Goal: Task Accomplishment & Management: Use online tool/utility

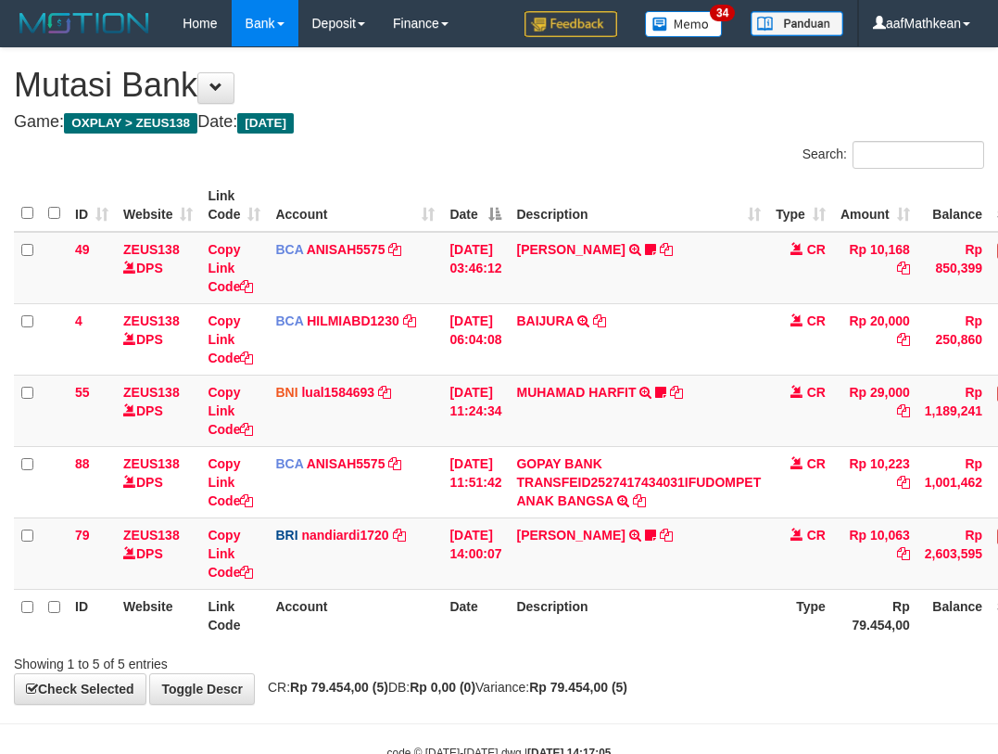
scroll to position [54, 125]
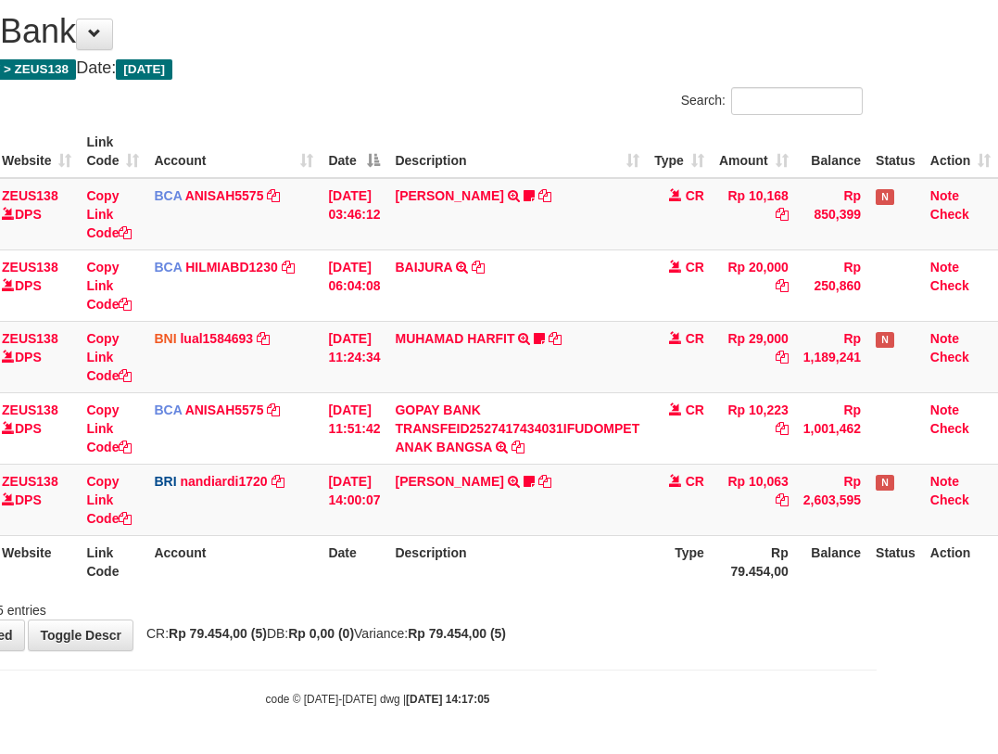
click at [739, 586] on div "Search: ID Website Link Code Account Date Description Type Amount Balance Statu…" at bounding box center [377, 353] width 970 height 532
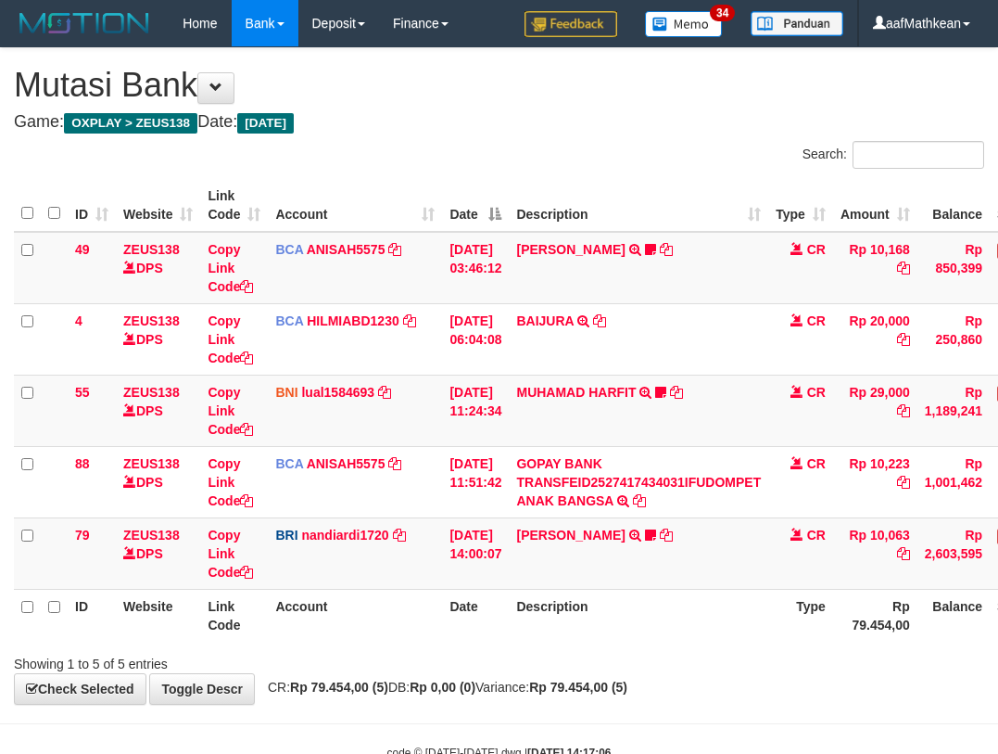
scroll to position [54, 125]
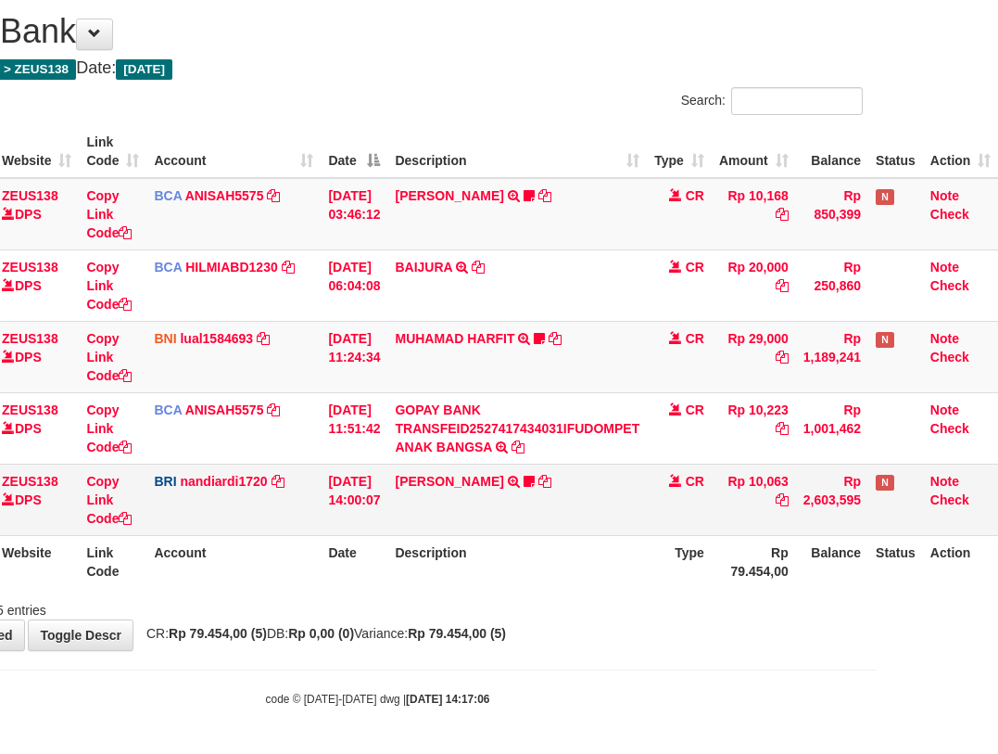
click at [435, 465] on tbody "49 ZEUS138 DPS Copy Link Code BCA ANISAH5575 DPS ANISAH mutasi_20251001_3827 | …" at bounding box center [445, 357] width 1106 height 358
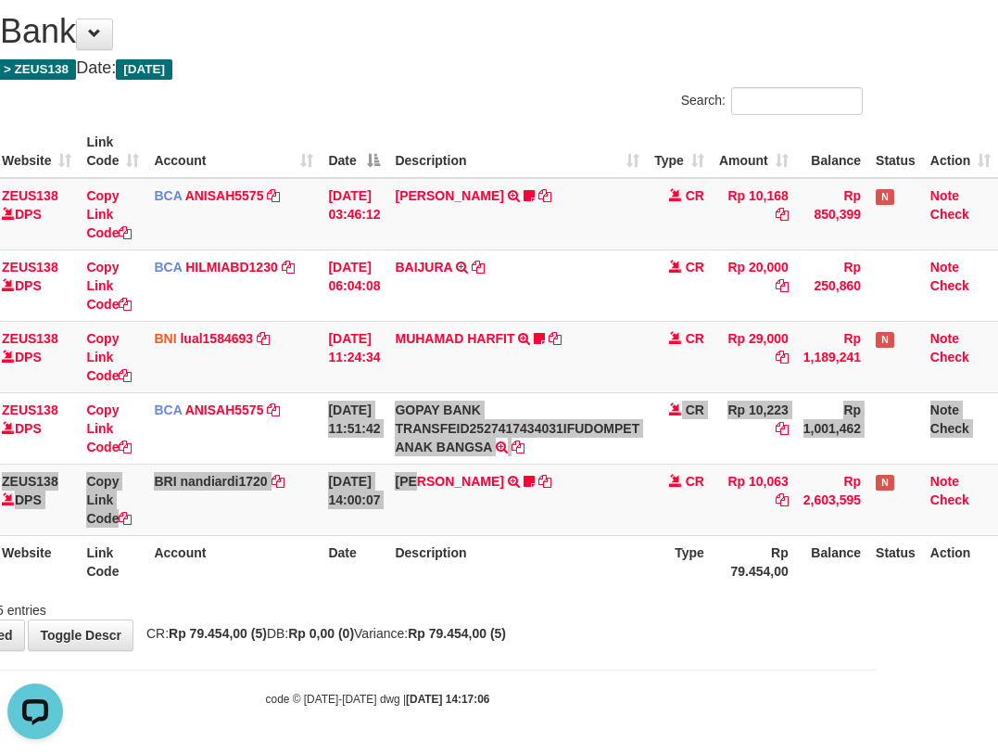
scroll to position [0, 0]
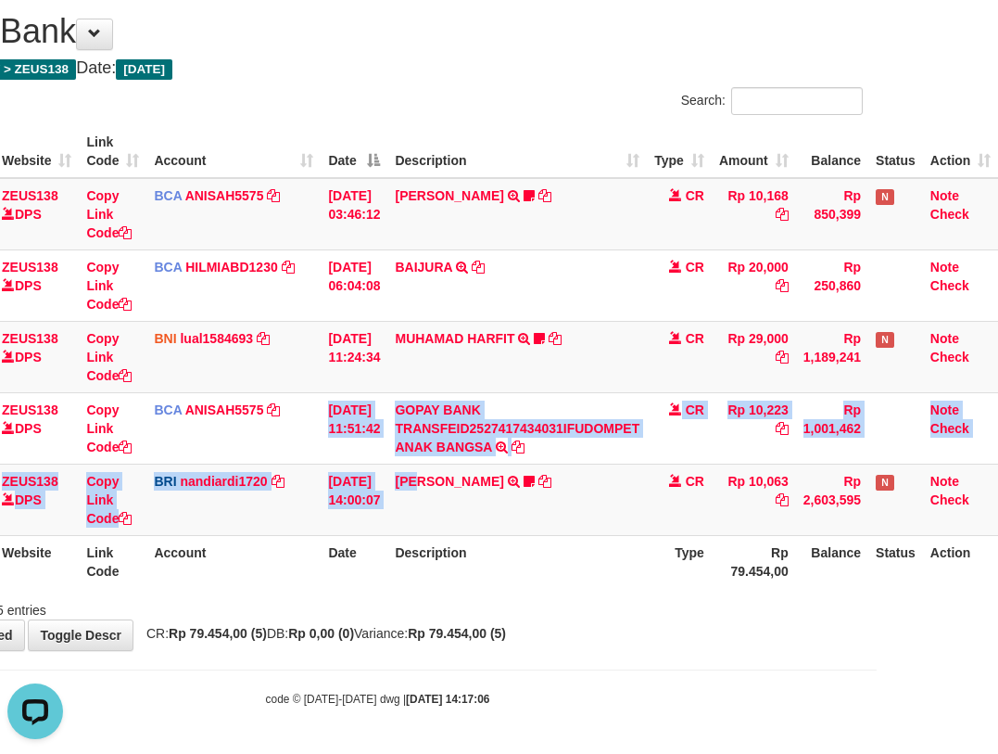
drag, startPoint x: 518, startPoint y: 566, endPoint x: 553, endPoint y: 601, distance: 49.2
click at [520, 575] on th "Description" at bounding box center [517, 561] width 260 height 53
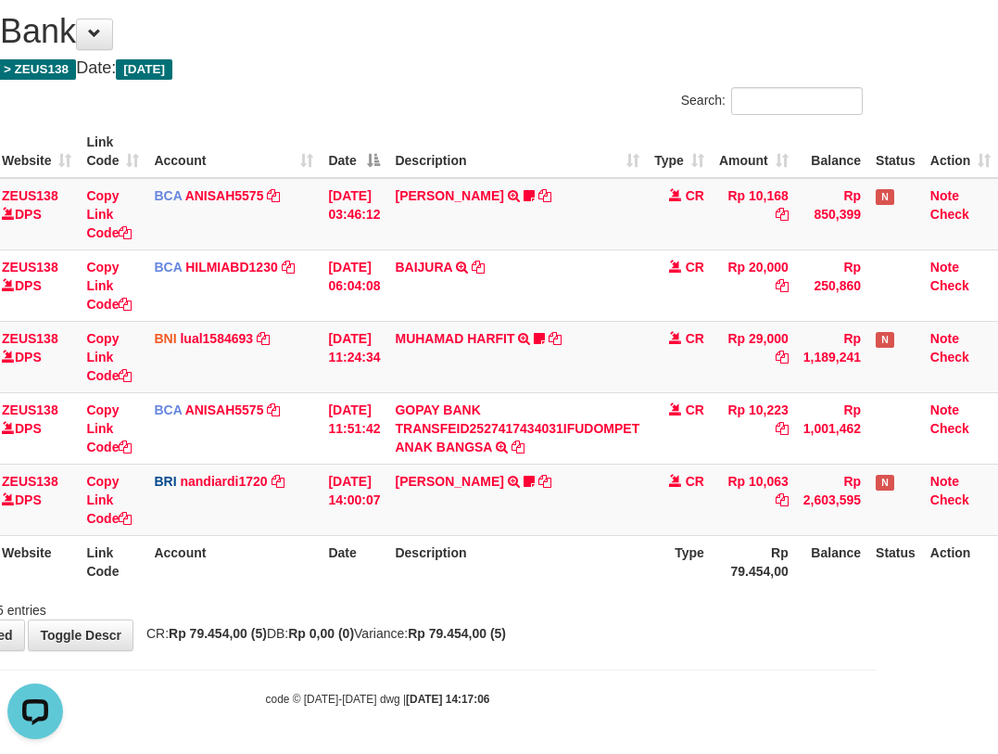
click at [554, 602] on div "Showing 1 to 5 of 5 entries" at bounding box center [378, 606] width 998 height 26
click at [574, 606] on div "Showing 1 to 5 of 5 entries" at bounding box center [378, 606] width 998 height 26
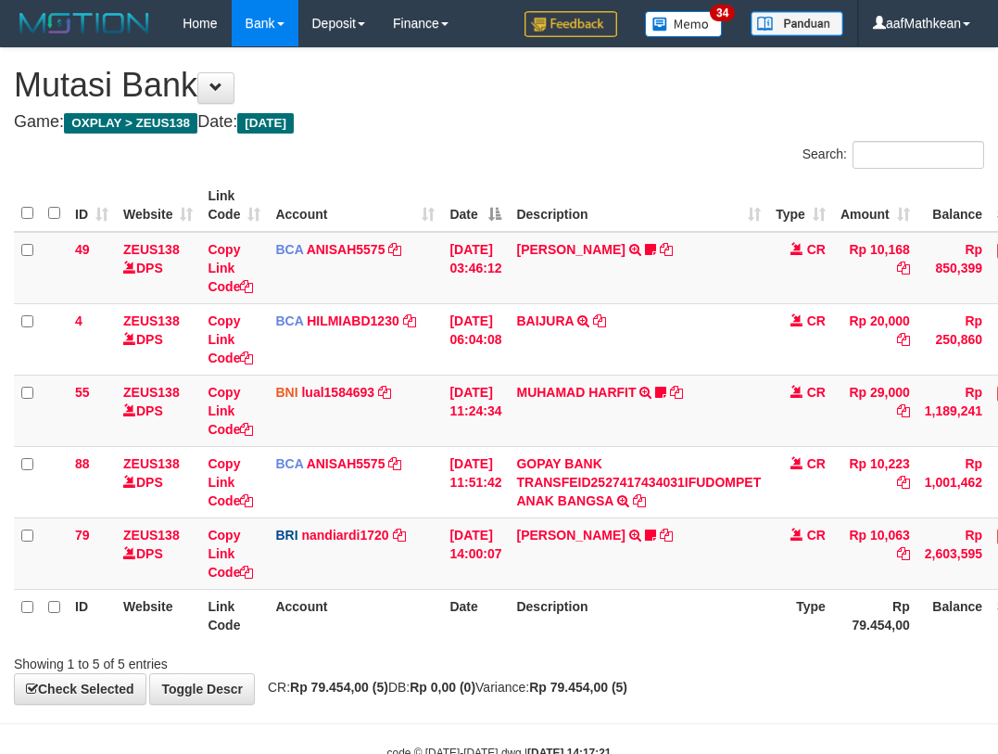
scroll to position [54, 125]
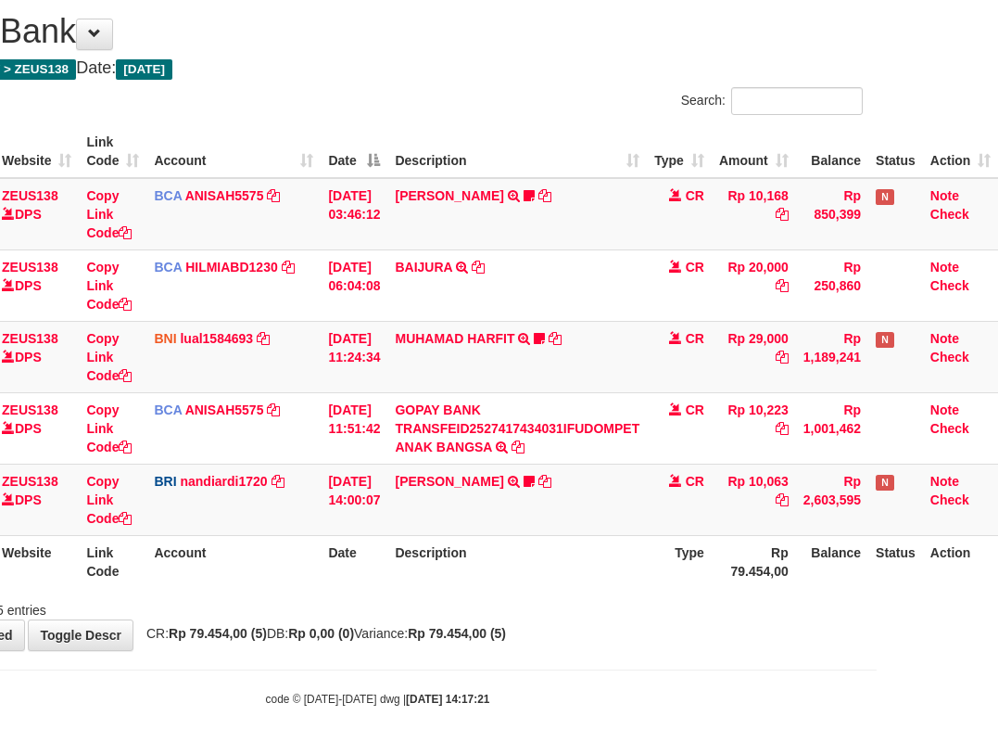
click at [602, 588] on div "ID Website Link Code Account Date Description Type Amount Balance Status Action…" at bounding box center [378, 357] width 998 height 474
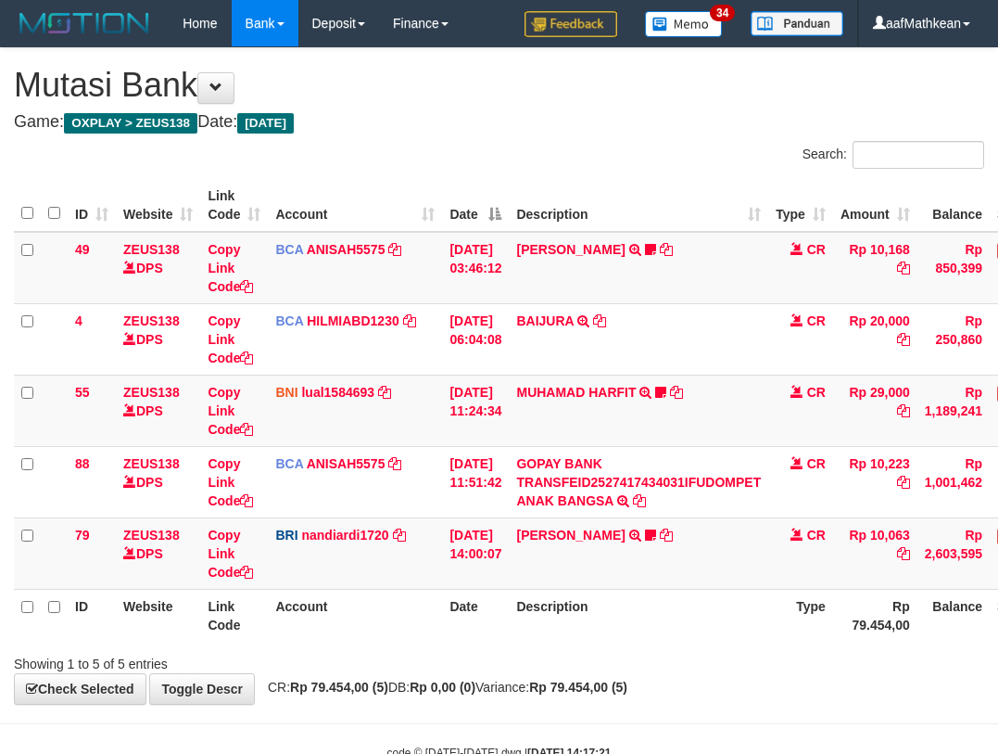
scroll to position [54, 125]
click at [602, 589] on th "Description" at bounding box center [639, 615] width 260 height 53
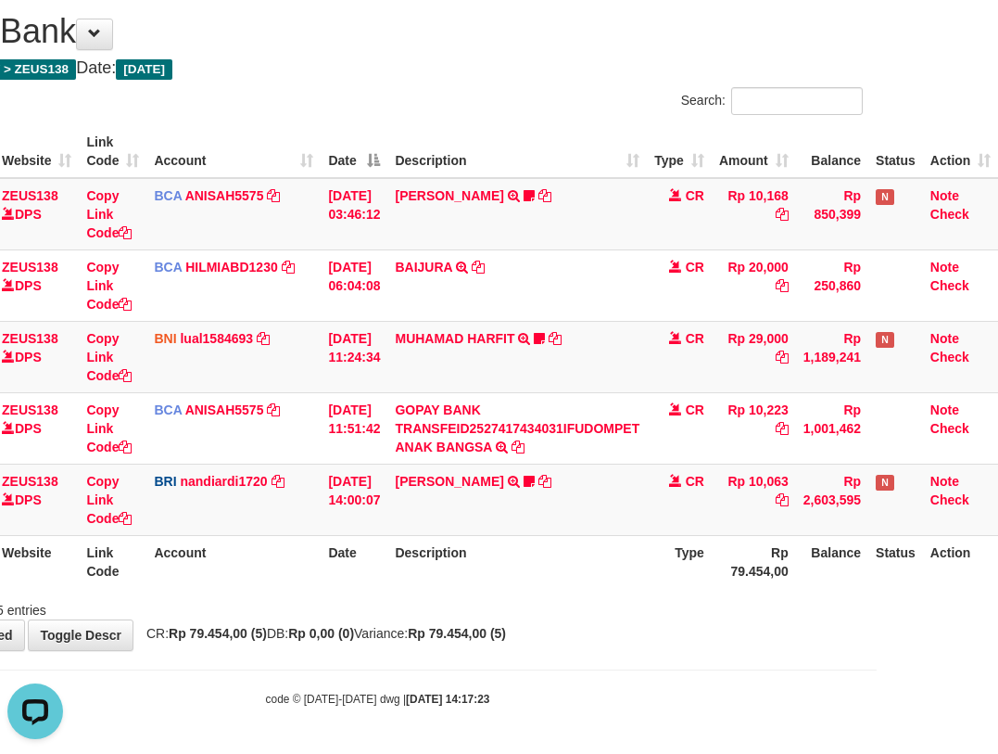
click at [270, 549] on th "Account" at bounding box center [233, 561] width 174 height 53
drag, startPoint x: 452, startPoint y: 550, endPoint x: 1008, endPoint y: 515, distance: 557.2
click at [937, 523] on table "ID Website Link Code Account Date Description Type Amount Balance Status Action…" at bounding box center [445, 356] width 1106 height 463
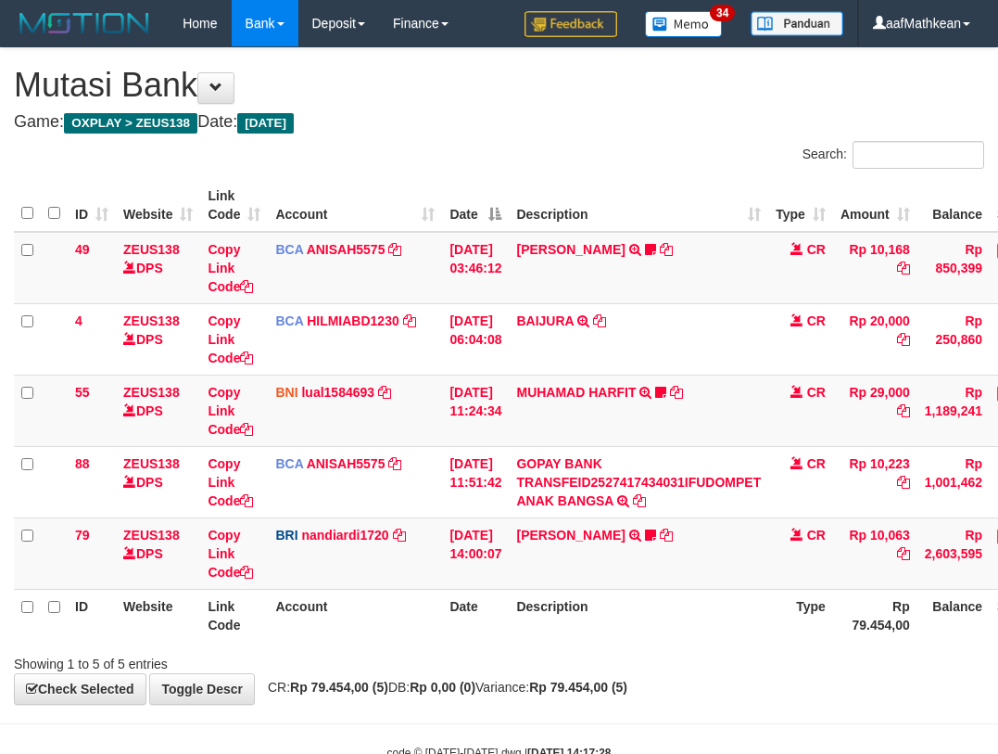
scroll to position [54, 125]
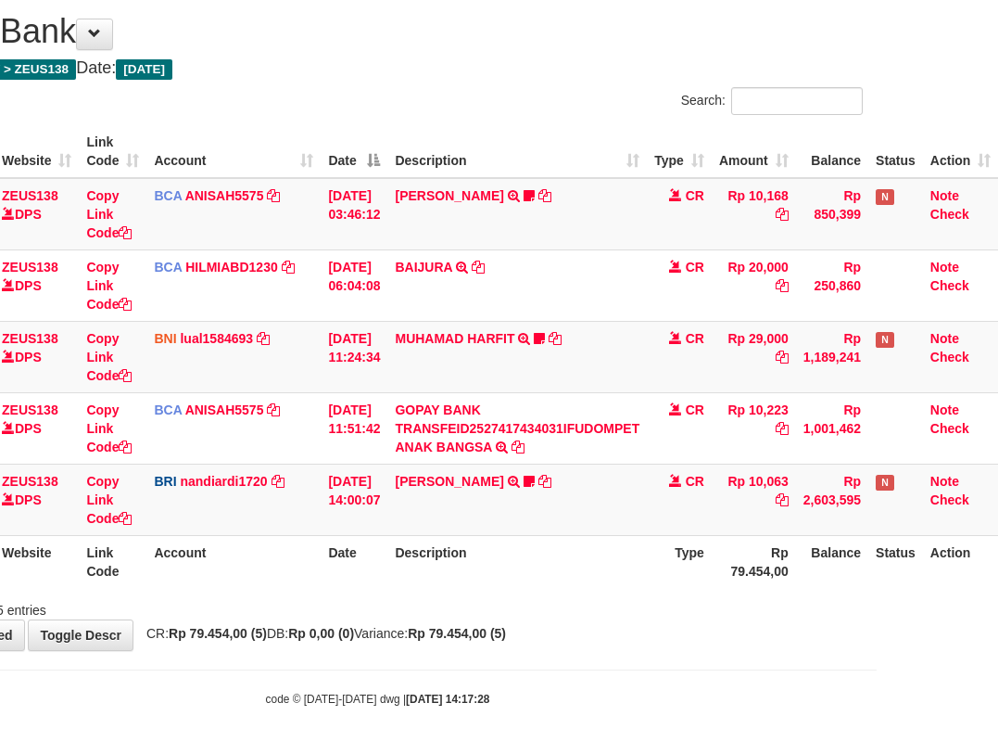
click at [668, 555] on tr "ID Website Link Code Account Date Description Type Rp 79.454,00 Balance Status …" at bounding box center [445, 561] width 1106 height 53
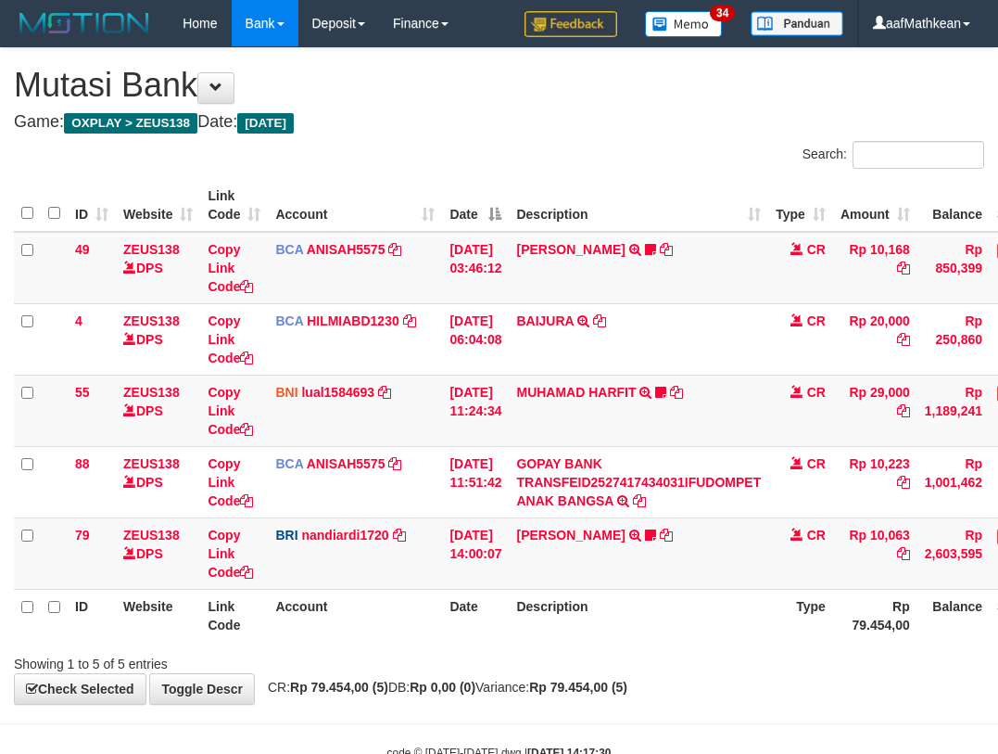
scroll to position [54, 125]
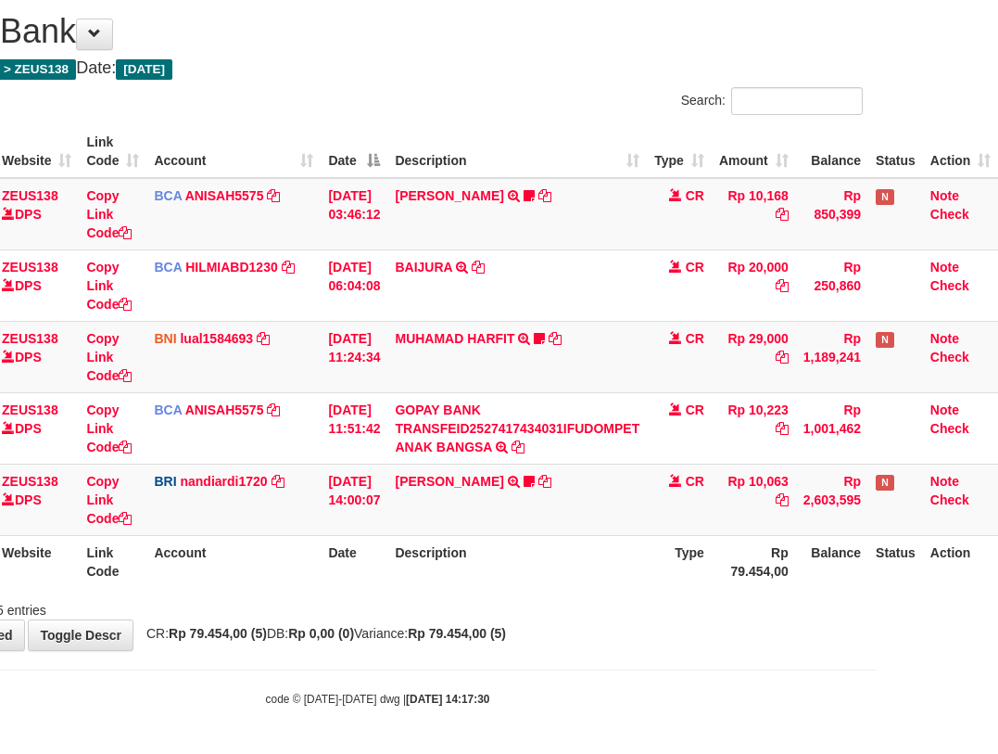
click at [647, 543] on th "Description" at bounding box center [517, 561] width 260 height 53
click at [590, 564] on th "Description" at bounding box center [517, 561] width 260 height 53
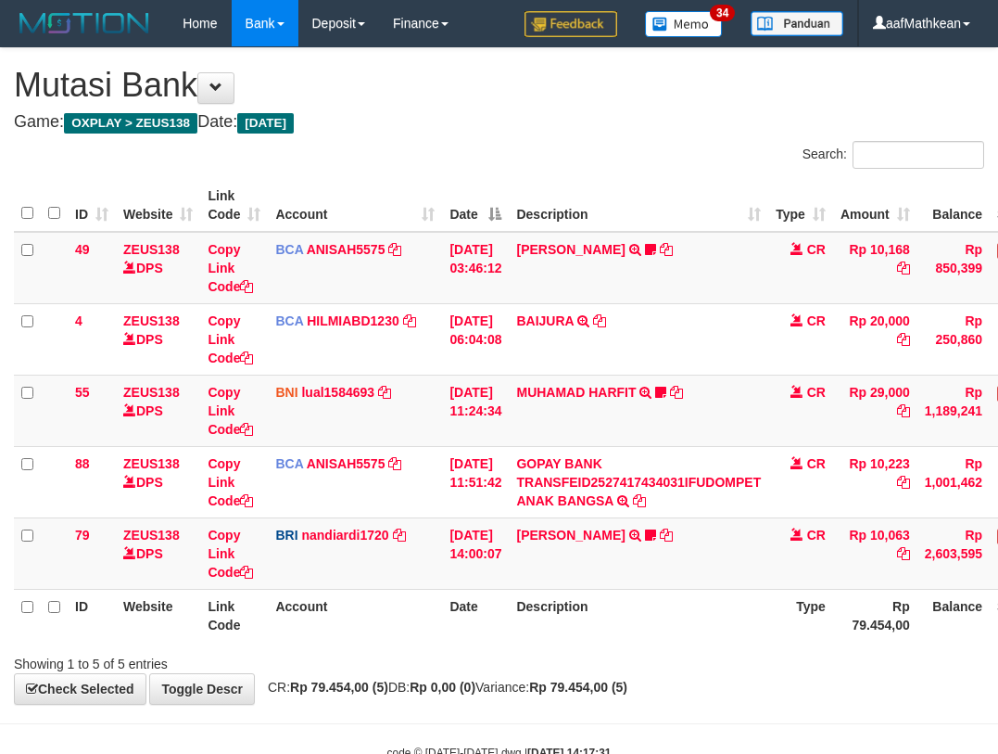
scroll to position [54, 125]
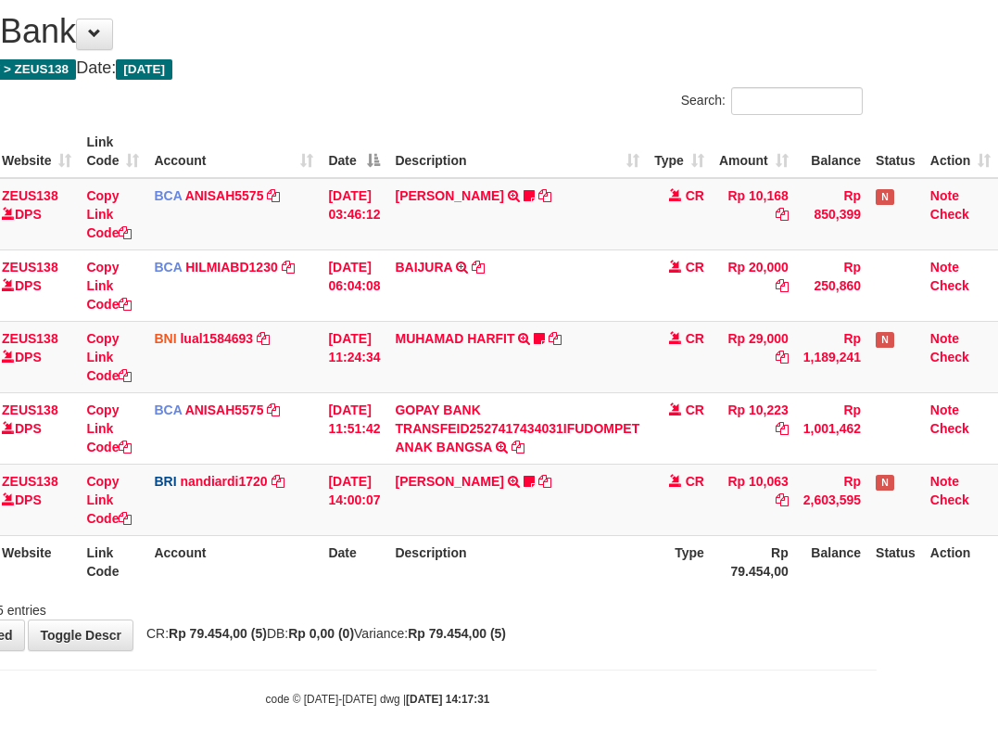
click at [589, 562] on th "Description" at bounding box center [517, 561] width 260 height 53
click at [656, 569] on tr "ID Website Link Code Account Date Description Type Rp 79.454,00 Balance Status …" at bounding box center [445, 561] width 1106 height 53
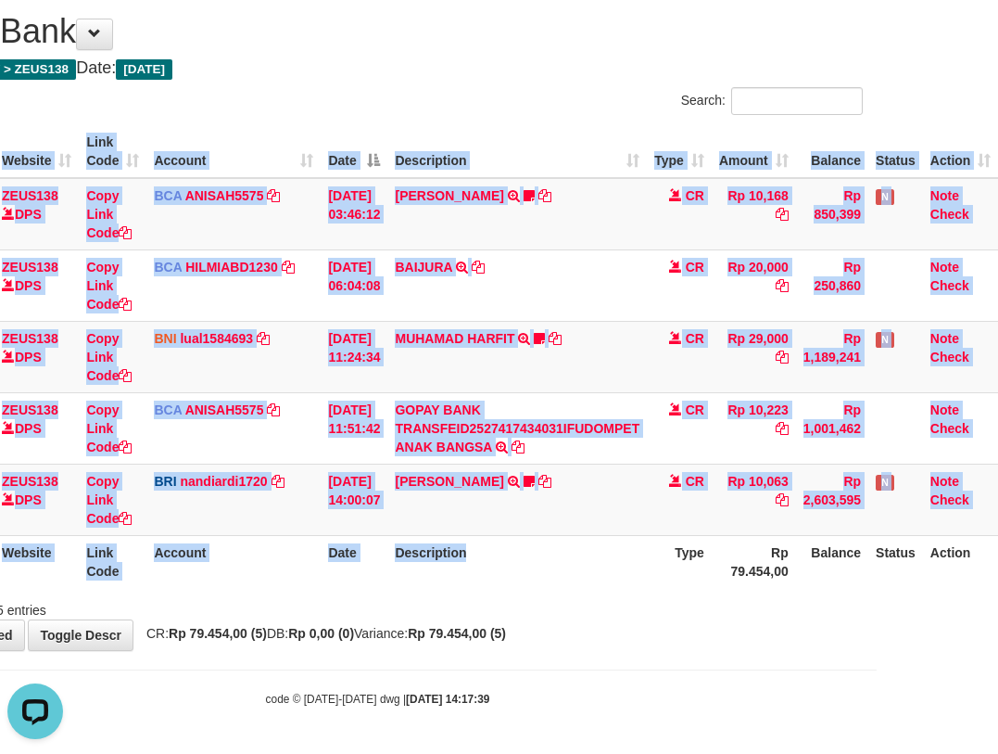
click at [585, 590] on div "ID Website Link Code Account Date Description Type Amount Balance Status Action…" at bounding box center [378, 357] width 998 height 474
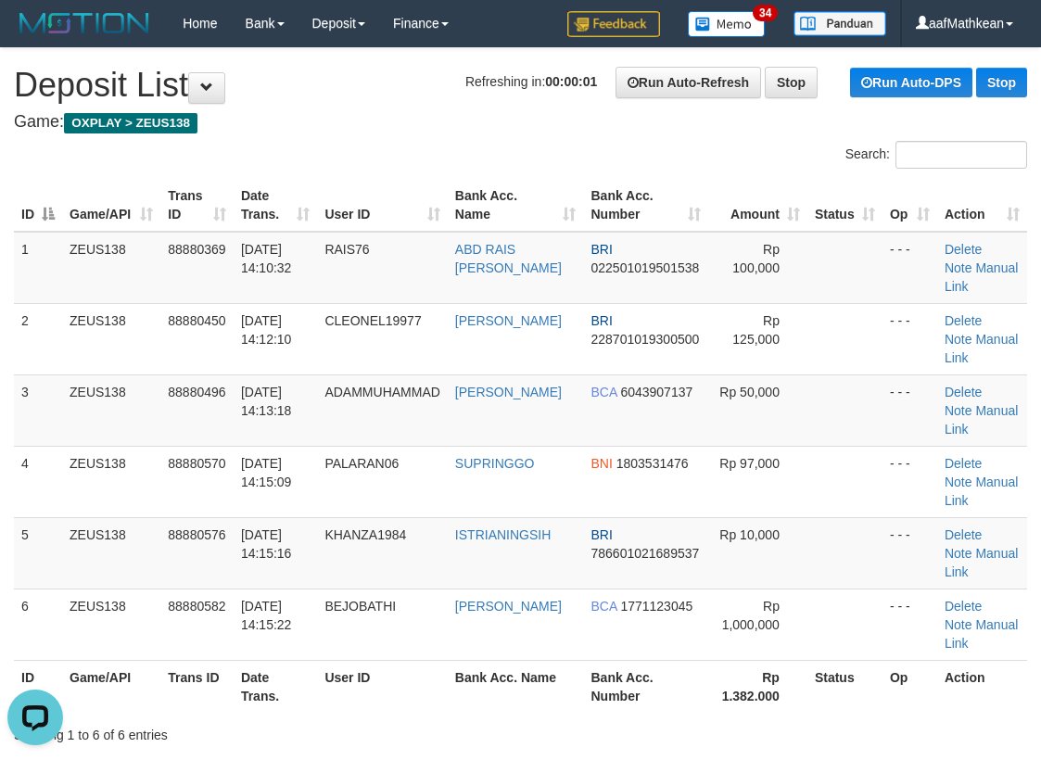
click at [96, 118] on h4 "Game: OXPLAY > ZEUS138" at bounding box center [520, 122] width 1013 height 19
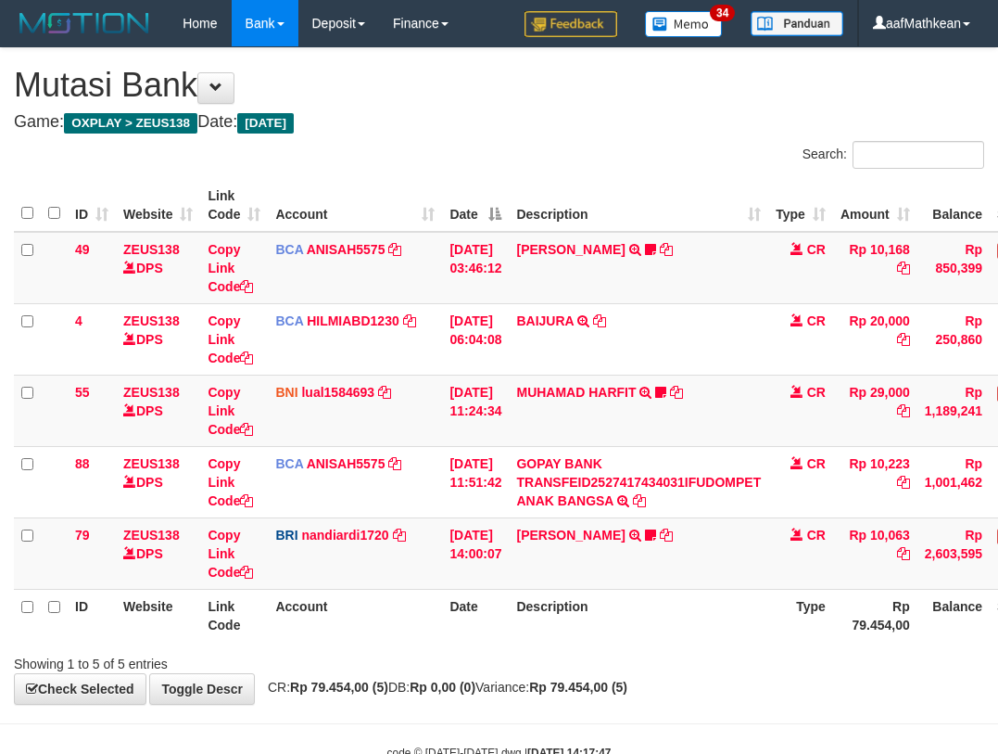
scroll to position [54, 125]
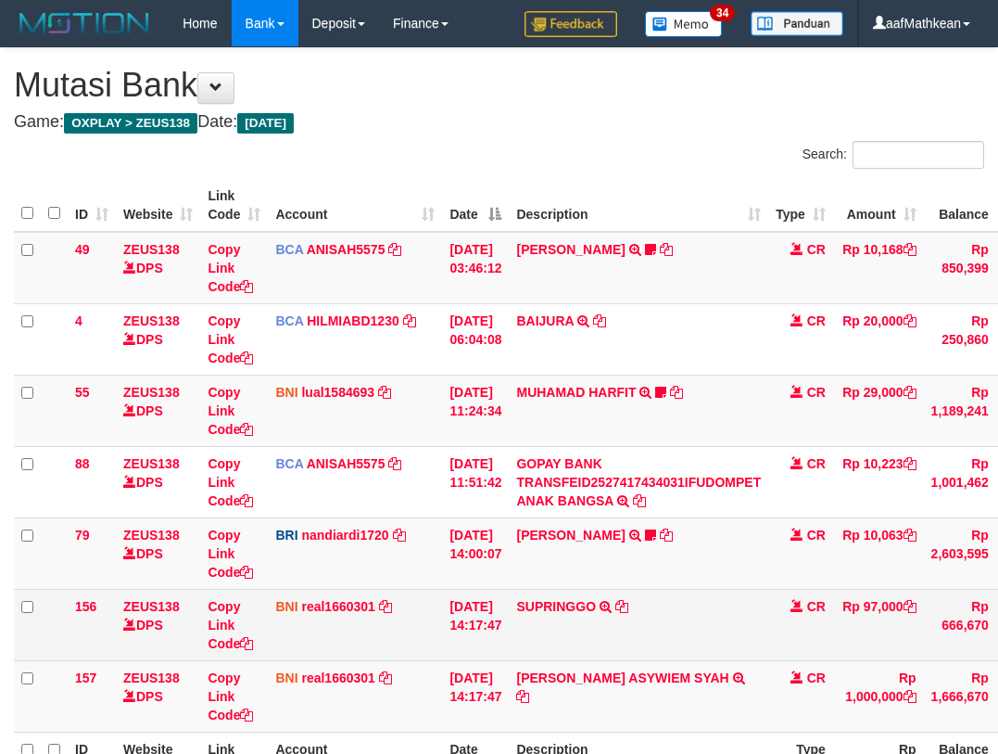
scroll to position [55, 125]
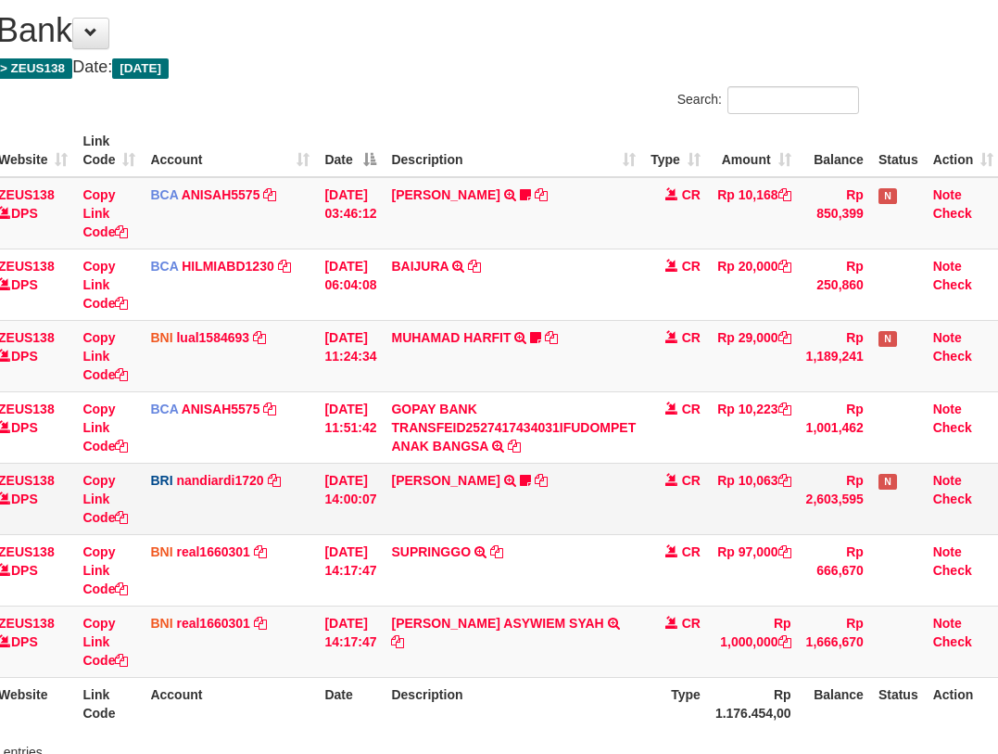
drag, startPoint x: 580, startPoint y: 577, endPoint x: 628, endPoint y: 523, distance: 72.3
click at [588, 577] on td "SUPRINGGO TRANSFER DARI BPK SUPRINGGO" at bounding box center [514, 569] width 260 height 71
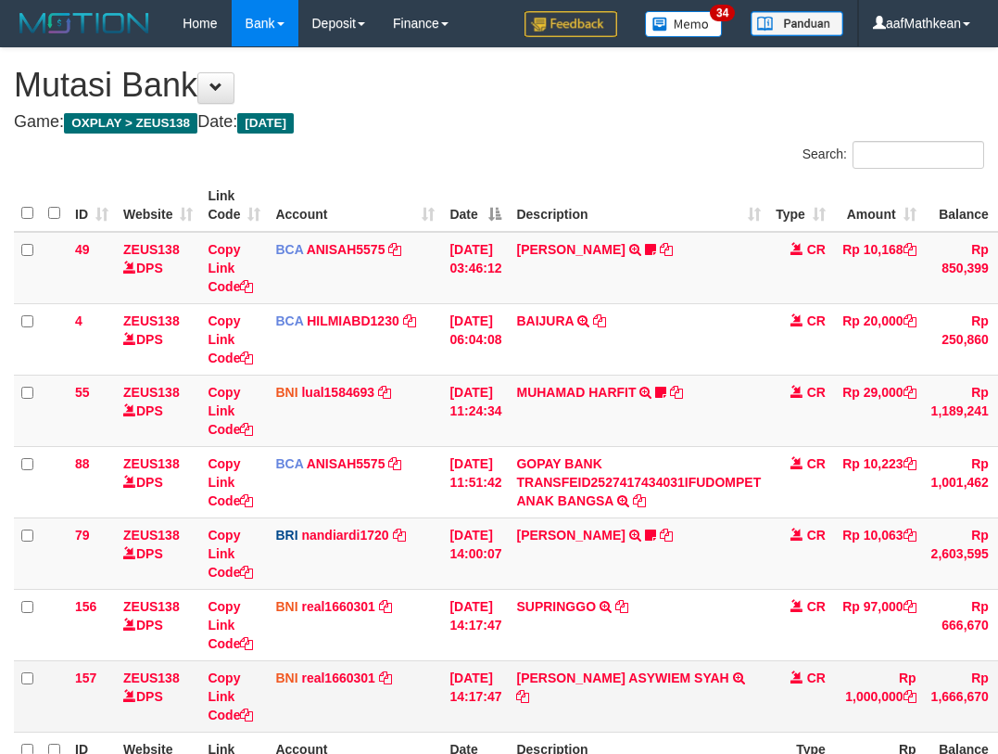
scroll to position [197, 125]
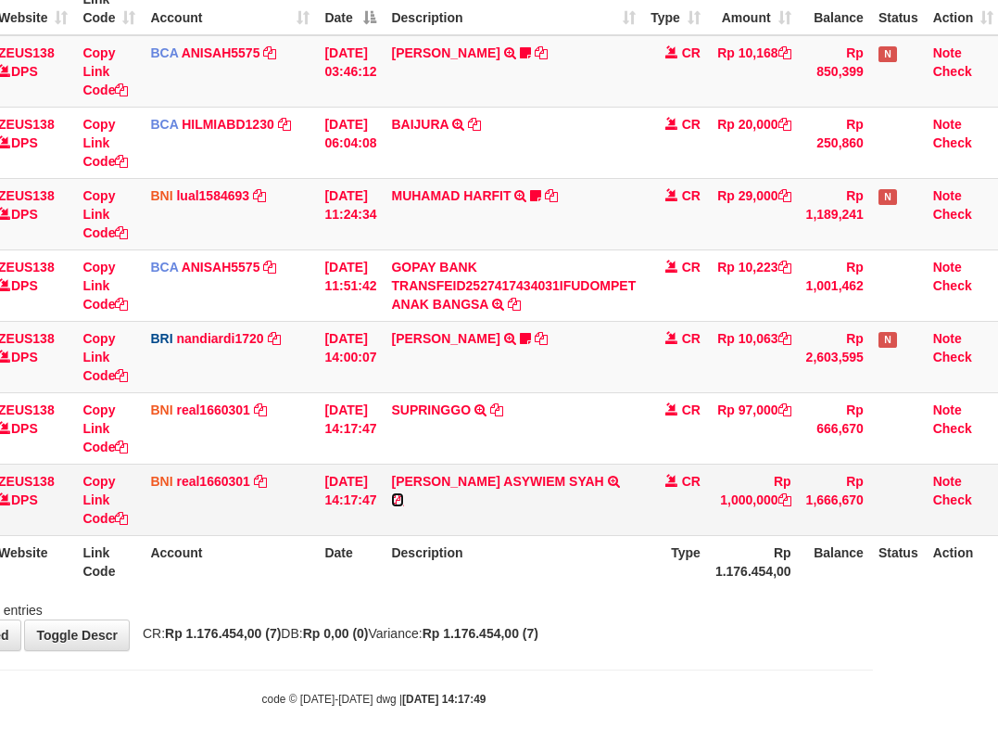
click at [404, 500] on icon at bounding box center [397, 499] width 13 height 13
click at [319, 581] on tr "ID Website Link Code Account Date Description Type Rp 1.176.454,00 Balance Stat…" at bounding box center [445, 561] width 1112 height 53
click at [88, 517] on link "Copy Link Code" at bounding box center [104, 500] width 45 height 52
drag, startPoint x: 88, startPoint y: 517, endPoint x: 501, endPoint y: 486, distance: 413.7
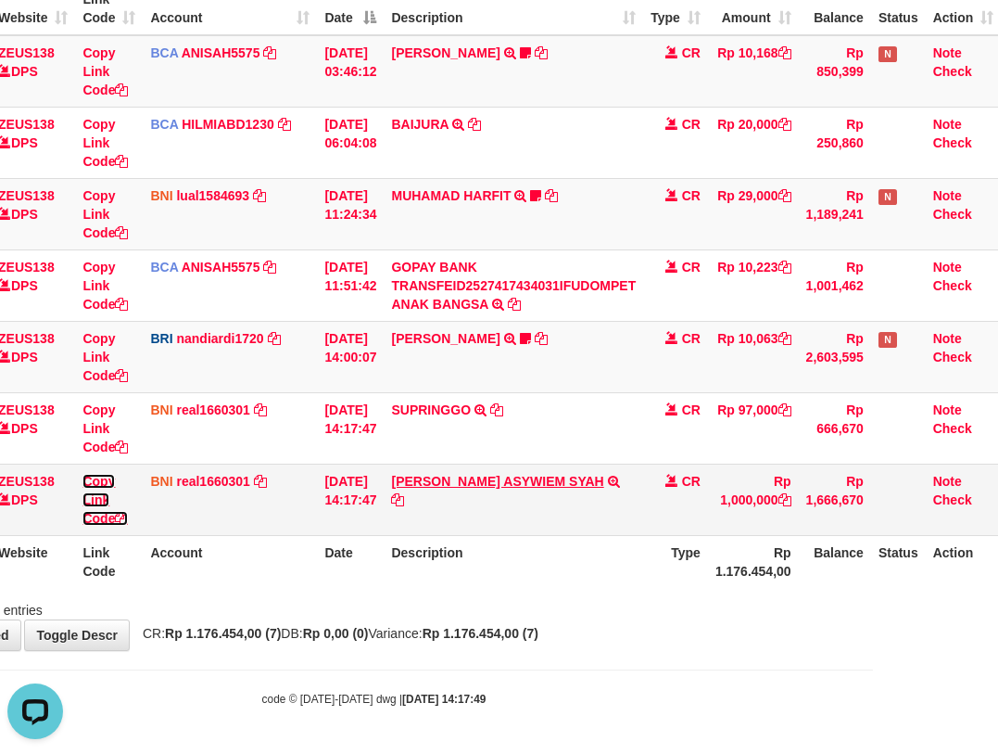
click at [97, 517] on link "Copy Link Code" at bounding box center [104, 500] width 45 height 52
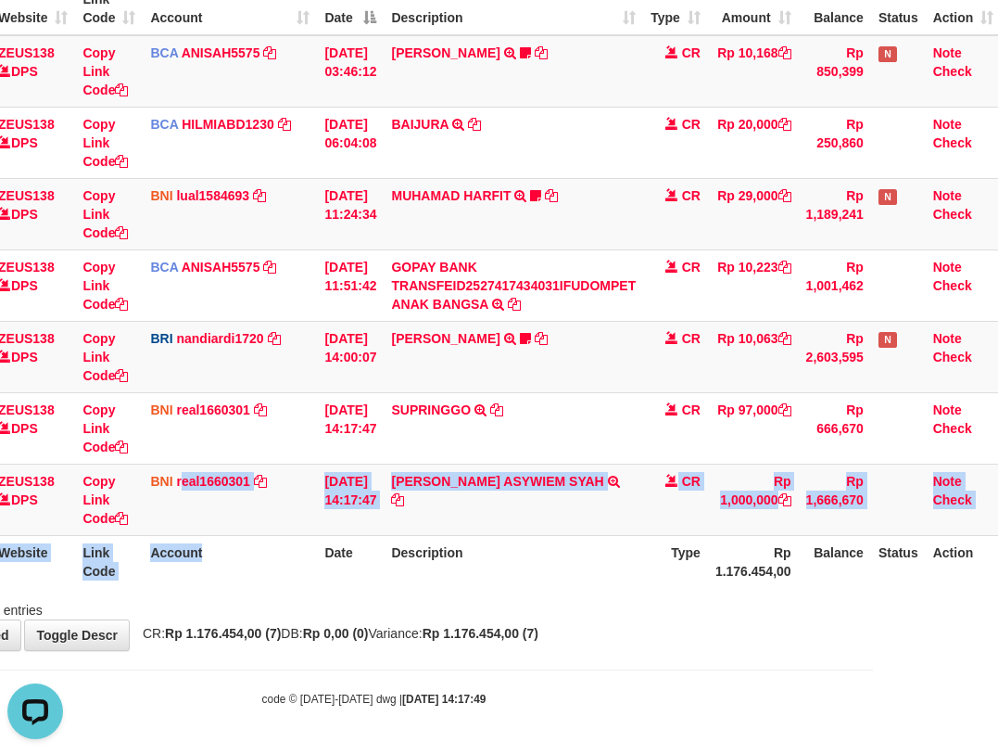
click at [342, 562] on table "ID Website Link Code Account Date Description Type Amount Balance Status Action…" at bounding box center [445, 284] width 1112 height 605
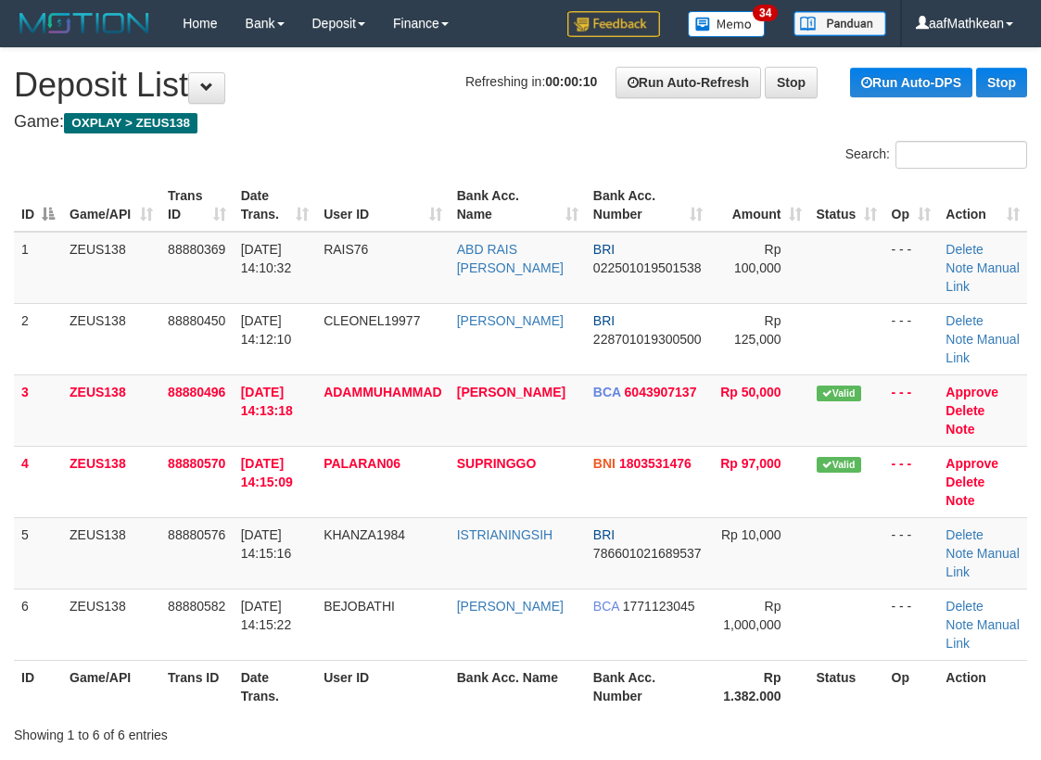
click at [539, 141] on div "Search:" at bounding box center [781, 157] width 493 height 32
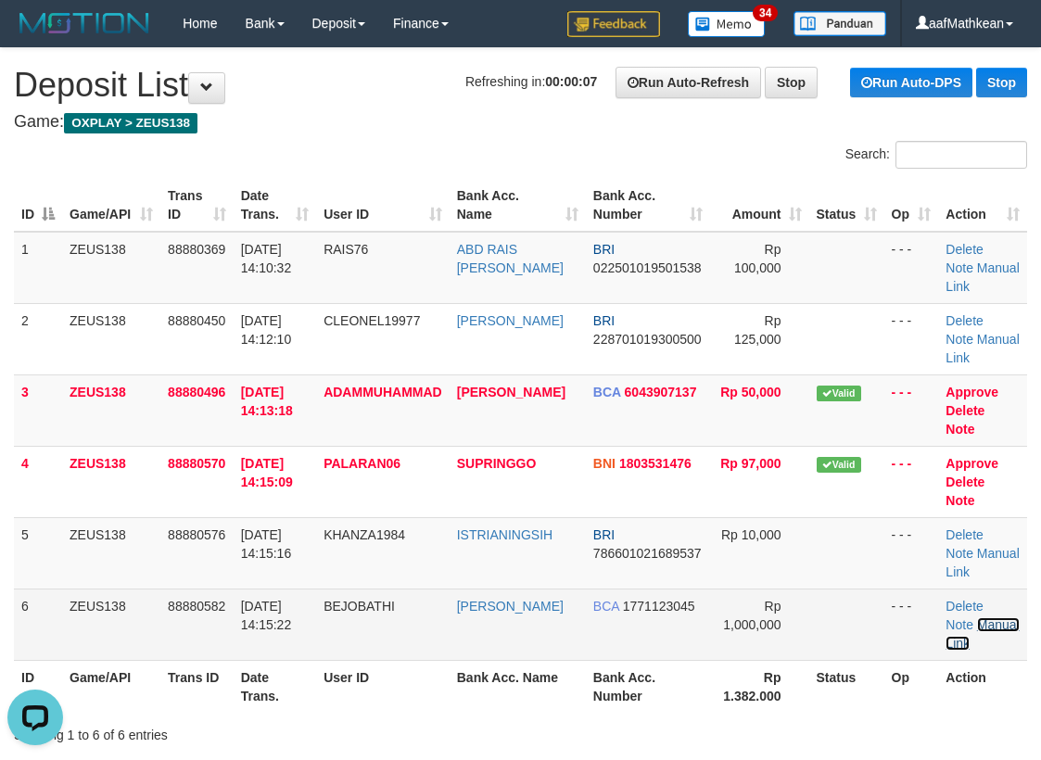
drag, startPoint x: 1005, startPoint y: 627, endPoint x: 994, endPoint y: 626, distance: 11.2
click at [1004, 627] on link "Manual Link" at bounding box center [981, 633] width 73 height 33
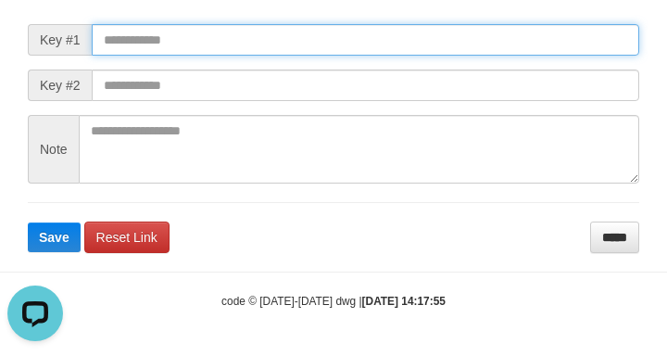
drag, startPoint x: 193, startPoint y: 54, endPoint x: 388, endPoint y: 79, distance: 197.2
click at [193, 54] on input "text" at bounding box center [366, 40] width 548 height 32
paste input "**********"
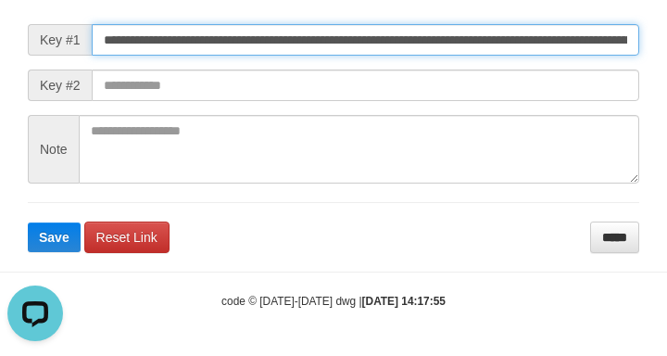
type input "**********"
click at [28, 222] on button "Save" at bounding box center [54, 237] width 53 height 30
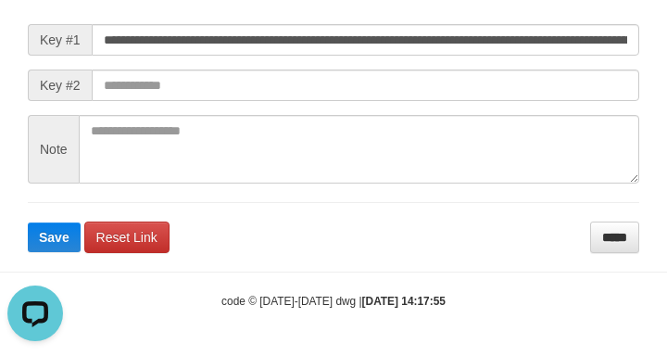
click at [536, 108] on form "**********" at bounding box center [334, 119] width 612 height 268
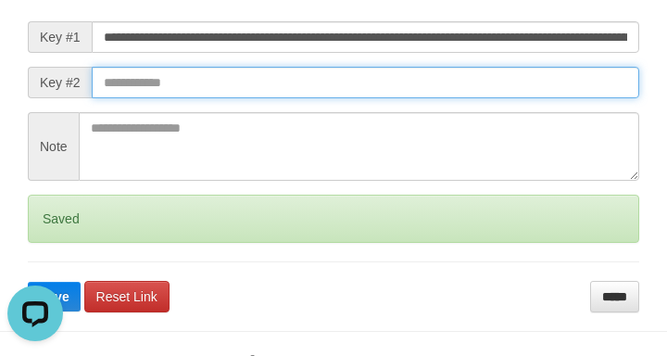
click at [28, 282] on button "Save" at bounding box center [54, 297] width 53 height 30
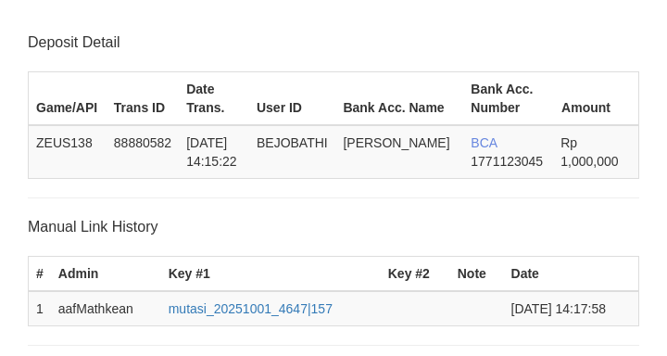
scroll to position [382, 0]
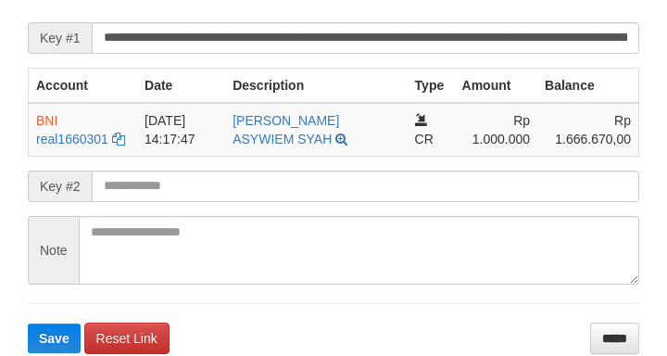
click at [260, 202] on input "text" at bounding box center [366, 187] width 548 height 32
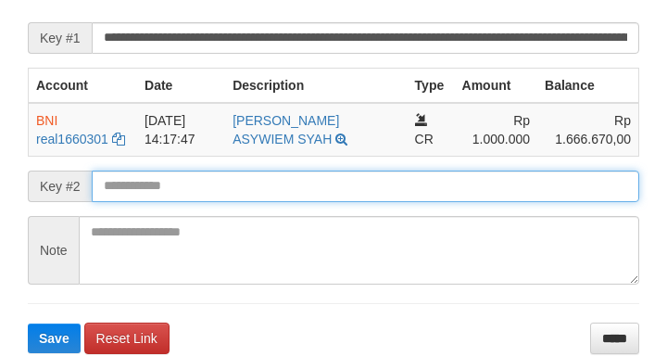
click at [28, 323] on button "Save" at bounding box center [54, 338] width 53 height 30
click at [259, 202] on input "text" at bounding box center [366, 187] width 548 height 32
click at [28, 323] on button "Save" at bounding box center [54, 338] width 53 height 30
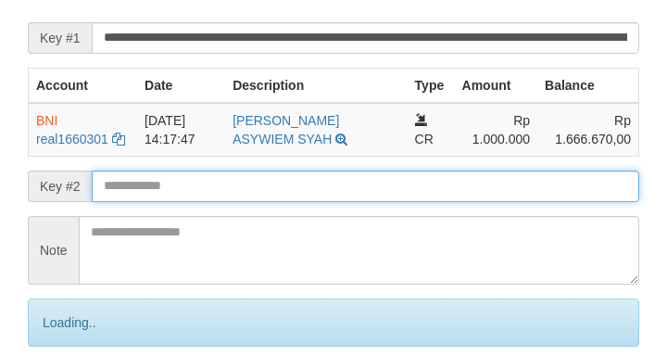
click at [265, 202] on input "text" at bounding box center [366, 187] width 548 height 32
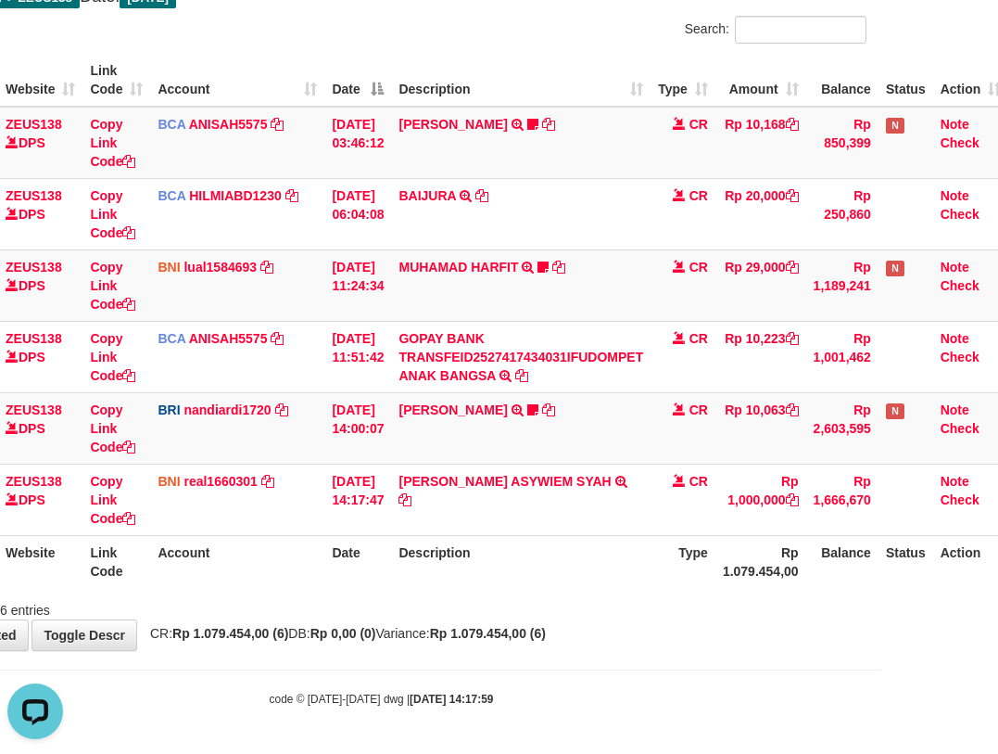
click at [898, 452] on tr "79 ZEUS138 DPS Copy Link Code BRI nandiardi1720 DPS [PERSON_NAME] mutasi_202510…" at bounding box center [452, 427] width 1112 height 71
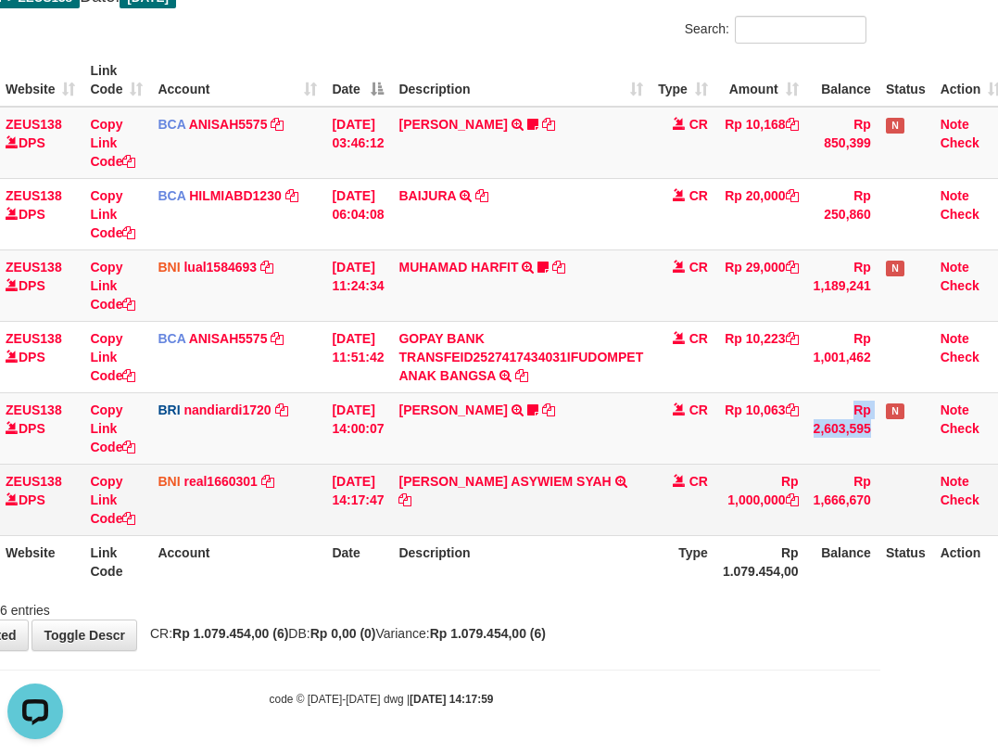
drag, startPoint x: 472, startPoint y: 457, endPoint x: 514, endPoint y: 523, distance: 77.9
click at [484, 485] on tbody "49 ZEUS138 DPS Copy Link Code BCA ANISAH5575 DPS ANISAH mutasi_20251001_3827 | …" at bounding box center [452, 321] width 1112 height 429
drag, startPoint x: 514, startPoint y: 523, endPoint x: 501, endPoint y: 513, distance: 15.8
click at [513, 520] on td "RAGIL MUHAMMAD ASYWIEM SYAH TRANSFER DARI BPK RAGIL MUHAMMAD ASYWIEM SYAH" at bounding box center [521, 498] width 260 height 71
click at [500, 522] on td "RAGIL MUHAMMAD ASYWIEM SYAH TRANSFER DARI BPK RAGIL MUHAMMAD ASYWIEM SYAH" at bounding box center [521, 498] width 260 height 71
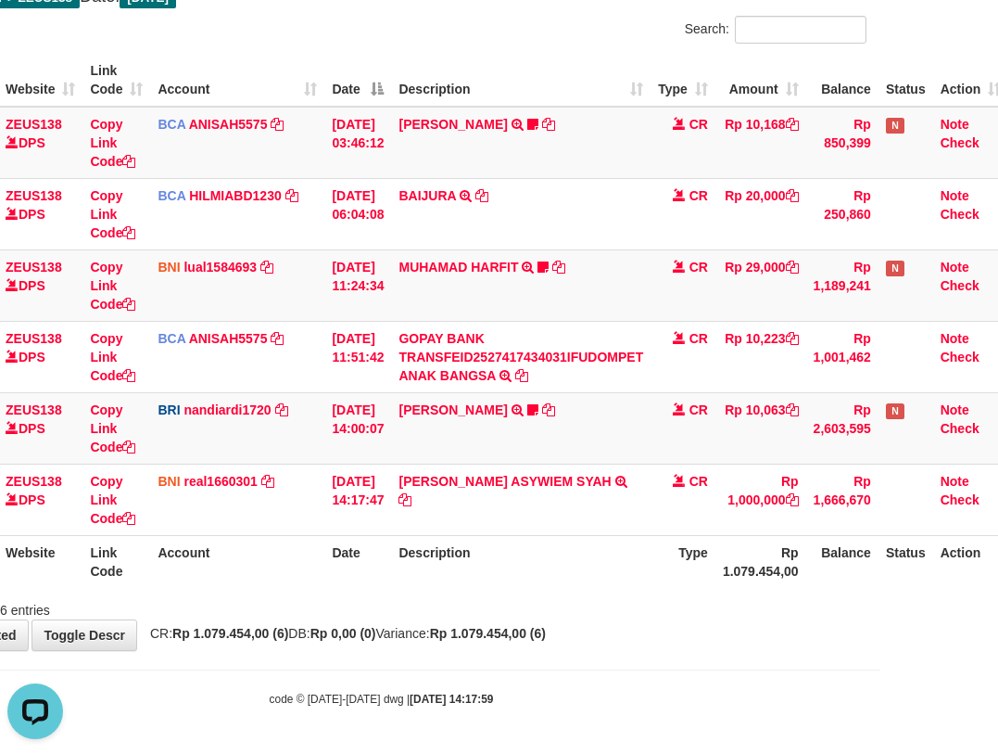
drag, startPoint x: 640, startPoint y: 548, endPoint x: 662, endPoint y: 548, distance: 22.2
click at [642, 549] on th "Description" at bounding box center [521, 561] width 260 height 53
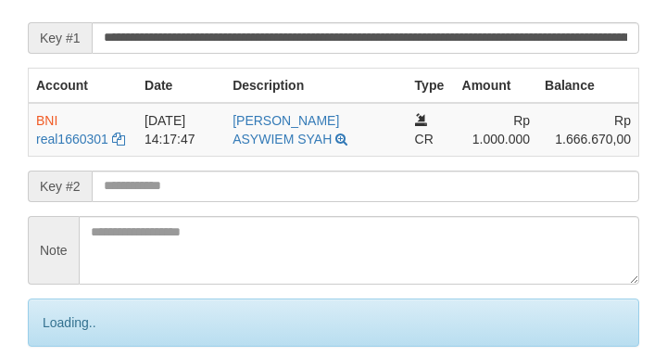
click at [265, 200] on input "text" at bounding box center [366, 187] width 548 height 32
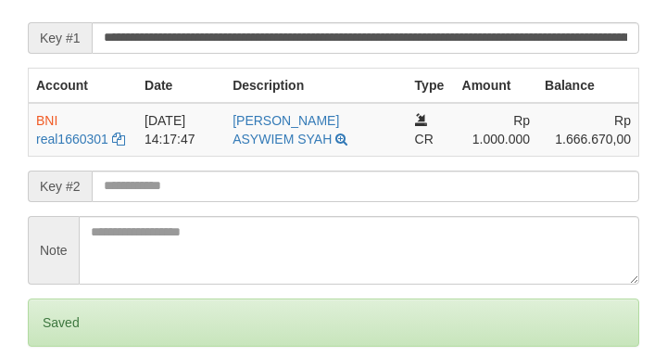
click at [250, 202] on input "text" at bounding box center [366, 187] width 548 height 32
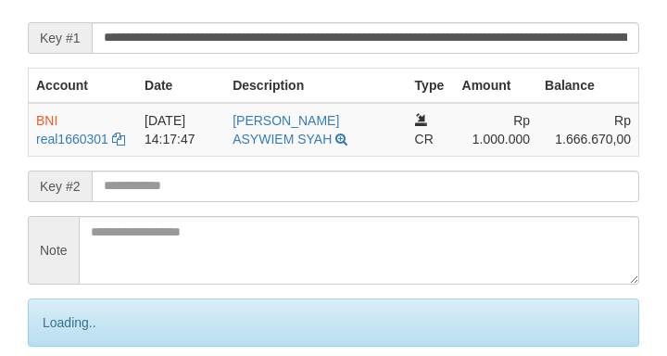
click at [270, 202] on input "text" at bounding box center [366, 187] width 548 height 32
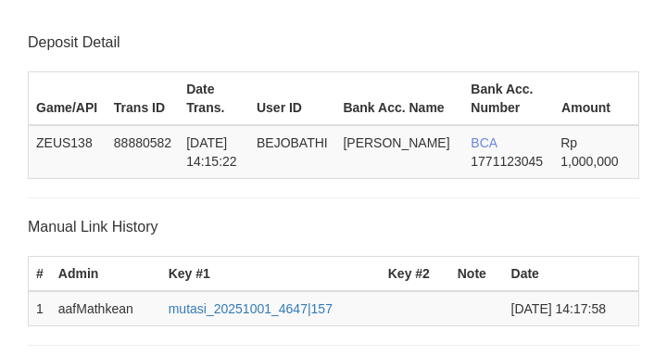
scroll to position [382, 0]
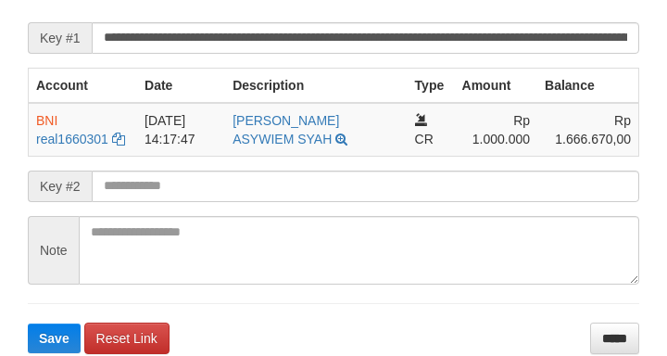
drag, startPoint x: 82, startPoint y: 204, endPoint x: 178, endPoint y: 199, distance: 96.5
click at [142, 202] on div "Key #2" at bounding box center [334, 187] width 612 height 32
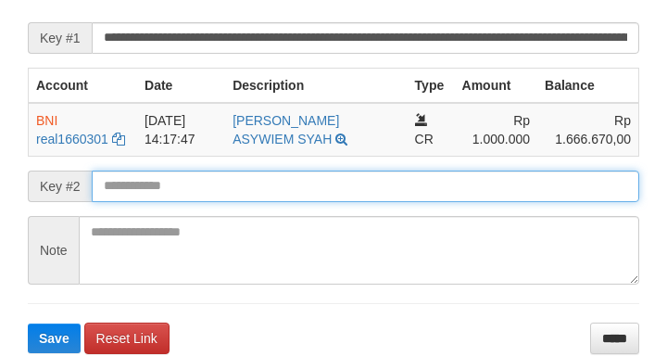
click at [178, 200] on input "text" at bounding box center [366, 187] width 548 height 32
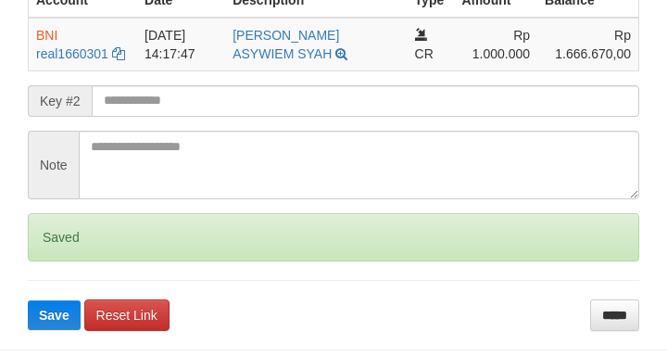
click at [28, 300] on button "Save" at bounding box center [54, 315] width 53 height 30
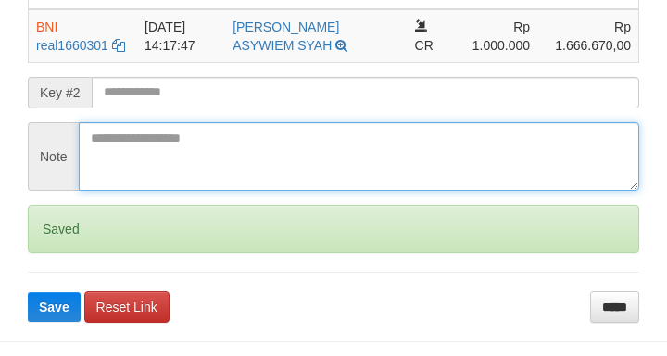
click at [159, 122] on textarea at bounding box center [359, 156] width 561 height 69
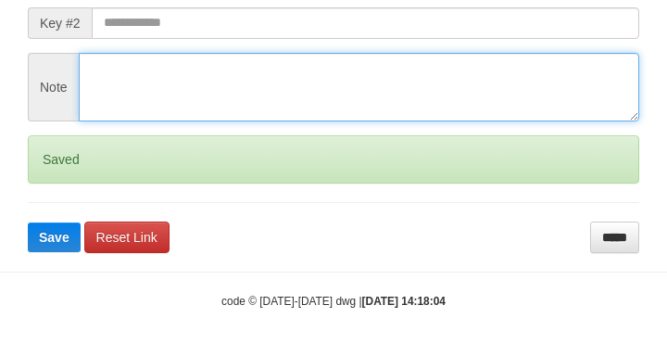
drag, startPoint x: 169, startPoint y: 108, endPoint x: 166, endPoint y: 95, distance: 13.3
click at [170, 105] on textarea at bounding box center [359, 87] width 561 height 69
drag, startPoint x: 190, startPoint y: 73, endPoint x: 243, endPoint y: 82, distance: 53.6
click at [201, 74] on textarea at bounding box center [359, 87] width 561 height 69
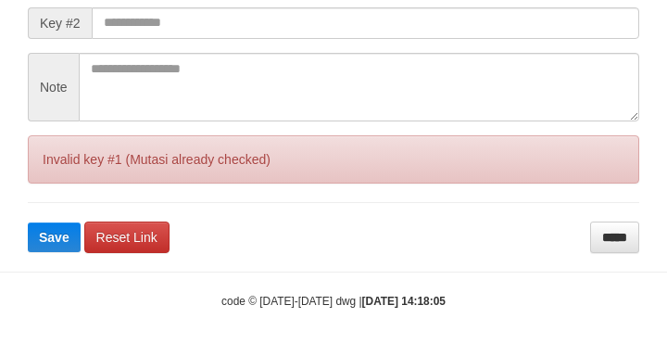
click at [274, 135] on div "Invalid key #1 (Mutasi already checked)" at bounding box center [334, 159] width 612 height 48
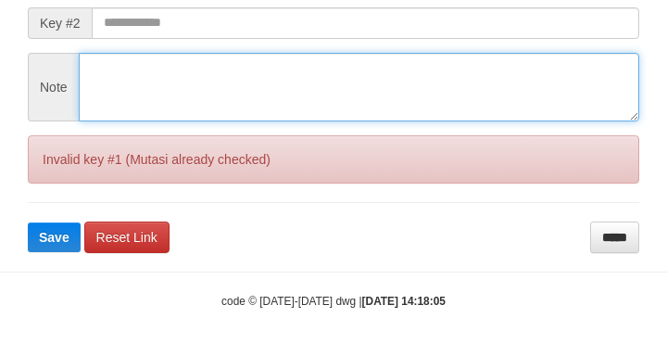
drag, startPoint x: 286, startPoint y: 79, endPoint x: 208, endPoint y: 78, distance: 78.8
click at [283, 64] on textarea at bounding box center [359, 87] width 561 height 69
click at [248, 70] on textarea at bounding box center [359, 87] width 561 height 69
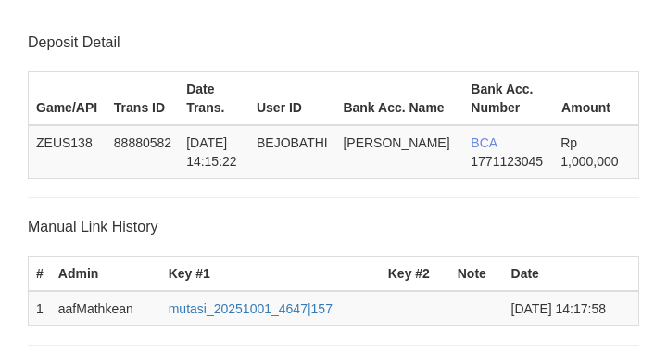
scroll to position [383, 0]
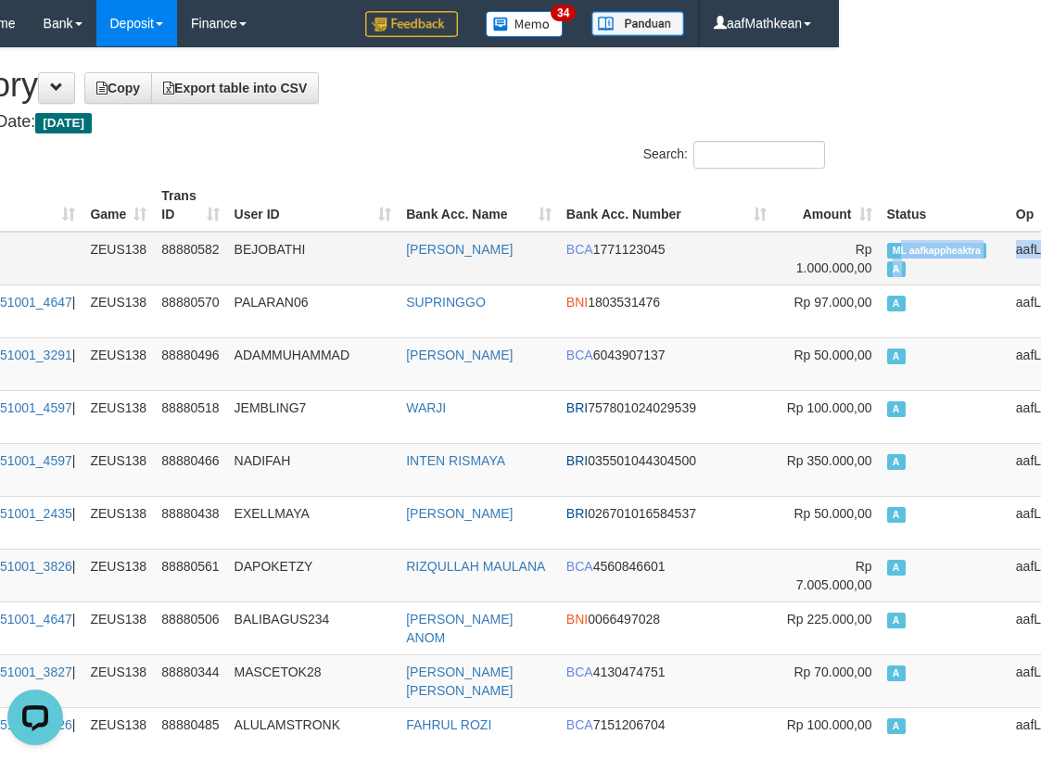
scroll to position [0, 215]
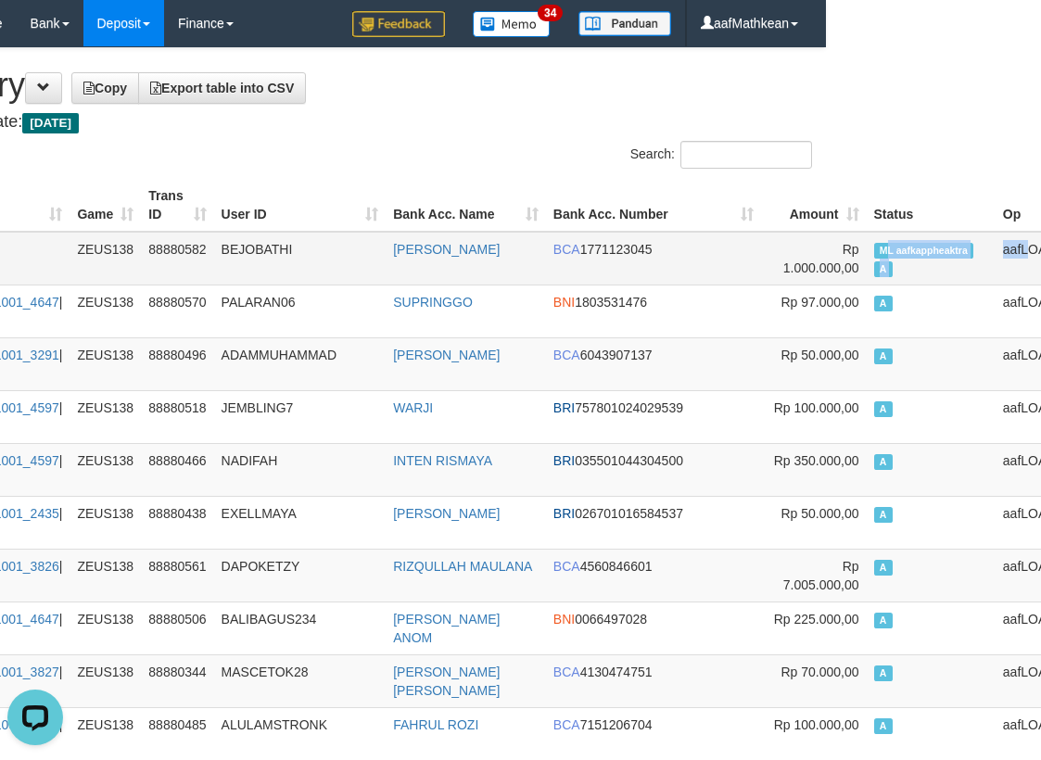
drag, startPoint x: 1077, startPoint y: 242, endPoint x: 932, endPoint y: 260, distance: 145.8
click at [933, 260] on tr "5766 01/10/2025 14:18:05 #ml# ZEUS138 88880582 BEJOBATHI RAGIL MUHAMMAD ASY BCA…" at bounding box center [466, 259] width 1335 height 54
click at [867, 260] on td "ML aafkappheaktra A" at bounding box center [931, 259] width 129 height 54
click at [874, 258] on span "ML aafkappheaktra" at bounding box center [924, 251] width 100 height 16
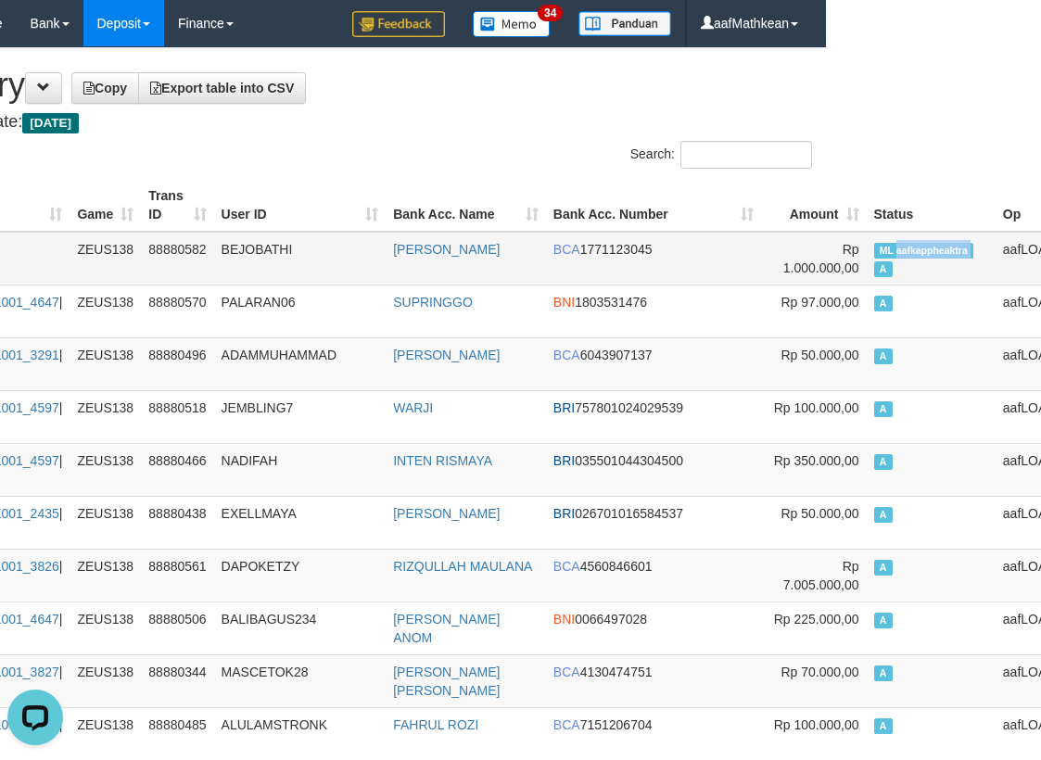
click at [874, 258] on span "ML aafkappheaktra" at bounding box center [924, 251] width 100 height 16
copy td "aafkappheaktra"
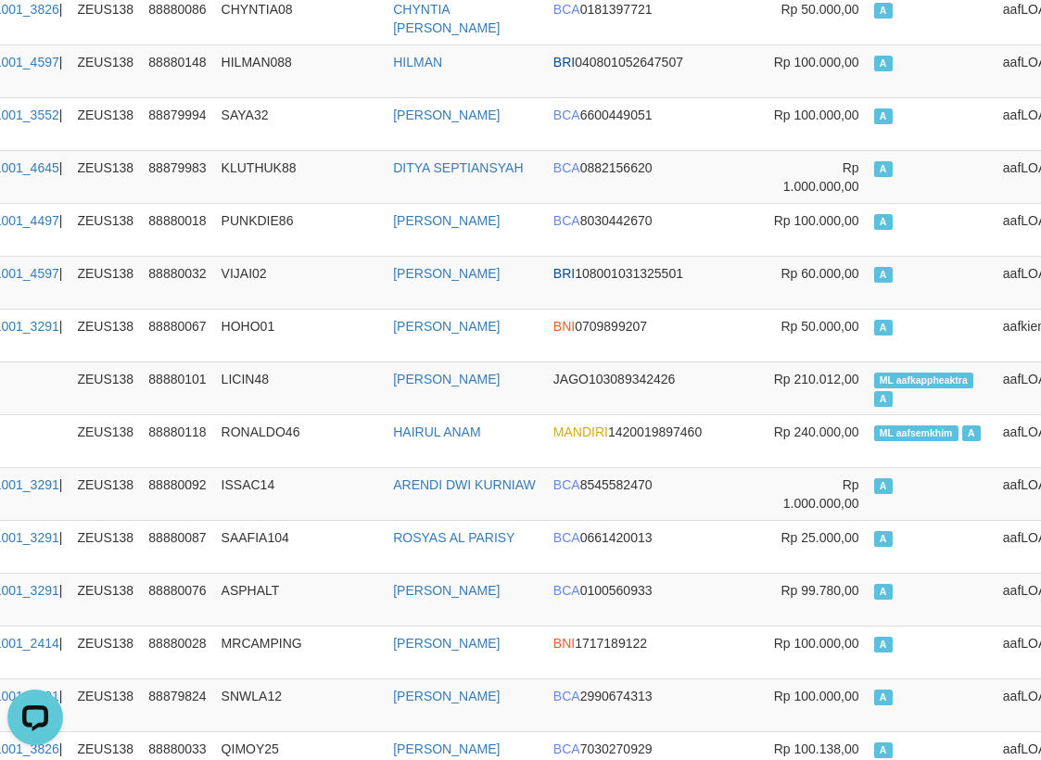
scroll to position [3323, 215]
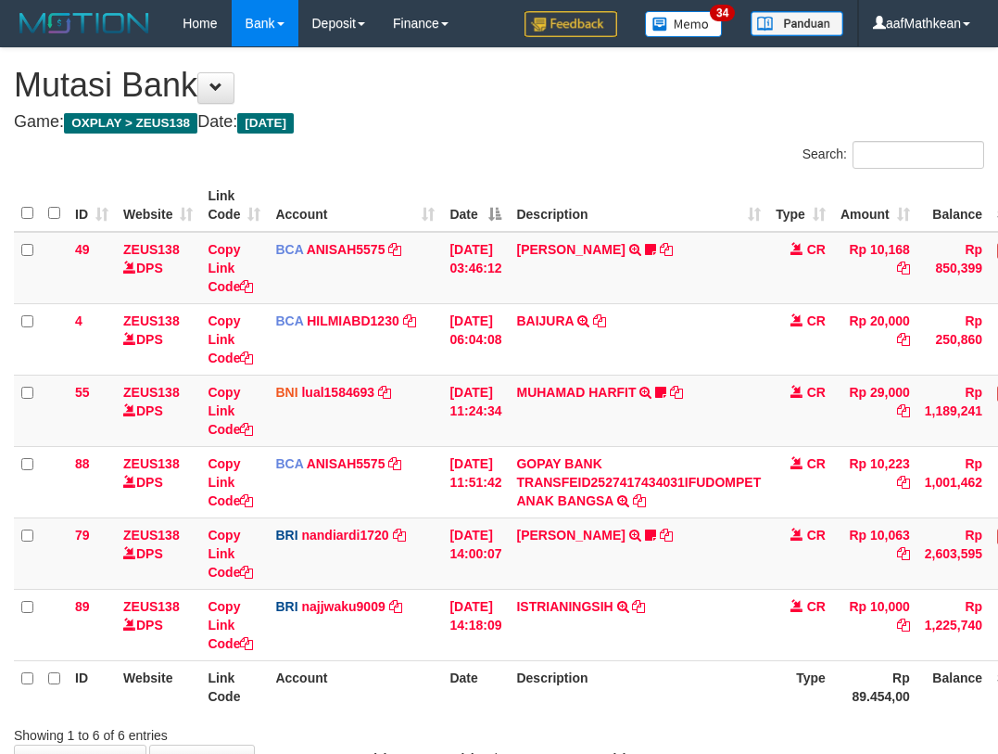
scroll to position [122, 110]
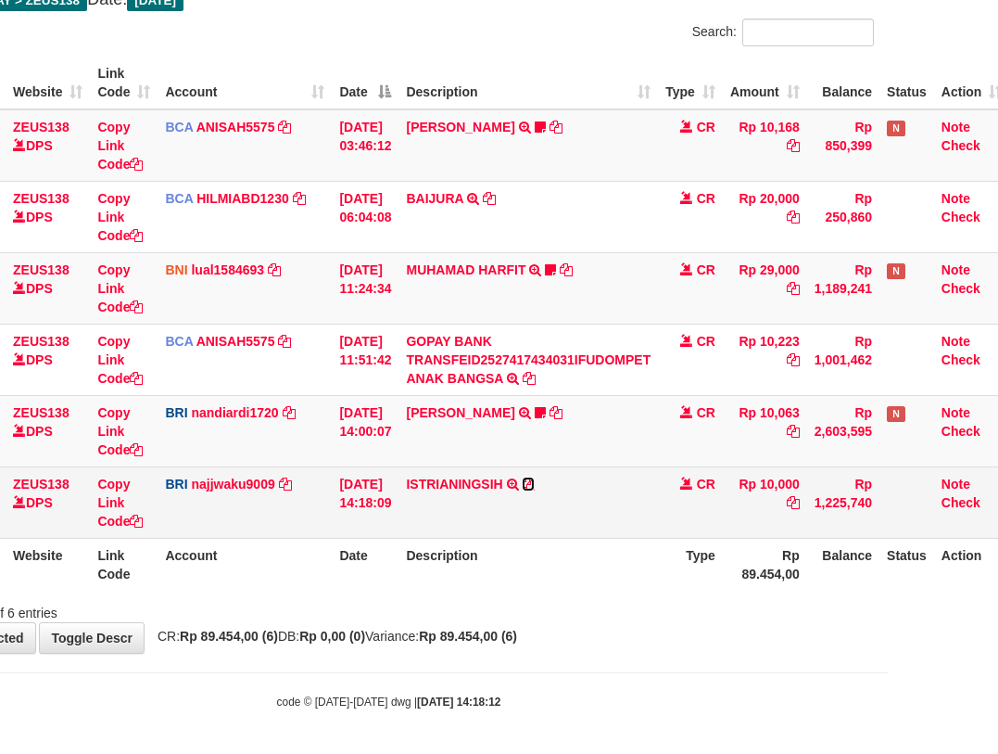
click at [535, 485] on icon at bounding box center [528, 483] width 13 height 13
click at [237, 539] on table "ID Website Link Code Account Date Description Type Amount Balance Status Action…" at bounding box center [457, 324] width 1106 height 534
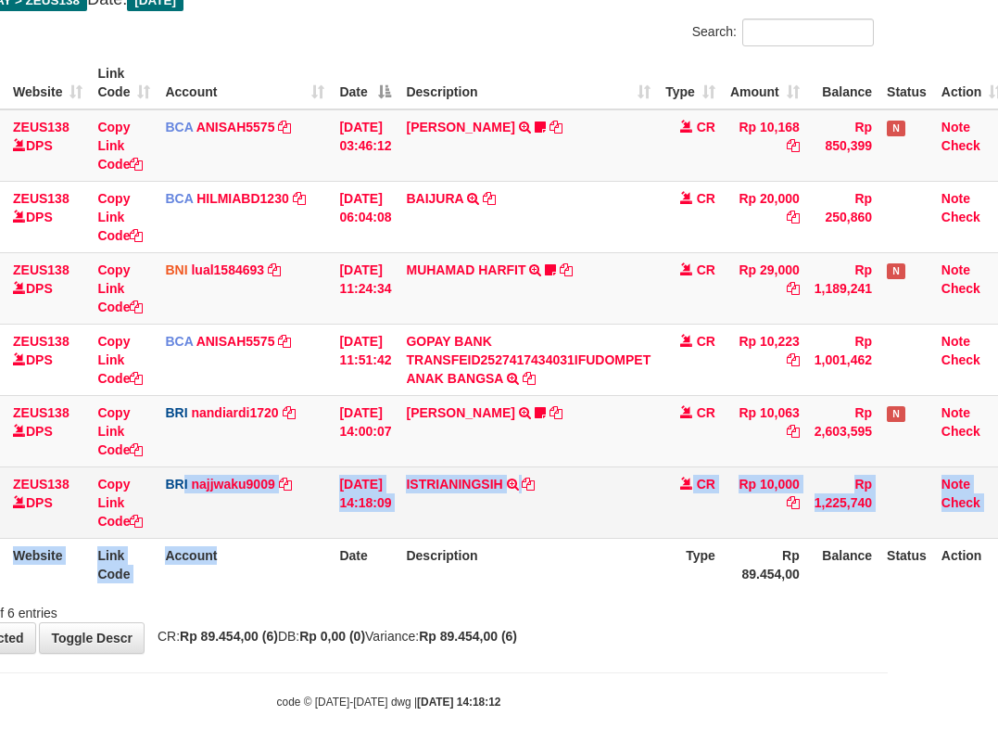
drag, startPoint x: 542, startPoint y: 529, endPoint x: 1007, endPoint y: 361, distance: 493.8
click at [722, 476] on table "ID Website Link Code Account Date Description Type Amount Balance Status Action…" at bounding box center [457, 324] width 1106 height 534
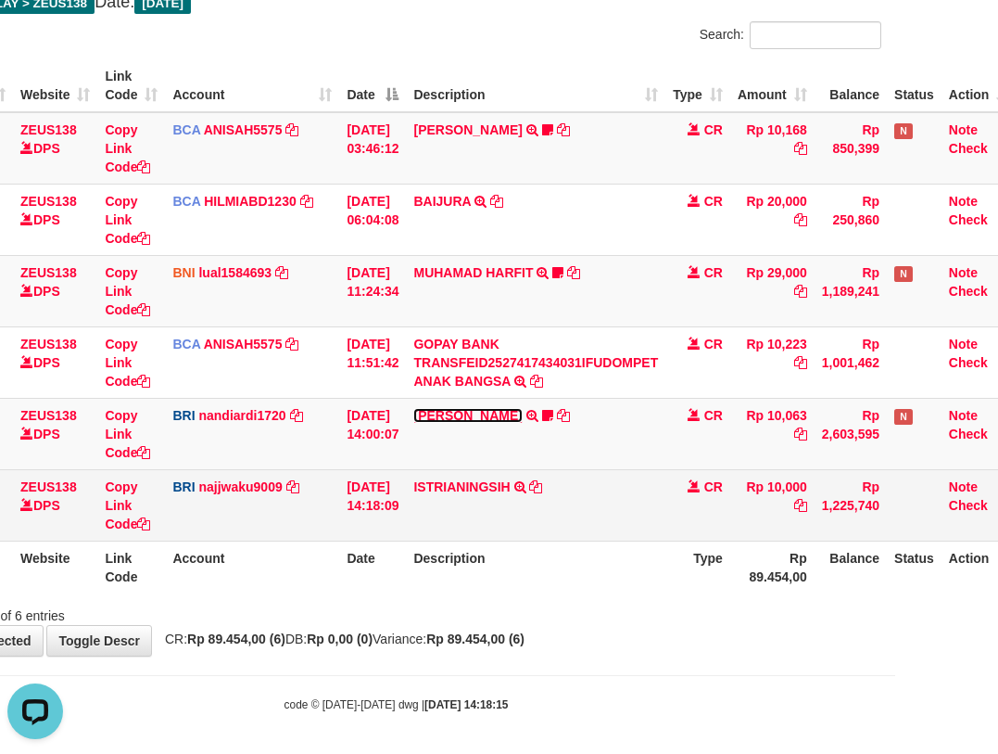
click at [413, 408] on link "[PERSON_NAME]" at bounding box center [467, 415] width 108 height 15
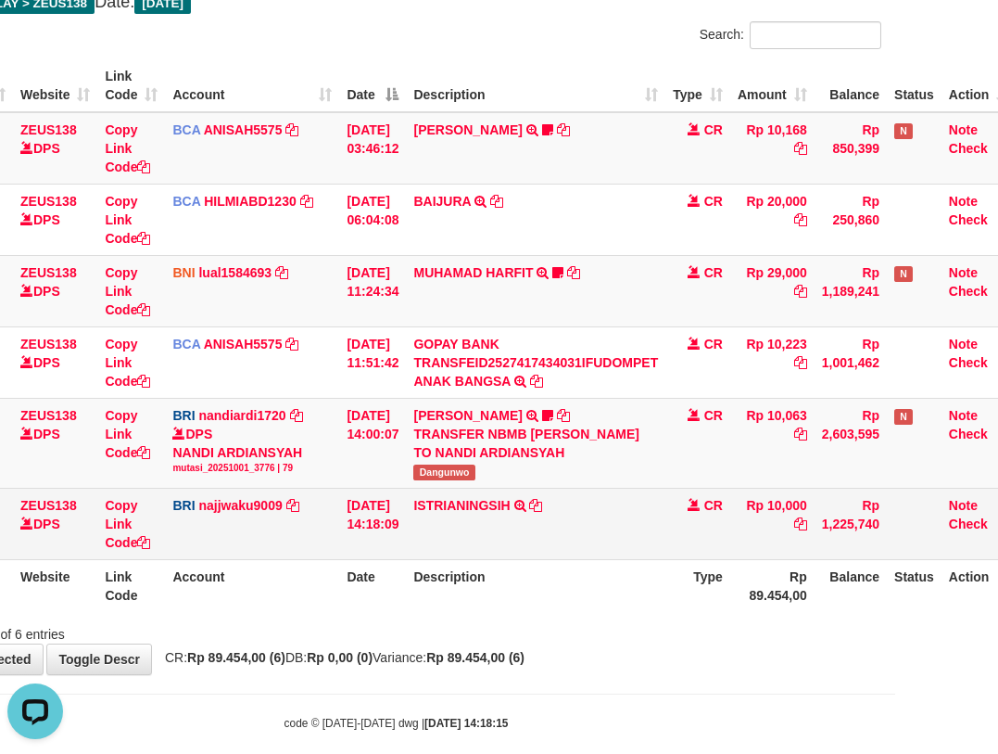
click at [613, 547] on td "ISTRIANINGSIH TRANSFER NBMB ISTRIANINGSIH TO [PERSON_NAME] NINGSIH" at bounding box center [536, 523] width 260 height 71
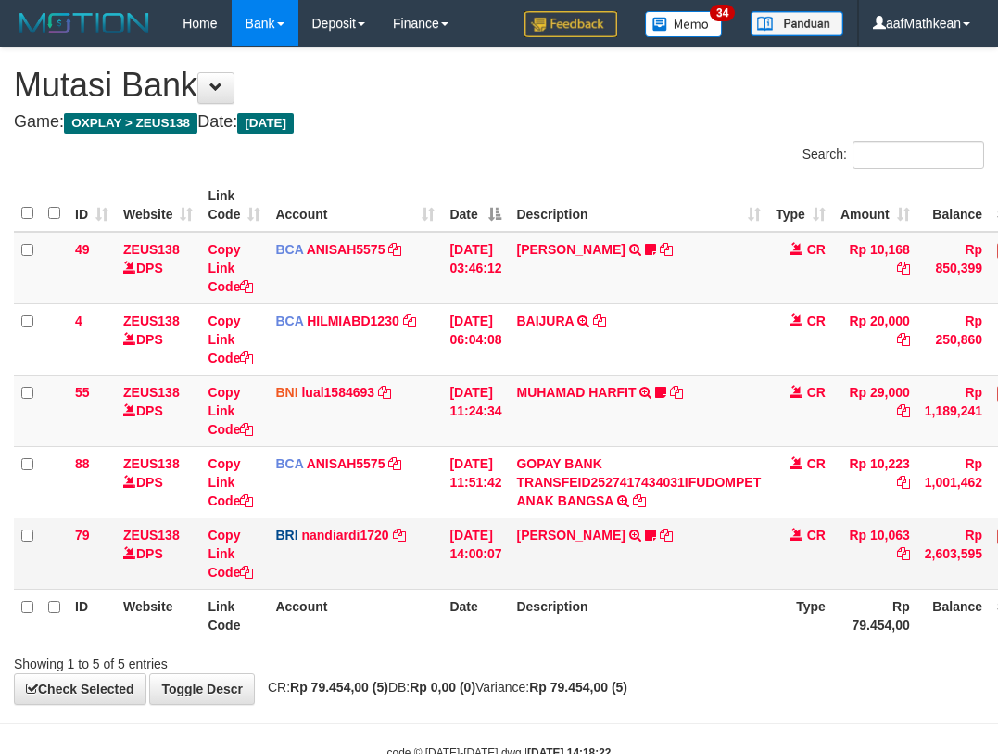
drag, startPoint x: 602, startPoint y: 526, endPoint x: 601, endPoint y: 563, distance: 37.1
click at [600, 535] on tbody "49 ZEUS138 DPS Copy Link Code BCA ANISAH5575 DPS [PERSON_NAME] mutasi_20251001_…" at bounding box center [567, 411] width 1106 height 358
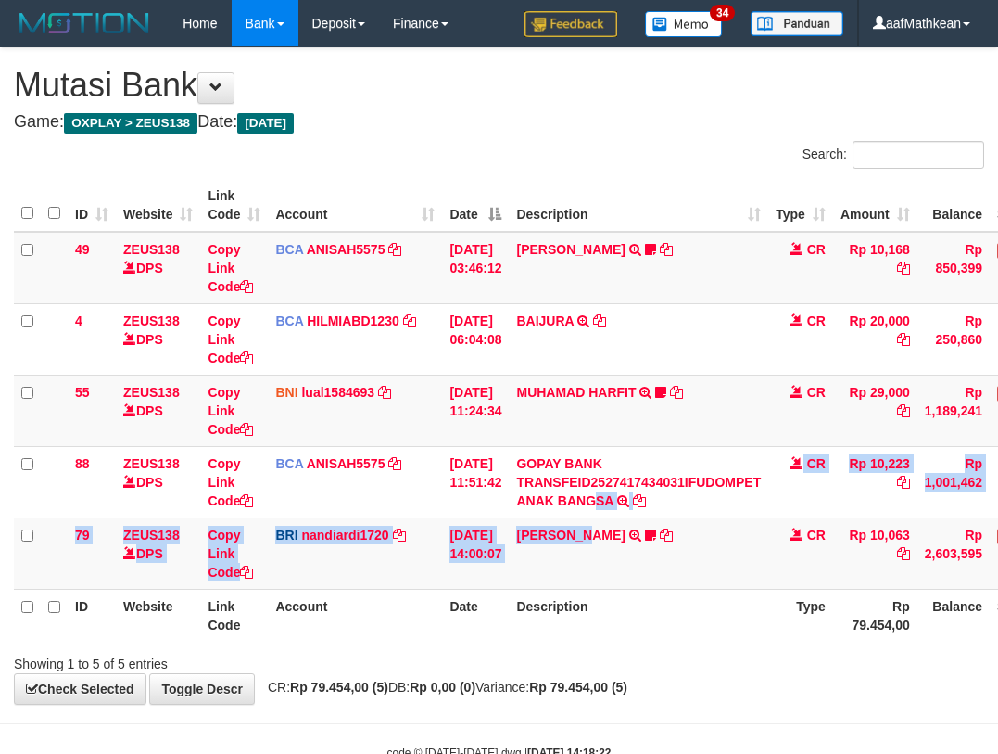
scroll to position [54, 95]
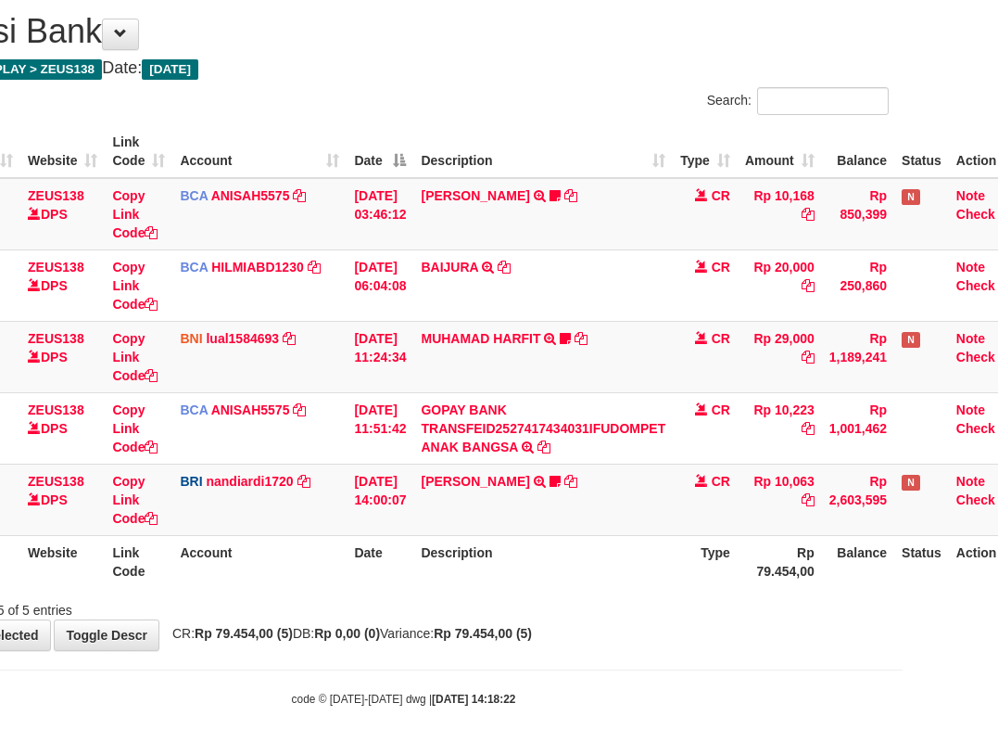
drag, startPoint x: 601, startPoint y: 563, endPoint x: 599, endPoint y: 548, distance: 14.9
click at [599, 550] on th "Description" at bounding box center [543, 561] width 260 height 53
drag, startPoint x: 596, startPoint y: 533, endPoint x: 513, endPoint y: 534, distance: 83.4
click at [595, 532] on td "DANA ABIYANROFIFS TRANSFER NBMB DANA ABIYANROFIFS TO NANDI ARDIANSYAH Dangunwo" at bounding box center [543, 498] width 260 height 71
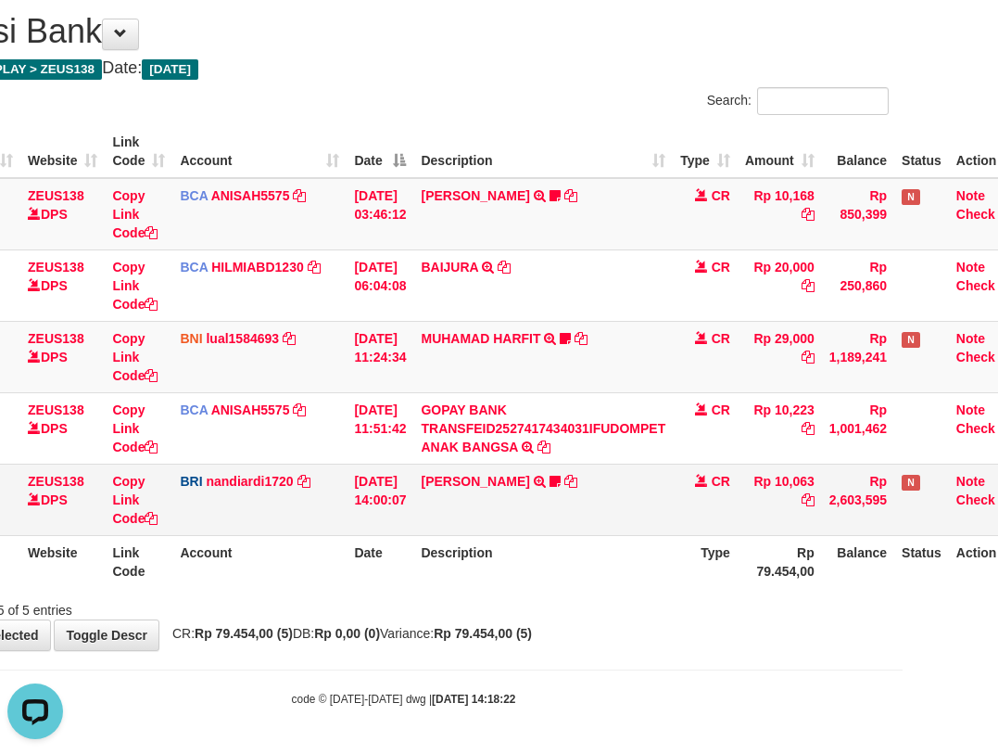
click at [512, 529] on td "DANA ABIYANROFIFS TRANSFER NBMB DANA ABIYANROFIFS TO NANDI ARDIANSYAH Dangunwo" at bounding box center [543, 498] width 260 height 71
drag, startPoint x: 512, startPoint y: 525, endPoint x: 526, endPoint y: 514, distance: 18.5
click at [522, 527] on td "DANA ABIYANROFIFS TRANSFER NBMB DANA ABIYANROFIFS TO NANDI ARDIANSYAH Dangunwo" at bounding box center [543, 498] width 260 height 71
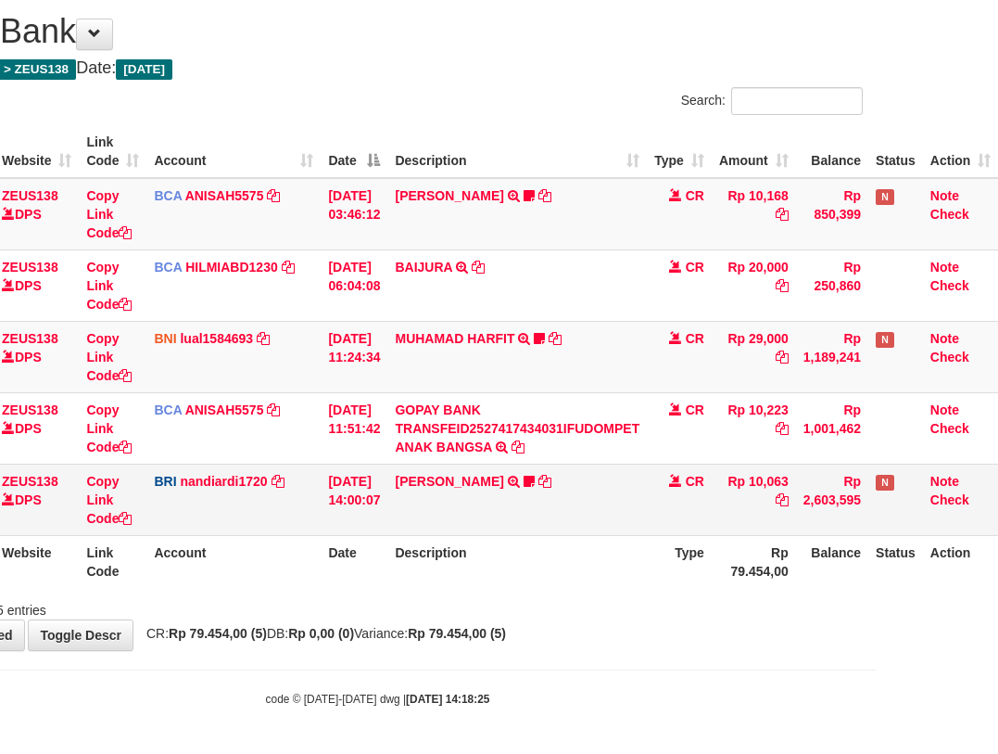
click at [514, 469] on td "[PERSON_NAME] TRANSFER NBMB [PERSON_NAME] TO NANDI ARDIANSYAH Dangunwo" at bounding box center [517, 498] width 260 height 71
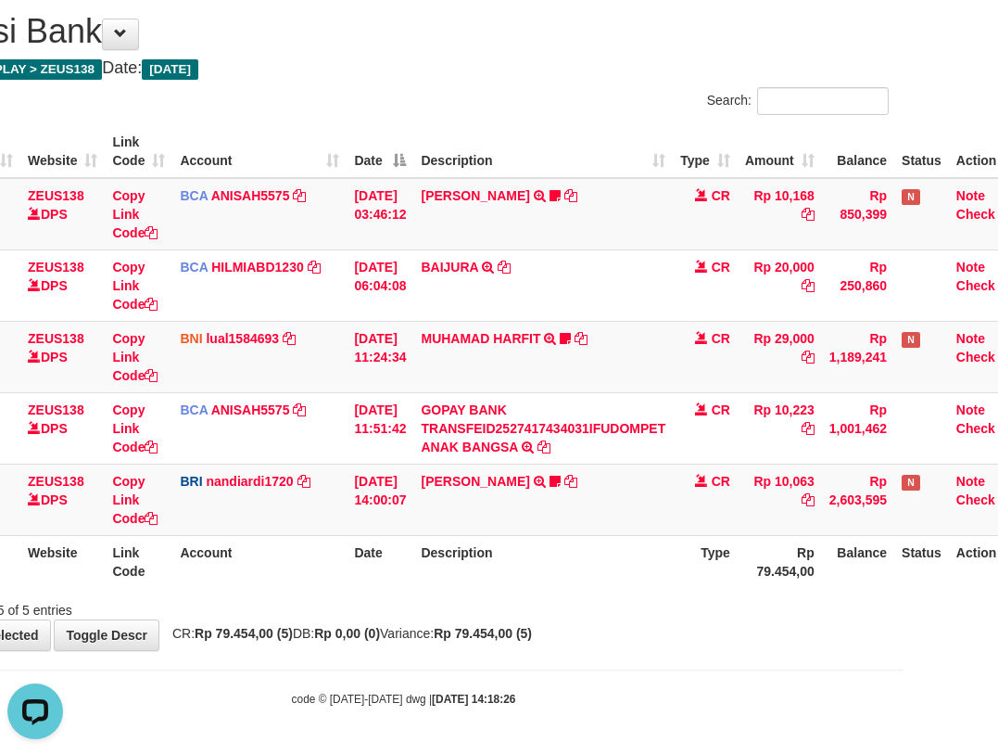
drag, startPoint x: 666, startPoint y: 584, endPoint x: 648, endPoint y: 604, distance: 27.6
click at [669, 609] on div "Search: ID Website Link Code Account Date Description Type Amount Balance Statu…" at bounding box center [403, 353] width 970 height 532
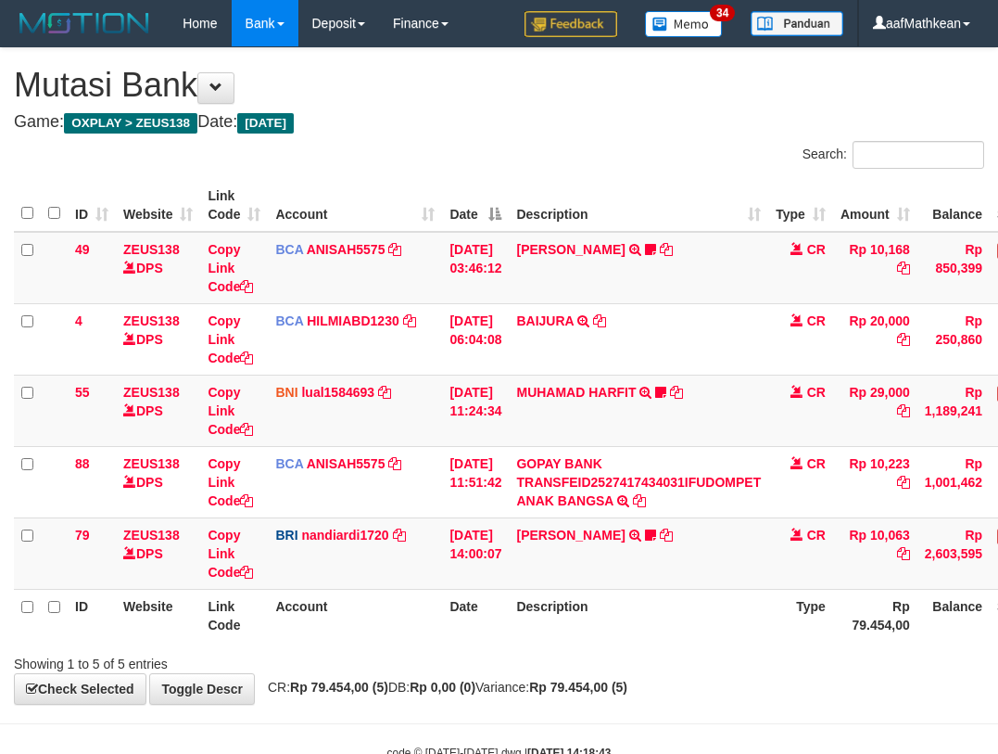
scroll to position [54, 95]
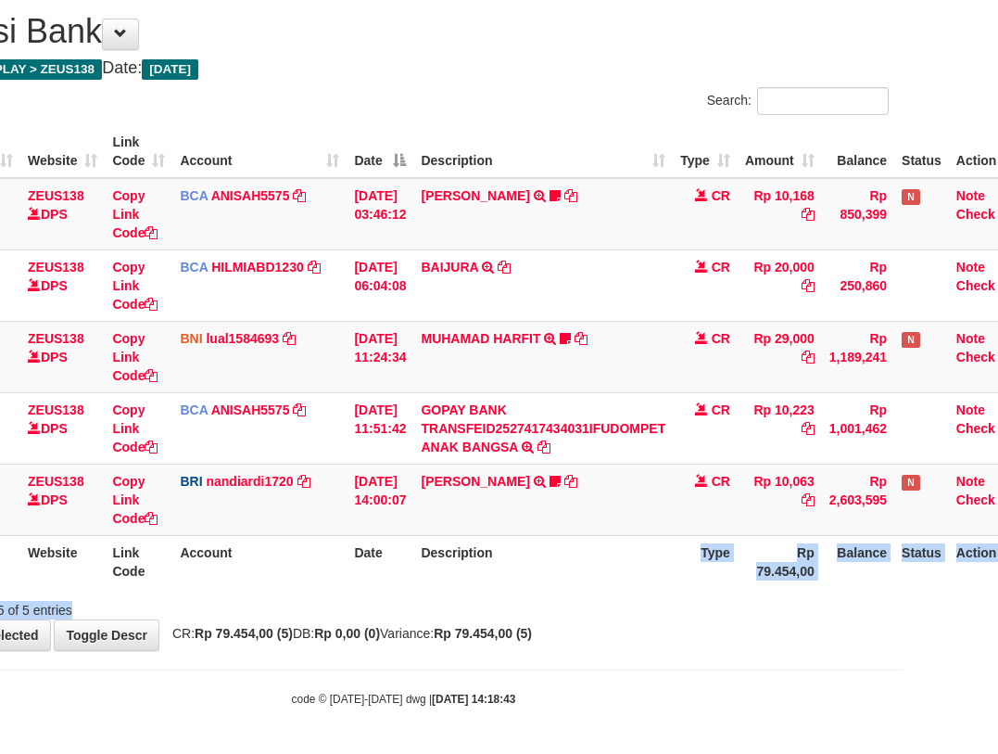
click at [568, 595] on div "Search: ID Website Link Code Account Date Description Type Amount Balance Statu…" at bounding box center [403, 353] width 970 height 532
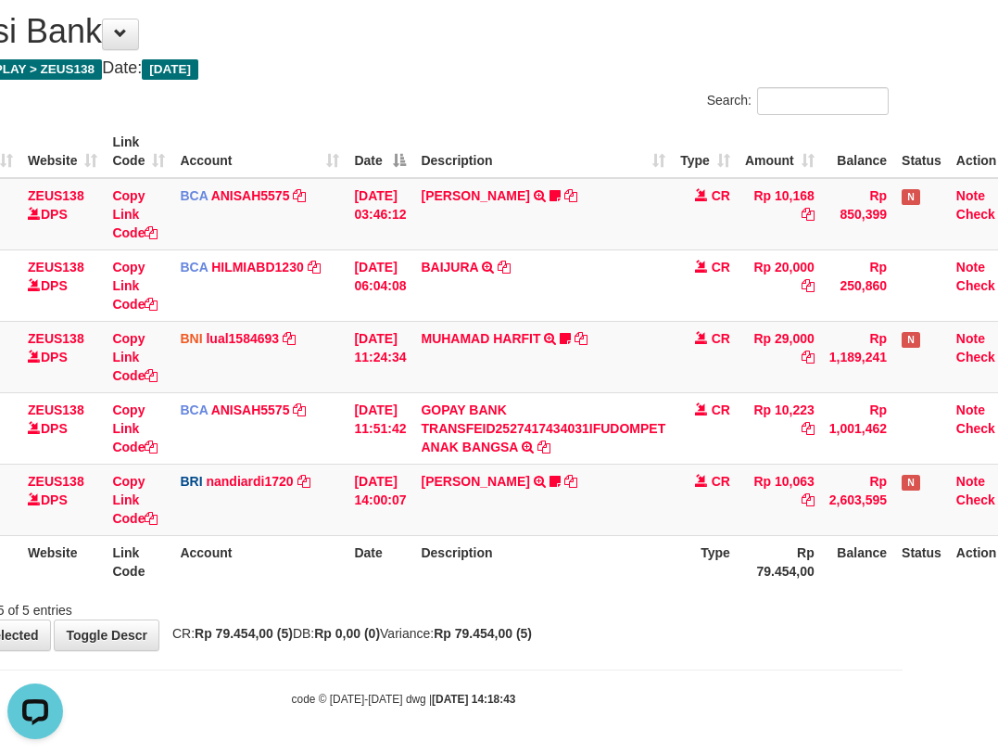
drag, startPoint x: 453, startPoint y: 625, endPoint x: 605, endPoint y: 618, distance: 152.2
click at [437, 626] on div "**********" at bounding box center [404, 321] width 998 height 655
drag, startPoint x: 605, startPoint y: 618, endPoint x: 1772, endPoint y: 497, distance: 1173.3
click at [903, 497] on html "Toggle navigation Home Bank Account List Load By Website Group [OXPLAY] ZEUS138…" at bounding box center [404, 349] width 998 height 807
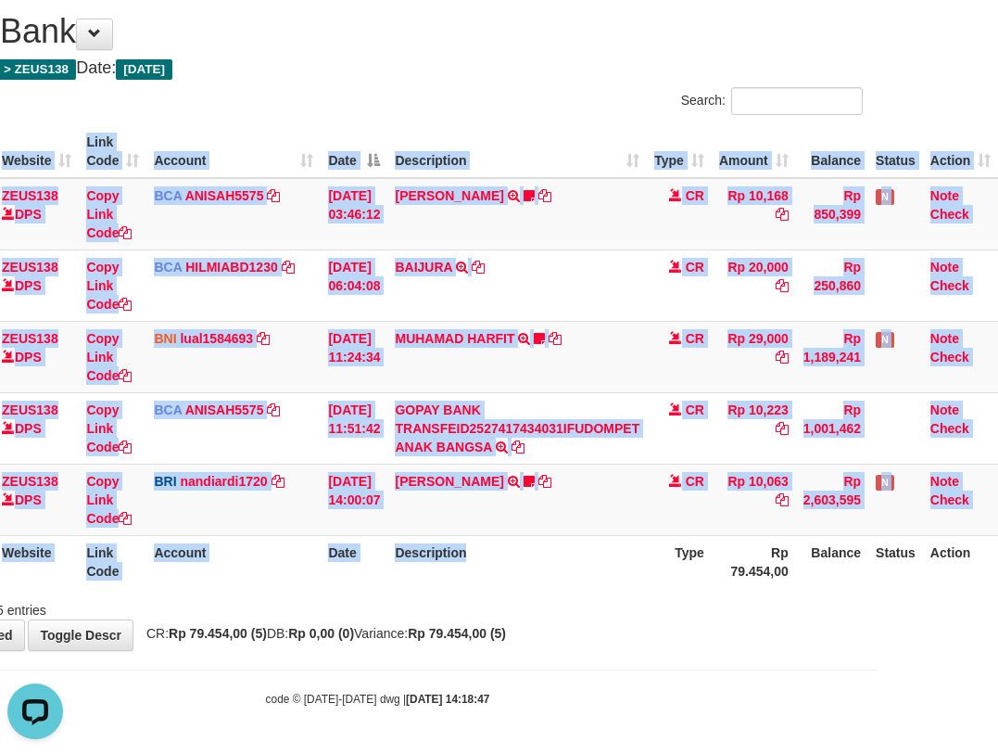
drag, startPoint x: 535, startPoint y: 582, endPoint x: 517, endPoint y: 598, distance: 23.6
click at [516, 591] on div "ID Website Link Code Account Date Description Type Amount Balance Status Action…" at bounding box center [378, 357] width 998 height 474
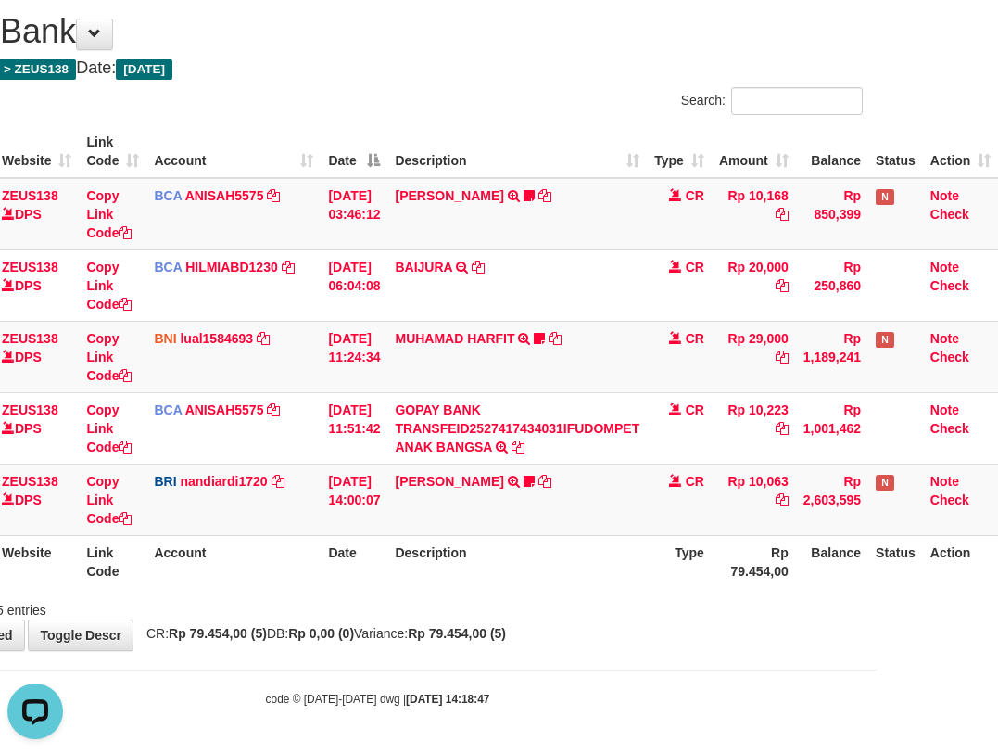
drag, startPoint x: 517, startPoint y: 598, endPoint x: 507, endPoint y: 583, distance: 18.0
click at [506, 597] on div "Showing 1 to 5 of 5 entries" at bounding box center [378, 606] width 998 height 26
click at [554, 574] on th "Description" at bounding box center [517, 561] width 260 height 53
click at [554, 581] on th "Description" at bounding box center [517, 561] width 260 height 53
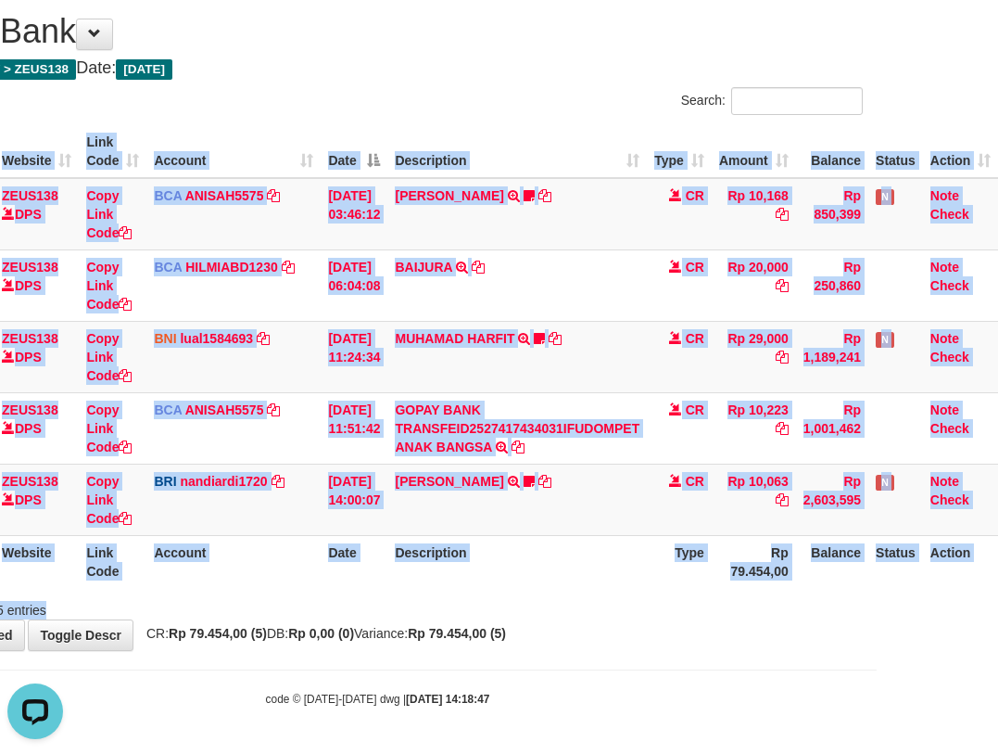
click at [533, 602] on div "Search: ID Website Link Code Account Date Description Type Amount Balance Statu…" at bounding box center [377, 353] width 970 height 532
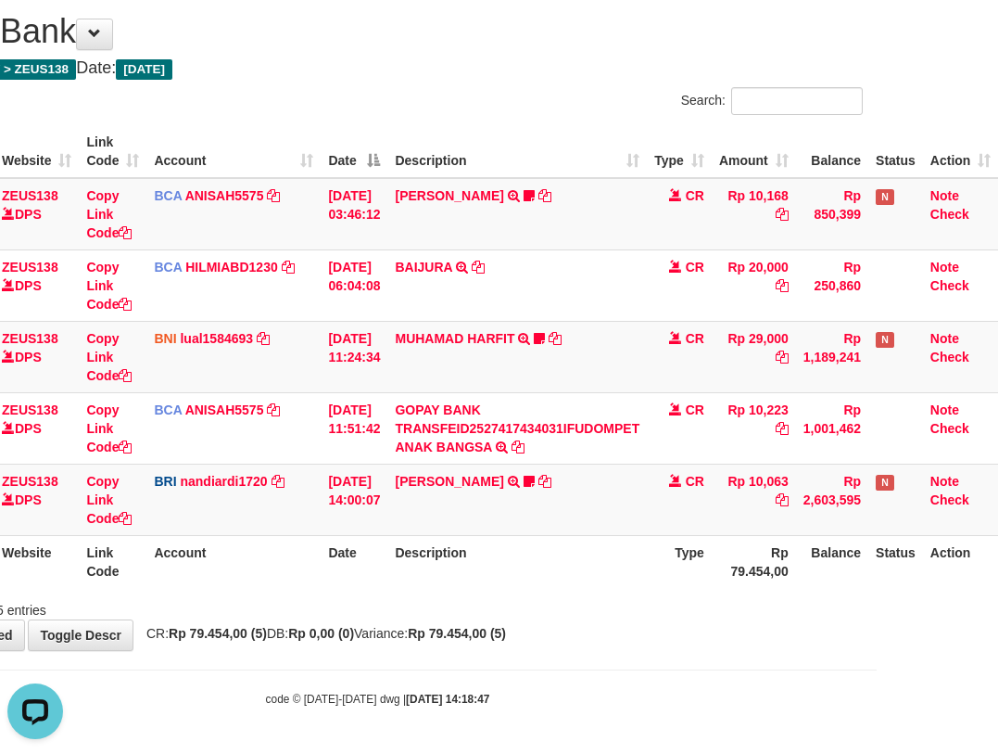
click at [550, 638] on div "**********" at bounding box center [378, 321] width 998 height 655
click at [550, 636] on div "**********" at bounding box center [378, 321] width 998 height 655
drag, startPoint x: 509, startPoint y: 577, endPoint x: 478, endPoint y: 570, distance: 31.5
click at [501, 583] on th "Description" at bounding box center [517, 561] width 260 height 53
click at [462, 592] on div "Search: ID Website Link Code Account Date Description Type Amount Balance Statu…" at bounding box center [377, 353] width 970 height 532
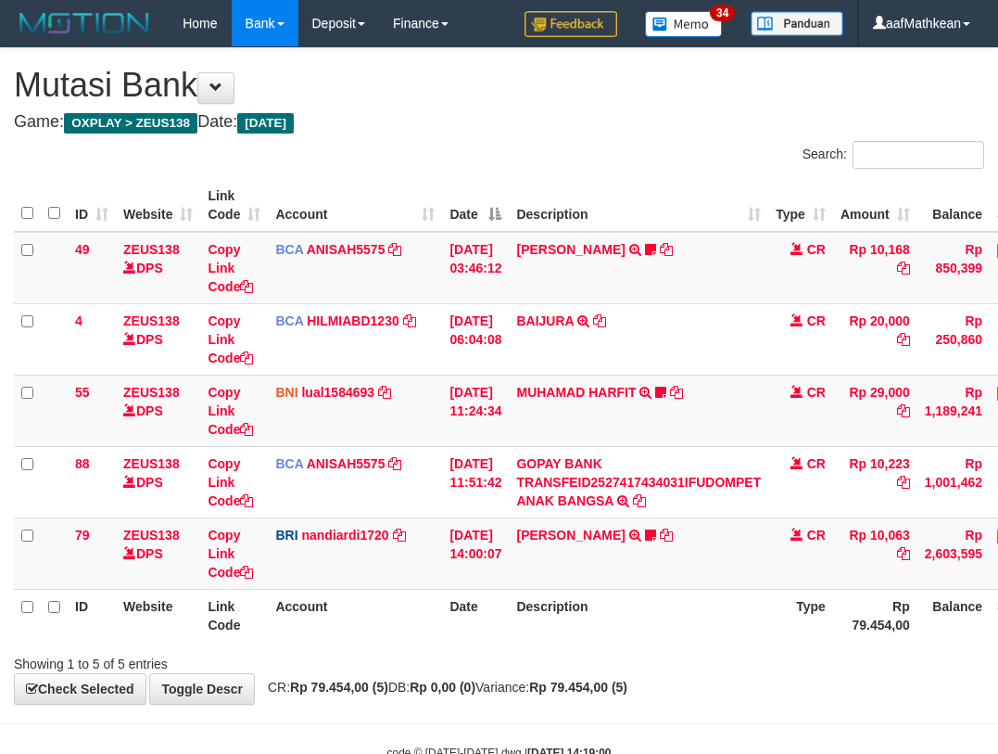
scroll to position [54, 134]
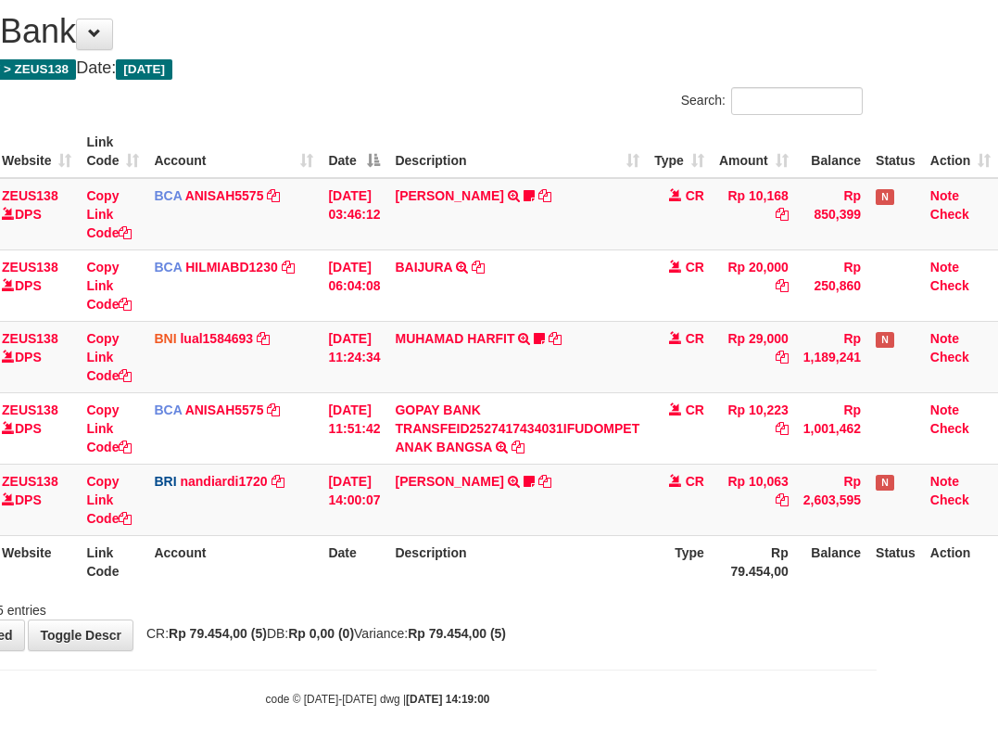
drag, startPoint x: 0, startPoint y: 0, endPoint x: 493, endPoint y: 595, distance: 772.8
click at [488, 586] on th "Description" at bounding box center [517, 561] width 260 height 53
drag, startPoint x: 493, startPoint y: 595, endPoint x: 509, endPoint y: 602, distance: 17.0
click at [496, 601] on div "Search: ID Website Link Code Account Date Description Type Amount Balance Statu…" at bounding box center [377, 353] width 970 height 532
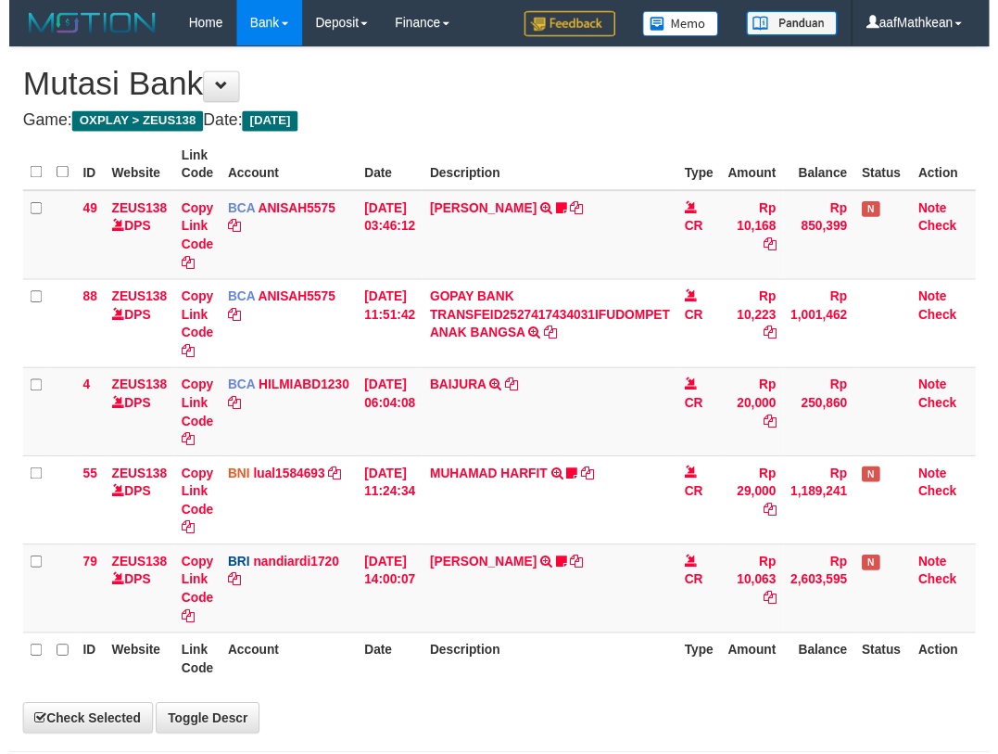
scroll to position [54, 134]
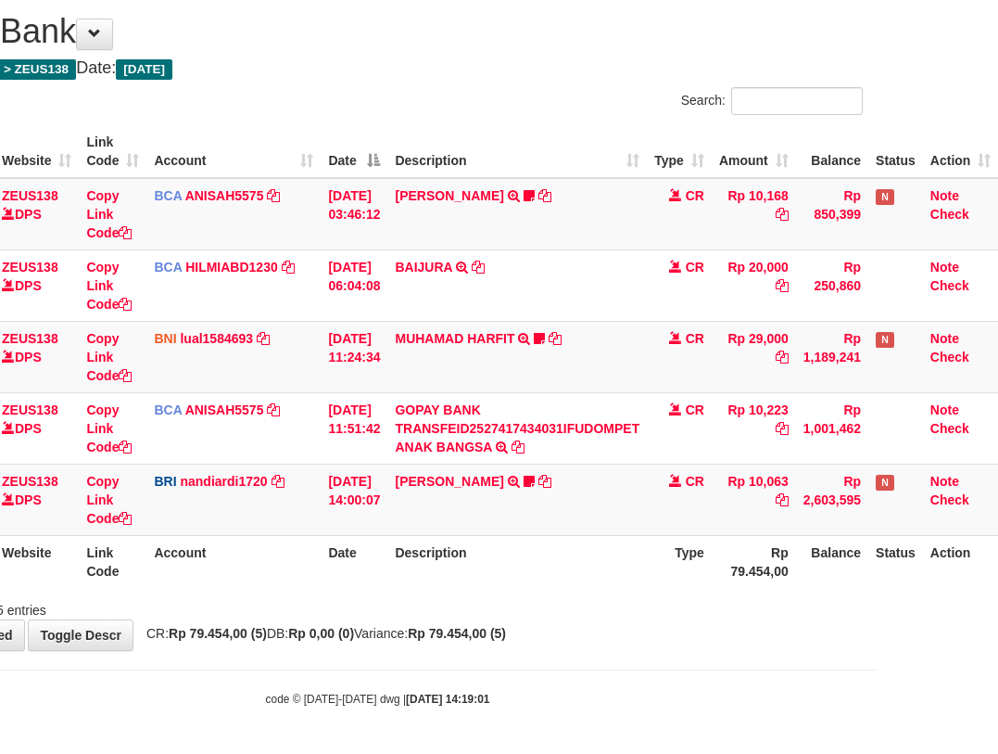
drag, startPoint x: 580, startPoint y: 630, endPoint x: 566, endPoint y: 636, distance: 15.0
click at [581, 631] on div "**********" at bounding box center [378, 321] width 998 height 655
click at [742, 663] on body "Toggle navigation Home Bank Account List Load By Website Group [OXPLAY] ZEUS138…" at bounding box center [378, 349] width 998 height 807
click at [660, 640] on div "**********" at bounding box center [378, 321] width 998 height 655
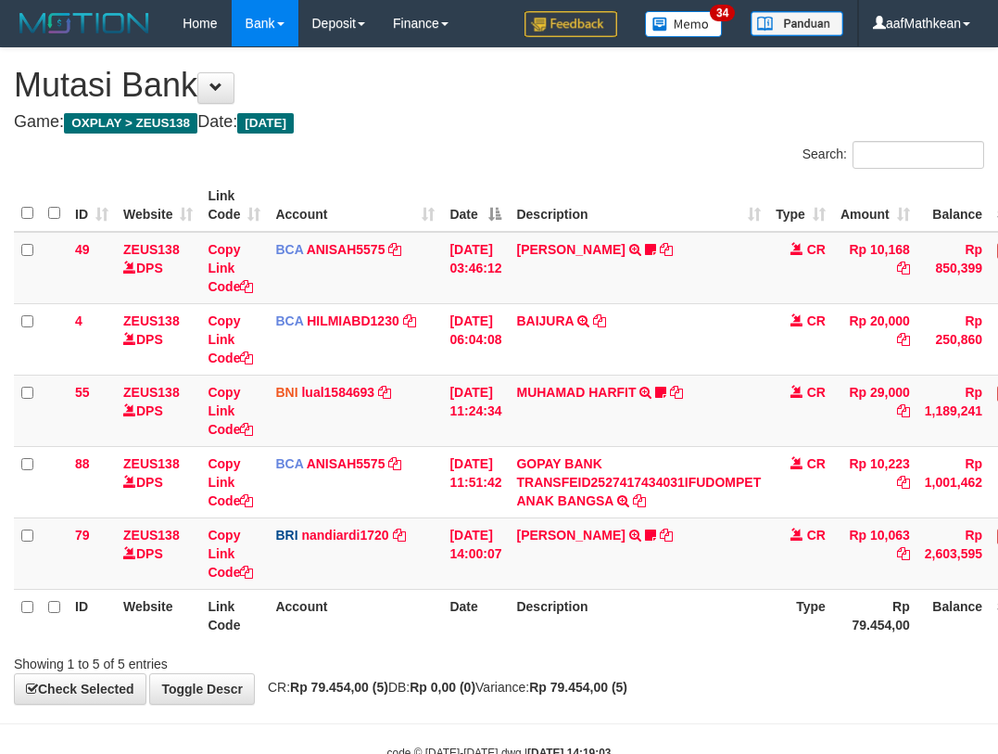
scroll to position [54, 134]
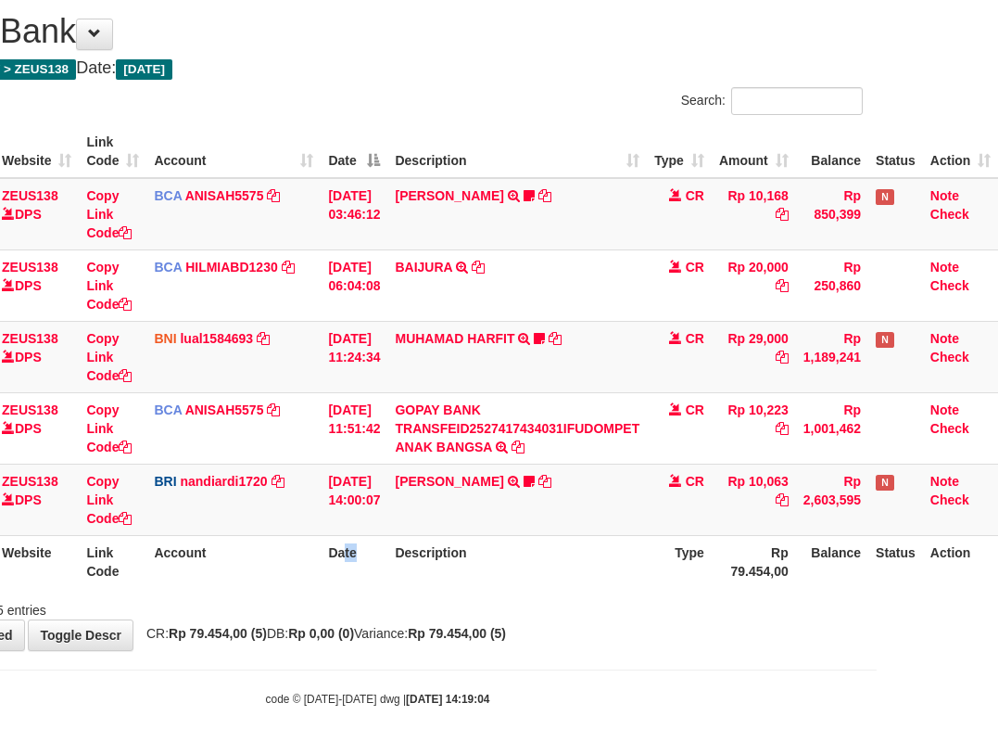
click at [349, 582] on th "Date" at bounding box center [354, 561] width 67 height 53
drag, startPoint x: 564, startPoint y: 598, endPoint x: 591, endPoint y: 623, distance: 36.7
click at [569, 602] on div "Showing 1 to 5 of 5 entries" at bounding box center [378, 606] width 998 height 26
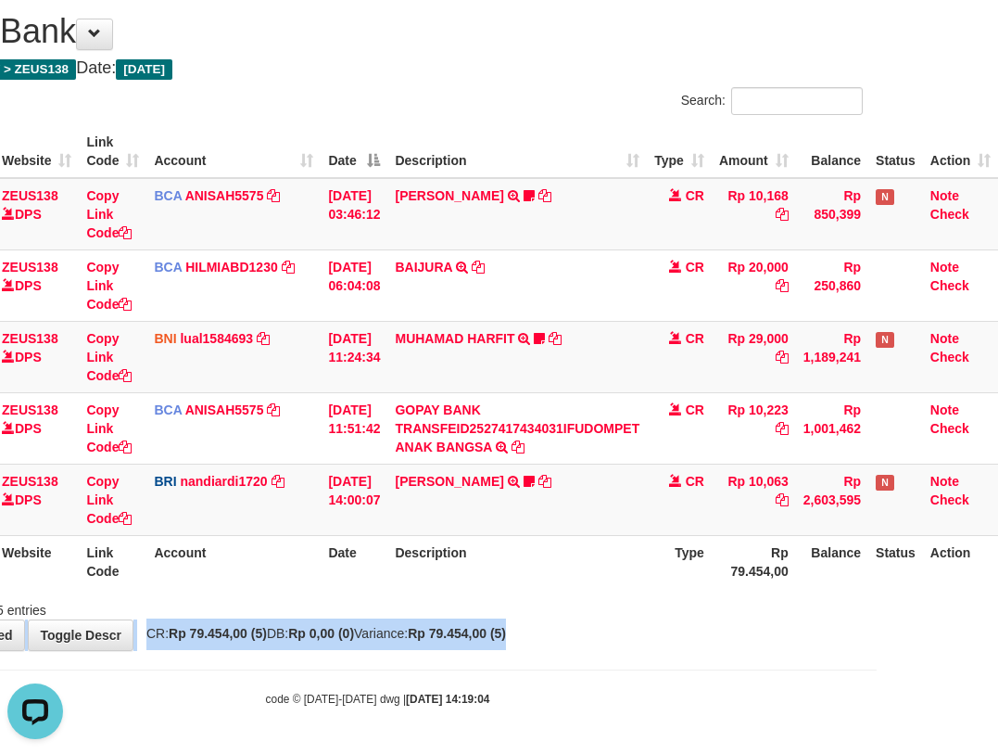
drag, startPoint x: 591, startPoint y: 623, endPoint x: 1017, endPoint y: 647, distance: 426.1
click at [877, 647] on html "Toggle navigation Home Bank Account List Load By Website Group [OXPLAY] ZEUS138…" at bounding box center [378, 349] width 998 height 807
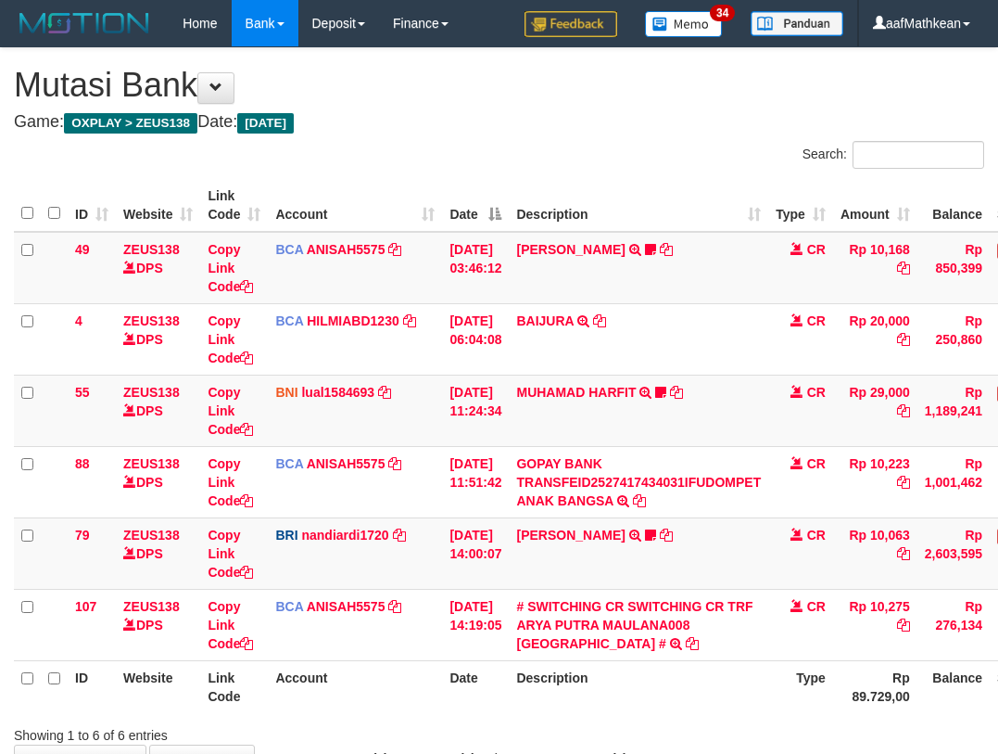
scroll to position [55, 134]
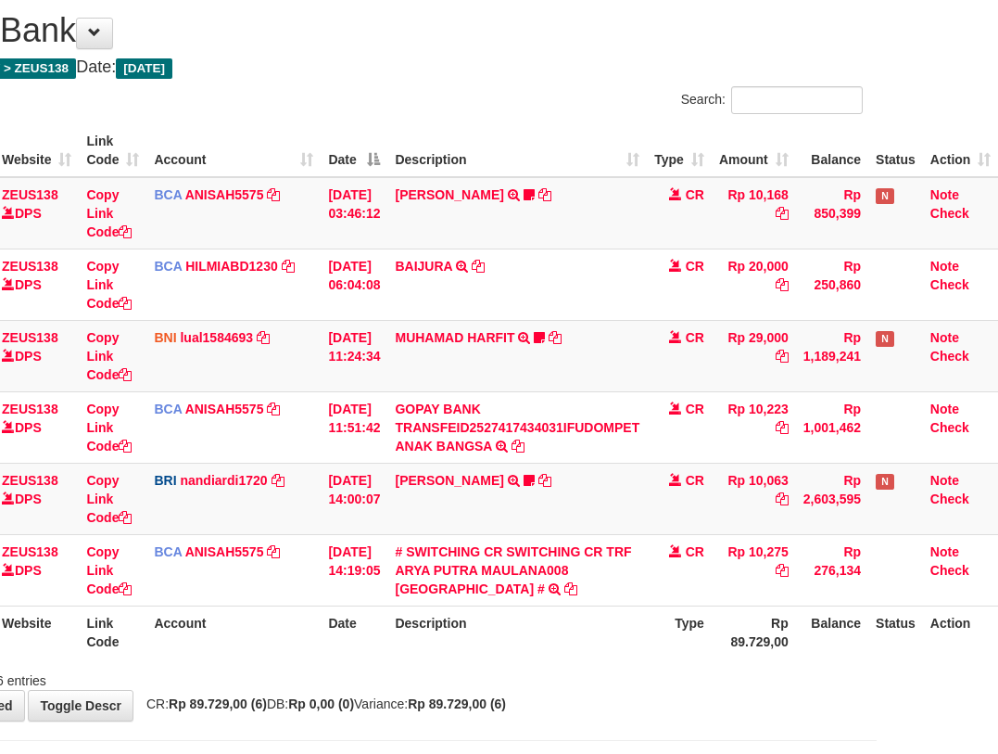
click at [348, 652] on th "Date" at bounding box center [354, 631] width 67 height 53
click at [577, 666] on div "Showing 1 to 6 of 6 entries" at bounding box center [378, 677] width 998 height 26
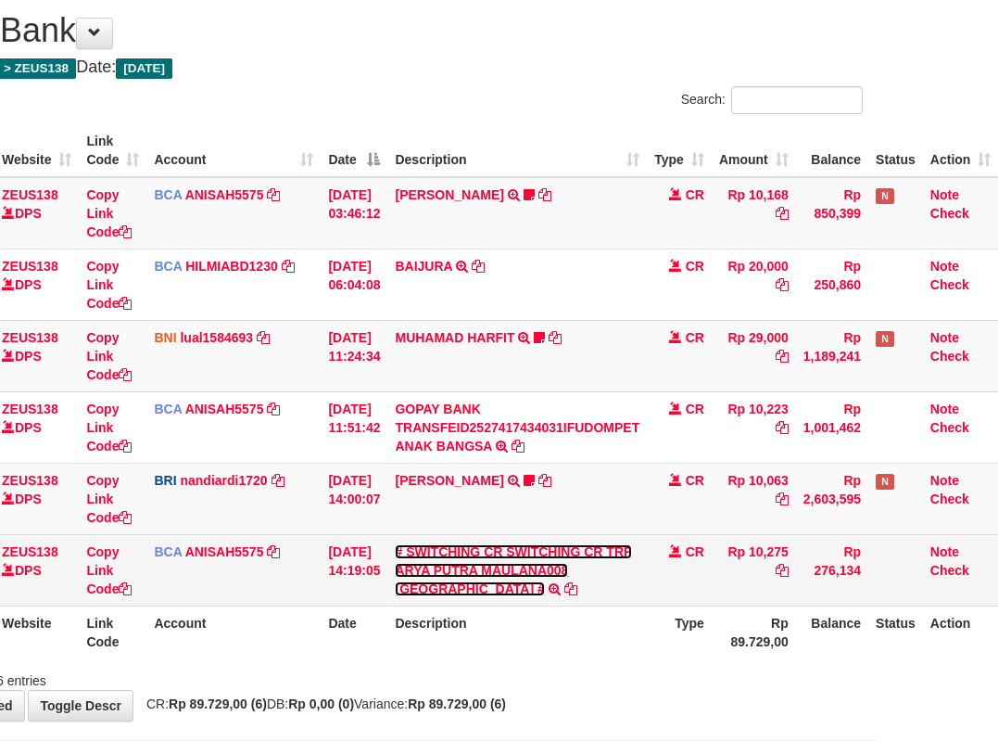
click at [575, 571] on link "# SWITCHING CR SWITCHING CR TRF ARYA PUTRA MAULANA008 [GEOGRAPHIC_DATA] #" at bounding box center [513, 570] width 236 height 52
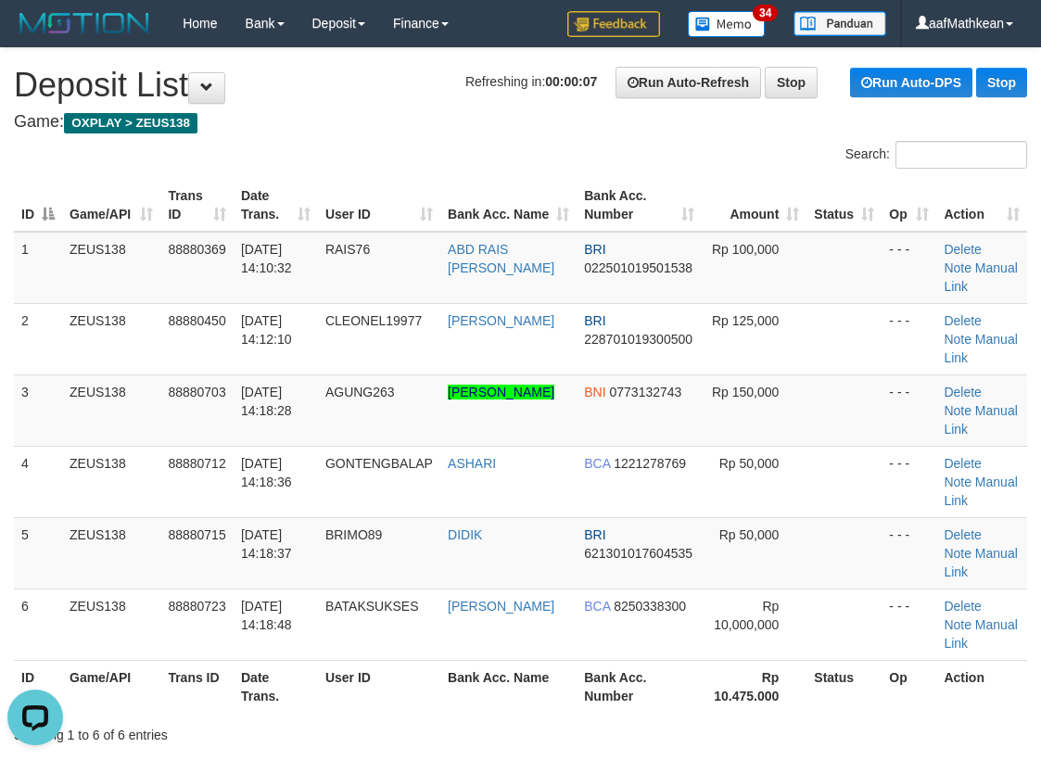
click at [201, 211] on table "ID Game/API Trans ID Date Trans. User ID Bank Acc. Name Bank Acc. Number Amount…" at bounding box center [520, 446] width 1013 height 534
drag, startPoint x: 452, startPoint y: 130, endPoint x: 457, endPoint y: 139, distance: 10.4
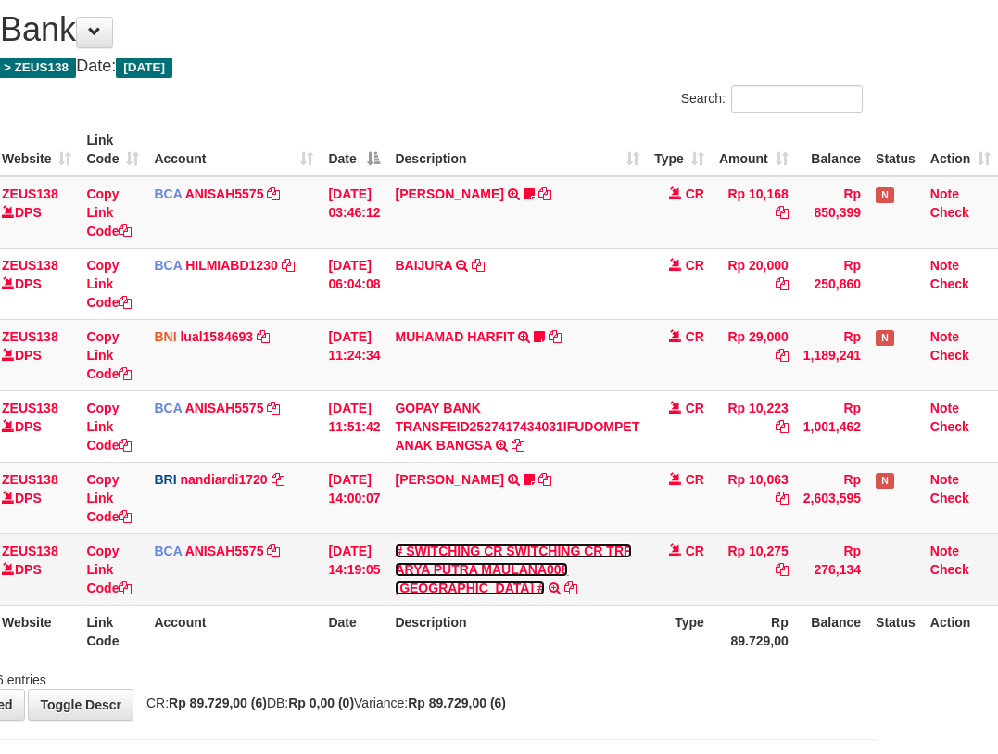
click at [539, 557] on link "# SWITCHING CR SWITCHING CR TRF ARYA PUTRA MAULANA008 [GEOGRAPHIC_DATA] #" at bounding box center [513, 569] width 236 height 52
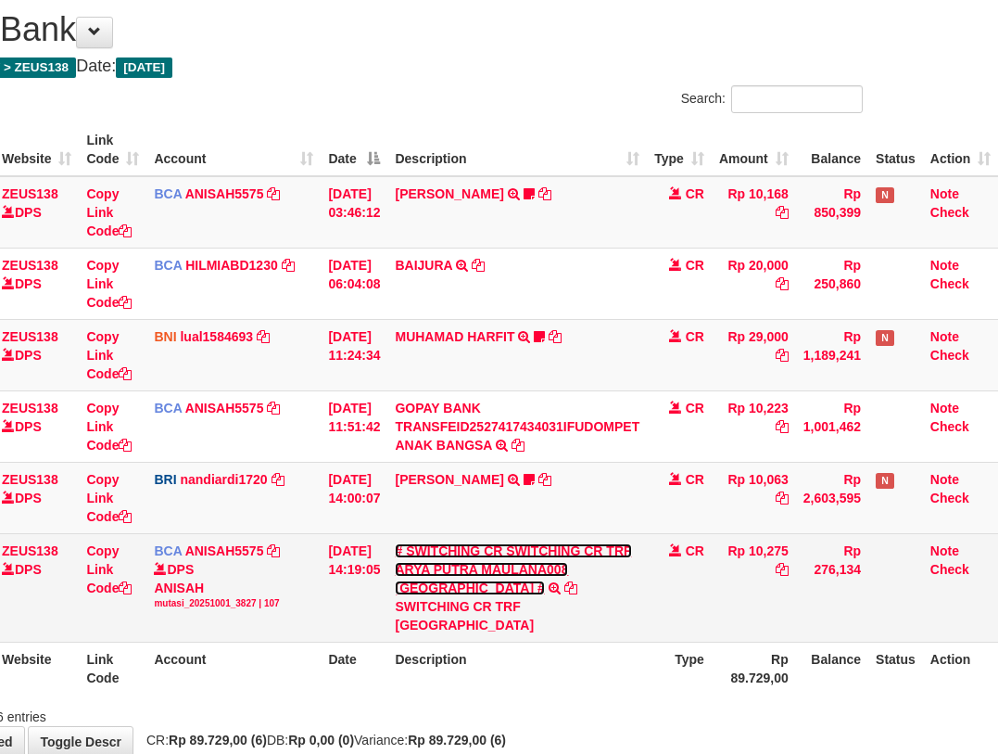
scroll to position [55, 134]
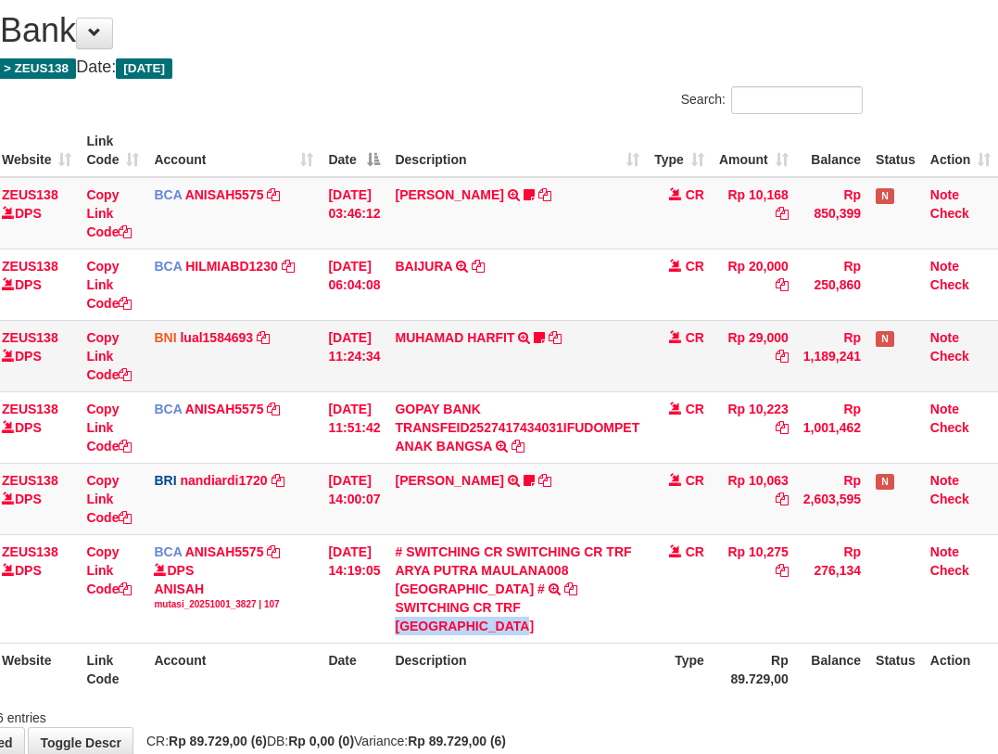
drag, startPoint x: 527, startPoint y: 604, endPoint x: 997, endPoint y: 373, distance: 524.0
click at [464, 618] on div "SWITCHING CR TRF [GEOGRAPHIC_DATA]" at bounding box center [517, 616] width 245 height 37
copy div "ARYA PUTRA MAULANA"
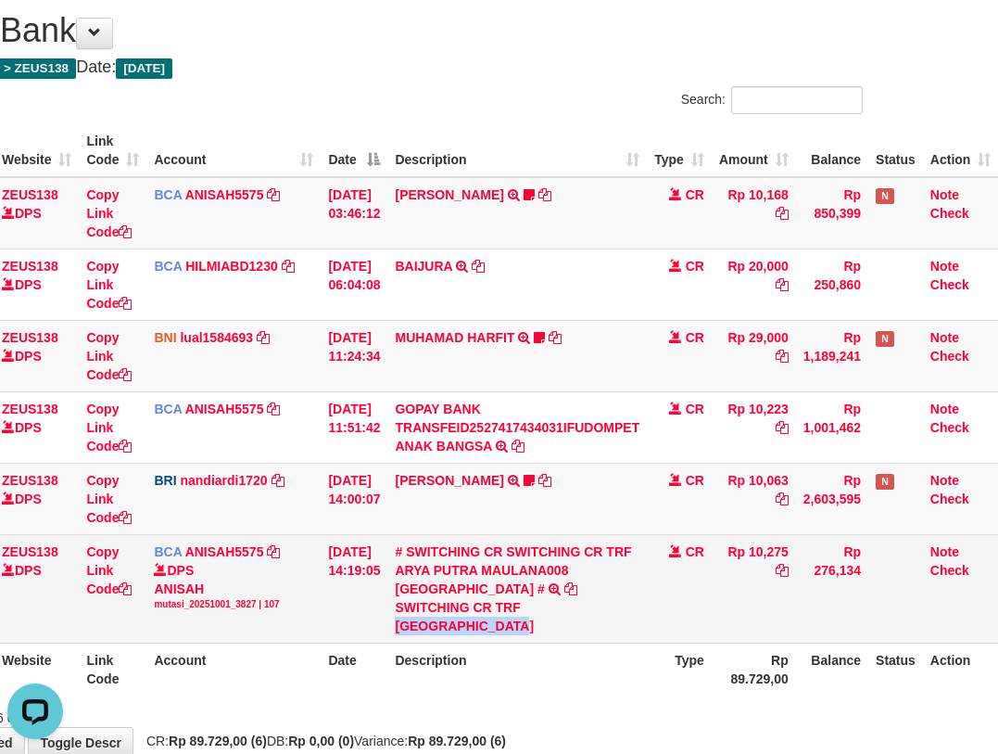
drag, startPoint x: 392, startPoint y: 605, endPoint x: 412, endPoint y: 629, distance: 31.0
click at [392, 608] on tr "107 ZEUS138 DPS Copy Link Code BCA ANISAH5575 DPS ANISAH mutasi_20251001_3827 |…" at bounding box center [445, 588] width 1106 height 108
click at [412, 629] on div "SWITCHING CR TRF [GEOGRAPHIC_DATA]" at bounding box center [517, 616] width 245 height 37
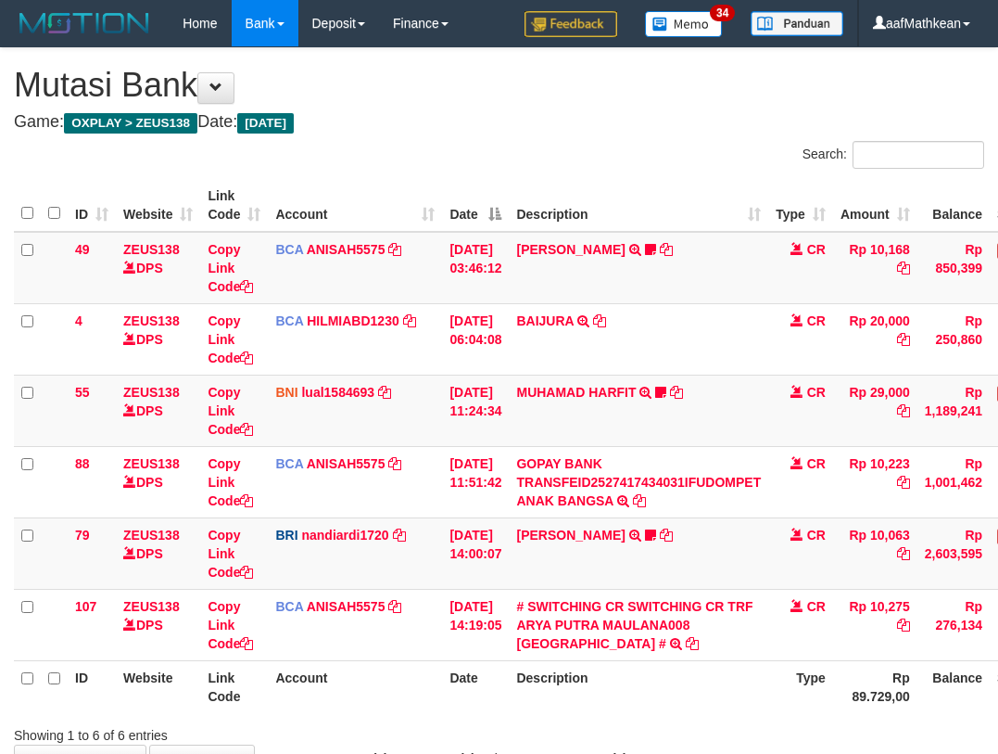
scroll to position [56, 134]
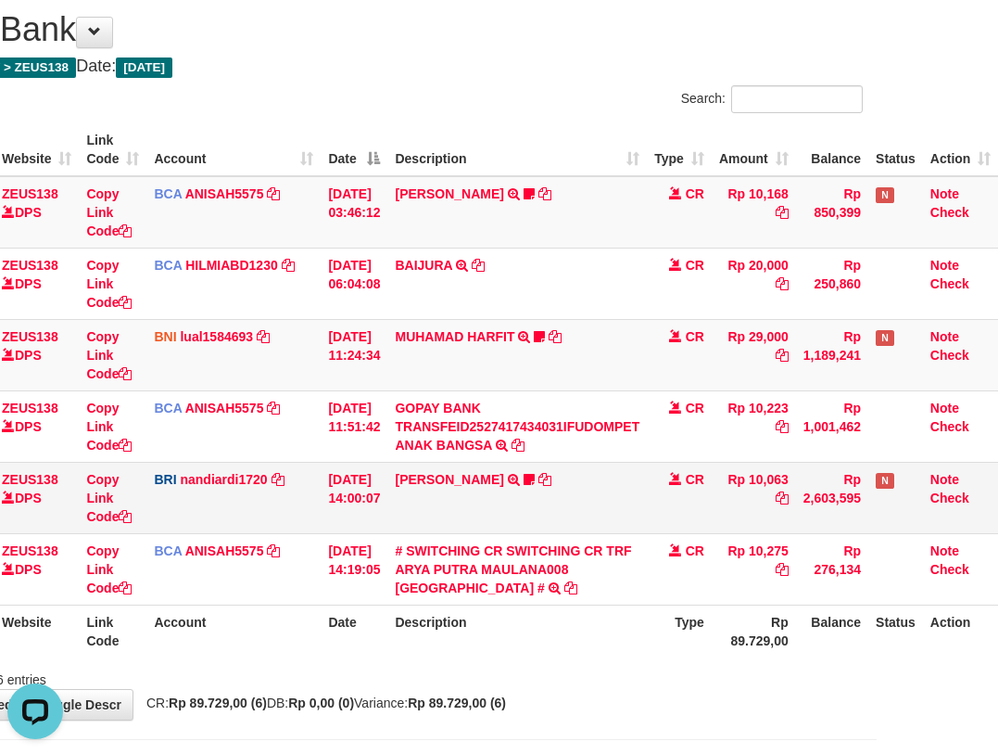
drag, startPoint x: 413, startPoint y: 522, endPoint x: 477, endPoint y: 519, distance: 64.0
click at [431, 522] on td "[PERSON_NAME] TRANSFER NBMB [PERSON_NAME] TO NANDI ARDIANSYAH Dangunwo" at bounding box center [517, 497] width 260 height 71
drag, startPoint x: 477, startPoint y: 519, endPoint x: 488, endPoint y: 516, distance: 11.5
click at [483, 517] on td "[PERSON_NAME] TRANSFER NBMB [PERSON_NAME] TO NANDI ARDIANSYAH Dangunwo" at bounding box center [517, 497] width 260 height 71
click at [492, 511] on td "[PERSON_NAME] TRANSFER NBMB [PERSON_NAME] TO NANDI ARDIANSYAH Dangunwo" at bounding box center [517, 497] width 260 height 71
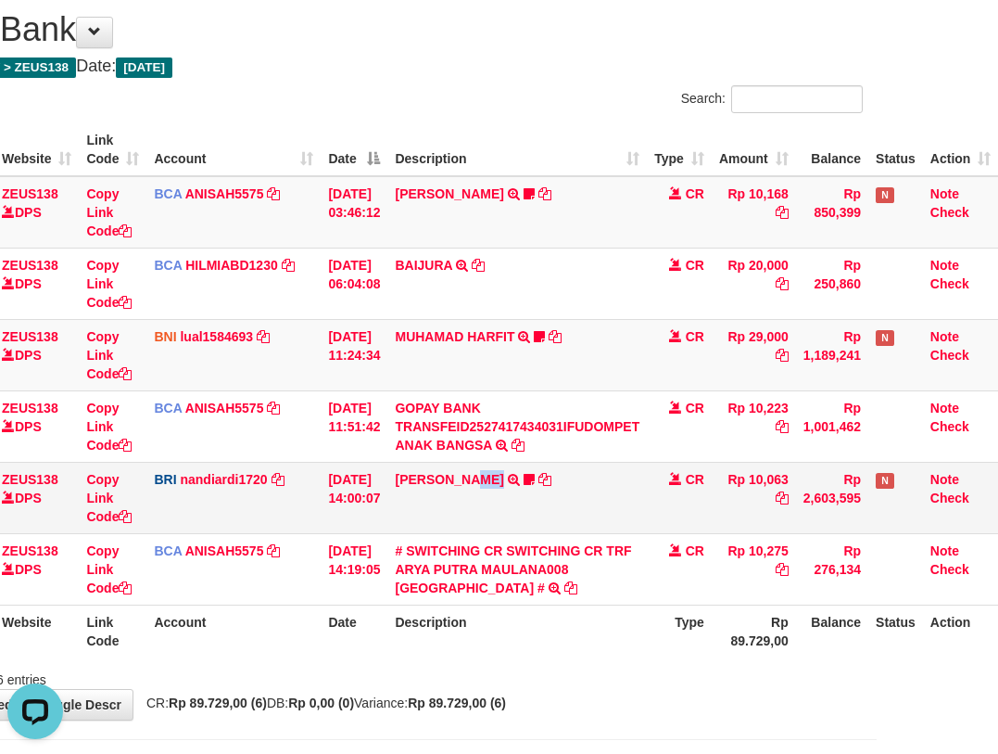
click at [476, 508] on td "[PERSON_NAME] TRANSFER NBMB [PERSON_NAME] TO NANDI ARDIANSYAH Dangunwo" at bounding box center [517, 497] width 260 height 71
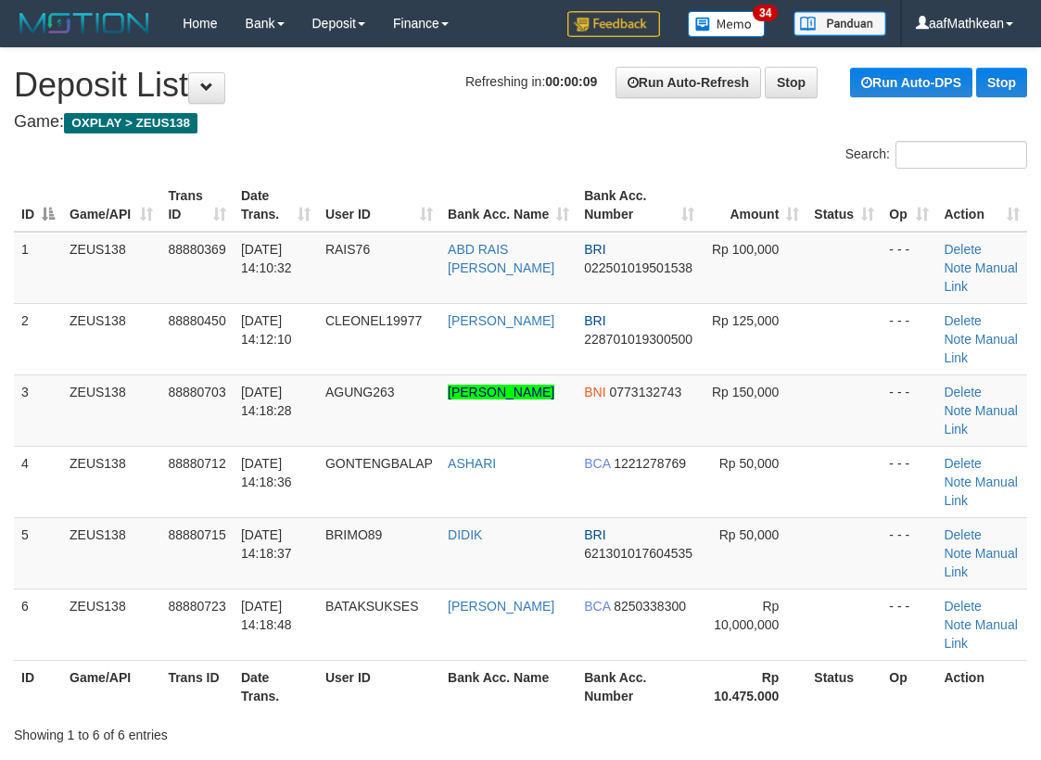
drag, startPoint x: 332, startPoint y: 154, endPoint x: 247, endPoint y: 196, distance: 94.1
click at [335, 157] on div "Search:" at bounding box center [520, 157] width 1041 height 32
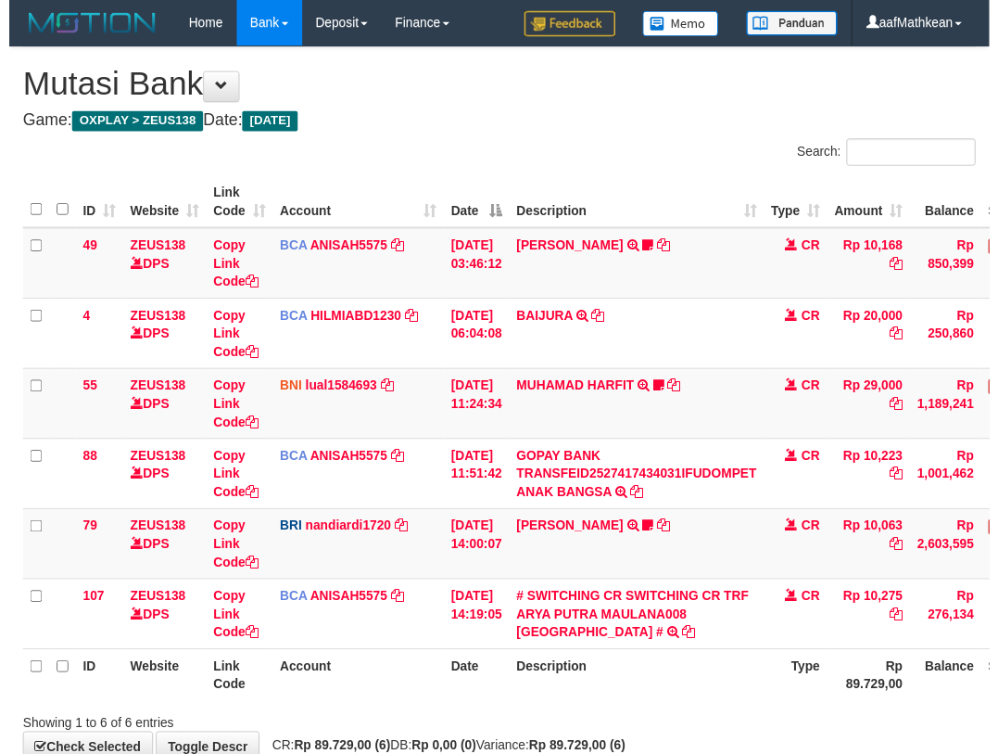
scroll to position [57, 134]
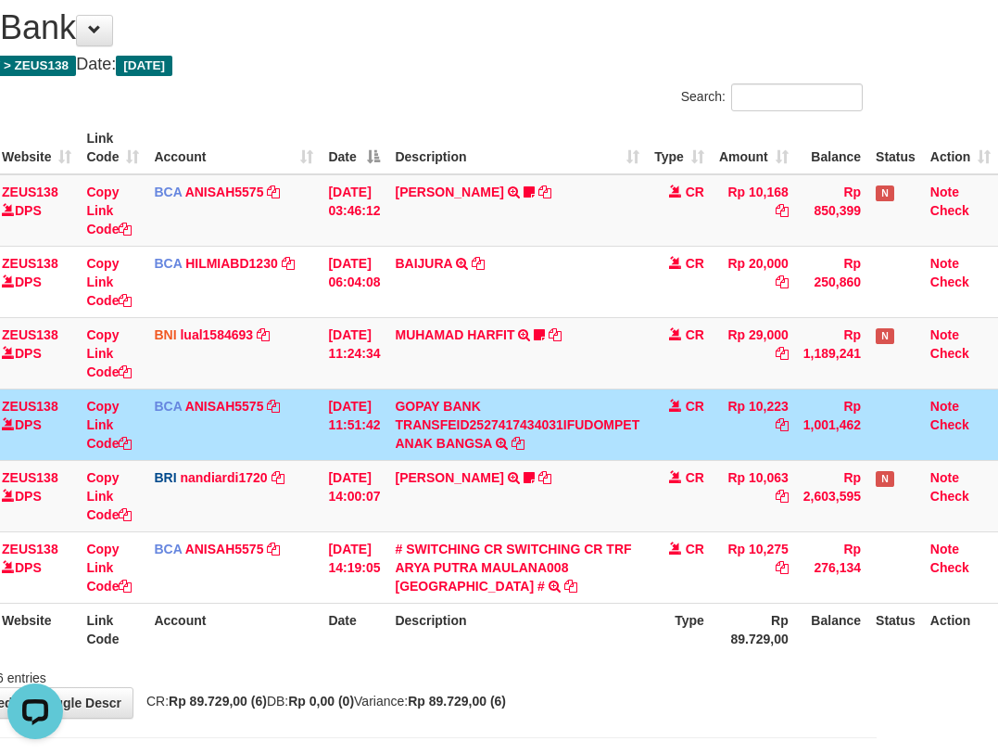
click at [480, 679] on div "Showing 1 to 6 of 6 entries" at bounding box center [378, 674] width 998 height 26
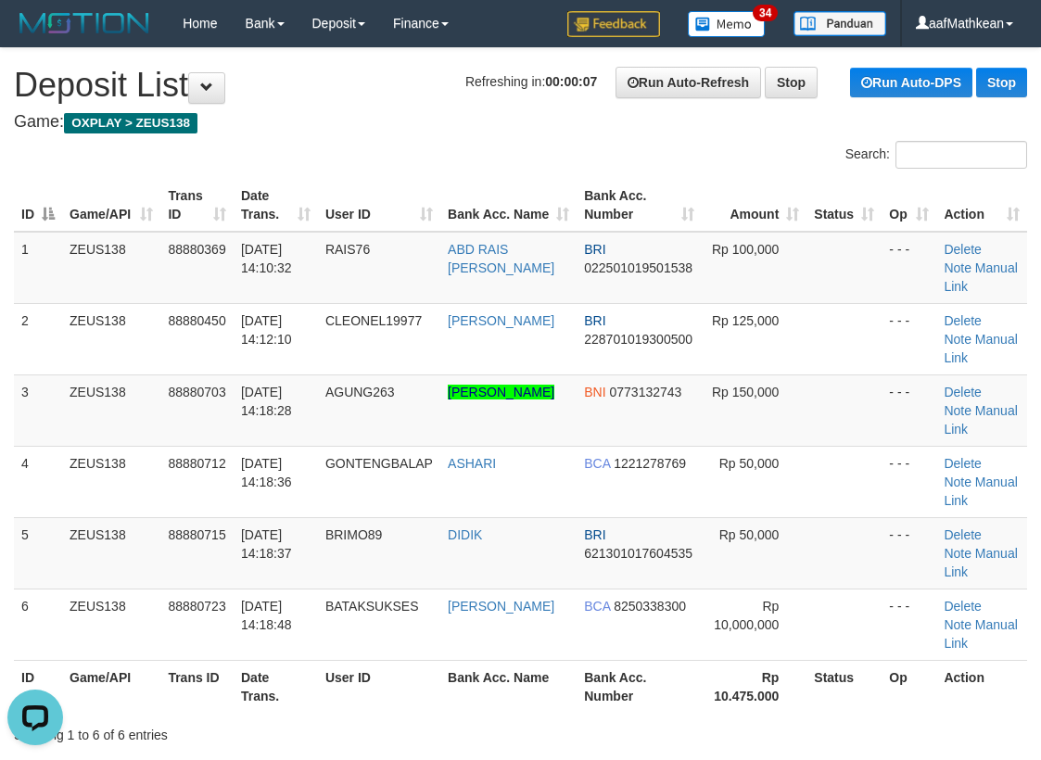
drag, startPoint x: 326, startPoint y: 108, endPoint x: 4, endPoint y: 259, distance: 356.2
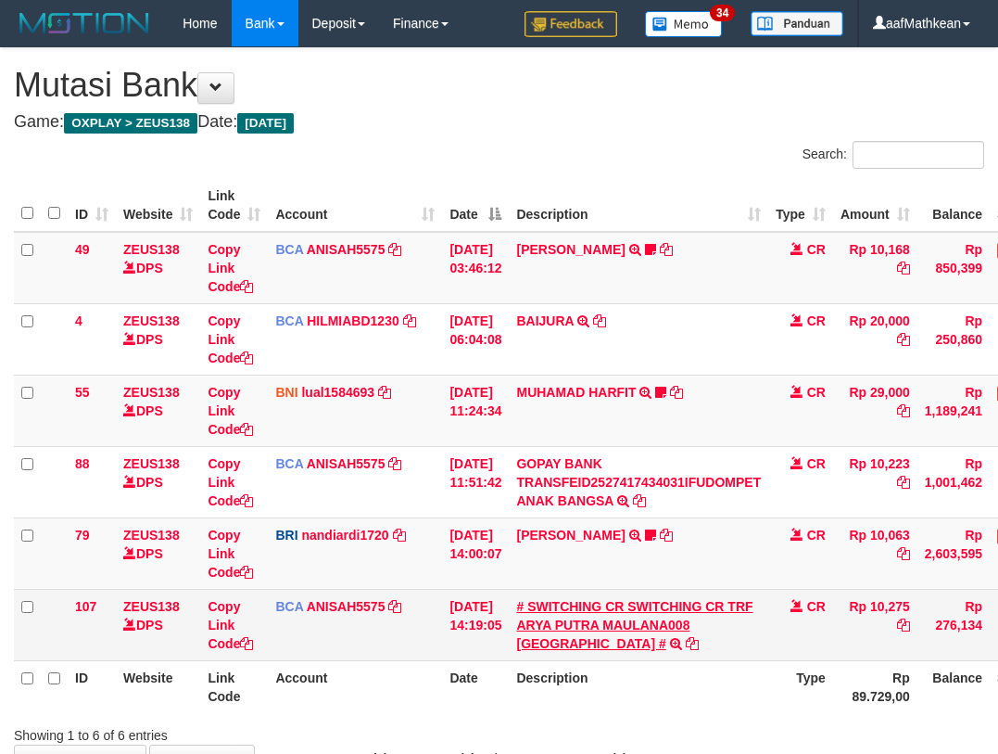
scroll to position [58, 134]
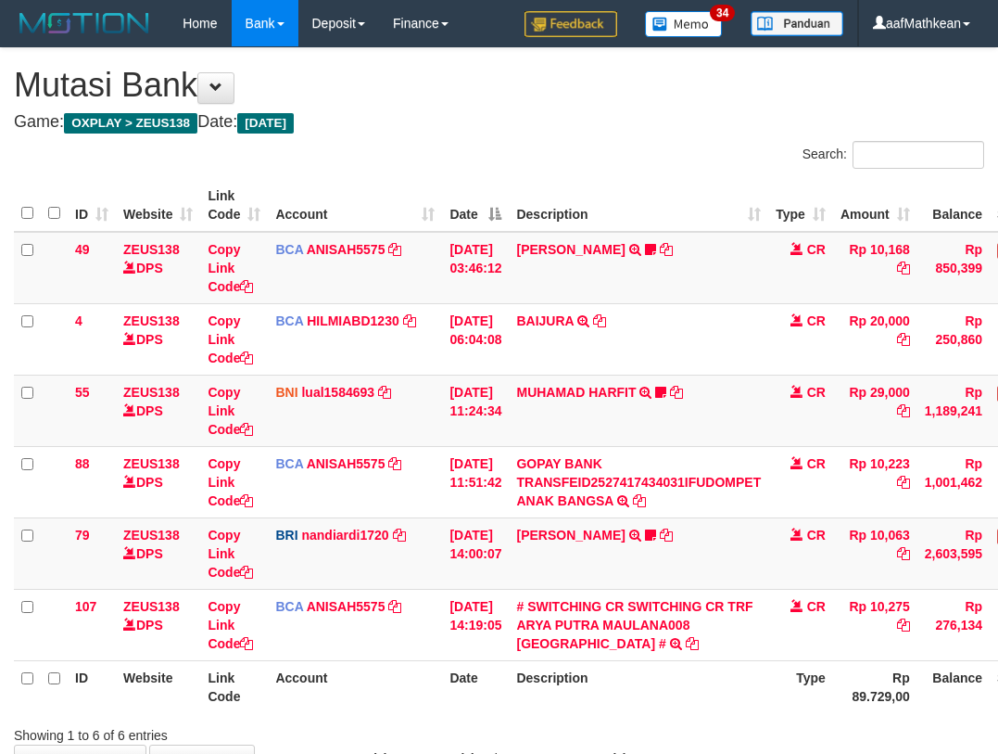
scroll to position [58, 134]
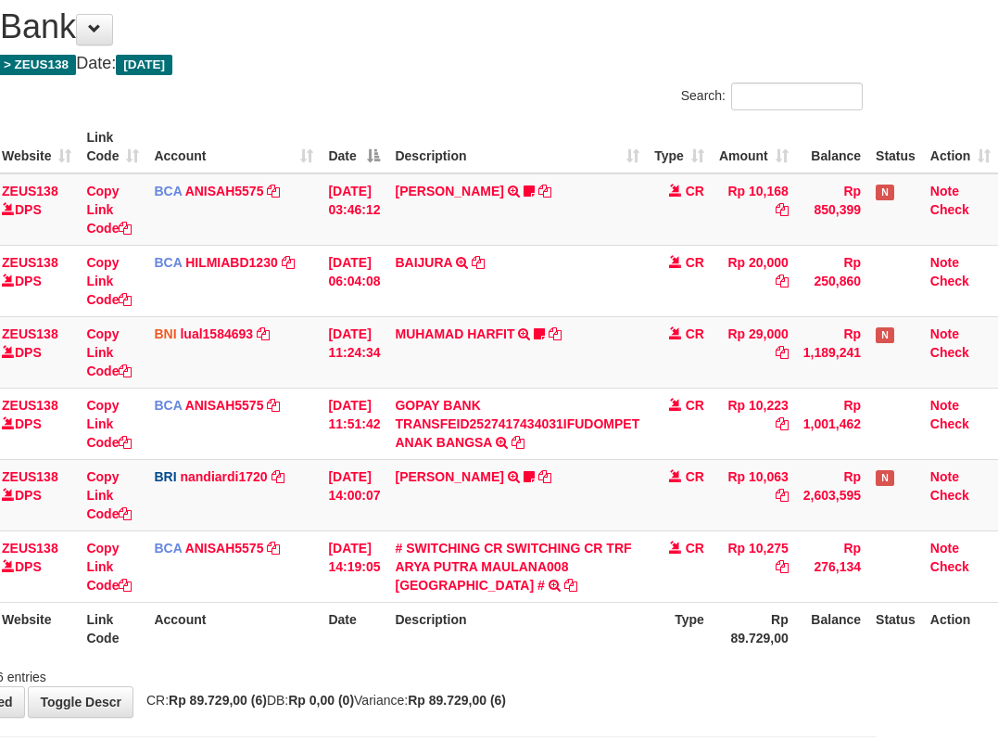
click at [398, 595] on tr "107 ZEUS138 DPS Copy Link Code BCA ANISAH5575 DPS [PERSON_NAME] mutasi_20251001…" at bounding box center [445, 565] width 1106 height 71
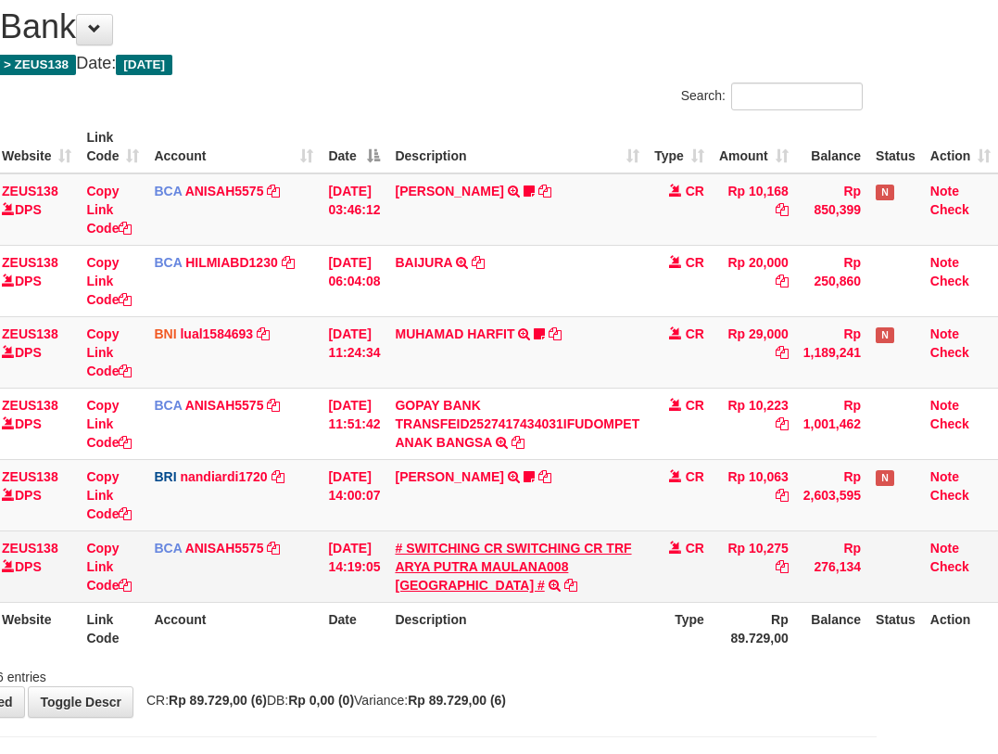
click at [425, 598] on table "ID Website Link Code Account Date Description Type Amount Balance Status Action…" at bounding box center [445, 387] width 1106 height 534
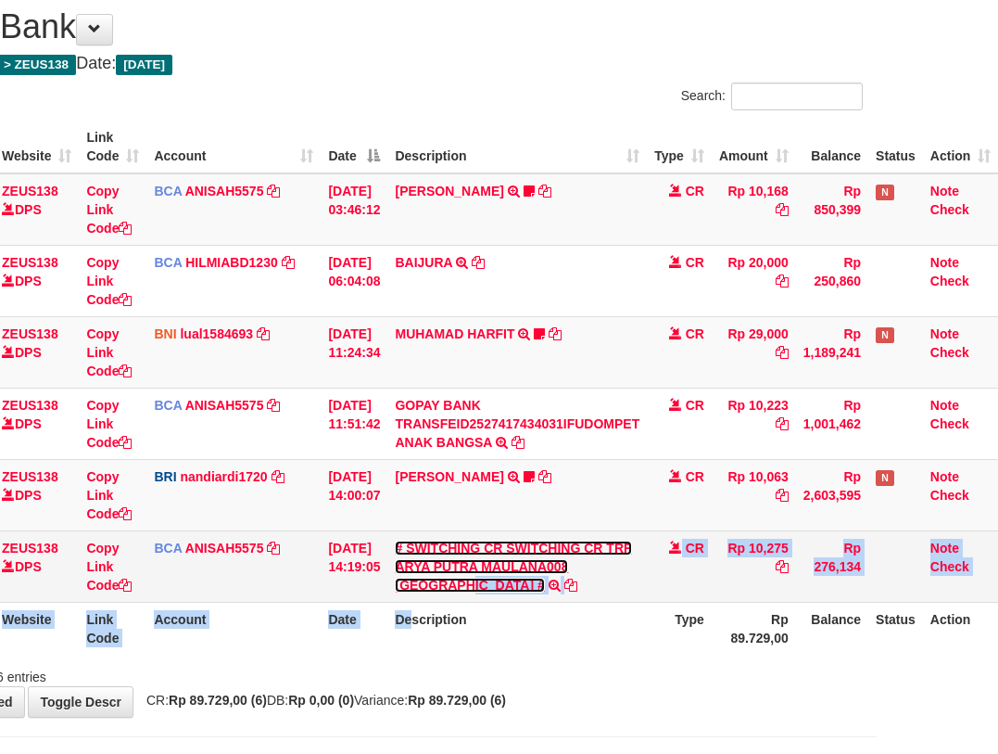
click at [395, 540] on link "# SWITCHING CR SWITCHING CR TRF ARYA PUTRA MAULANA008 PLAZA MANDI #" at bounding box center [513, 566] width 236 height 52
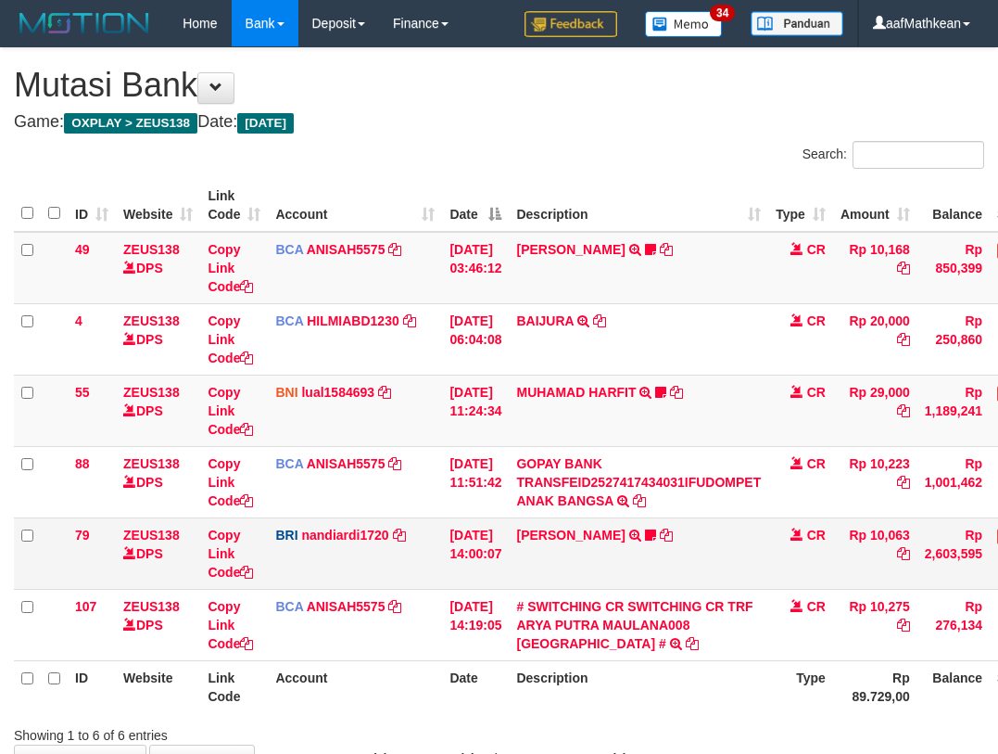
scroll to position [59, 134]
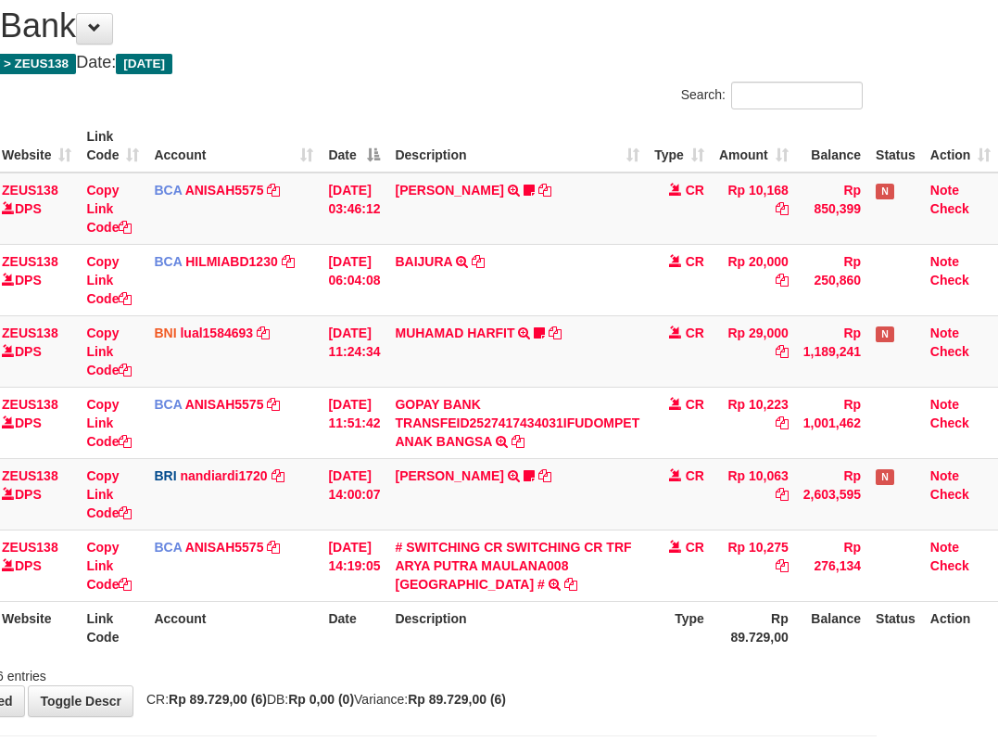
drag, startPoint x: 377, startPoint y: 647, endPoint x: 387, endPoint y: 640, distance: 12.1
click at [383, 650] on th "Date" at bounding box center [354, 627] width 67 height 53
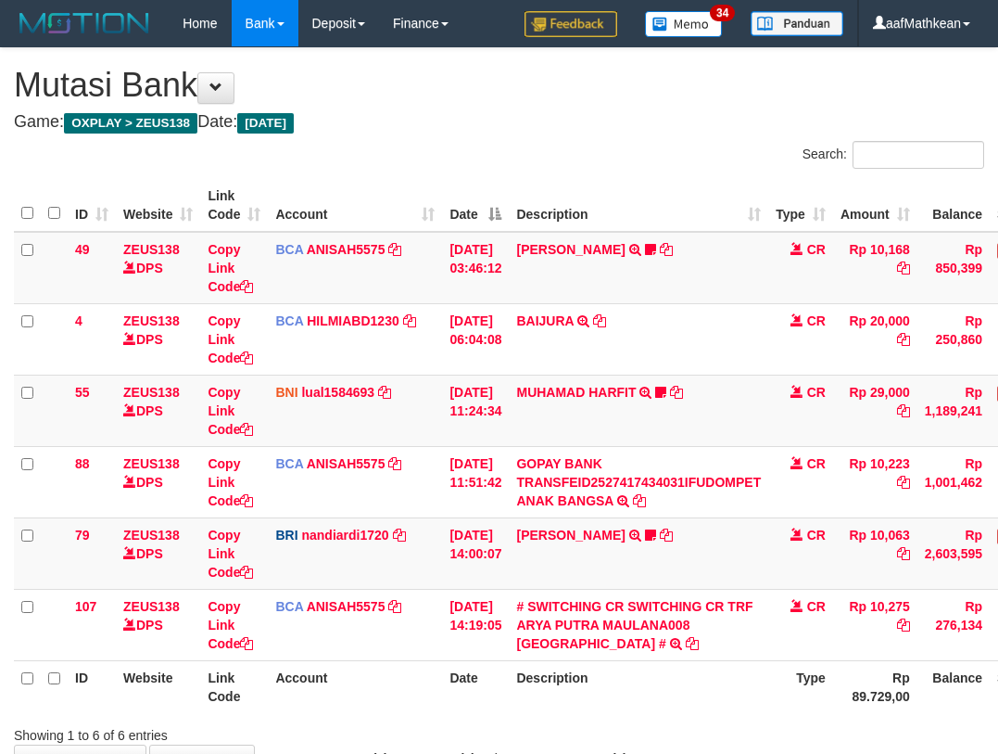
scroll to position [60, 134]
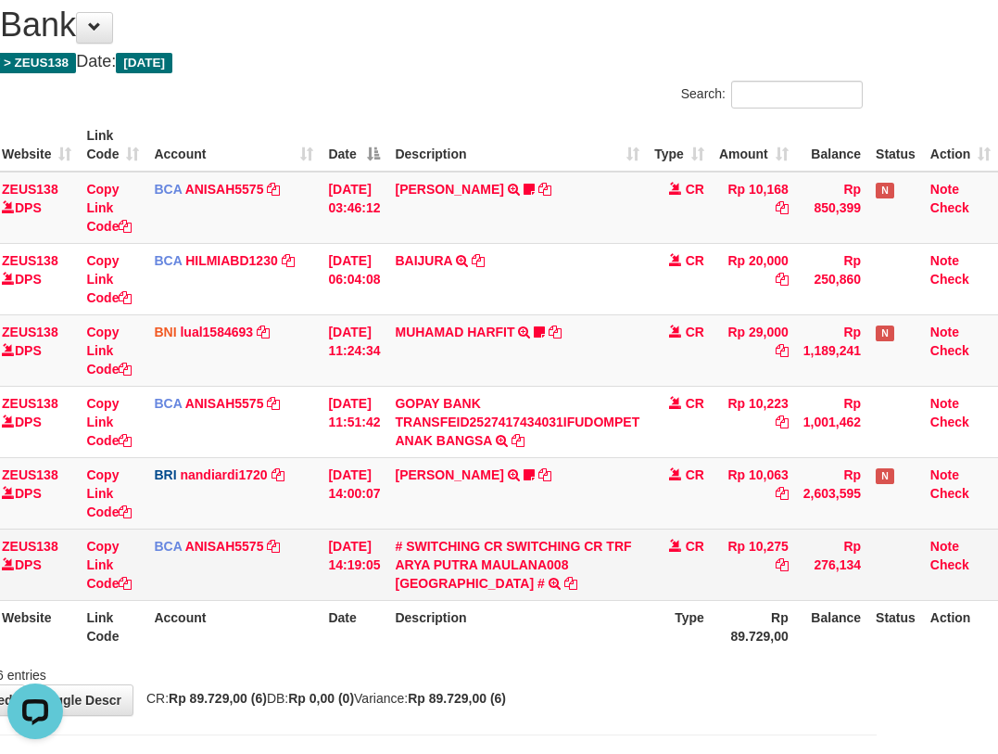
click at [566, 588] on td "# SWITCHING CR SWITCHING CR TRF ARYA PUTRA MAULANA008 PLAZA MANDI # SWITCHING C…" at bounding box center [517, 563] width 260 height 71
click at [577, 590] on td "# SWITCHING CR SWITCHING CR TRF ARYA PUTRA MAULANA008 PLAZA MANDI # SWITCHING C…" at bounding box center [517, 563] width 260 height 71
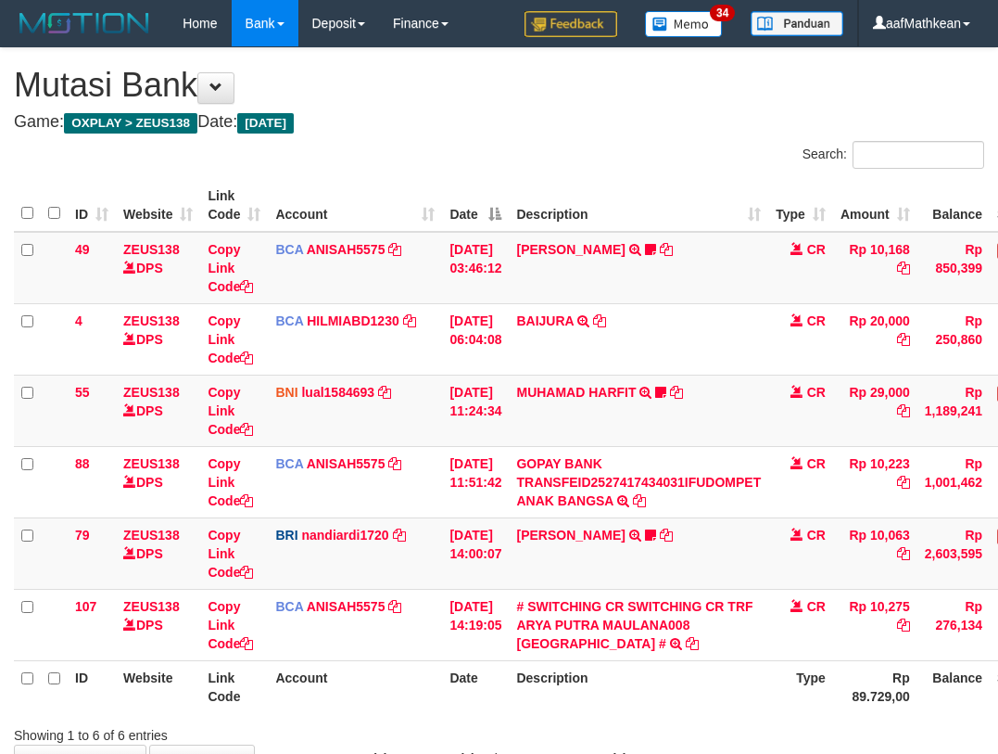
click at [619, 602] on table "ID Website Link Code Account Date Description Type Amount Balance Status Action…" at bounding box center [567, 446] width 1106 height 534
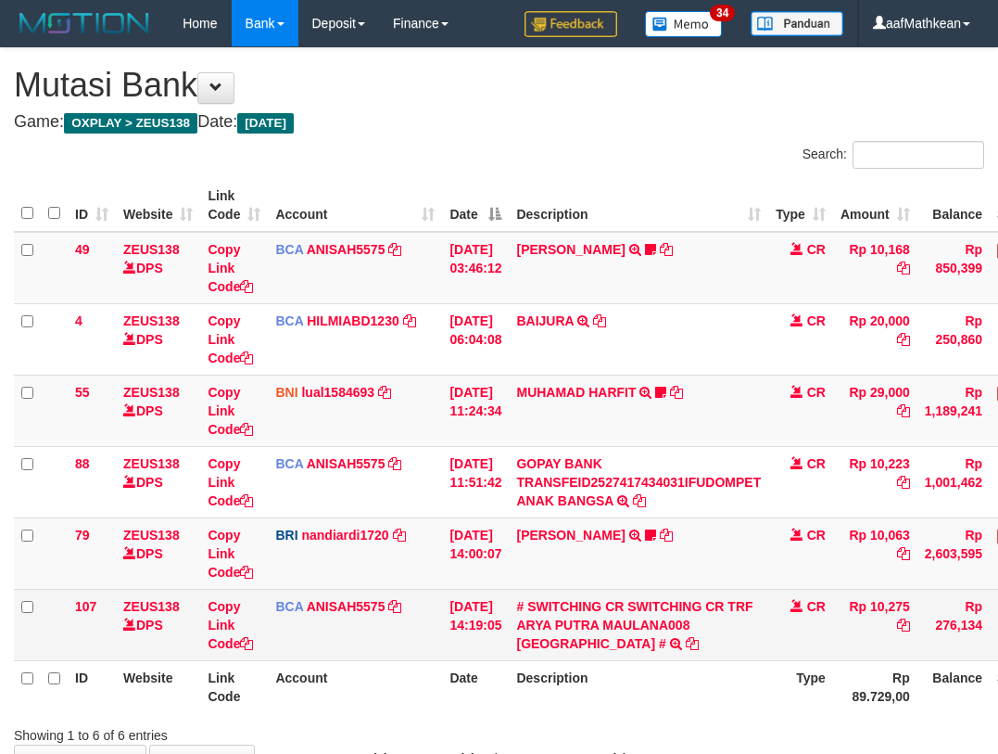
scroll to position [61, 134]
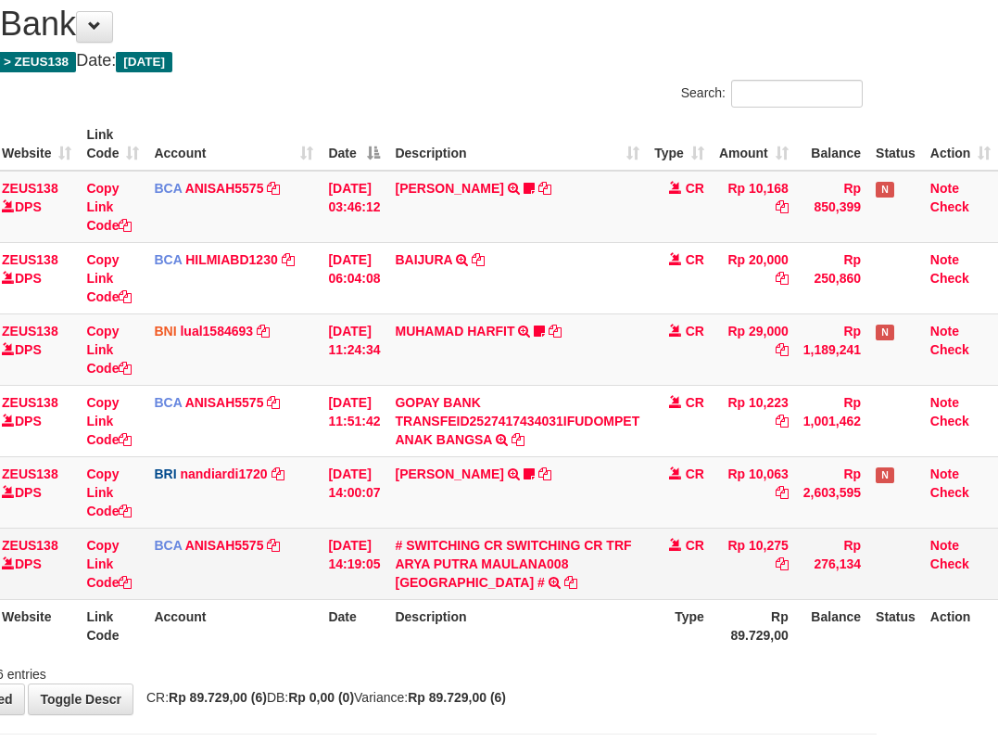
click at [653, 586] on td "CR" at bounding box center [679, 562] width 65 height 71
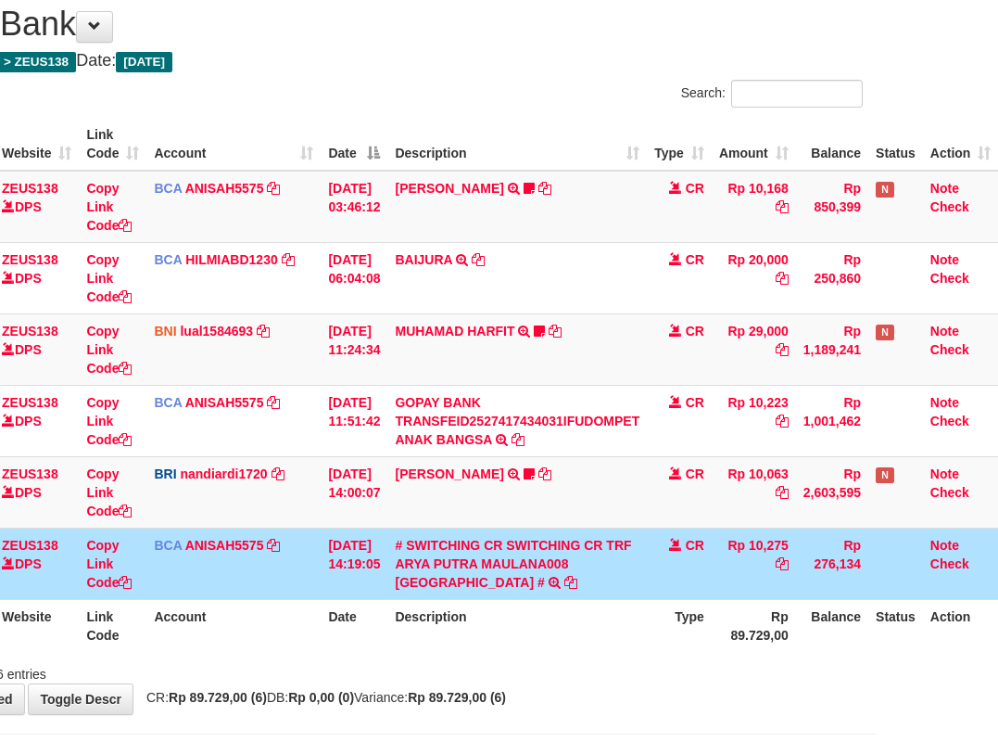
click at [651, 583] on td "CR" at bounding box center [679, 562] width 65 height 71
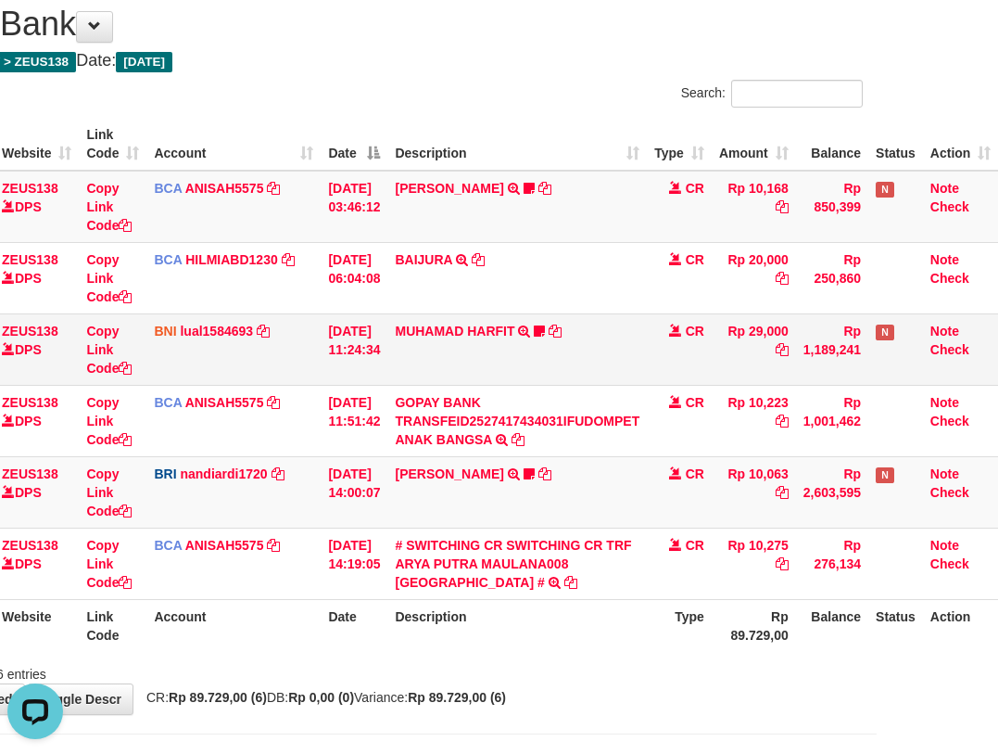
click at [617, 359] on td "MUHAMAD HARFIT TRANSFER DARI SDR MUHAMAD HARFIT Sano27" at bounding box center [517, 348] width 260 height 71
drag, startPoint x: 603, startPoint y: 370, endPoint x: 581, endPoint y: 381, distance: 24.9
click at [601, 377] on td "MUHAMAD HARFIT TRANSFER DARI SDR MUHAMAD HARFIT Sano27" at bounding box center [517, 348] width 260 height 71
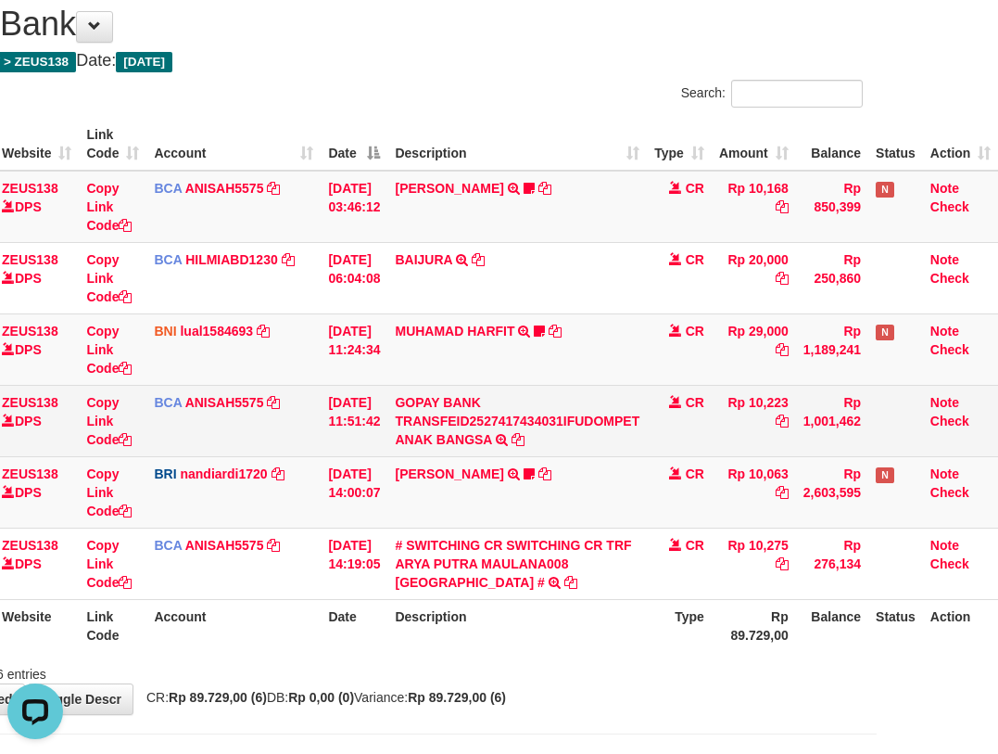
click at [593, 398] on td "GOPAY BANK TRANSFEID2527417434031IFUDOMPET ANAK BANGSA TRSF E-BANKING CR 0110/F…" at bounding box center [517, 420] width 260 height 71
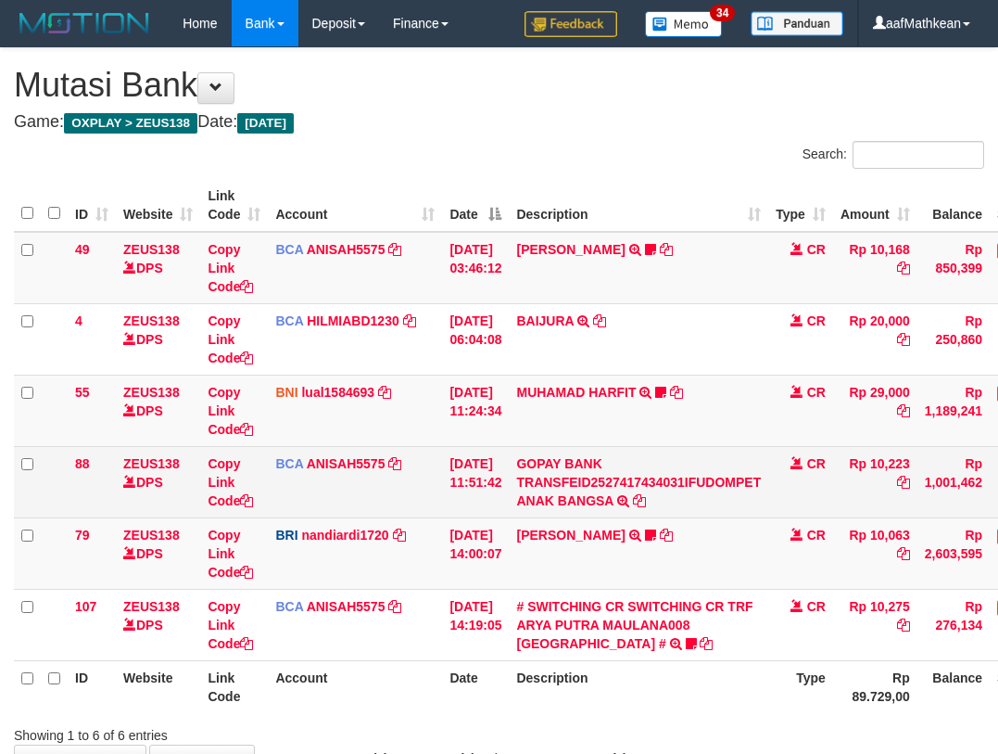
scroll to position [62, 134]
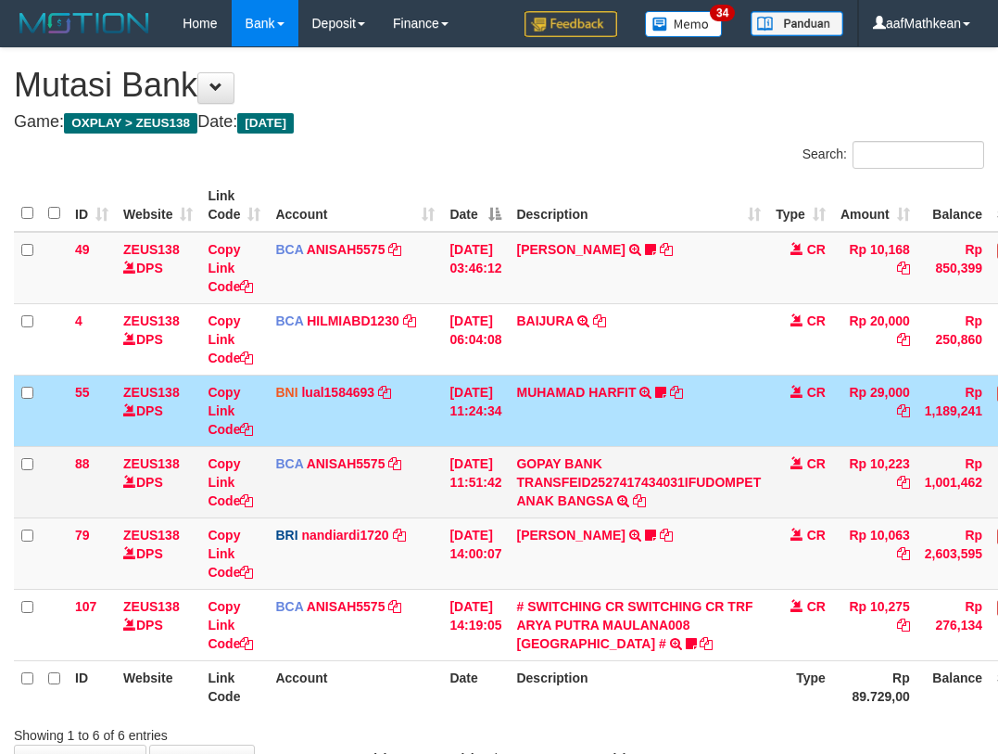
click at [635, 380] on td "MUHAMAD HARFIT TRANSFER DARI SDR MUHAMAD HARFIT Sano27" at bounding box center [639, 409] width 260 height 71
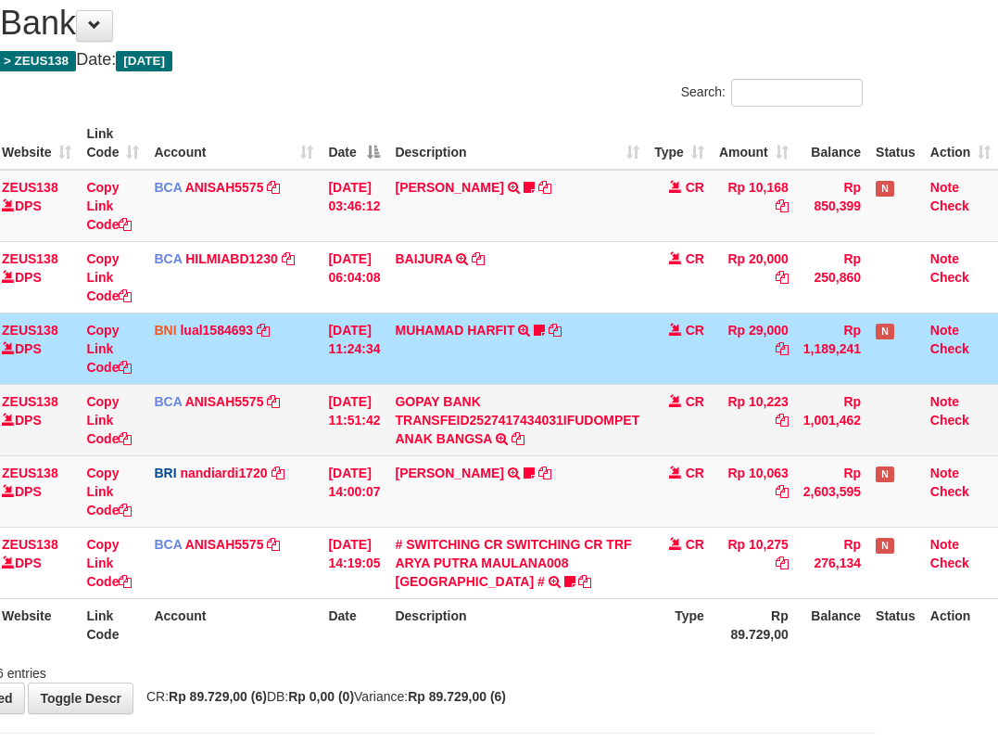
drag, startPoint x: 586, startPoint y: 387, endPoint x: 590, endPoint y: 405, distance: 18.2
click at [590, 405] on td "GOPAY BANK TRANSFEID2527417434031IFUDOMPET ANAK BANGSA TRSF E-BANKING CR 0110/F…" at bounding box center [517, 419] width 260 height 71
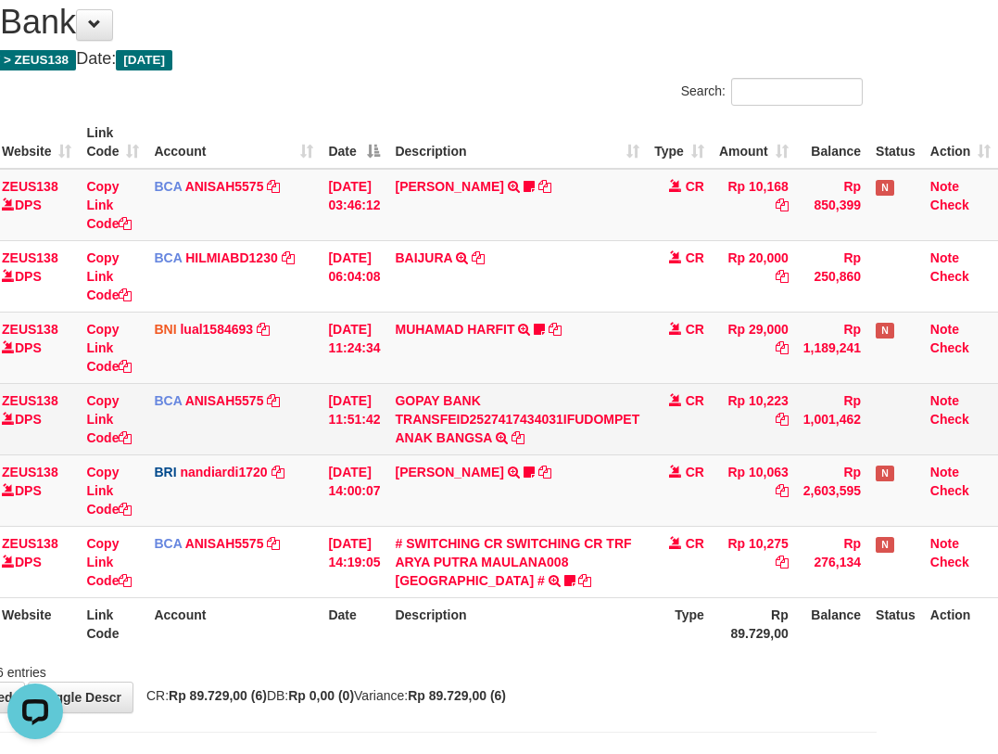
click at [229, 392] on td "BCA ANISAH5575 DPS ANISAH mutasi_20251001_3827 | 88 mutasi_20251001_3827 | 88" at bounding box center [233, 418] width 174 height 71
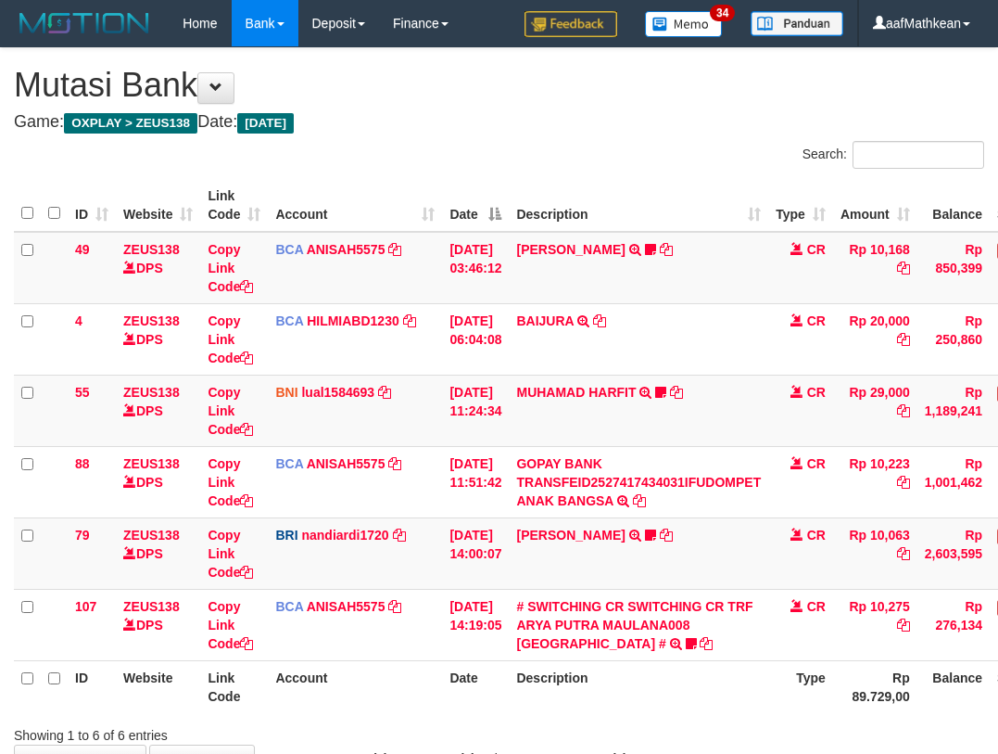
scroll to position [65, 134]
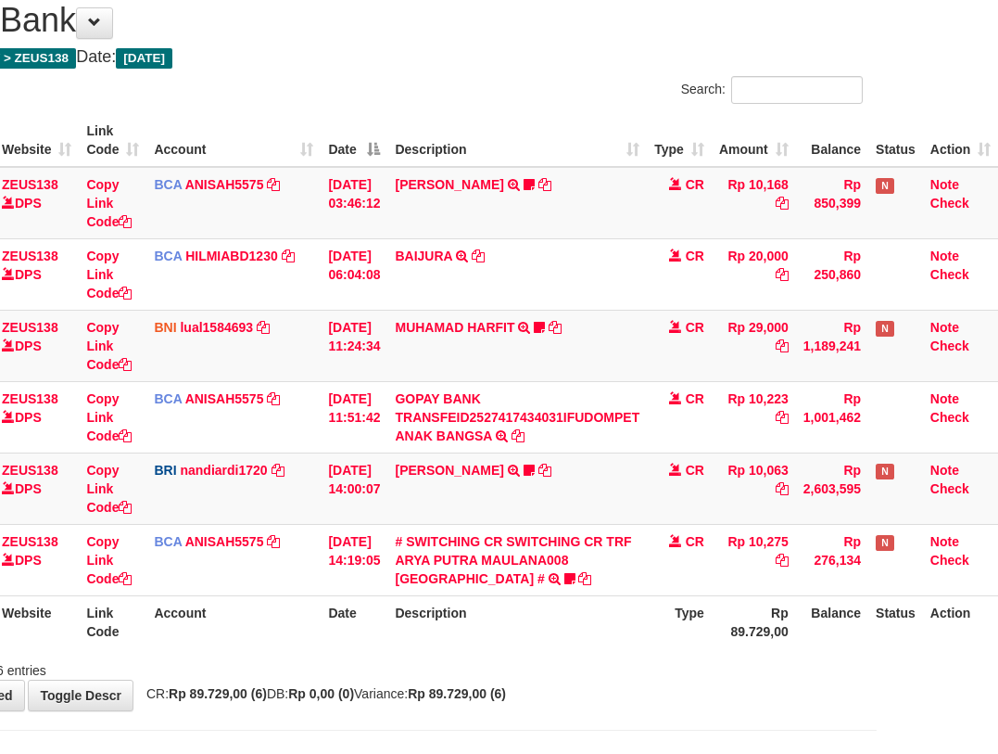
click at [562, 600] on th "Description" at bounding box center [517, 621] width 260 height 53
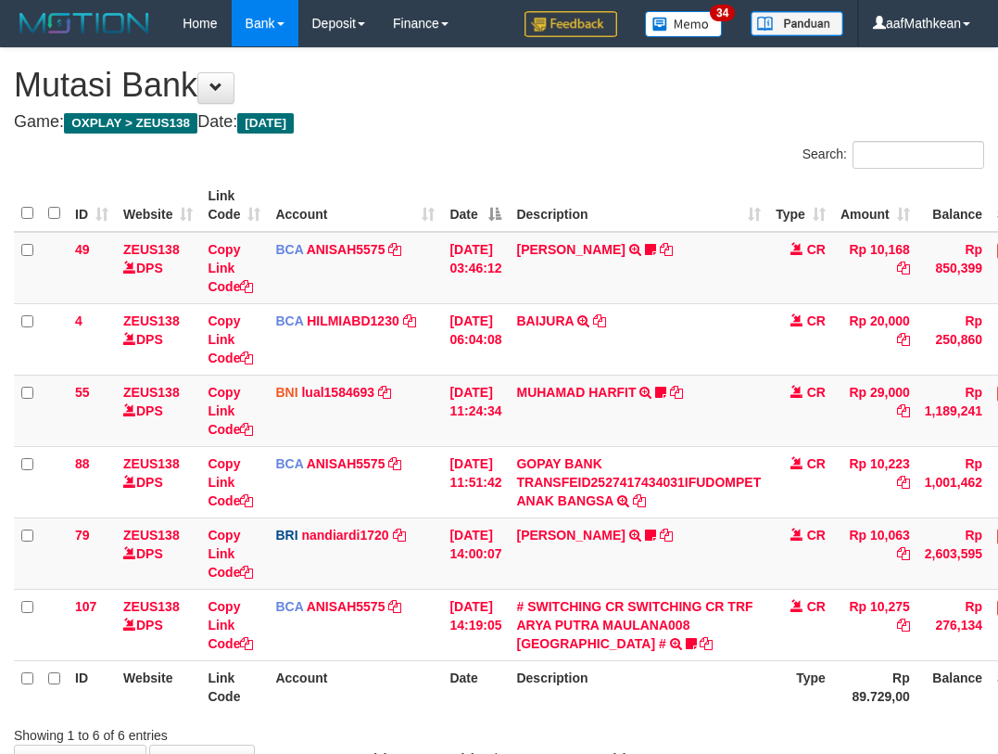
scroll to position [65, 134]
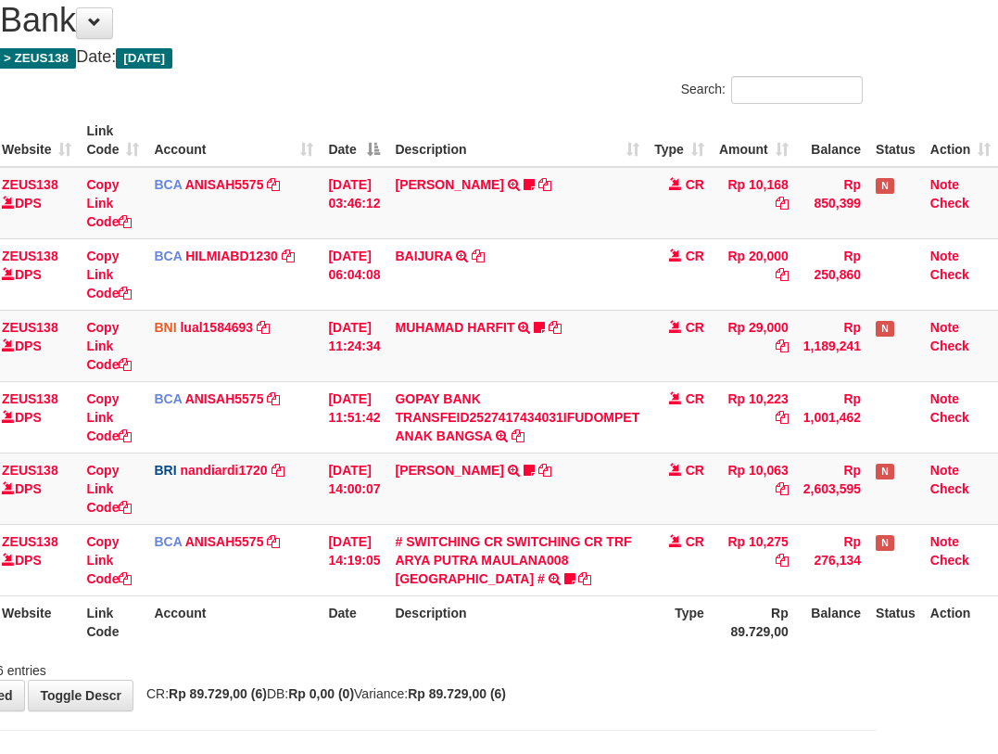
click at [561, 598] on th "Description" at bounding box center [517, 621] width 260 height 53
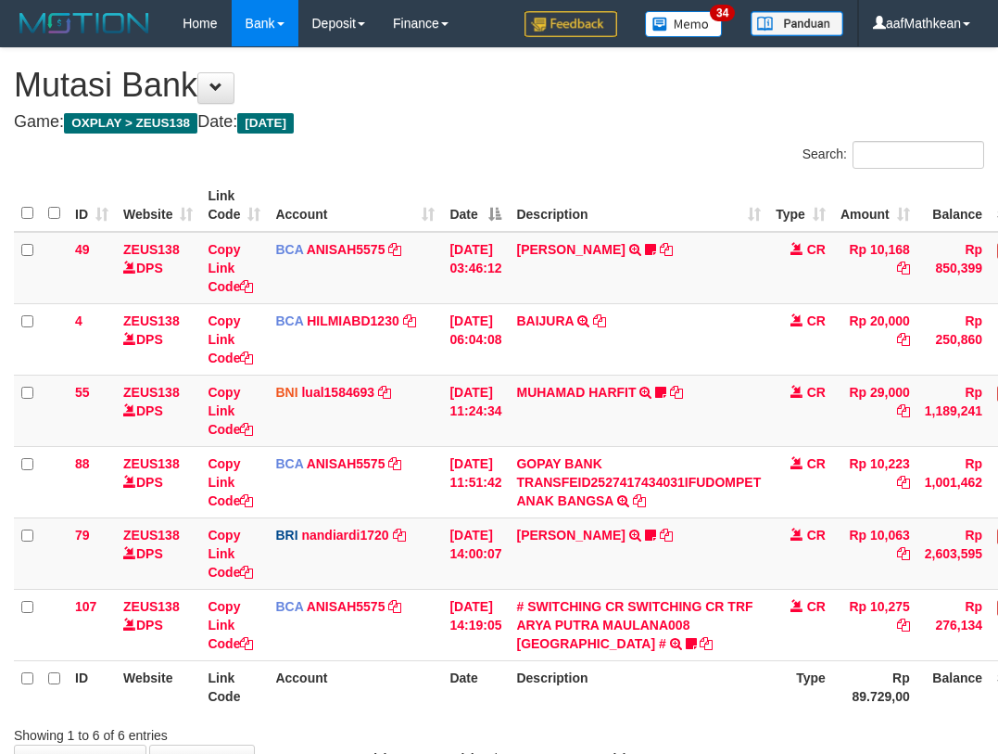
scroll to position [65, 134]
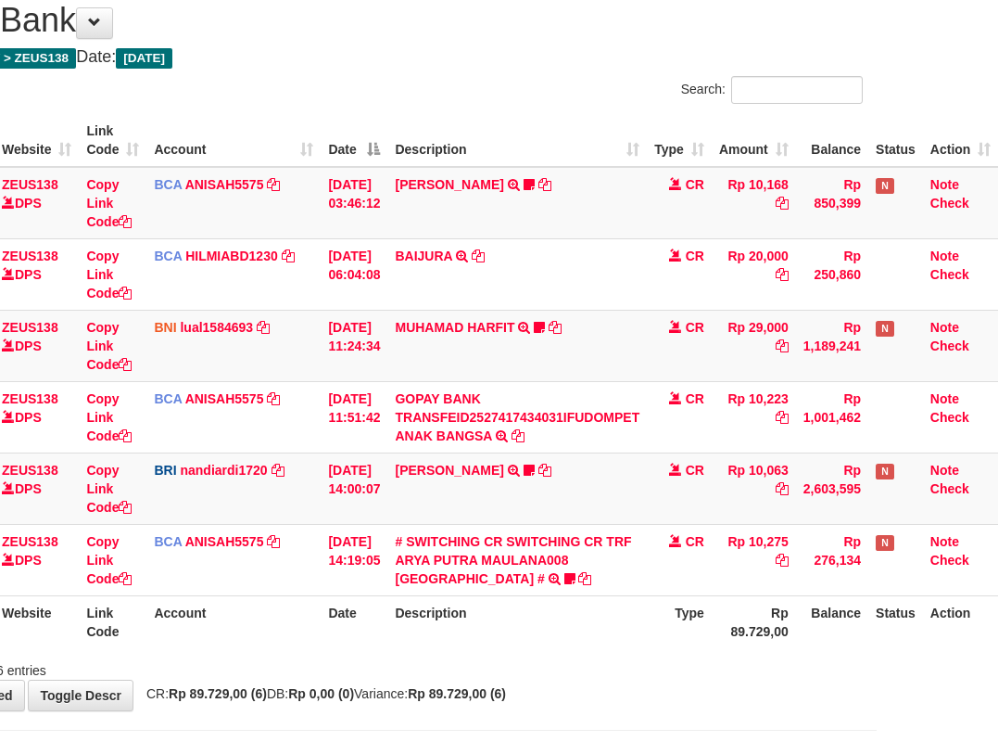
drag, startPoint x: 0, startPoint y: 0, endPoint x: 567, endPoint y: 602, distance: 826.8
click at [567, 602] on th "Description" at bounding box center [517, 621] width 260 height 53
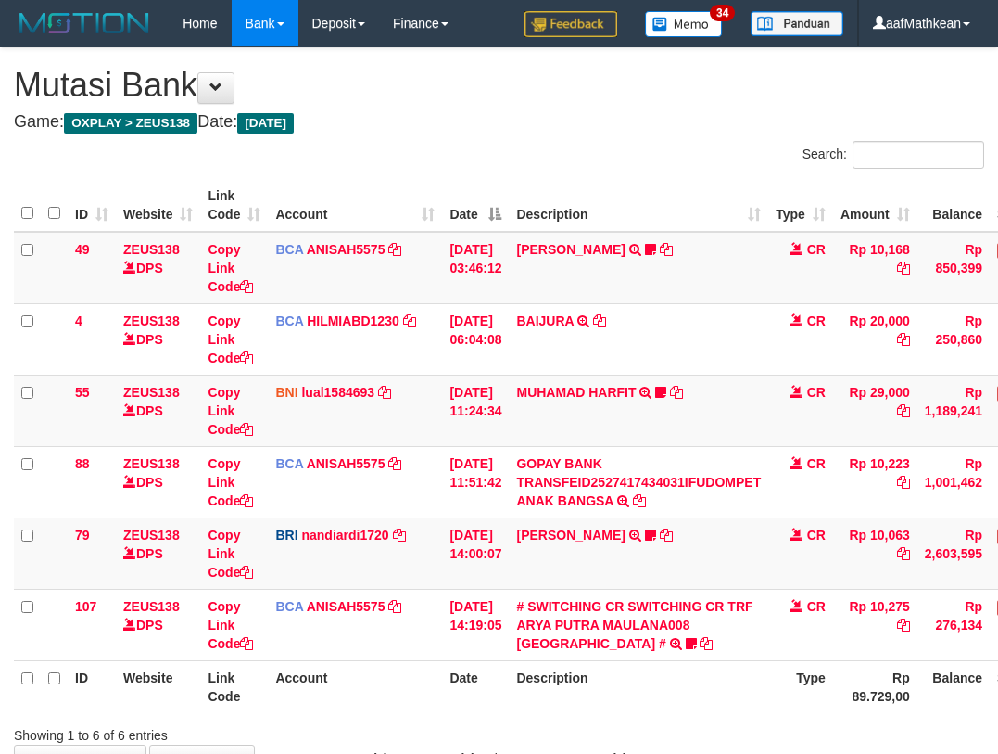
scroll to position [66, 134]
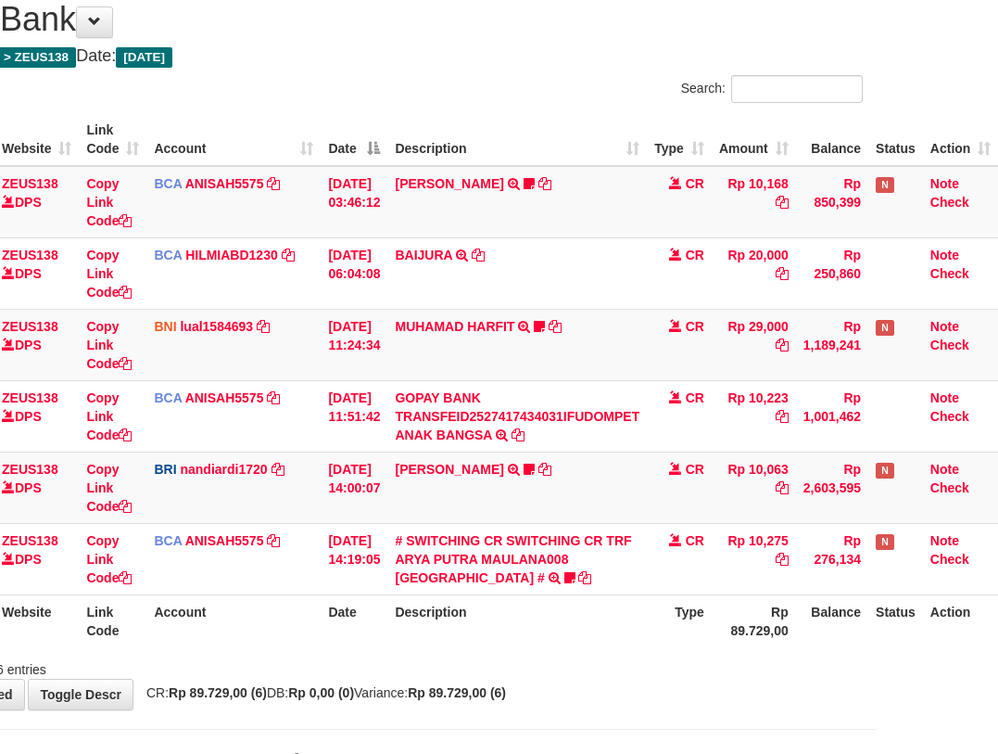
drag, startPoint x: 0, startPoint y: 0, endPoint x: 573, endPoint y: 603, distance: 832.0
click at [573, 603] on th "Description" at bounding box center [517, 620] width 260 height 53
click at [633, 609] on th "Description" at bounding box center [517, 620] width 260 height 53
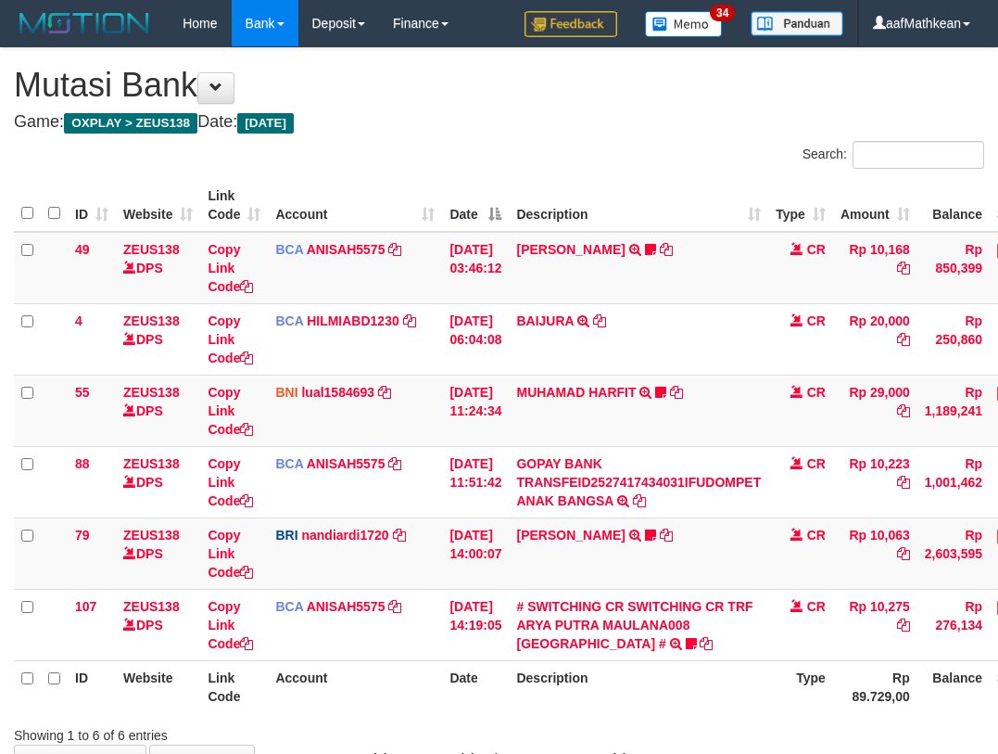
scroll to position [67, 134]
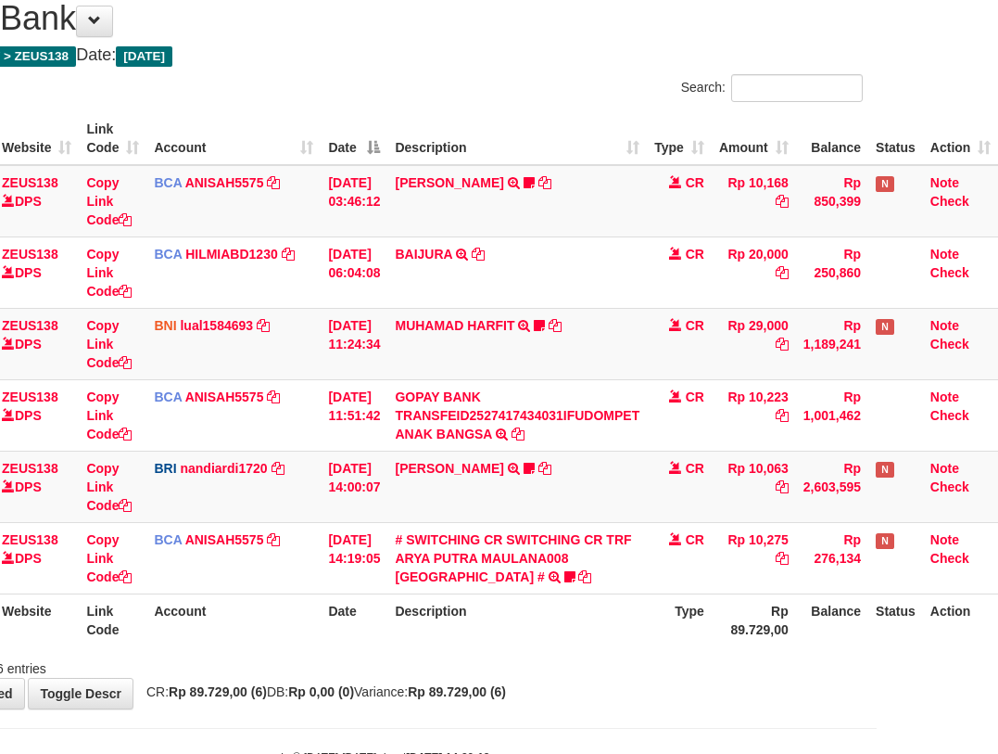
click at [616, 595] on table "ID Website Link Code Account Date Description Type Amount Balance Status Action…" at bounding box center [445, 379] width 1106 height 534
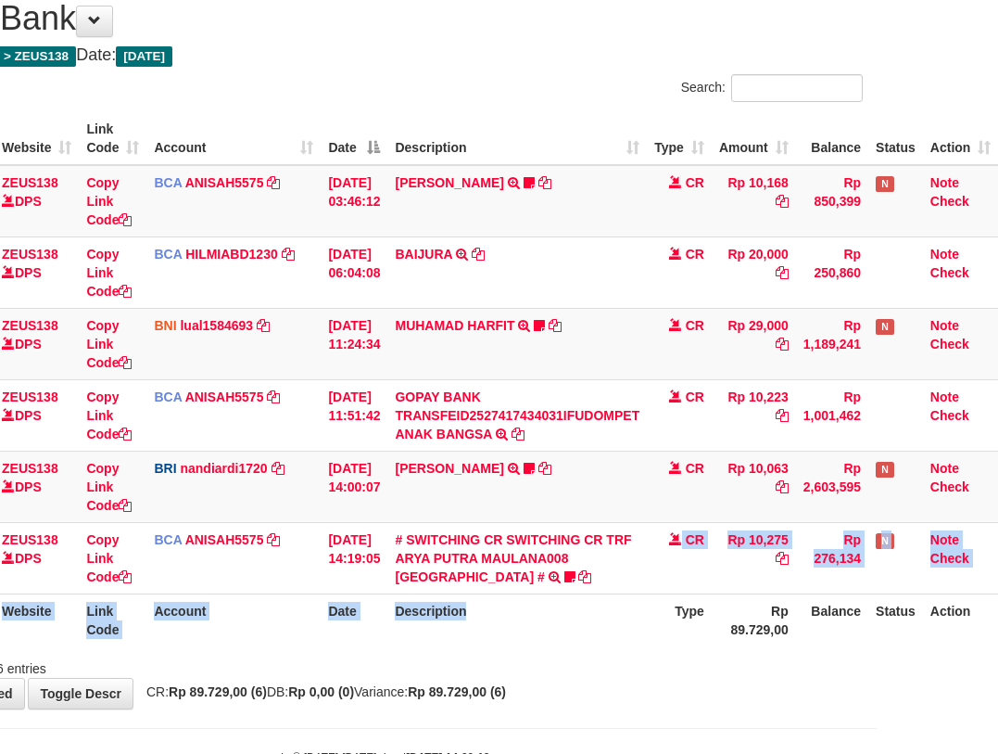
click at [630, 607] on th "Description" at bounding box center [517, 619] width 260 height 53
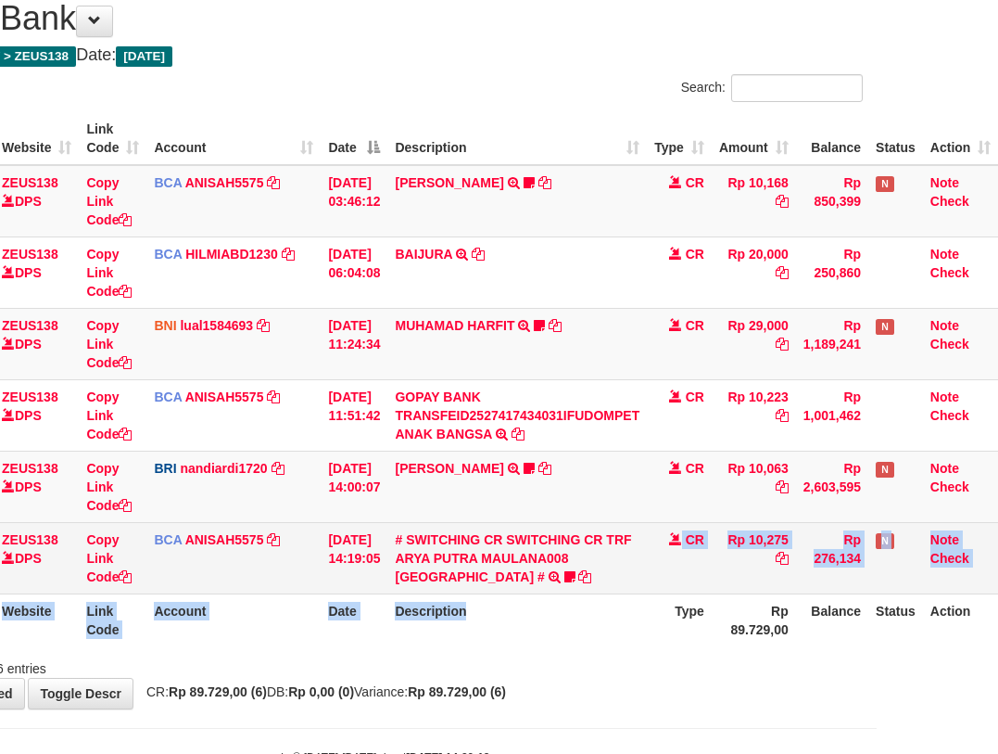
click at [630, 602] on th "Description" at bounding box center [517, 619] width 260 height 53
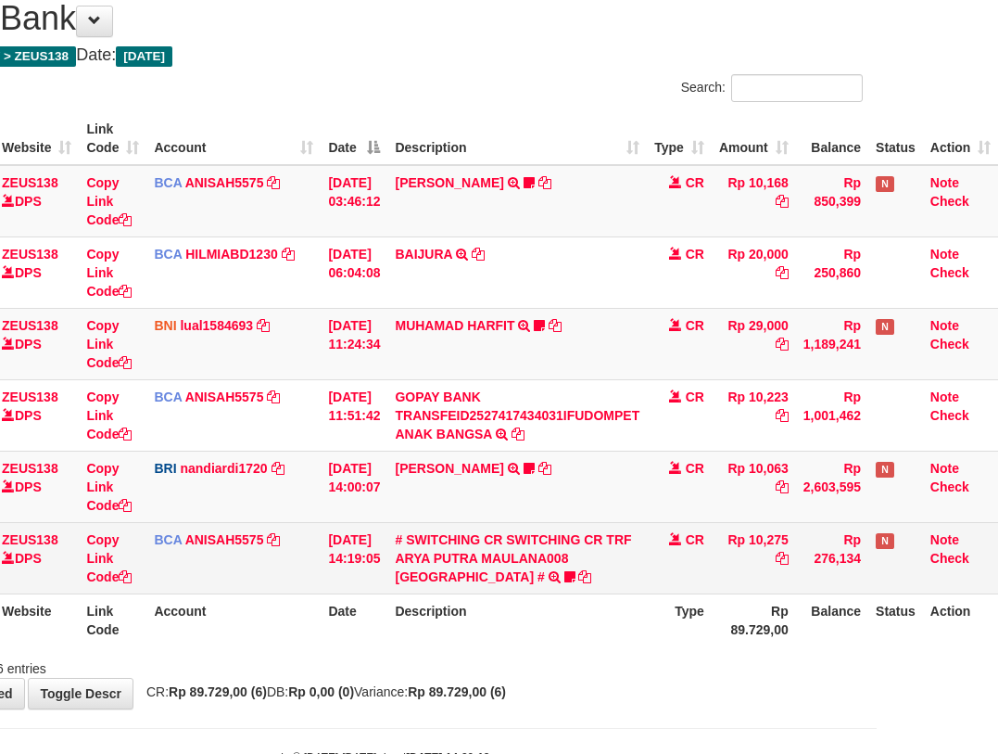
drag, startPoint x: 619, startPoint y: 587, endPoint x: 603, endPoint y: 547, distance: 42.9
click at [612, 585] on td "# SWITCHING CR SWITCHING CR TRF ARYA PUTRA MAULANA008 PLAZA MANDI # SWITCHING C…" at bounding box center [517, 557] width 260 height 71
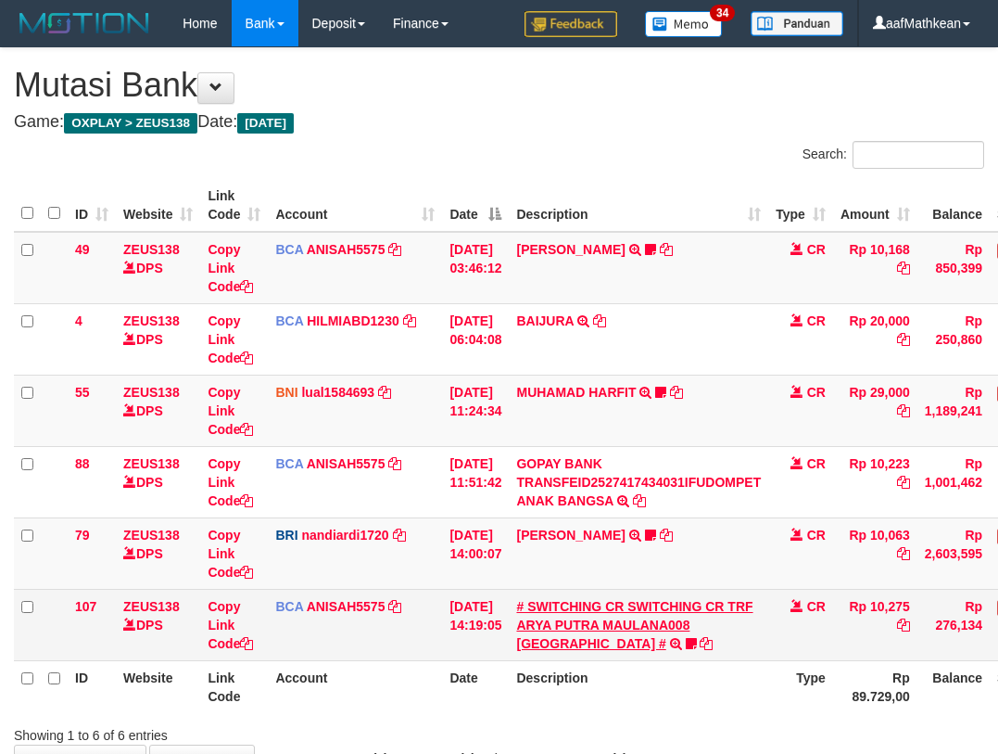
scroll to position [68, 134]
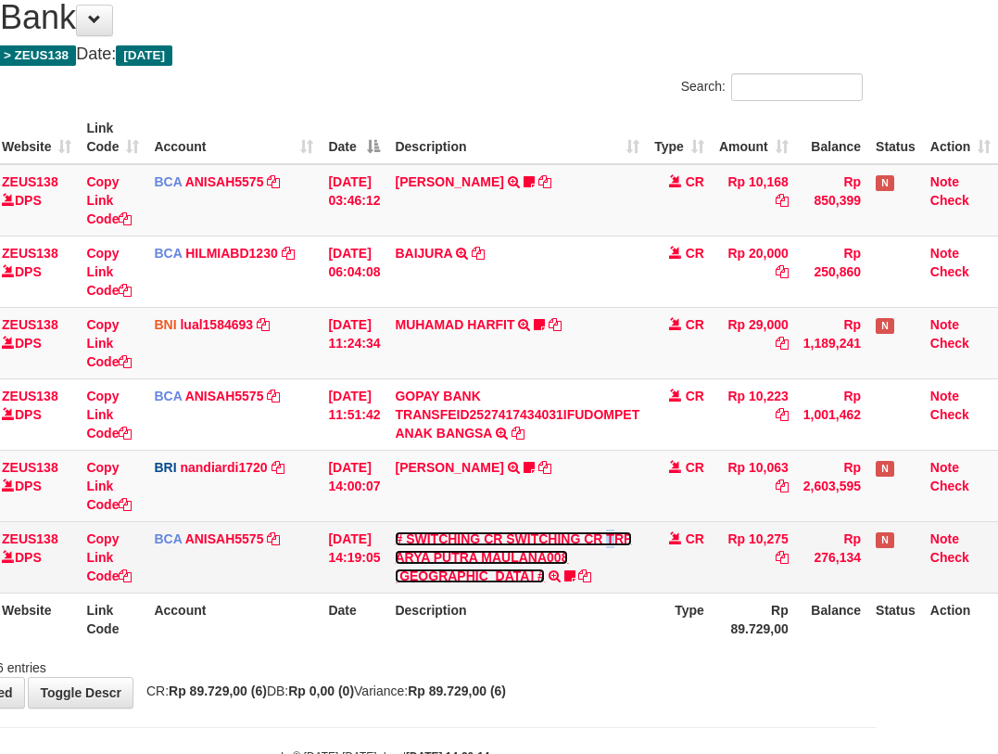
click at [395, 531] on link "# SWITCHING CR SWITCHING CR TRF ARYA PUTRA MAULANA008 [GEOGRAPHIC_DATA] #" at bounding box center [513, 557] width 236 height 52
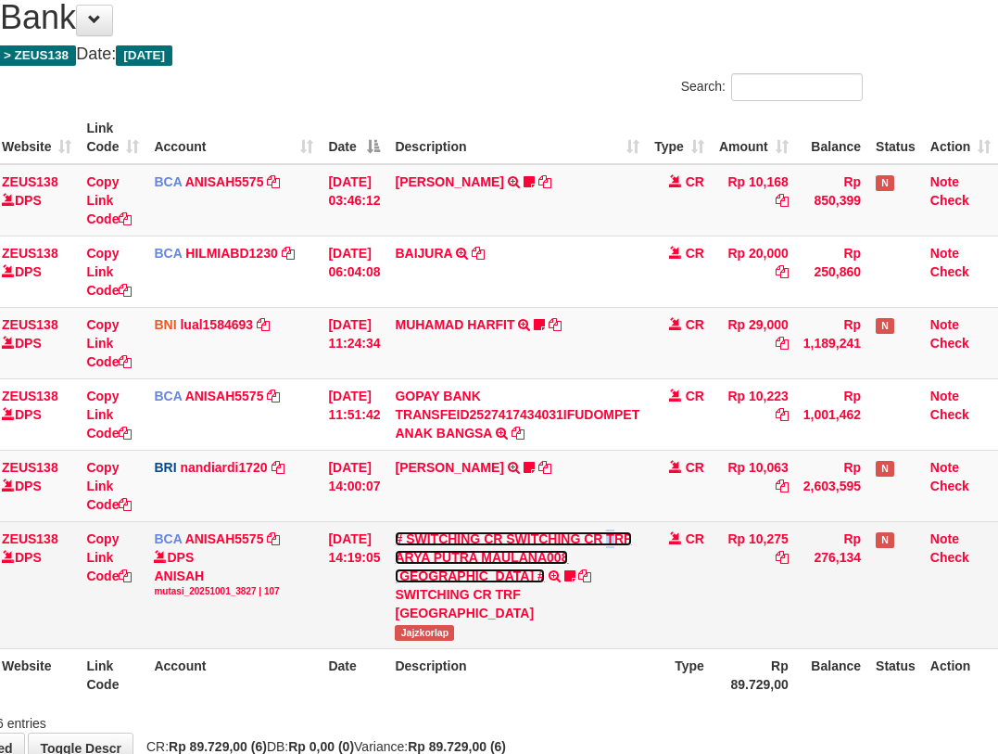
click at [395, 531] on link "# SWITCHING CR SWITCHING CR TRF ARYA PUTRA MAULANA008 [GEOGRAPHIC_DATA] #" at bounding box center [513, 557] width 236 height 52
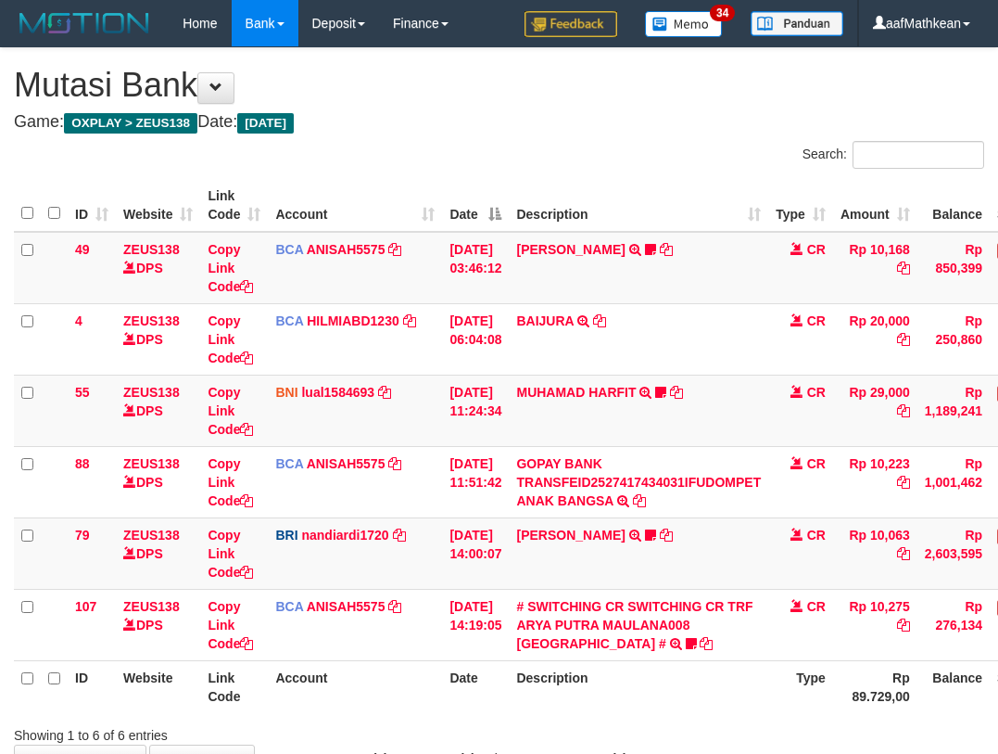
scroll to position [69, 134]
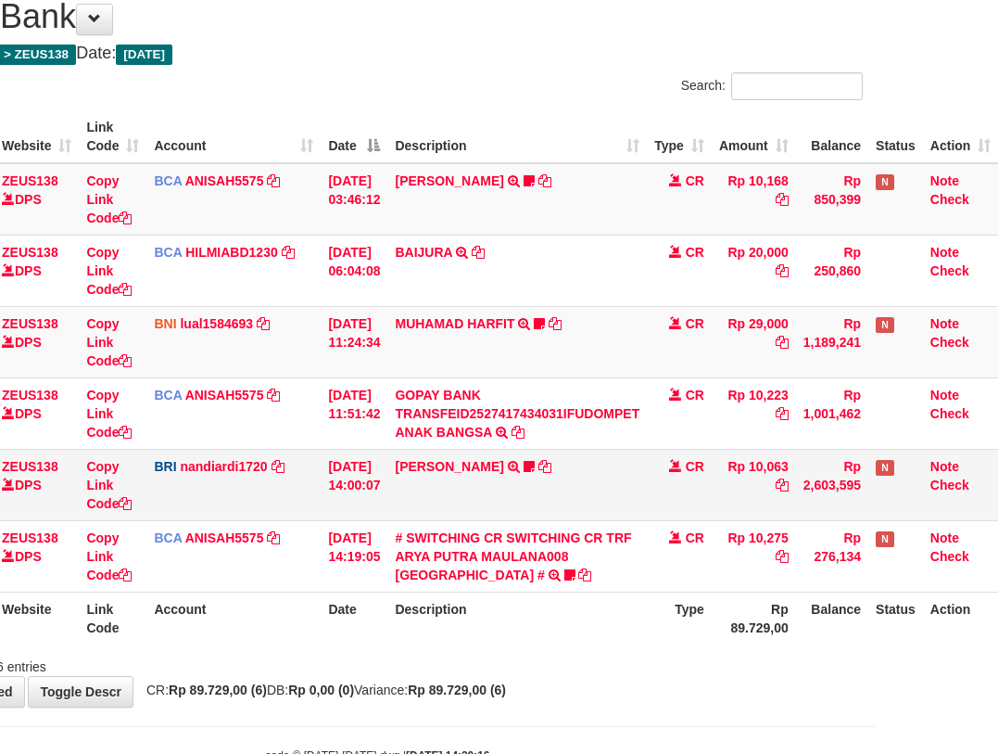
click at [593, 499] on td "[PERSON_NAME] TRANSFER NBMB [PERSON_NAME] TO NANDI ARDIANSYAH Dangunwo" at bounding box center [517, 484] width 260 height 71
drag, startPoint x: 602, startPoint y: 512, endPoint x: 586, endPoint y: 504, distance: 17.4
click at [598, 513] on td "[PERSON_NAME] TRANSFER NBMB [PERSON_NAME] TO NANDI ARDIANSYAH Dangunwo" at bounding box center [517, 484] width 260 height 71
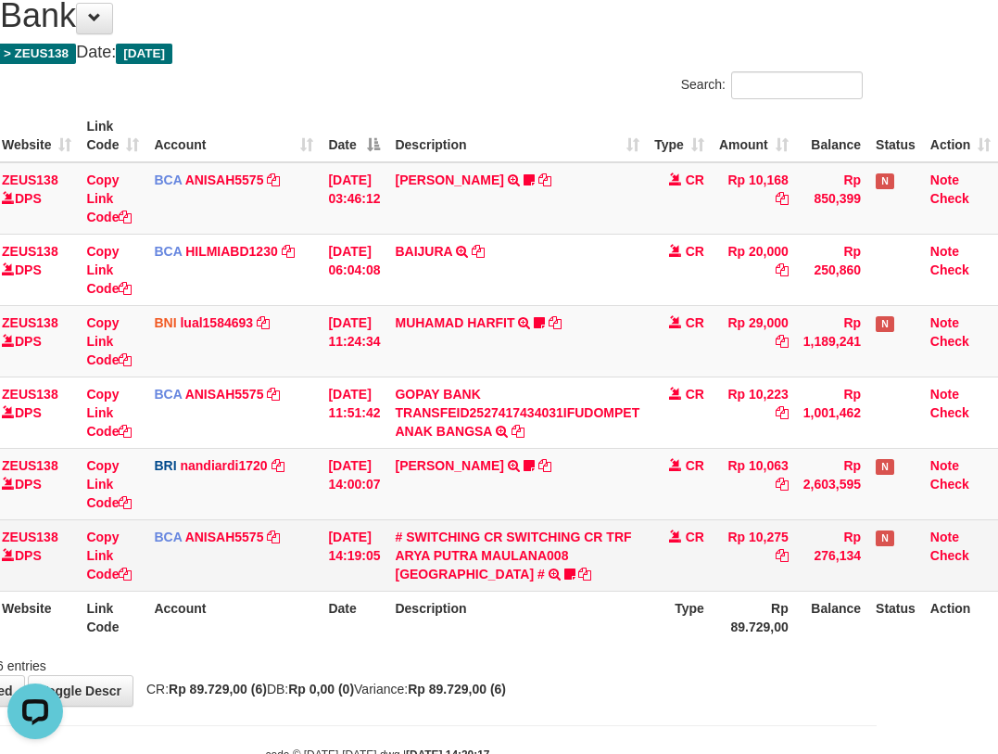
drag, startPoint x: 671, startPoint y: 552, endPoint x: 653, endPoint y: 539, distance: 21.9
click at [670, 551] on td "CR" at bounding box center [679, 554] width 65 height 71
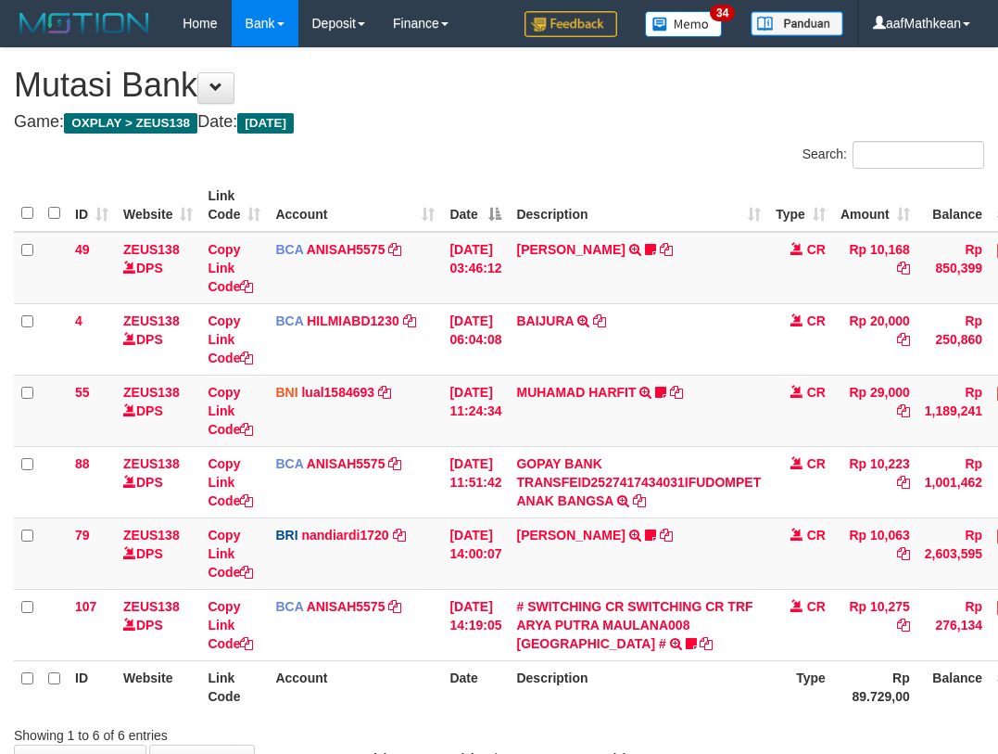
scroll to position [70, 134]
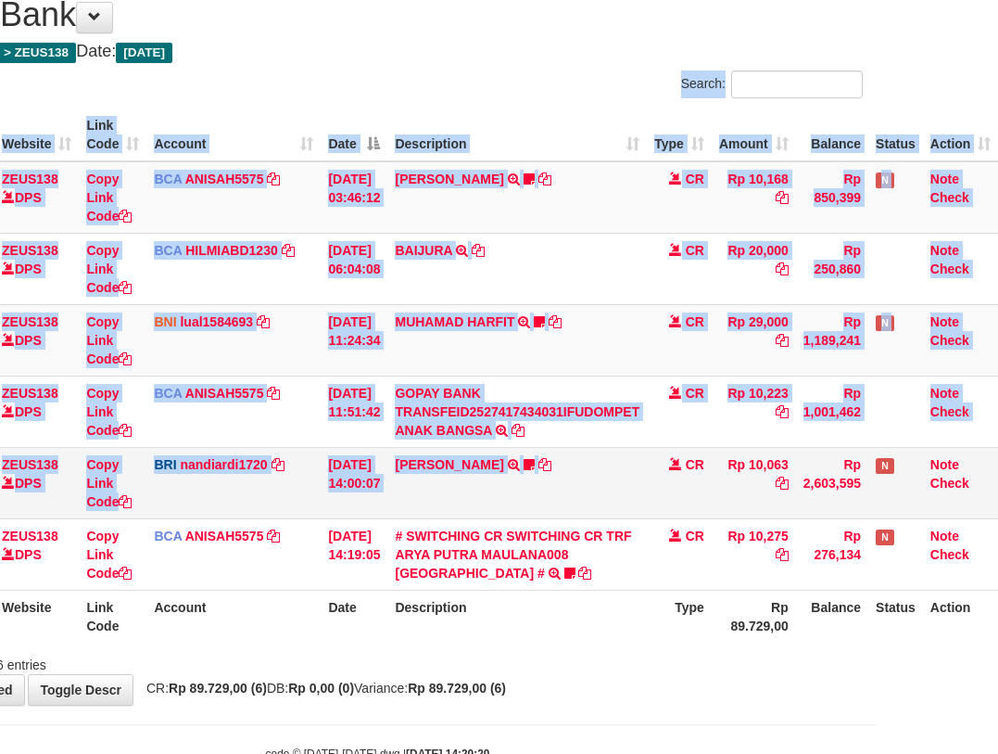
click at [628, 486] on td "[PERSON_NAME] TRANSFER NBMB [PERSON_NAME] TO NANDI ARDIANSYAH Dangunwo" at bounding box center [517, 482] width 260 height 71
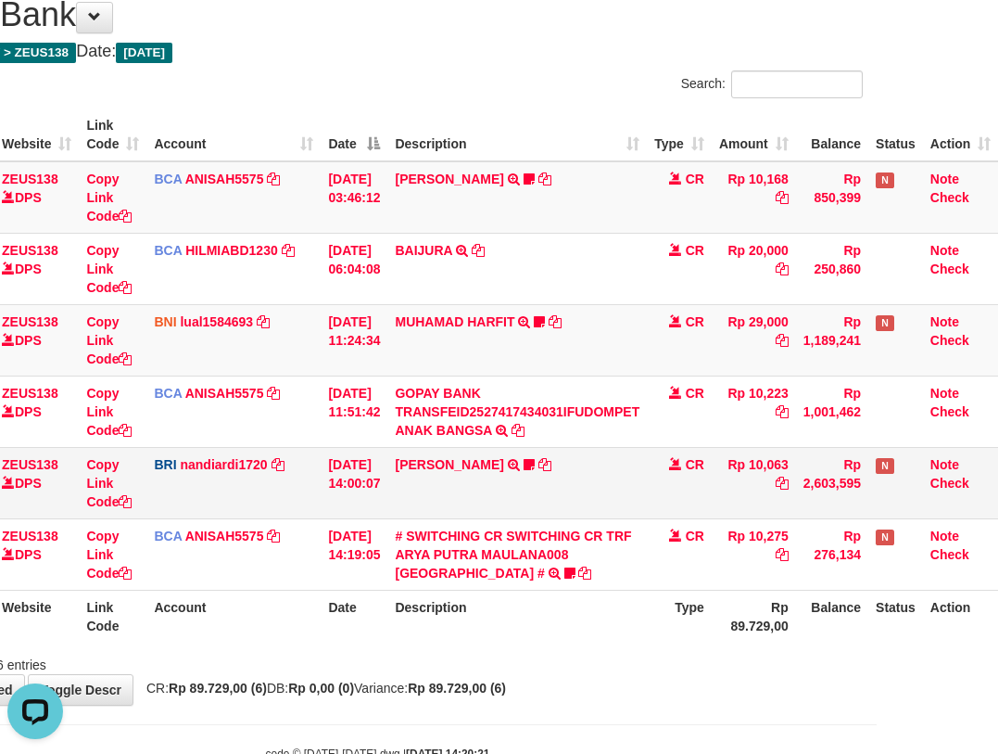
click at [604, 483] on td "[PERSON_NAME] TRANSFER NBMB [PERSON_NAME] TO NANDI ARDIANSYAH Dangunwo" at bounding box center [517, 482] width 260 height 71
click at [611, 485] on td "[PERSON_NAME] TRANSFER NBMB [PERSON_NAME] TO NANDI ARDIANSYAH Dangunwo" at bounding box center [517, 482] width 260 height 71
click at [637, 511] on td "[PERSON_NAME] TRANSFER NBMB [PERSON_NAME] TO NANDI ARDIANSYAH Dangunwo" at bounding box center [517, 482] width 260 height 71
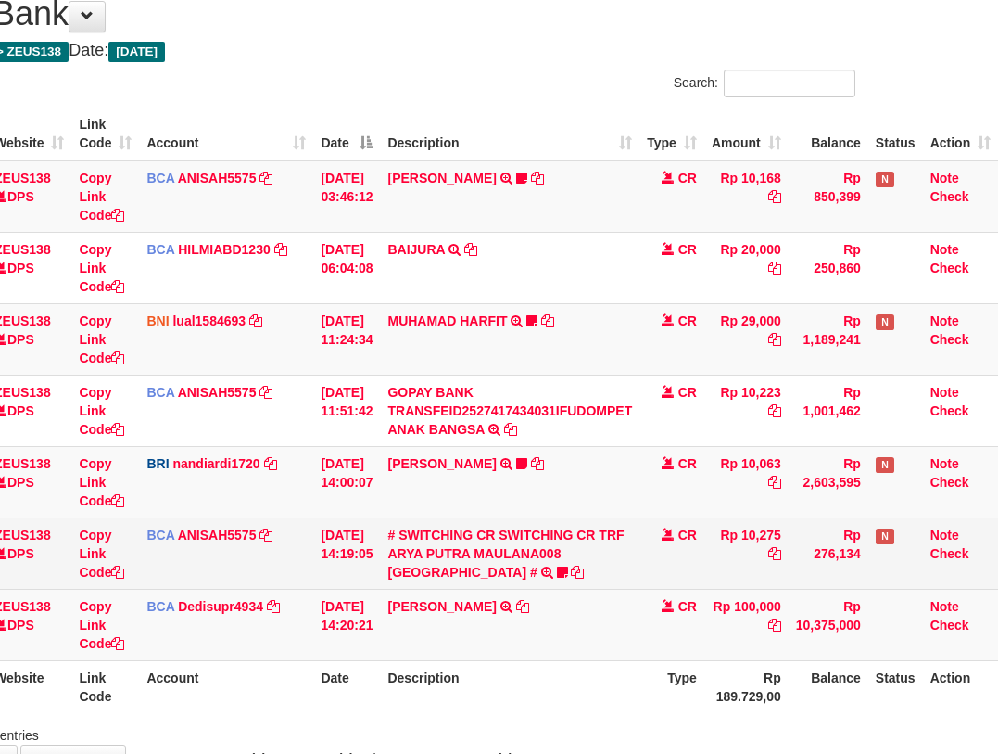
drag, startPoint x: 616, startPoint y: 503, endPoint x: 564, endPoint y: 564, distance: 80.8
click at [607, 514] on td "DANA ABIYANROFIFS TRANSFER NBMB DANA ABIYANROFIFS TO NANDI ARDIANSYAH Dangunwo" at bounding box center [510, 481] width 260 height 71
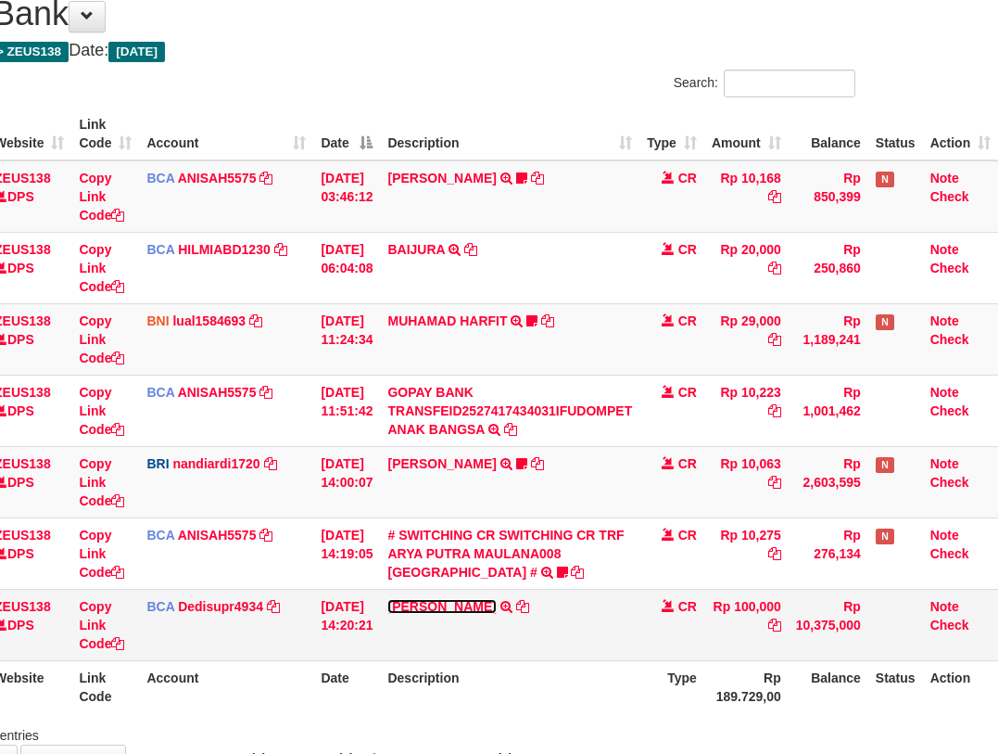
click at [444, 606] on link "INDRA LUKMANA" at bounding box center [441, 606] width 108 height 15
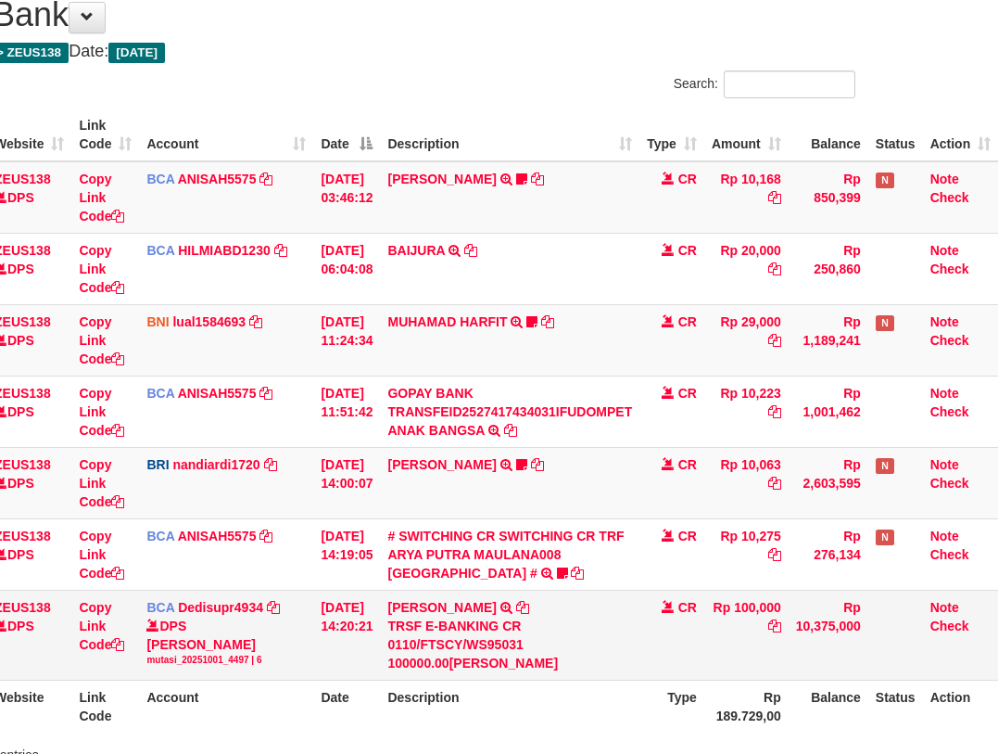
click at [547, 590] on tbody "49 ZEUS138 DPS Copy Link Code BCA ANISAH5575 DPS ANISAH mutasi_20251001_3827 | …" at bounding box center [441, 420] width 1113 height 519
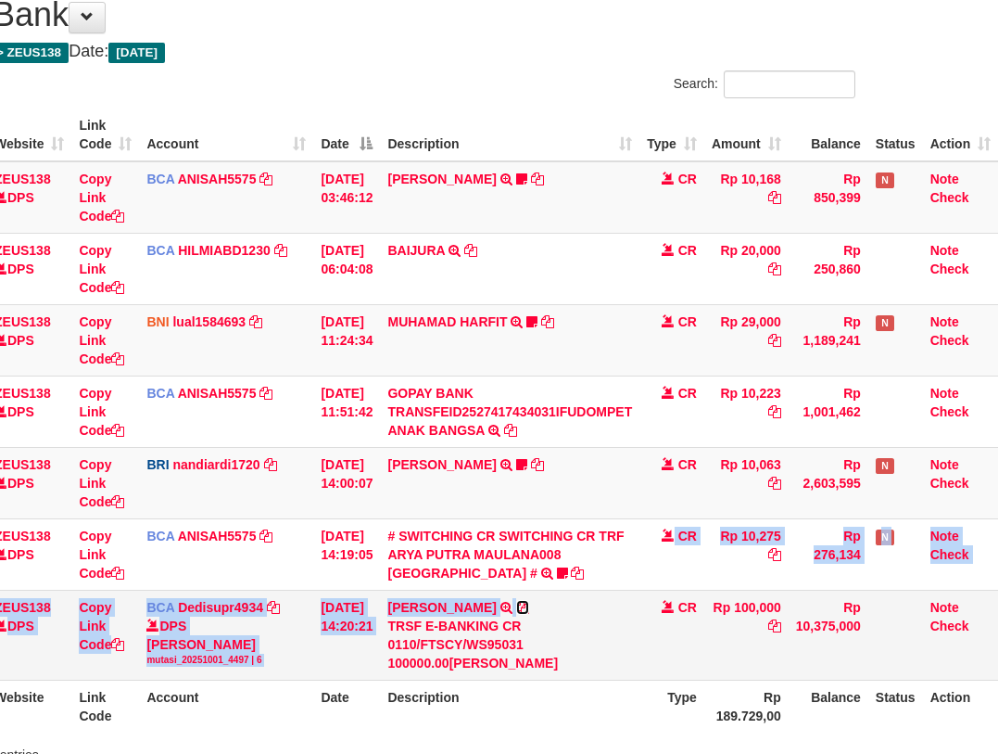
click at [516, 600] on link at bounding box center [522, 607] width 13 height 15
copy tbody "SWITCHING CR TRF ARYA PUTRA MAULANA008 PLAZA MANDI Jajzkorlap CR Rp 10,275 Rp 2…"
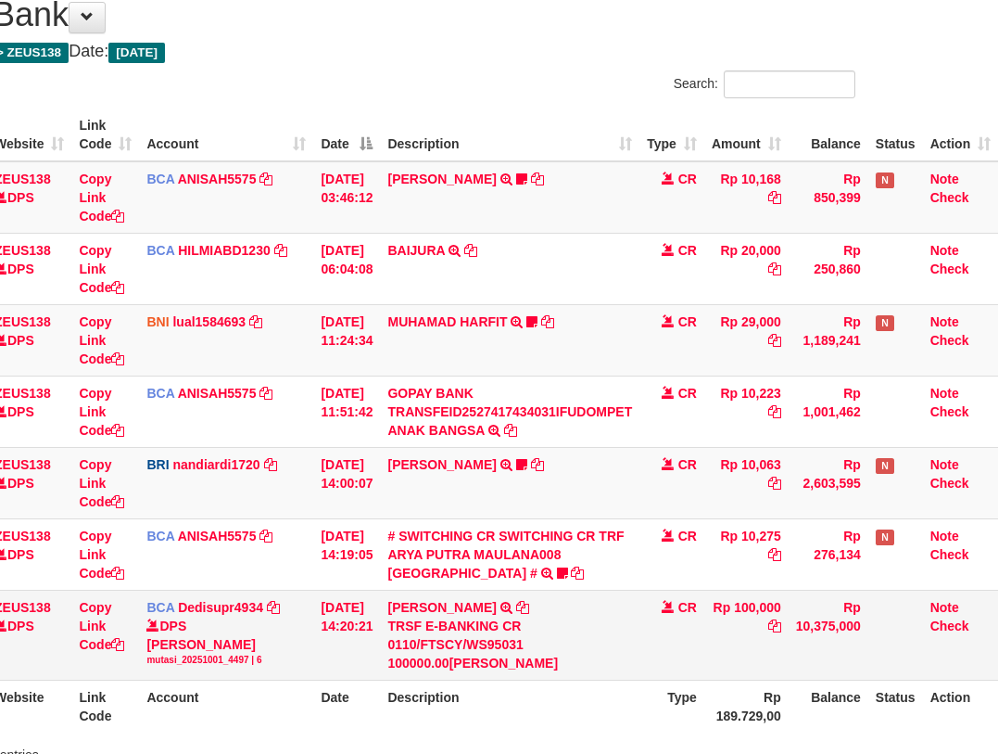
click at [519, 620] on div "TRSF E-BANKING CR 0110/FTSCY/WS95031 100000.00INDRA LUKMANA" at bounding box center [509, 644] width 245 height 56
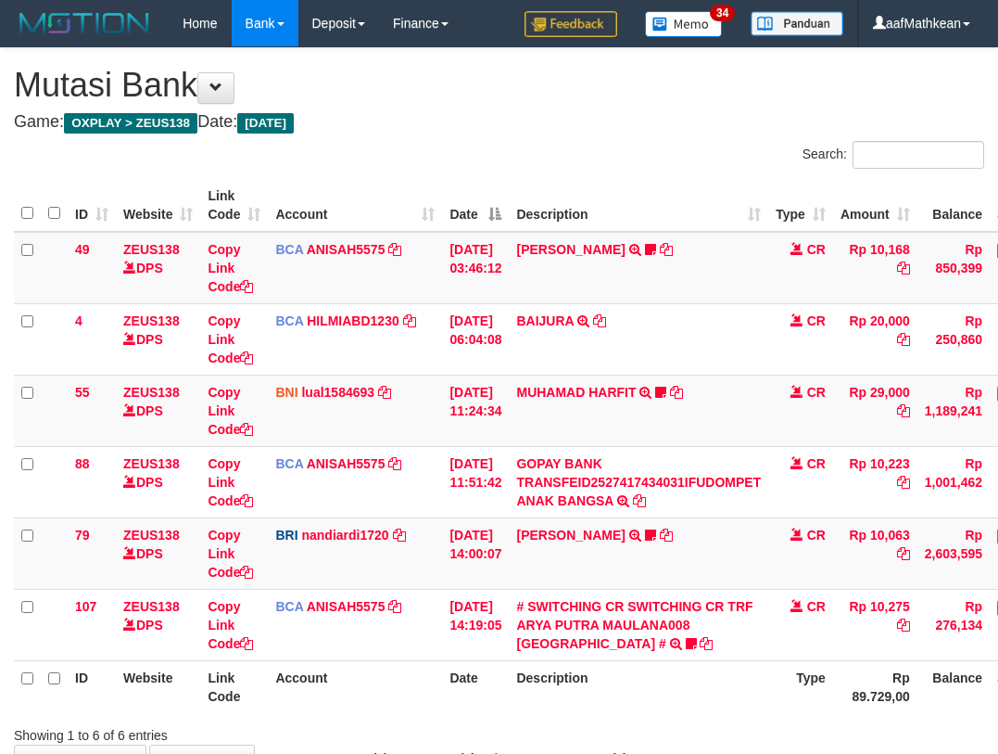
scroll to position [71, 134]
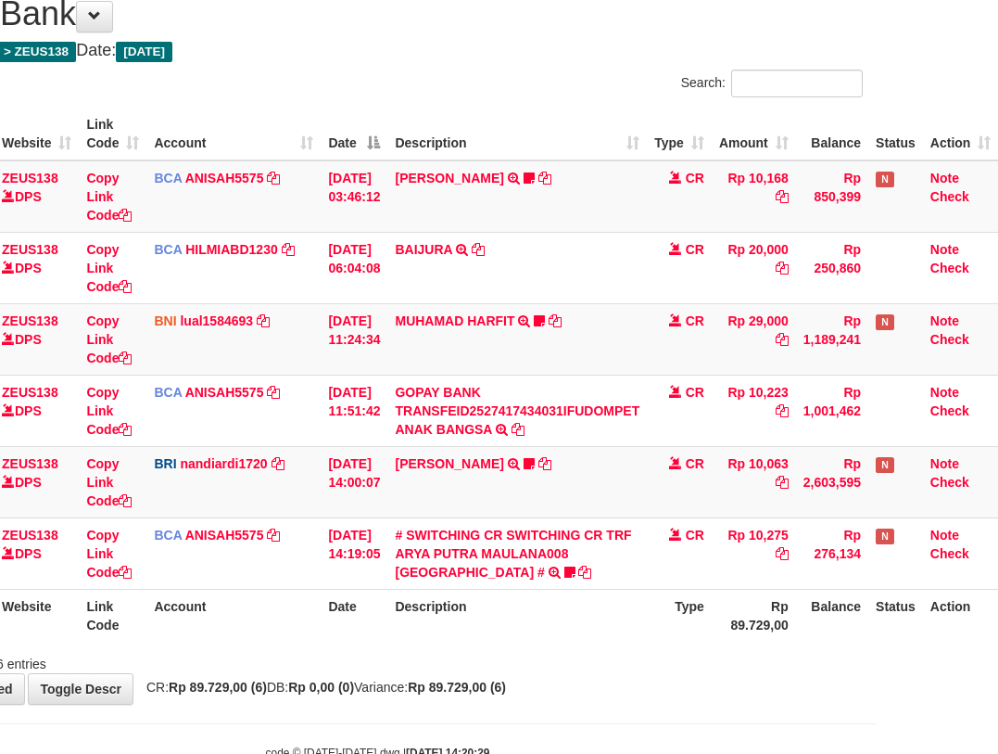
click at [529, 601] on th "Description" at bounding box center [517, 615] width 260 height 53
click at [533, 590] on table "ID Website Link Code Account Date Description Type Amount Balance Status Action…" at bounding box center [445, 375] width 1106 height 534
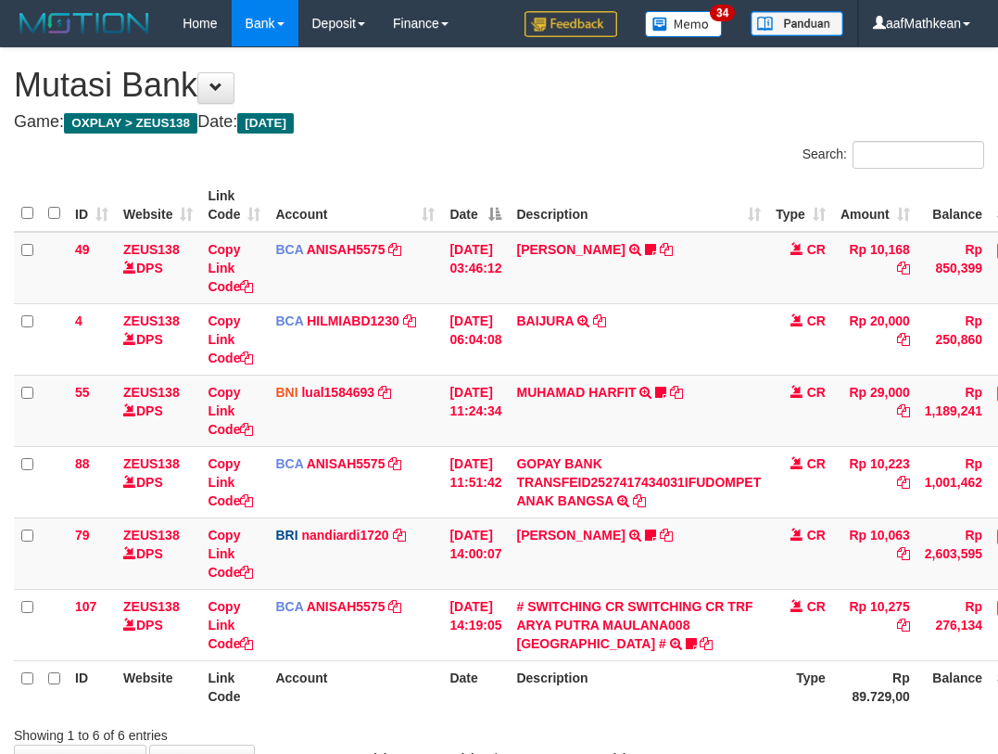
scroll to position [72, 134]
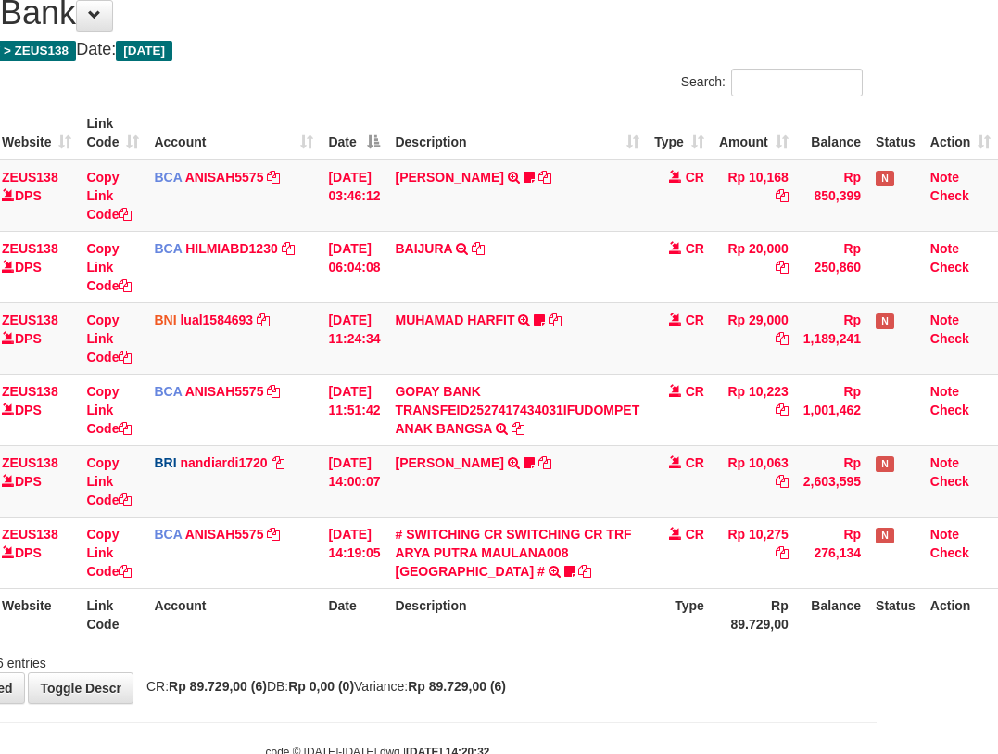
click at [605, 656] on div "Showing 1 to 6 of 6 entries" at bounding box center [378, 659] width 998 height 26
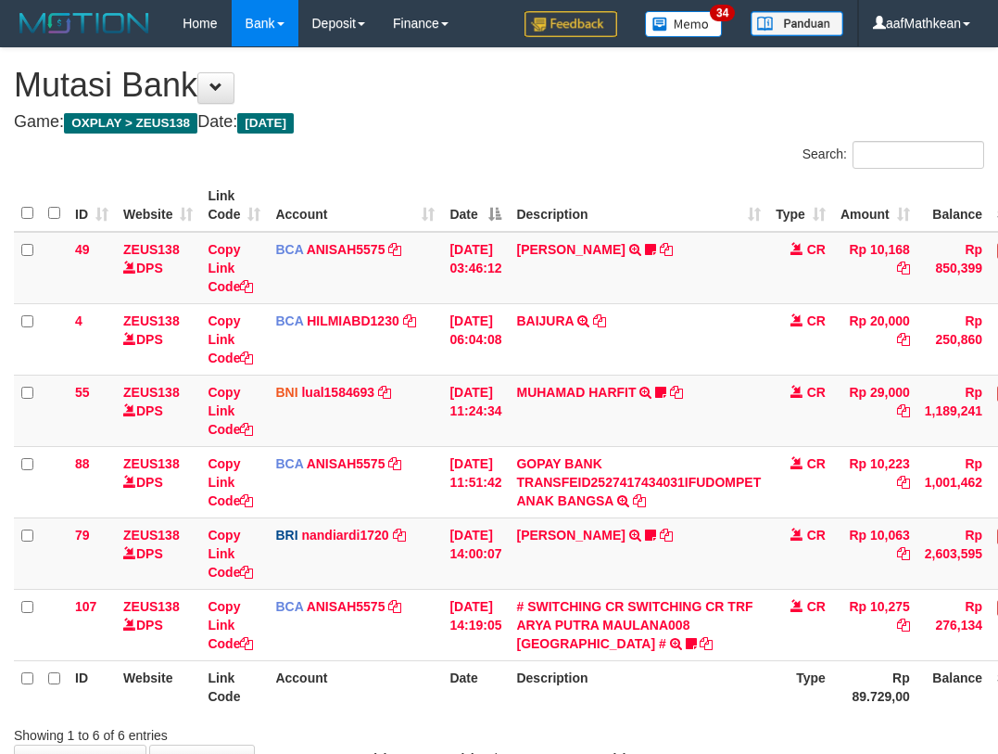
scroll to position [72, 134]
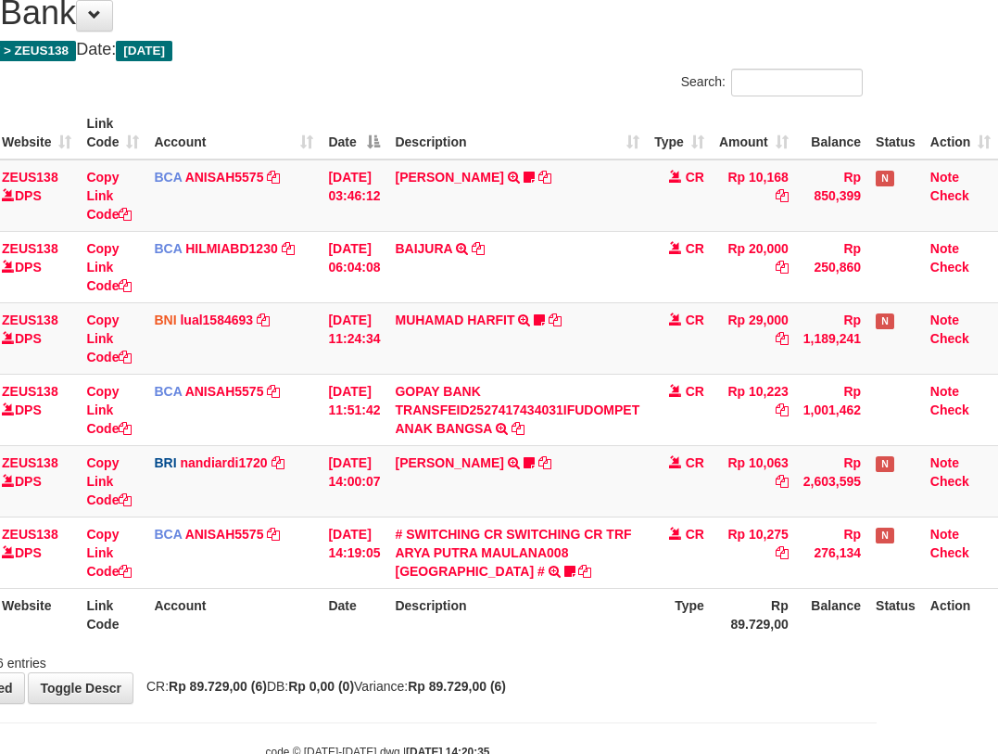
click at [611, 613] on th "Description" at bounding box center [517, 614] width 260 height 53
click at [643, 645] on div "Search: ID Website Link Code Account Date Description Type Amount Balance Statu…" at bounding box center [377, 370] width 970 height 603
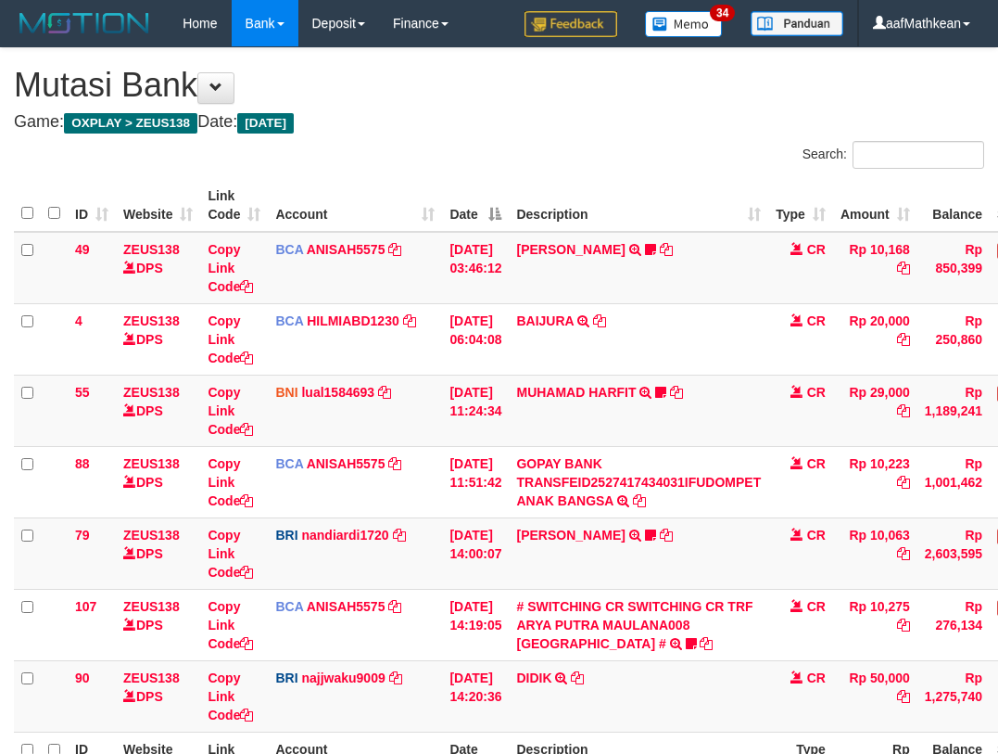
scroll to position [73, 134]
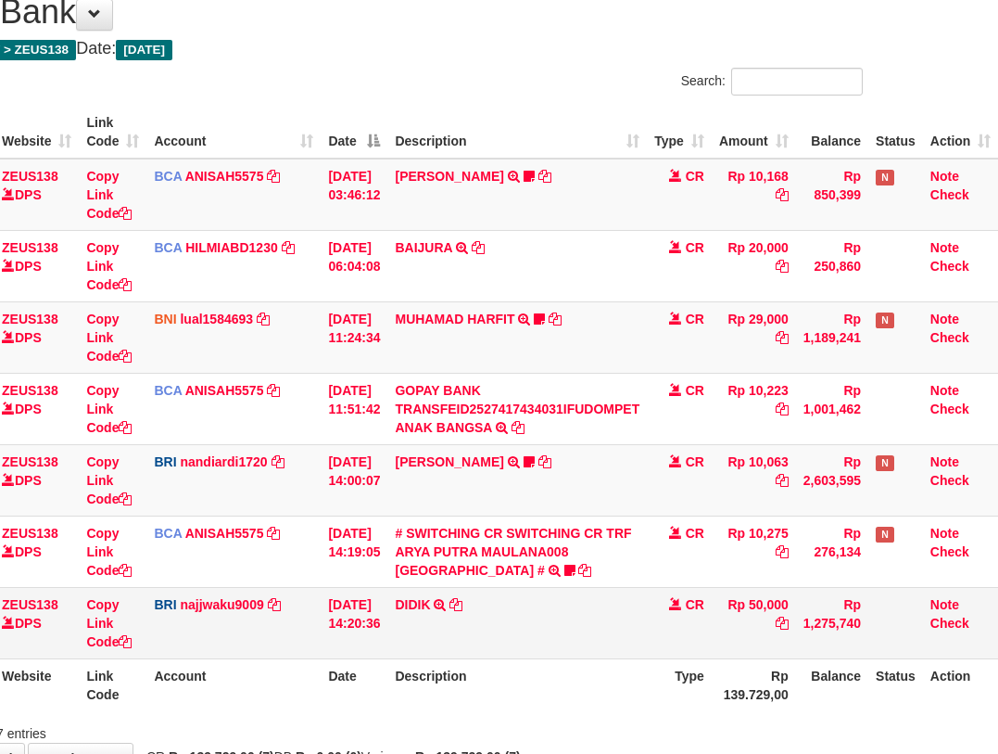
click at [553, 641] on td "DIDIK TRANSFER NBMB DIDIK TO SITI KURNIA NINGSIH" at bounding box center [517, 622] width 260 height 71
drag, startPoint x: 557, startPoint y: 648, endPoint x: 856, endPoint y: 480, distance: 342.4
click at [645, 590] on td "DIDIK TRANSFER NBMB DIDIK TO [PERSON_NAME]" at bounding box center [517, 622] width 260 height 71
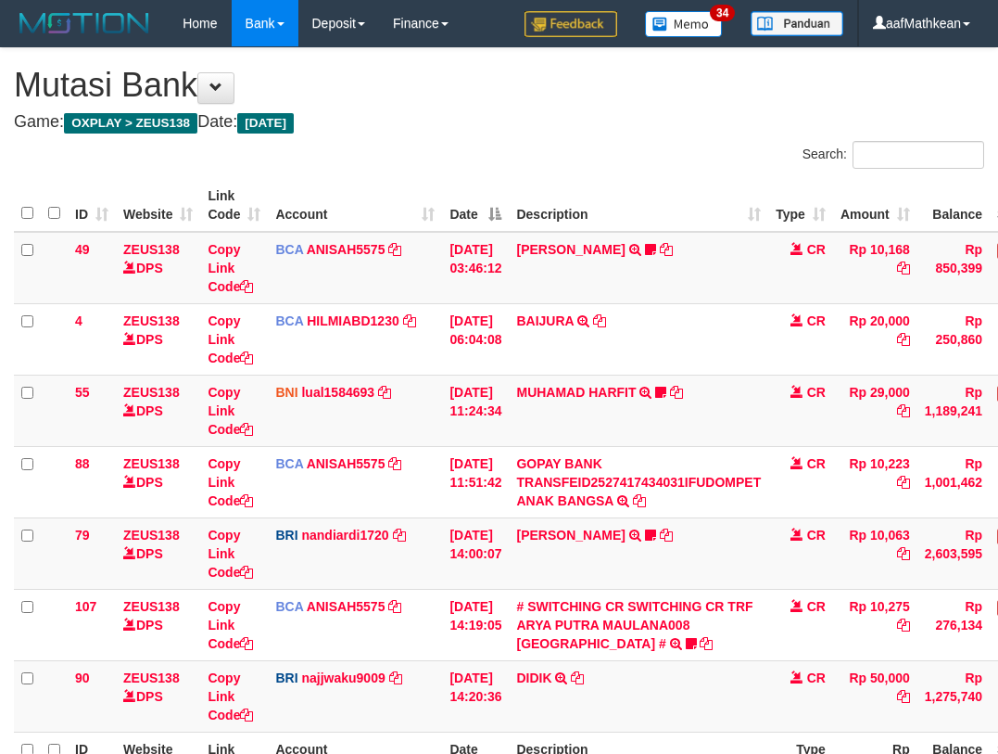
scroll to position [73, 134]
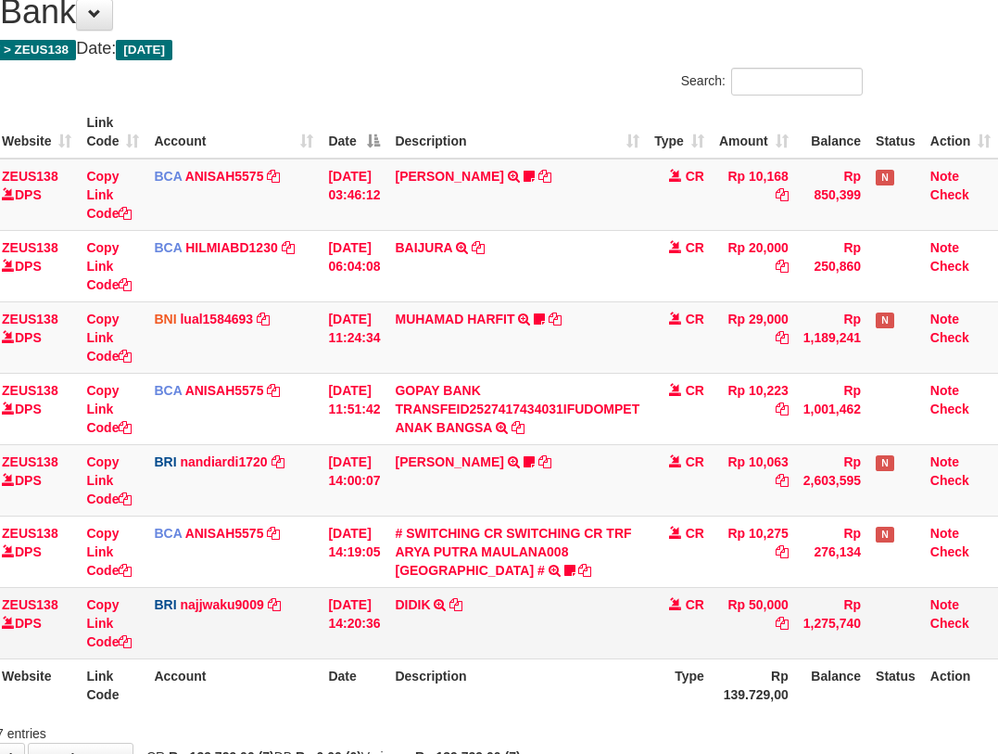
drag, startPoint x: 278, startPoint y: 592, endPoint x: 290, endPoint y: 599, distance: 13.7
click at [279, 592] on td "BRI najjwaku9009 DPS SITI KURNIA NINGSIH mutasi_20251001_4597 | 90 mutasi_20251…" at bounding box center [233, 622] width 174 height 71
drag, startPoint x: 290, startPoint y: 599, endPoint x: 412, endPoint y: 595, distance: 122.4
click at [332, 605] on tr "90 ZEUS138 DPS Copy Link Code BRI najjwaku9009 DPS SITI KURNIA NINGSIH mutasi_2…" at bounding box center [445, 622] width 1106 height 71
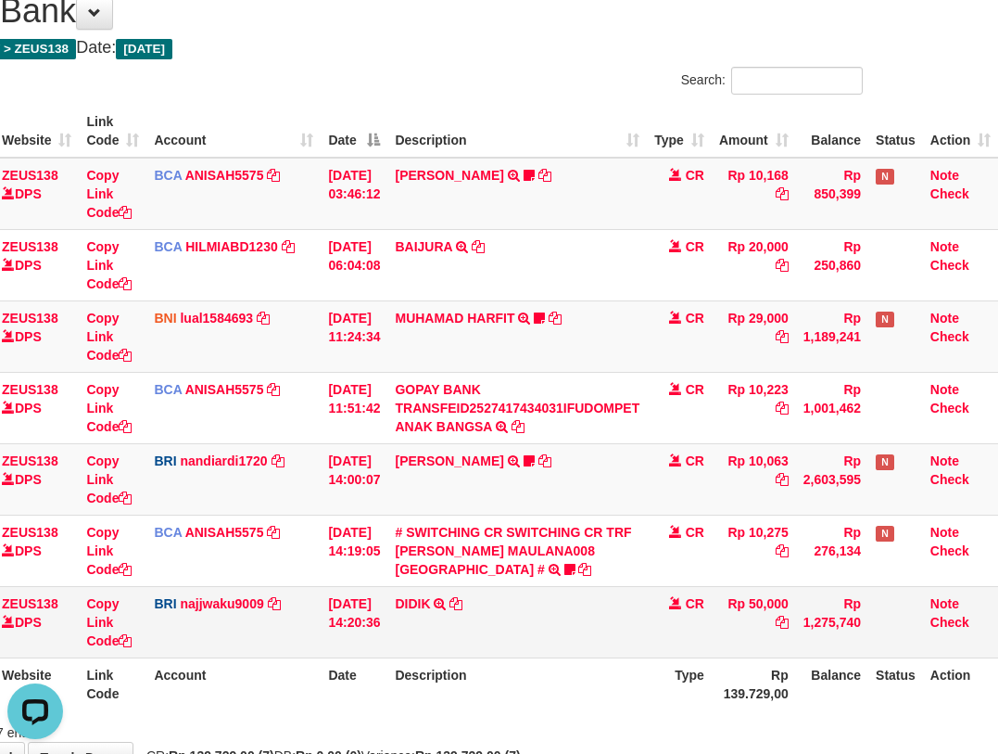
drag, startPoint x: 573, startPoint y: 602, endPoint x: 551, endPoint y: 607, distance: 22.7
click at [561, 605] on td "DIDIK TRANSFER NBMB DIDIK TO [PERSON_NAME]" at bounding box center [517, 621] width 260 height 71
drag, startPoint x: 548, startPoint y: 604, endPoint x: 541, endPoint y: 587, distance: 18.8
click at [547, 597] on td "DIDIK TRANSFER NBMB DIDIK TO [PERSON_NAME]" at bounding box center [517, 621] width 260 height 71
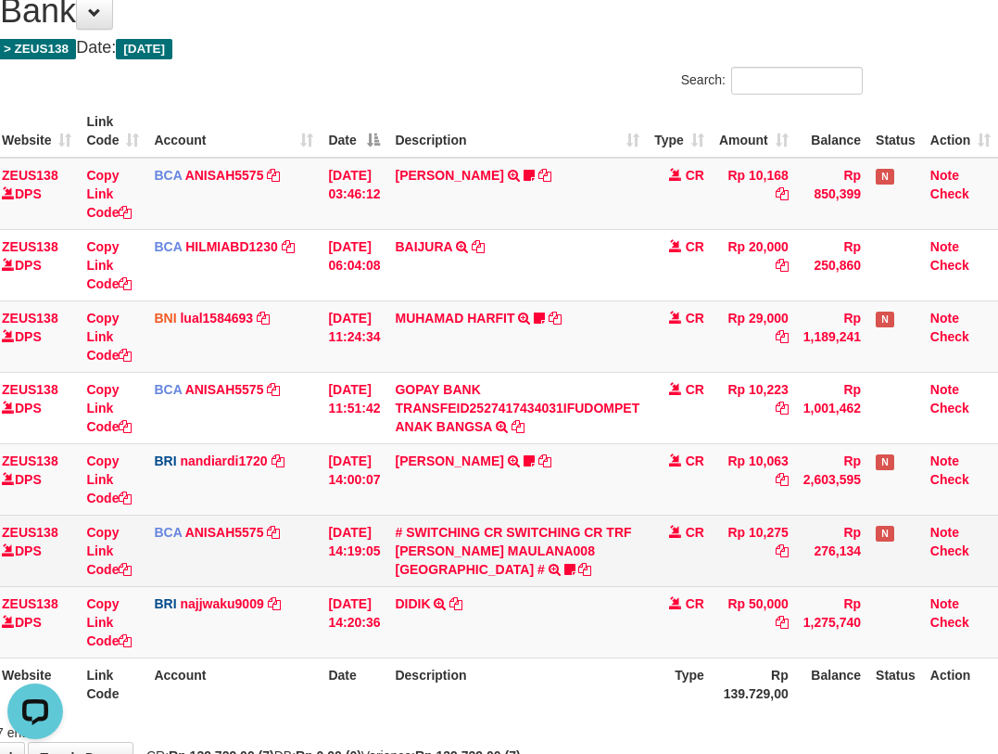
click at [536, 580] on td "# SWITCHING CR SWITCHING CR TRF [PERSON_NAME] MAULANA008 PLAZA MANDI # SWITCHIN…" at bounding box center [517, 549] width 260 height 71
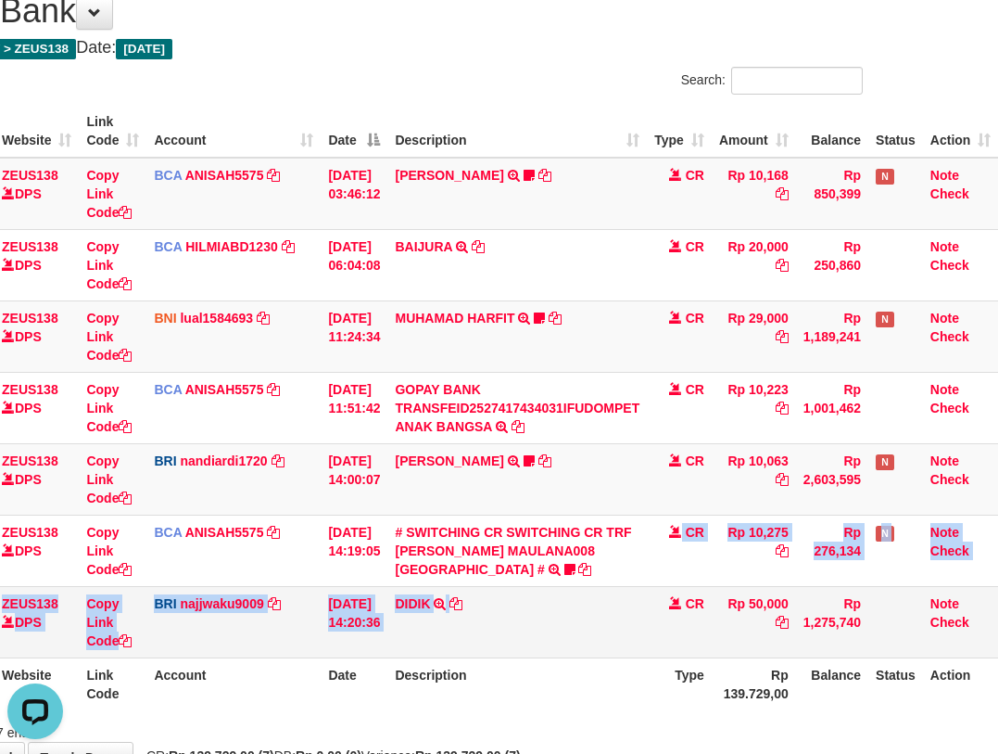
click at [537, 604] on tbody "49 ZEUS138 DPS Copy Link Code BCA ANISAH5575 DPS ANISAH mutasi_20251001_3827 | …" at bounding box center [445, 408] width 1106 height 501
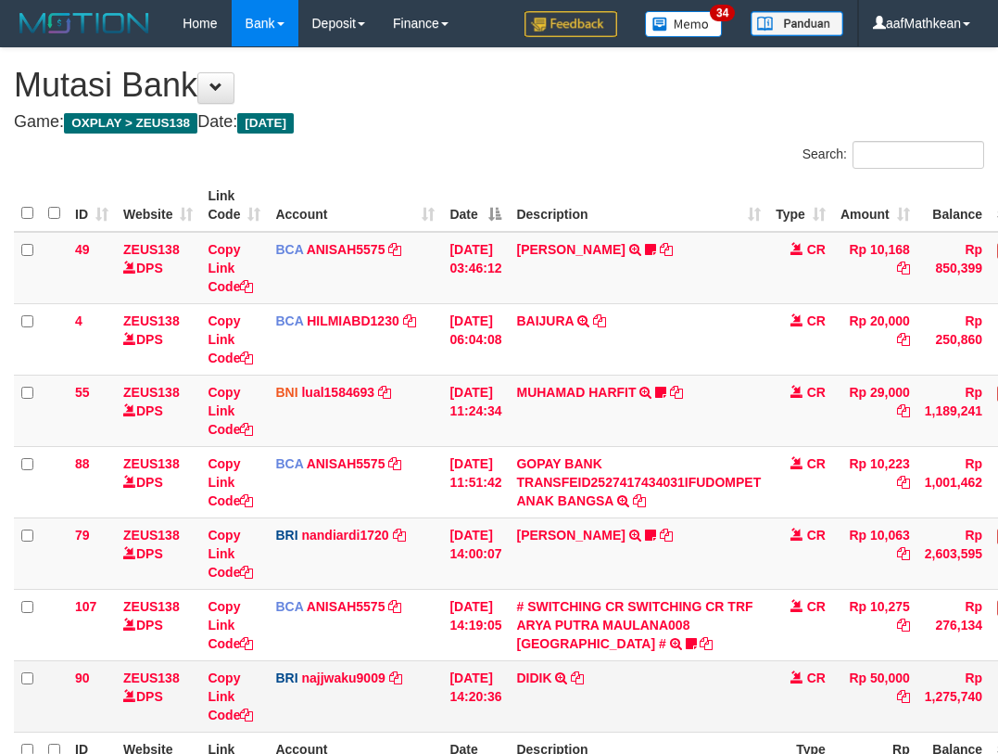
scroll to position [75, 134]
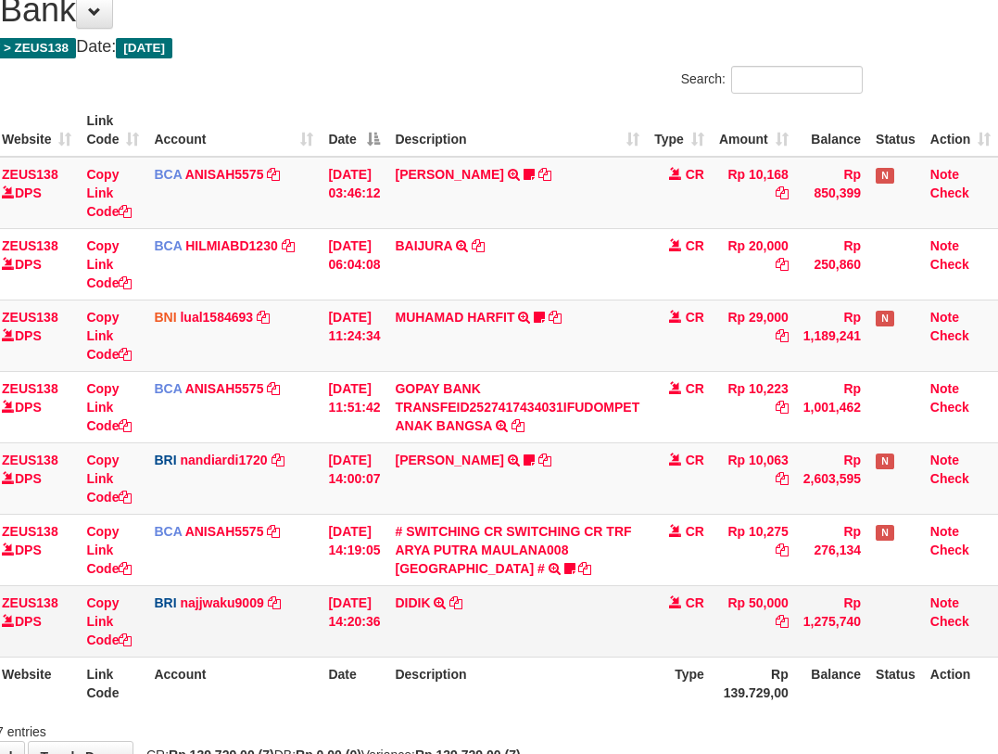
click at [530, 601] on td "DIDIK TRANSFER NBMB DIDIK TO SITI KURNIA NINGSIH" at bounding box center [517, 620] width 260 height 71
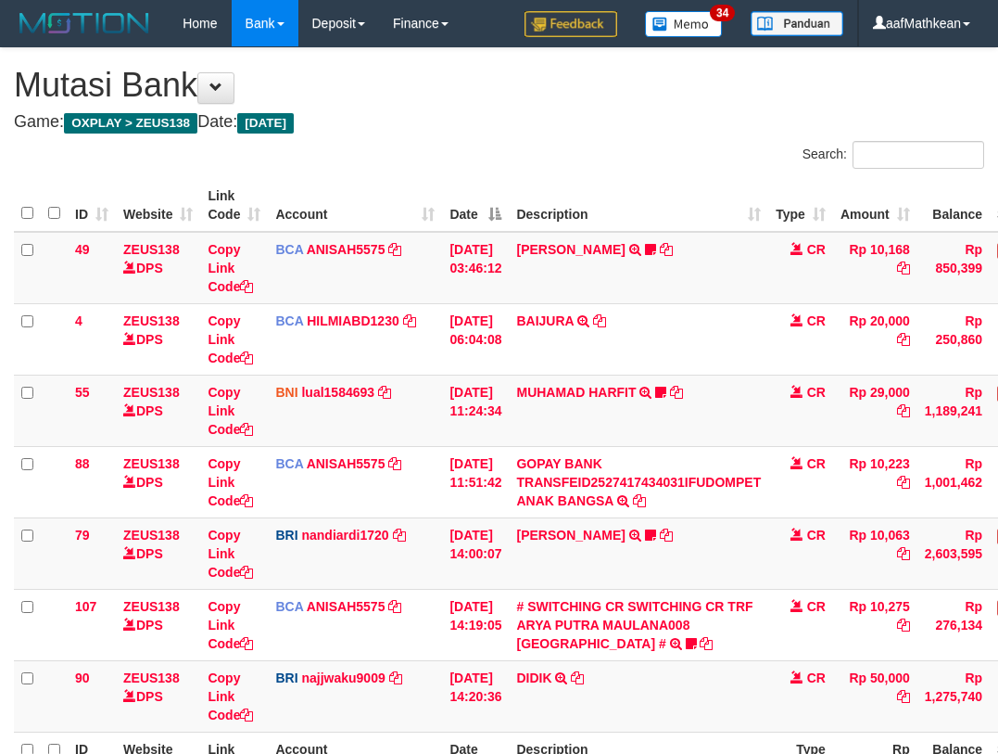
scroll to position [75, 134]
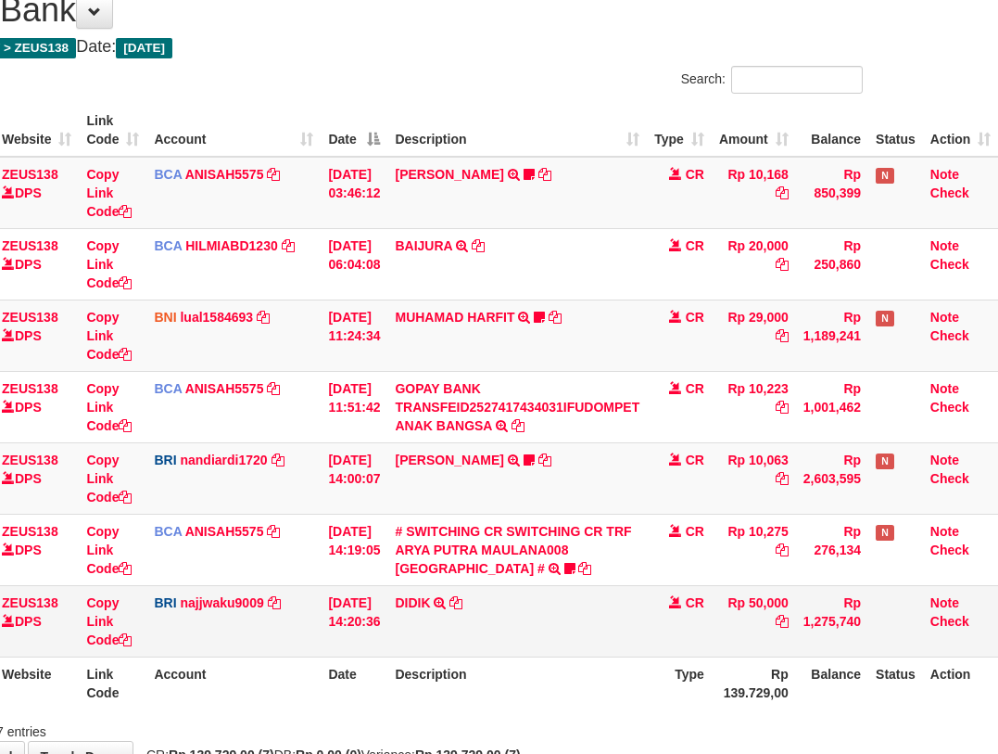
drag, startPoint x: 528, startPoint y: 600, endPoint x: 535, endPoint y: 607, distance: 9.9
click at [533, 606] on td "DIDIK TRANSFER NBMB DIDIK TO [PERSON_NAME] NINGSIH" at bounding box center [517, 620] width 260 height 71
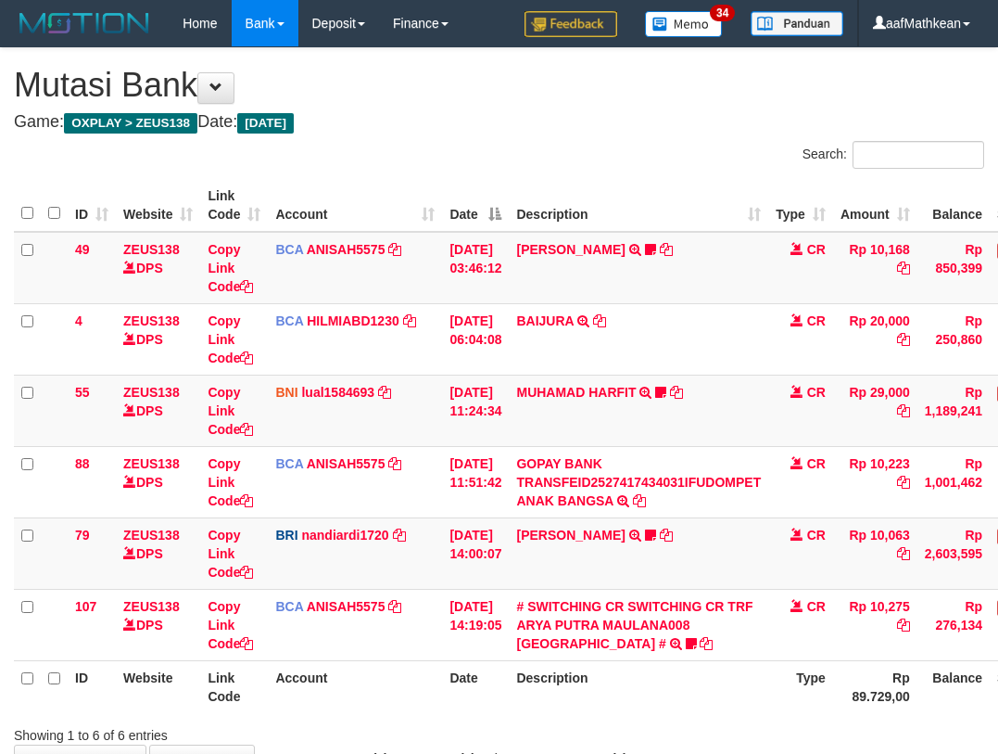
scroll to position [76, 134]
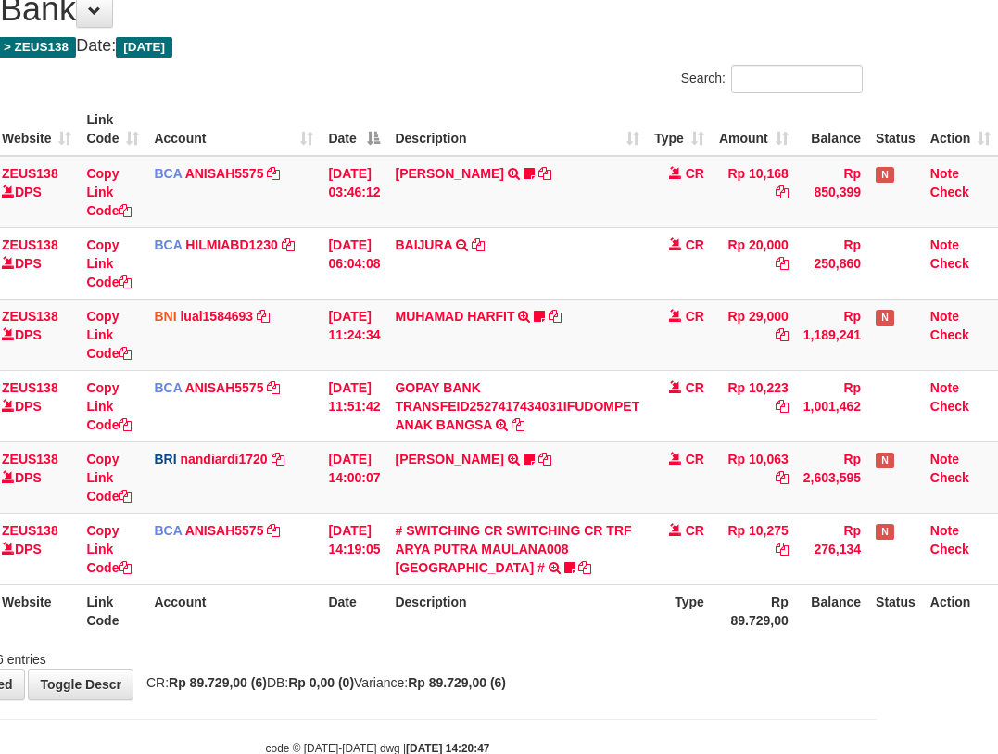
click at [488, 627] on th "Description" at bounding box center [517, 610] width 260 height 53
click at [453, 617] on th "Description" at bounding box center [517, 610] width 260 height 53
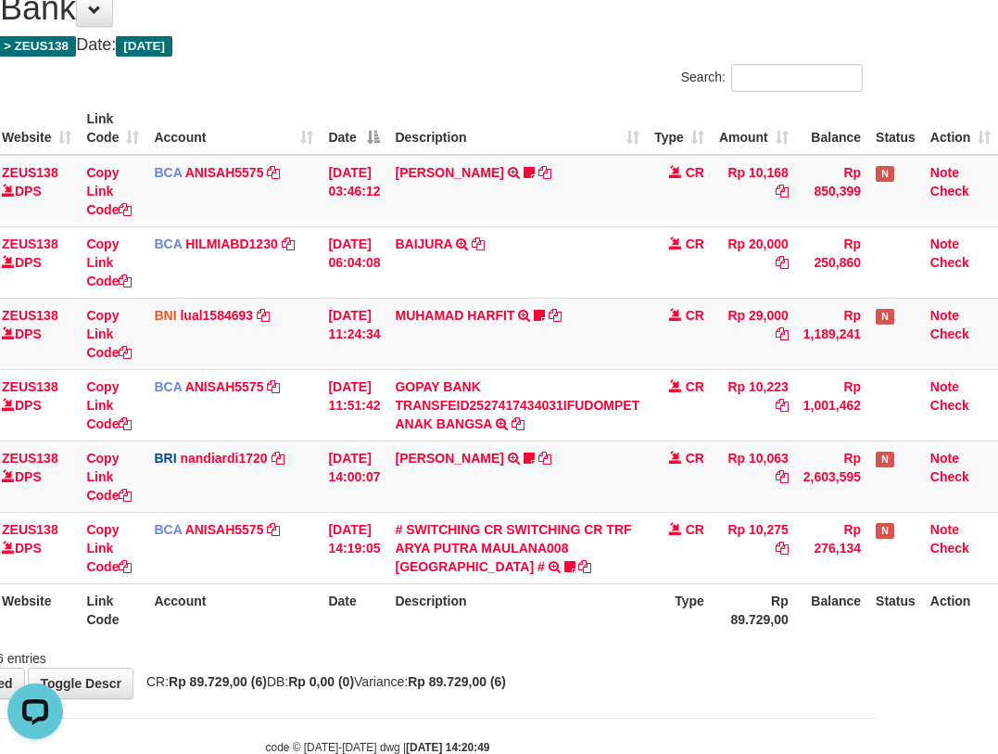
click at [572, 640] on div "ID Website Link Code Account Date Description Type Amount Balance Status Action…" at bounding box center [378, 368] width 998 height 545
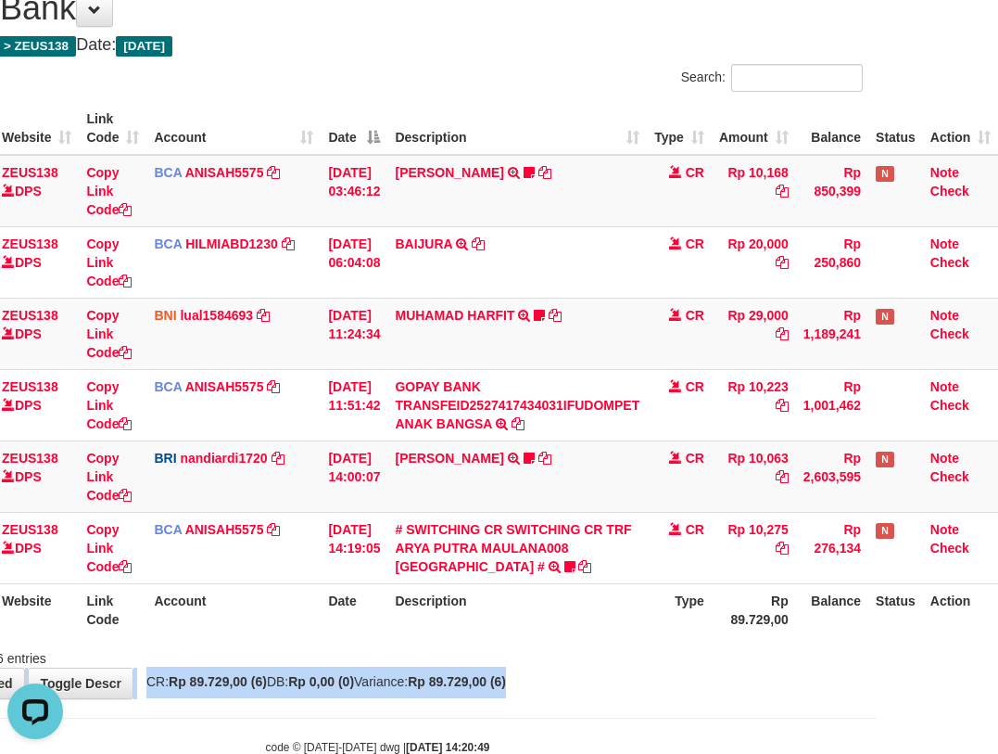
click at [877, 704] on html "Toggle navigation Home Bank Account List Load By Website Group [OXPLAY] ZEUS138…" at bounding box center [378, 362] width 998 height 879
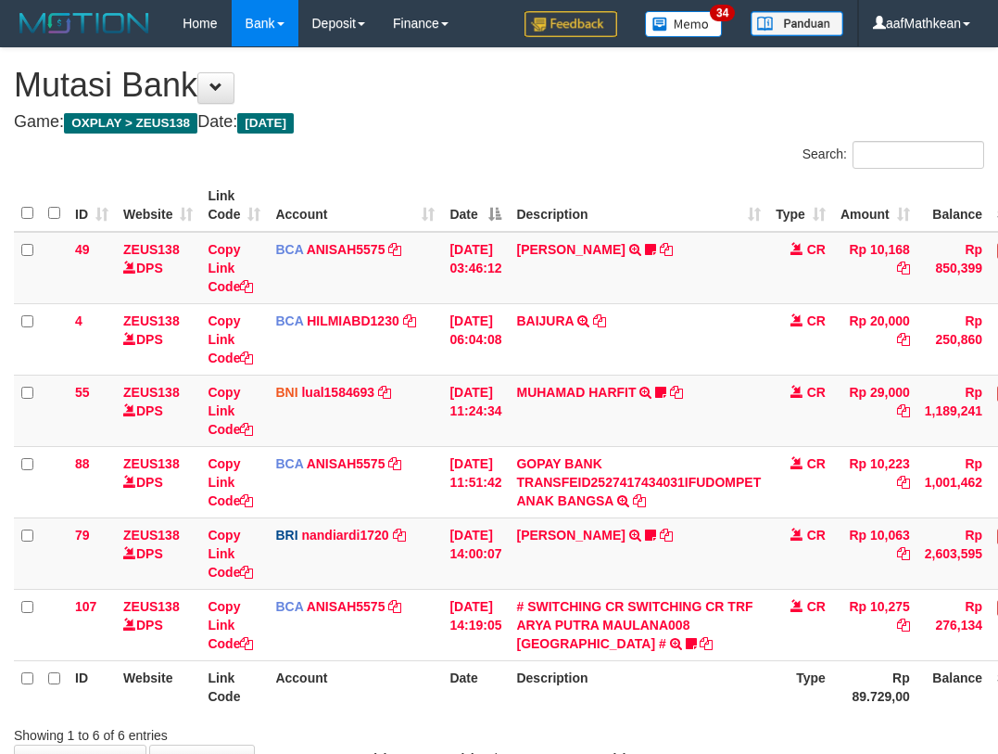
scroll to position [78, 134]
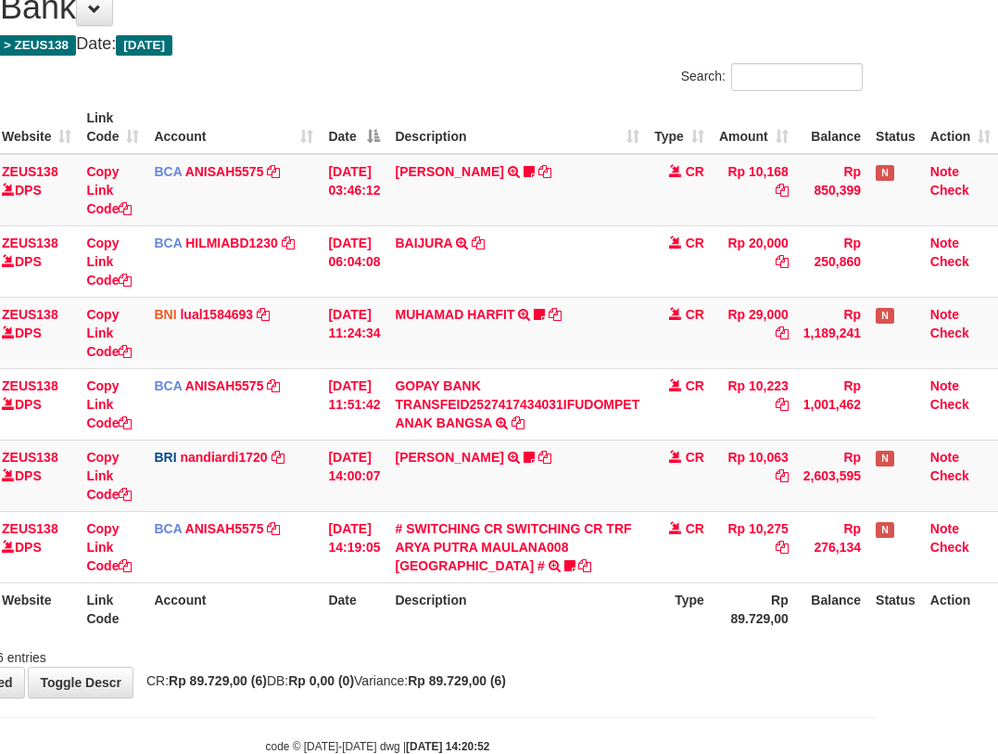
click at [611, 644] on div "Search: ID Website Link Code Account Date Description Type Amount Balance Statu…" at bounding box center [377, 364] width 970 height 603
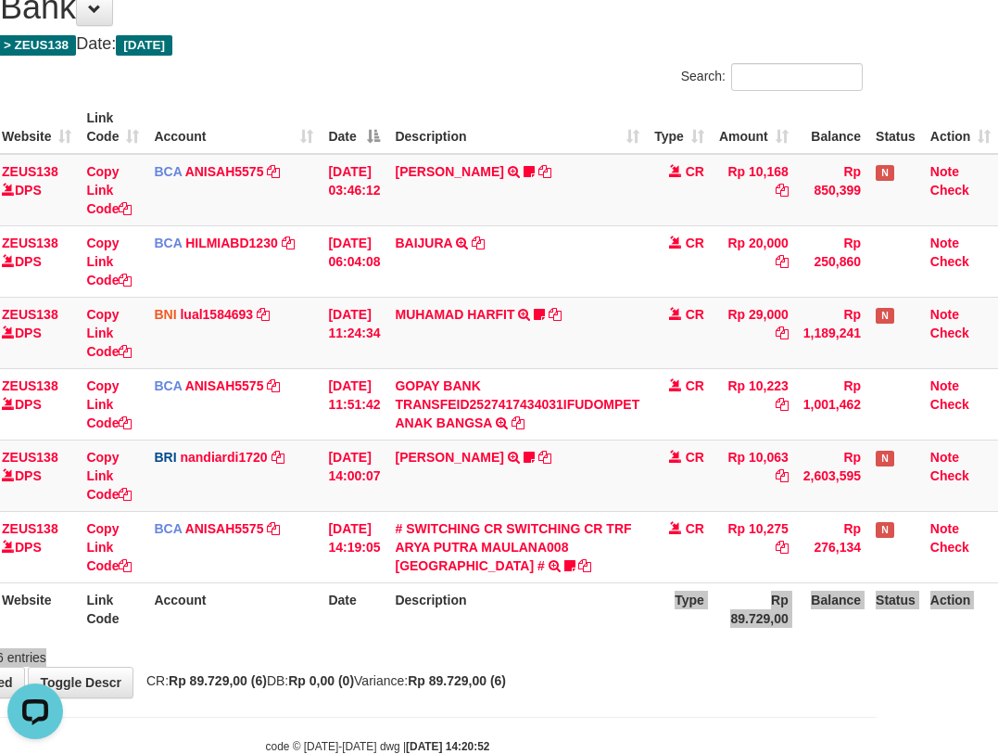
scroll to position [0, 0]
click at [275, 620] on th "Account" at bounding box center [233, 608] width 174 height 53
click at [296, 628] on th "Account" at bounding box center [233, 608] width 174 height 53
drag, startPoint x: 303, startPoint y: 703, endPoint x: 325, endPoint y: 717, distance: 26.7
click at [309, 710] on body "Toggle navigation Home Bank Account List Load By Website Group [OXPLAY] ZEUS138…" at bounding box center [378, 361] width 998 height 879
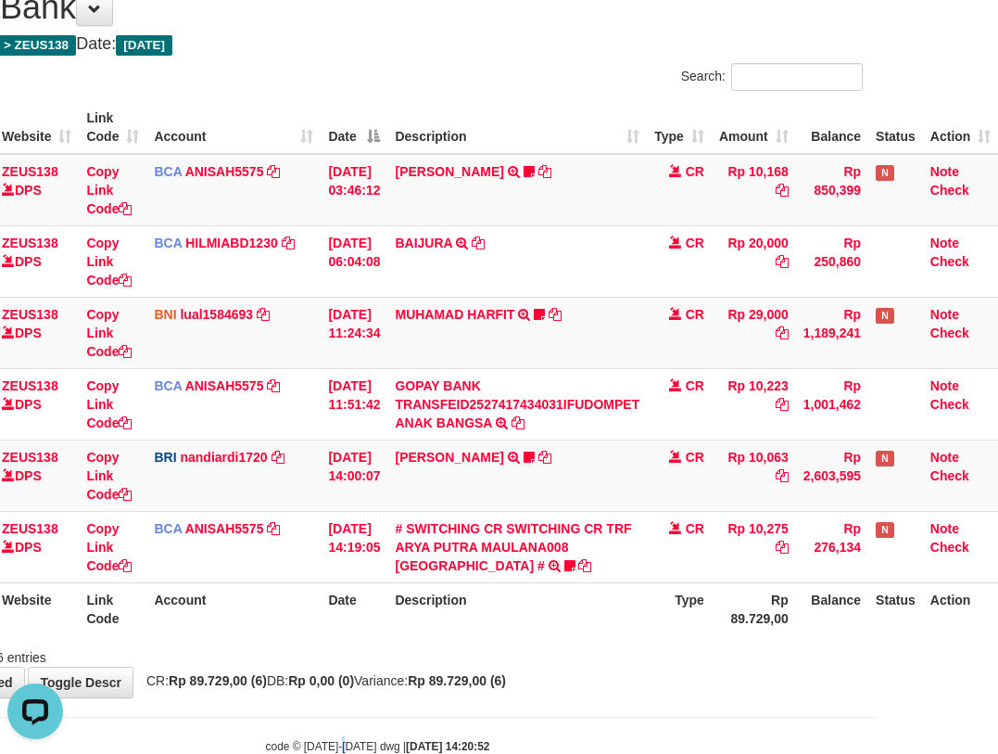
drag, startPoint x: 363, startPoint y: 723, endPoint x: 417, endPoint y: 711, distance: 55.1
click at [395, 718] on body "Toggle navigation Home Bank Account List Load By Website Group [OXPLAY] ZEUS138…" at bounding box center [378, 361] width 998 height 879
click at [468, 696] on body "Toggle navigation Home Bank Account List Load By Website Group [OXPLAY] ZEUS138…" at bounding box center [378, 361] width 998 height 879
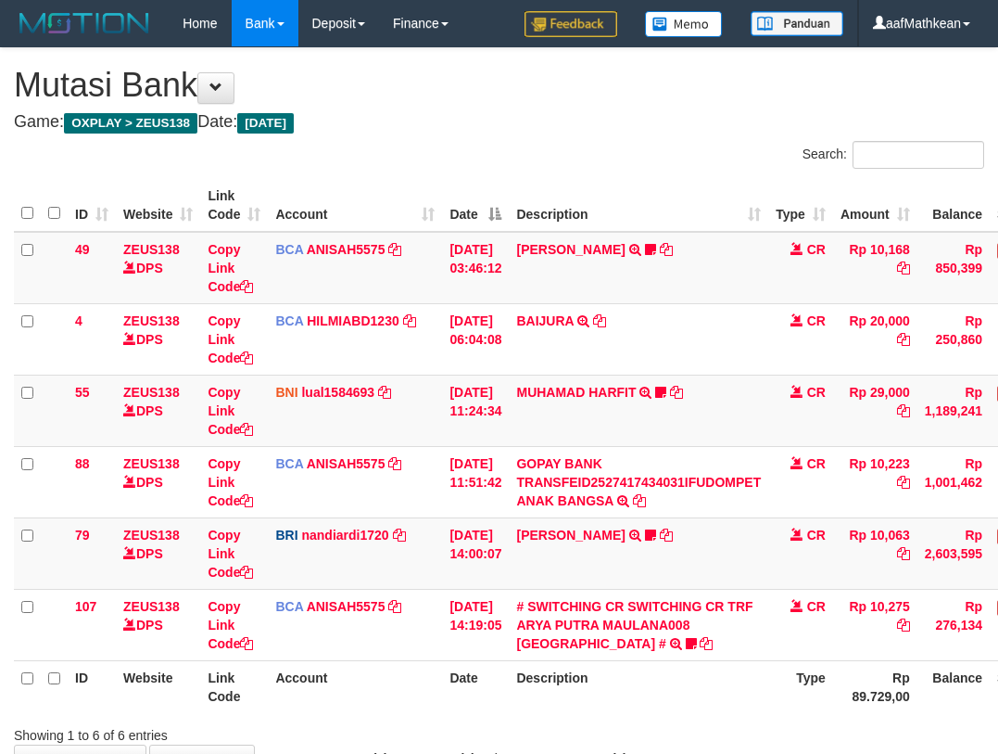
scroll to position [79, 134]
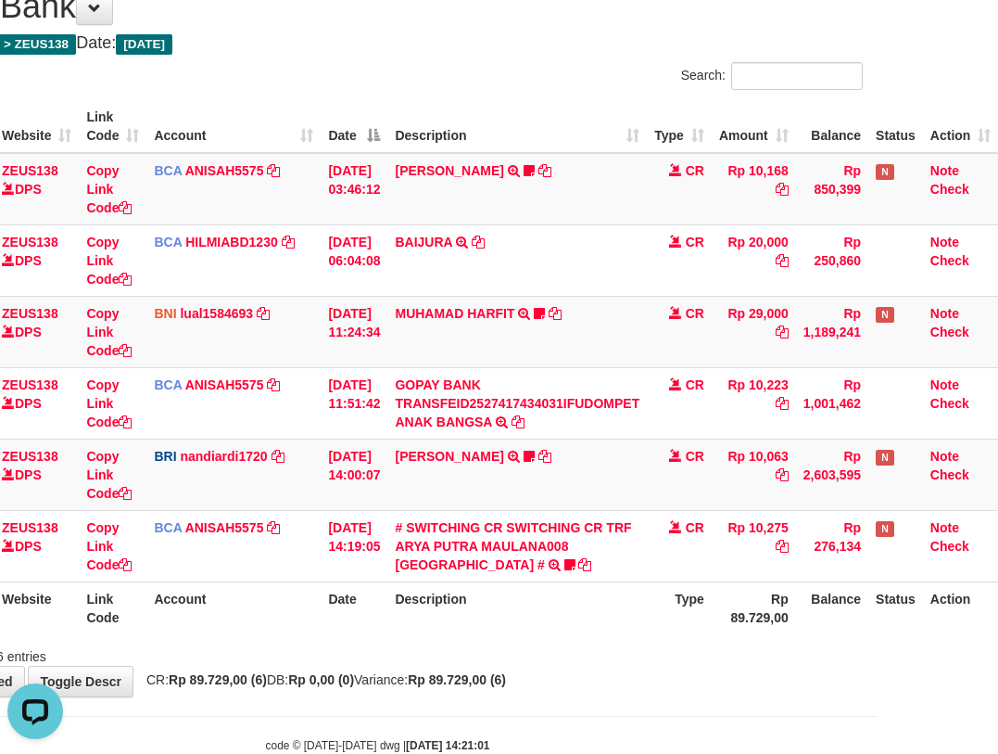
drag, startPoint x: 815, startPoint y: 642, endPoint x: 784, endPoint y: 650, distance: 31.5
click at [800, 646] on div "Showing 1 to 6 of 6 entries" at bounding box center [378, 653] width 998 height 26
drag, startPoint x: 778, startPoint y: 657, endPoint x: 615, endPoint y: 657, distance: 163.1
click at [762, 660] on div "Showing 1 to 6 of 6 entries" at bounding box center [378, 653] width 998 height 26
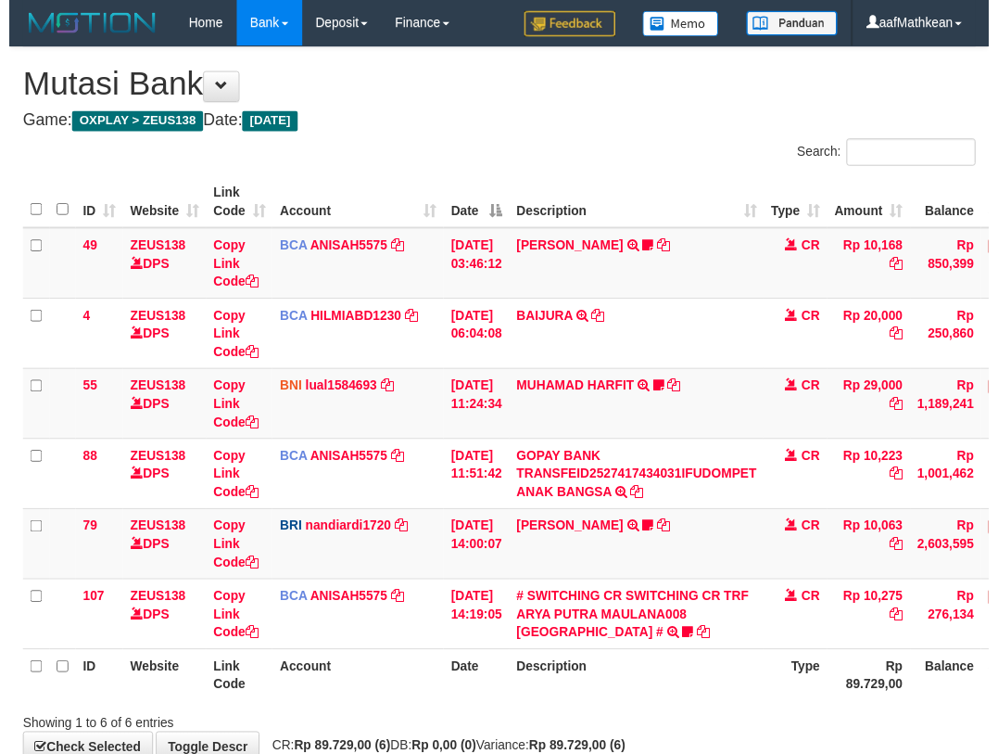
scroll to position [80, 134]
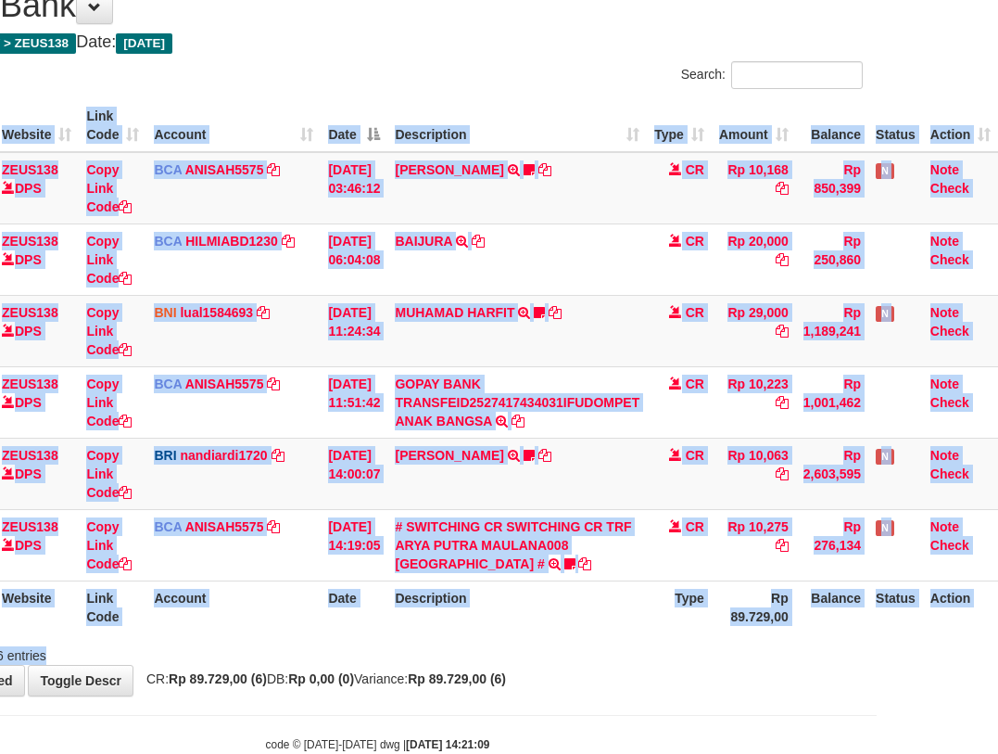
click at [511, 640] on div "Search: ID Website Link Code Account Date Description Type Amount Balance Statu…" at bounding box center [377, 362] width 970 height 603
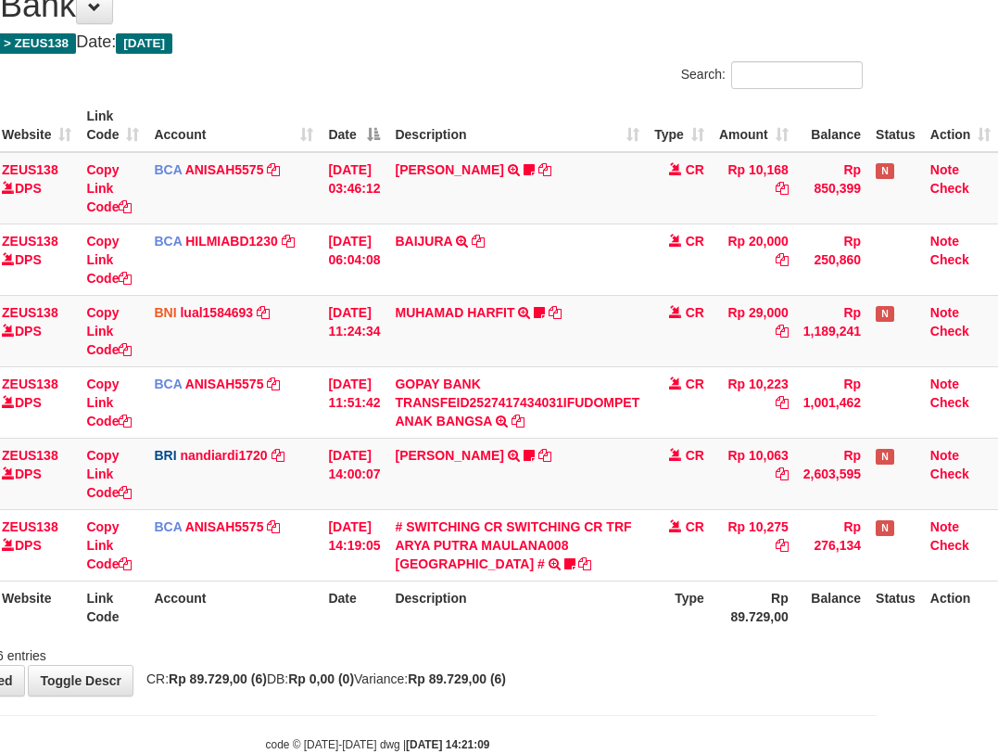
drag, startPoint x: 503, startPoint y: 637, endPoint x: 995, endPoint y: 629, distance: 491.3
click at [736, 635] on div "ID Website Link Code Account Date Description Type Amount Balance Status Action…" at bounding box center [378, 366] width 998 height 545
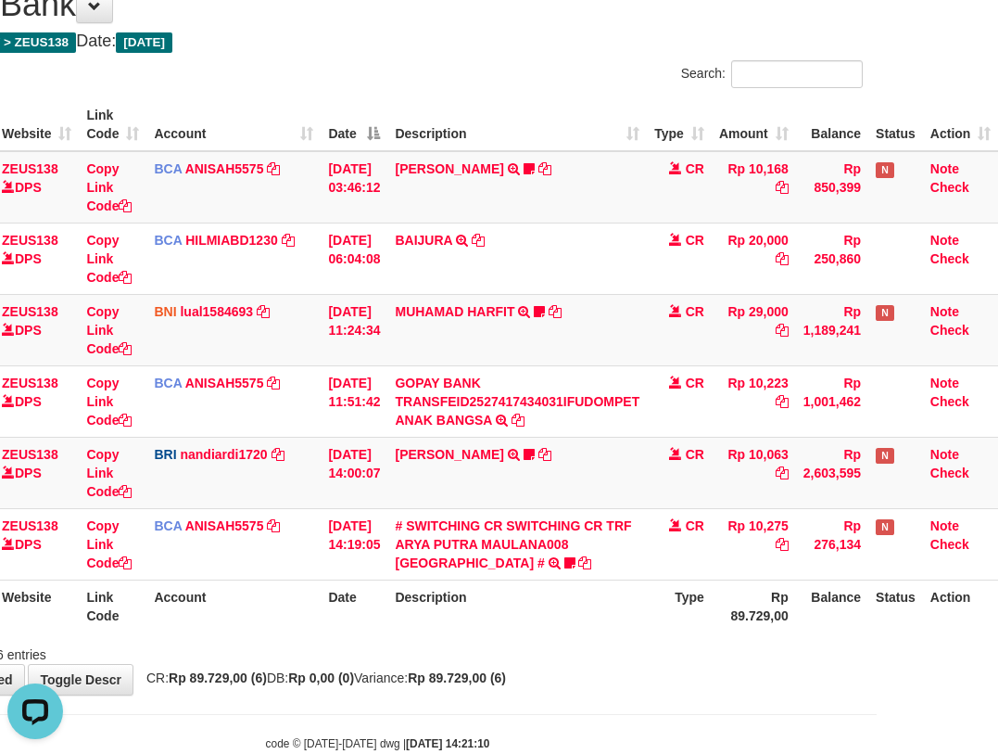
click at [557, 691] on div "**********" at bounding box center [378, 331] width 998 height 727
click at [544, 705] on body "Toggle navigation Home Bank Account List Load By Website Group [OXPLAY] ZEUS138…" at bounding box center [378, 358] width 998 height 879
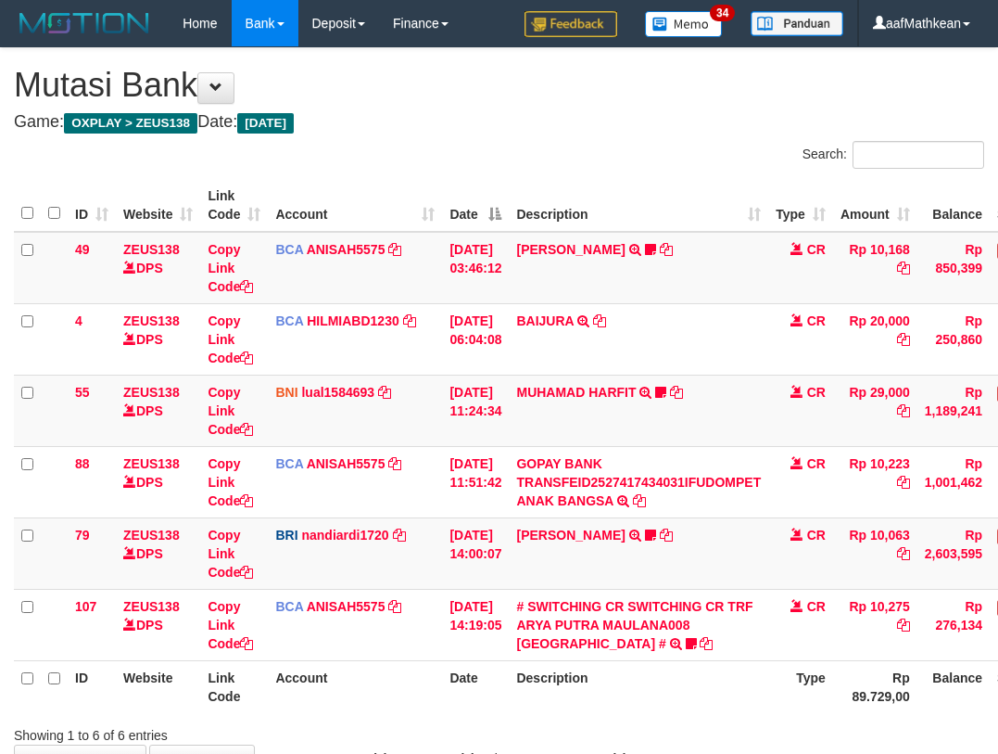
scroll to position [82, 134]
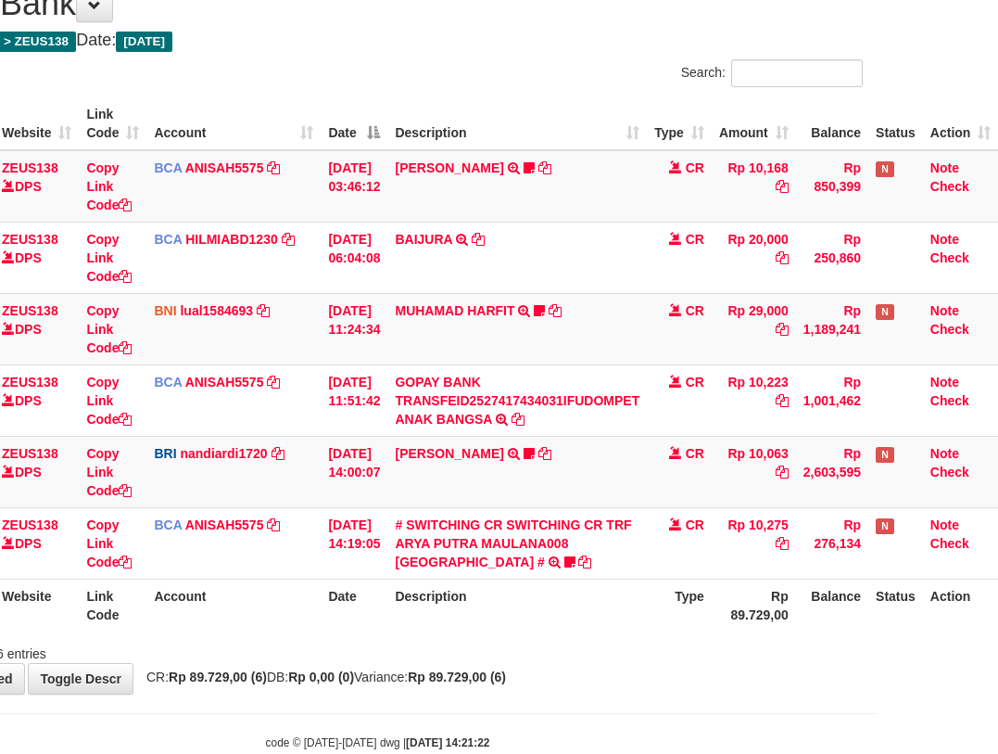
click at [532, 652] on div "Showing 1 to 6 of 6 entries" at bounding box center [378, 650] width 998 height 26
drag, startPoint x: 555, startPoint y: 647, endPoint x: 1009, endPoint y: 712, distance: 458.8
click at [828, 700] on body "Toggle navigation Home Bank Account List Load By Website Group [OXPLAY] ZEUS138…" at bounding box center [378, 357] width 998 height 879
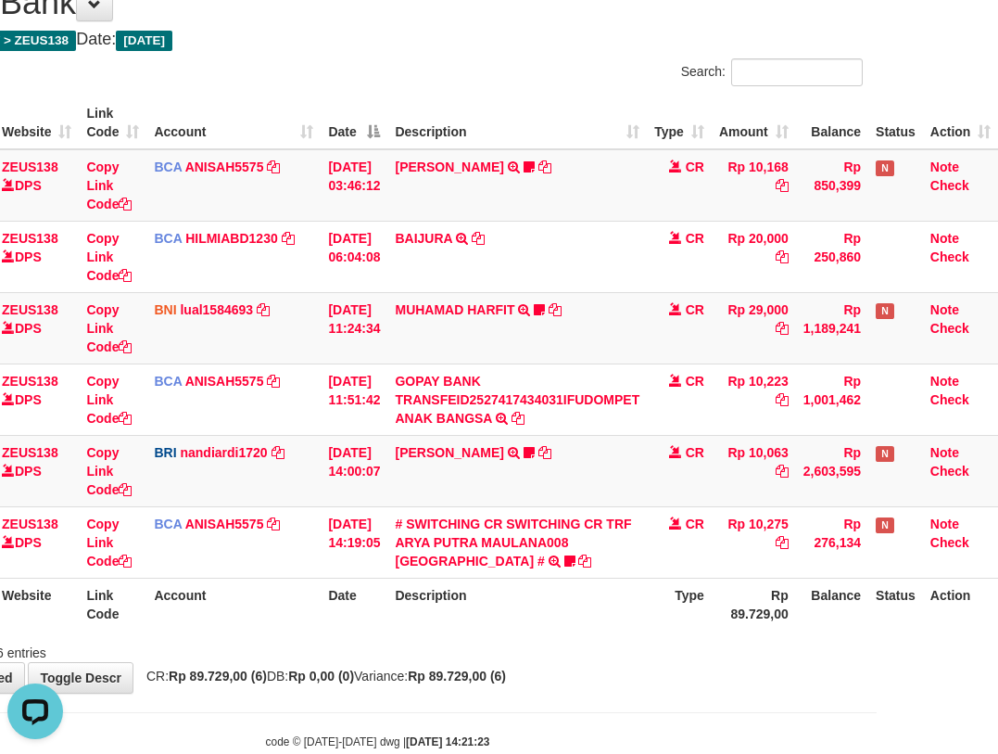
click at [537, 643] on div "Showing 1 to 6 of 6 entries" at bounding box center [378, 649] width 998 height 26
click at [538, 645] on div "Showing 1 to 6 of 6 entries" at bounding box center [378, 649] width 998 height 26
click at [536, 648] on div "Showing 1 to 6 of 6 entries" at bounding box center [378, 649] width 998 height 26
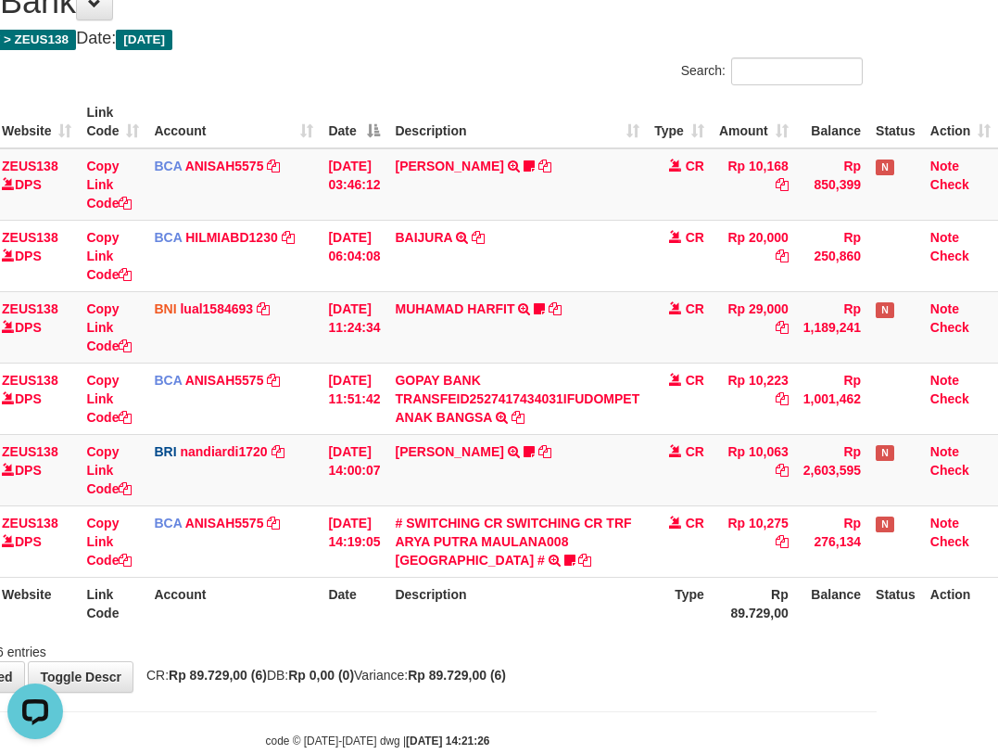
click at [539, 637] on div "Search: ID Website Link Code Account Date Description Type Amount Balance Statu…" at bounding box center [377, 358] width 970 height 603
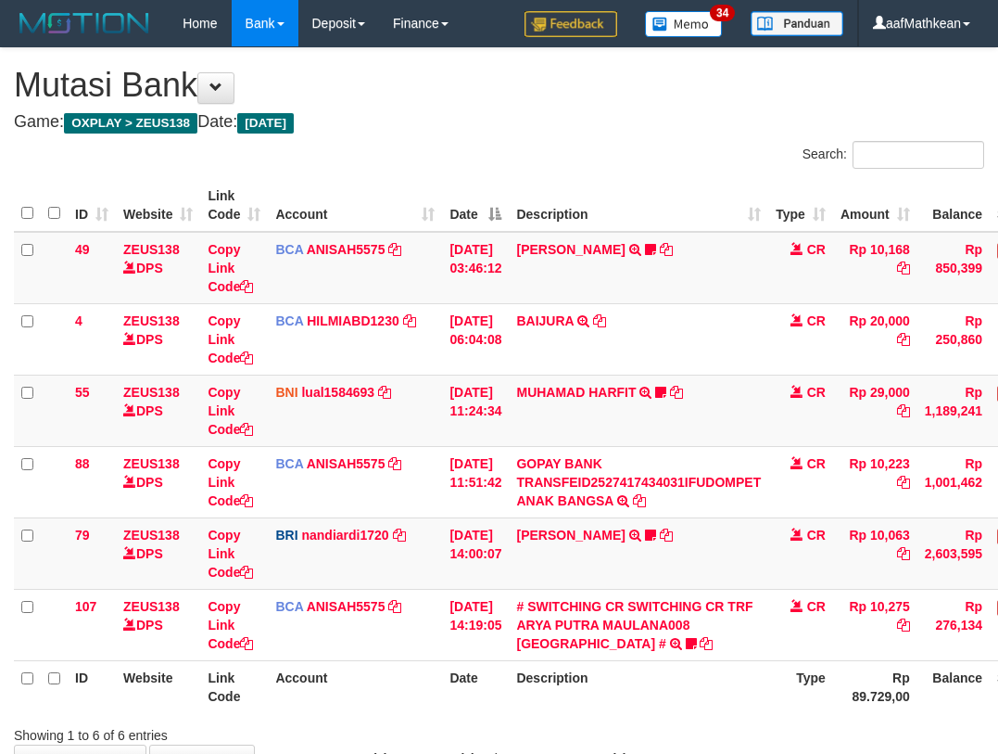
scroll to position [84, 134]
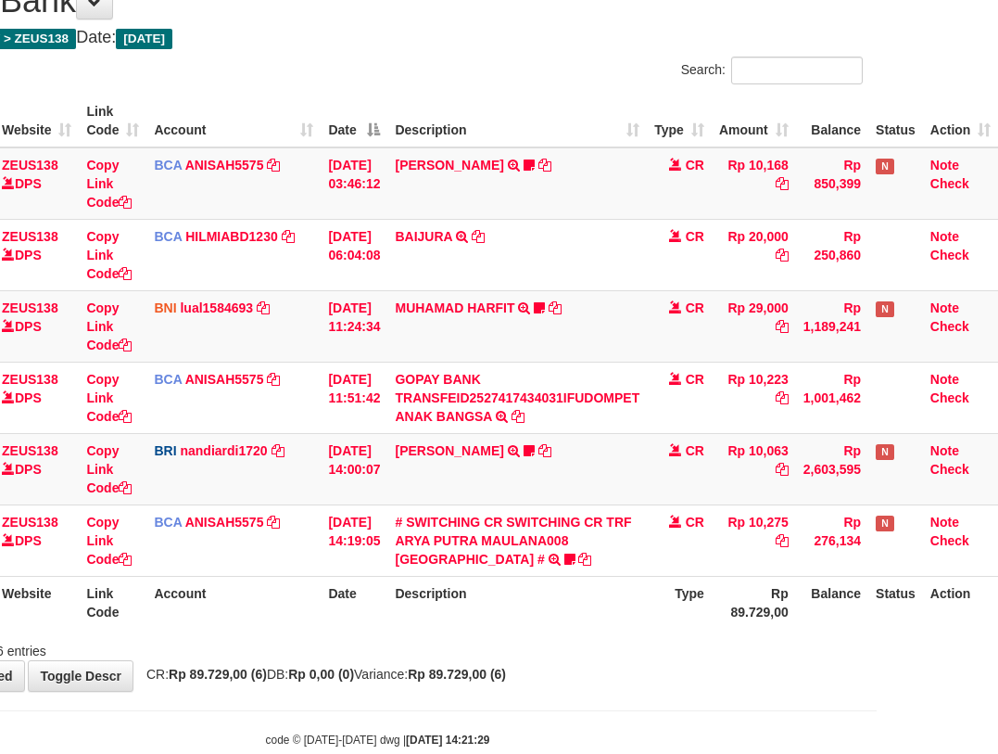
click at [561, 597] on th "Description" at bounding box center [517, 602] width 260 height 53
click at [561, 601] on th "Description" at bounding box center [517, 602] width 260 height 53
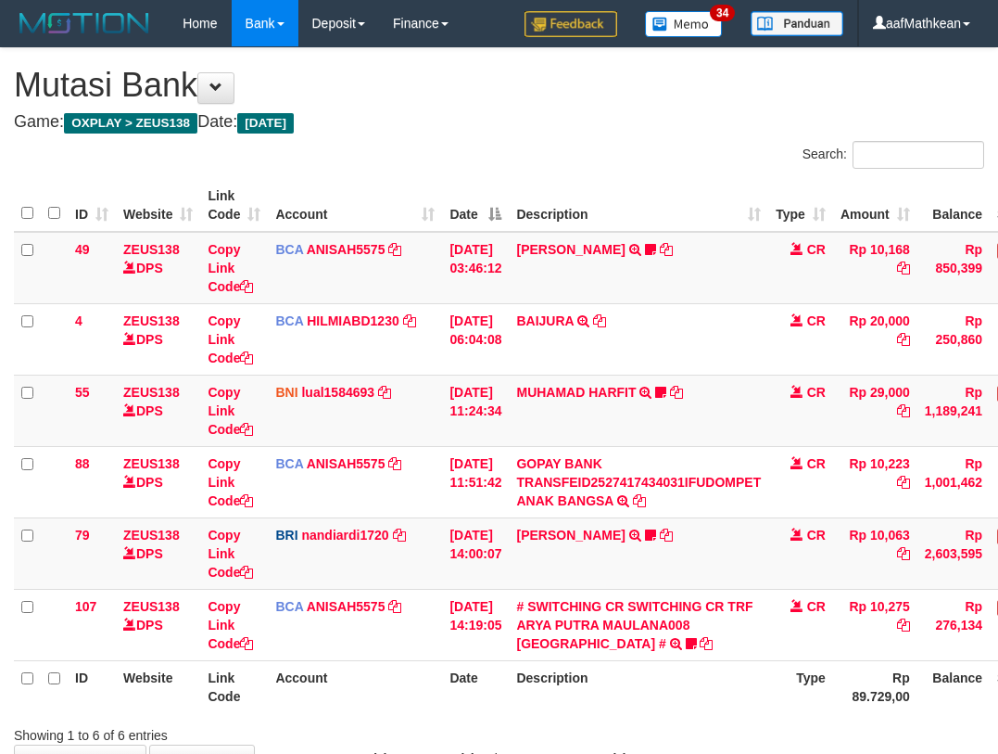
scroll to position [84, 134]
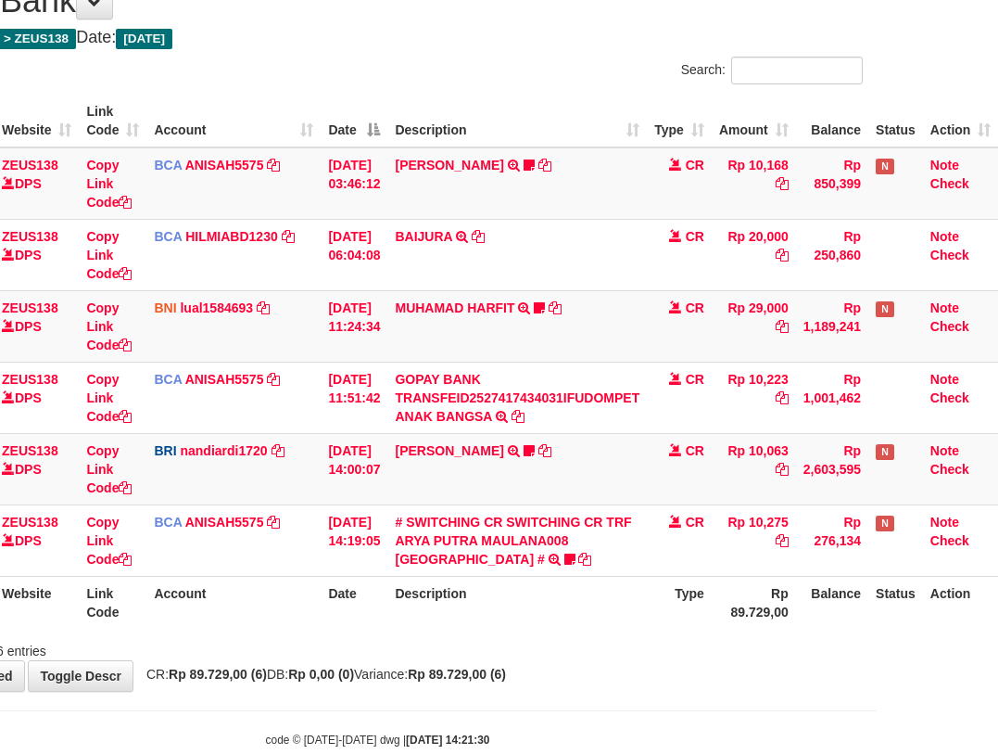
click at [561, 604] on th "Description" at bounding box center [517, 602] width 260 height 53
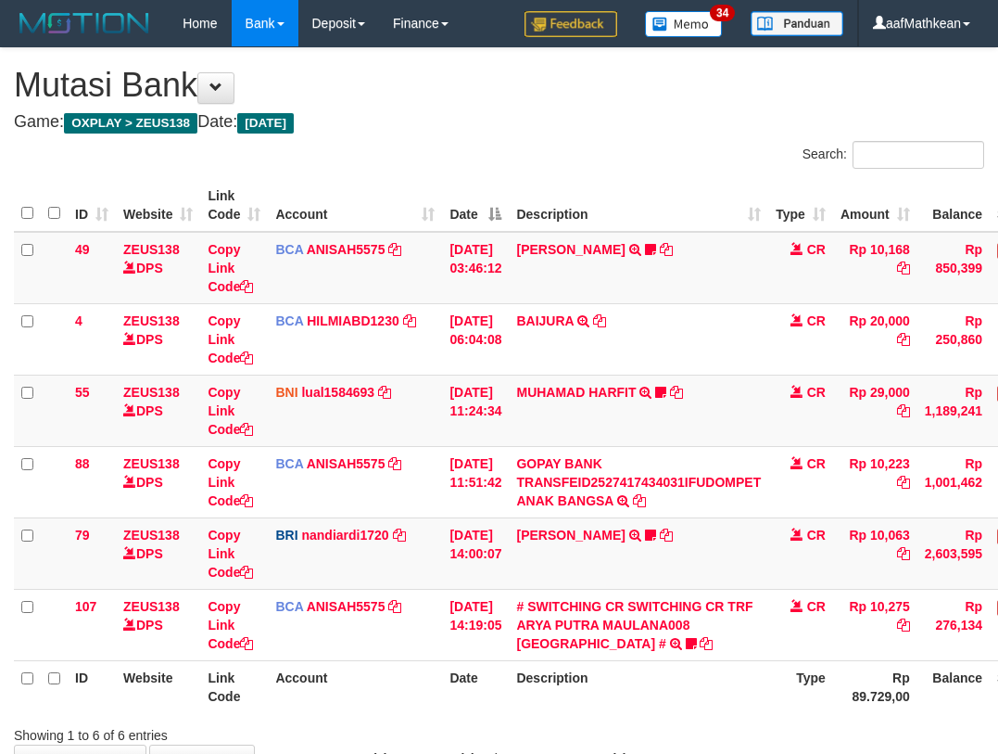
scroll to position [84, 134]
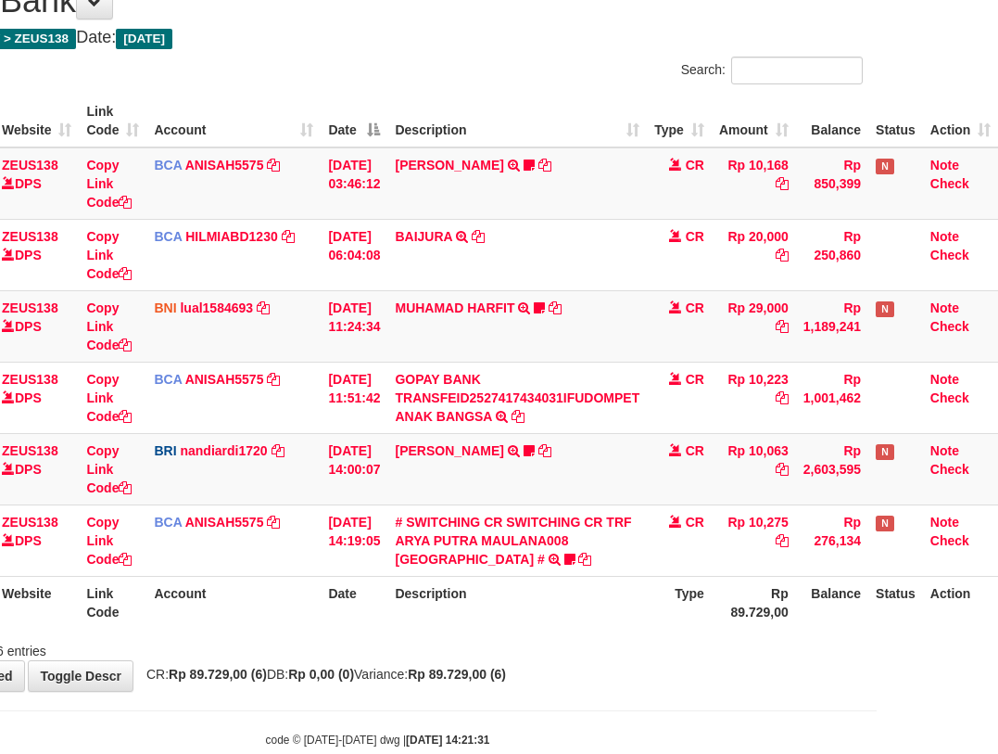
click at [552, 611] on th "Description" at bounding box center [517, 602] width 260 height 53
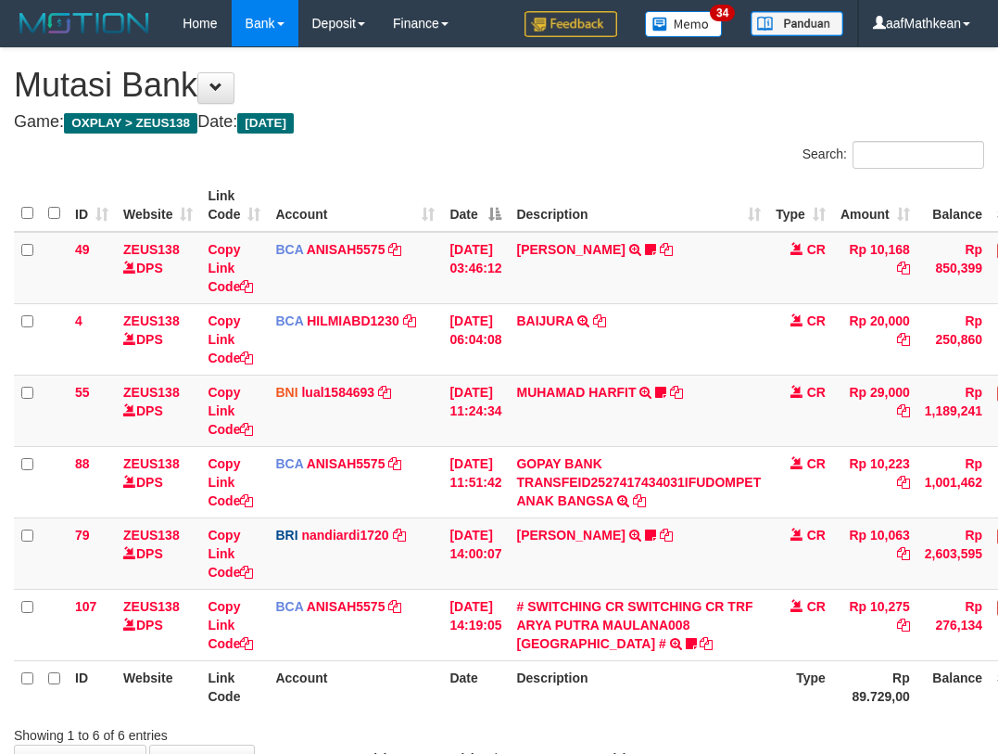
scroll to position [84, 134]
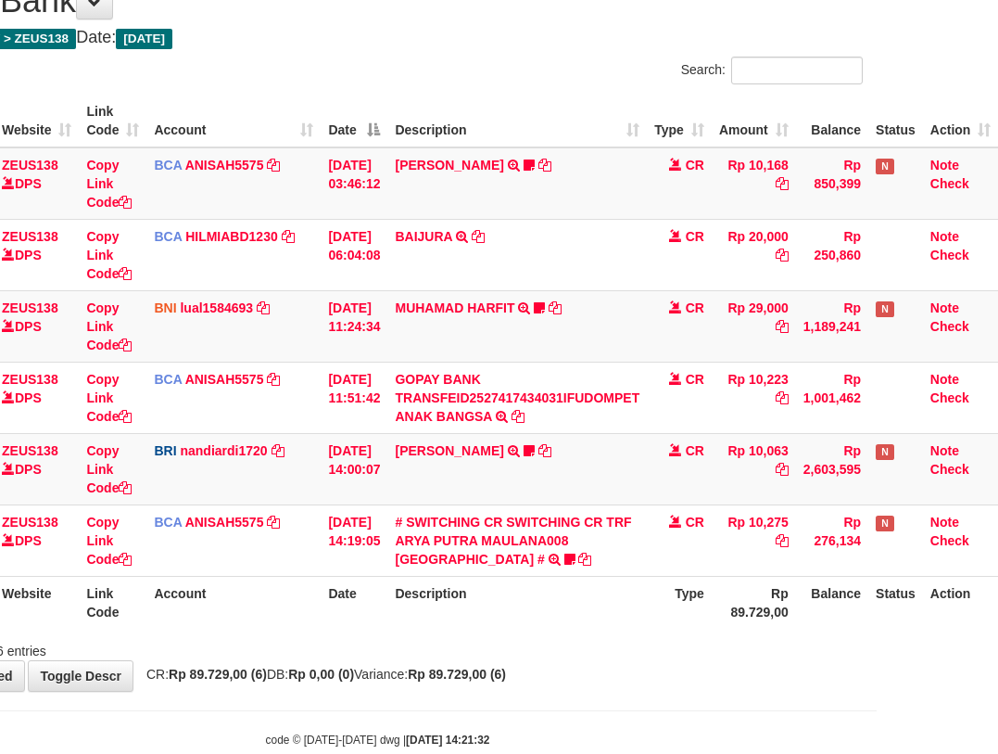
click at [553, 611] on th "Description" at bounding box center [517, 602] width 260 height 53
click at [541, 595] on th "Description" at bounding box center [517, 602] width 260 height 53
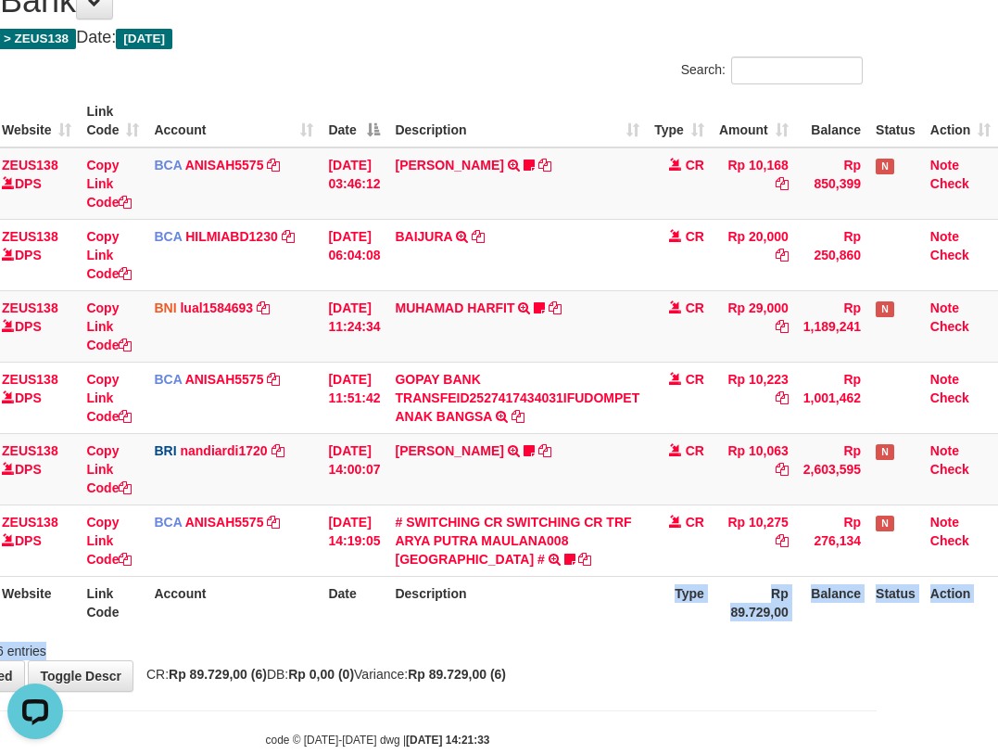
drag, startPoint x: 613, startPoint y: 601, endPoint x: 560, endPoint y: 638, distance: 64.5
click at [568, 642] on div "Search: ID Website Link Code Account Date Description Type Amount Balance Statu…" at bounding box center [377, 358] width 970 height 603
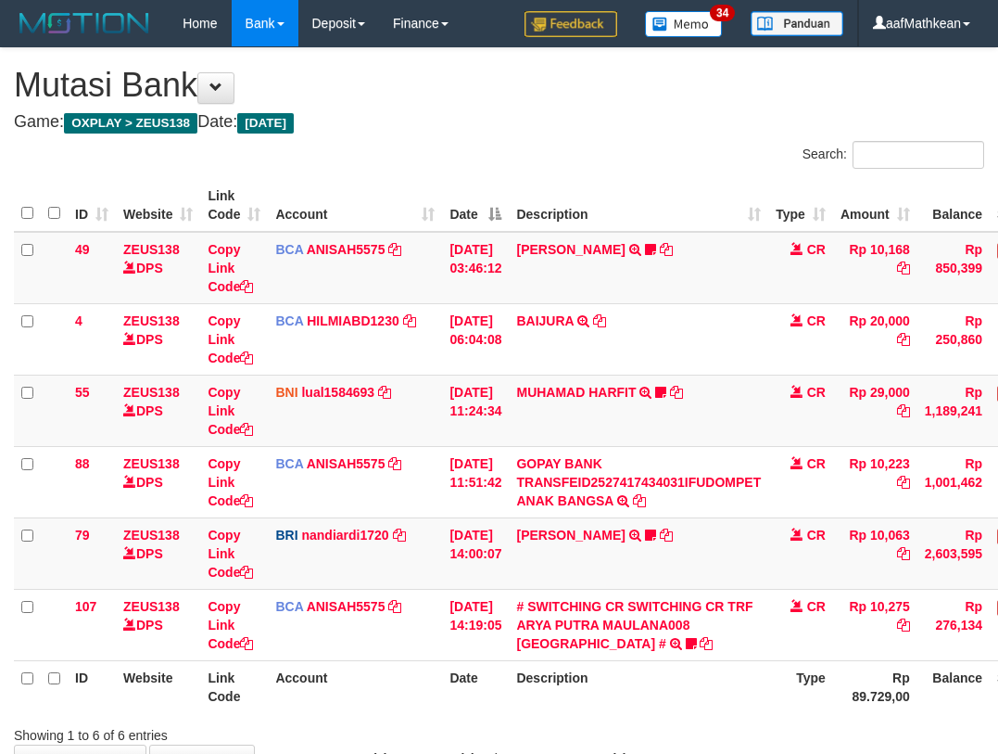
scroll to position [85, 134]
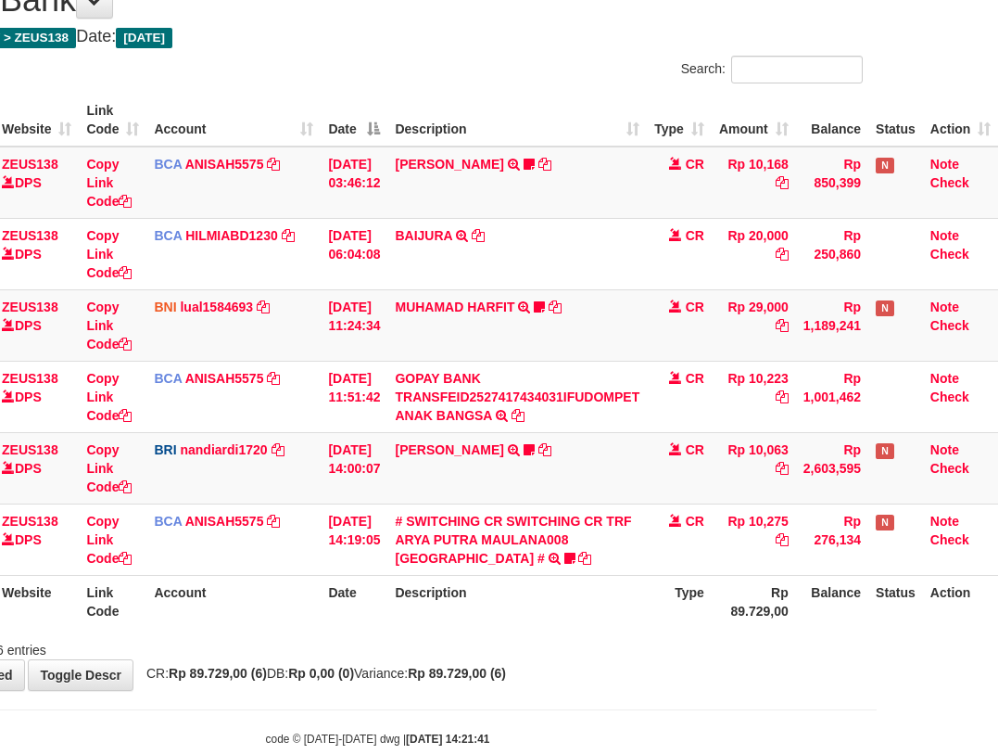
click at [555, 637] on div "Showing 1 to 6 of 6 entries" at bounding box center [378, 646] width 998 height 26
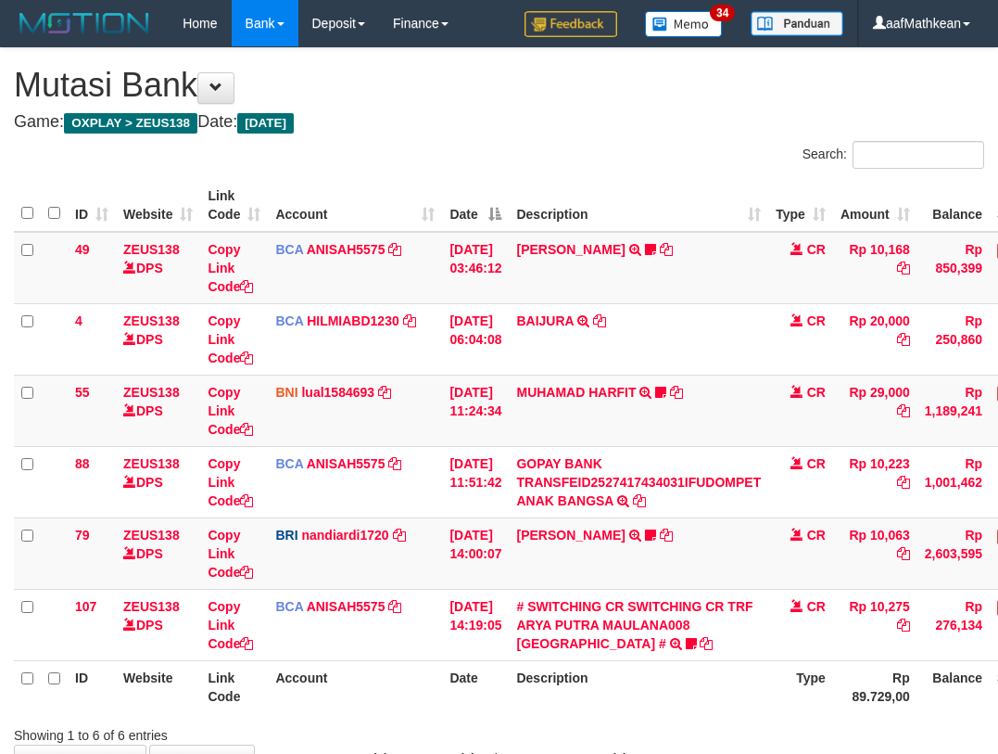
click at [704, 702] on body "Toggle navigation Home Bank Account List Load By Website Group [OXPLAY] ZEUS138…" at bounding box center [499, 439] width 998 height 879
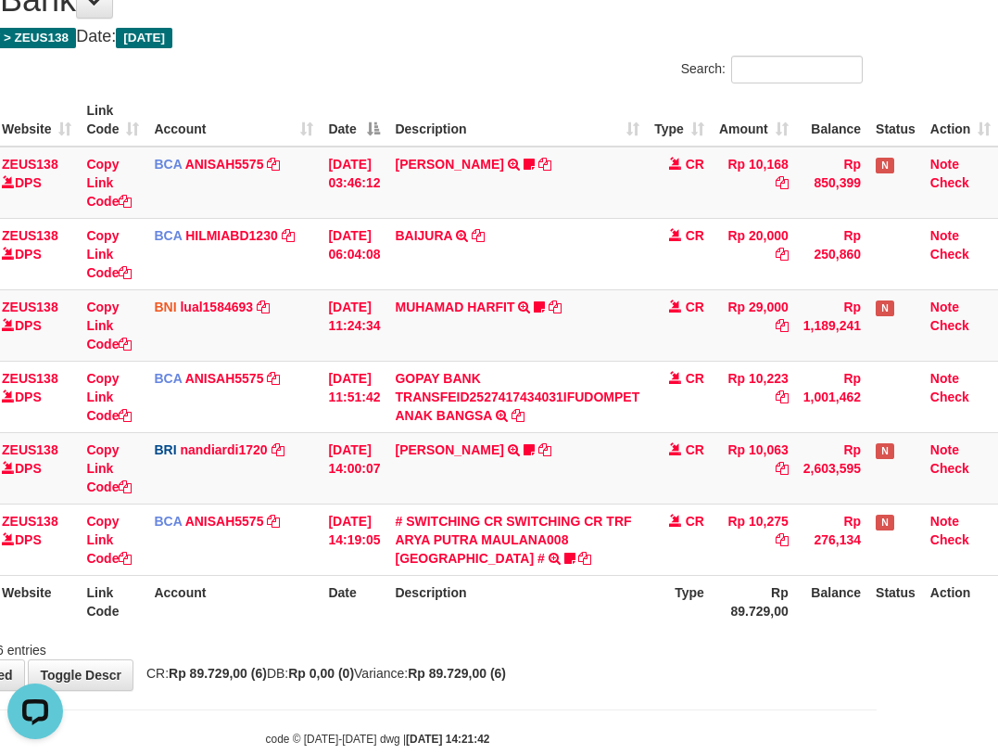
click at [471, 659] on div "**********" at bounding box center [378, 326] width 998 height 727
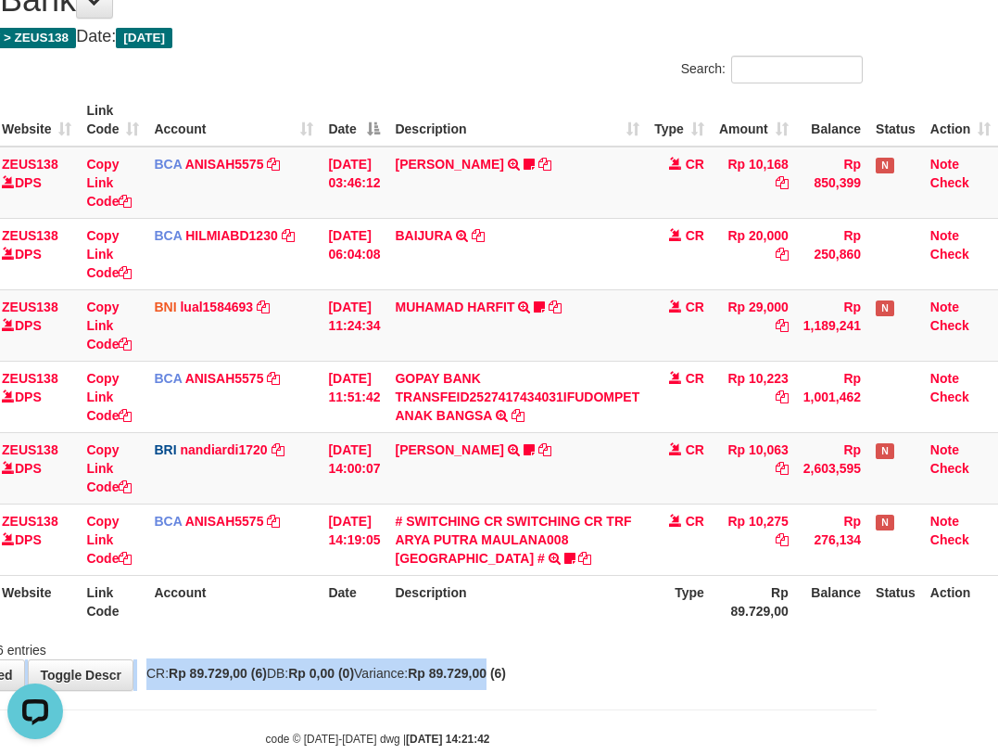
drag, startPoint x: 471, startPoint y: 659, endPoint x: 488, endPoint y: 633, distance: 30.9
click at [473, 650] on div "**********" at bounding box center [378, 326] width 998 height 727
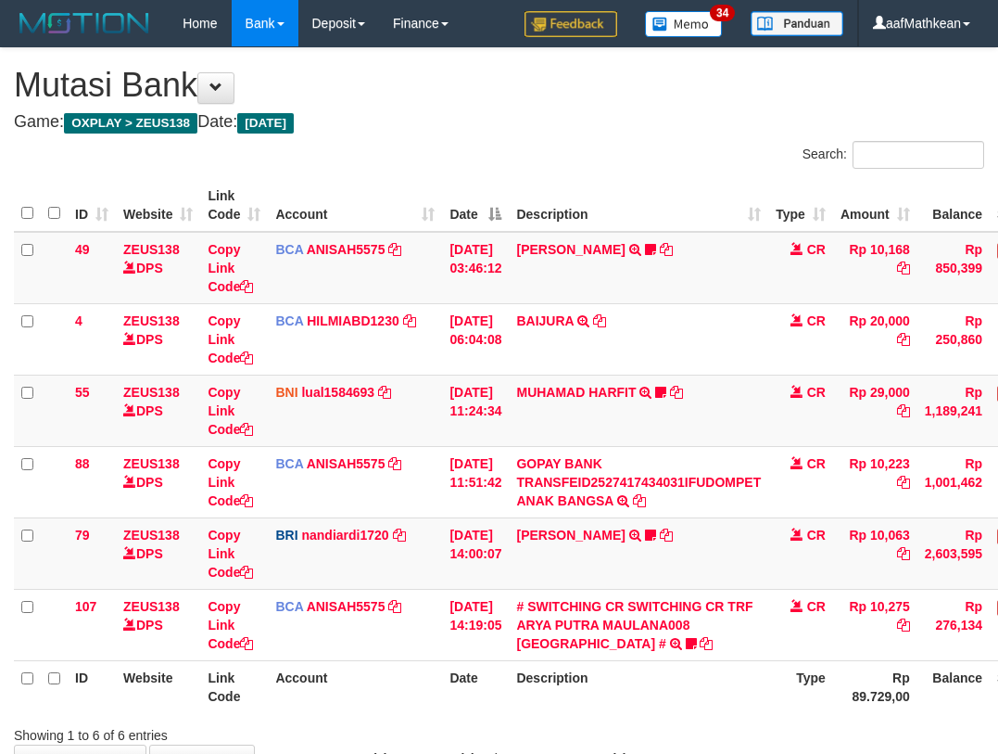
scroll to position [86, 134]
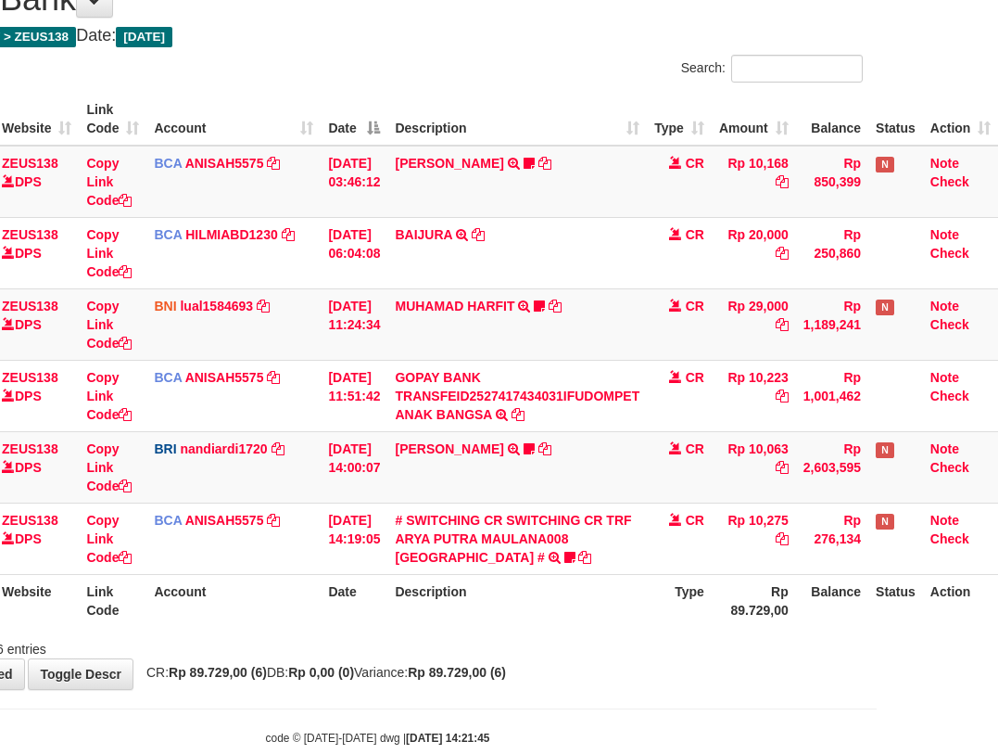
drag, startPoint x: 539, startPoint y: 590, endPoint x: 1003, endPoint y: 559, distance: 464.5
click at [544, 591] on th "Description" at bounding box center [517, 600] width 260 height 53
click at [577, 583] on th "Description" at bounding box center [517, 600] width 260 height 53
drag, startPoint x: 576, startPoint y: 583, endPoint x: 558, endPoint y: 586, distance: 17.8
click at [566, 589] on th "Description" at bounding box center [517, 600] width 260 height 53
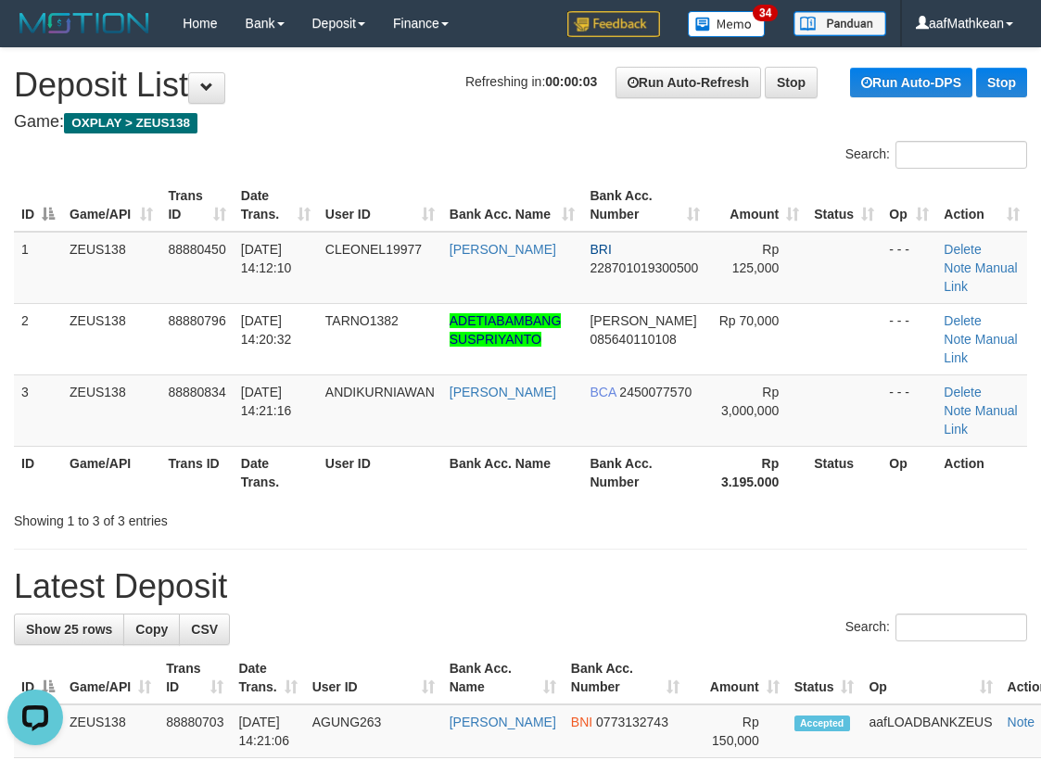
click at [277, 97] on h1 "Refreshing in: 00:00:03 Run Auto-Refresh Stop Run Auto-DPS Stop Deposit List" at bounding box center [520, 85] width 1013 height 37
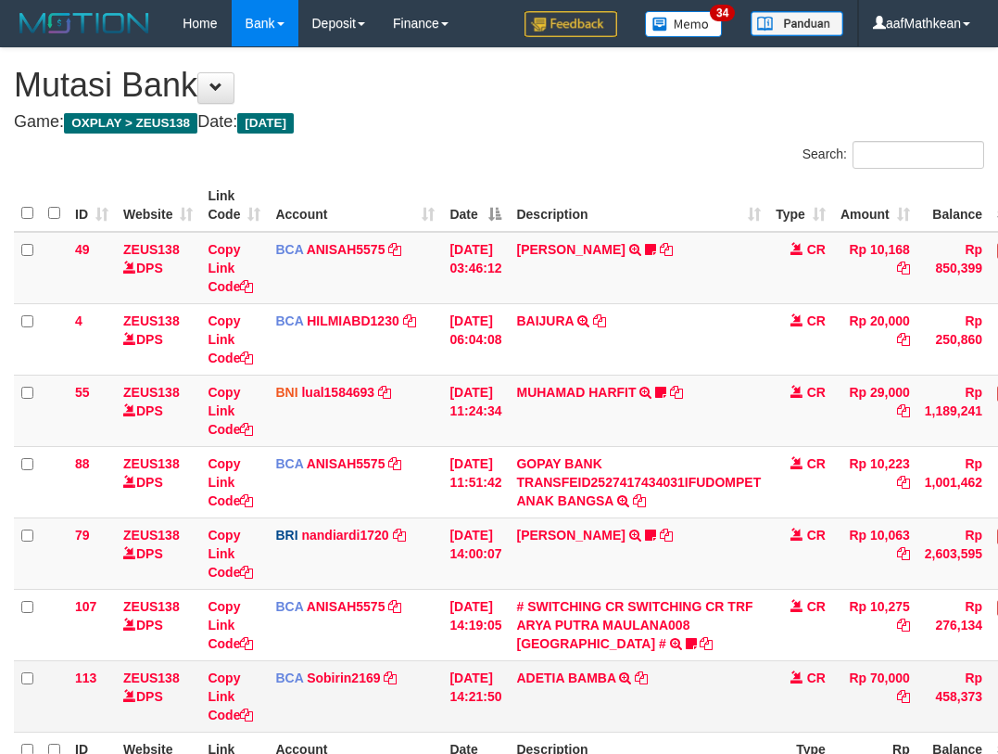
scroll to position [87, 134]
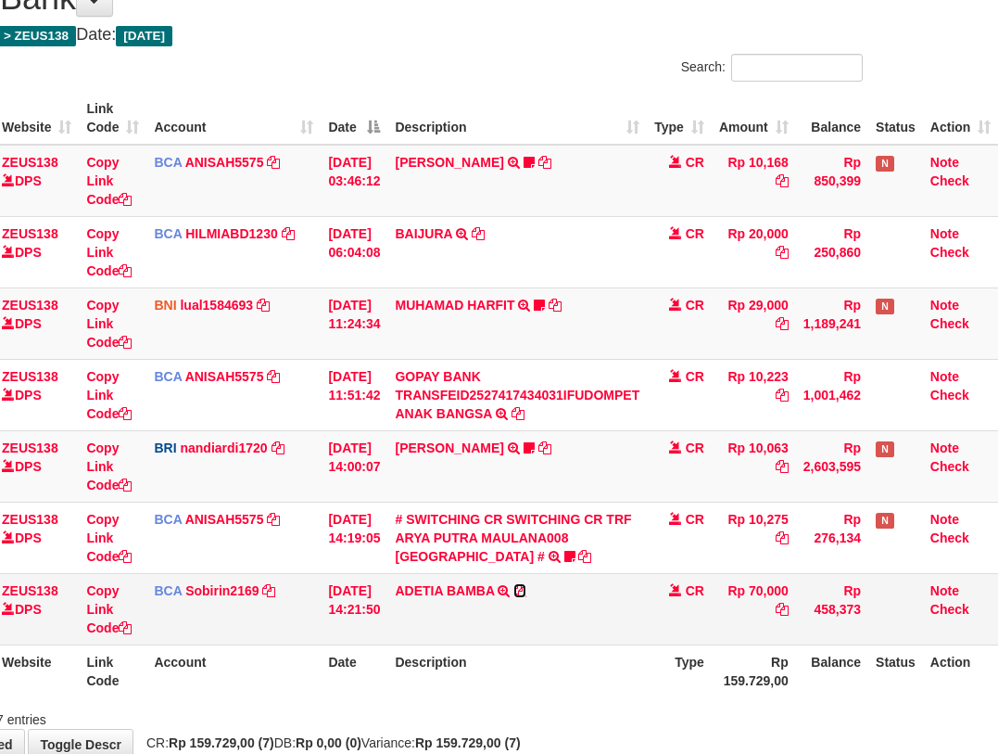
click at [524, 591] on icon at bounding box center [520, 590] width 13 height 13
click at [523, 590] on icon at bounding box center [520, 590] width 13 height 13
click at [524, 590] on icon at bounding box center [520, 590] width 13 height 13
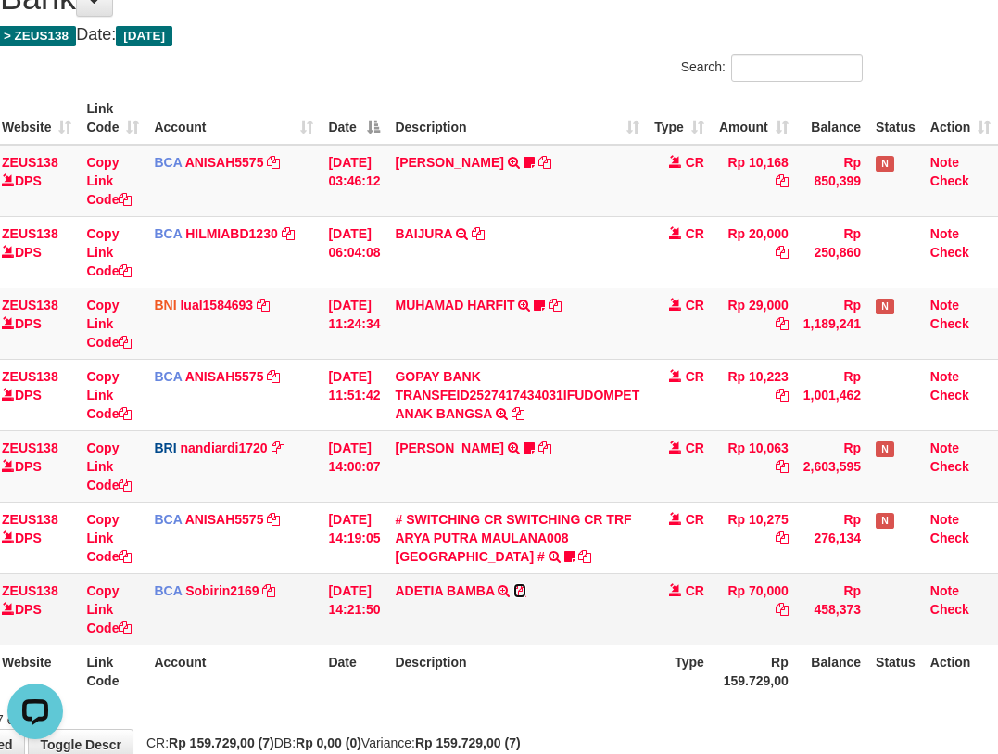
click at [524, 591] on icon at bounding box center [520, 590] width 13 height 13
click at [748, 501] on tbody "49 ZEUS138 DPS Copy Link Code BCA ANISAH5575 DPS ANISAH mutasi_20251001_3827 | …" at bounding box center [445, 395] width 1106 height 501
click at [120, 626] on icon at bounding box center [125, 627] width 13 height 13
click at [136, 627] on tr "113 ZEUS138 DPS Copy Link Code BCA Sobirin2169 DPS SOBIRIN mutasi_20251001_2440…" at bounding box center [445, 608] width 1106 height 71
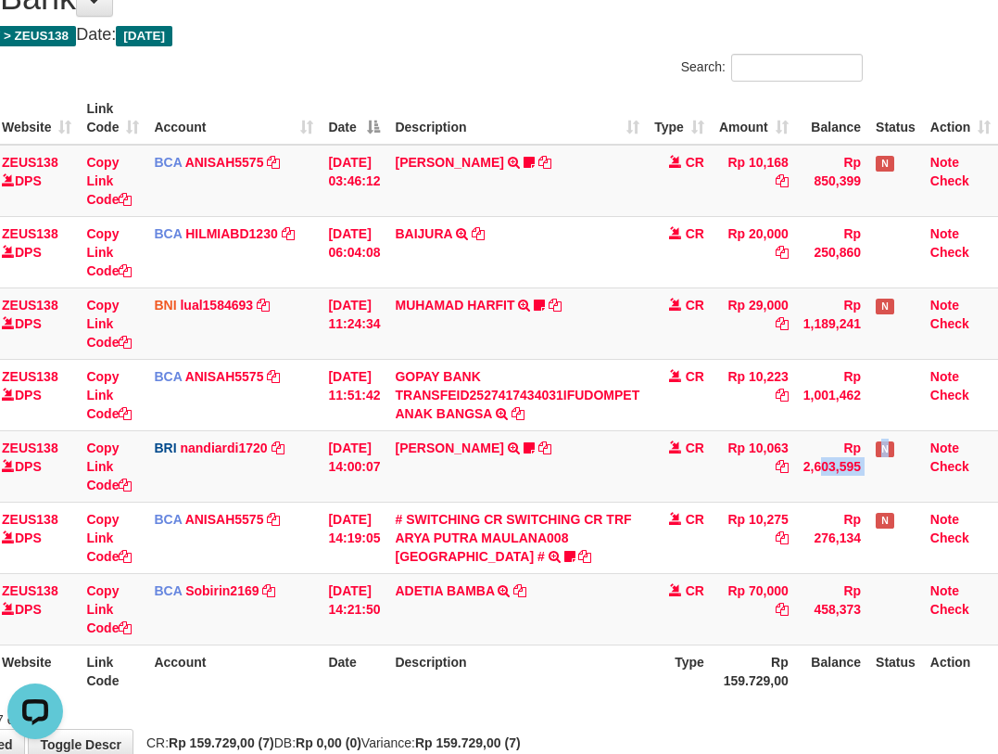
click at [877, 511] on html "Toggle navigation Home Bank Account List Load By Website Group [OXPLAY] ZEUS138…" at bounding box center [378, 388] width 998 height 950
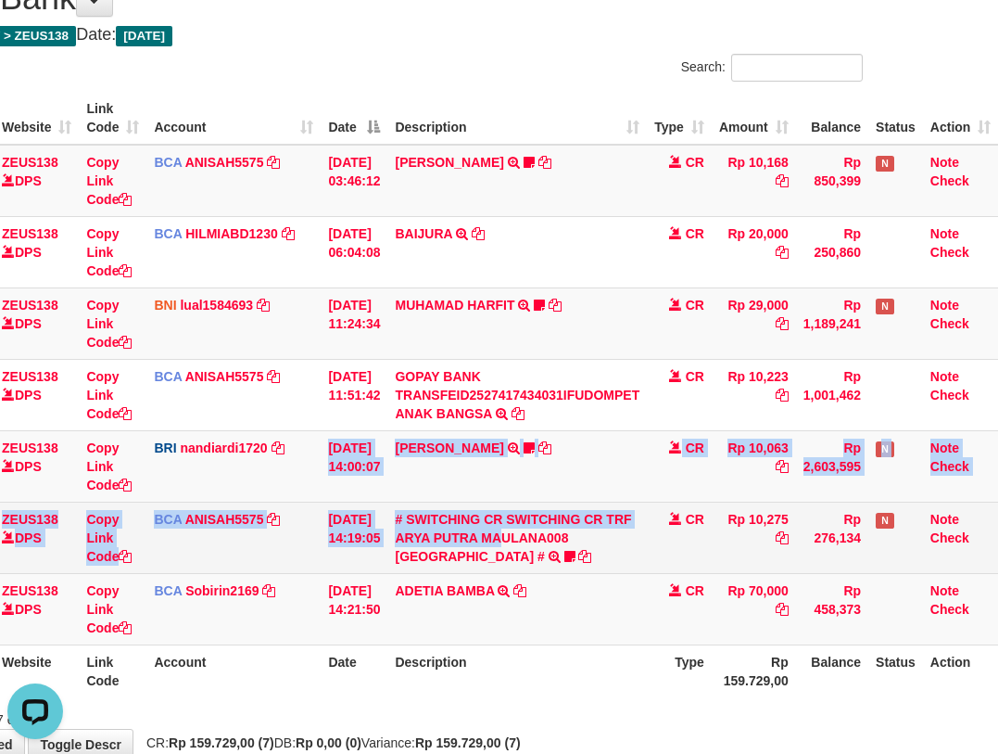
click at [646, 542] on tbody "49 ZEUS138 DPS Copy Link Code BCA ANISAH5575 DPS ANISAH mutasi_20251001_3827 | …" at bounding box center [445, 395] width 1106 height 501
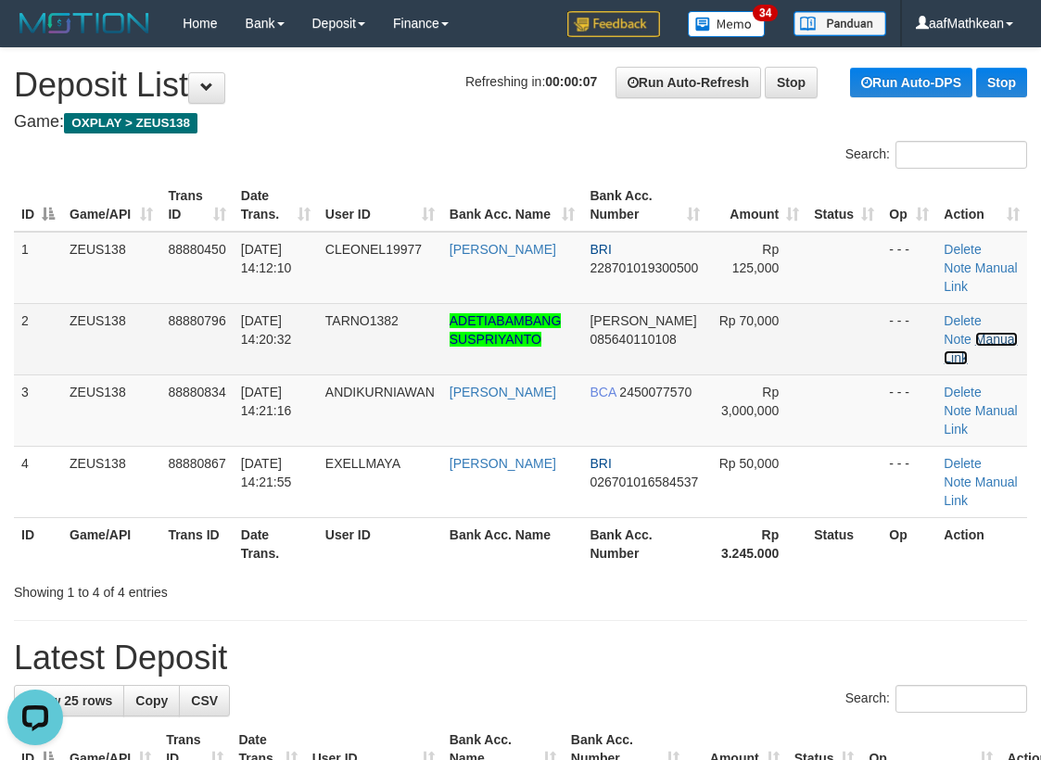
click at [985, 338] on link "Manual Link" at bounding box center [980, 348] width 73 height 33
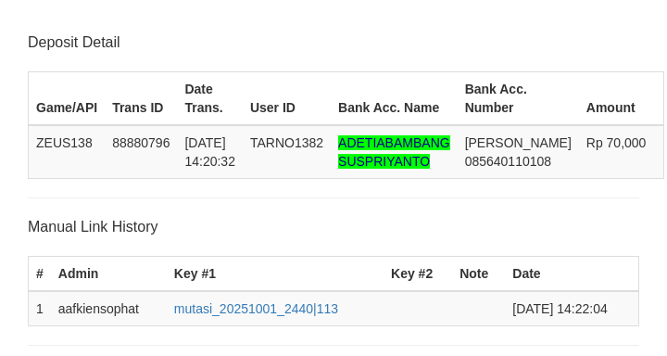
scroll to position [363, 0]
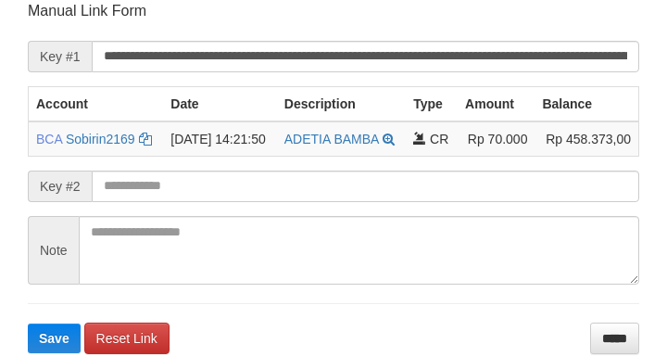
drag, startPoint x: 387, startPoint y: 185, endPoint x: 319, endPoint y: 198, distance: 68.9
click at [341, 206] on form "**********" at bounding box center [334, 177] width 612 height 352
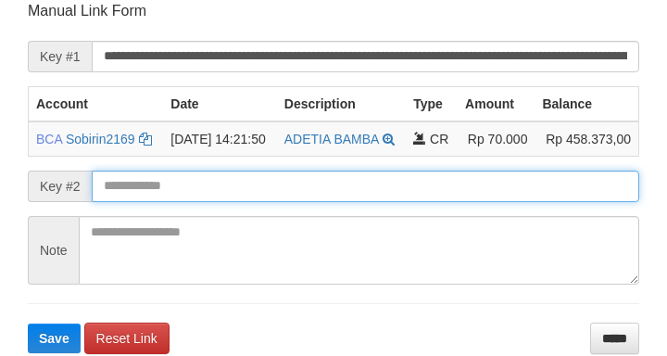
click at [28, 323] on button "Save" at bounding box center [54, 338] width 53 height 30
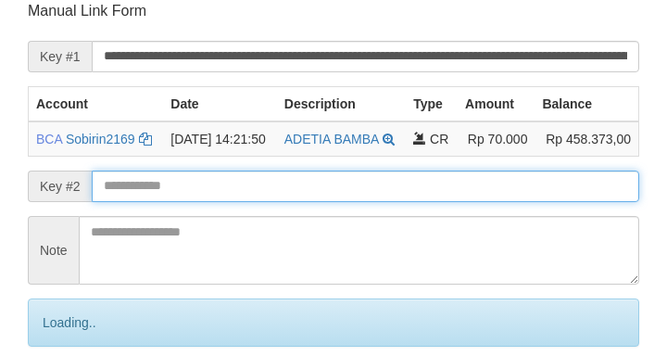
drag, startPoint x: 319, startPoint y: 198, endPoint x: 298, endPoint y: 198, distance: 21.3
click at [319, 198] on input "text" at bounding box center [366, 187] width 548 height 32
click at [298, 198] on input "text" at bounding box center [366, 187] width 548 height 32
click at [274, 201] on input "text" at bounding box center [366, 187] width 548 height 32
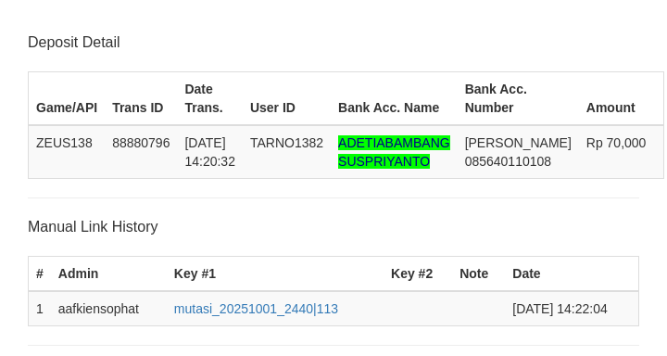
scroll to position [363, 0]
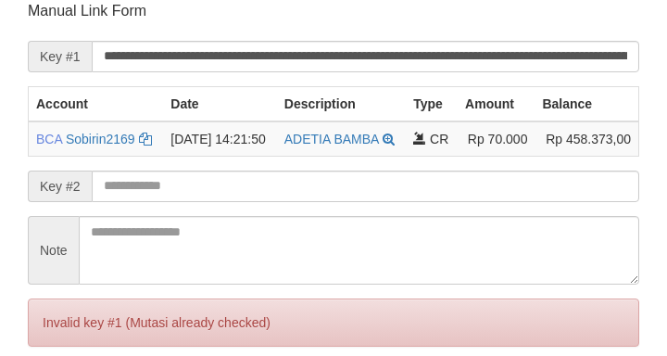
click at [234, 202] on input "text" at bounding box center [366, 187] width 548 height 32
drag, startPoint x: 245, startPoint y: 208, endPoint x: 260, endPoint y: 209, distance: 14.9
click at [259, 202] on input "text" at bounding box center [366, 187] width 548 height 32
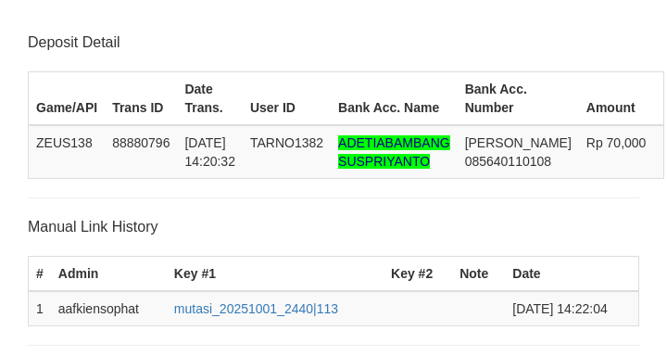
scroll to position [363, 0]
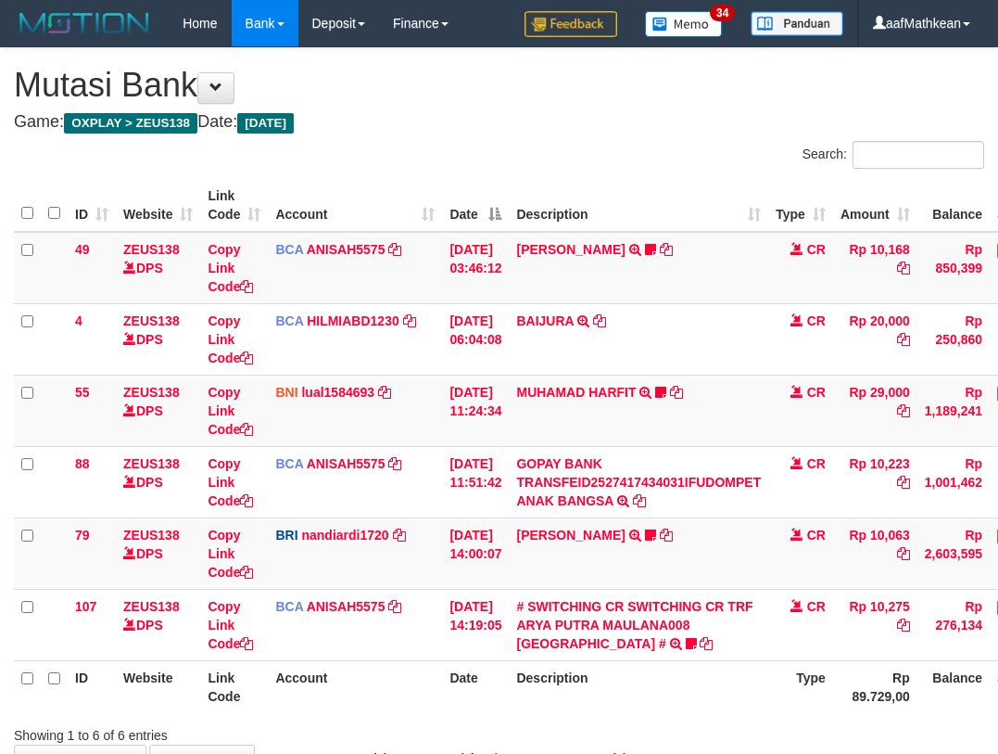
scroll to position [88, 134]
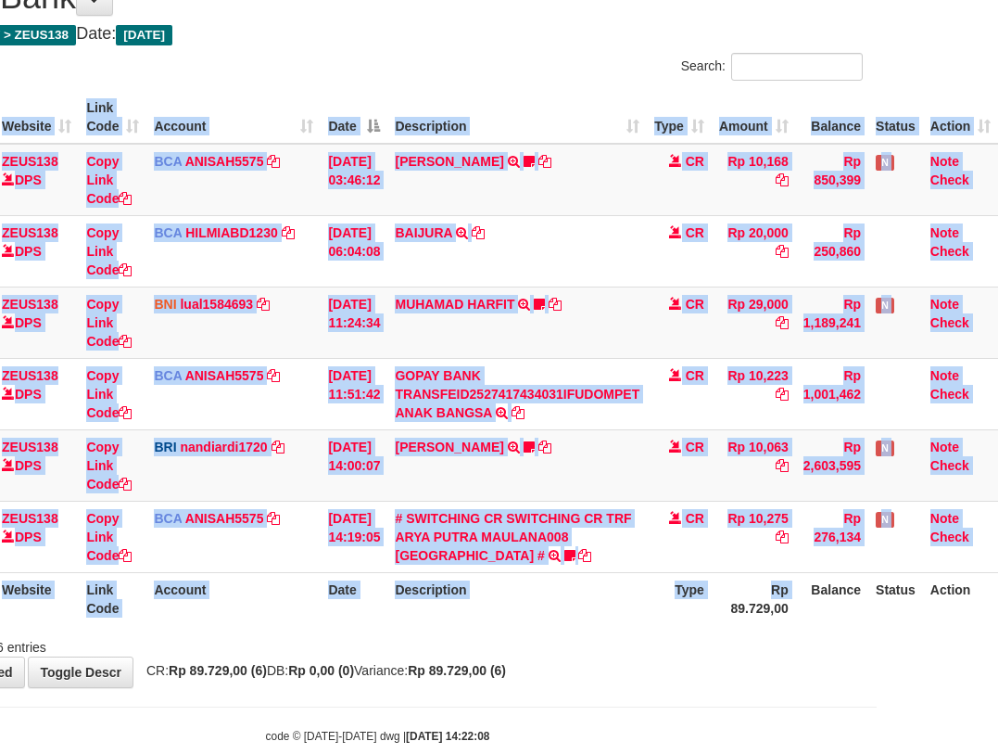
click at [716, 628] on div "ID Website Link Code Account Date Description Type Amount Balance Status Action…" at bounding box center [378, 357] width 998 height 545
click at [687, 612] on th "Type" at bounding box center [679, 598] width 65 height 53
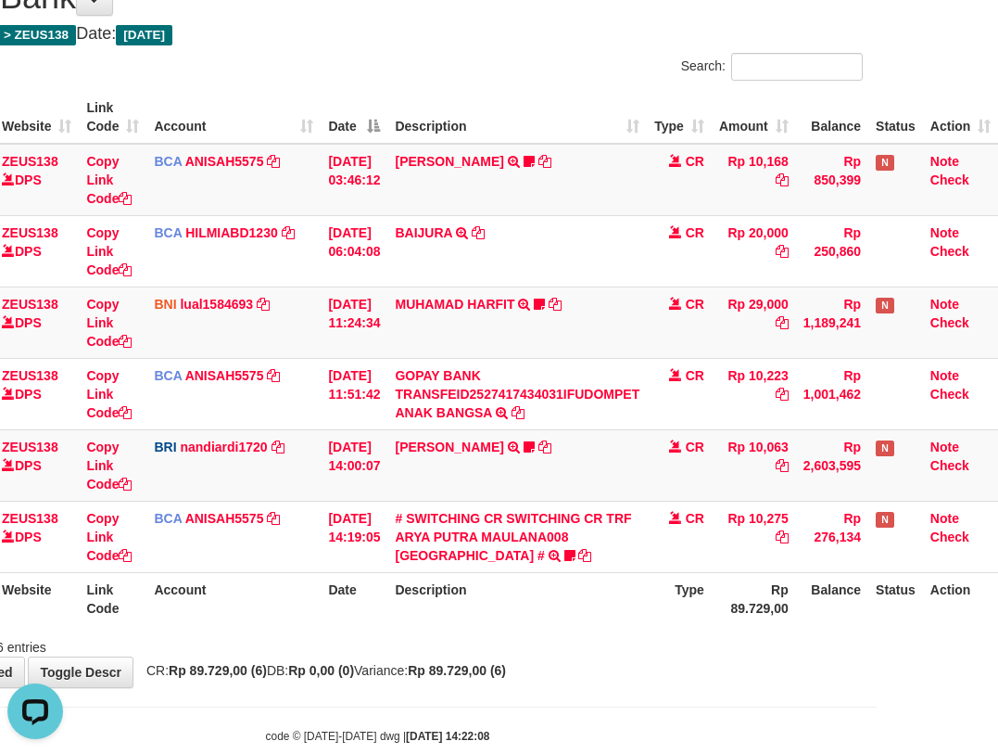
scroll to position [0, 0]
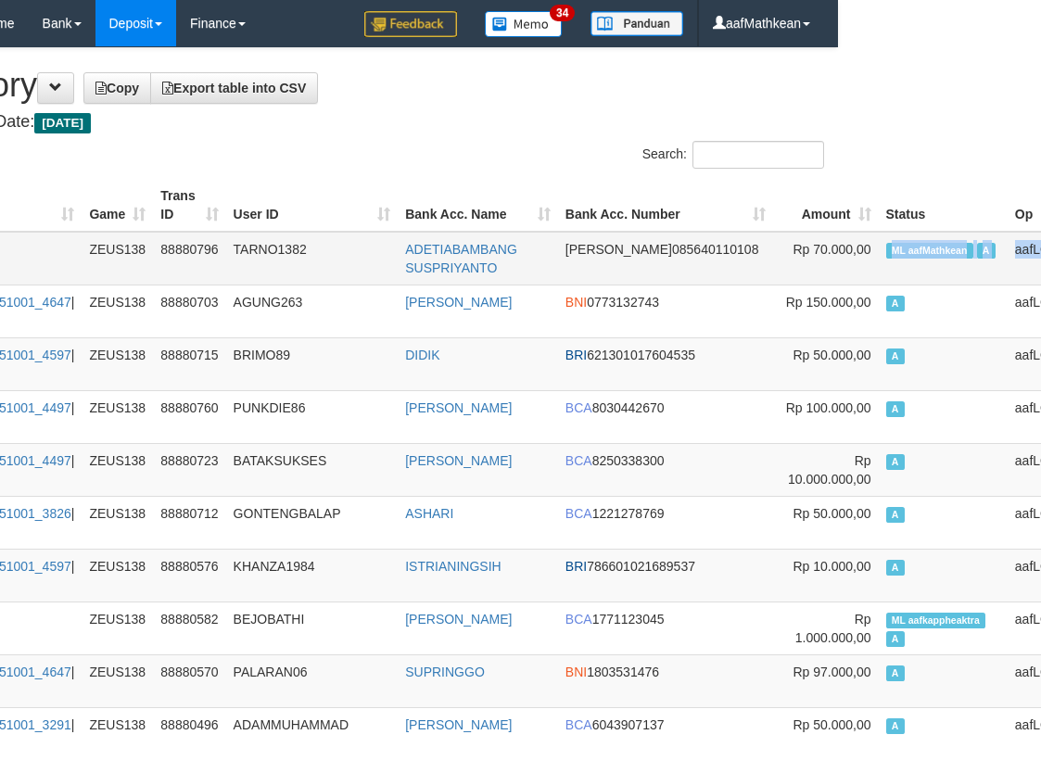
scroll to position [0, 215]
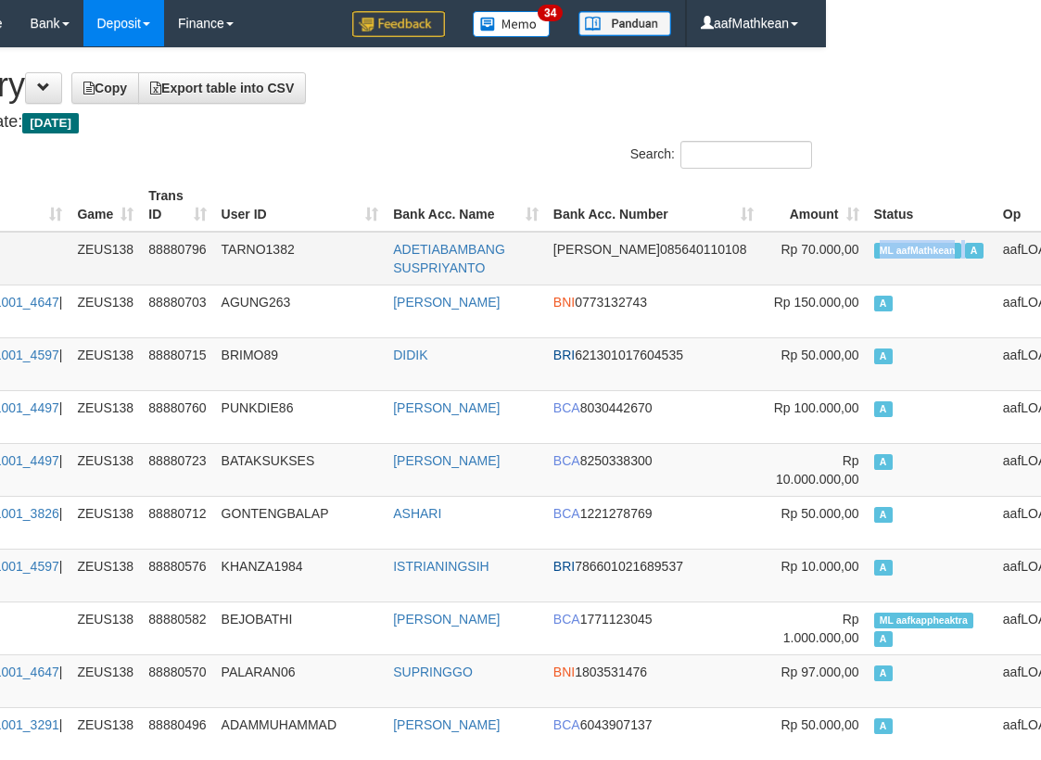
drag, startPoint x: 1011, startPoint y: 242, endPoint x: 793, endPoint y: 258, distance: 218.4
click at [876, 250] on td "ML aafMathkean A" at bounding box center [931, 259] width 129 height 54
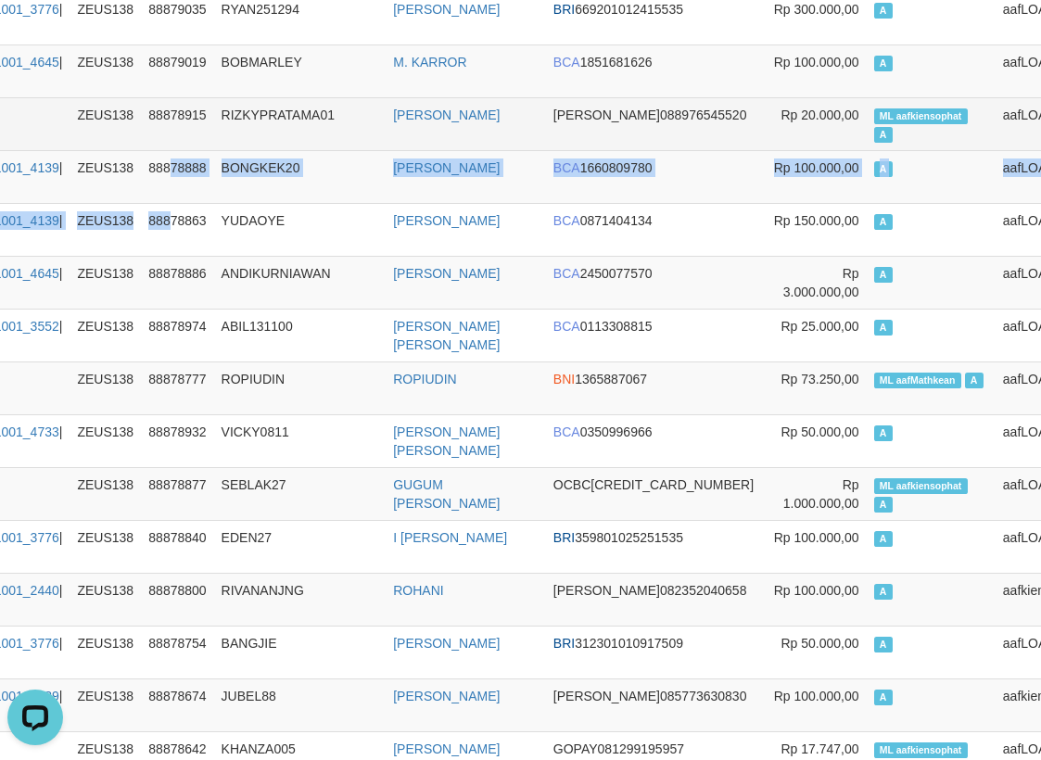
drag, startPoint x: 179, startPoint y: 194, endPoint x: 181, endPoint y: 99, distance: 94.6
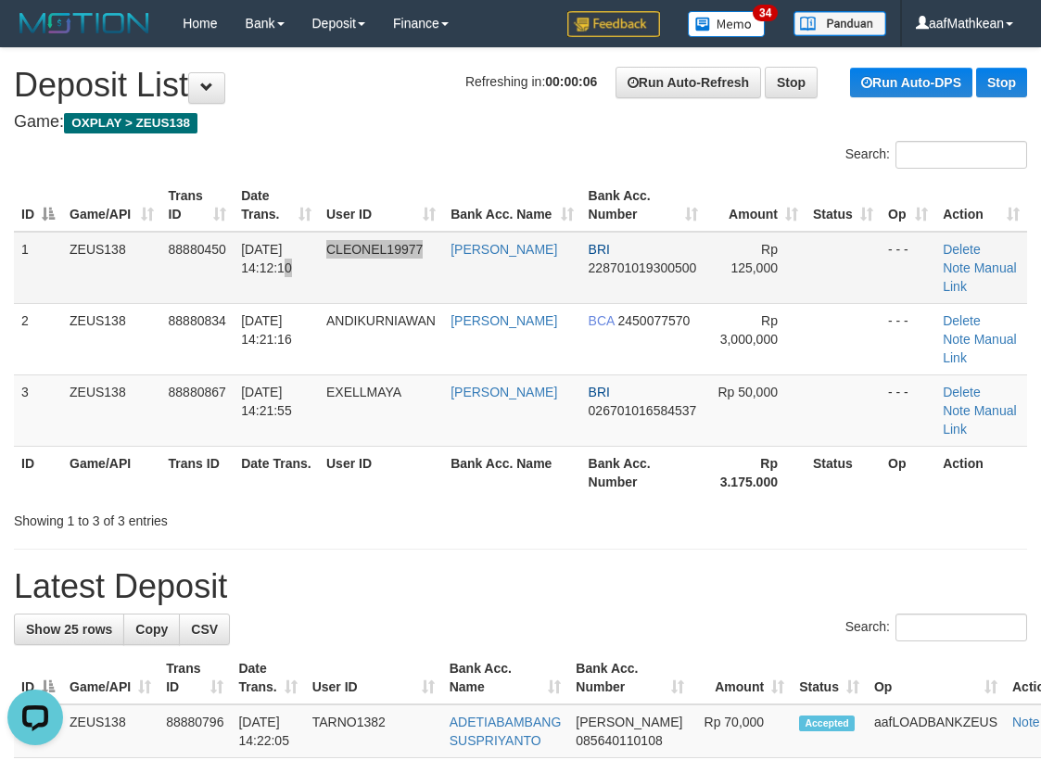
drag, startPoint x: 259, startPoint y: 275, endPoint x: 368, endPoint y: 259, distance: 110.6
click at [437, 239] on tr "1 ZEUS138 88880450 [DATE] 14:12:10 CLEONEL19977 [PERSON_NAME] BRI 2287010193005…" at bounding box center [520, 268] width 1013 height 72
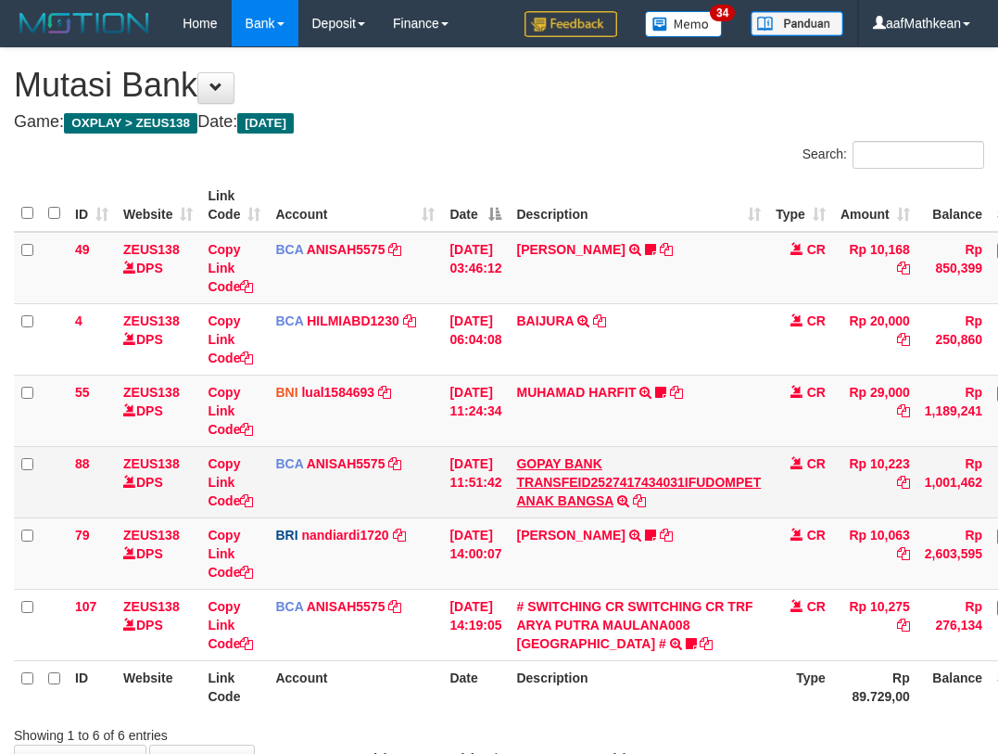
scroll to position [90, 134]
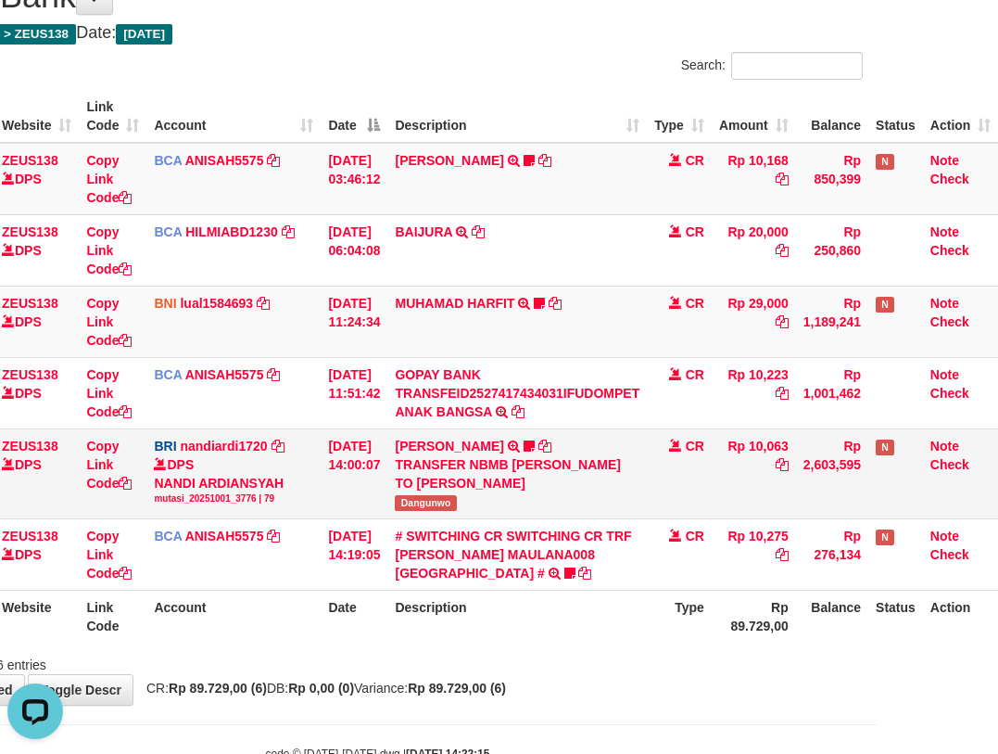
click at [416, 513] on td "DANA ABIYANROFIFS TRANSFER NBMB DANA ABIYANROFIFS TO NANDI ARDIANSYAH Dangunwo" at bounding box center [517, 473] width 260 height 90
copy span "Dangunwo"
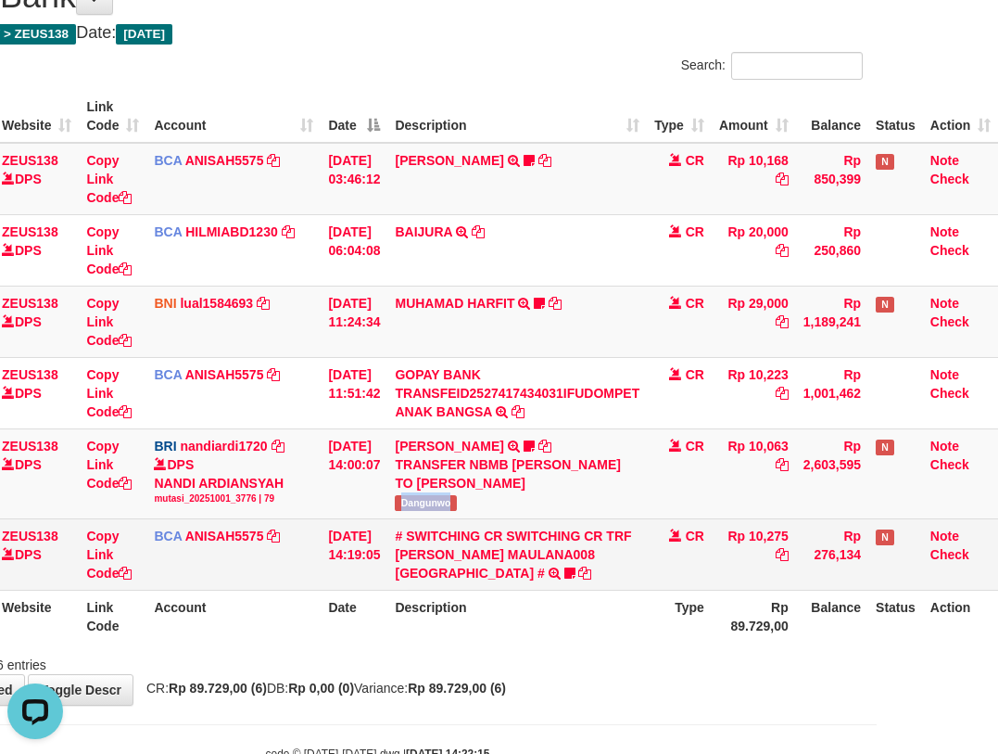
click at [176, 576] on td "BCA ANISAH5575 DPS ANISAH mutasi_20251001_3827 | 107 mutasi_20251001_3827 | 107" at bounding box center [233, 553] width 174 height 71
drag, startPoint x: 219, startPoint y: 597, endPoint x: 235, endPoint y: 585, distance: 19.8
click at [221, 590] on td "BCA ANISAH5575 DPS ANISAH mutasi_20251001_3827 | 107 mutasi_20251001_3827 | 107" at bounding box center [233, 553] width 174 height 71
drag, startPoint x: 256, startPoint y: 581, endPoint x: 280, endPoint y: 565, distance: 28.8
click at [259, 581] on td "BCA ANISAH5575 DPS ANISAH mutasi_20251001_3827 | 107 mutasi_20251001_3827 | 107" at bounding box center [233, 553] width 174 height 71
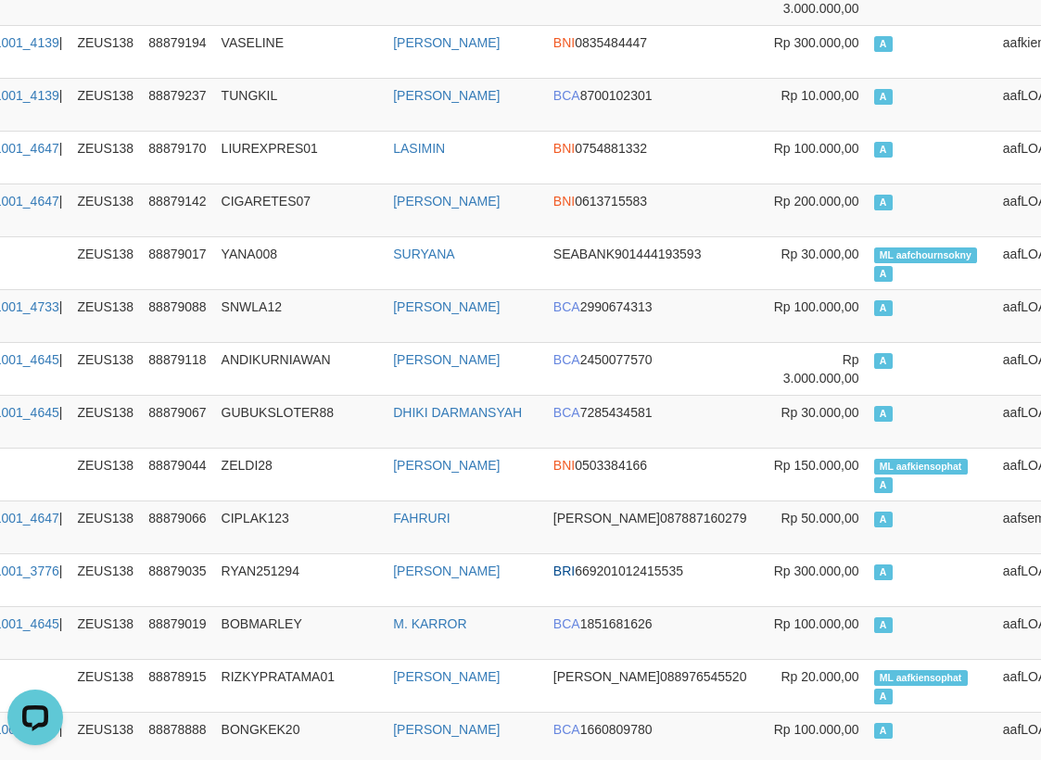
scroll to position [0, 215]
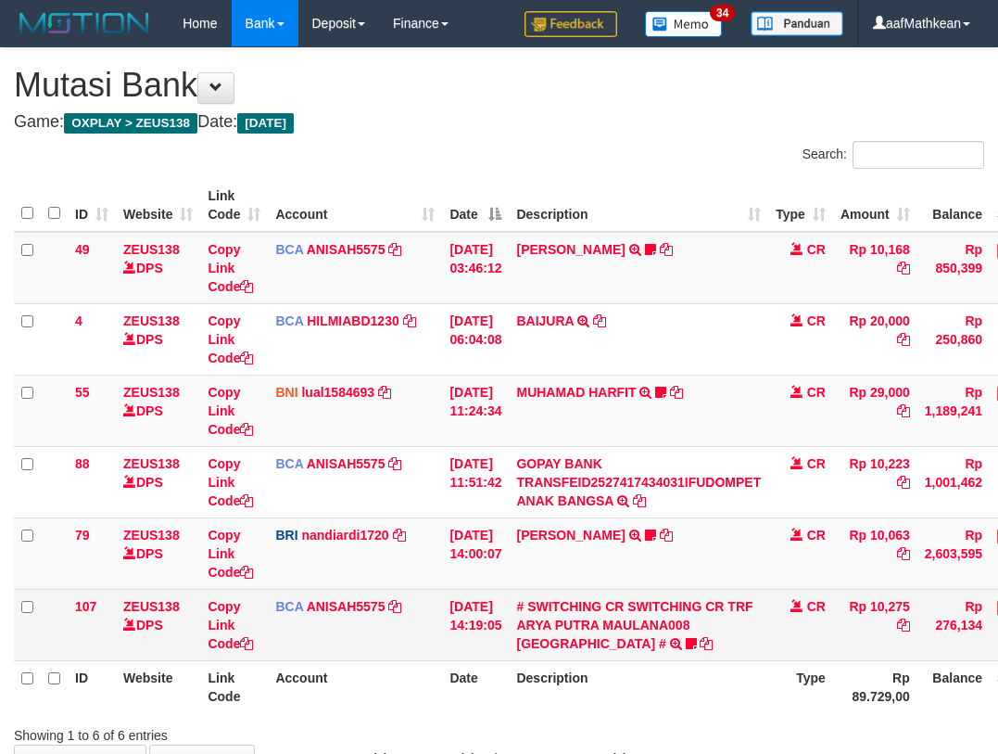
scroll to position [90, 134]
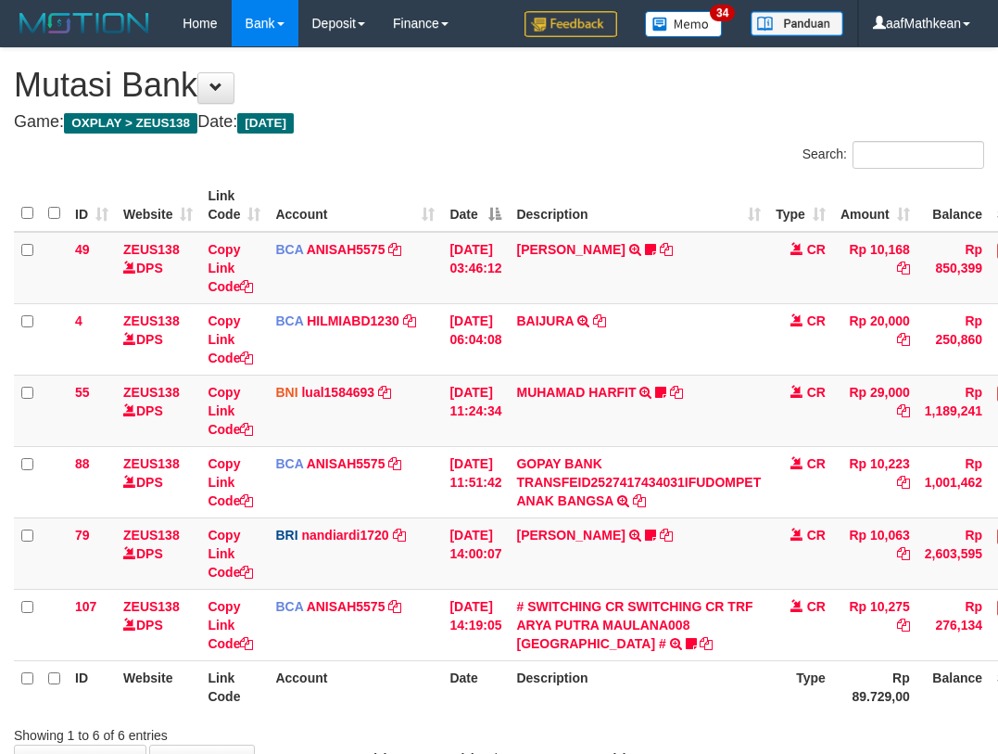
scroll to position [90, 134]
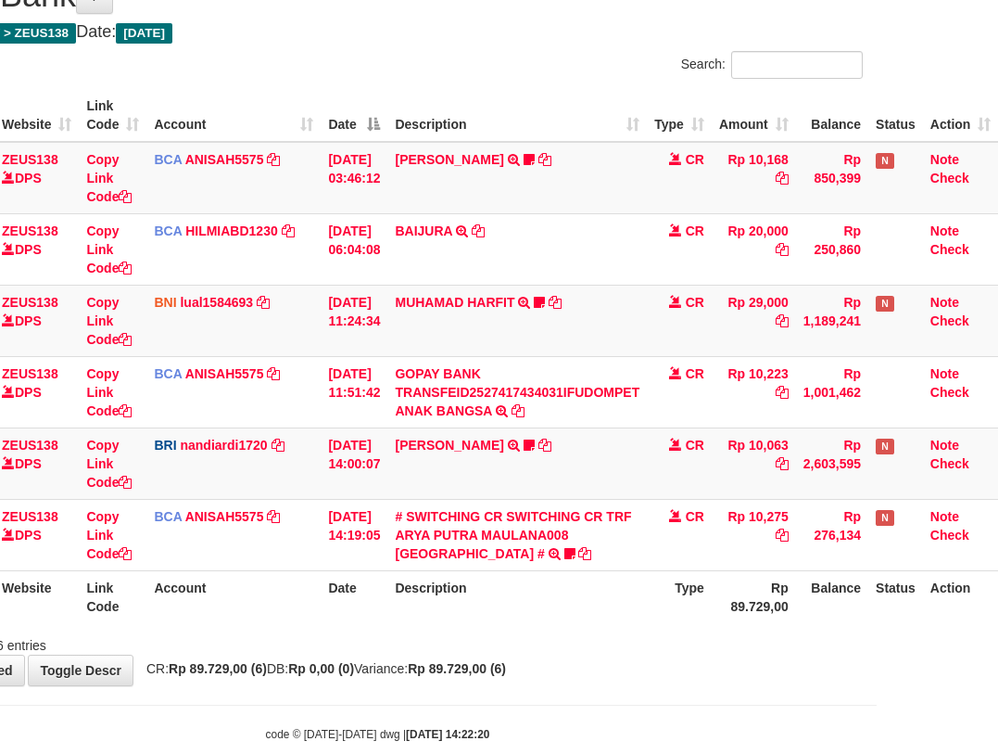
click at [561, 614] on th "Description" at bounding box center [517, 596] width 260 height 53
drag, startPoint x: 573, startPoint y: 648, endPoint x: 609, endPoint y: 634, distance: 38.7
click at [583, 654] on div "**********" at bounding box center [378, 321] width 998 height 727
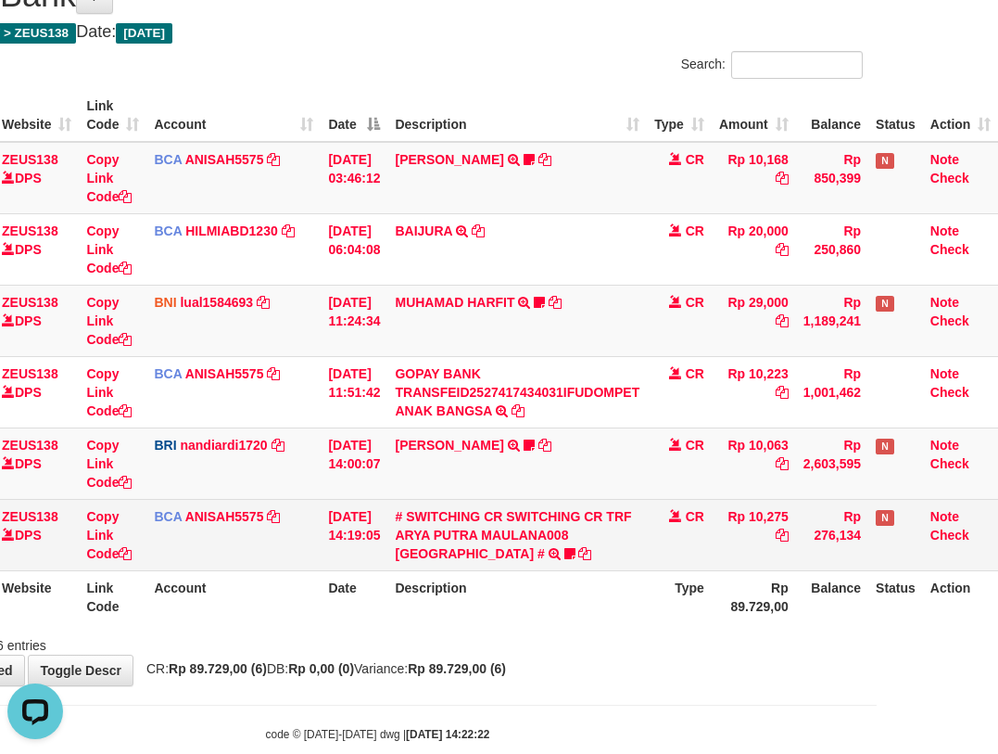
click at [593, 563] on td "# SWITCHING CR SWITCHING CR TRF ARYA PUTRA MAULANA008 PLAZA MANDI # SWITCHING C…" at bounding box center [517, 534] width 260 height 71
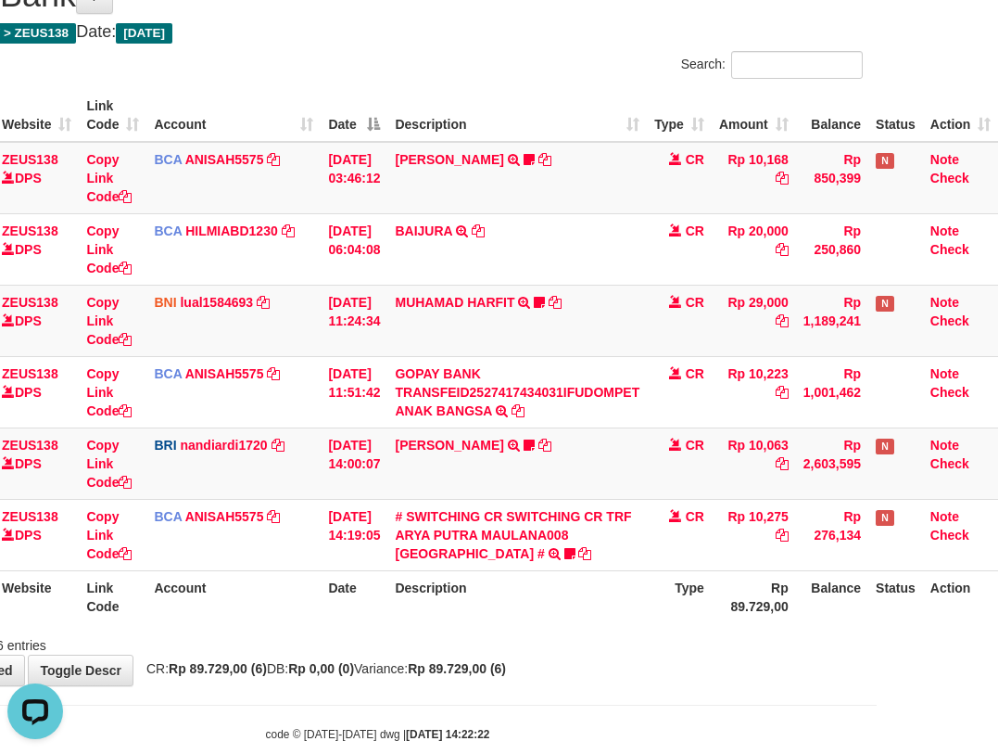
click at [539, 606] on th "Description" at bounding box center [517, 596] width 260 height 53
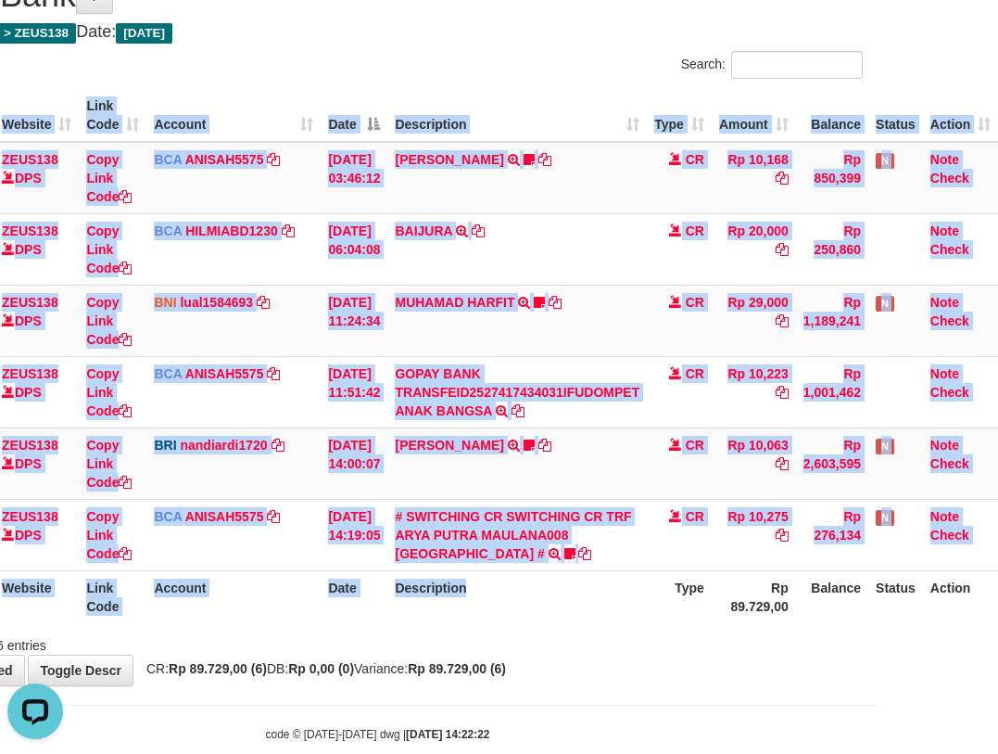
click at [576, 623] on div "ID Website Link Code Account Date Description Type Amount Balance Status Action…" at bounding box center [378, 355] width 998 height 545
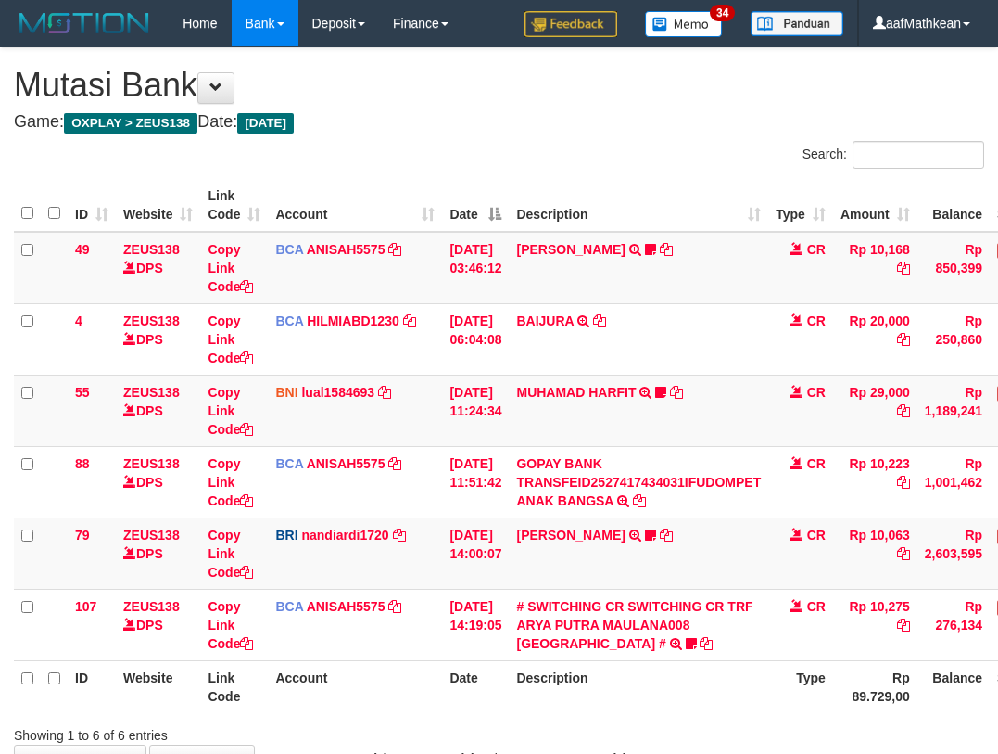
scroll to position [91, 134]
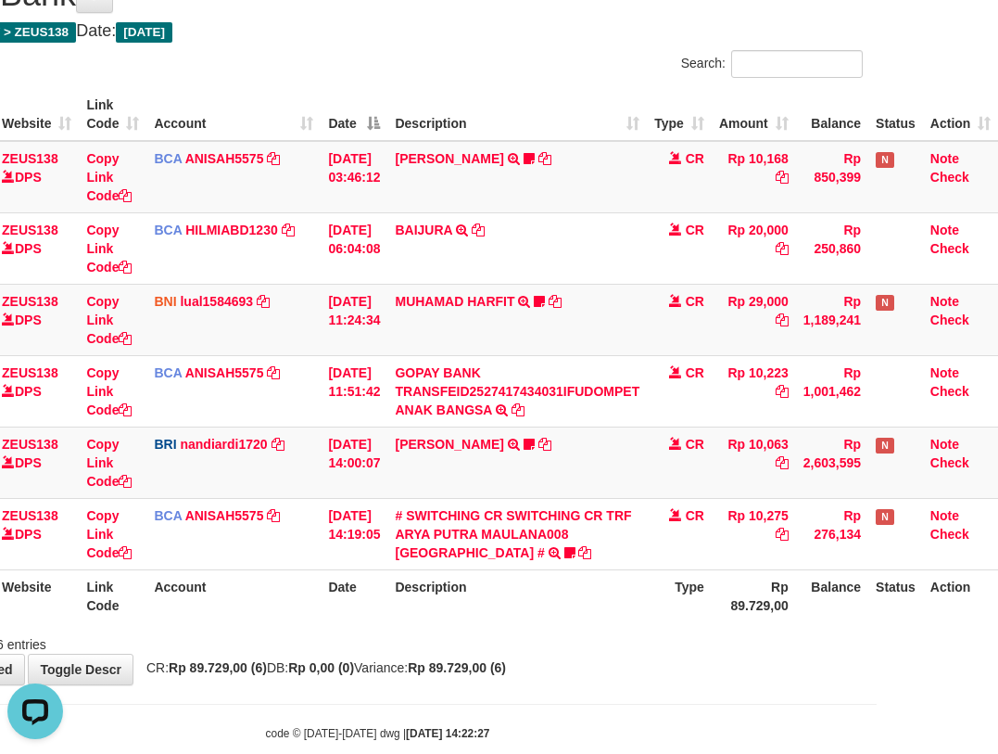
scroll to position [125, 134]
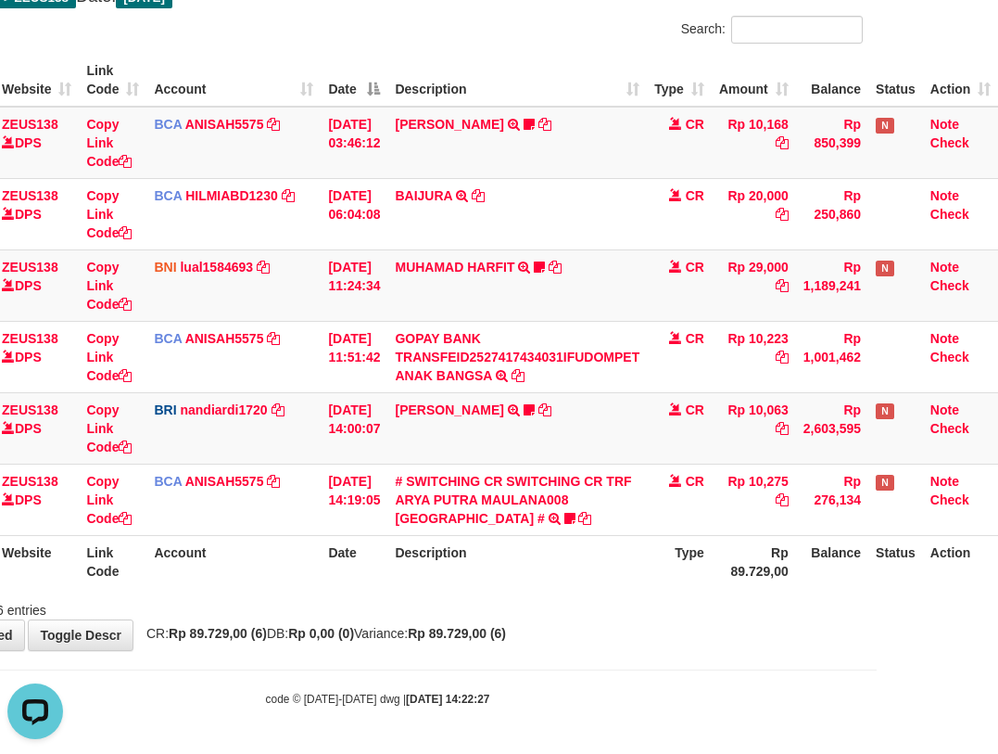
drag, startPoint x: 438, startPoint y: 750, endPoint x: 564, endPoint y: 755, distance: 126.1
click at [508, 753] on html "Toggle navigation Home Bank Account List Load By Website Group [OXPLAY] ZEUS138…" at bounding box center [378, 314] width 998 height 879
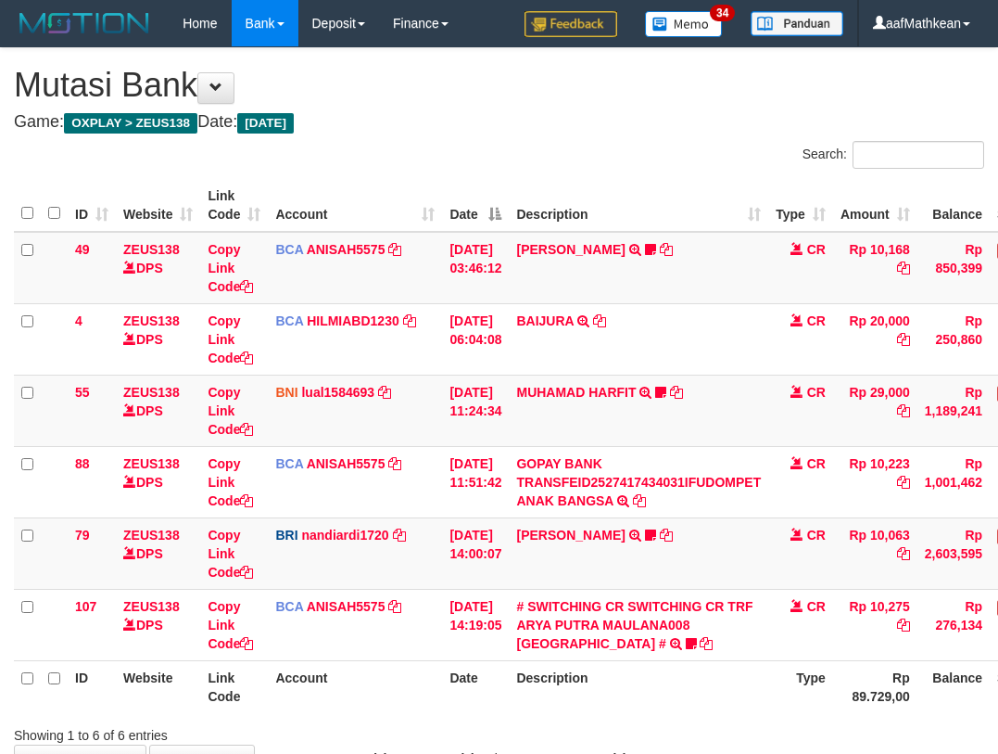
scroll to position [122, 127]
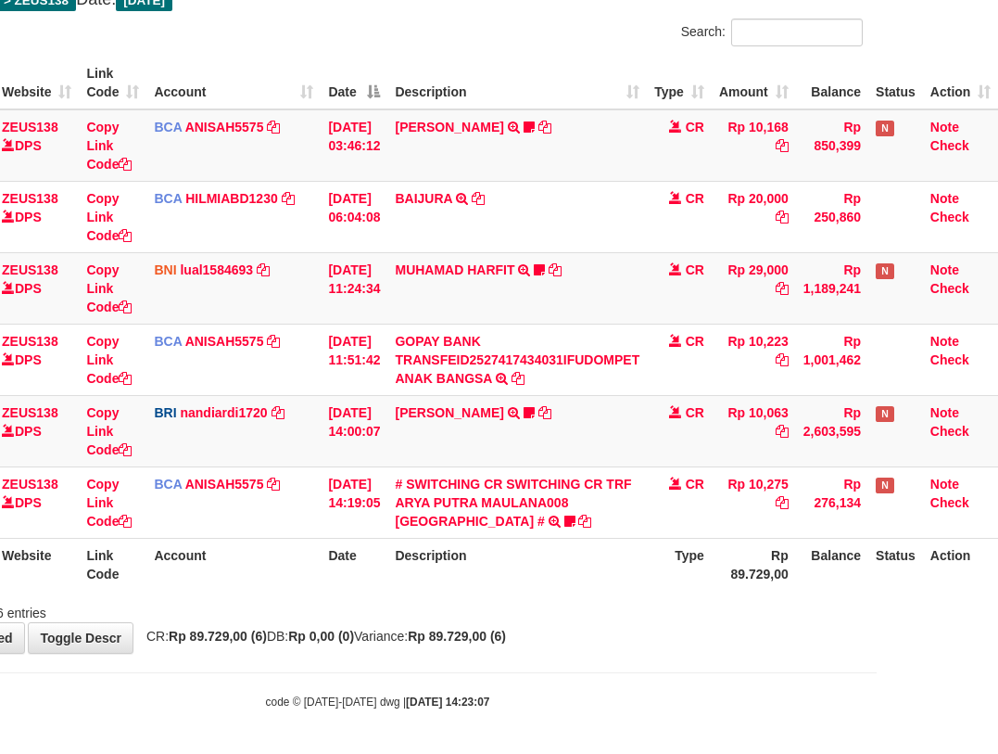
drag, startPoint x: 584, startPoint y: 636, endPoint x: 598, endPoint y: 623, distance: 19.0
click at [594, 628] on div "**********" at bounding box center [378, 289] width 998 height 727
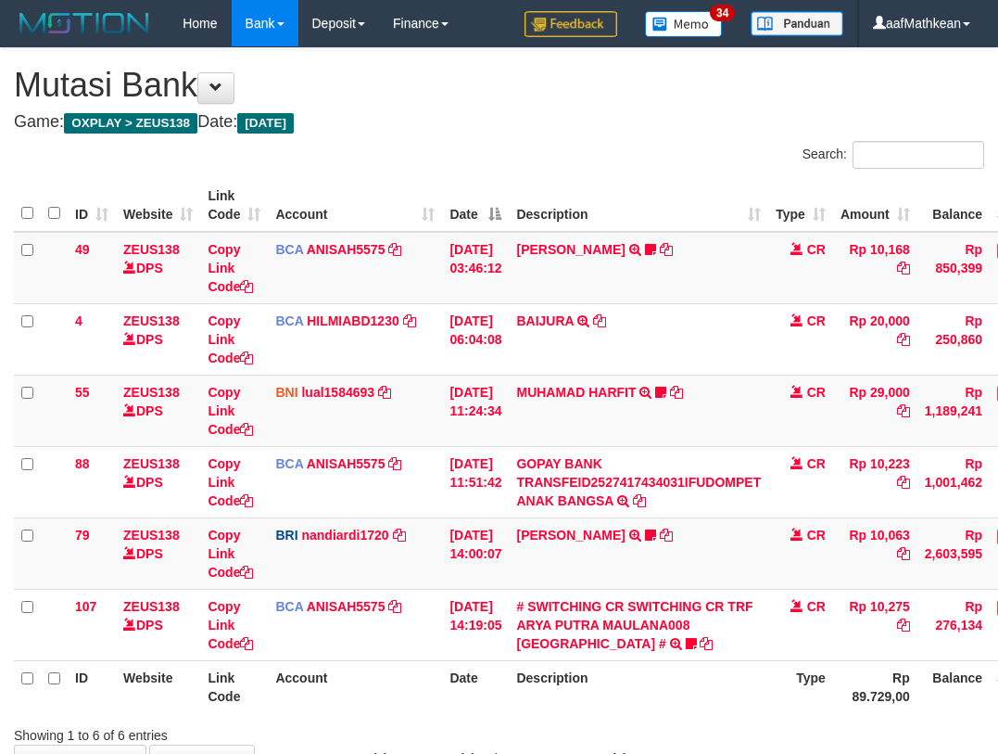
click at [590, 626] on div "**********" at bounding box center [499, 411] width 998 height 727
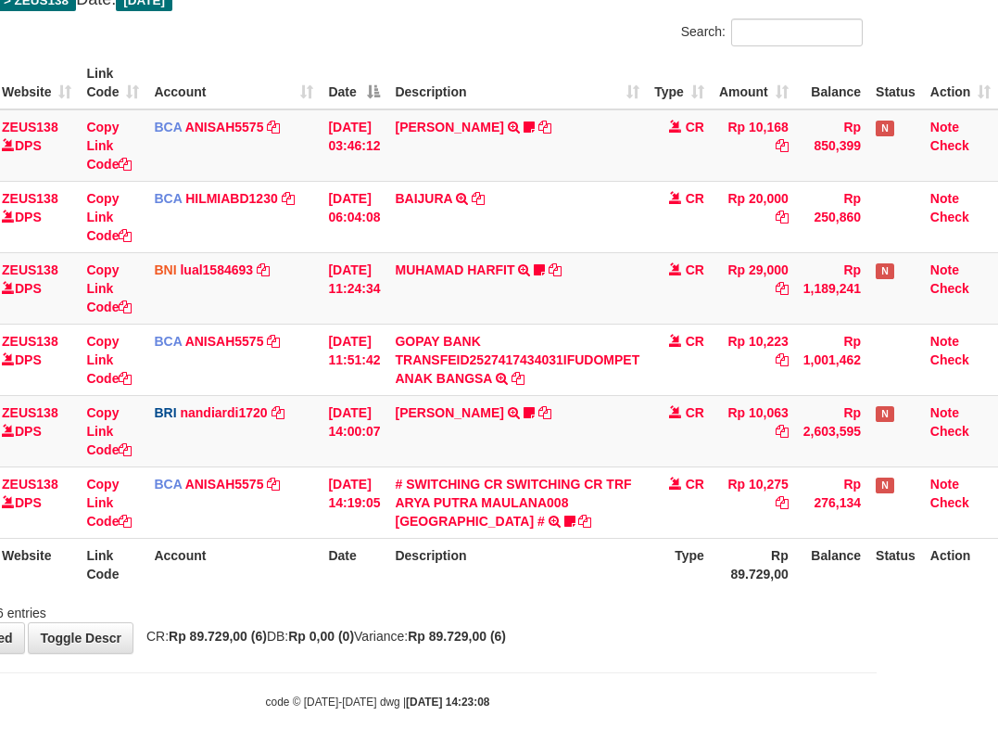
click at [596, 627] on div "**********" at bounding box center [378, 289] width 998 height 727
click at [608, 632] on div "**********" at bounding box center [378, 289] width 998 height 727
click at [615, 627] on div "**********" at bounding box center [378, 289] width 998 height 727
drag, startPoint x: 628, startPoint y: 626, endPoint x: 650, endPoint y: 620, distance: 22.0
click at [640, 627] on div "**********" at bounding box center [378, 289] width 998 height 727
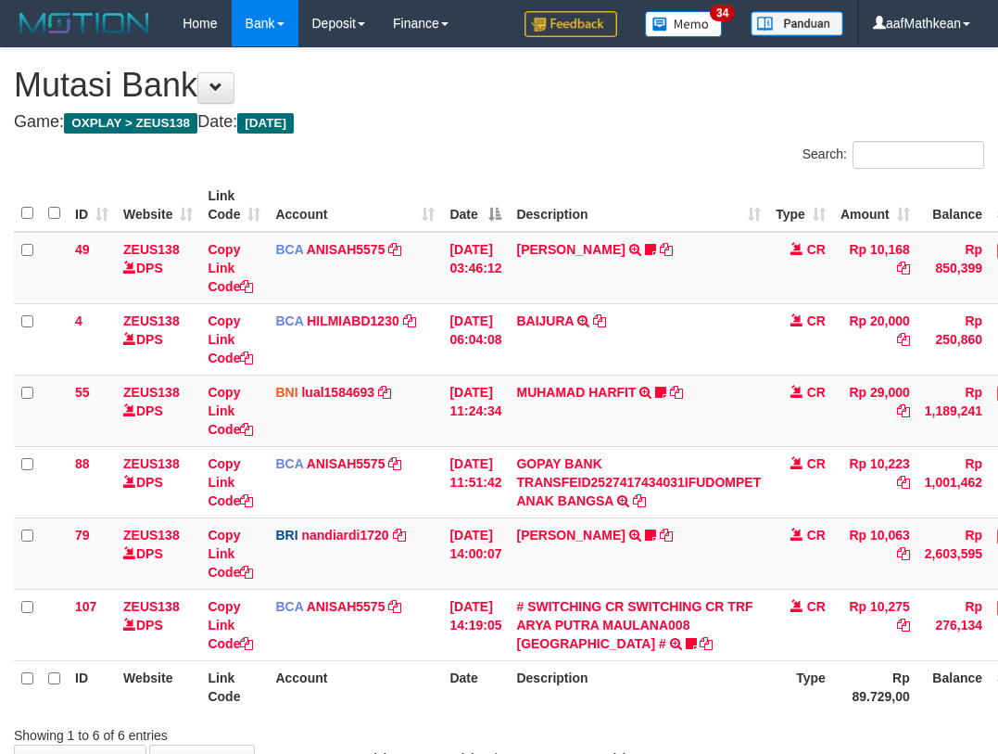
scroll to position [120, 120]
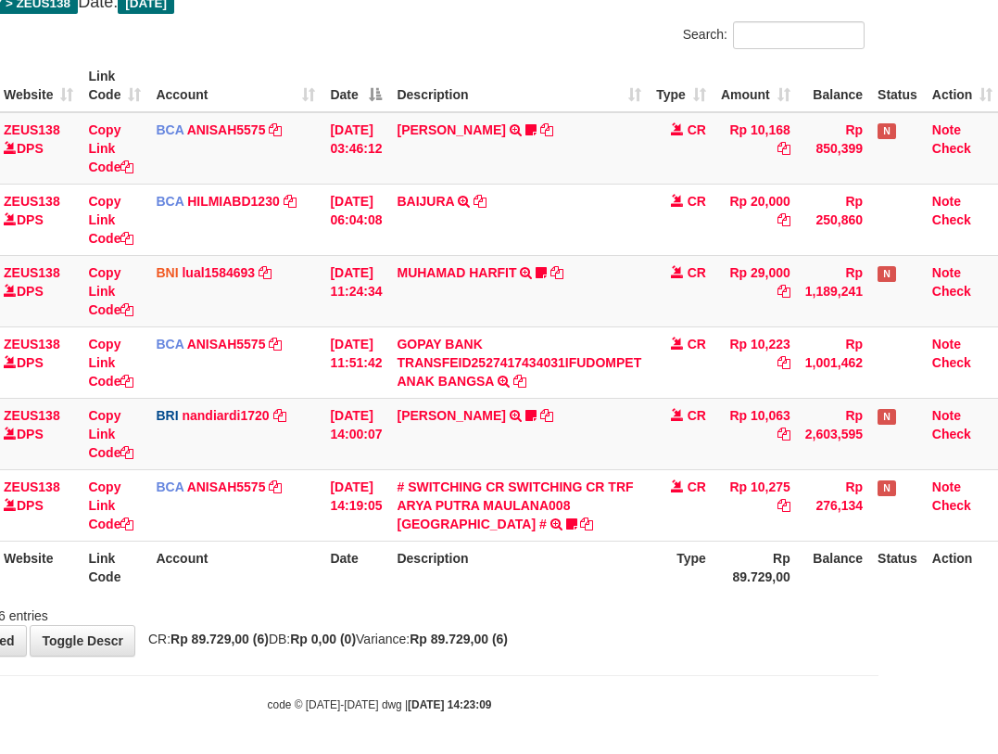
click at [634, 602] on div "Showing 1 to 6 of 6 entries" at bounding box center [379, 612] width 998 height 26
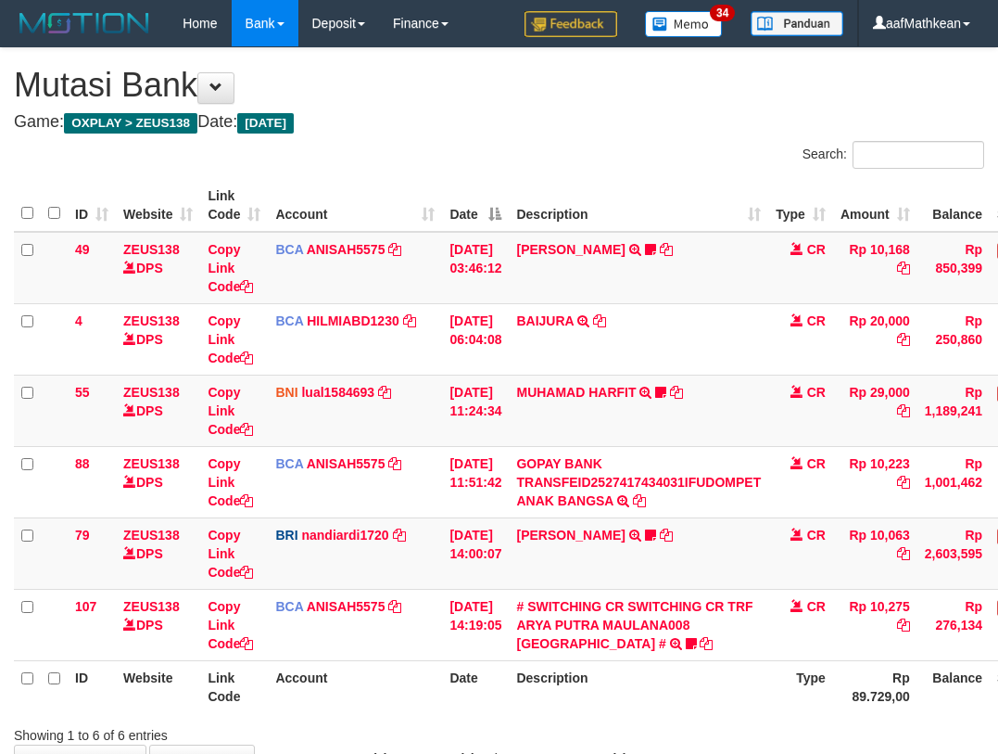
scroll to position [120, 120]
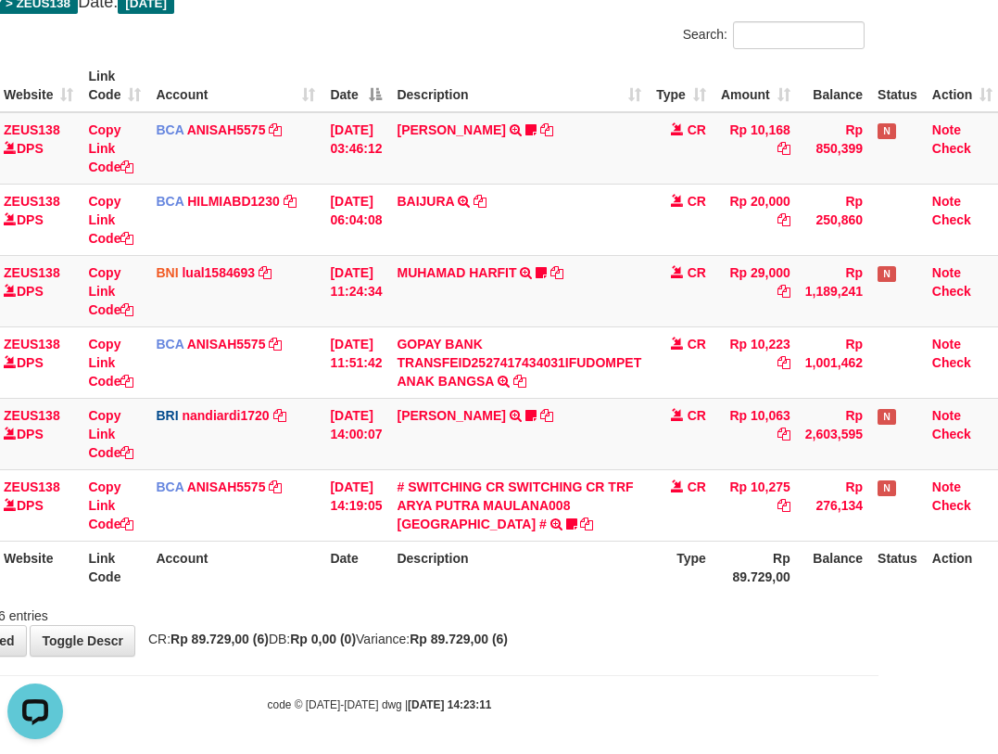
click at [642, 628] on div "**********" at bounding box center [379, 292] width 998 height 727
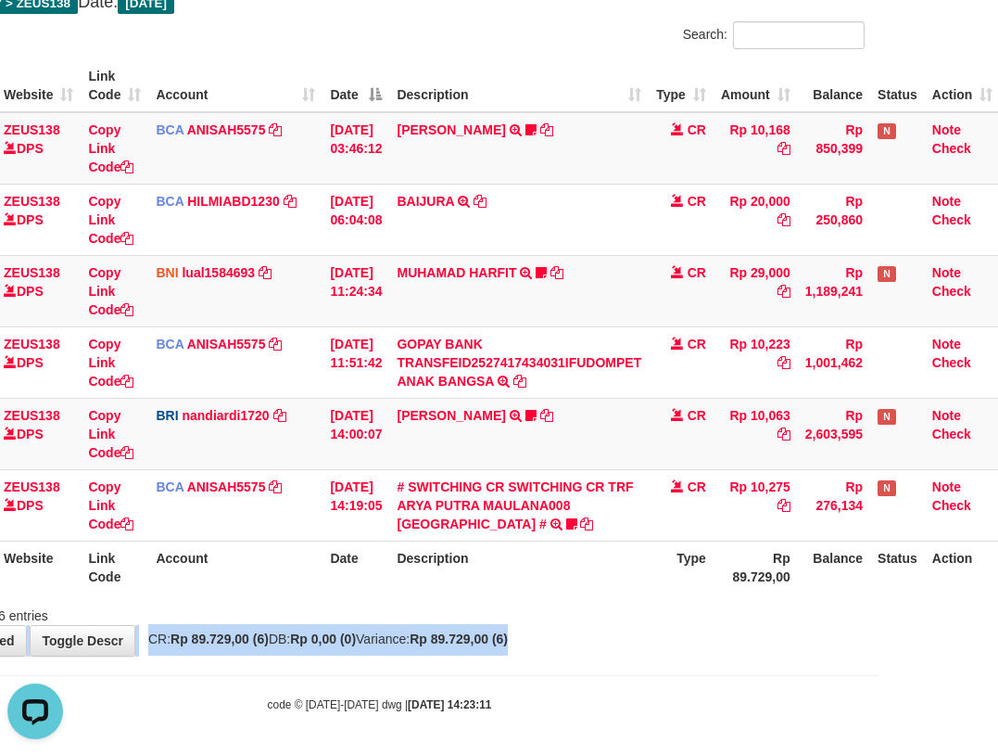
click at [620, 631] on div "**********" at bounding box center [379, 292] width 998 height 727
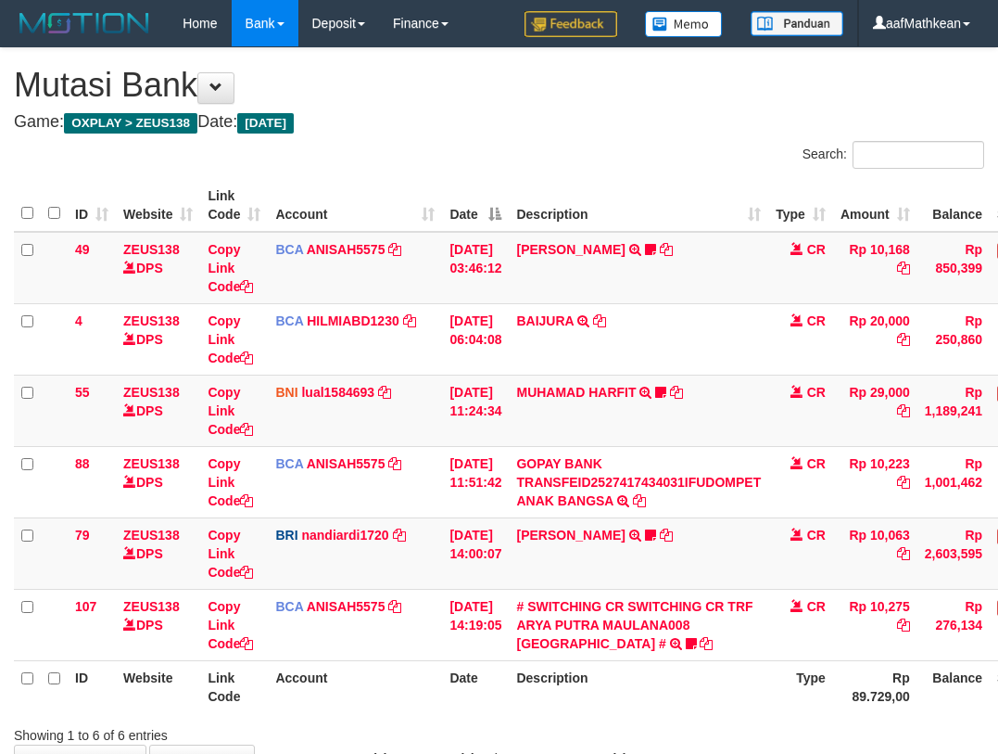
scroll to position [117, 112]
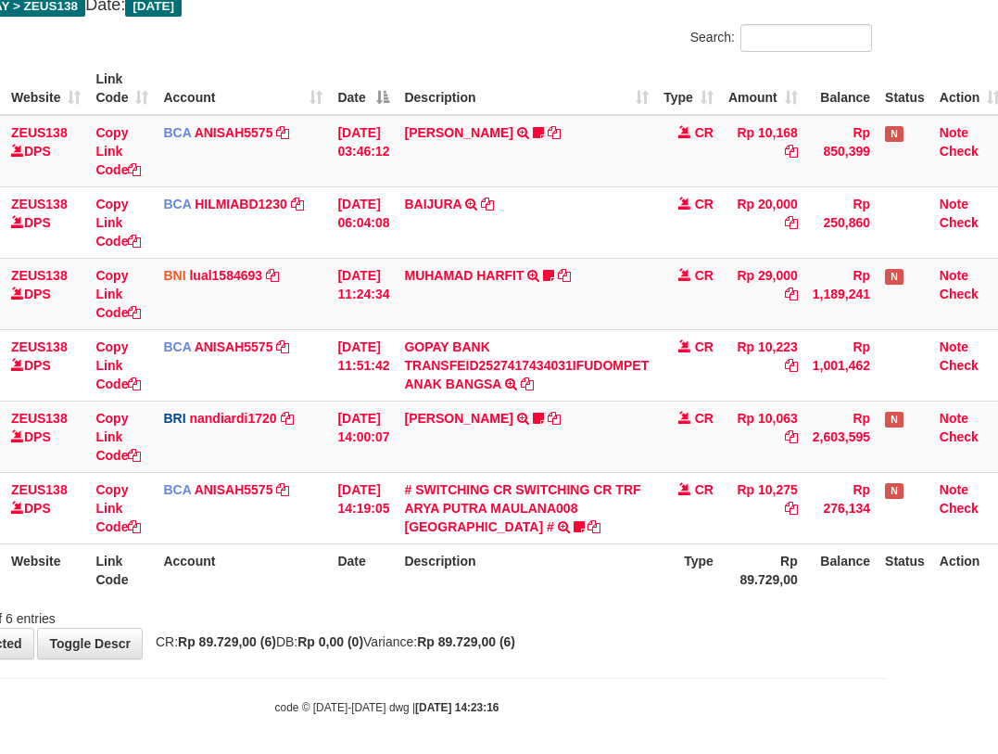
click at [557, 592] on th "Description" at bounding box center [527, 569] width 260 height 53
click at [563, 599] on div "ID Website Link Code Account Date Description Type Amount Balance Status Action…" at bounding box center [387, 329] width 998 height 545
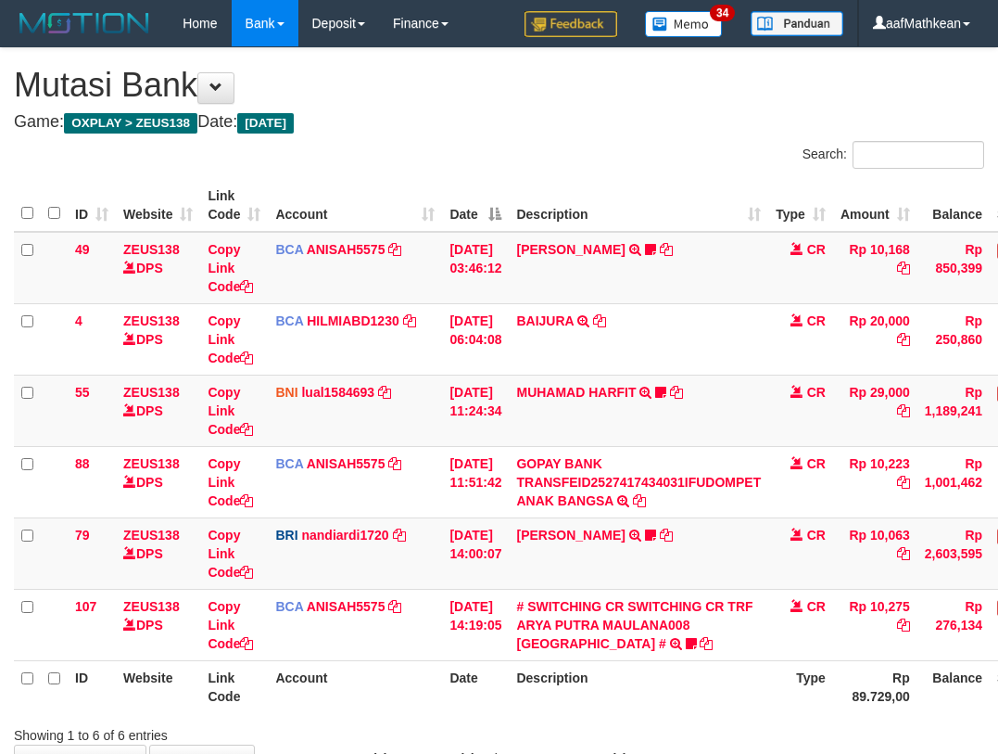
scroll to position [117, 112]
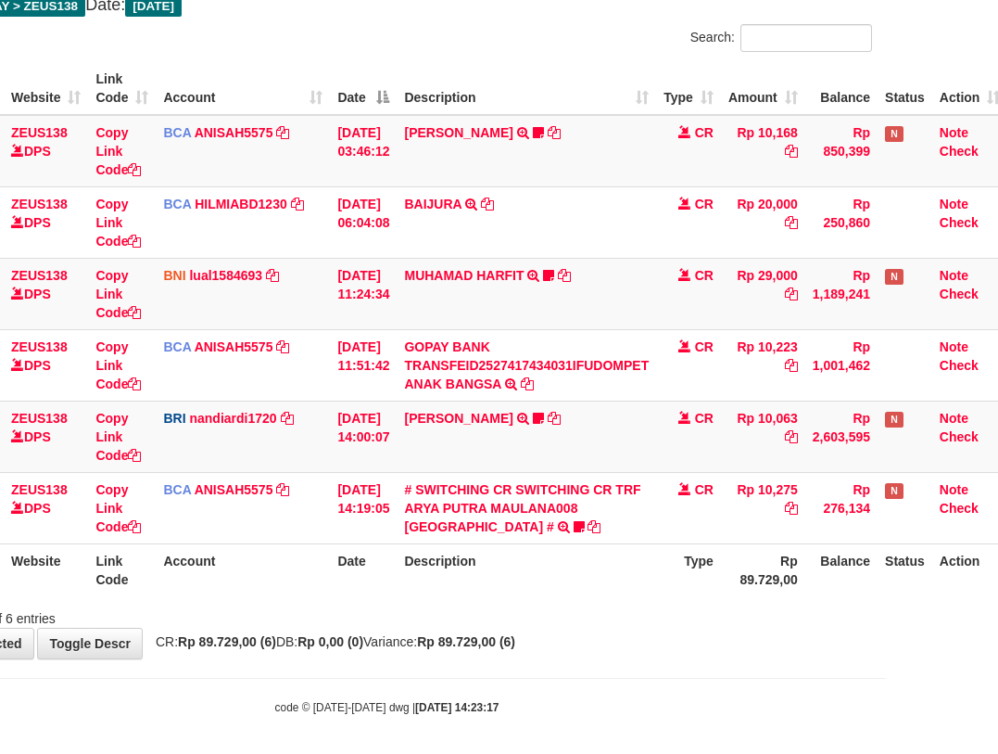
drag, startPoint x: 562, startPoint y: 591, endPoint x: 559, endPoint y: 577, distance: 14.2
click at [563, 591] on th "Description" at bounding box center [527, 569] width 260 height 53
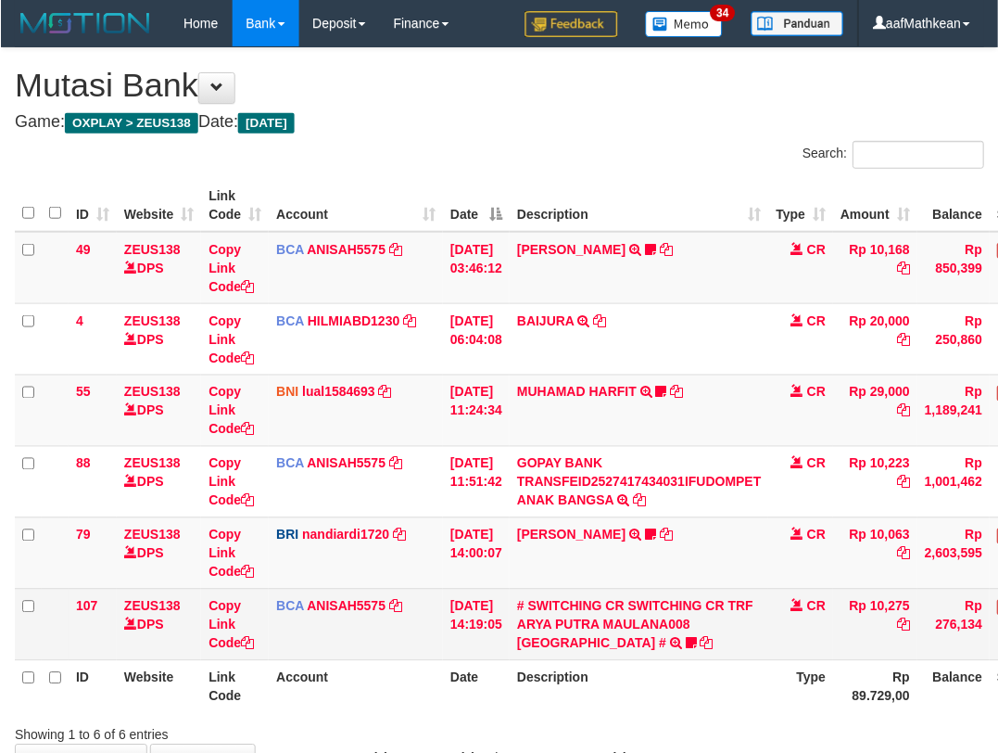
scroll to position [117, 112]
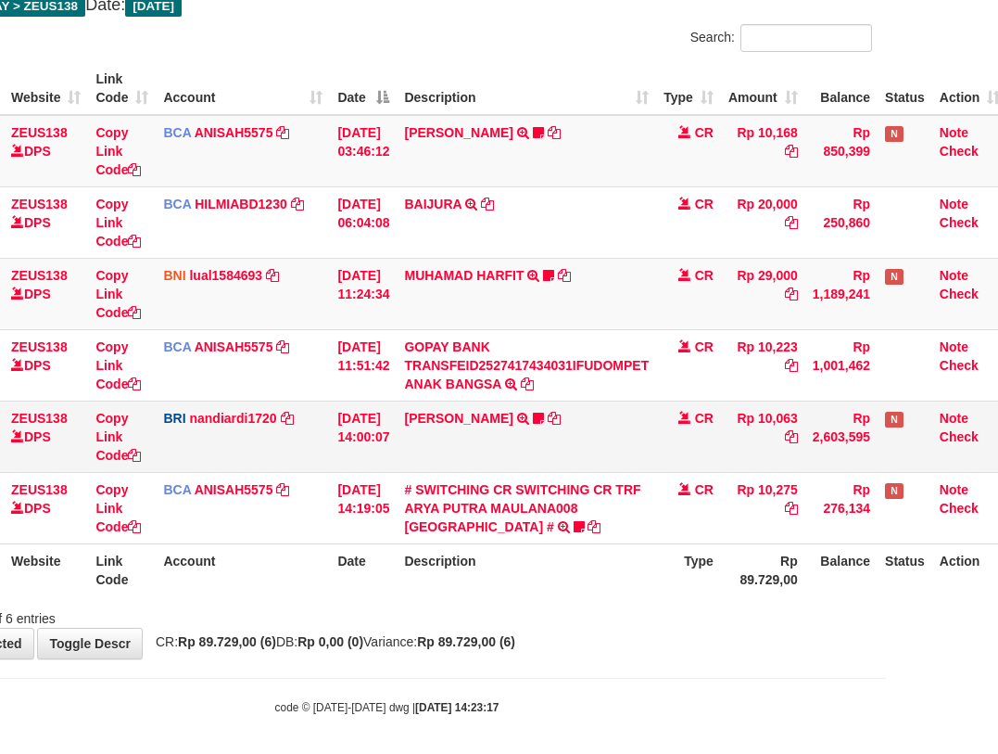
drag, startPoint x: 547, startPoint y: 530, endPoint x: 532, endPoint y: 457, distance: 74.7
click at [535, 465] on tbody "49 ZEUS138 DPS Copy Link Code BCA ANISAH5575 DPS [PERSON_NAME] mutasi_20251001_…" at bounding box center [455, 329] width 1106 height 429
drag, startPoint x: 401, startPoint y: 313, endPoint x: 515, endPoint y: 670, distance: 374.6
click at [463, 629] on div "**********" at bounding box center [387, 294] width 998 height 727
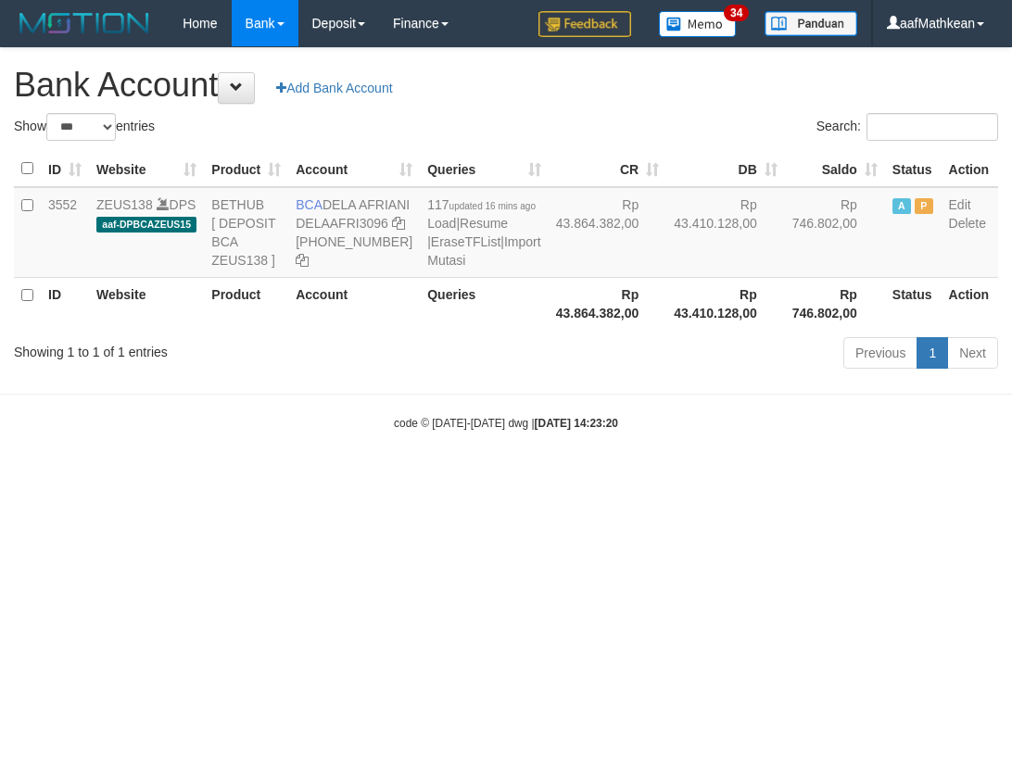
select select "***"
copy td "DELA AFRIANI"
drag, startPoint x: 338, startPoint y: 217, endPoint x: 357, endPoint y: 226, distance: 20.7
click at [357, 226] on td "BCA DELA AFRIANI DELAAFRI3096 [PHONE_NUMBER]" at bounding box center [354, 232] width 132 height 91
click at [396, 478] on body "Toggle navigation Home Bank Account List Load By Website Group [OXPLAY] ZEUS138…" at bounding box center [506, 239] width 1012 height 478
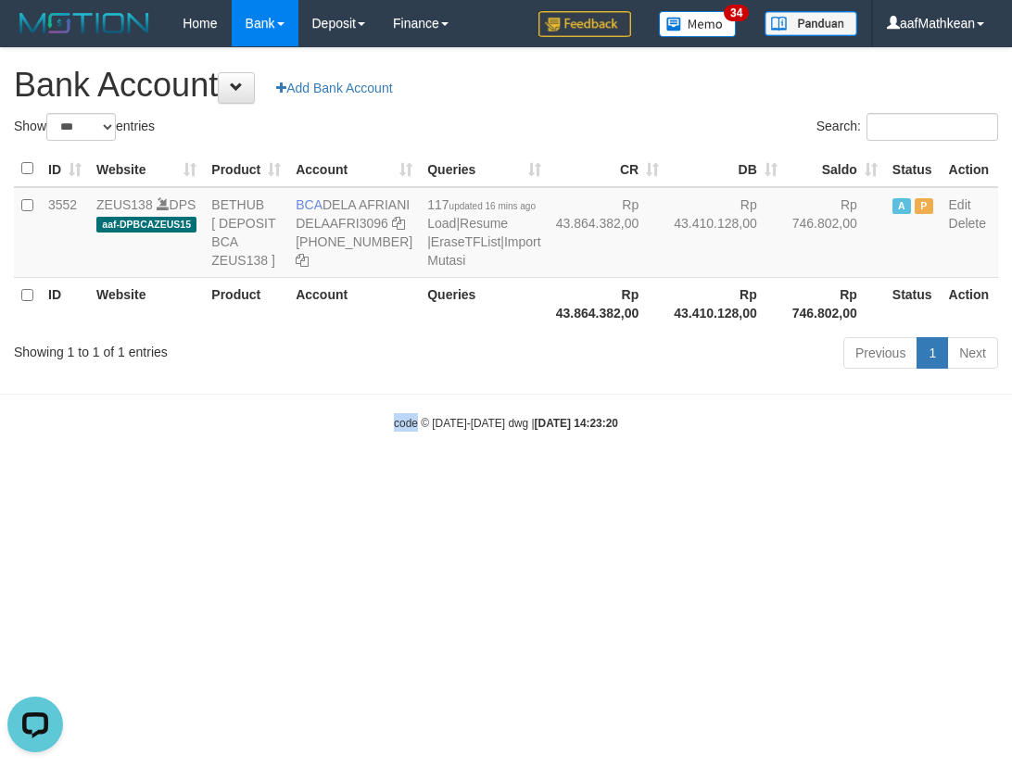
drag, startPoint x: 727, startPoint y: 475, endPoint x: 1002, endPoint y: 524, distance: 279.6
click at [818, 478] on body "Toggle navigation Home Bank Account List Load By Website Group [OXPLAY] ZEUS138…" at bounding box center [506, 239] width 1012 height 478
drag, startPoint x: 43, startPoint y: 199, endPoint x: 1008, endPoint y: 321, distance: 973.4
click at [84, 206] on td "3552" at bounding box center [65, 232] width 48 height 91
copy td "3552"
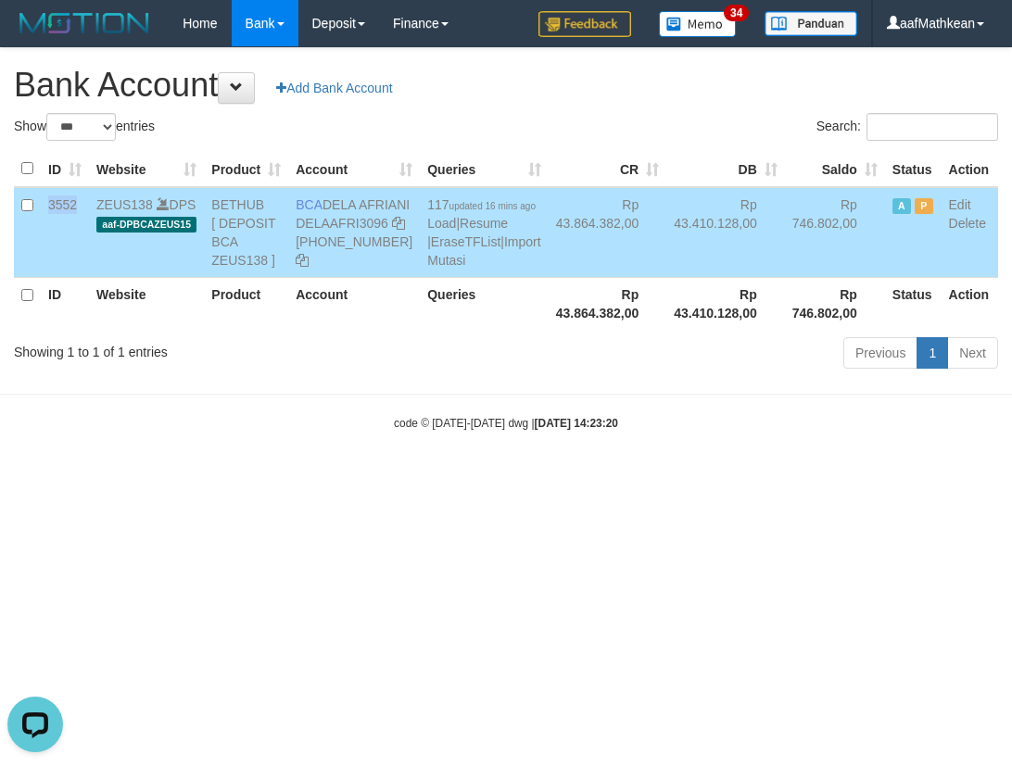
drag, startPoint x: 721, startPoint y: 222, endPoint x: 851, endPoint y: 239, distance: 131.0
click at [785, 225] on td "Rp 746.802,00" at bounding box center [835, 232] width 100 height 91
copy td "746.802"
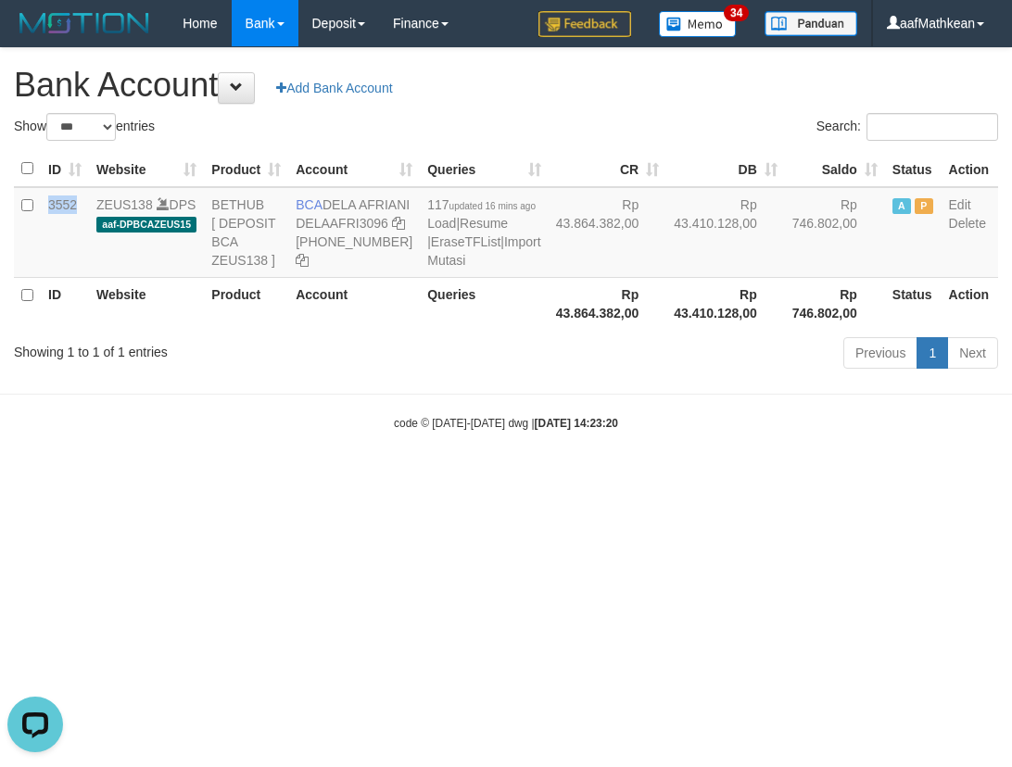
click at [349, 478] on html "Toggle navigation Home Bank Account List Load By Website Group [OXPLAY] ZEUS138…" at bounding box center [506, 239] width 1012 height 478
select select "***"
click at [503, 351] on body "Toggle navigation Home Bank Account List Load By Website Group [OXPLAY] ZEUS138…" at bounding box center [506, 239] width 1012 height 478
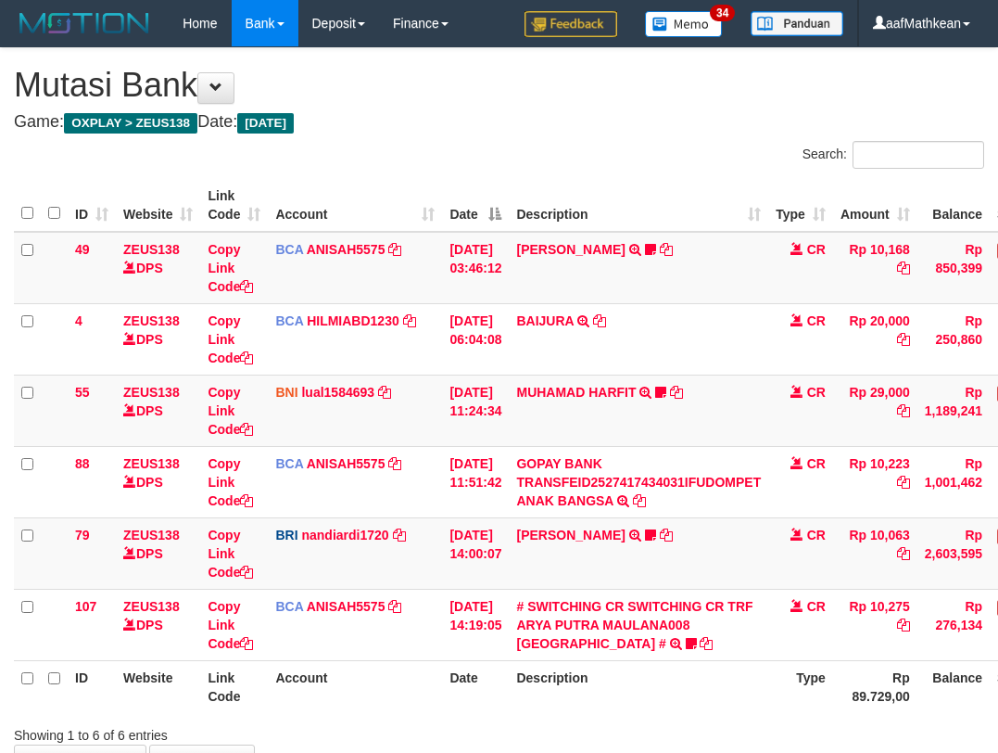
scroll to position [114, 105]
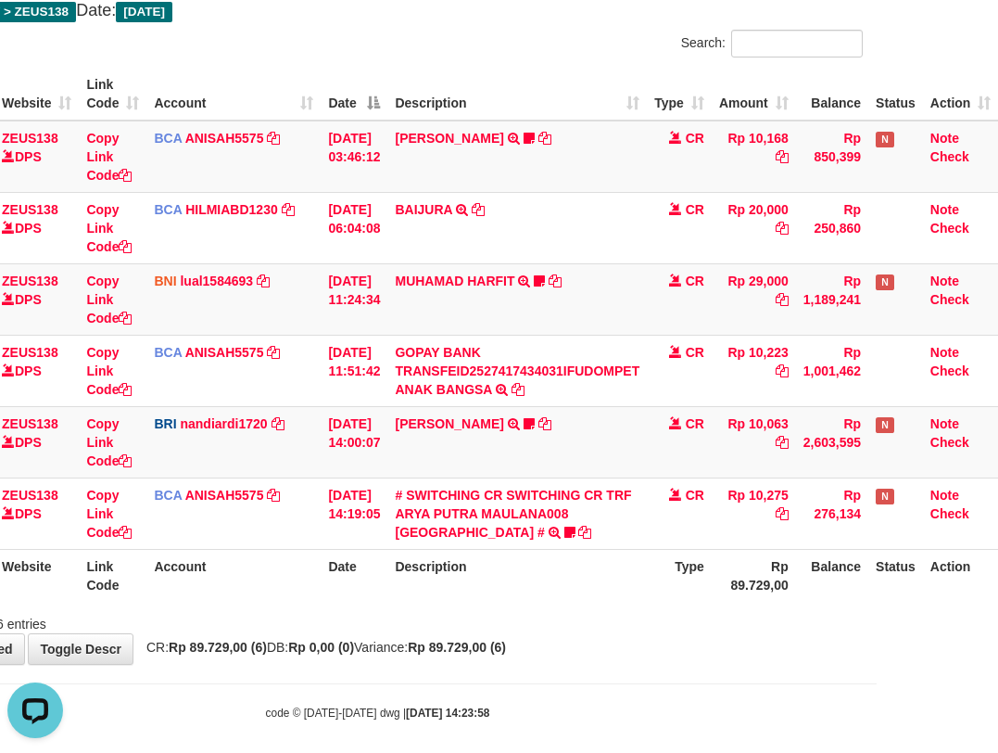
click at [595, 596] on th "Description" at bounding box center [517, 575] width 260 height 53
drag, startPoint x: 609, startPoint y: 614, endPoint x: 625, endPoint y: 620, distance: 17.0
click at [617, 621] on div "Showing 1 to 6 of 6 entries" at bounding box center [378, 620] width 998 height 26
click at [683, 618] on div "Showing 1 to 6 of 6 entries" at bounding box center [378, 620] width 998 height 26
click at [657, 607] on div "Showing 1 to 6 of 6 entries" at bounding box center [378, 620] width 998 height 26
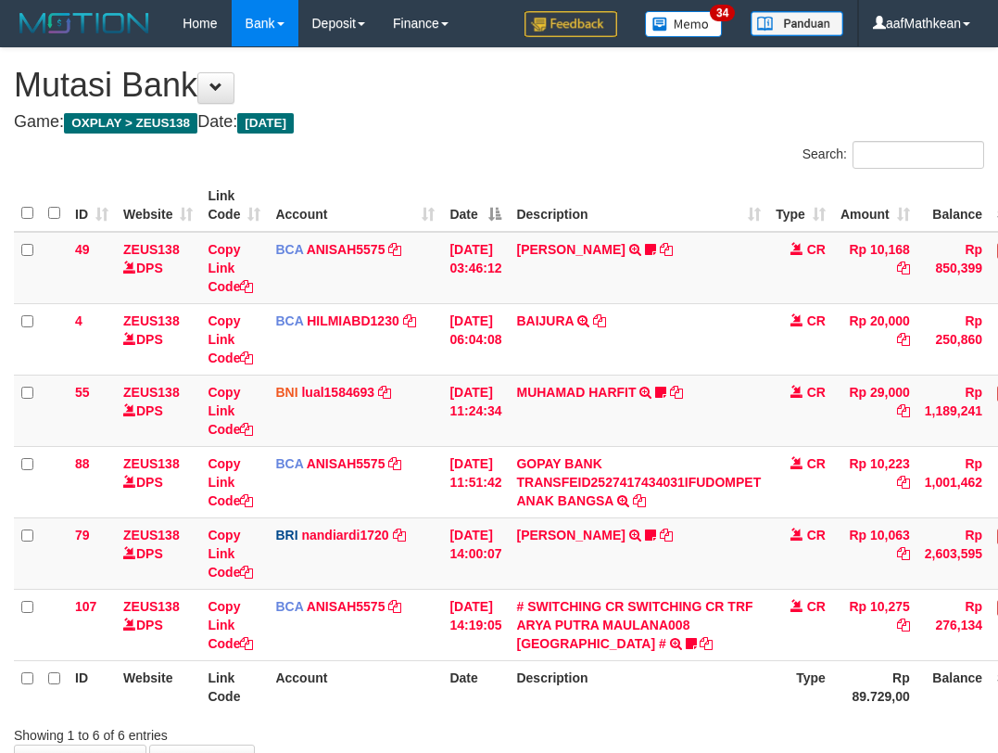
scroll to position [108, 120]
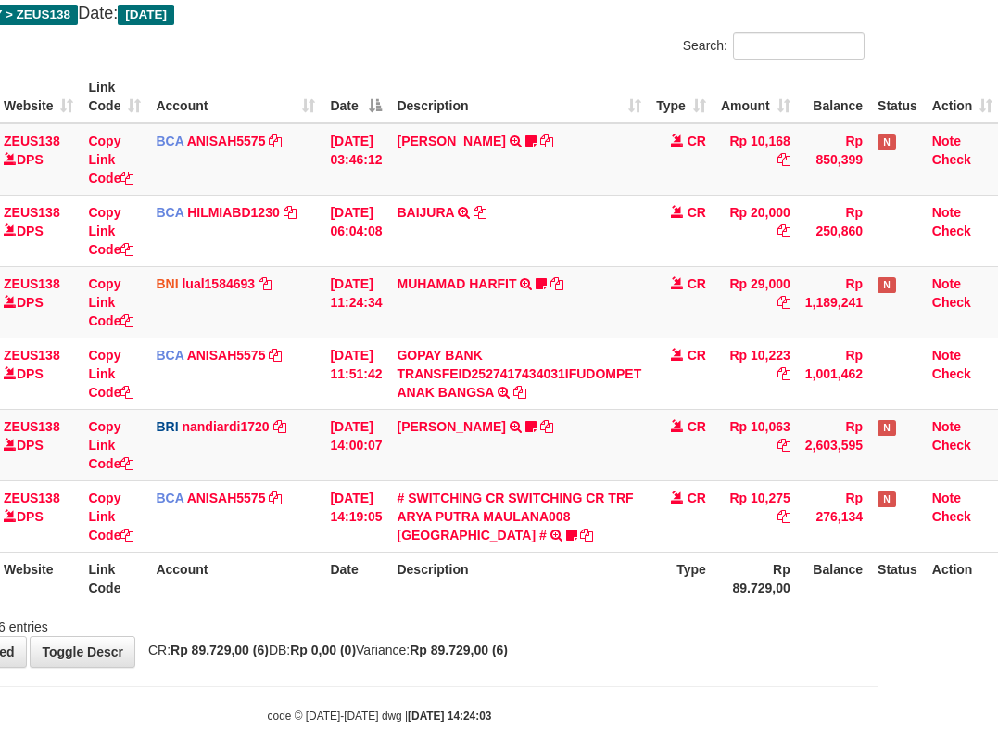
click at [649, 602] on th "Description" at bounding box center [519, 578] width 260 height 53
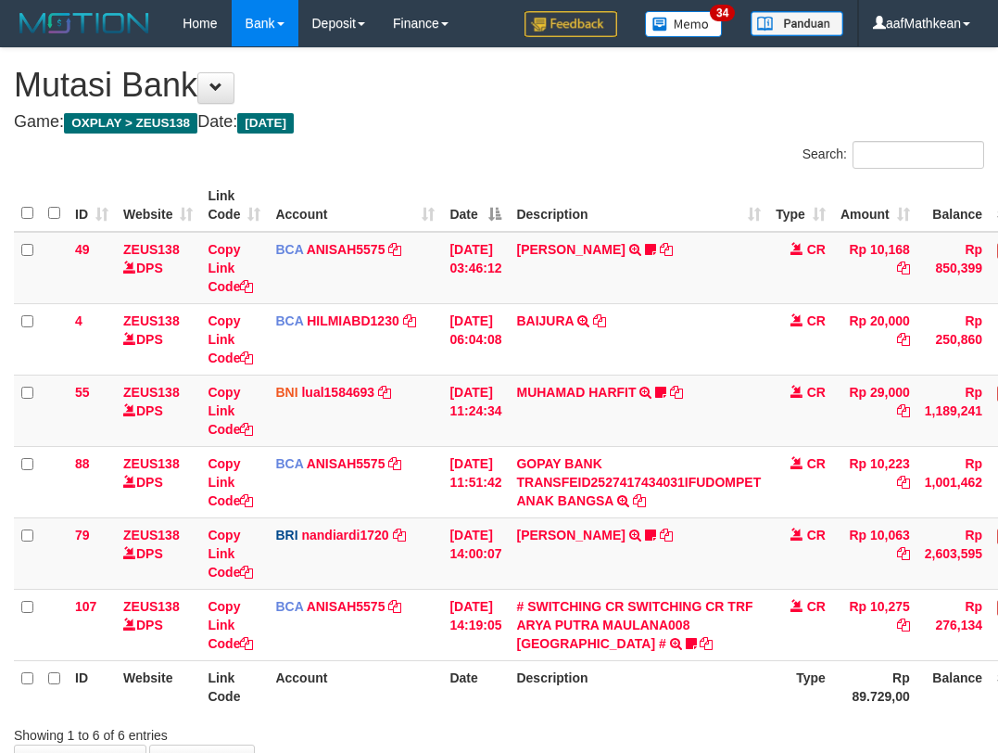
scroll to position [108, 120]
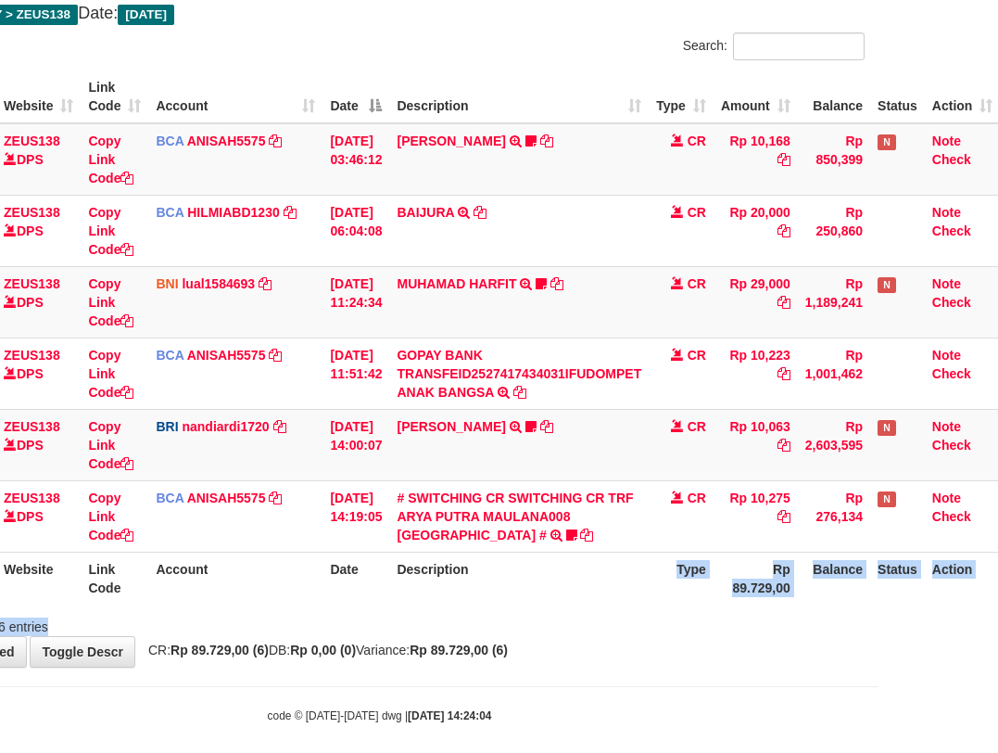
drag, startPoint x: 643, startPoint y: 611, endPoint x: 997, endPoint y: 602, distance: 354.2
click at [727, 617] on div "Search: ID Website Link Code Account Date Description Type Amount Balance Statu…" at bounding box center [379, 333] width 970 height 603
click at [548, 612] on div "Search: ID Website Link Code Account Date Description Type Amount Balance Statu…" at bounding box center [379, 333] width 970 height 603
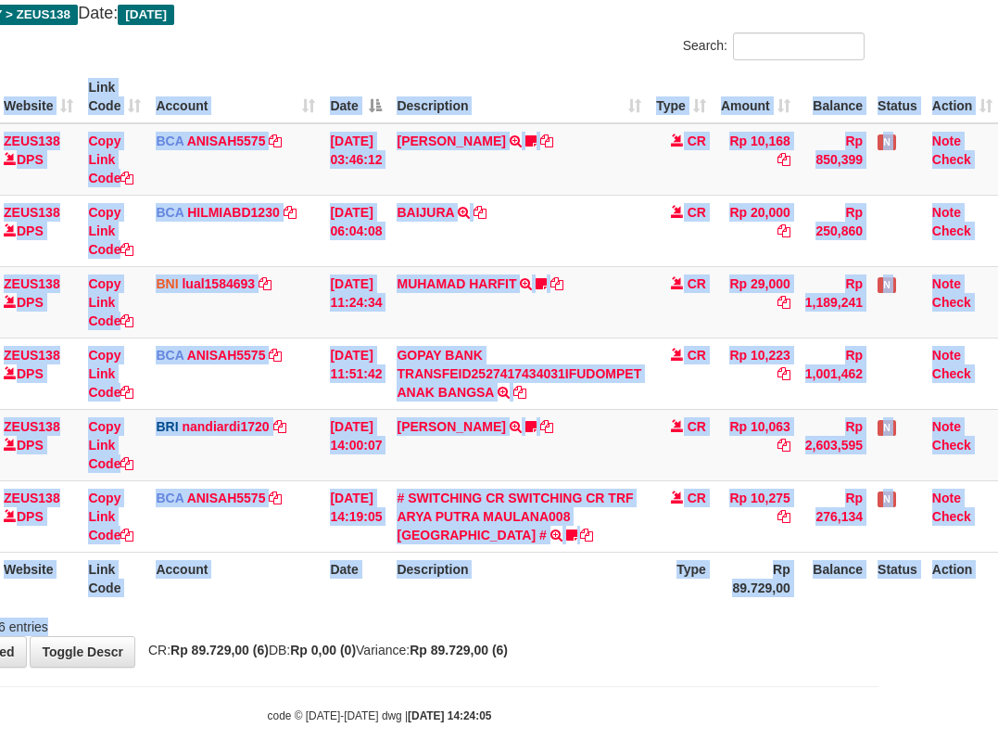
scroll to position [108, 134]
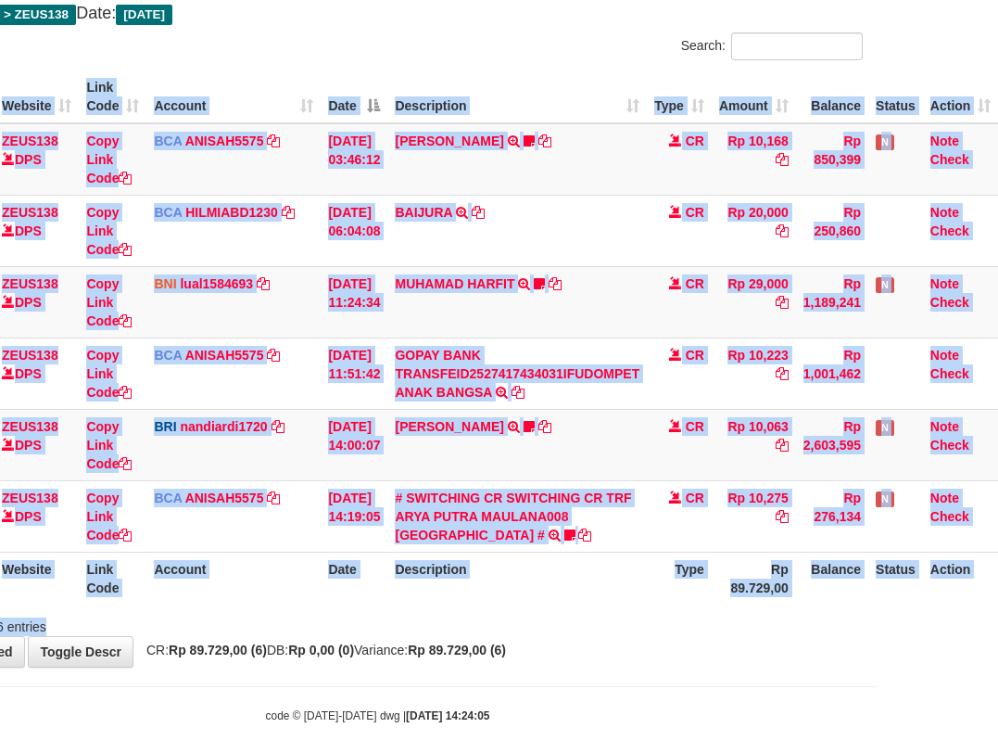
drag, startPoint x: 866, startPoint y: 663, endPoint x: 1345, endPoint y: 713, distance: 481.8
click at [877, 713] on html "Toggle navigation Home Bank Account List Load By Website Group [OXPLAY] ZEUS138…" at bounding box center [378, 331] width 998 height 879
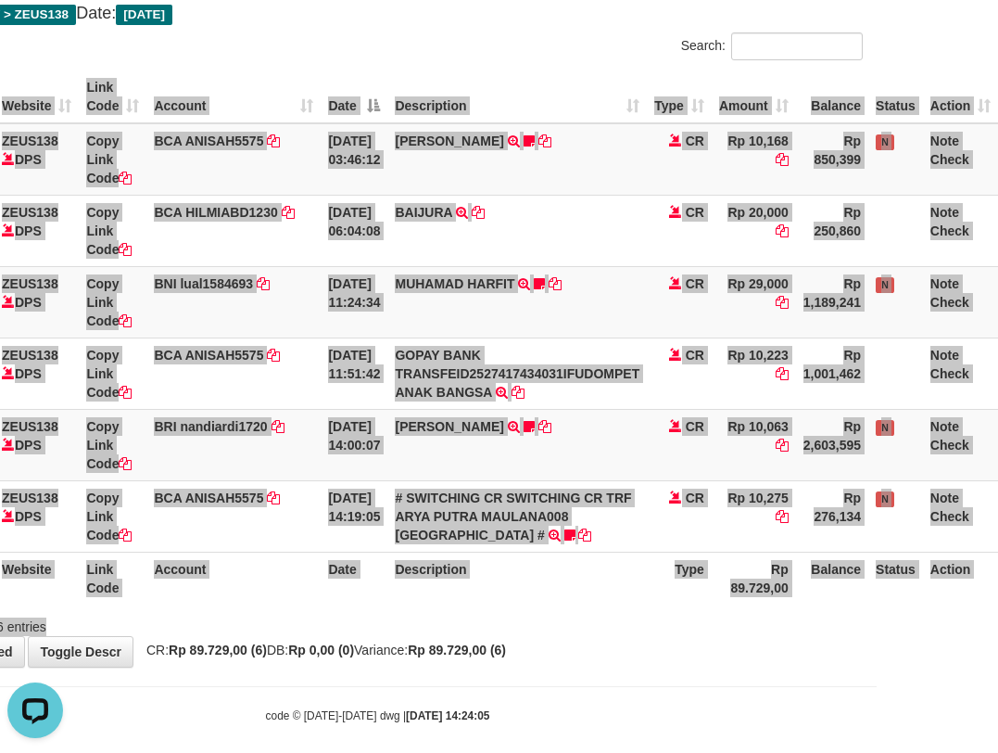
scroll to position [0, 0]
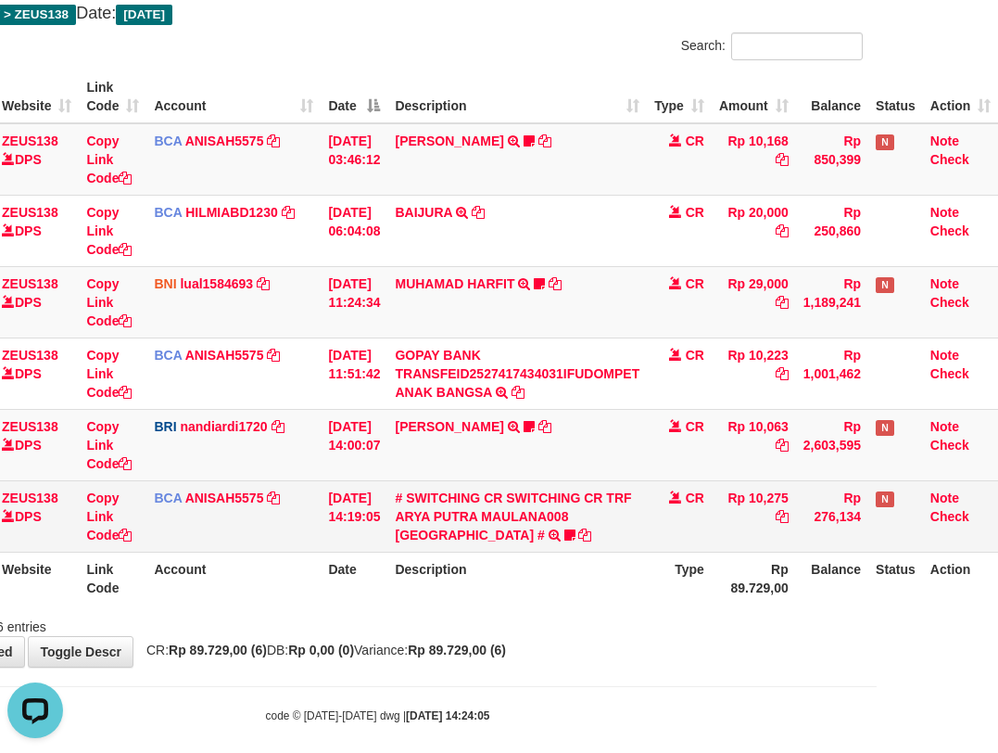
click at [656, 505] on td "CR" at bounding box center [679, 515] width 65 height 71
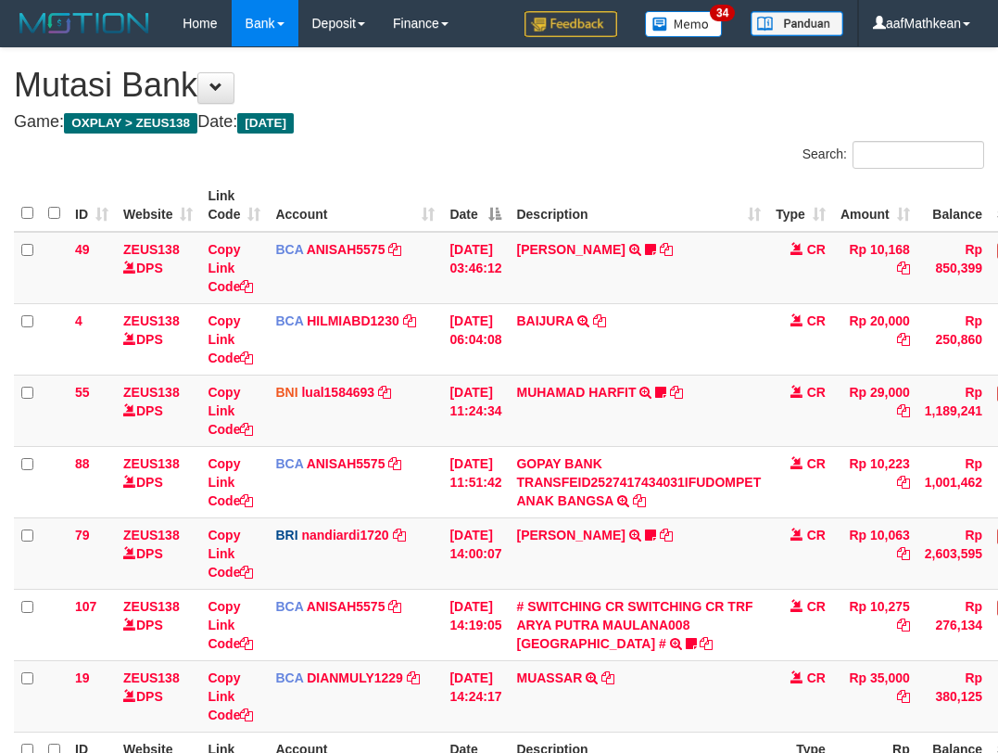
scroll to position [106, 127]
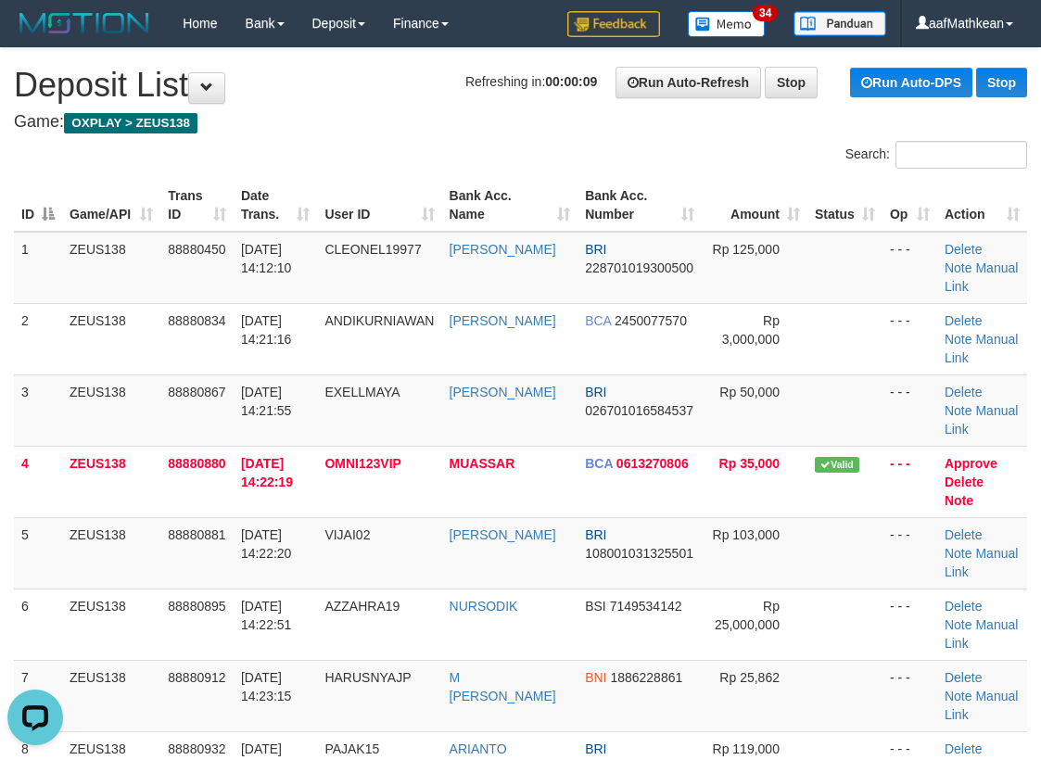
drag, startPoint x: 187, startPoint y: 146, endPoint x: 215, endPoint y: 153, distance: 28.6
drag, startPoint x: 336, startPoint y: 160, endPoint x: 276, endPoint y: 195, distance: 68.5
click at [279, 194] on tr "ID Game/API Trans ID Date Trans. User ID Bank Acc. Name Bank Acc. Number Amount…" at bounding box center [520, 205] width 1013 height 53
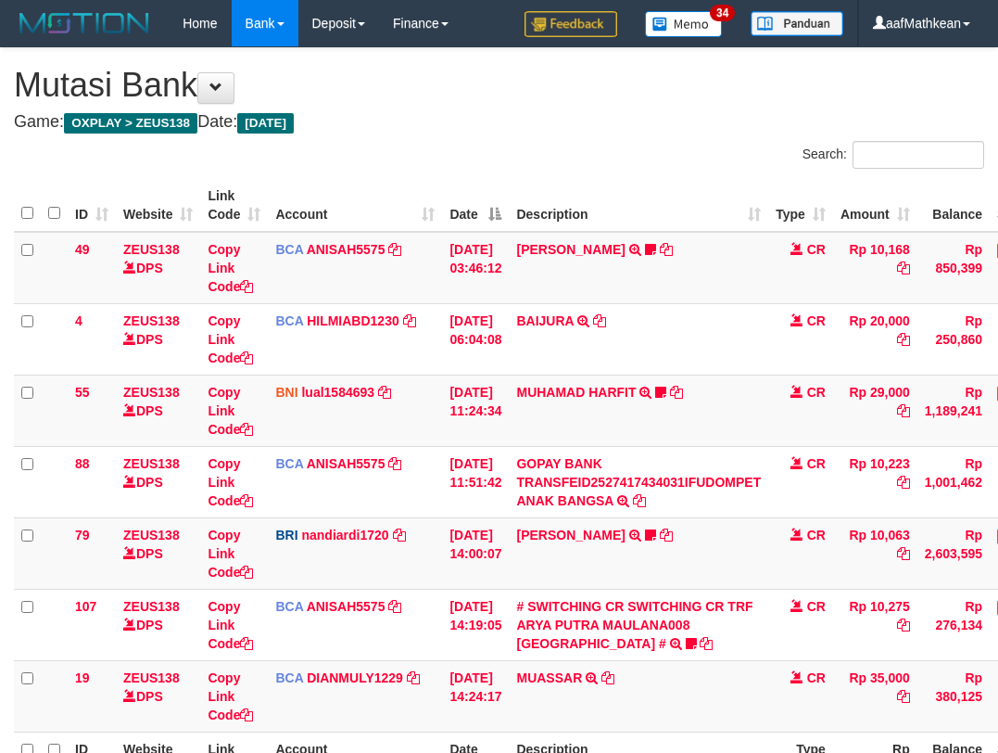
scroll to position [106, 127]
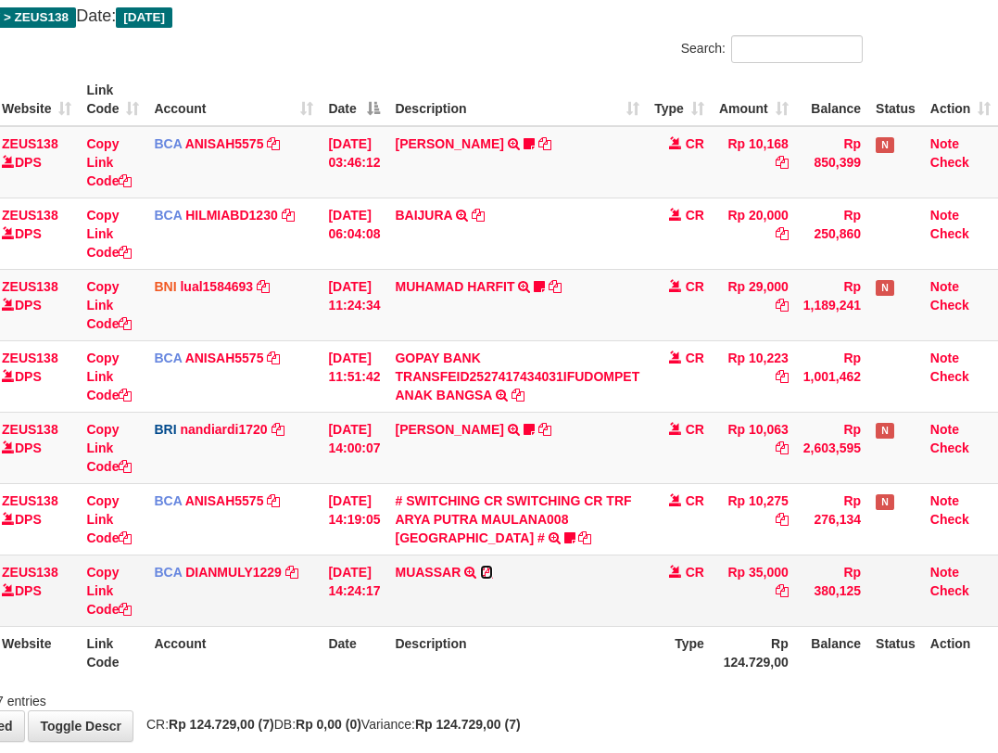
click at [490, 574] on icon at bounding box center [486, 571] width 13 height 13
click at [490, 573] on icon at bounding box center [486, 571] width 13 height 13
drag, startPoint x: 444, startPoint y: 564, endPoint x: 463, endPoint y: 556, distance: 20.8
click at [450, 563] on td "MUASSAR TRSF E-BANKING CR 0110/FTSCY/WS95031 35000.00MUASSAR" at bounding box center [517, 589] width 260 height 71
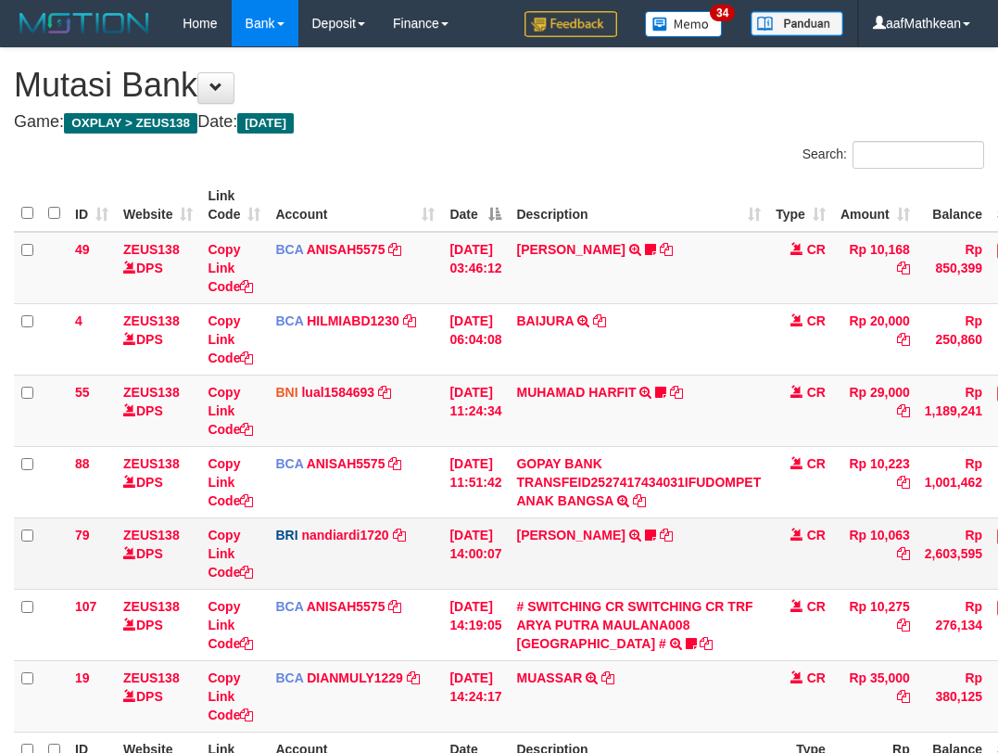
scroll to position [197, 120]
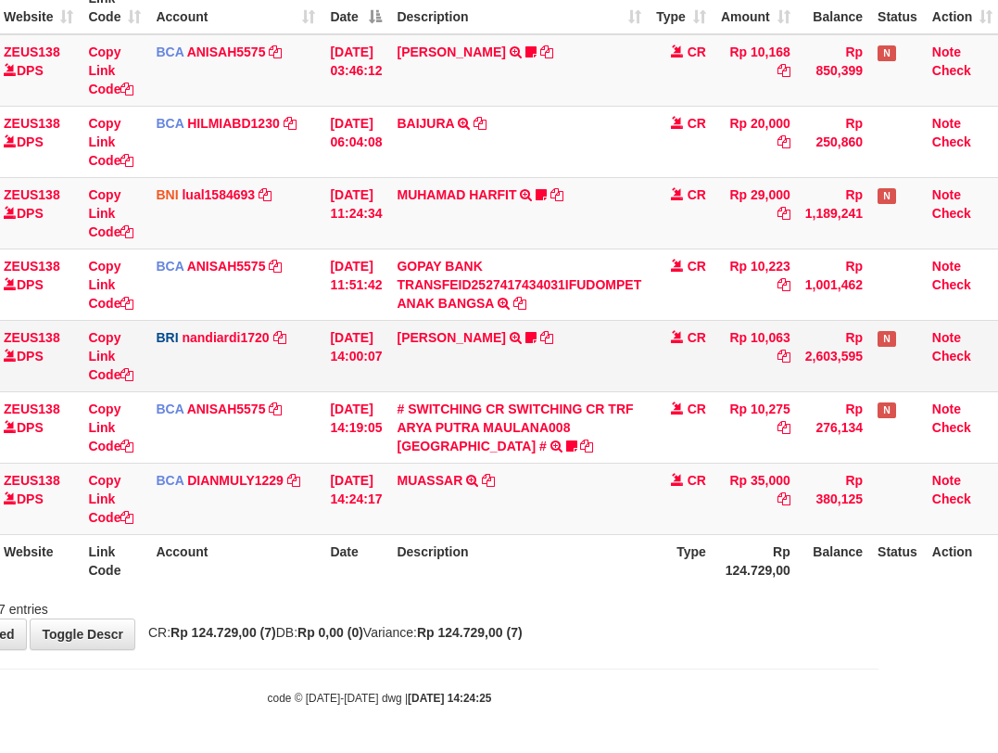
click at [438, 350] on td "DANA ABIYANROFIFS TRANSFER NBMB DANA ABIYANROFIFS TO NANDI ARDIANSYAH Dangunwo" at bounding box center [519, 355] width 260 height 71
click at [438, 343] on link "[PERSON_NAME]" at bounding box center [451, 337] width 108 height 15
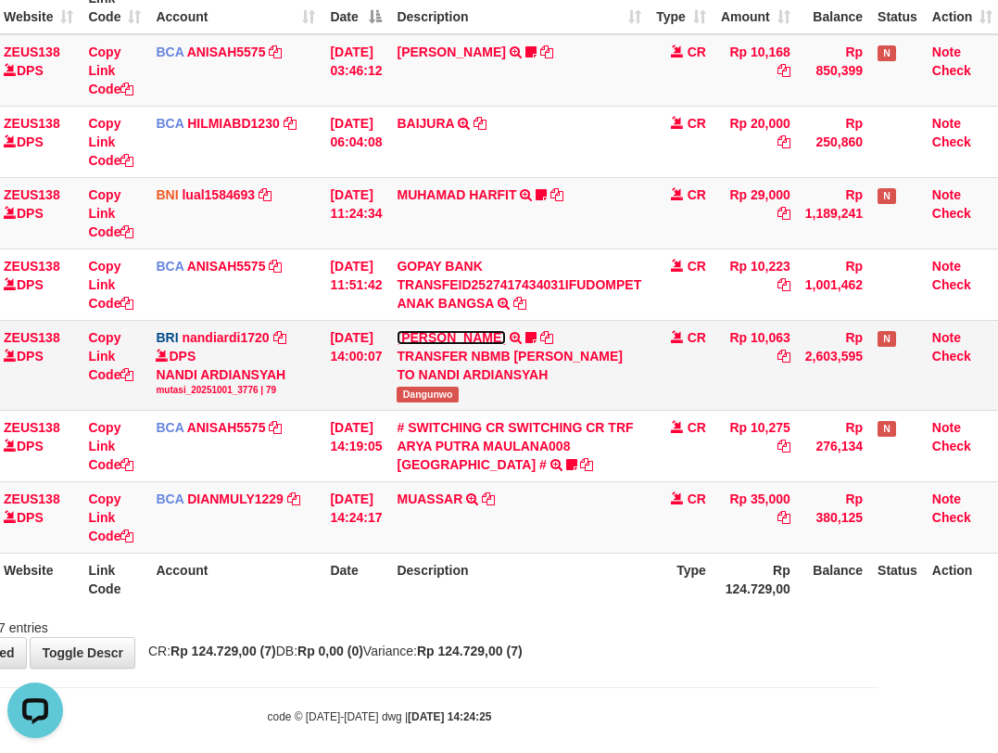
scroll to position [0, 0]
drag, startPoint x: 416, startPoint y: 409, endPoint x: 1007, endPoint y: 250, distance: 611.3
click at [481, 410] on td "DANA ABIYANROFIFS TRANSFER NBMB DANA ABIYANROFIFS TO NANDI ARDIANSYAH Dangunwo" at bounding box center [519, 365] width 260 height 90
copy span "Dangunwo"
drag, startPoint x: 672, startPoint y: 564, endPoint x: 648, endPoint y: 570, distance: 24.7
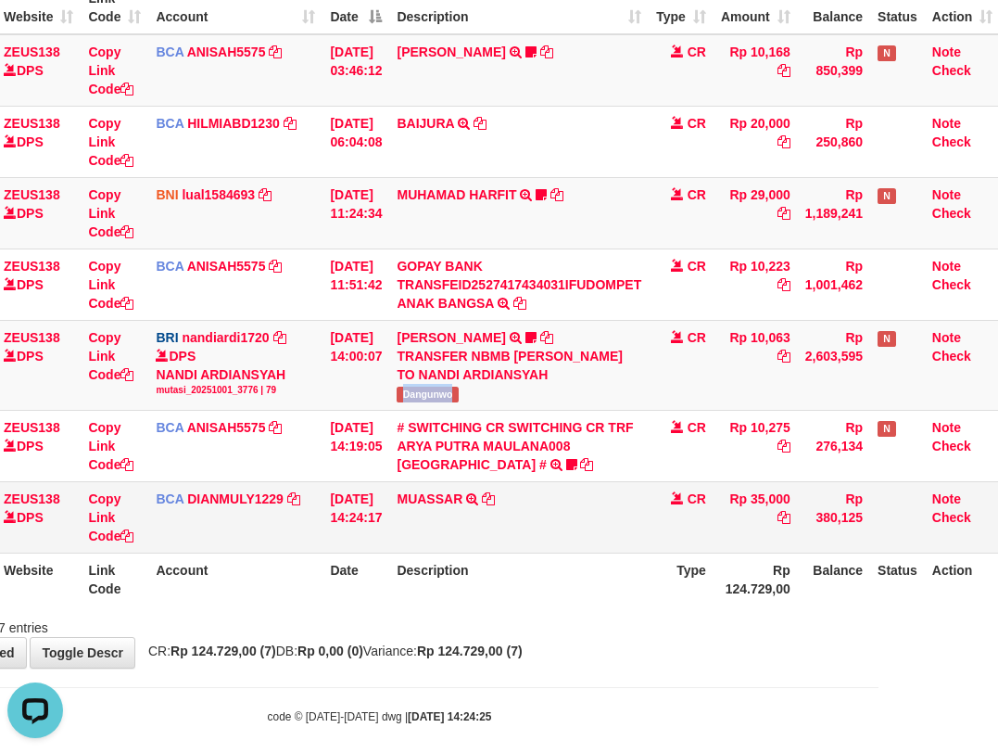
click at [658, 552] on tr "19 ZEUS138 DPS Copy Link Code BCA DIANMULY1229 DPS DIAN MULYADI mutasi_20251001…" at bounding box center [447, 516] width 1106 height 71
drag, startPoint x: 641, startPoint y: 577, endPoint x: 637, endPoint y: 561, distance: 16.4
click at [641, 572] on th "Description" at bounding box center [519, 578] width 260 height 53
click at [633, 552] on td "MUASSAR TRSF E-BANKING CR 0110/FTSCY/WS95031 35000.00MUASSAR" at bounding box center [519, 516] width 260 height 71
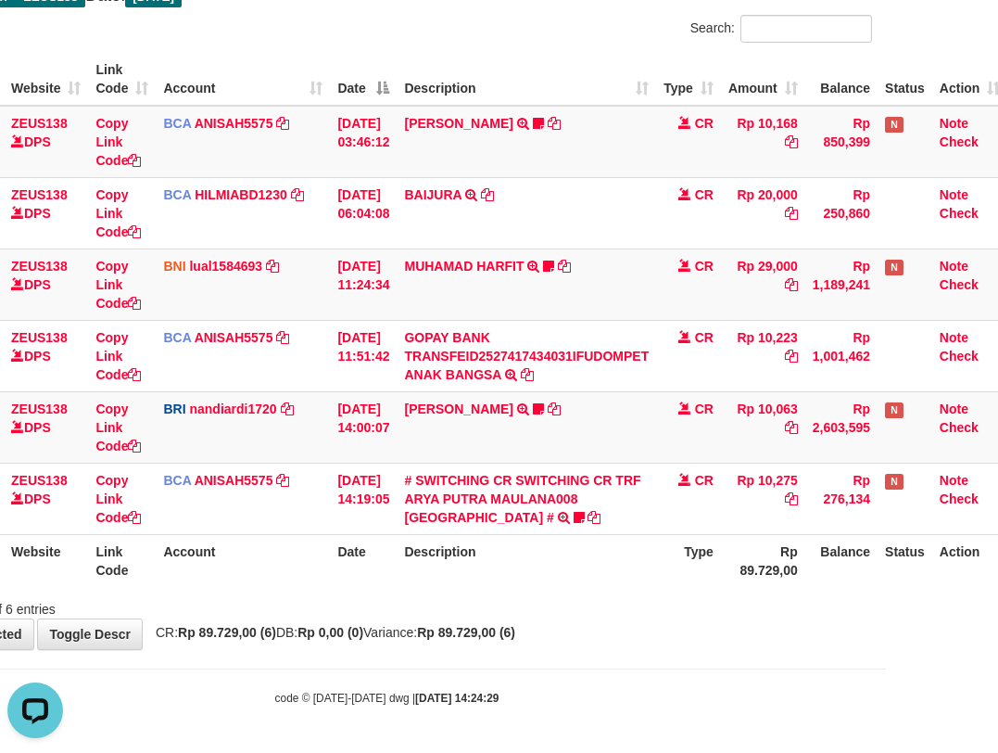
click at [650, 550] on table "ID Website Link Code Account Date Description Type Amount Balance Status Action…" at bounding box center [455, 320] width 1106 height 534
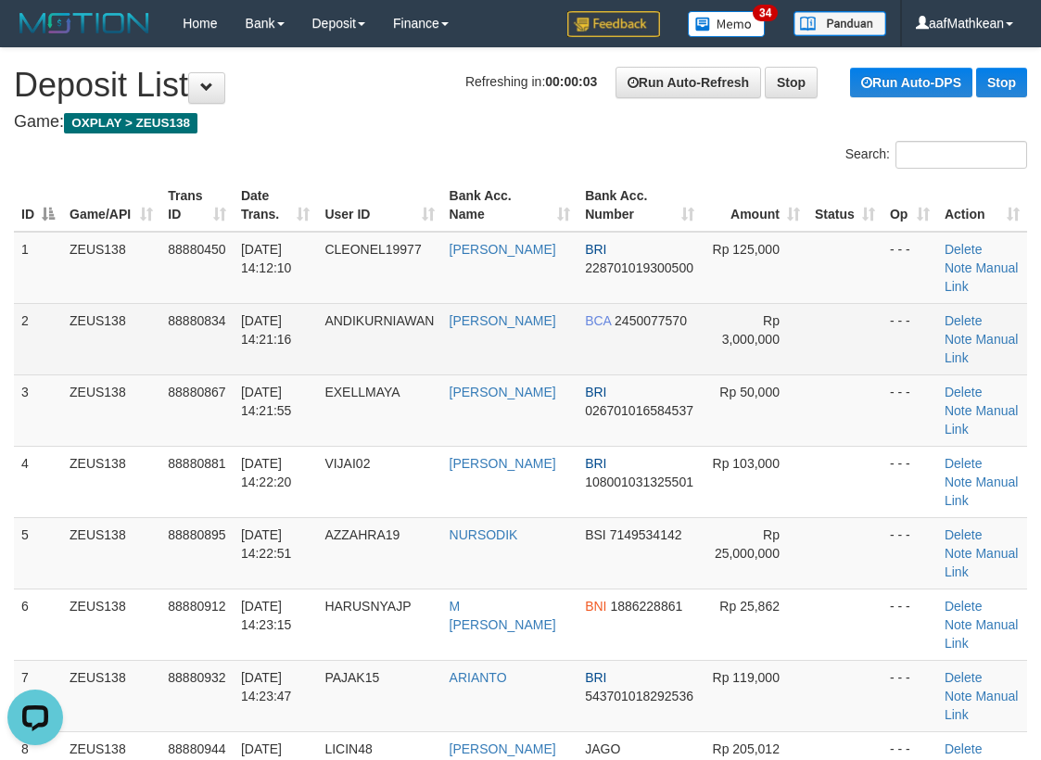
click at [349, 312] on tr "2 ZEUS138 88880834 01/10/2025 14:21:16 ANDIKURNIAWAN ANDI KURNIAWAN BCA 2450077…" at bounding box center [520, 338] width 1013 height 71
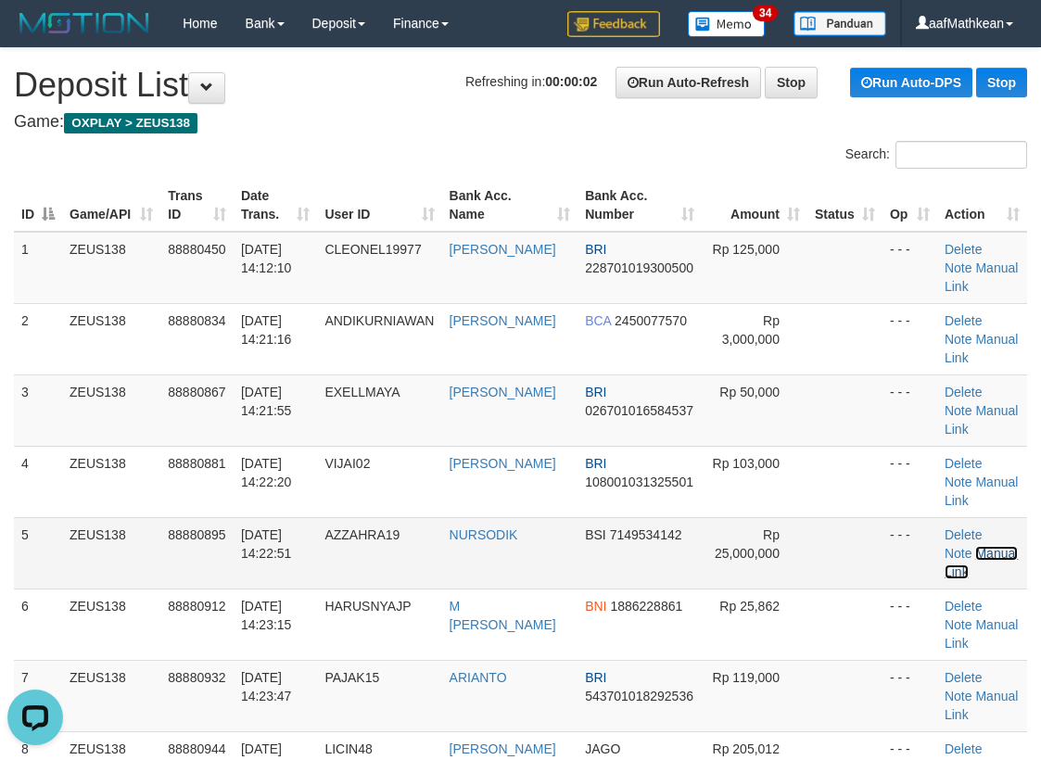
click at [990, 549] on link "Manual Link" at bounding box center [981, 562] width 73 height 33
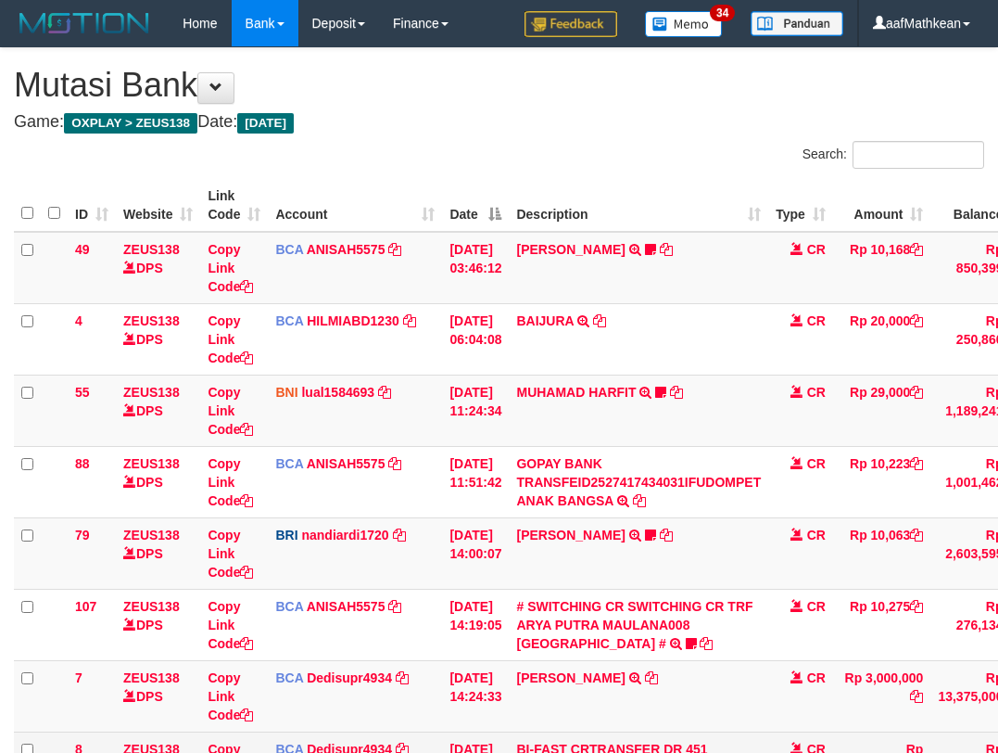
scroll to position [189, 142]
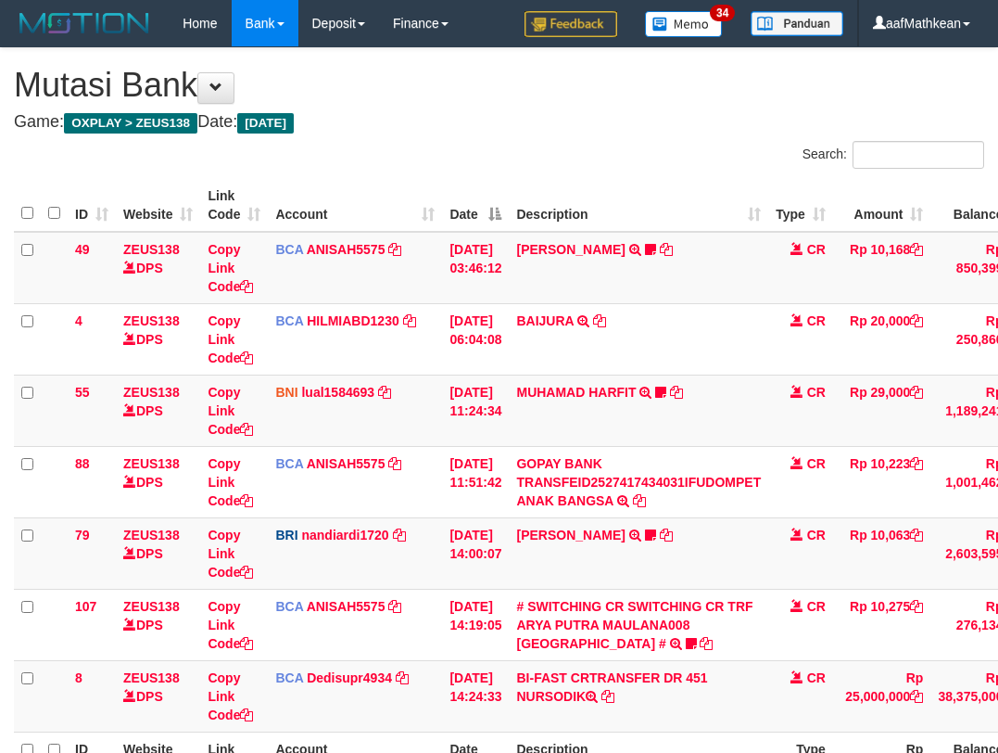
scroll to position [179, 142]
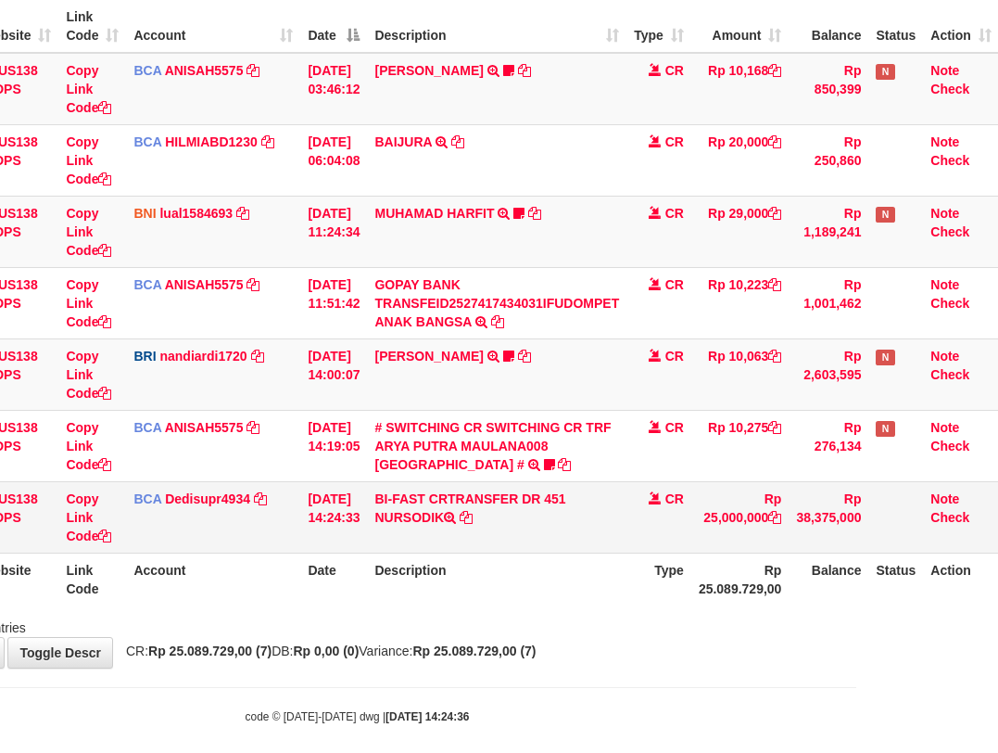
drag, startPoint x: 387, startPoint y: 521, endPoint x: 425, endPoint y: 523, distance: 37.1
click at [425, 523] on td "BI-FAST CRTRANSFER DR 451 NURSODIK" at bounding box center [497, 516] width 260 height 71
click at [365, 564] on table "ID Website Link Code Account Date Description Type Amount Balance Status Action…" at bounding box center [435, 302] width 1127 height 605
click at [88, 534] on link "Copy Link Code" at bounding box center [88, 517] width 45 height 52
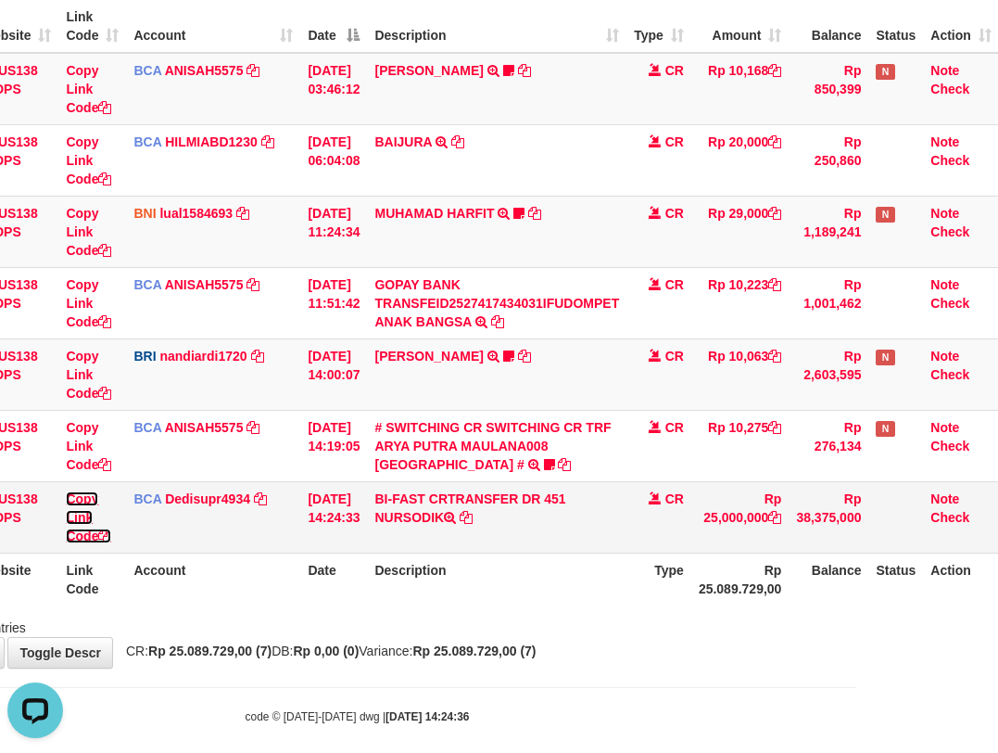
drag, startPoint x: 89, startPoint y: 534, endPoint x: 463, endPoint y: 505, distance: 374.6
click at [102, 534] on link "Copy Link Code" at bounding box center [88, 517] width 45 height 52
drag, startPoint x: 513, startPoint y: 497, endPoint x: 1008, endPoint y: 452, distance: 497.0
click at [700, 488] on tbody "49 ZEUS138 DPS Copy Link Code BCA ANISAH5575 DPS [PERSON_NAME] mutasi_20251001_…" at bounding box center [435, 303] width 1127 height 501
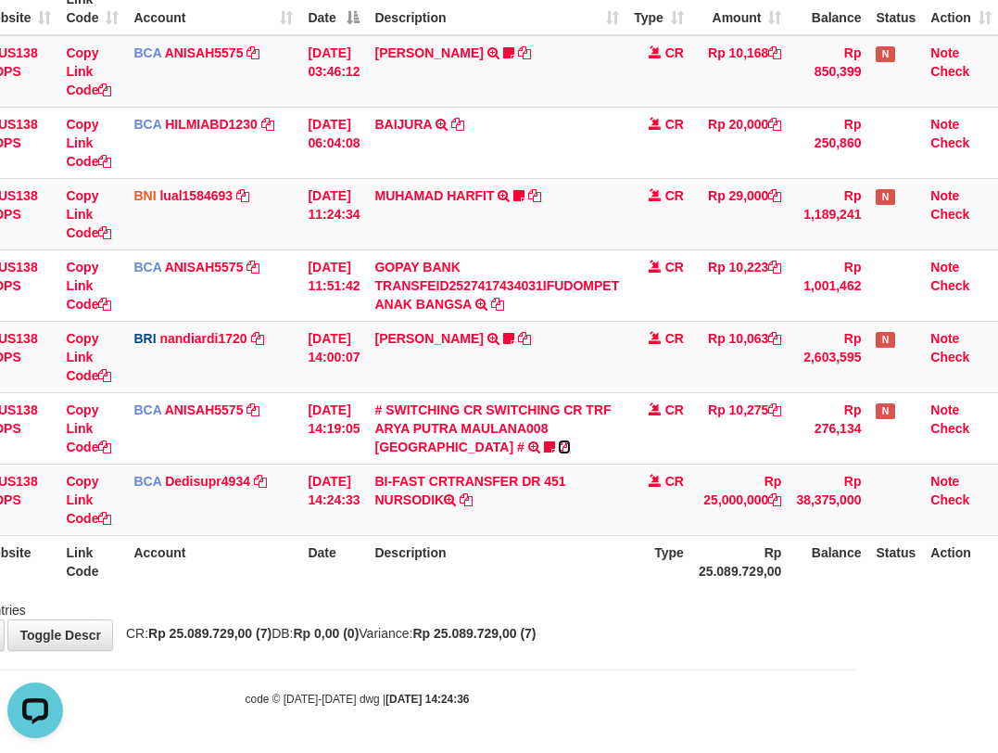
scroll to position [197, 142]
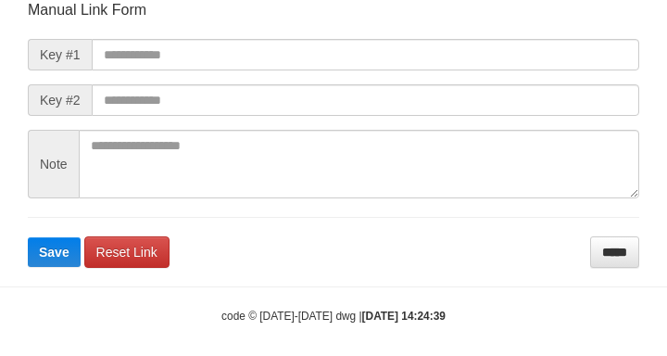
scroll to position [216, 0]
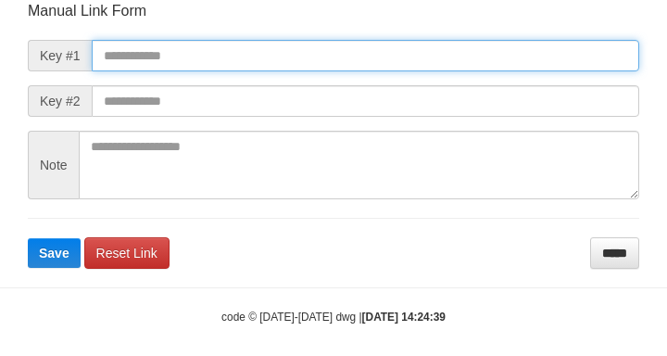
click at [301, 56] on input "text" at bounding box center [366, 56] width 548 height 32
paste input "**********"
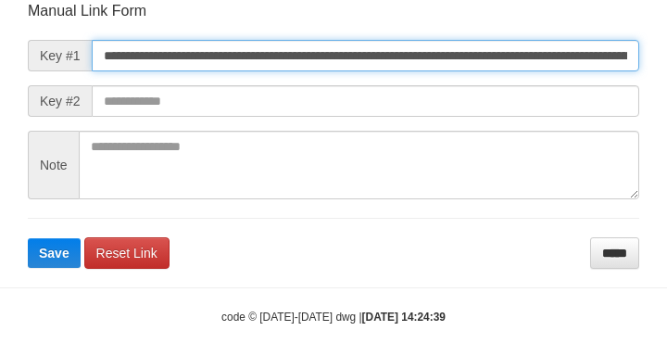
type input "**********"
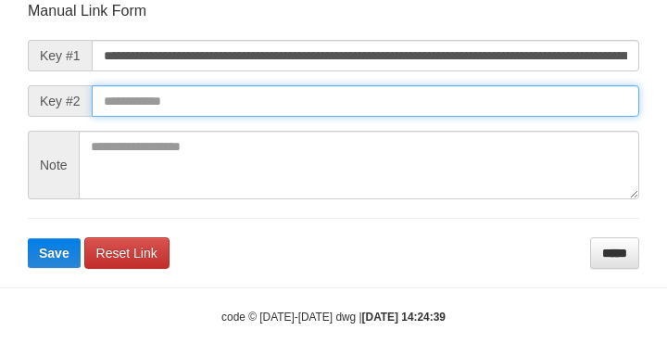
scroll to position [0, 0]
drag, startPoint x: 494, startPoint y: 107, endPoint x: 484, endPoint y: 100, distance: 12.1
click at [492, 107] on input "text" at bounding box center [366, 101] width 548 height 32
click at [107, 98] on input "text" at bounding box center [366, 101] width 548 height 32
click at [28, 238] on button "Save" at bounding box center [54, 253] width 53 height 30
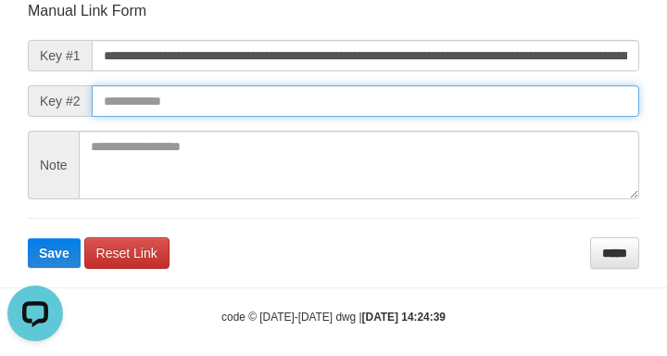
click at [159, 102] on input "text" at bounding box center [366, 101] width 548 height 32
click at [28, 238] on button "Save" at bounding box center [54, 253] width 53 height 30
click at [159, 103] on input "text" at bounding box center [366, 101] width 548 height 32
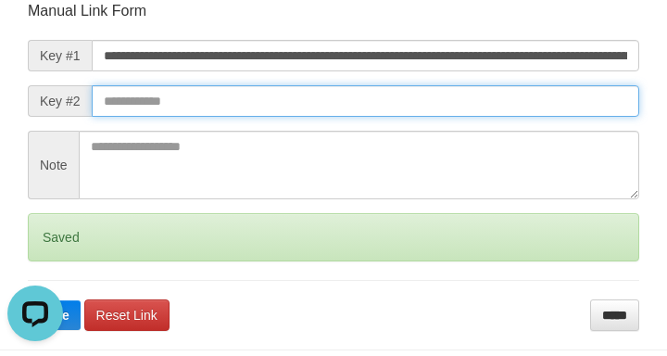
drag, startPoint x: 155, startPoint y: 118, endPoint x: 166, endPoint y: 122, distance: 12.0
click at [156, 120] on form "**********" at bounding box center [334, 166] width 612 height 330
click at [28, 300] on button "Save" at bounding box center [54, 315] width 53 height 30
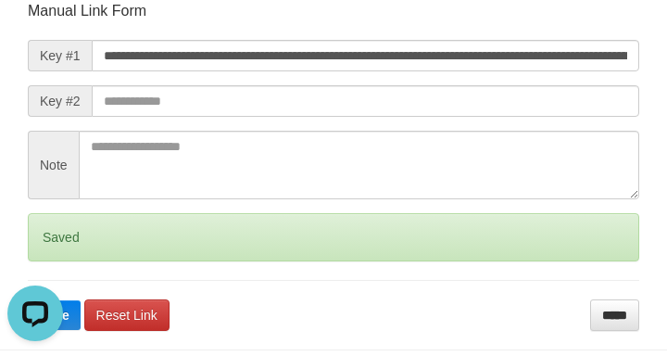
click at [165, 122] on form "**********" at bounding box center [334, 166] width 612 height 330
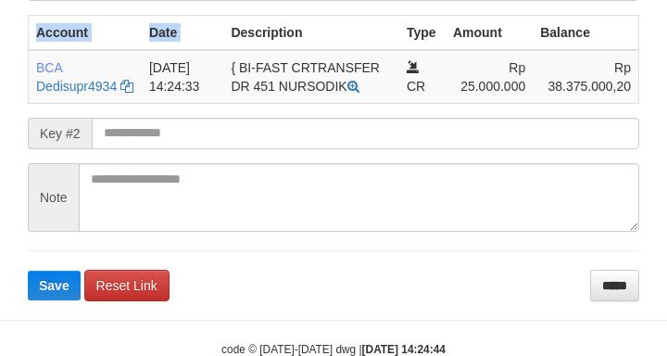
scroll to position [501, 0]
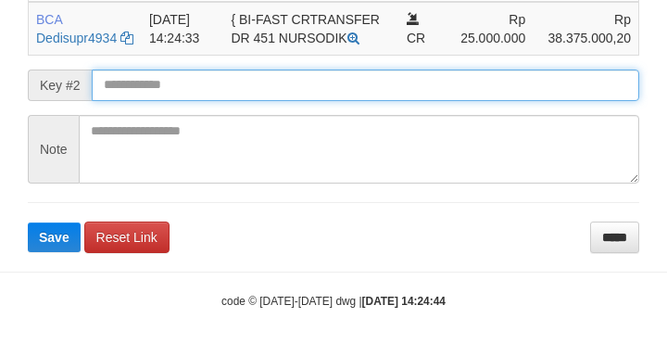
click at [28, 222] on button "Save" at bounding box center [54, 237] width 53 height 30
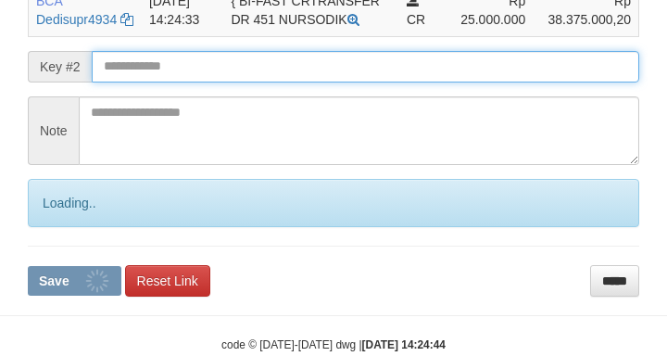
click at [171, 82] on input "text" at bounding box center [366, 67] width 548 height 32
click at [28, 266] on button "Save" at bounding box center [75, 281] width 94 height 30
click at [155, 82] on input "text" at bounding box center [366, 67] width 548 height 32
click at [157, 82] on input "text" at bounding box center [366, 67] width 548 height 32
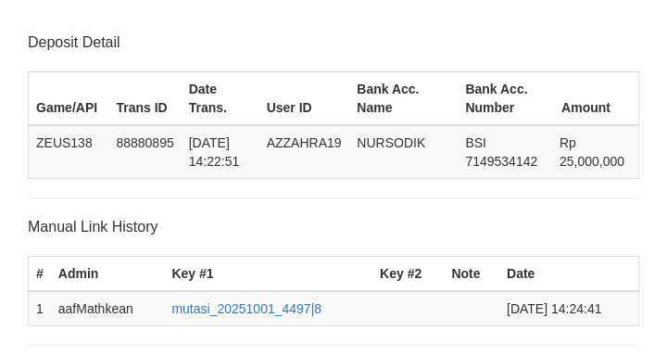
scroll to position [501, 0]
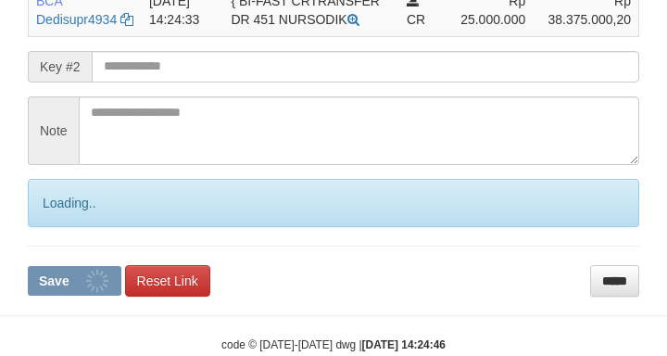
click at [149, 82] on input "text" at bounding box center [366, 67] width 548 height 32
click at [28, 266] on button "Save" at bounding box center [75, 281] width 94 height 30
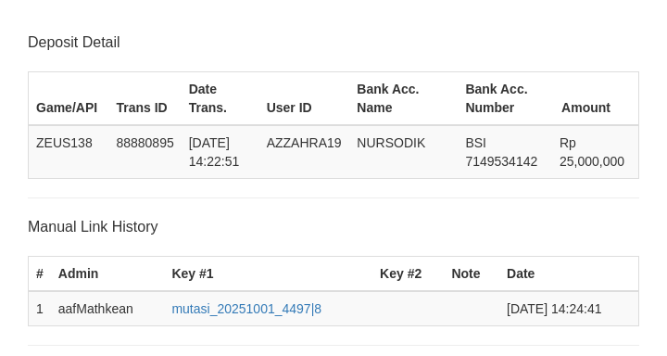
scroll to position [501, 0]
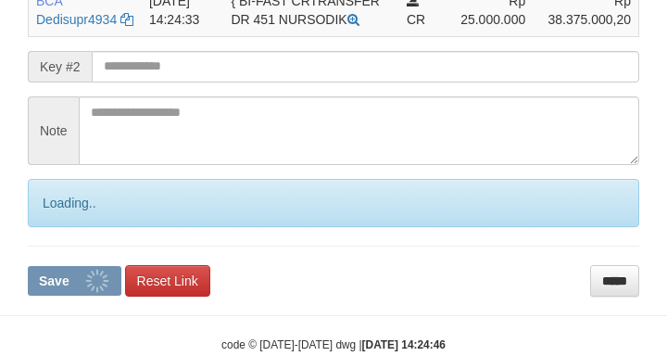
click at [163, 82] on input "text" at bounding box center [366, 67] width 548 height 32
click at [28, 266] on button "Save" at bounding box center [75, 281] width 94 height 30
click at [163, 82] on input "text" at bounding box center [366, 67] width 548 height 32
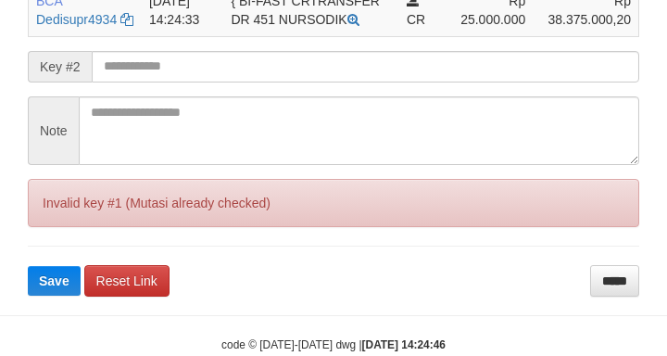
click at [28, 266] on button "Save" at bounding box center [54, 281] width 53 height 30
click at [166, 82] on input "text" at bounding box center [366, 67] width 548 height 32
click at [28, 266] on button "Save" at bounding box center [54, 281] width 53 height 30
drag, startPoint x: 148, startPoint y: 91, endPoint x: 165, endPoint y: 91, distance: 16.7
click at [154, 82] on input "text" at bounding box center [366, 67] width 548 height 32
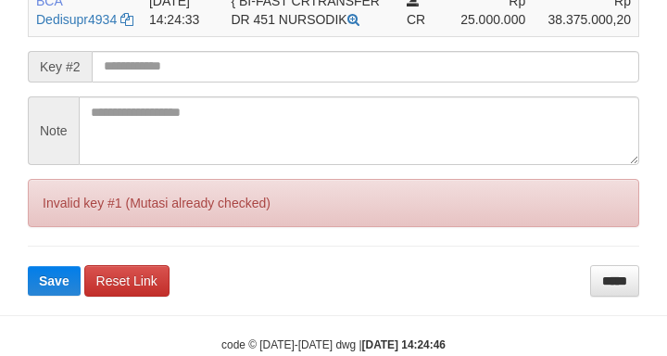
click at [28, 266] on button "Save" at bounding box center [54, 281] width 53 height 30
click at [165, 82] on input "text" at bounding box center [366, 67] width 548 height 32
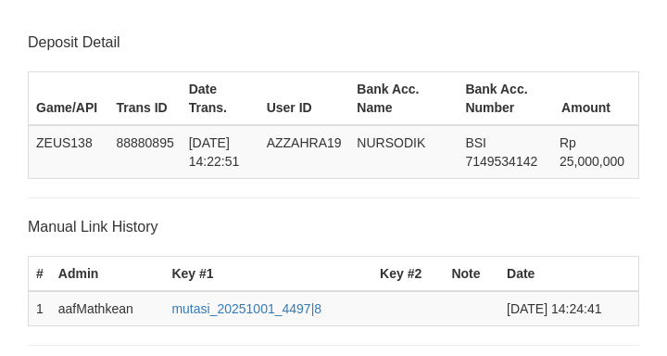
scroll to position [501, 0]
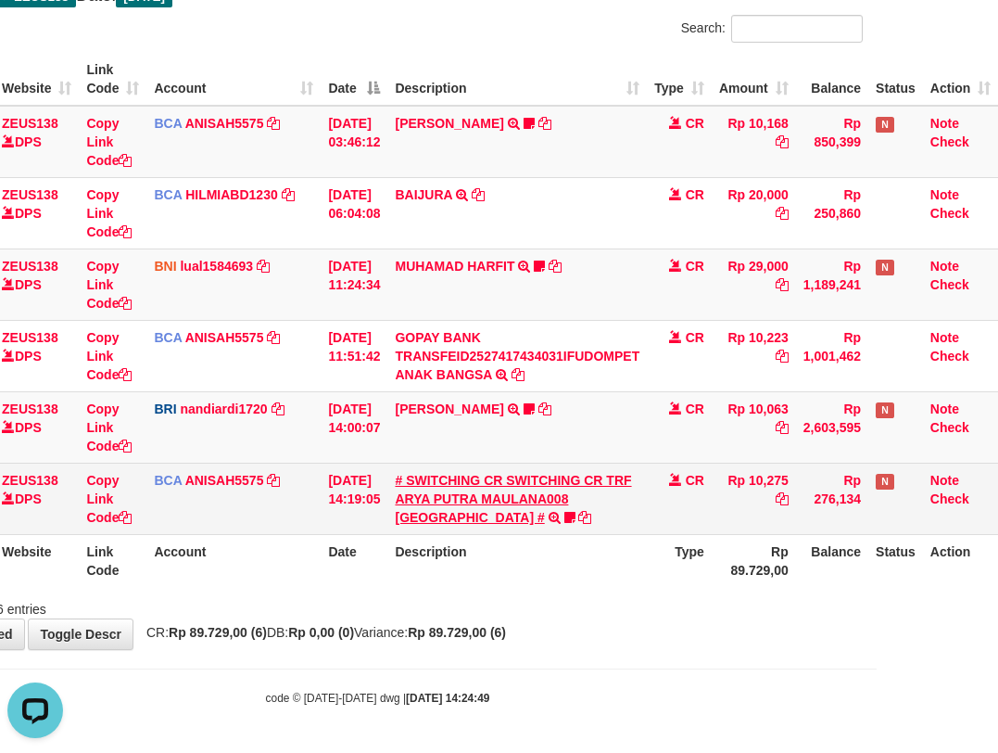
click at [549, 477] on td "# SWITCHING CR SWITCHING CR TRF ARYA PUTRA MAULANA008 PLAZA MANDI # SWITCHING C…" at bounding box center [517, 498] width 260 height 71
click at [598, 511] on td "# SWITCHING CR SWITCHING CR TRF ARYA PUTRA MAULANA008 PLAZA MANDI # SWITCHING C…" at bounding box center [517, 498] width 260 height 71
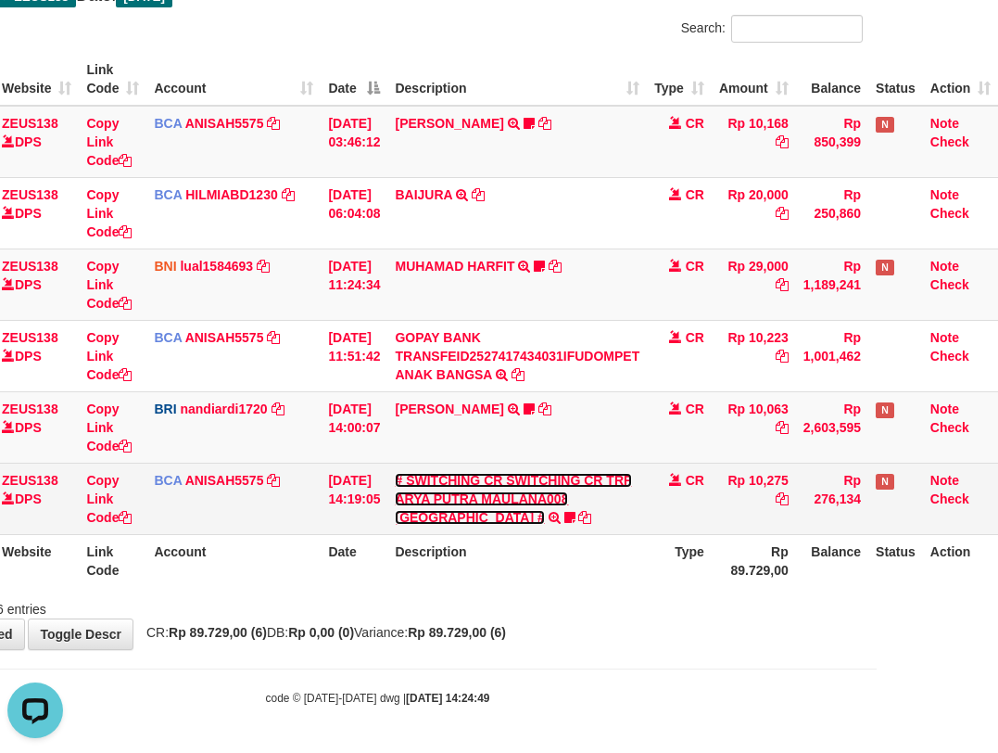
click at [395, 473] on link "# SWITCHING CR SWITCHING CR TRF ARYA PUTRA MAULANA008 PLAZA MANDI #" at bounding box center [513, 499] width 236 height 52
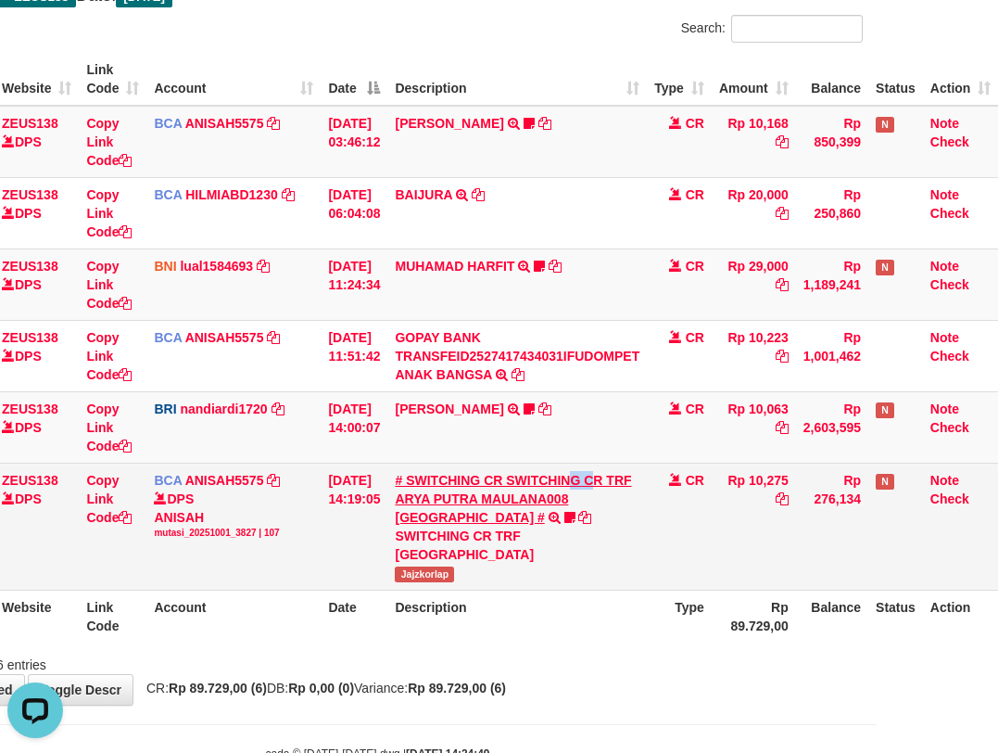
drag, startPoint x: 569, startPoint y: 488, endPoint x: 578, endPoint y: 474, distance: 17.5
click at [585, 487] on td "# SWITCHING CR SWITCHING CR TRF ARYA PUTRA MAULANA008 PLAZA MANDI # SWITCHING C…" at bounding box center [517, 526] width 260 height 127
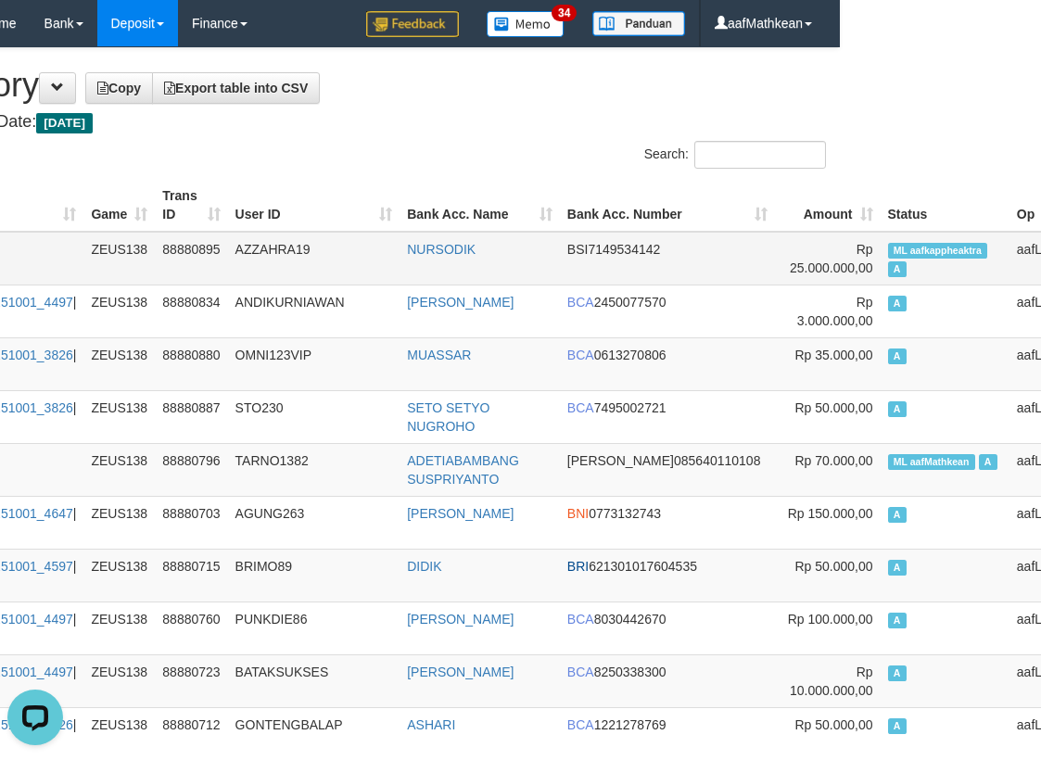
click at [888, 250] on span "ML aafkappheaktra" at bounding box center [938, 251] width 100 height 16
copy td "aafkappheaktra"
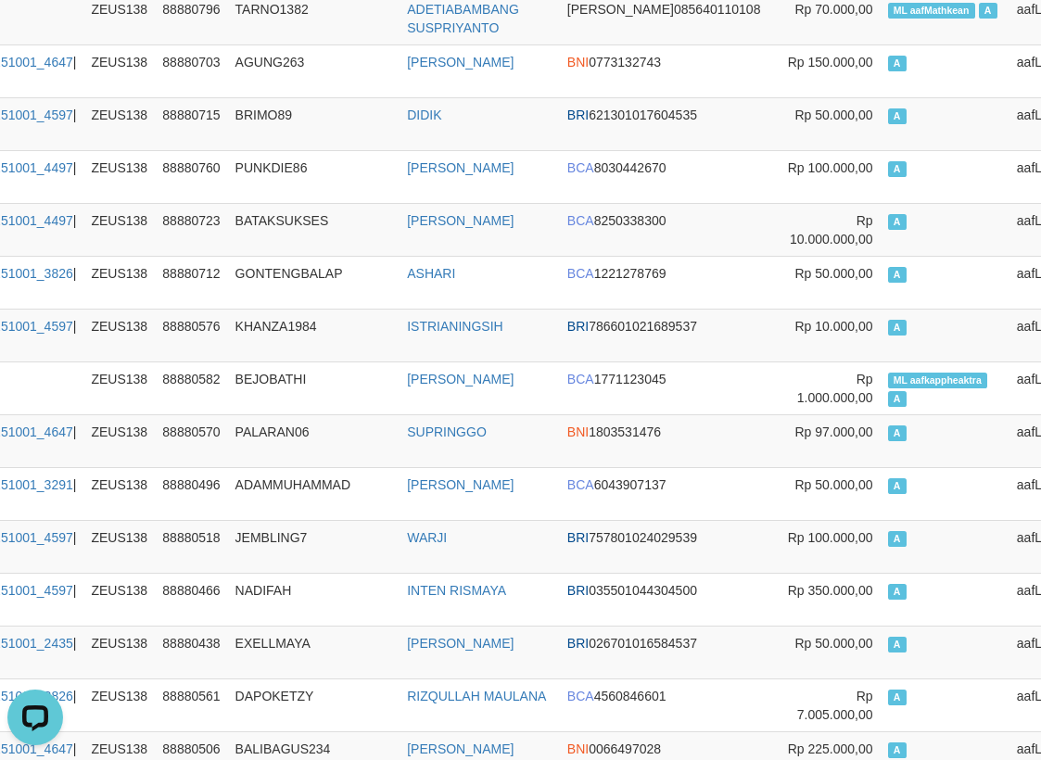
scroll to position [1931, 201]
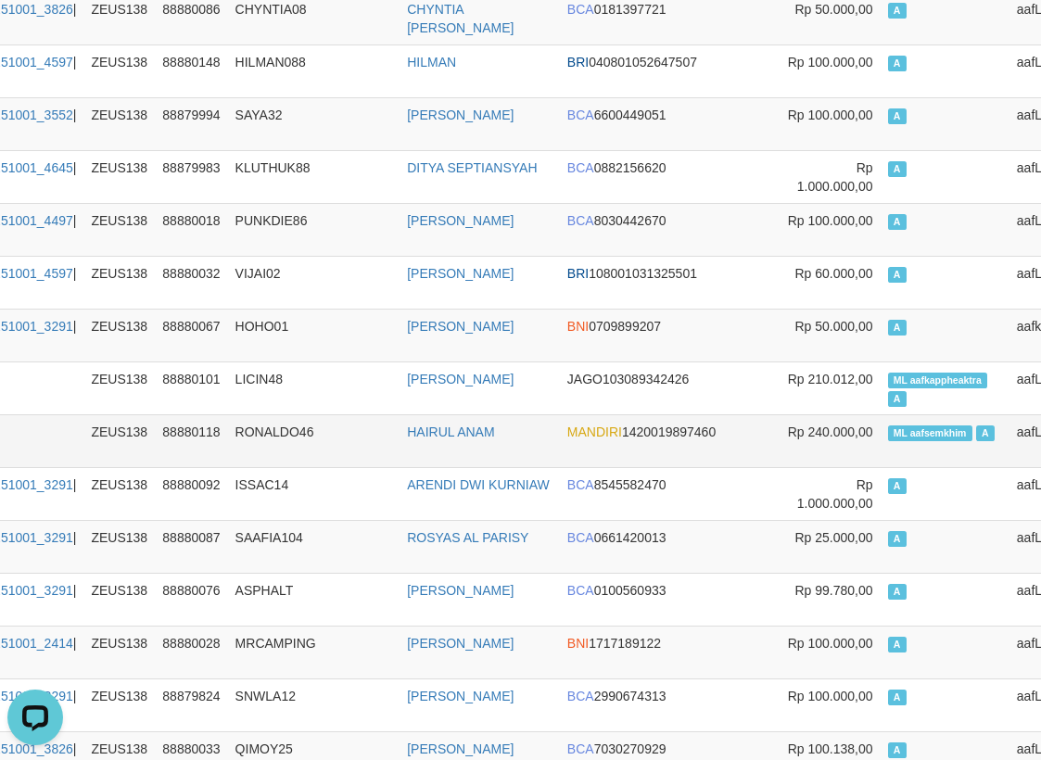
click at [888, 435] on span "ML aafsemkhim" at bounding box center [930, 433] width 84 height 16
copy span "L aafsemkh"
drag, startPoint x: 811, startPoint y: 421, endPoint x: 860, endPoint y: 426, distance: 49.4
click at [881, 426] on td "ML aafsemkhim A" at bounding box center [945, 440] width 129 height 53
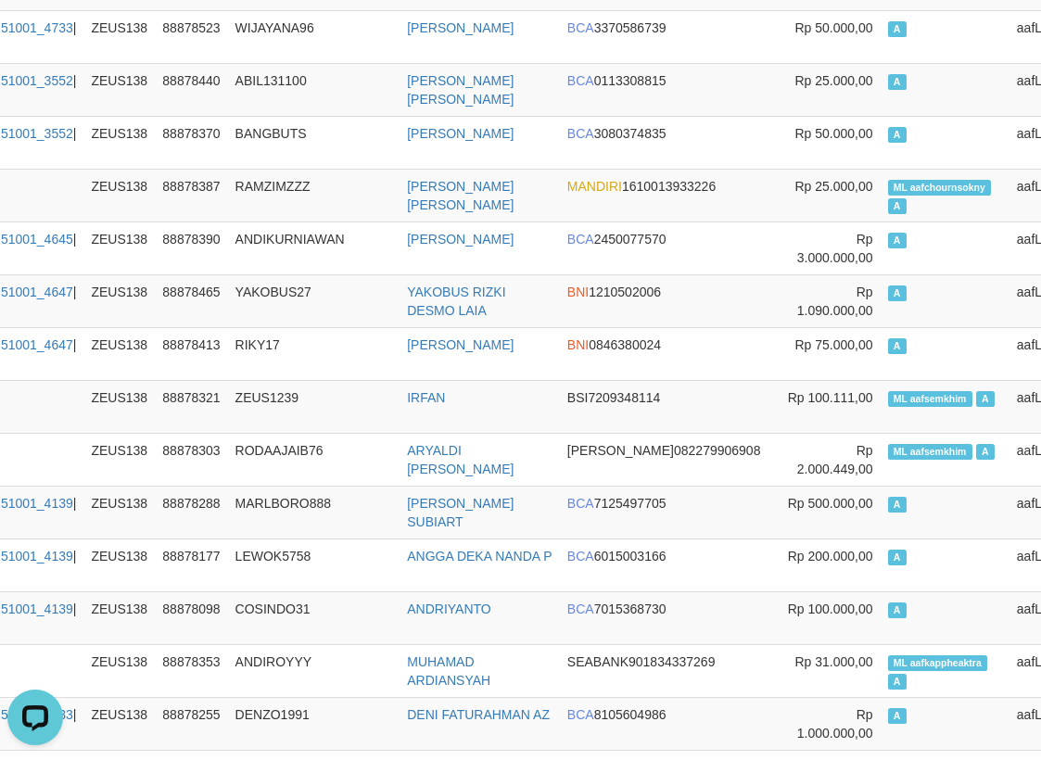
scroll to position [0, 201]
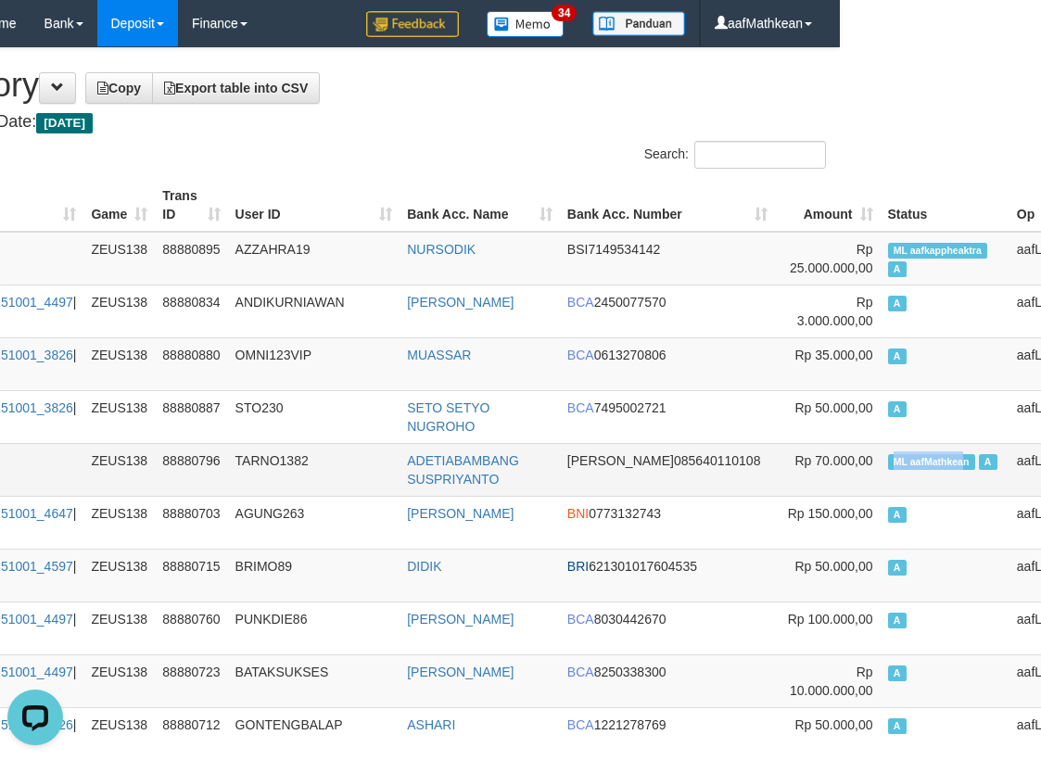
drag, startPoint x: 826, startPoint y: 451, endPoint x: 871, endPoint y: 453, distance: 45.5
click td "ML aafMathkean A"
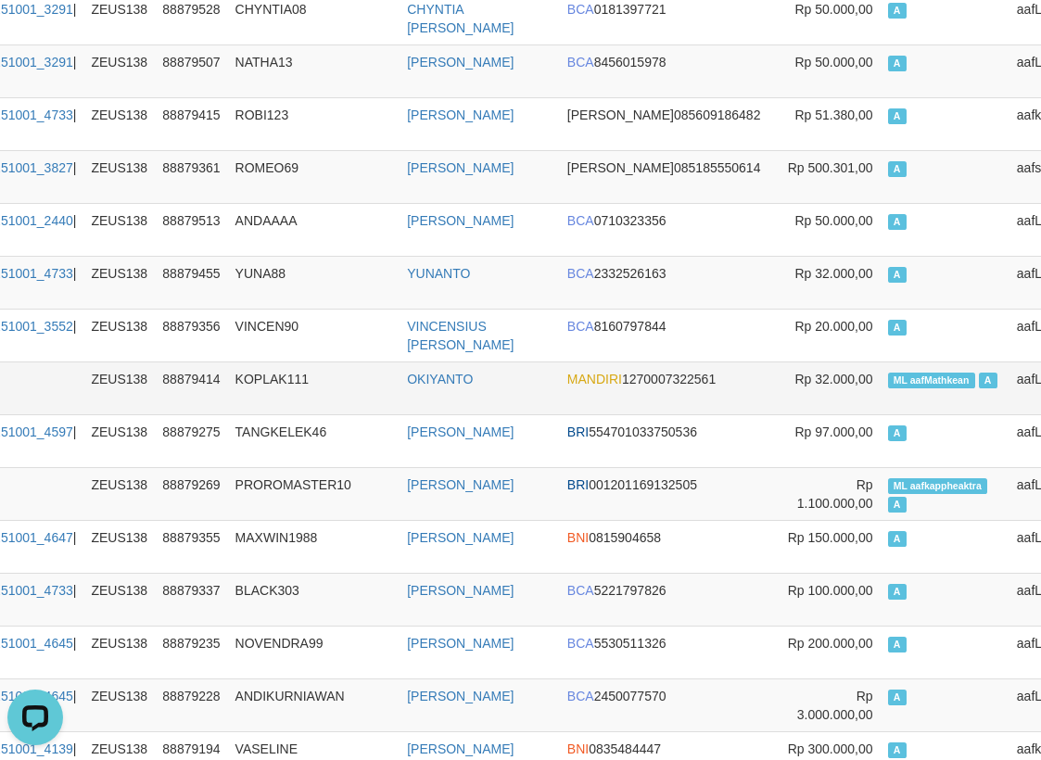
scroll to position [5067, 201]
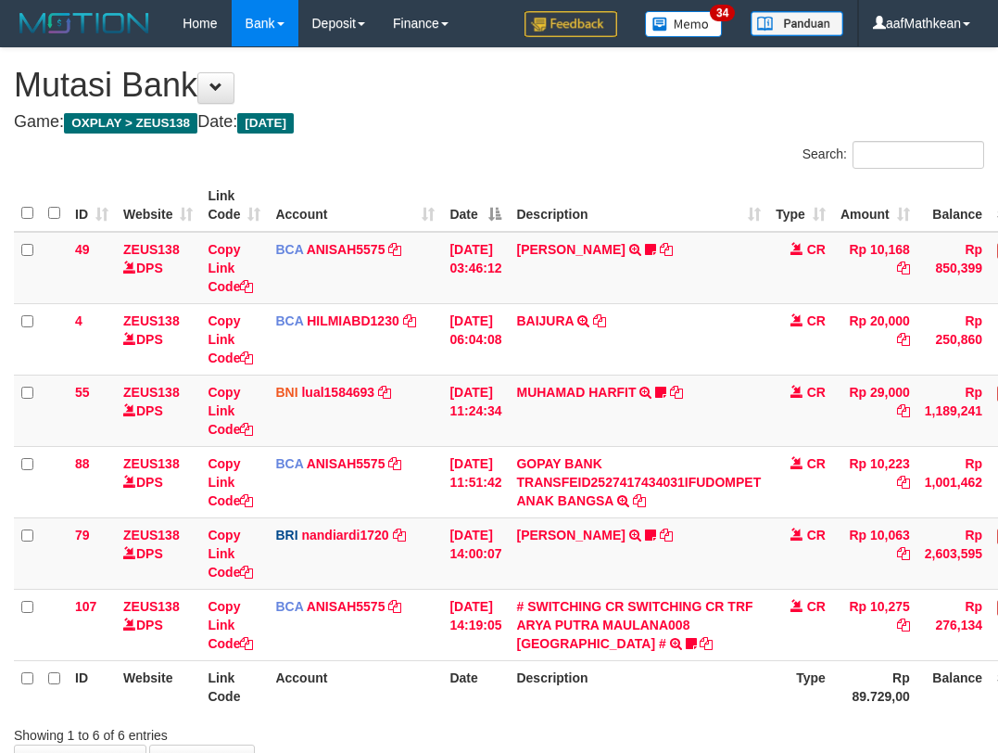
scroll to position [120, 120]
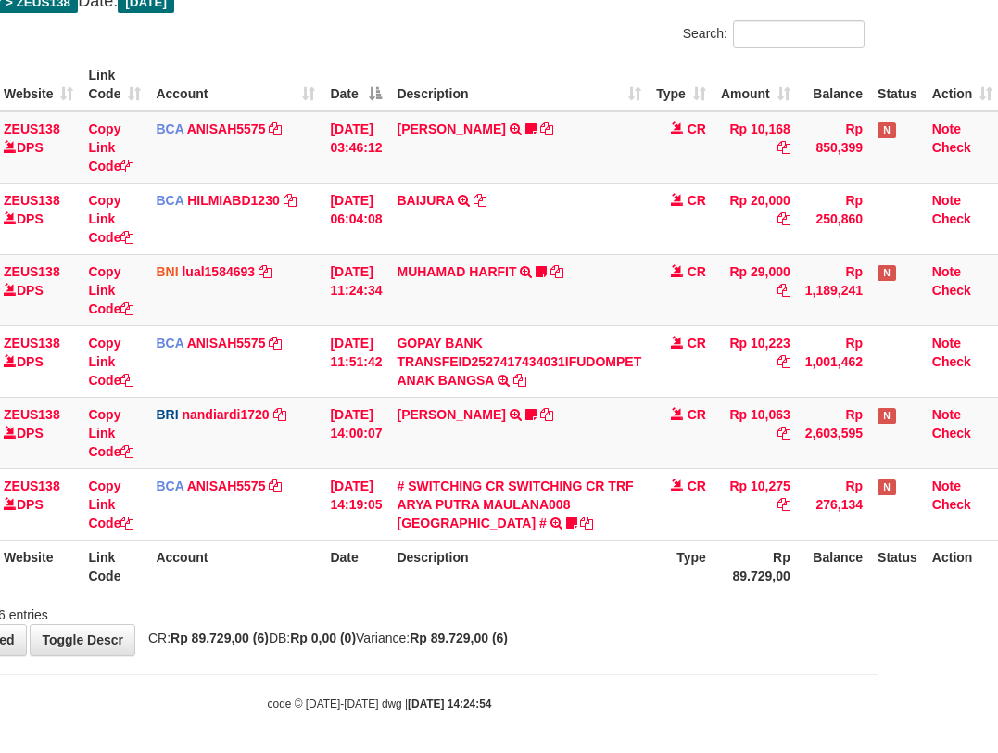
click at [586, 548] on th "Description" at bounding box center [519, 565] width 260 height 53
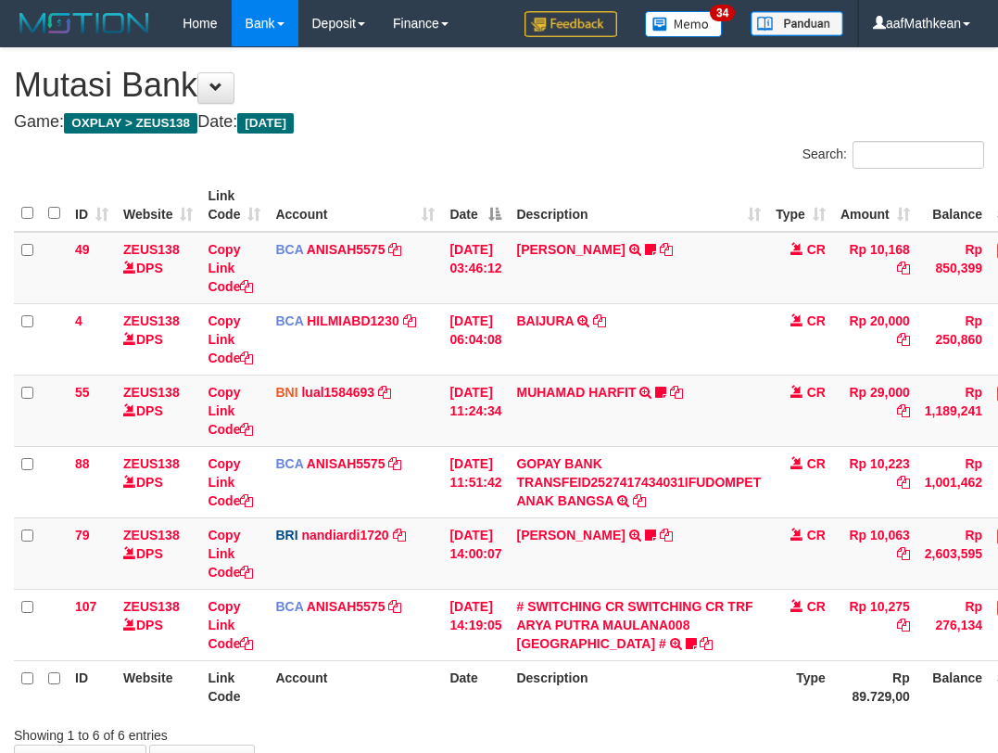
scroll to position [118, 112]
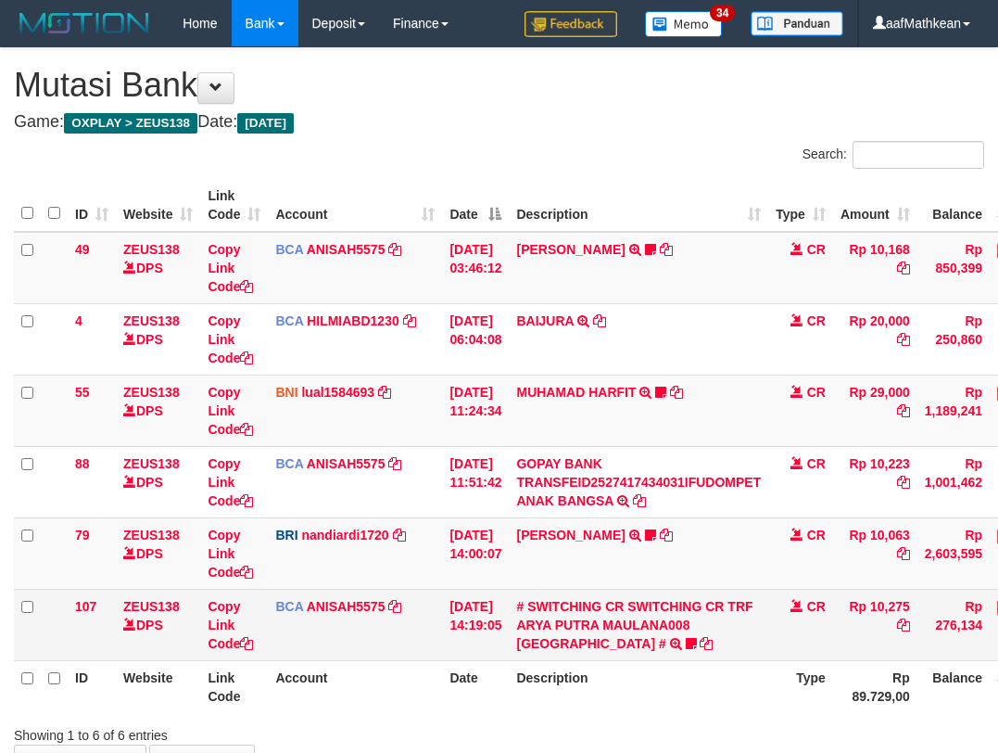
scroll to position [118, 112]
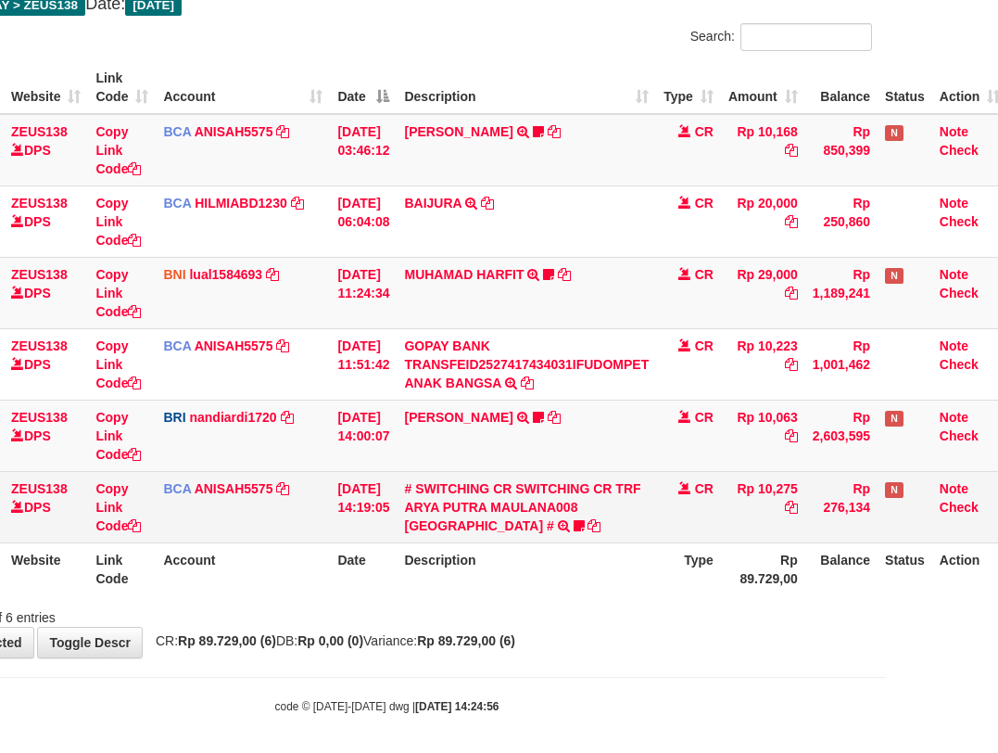
click at [587, 541] on td "# SWITCHING CR SWITCHING CR TRF [PERSON_NAME] MAULANA008 PLAZA MANDI # SWITCHIN…" at bounding box center [527, 506] width 260 height 71
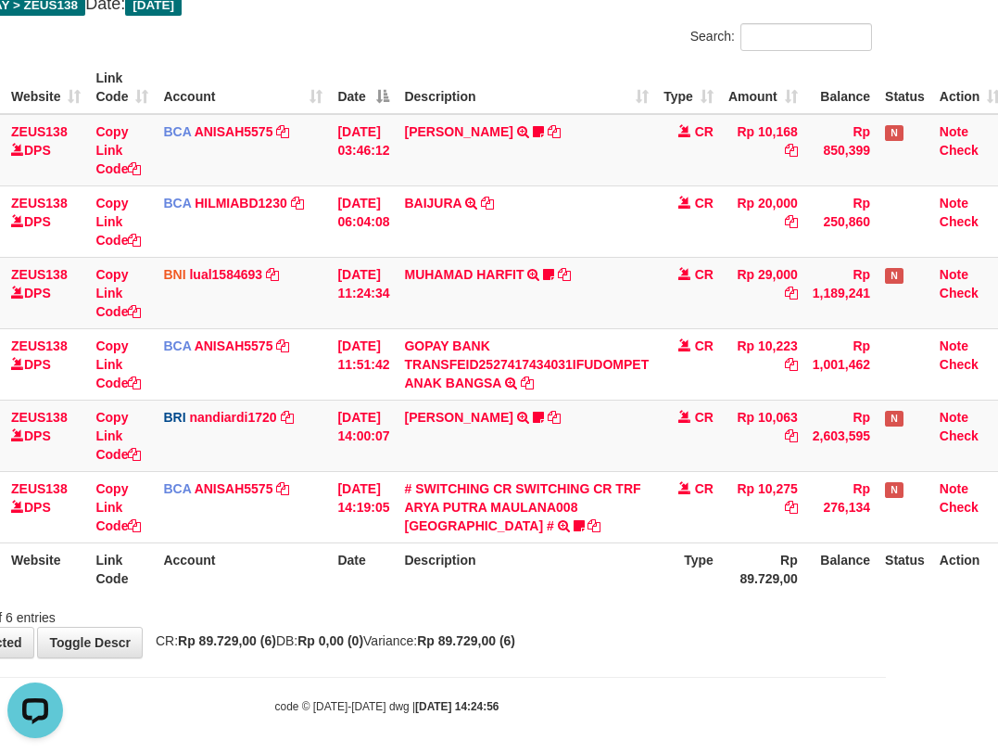
click at [525, 569] on th "Description" at bounding box center [527, 568] width 260 height 53
click at [694, 552] on table "ID Website Link Code Account Date Description Type Amount Balance Status Action…" at bounding box center [455, 328] width 1106 height 534
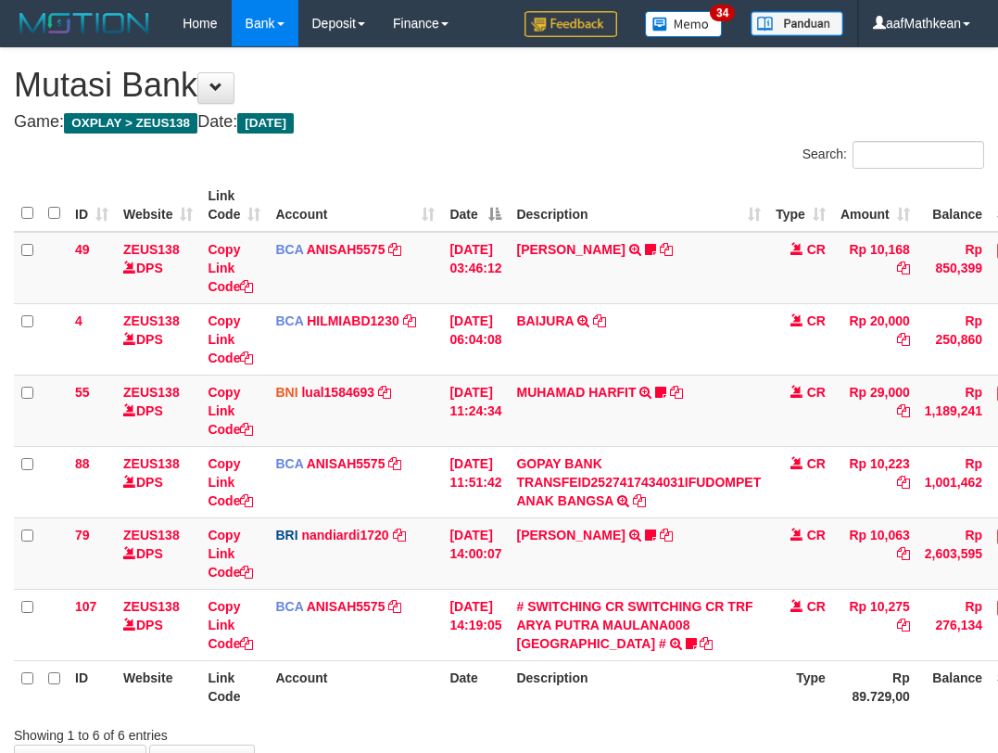
click at [768, 660] on th "Type" at bounding box center [800, 686] width 65 height 53
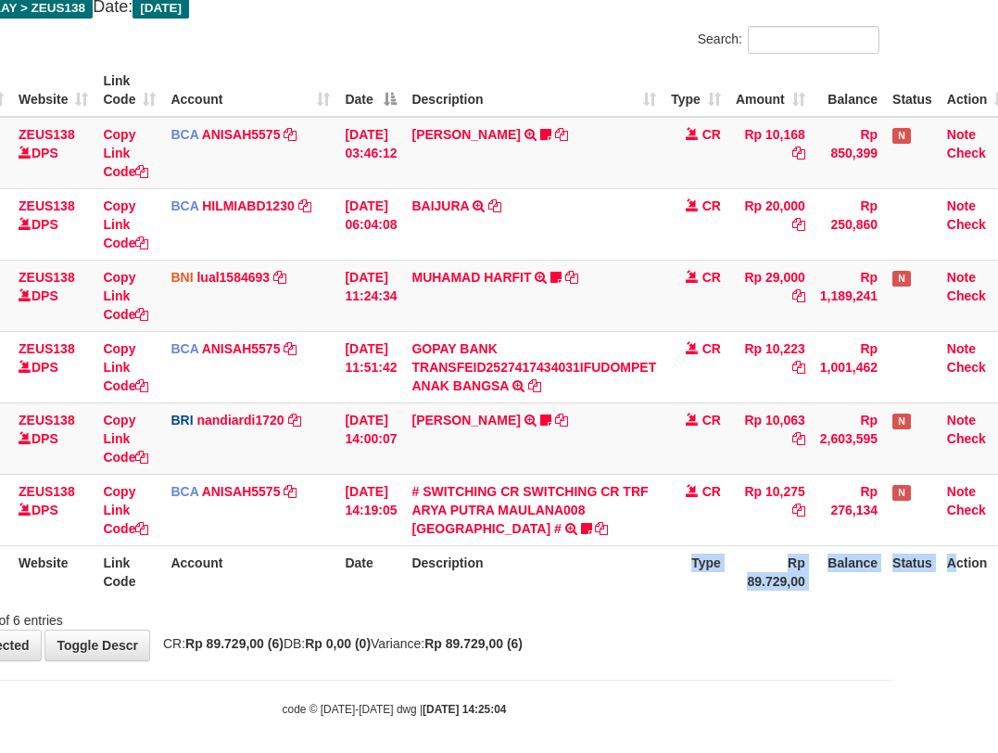
drag, startPoint x: 668, startPoint y: 573, endPoint x: 1103, endPoint y: 544, distance: 435.7
click at [894, 544] on html "Toggle navigation Home Bank Account List Load By Website Group [OXPLAY] ZEUS138…" at bounding box center [394, 324] width 998 height 879
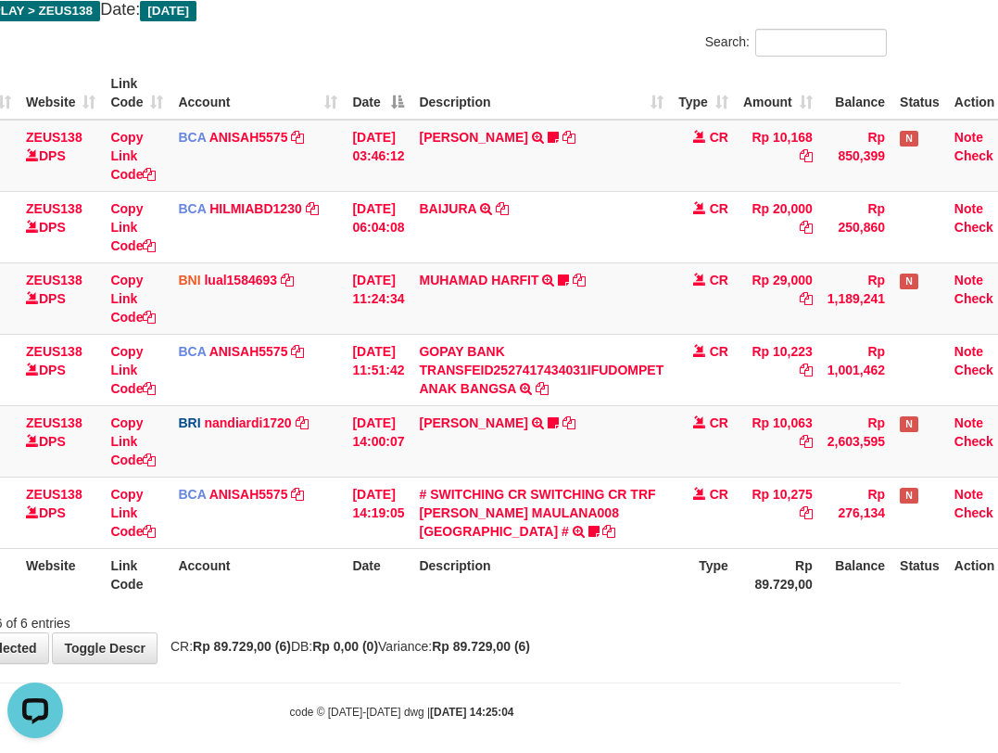
drag, startPoint x: 310, startPoint y: 440, endPoint x: 1003, endPoint y: 338, distance: 700.8
click at [666, 445] on tr "79 ZEUS138 DPS Copy Link Code BRI nandiardi1720 DPS NANDI ARDIANSYAH mutasi_202…" at bounding box center [470, 440] width 1106 height 71
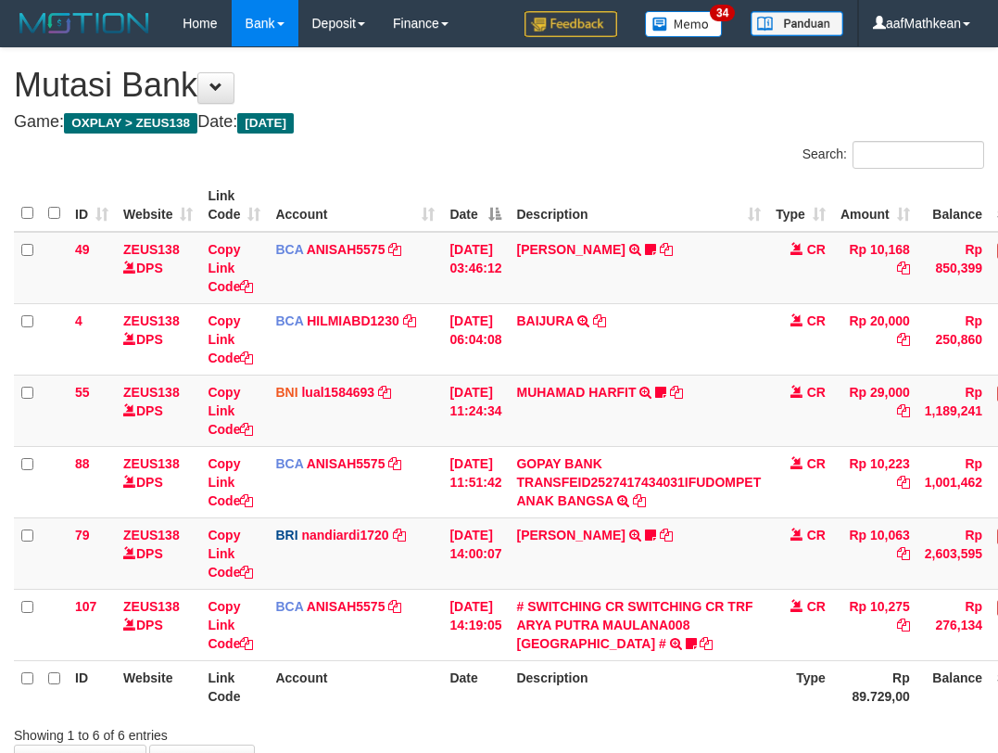
scroll to position [109, 90]
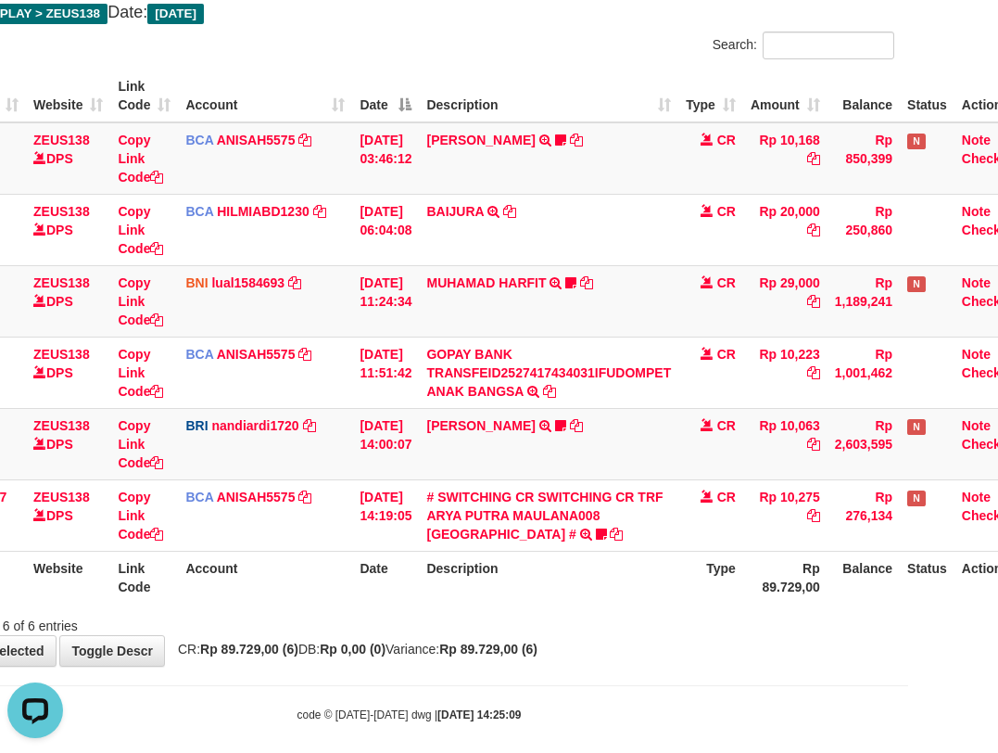
click at [522, 577] on th "Description" at bounding box center [549, 577] width 260 height 53
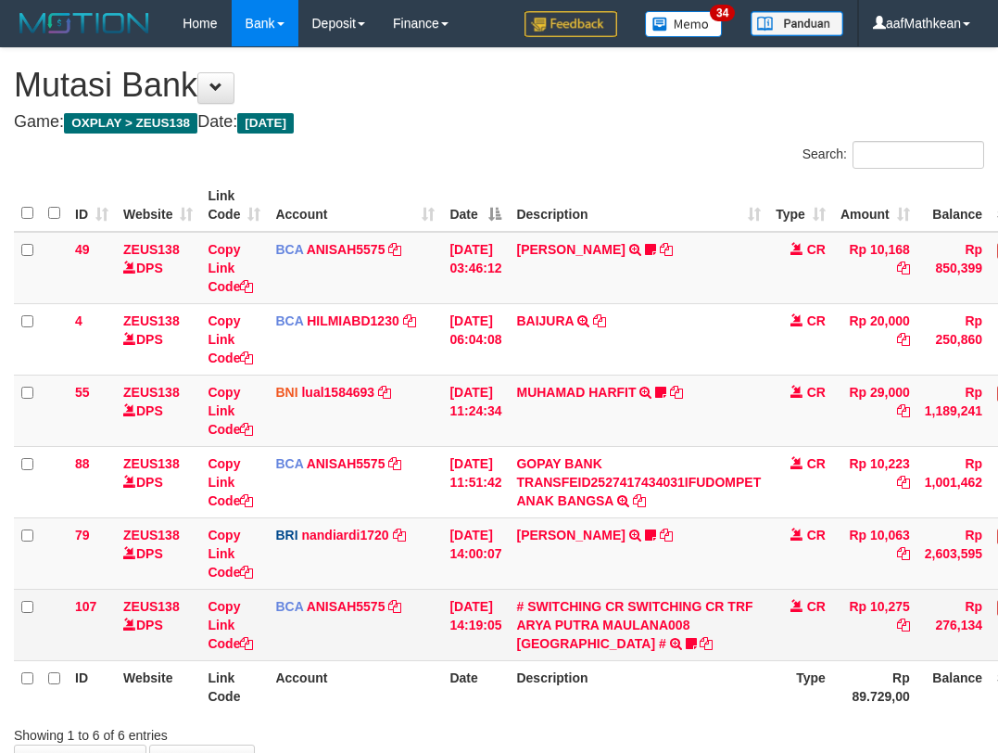
click at [620, 589] on td "# SWITCHING CR SWITCHING CR TRF [PERSON_NAME] MAULANA008 PLAZA MANDI # SWITCHIN…" at bounding box center [639, 624] width 260 height 71
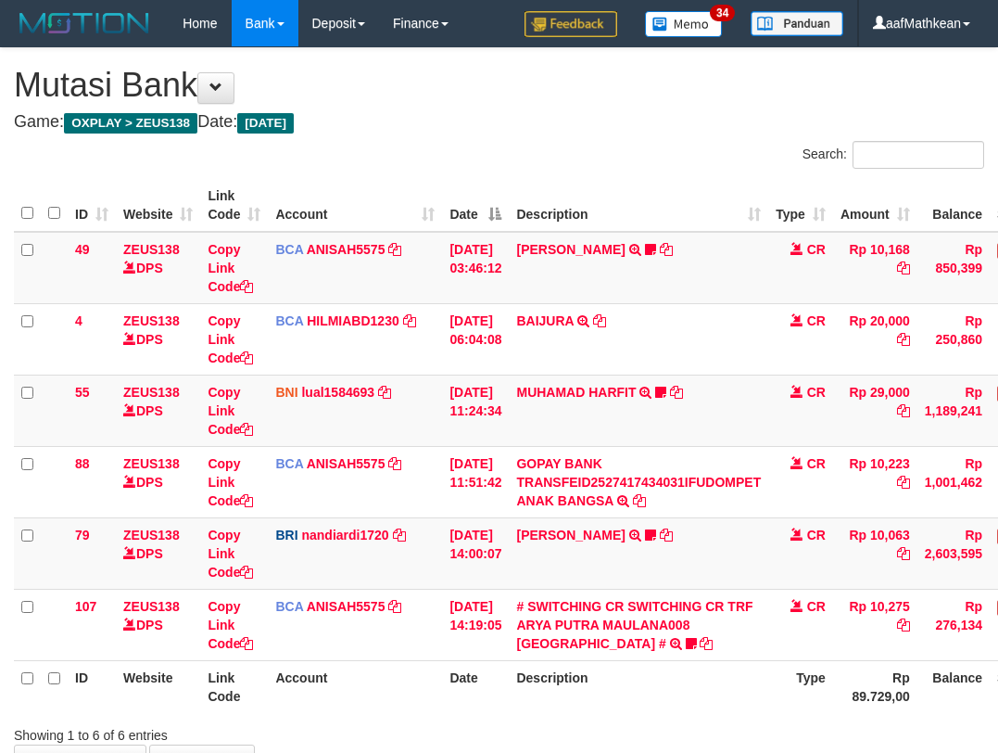
scroll to position [107, 82]
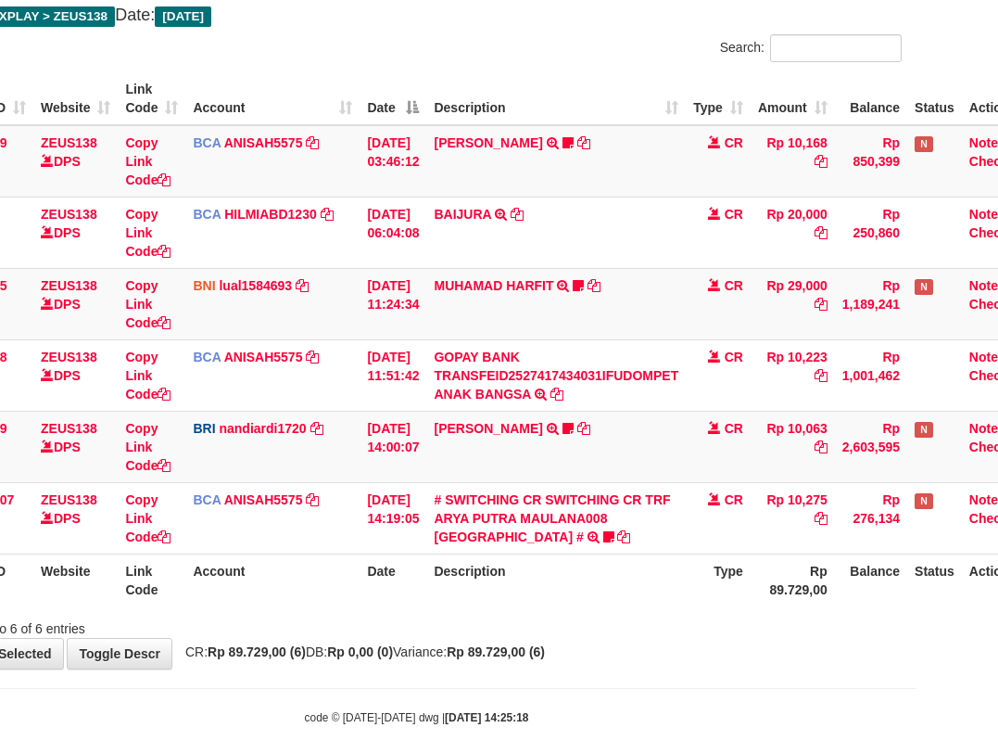
click at [542, 565] on th "Description" at bounding box center [556, 579] width 260 height 53
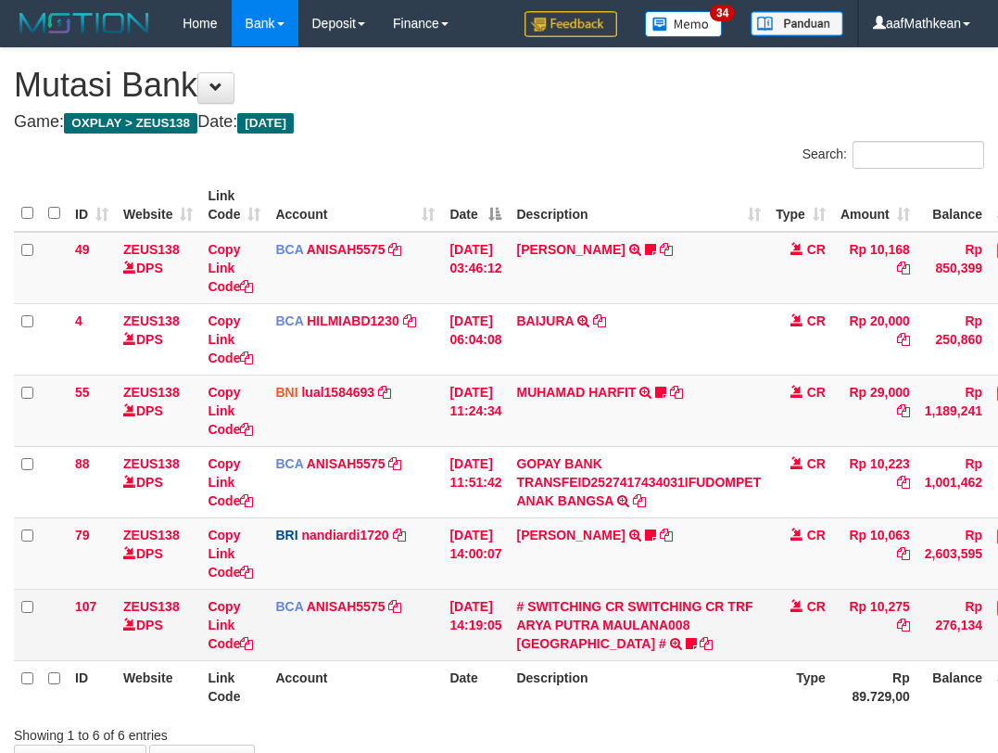
click at [613, 589] on td "# SWITCHING CR SWITCHING CR TRF ARYA PUTRA MAULANA008 PLAZA MANDI # SWITCHING C…" at bounding box center [639, 624] width 260 height 71
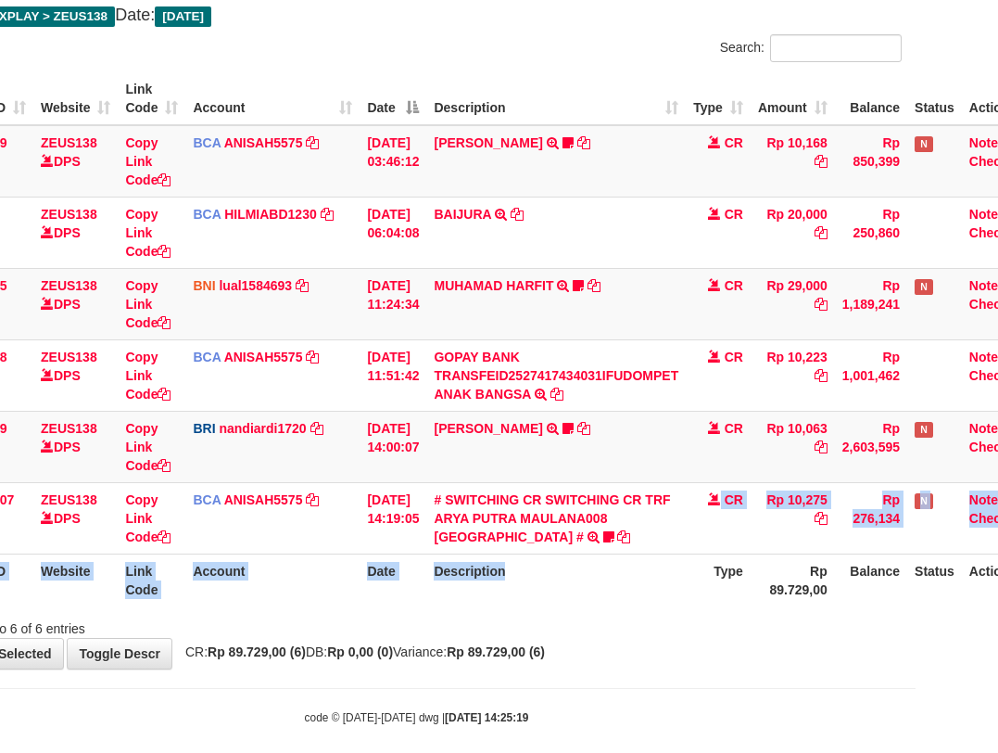
drag, startPoint x: 603, startPoint y: 551, endPoint x: 595, endPoint y: 560, distance: 12.5
click at [595, 560] on table "ID Website Link Code Account Date Description Type Amount Balance Status Action…" at bounding box center [484, 339] width 1106 height 534
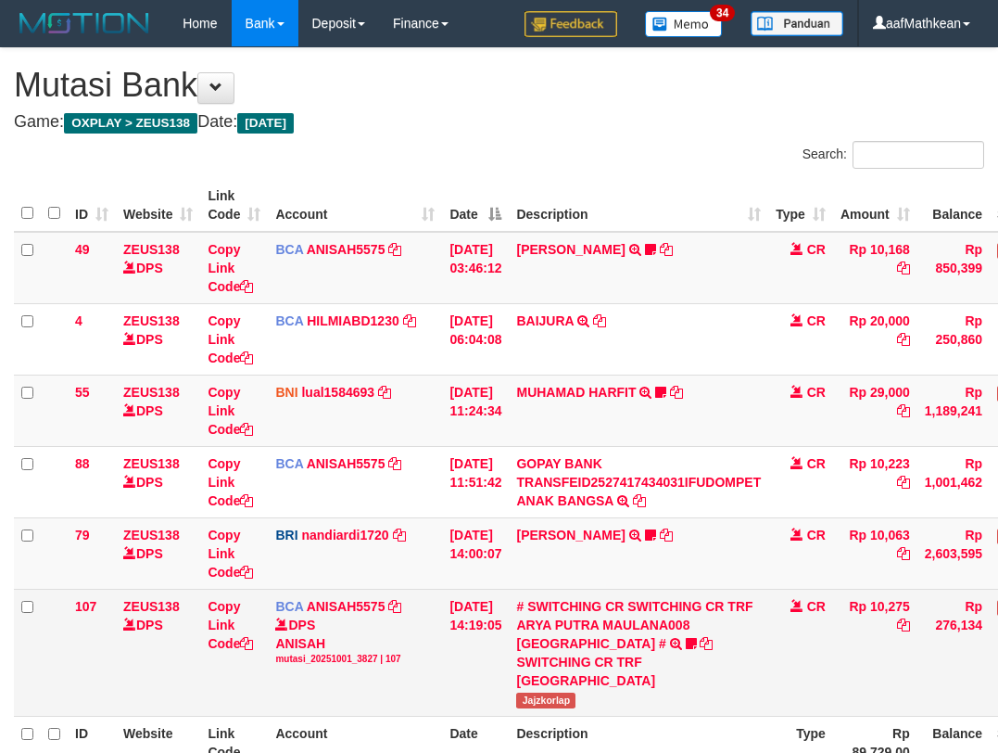
scroll to position [104, 75]
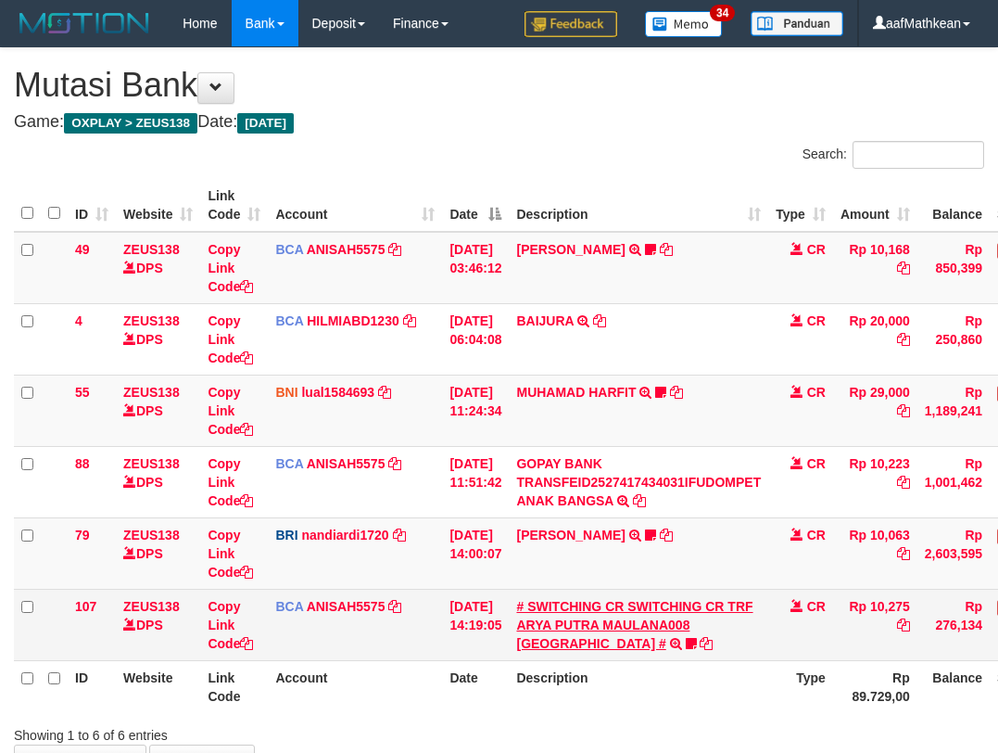
scroll to position [104, 75]
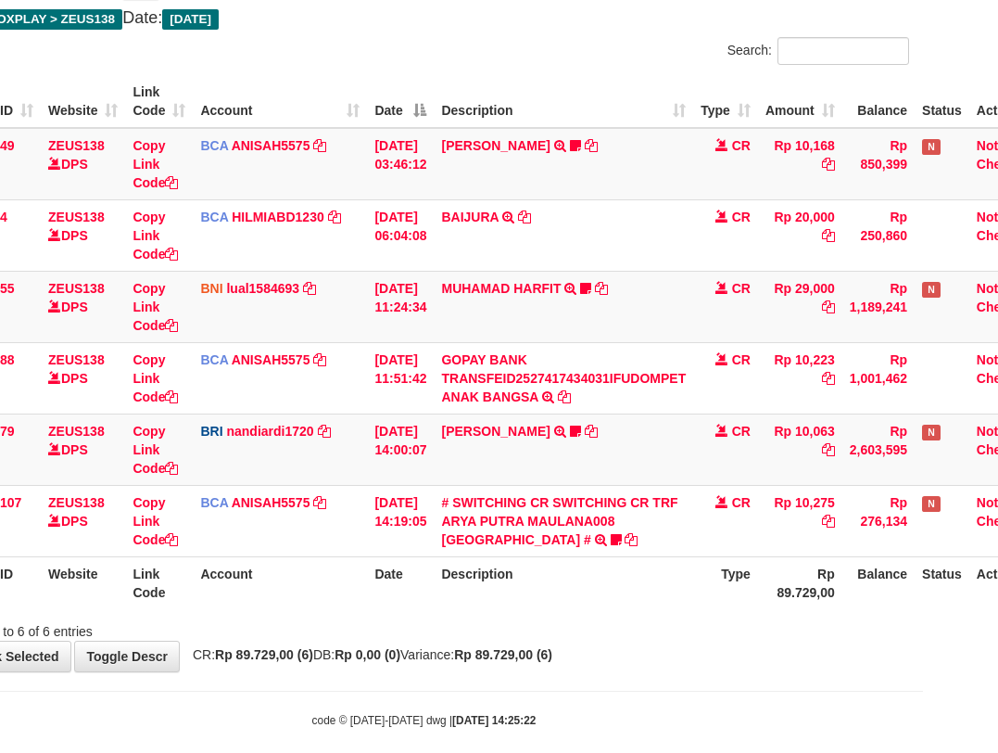
drag, startPoint x: 563, startPoint y: 544, endPoint x: 577, endPoint y: 570, distance: 29.9
click at [573, 568] on table "ID Website Link Code Account Date Description Type Amount Balance Status Action…" at bounding box center [492, 342] width 1106 height 534
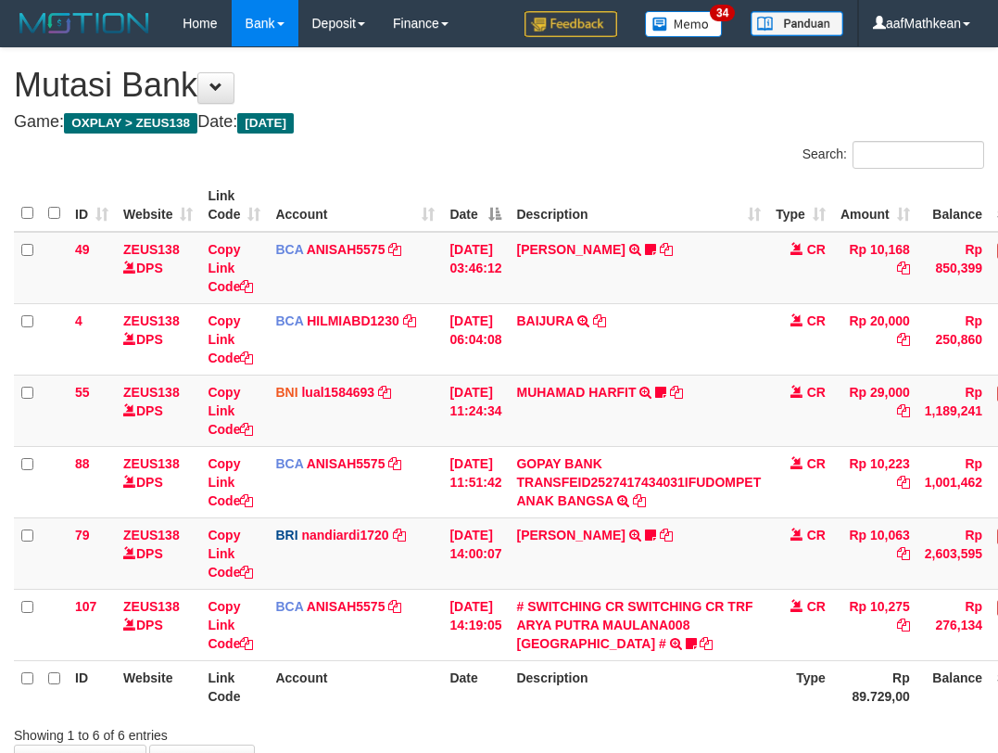
scroll to position [108, 130]
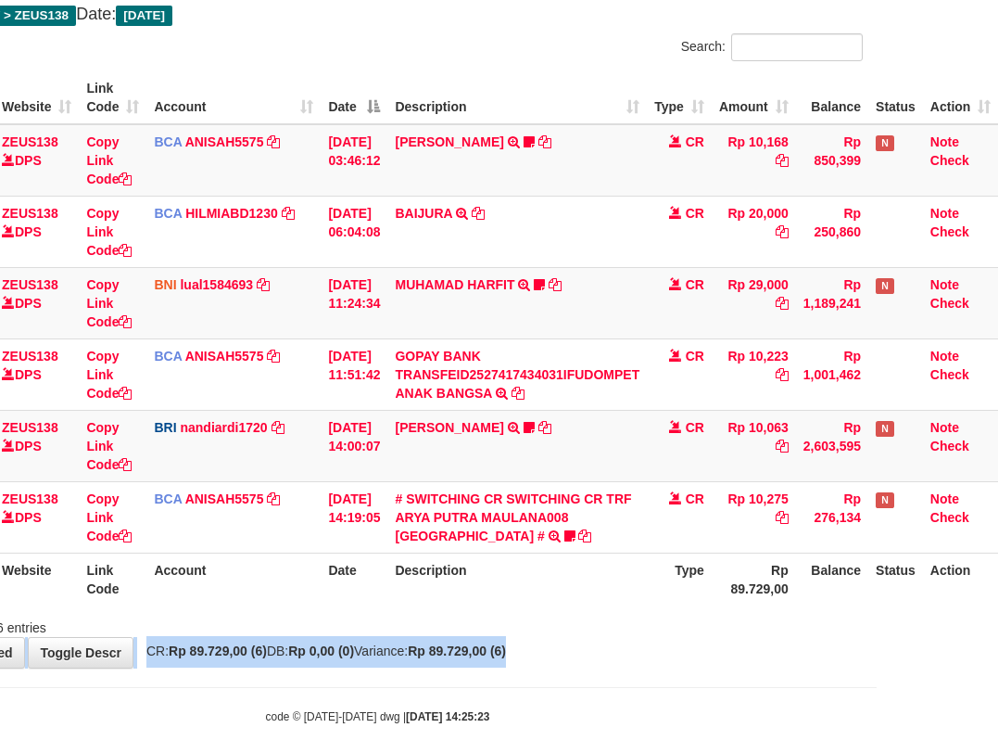
click at [741, 639] on div "**********" at bounding box center [378, 304] width 998 height 727
click at [740, 638] on div "**********" at bounding box center [378, 304] width 998 height 727
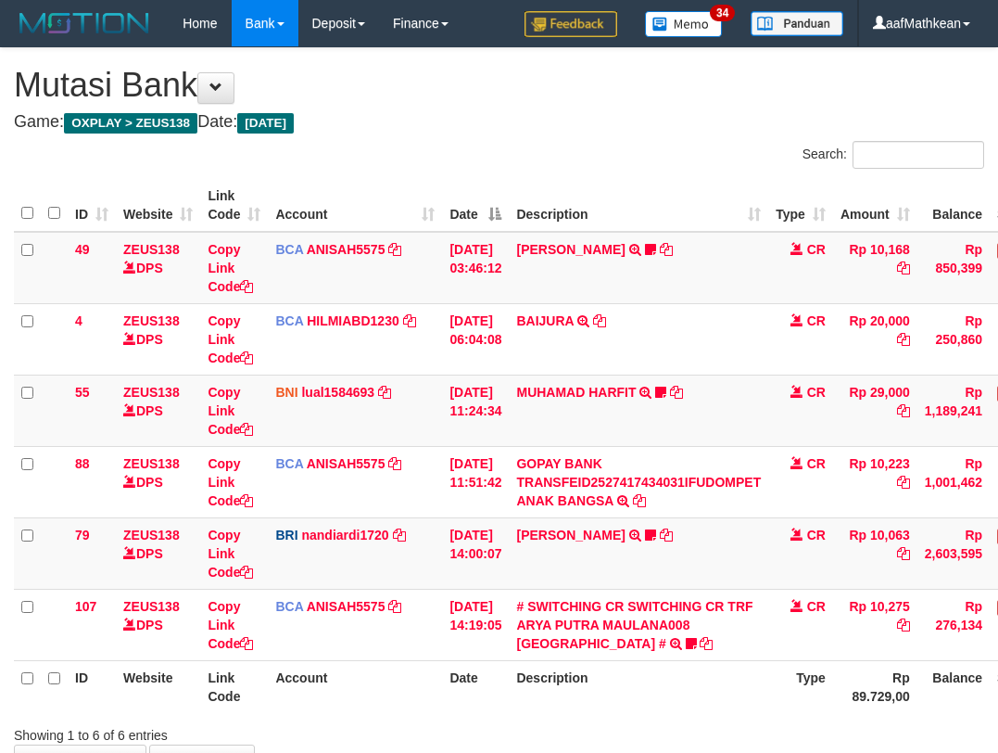
scroll to position [105, 122]
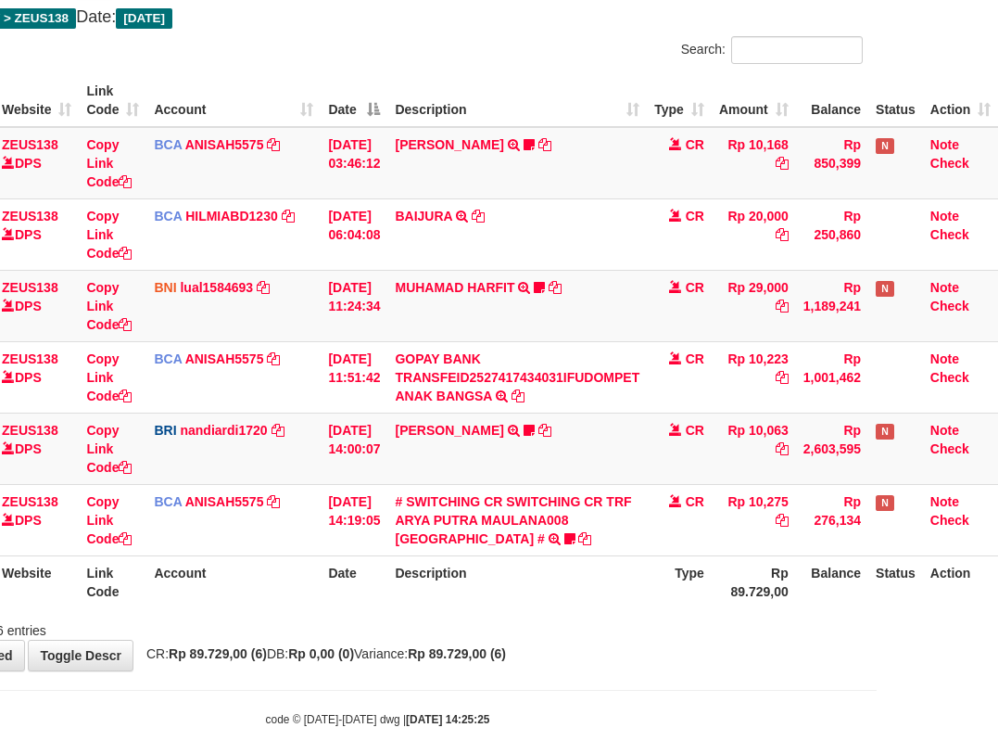
click at [747, 643] on div "**********" at bounding box center [378, 306] width 998 height 727
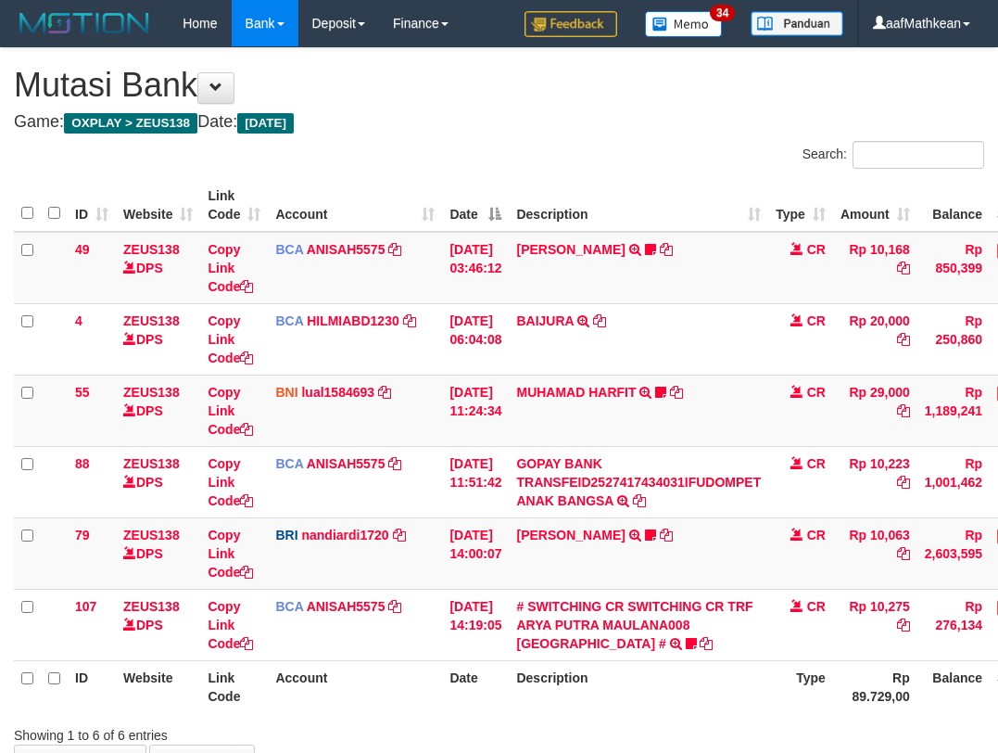
scroll to position [105, 122]
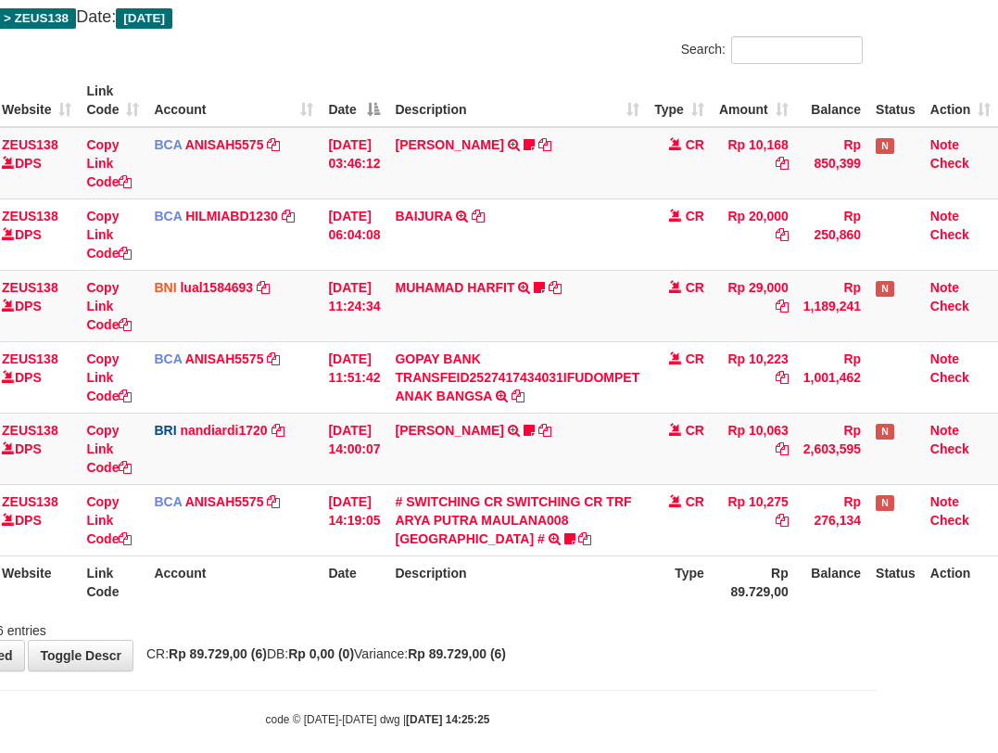
click at [420, 602] on th "Description" at bounding box center [517, 581] width 260 height 53
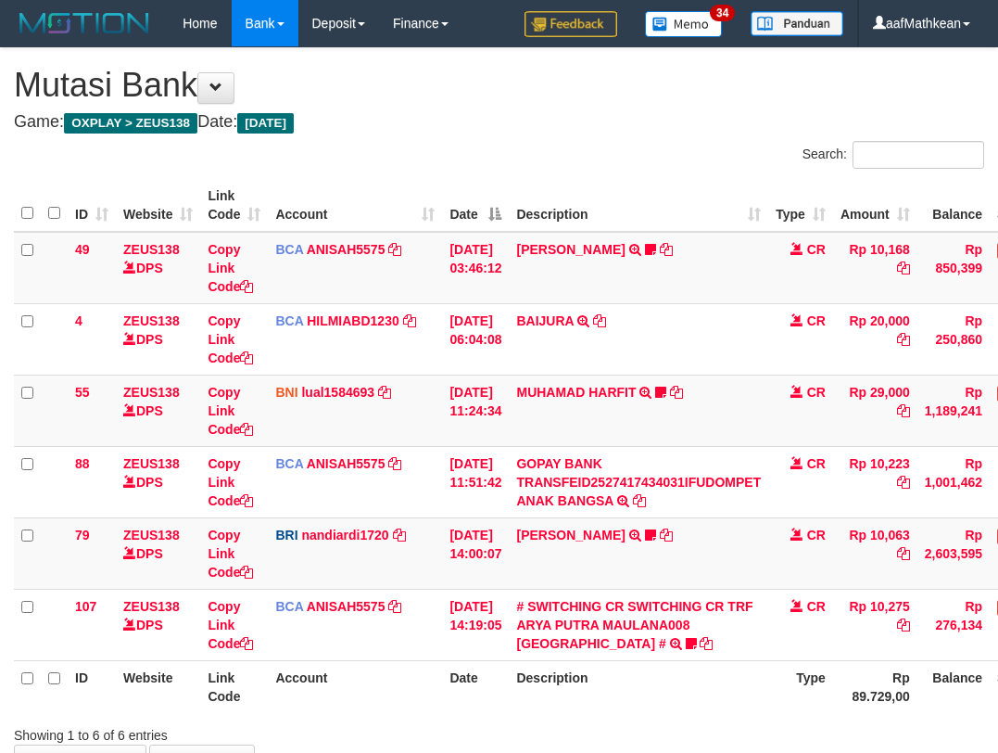
scroll to position [102, 115]
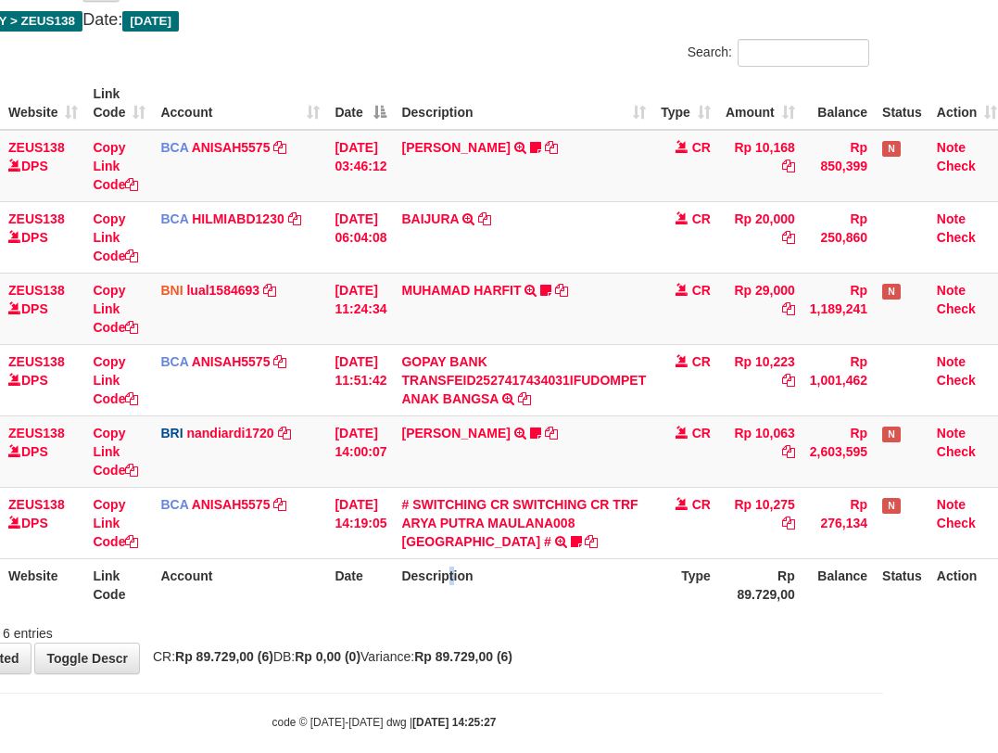
drag, startPoint x: 464, startPoint y: 580, endPoint x: 494, endPoint y: 597, distance: 34.0
click at [475, 592] on th "Description" at bounding box center [524, 584] width 260 height 53
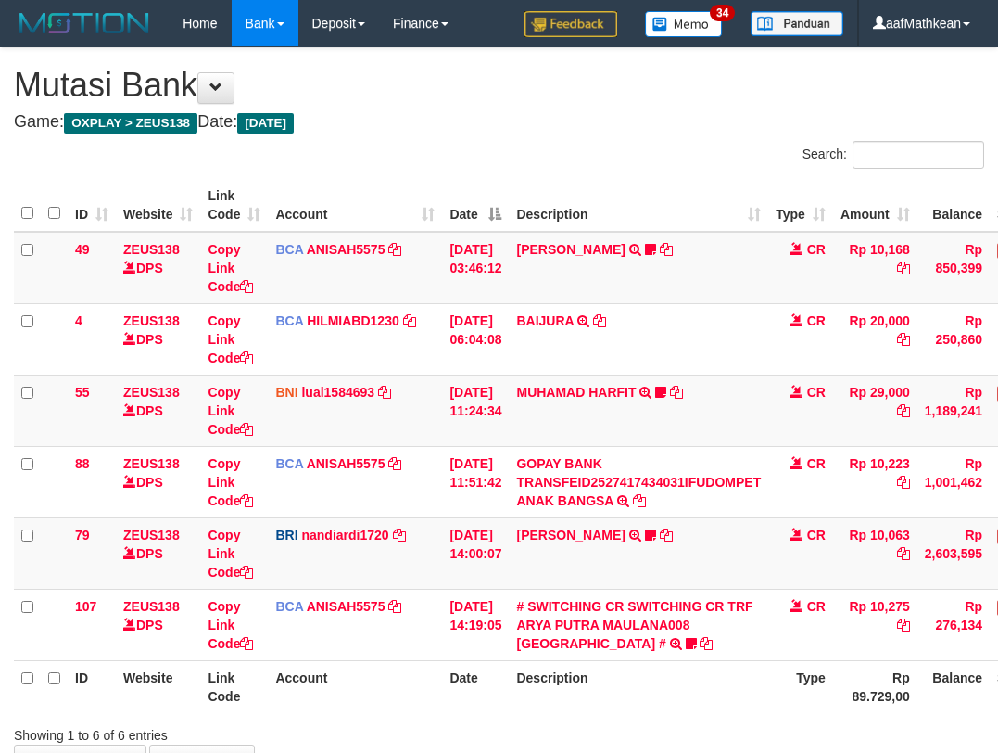
scroll to position [108, 134]
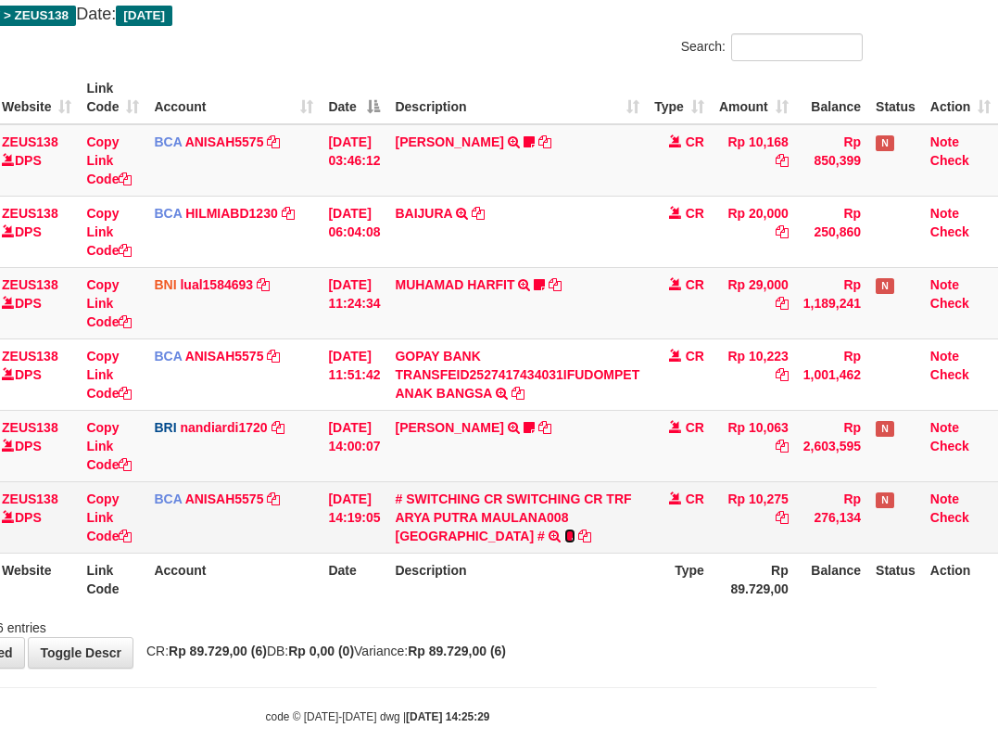
click at [564, 538] on icon at bounding box center [569, 535] width 11 height 13
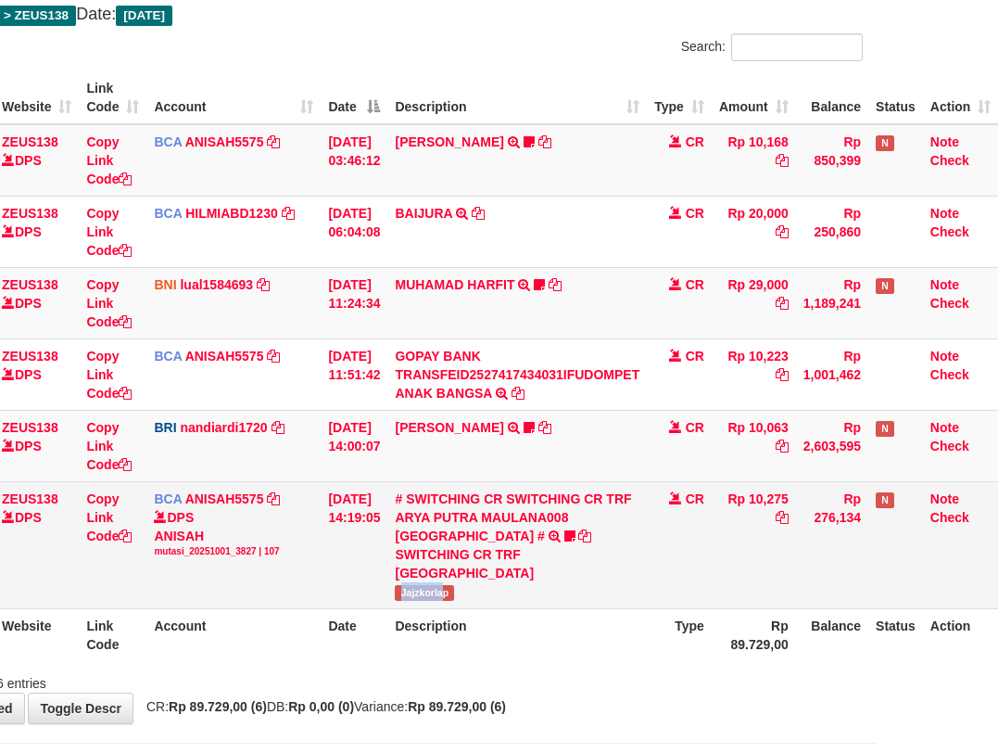
scroll to position [102, 115]
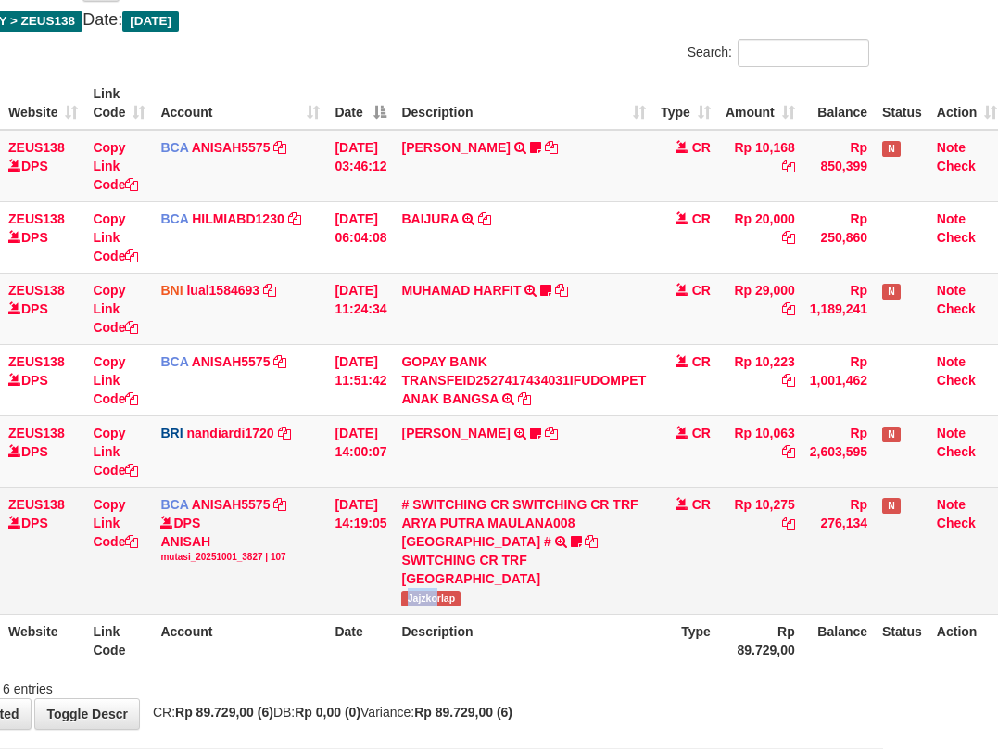
copy span "Jajzko"
drag, startPoint x: 391, startPoint y: 591, endPoint x: 476, endPoint y: 571, distance: 87.7
click at [458, 585] on td "# SWITCHING CR SWITCHING CR TRF ARYA PUTRA MAULANA008 PLAZA MANDI # SWITCHING C…" at bounding box center [524, 550] width 260 height 127
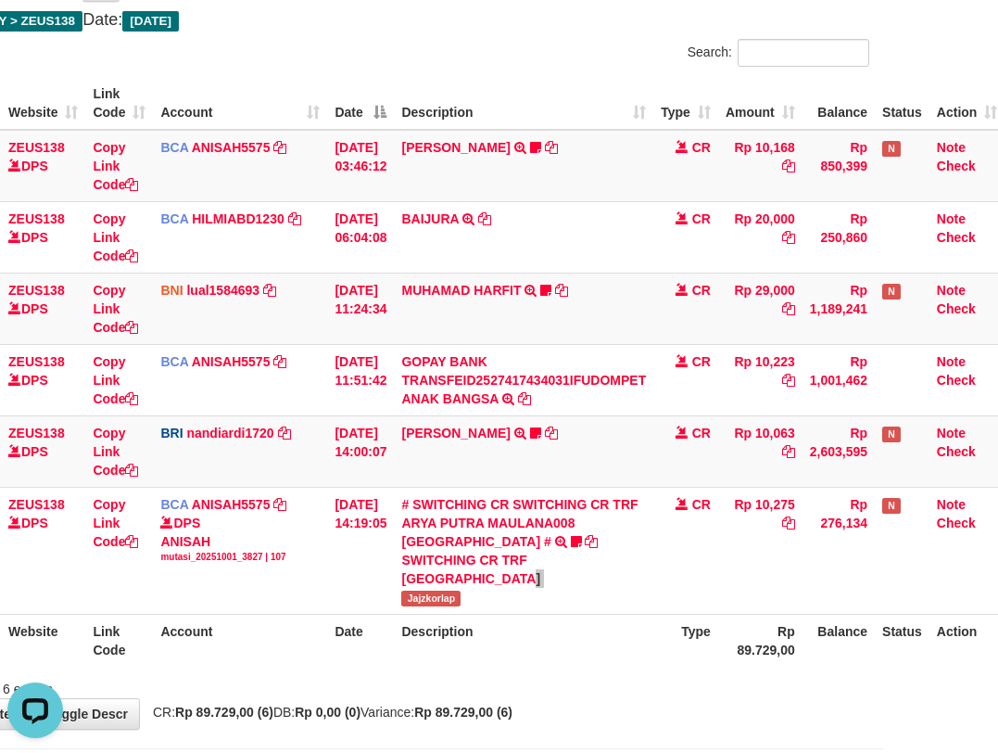
scroll to position [0, 0]
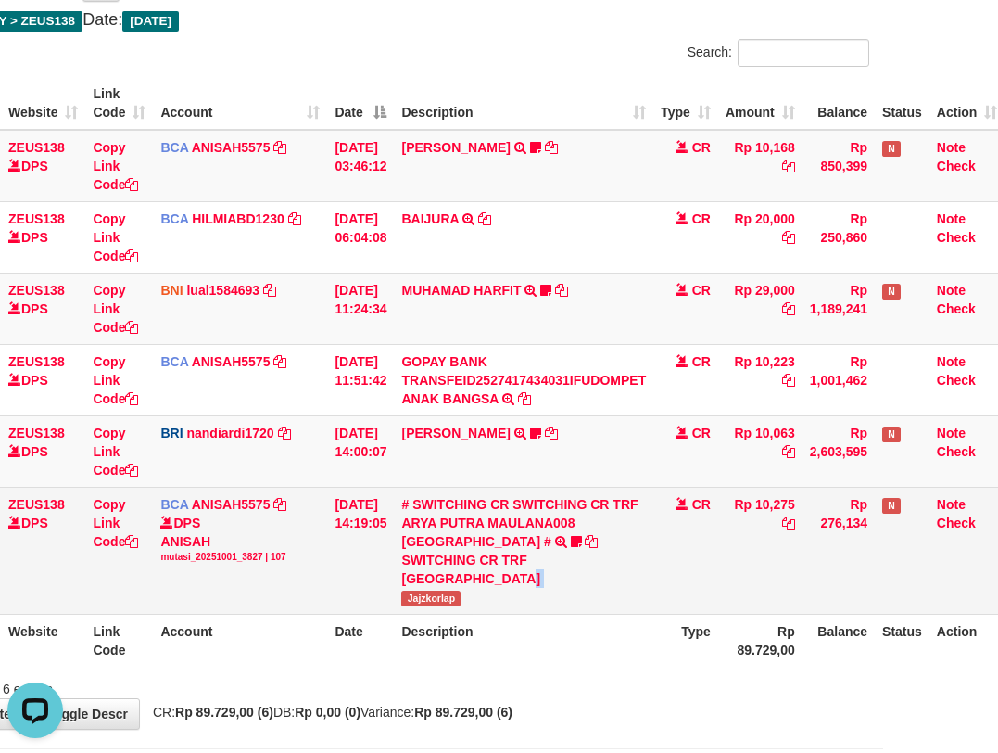
click at [413, 603] on td "# SWITCHING CR SWITCHING CR TRF ARYA PUTRA MAULANA008 PLAZA MANDI # SWITCHING C…" at bounding box center [524, 550] width 260 height 127
click at [421, 600] on span "Jajzkorlap" at bounding box center [430, 598] width 59 height 16
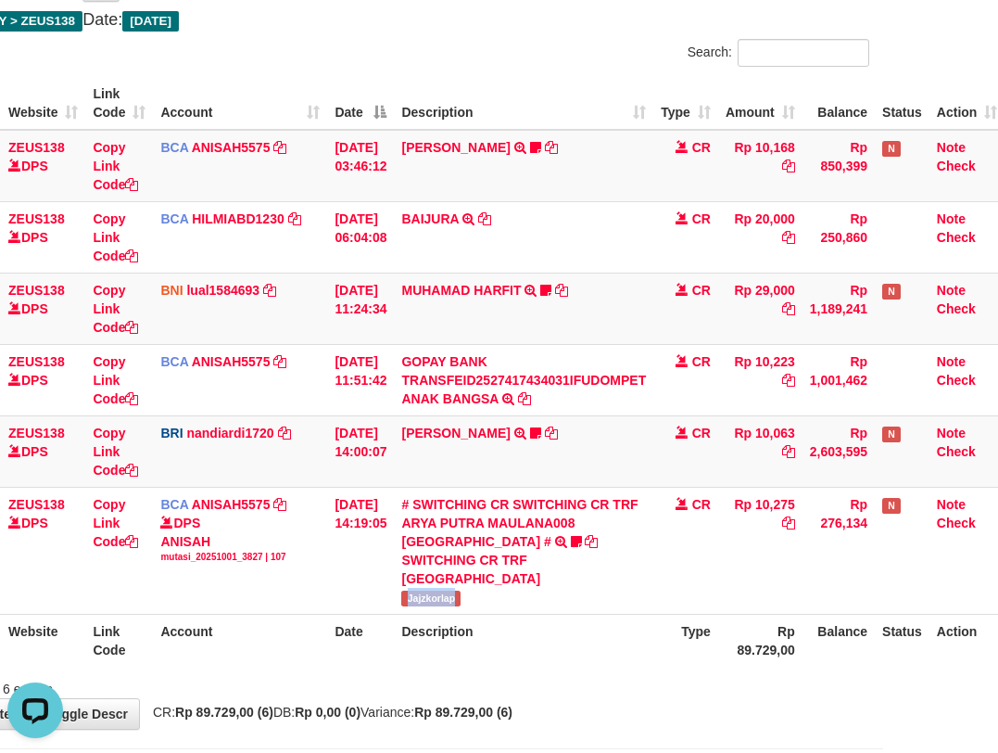
copy span "Jajzkorlap"
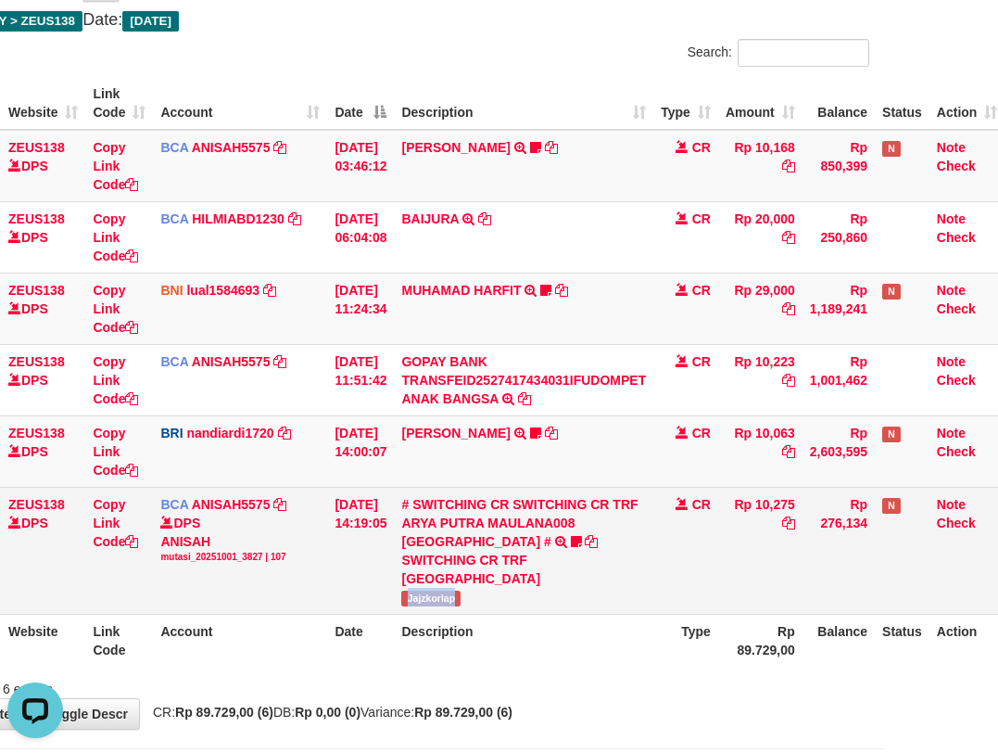
drag, startPoint x: 175, startPoint y: 552, endPoint x: 217, endPoint y: 600, distance: 63.7
click at [179, 561] on div "DPS ANISAH mutasi_20251001_3827 | 107" at bounding box center [239, 539] width 159 height 50
drag, startPoint x: 217, startPoint y: 600, endPoint x: 241, endPoint y: 597, distance: 24.3
click at [224, 601] on td "BCA ANISAH5575 DPS ANISAH mutasi_20251001_3827 | 107 mutasi_20251001_3827 | 107" at bounding box center [240, 550] width 174 height 127
click at [282, 579] on td "BCA ANISAH5575 DPS ANISAH mutasi_20251001_3827 | 107 mutasi_20251001_3827 | 107" at bounding box center [240, 550] width 174 height 127
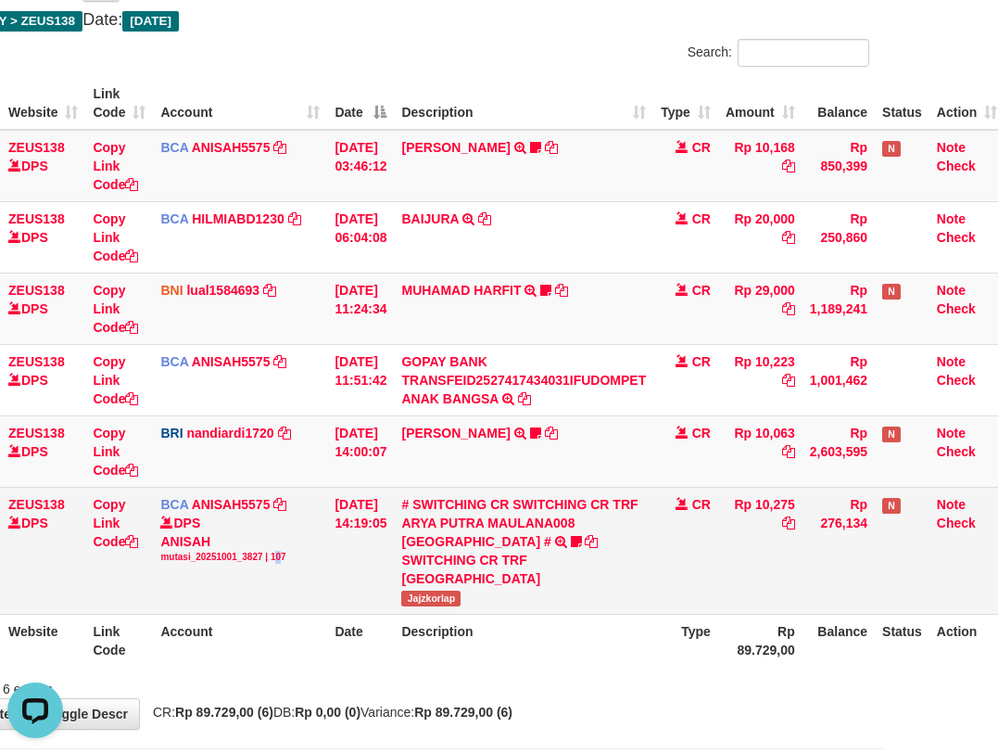
click at [300, 547] on div "DPS ANISAH mutasi_20251001_3827 | 107" at bounding box center [239, 539] width 159 height 50
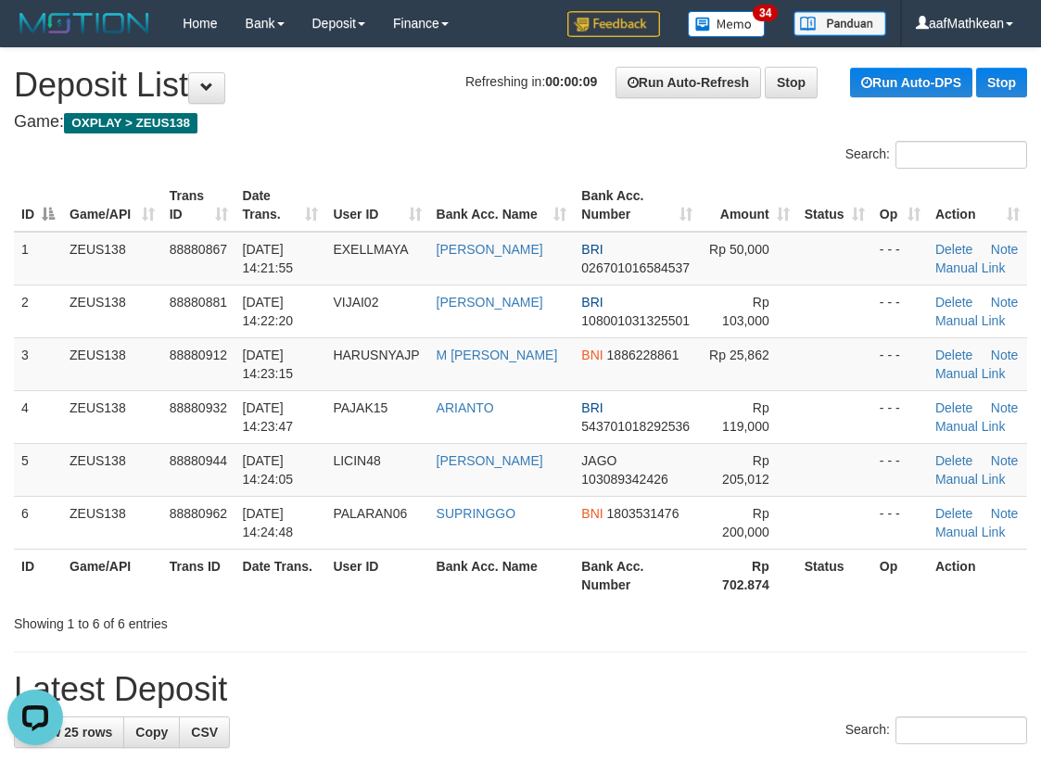
drag, startPoint x: 376, startPoint y: 190, endPoint x: 363, endPoint y: 195, distance: 13.8
click at [364, 195] on table "ID Game/API Trans ID Date Trans. User ID Bank Acc. Name Bank Acc. Number Amount…" at bounding box center [520, 390] width 1013 height 423
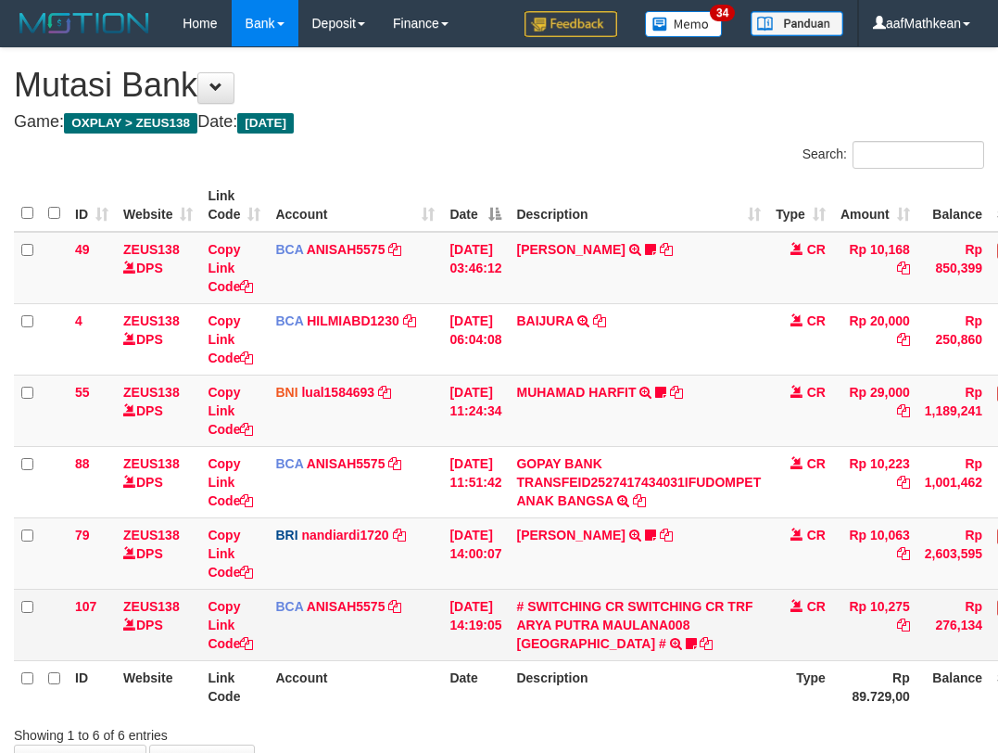
scroll to position [103, 115]
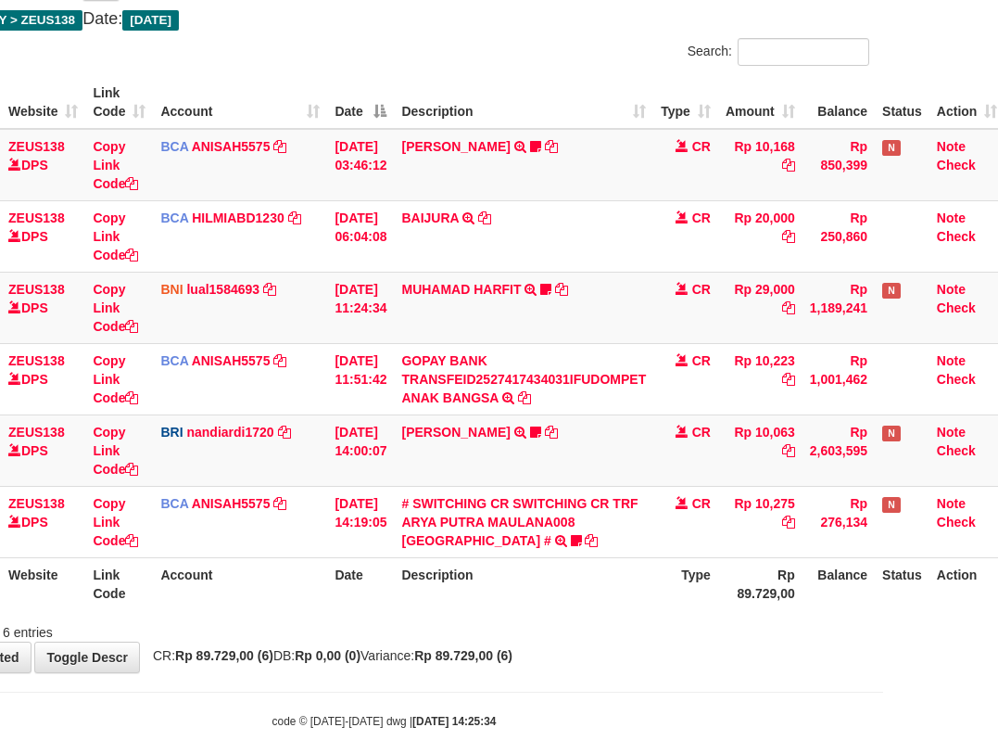
drag, startPoint x: 532, startPoint y: 548, endPoint x: 538, endPoint y: 590, distance: 42.1
click at [549, 567] on table "ID Website Link Code Account Date Description Type Amount Balance Status Action…" at bounding box center [452, 343] width 1106 height 534
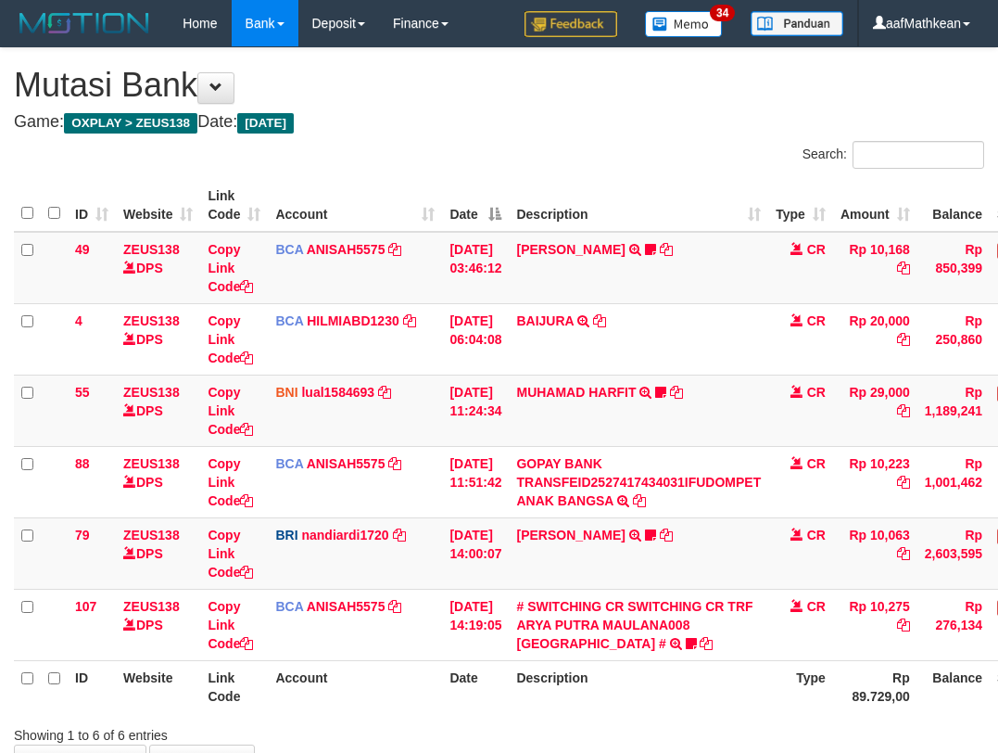
scroll to position [103, 115]
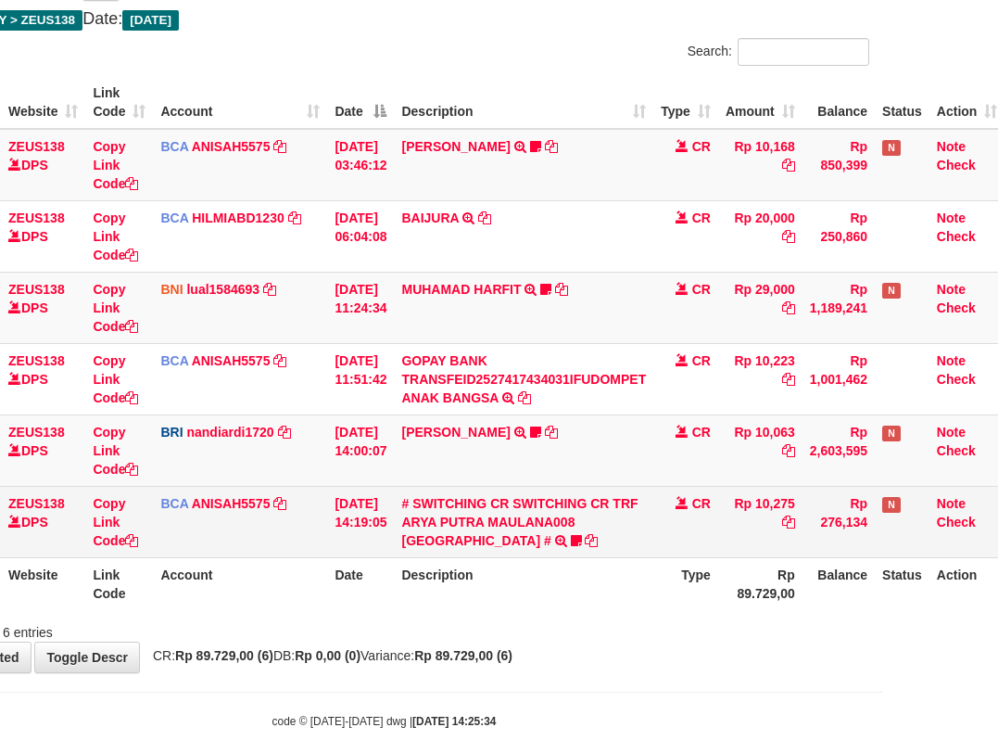
drag, startPoint x: 526, startPoint y: 501, endPoint x: 534, endPoint y: 486, distance: 17.8
click at [521, 515] on td "# SWITCHING CR SWITCHING CR TRF [PERSON_NAME] MAULANA008 PLAZA MANDI # SWITCHIN…" at bounding box center [524, 521] width 260 height 71
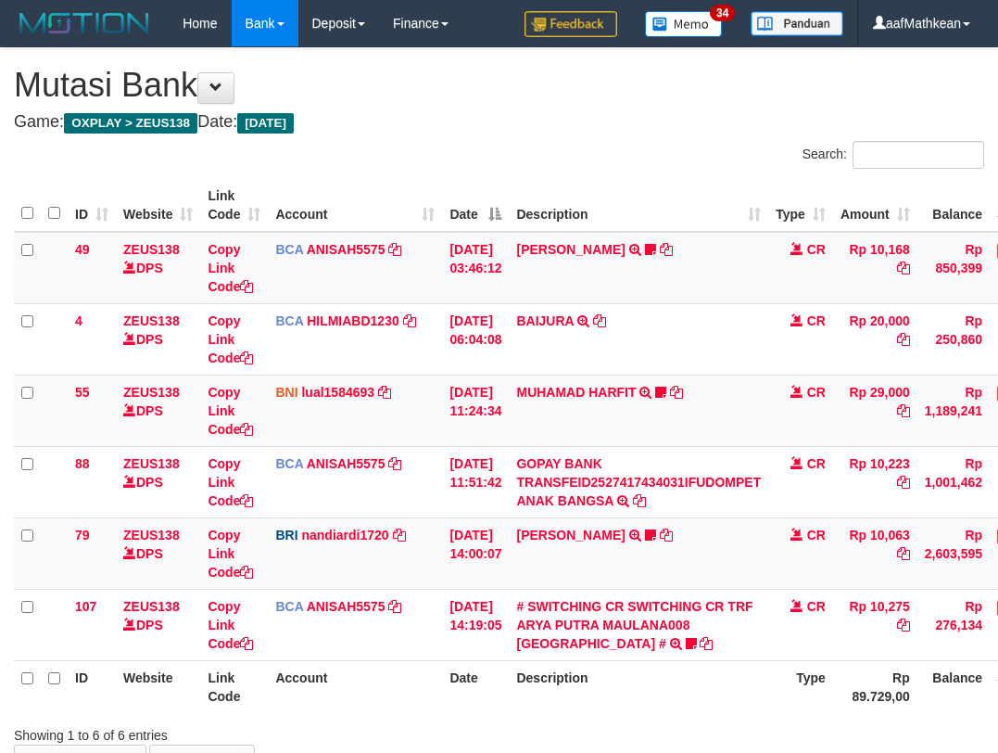
scroll to position [104, 115]
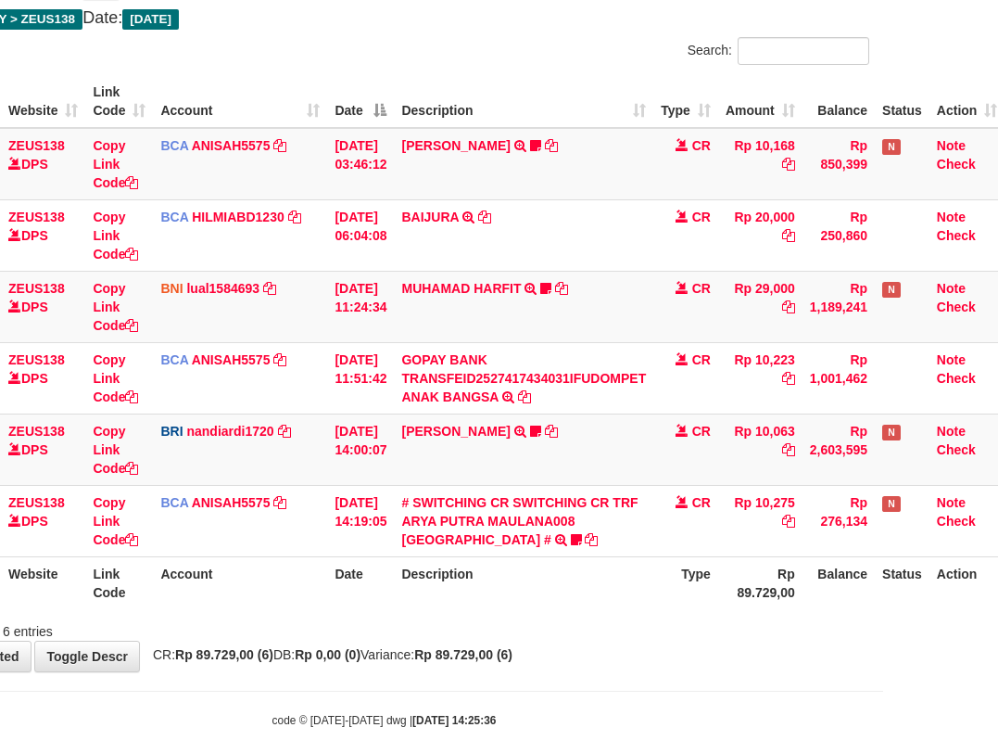
click at [524, 557] on table "ID Website Link Code Account Date Description Type Amount Balance Status Action…" at bounding box center [452, 342] width 1106 height 534
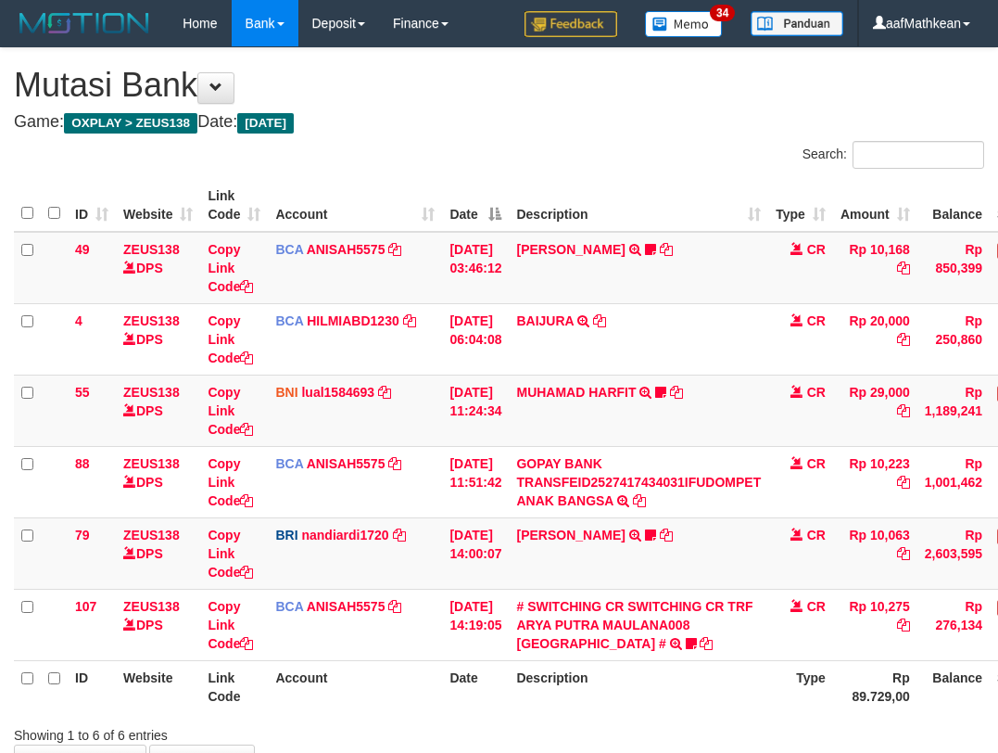
scroll to position [105, 115]
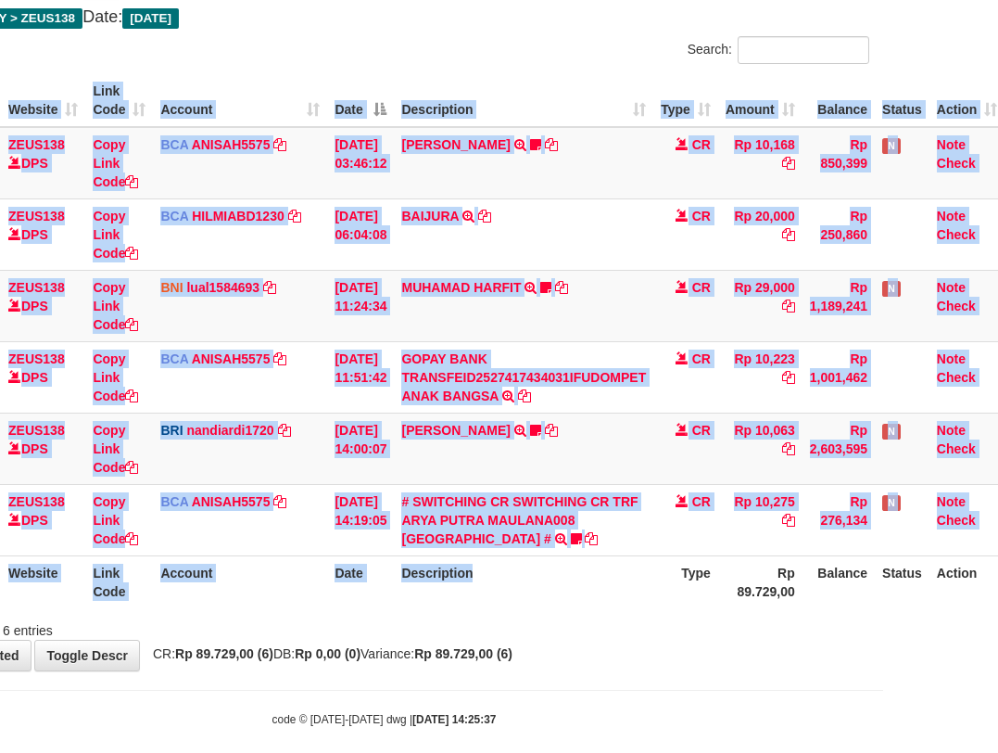
drag, startPoint x: 531, startPoint y: 608, endPoint x: 1029, endPoint y: 575, distance: 498.9
click at [883, 575] on html "Toggle navigation Home Bank Account List Load By Website Group [OXPLAY] ZEUS138…" at bounding box center [384, 334] width 998 height 879
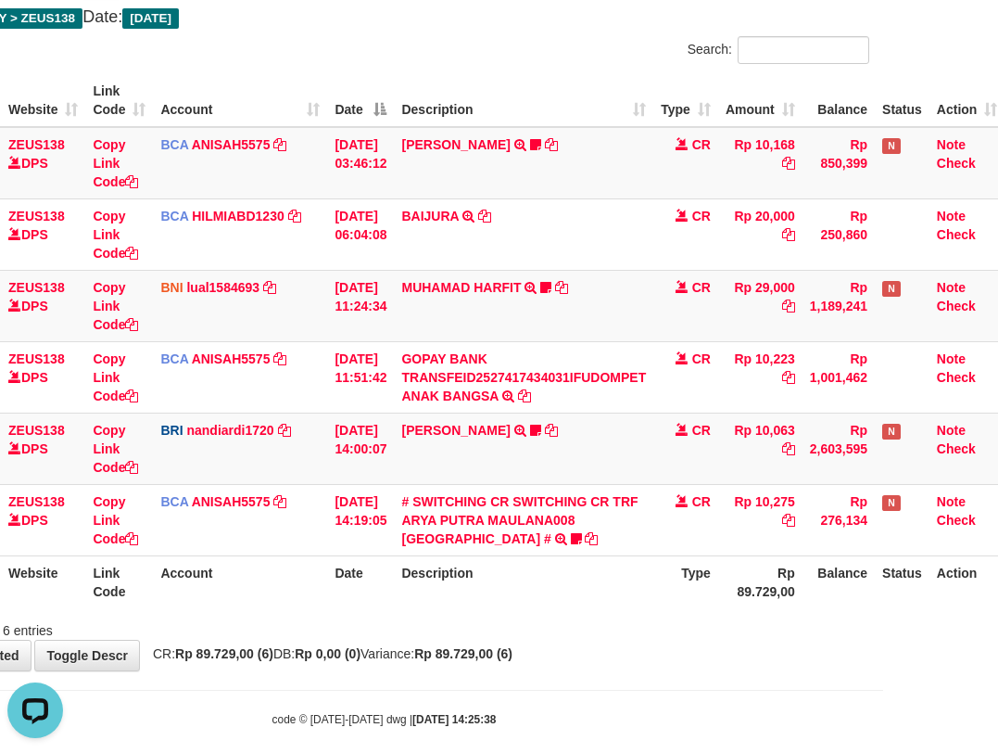
click at [563, 603] on th "Description" at bounding box center [524, 581] width 260 height 53
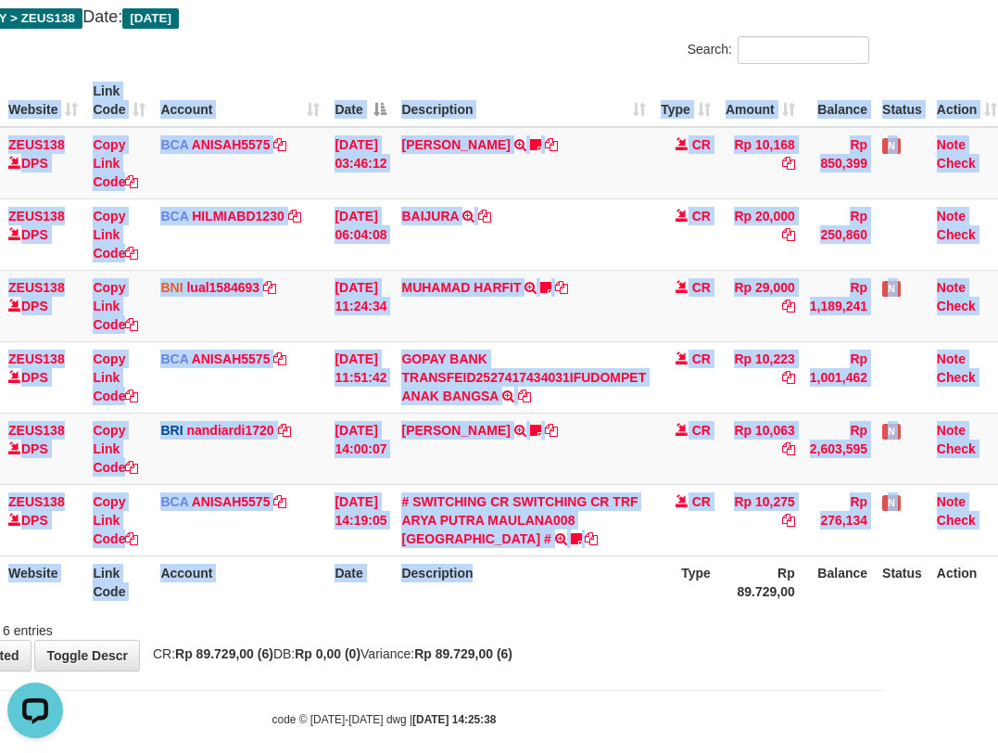
drag, startPoint x: 591, startPoint y: 603, endPoint x: 596, endPoint y: 590, distance: 13.8
click at [589, 608] on div "ID Website Link Code Account Date Description Type Amount Balance Status Action…" at bounding box center [384, 341] width 998 height 545
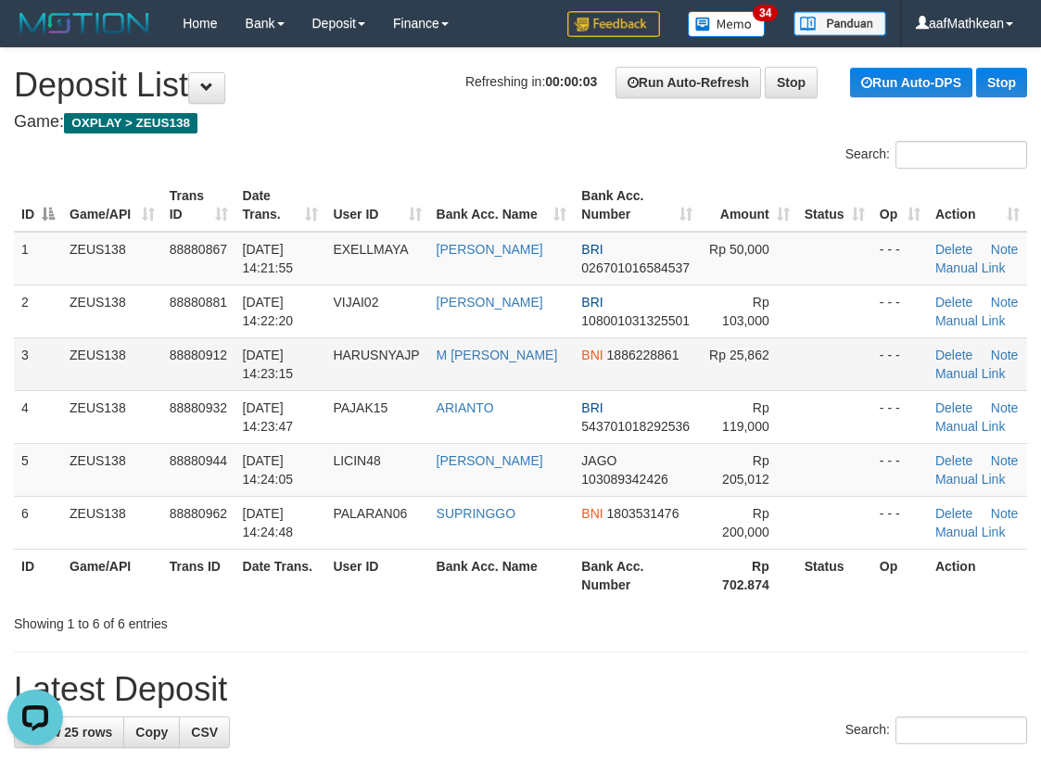
click at [297, 366] on tr "3 ZEUS138 88880912 [DATE] 14:23:15 HARUSNYAJP M [PERSON_NAME] BNI 1886228861 Rp…" at bounding box center [520, 363] width 1013 height 53
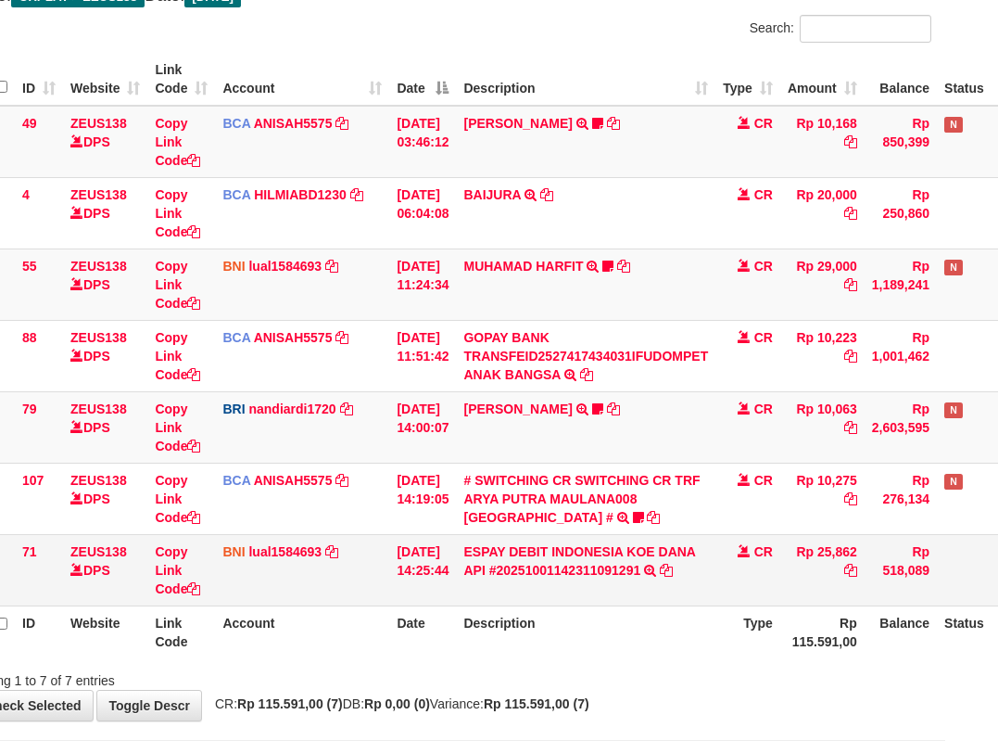
scroll to position [197, 53]
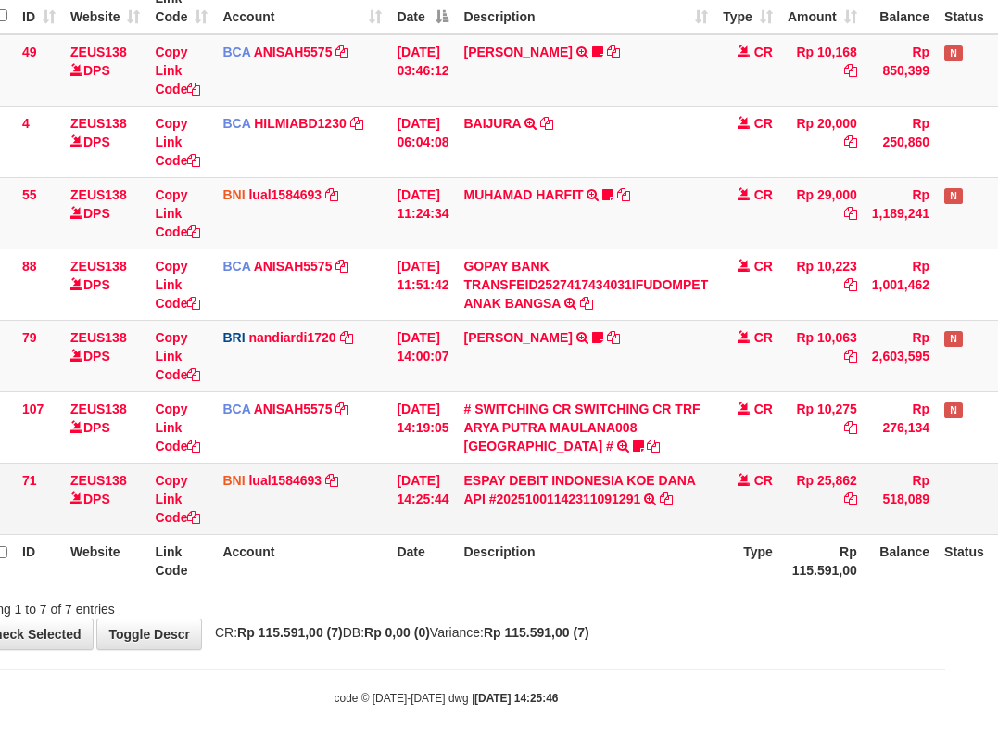
drag, startPoint x: 829, startPoint y: 475, endPoint x: 869, endPoint y: 479, distance: 40.1
click at [865, 479] on td "Rp 25,862" at bounding box center [822, 498] width 84 height 71
copy td "25,862"
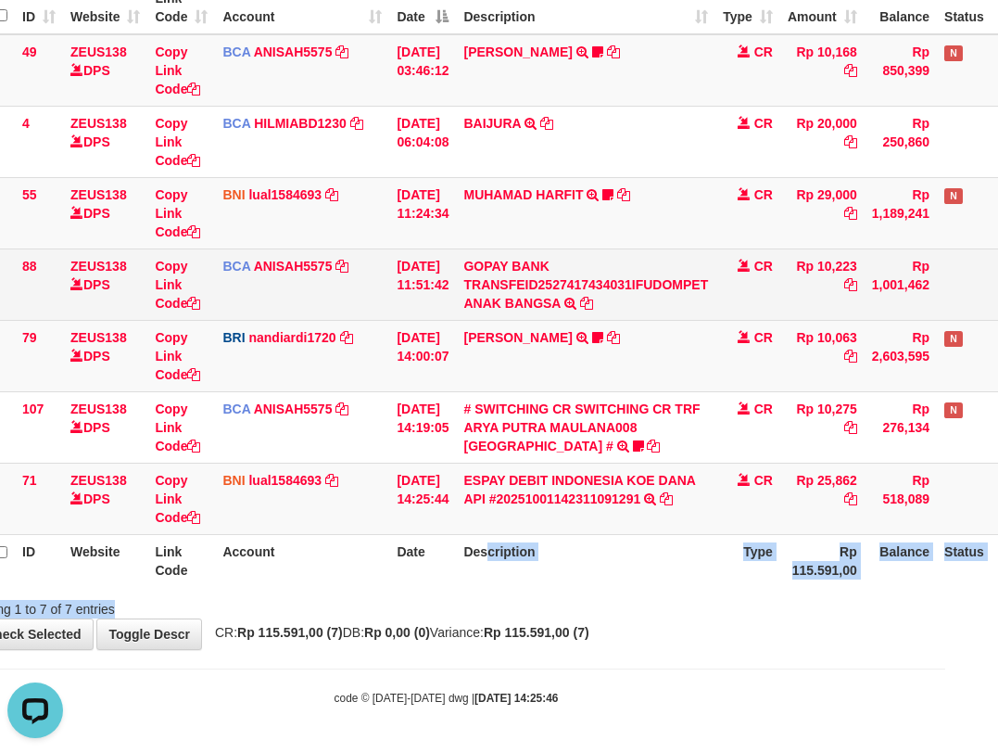
drag, startPoint x: 499, startPoint y: 597, endPoint x: 3, endPoint y: 314, distance: 570.8
click at [368, 485] on table "ID Website Link Code Account Date Description Type Amount Balance Status Action…" at bounding box center [514, 283] width 1106 height 605
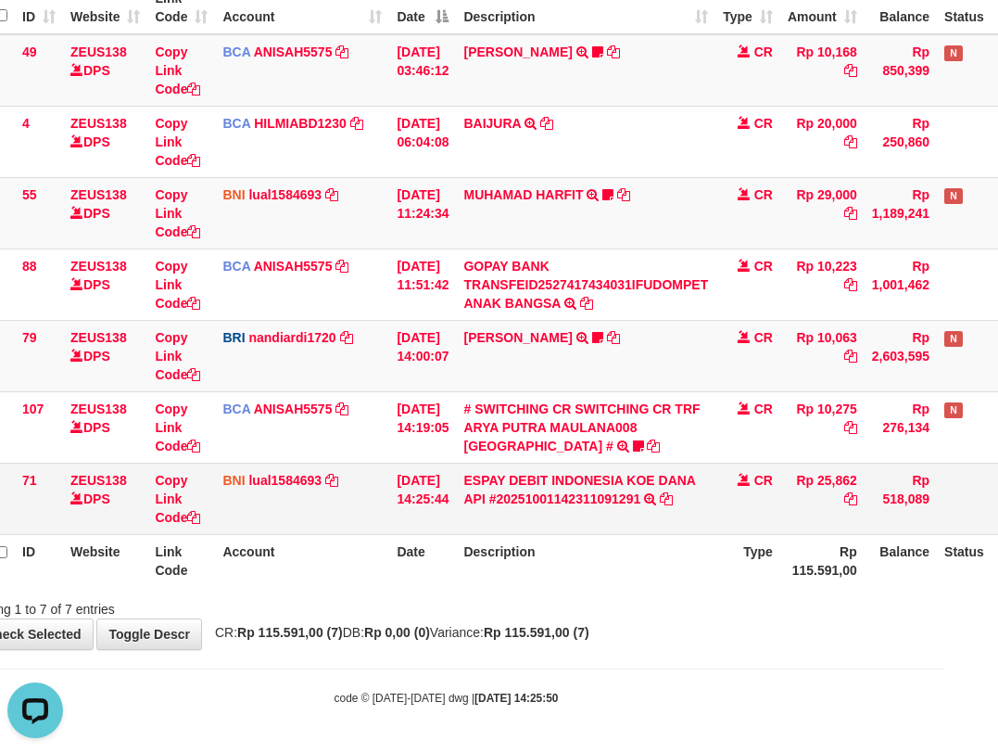
drag, startPoint x: 633, startPoint y: 625, endPoint x: 595, endPoint y: 520, distance: 111.4
click at [633, 624] on div "**********" at bounding box center [446, 250] width 998 height 798
click at [268, 481] on link "lual1584693" at bounding box center [284, 480] width 73 height 15
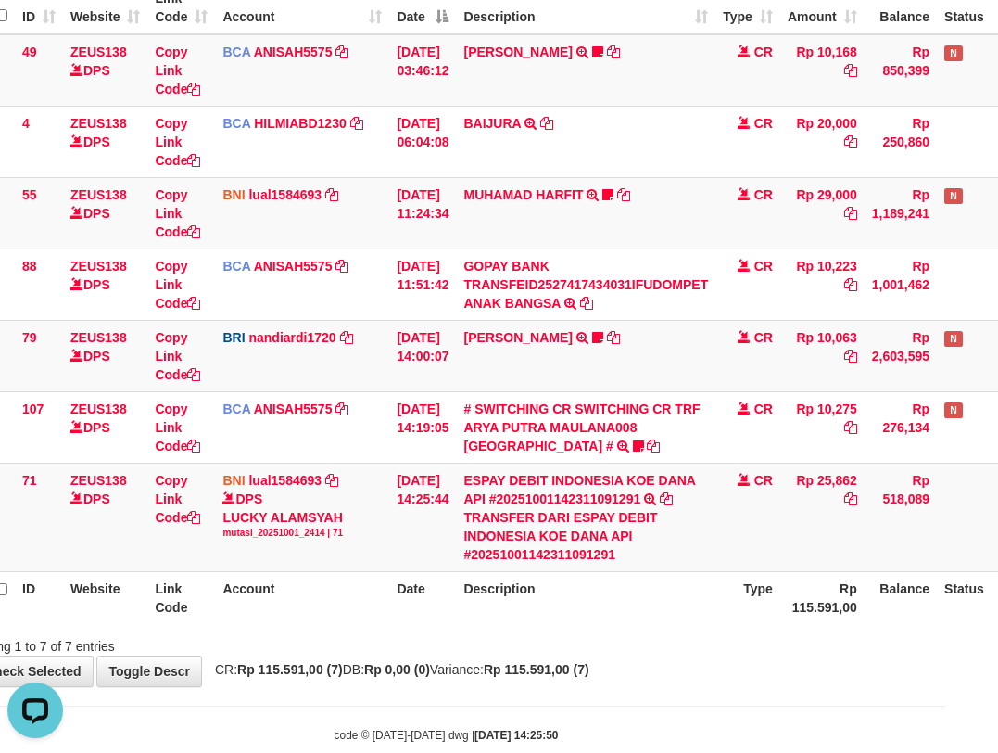
click at [422, 642] on div "Showing 1 to 7 of 7 entries" at bounding box center [446, 642] width 998 height 26
click at [438, 642] on div "Showing 1 to 7 of 7 entries" at bounding box center [446, 642] width 998 height 26
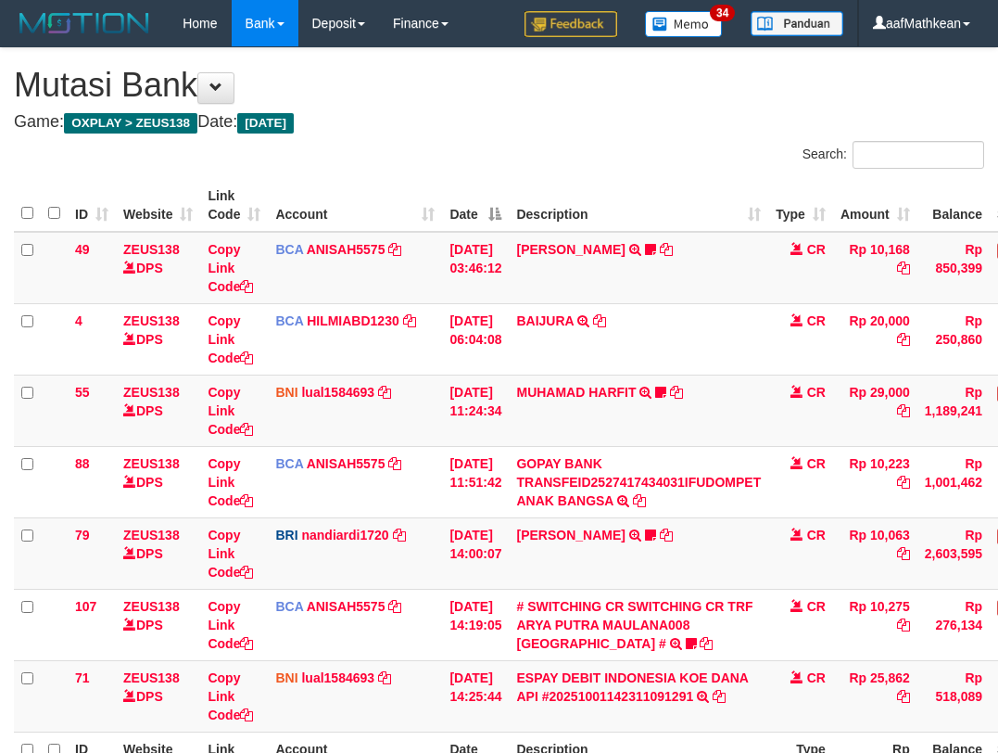
scroll to position [197, 53]
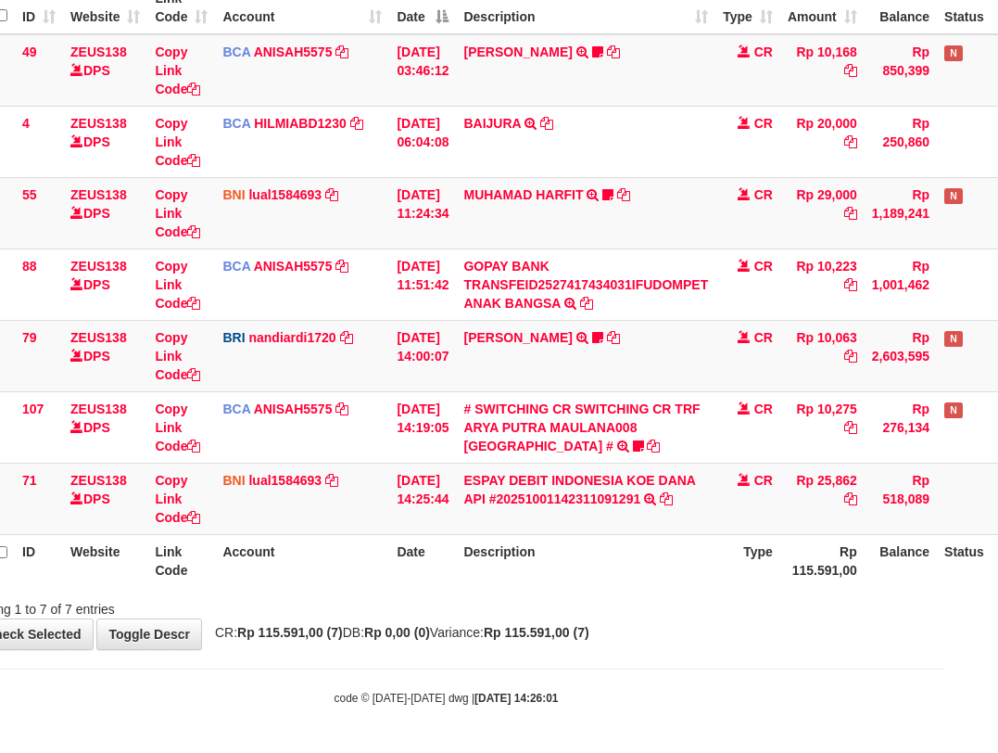
click at [661, 623] on div "**********" at bounding box center [446, 250] width 998 height 798
drag, startPoint x: 640, startPoint y: 614, endPoint x: 657, endPoint y: 614, distance: 16.7
click at [651, 615] on div "Showing 1 to 7 of 7 entries" at bounding box center [446, 605] width 998 height 26
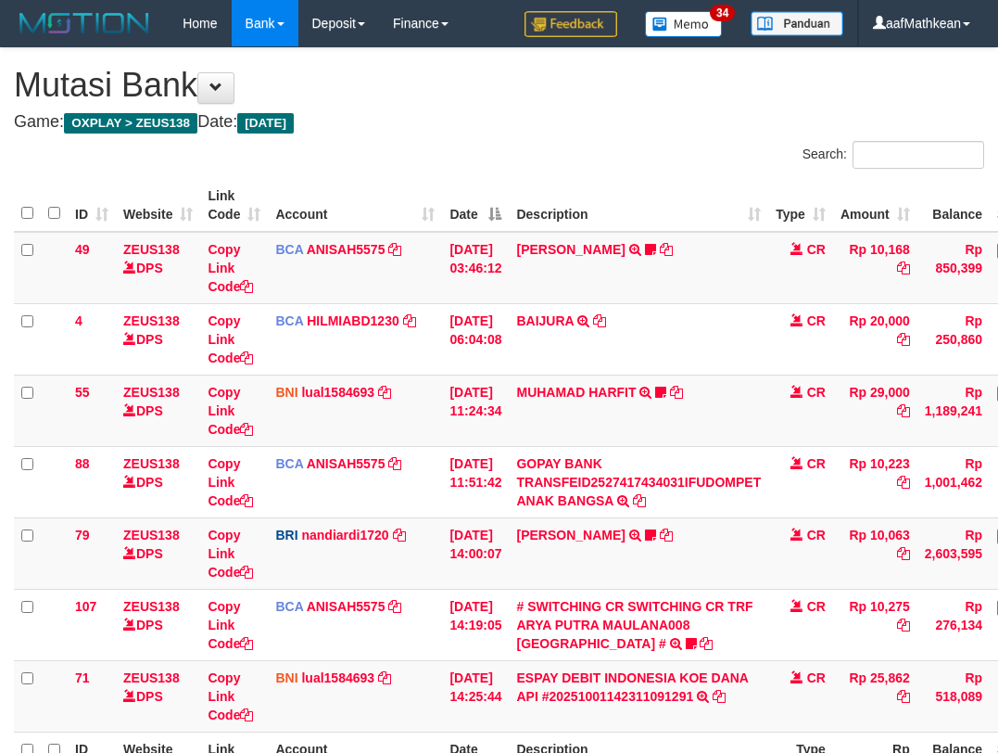
scroll to position [197, 53]
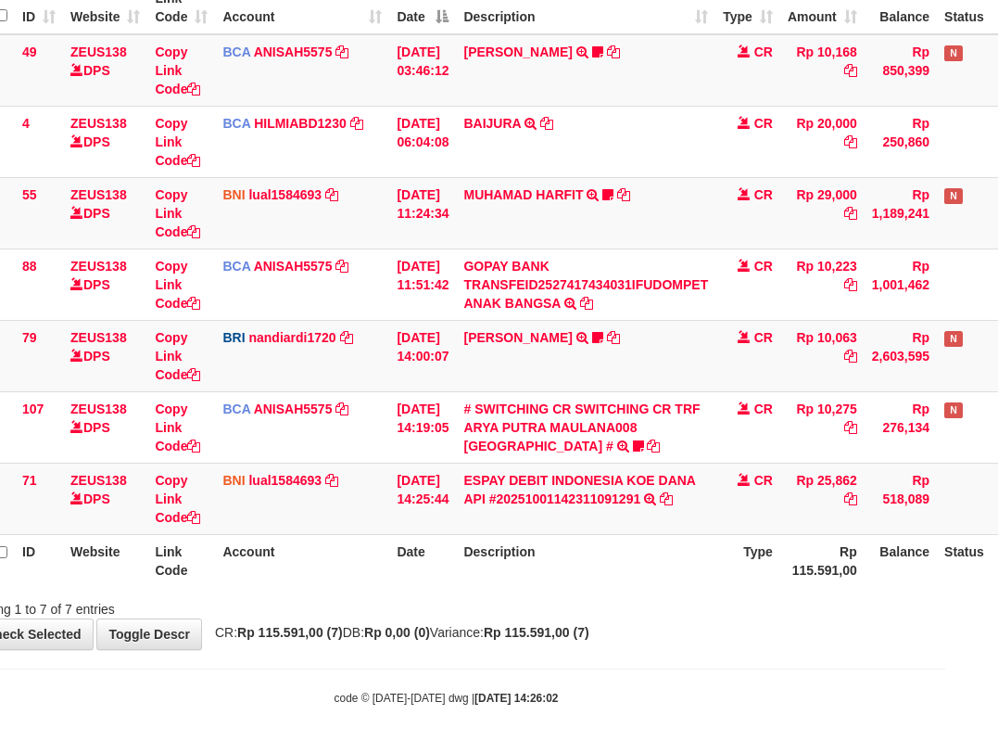
click at [602, 586] on th "Description" at bounding box center [586, 560] width 260 height 53
click at [594, 584] on th "Description" at bounding box center [586, 560] width 260 height 53
drag, startPoint x: 370, startPoint y: 612, endPoint x: 401, endPoint y: 616, distance: 31.9
click at [386, 619] on div "**********" at bounding box center [446, 250] width 998 height 798
drag, startPoint x: 409, startPoint y: 624, endPoint x: 420, endPoint y: 624, distance: 11.1
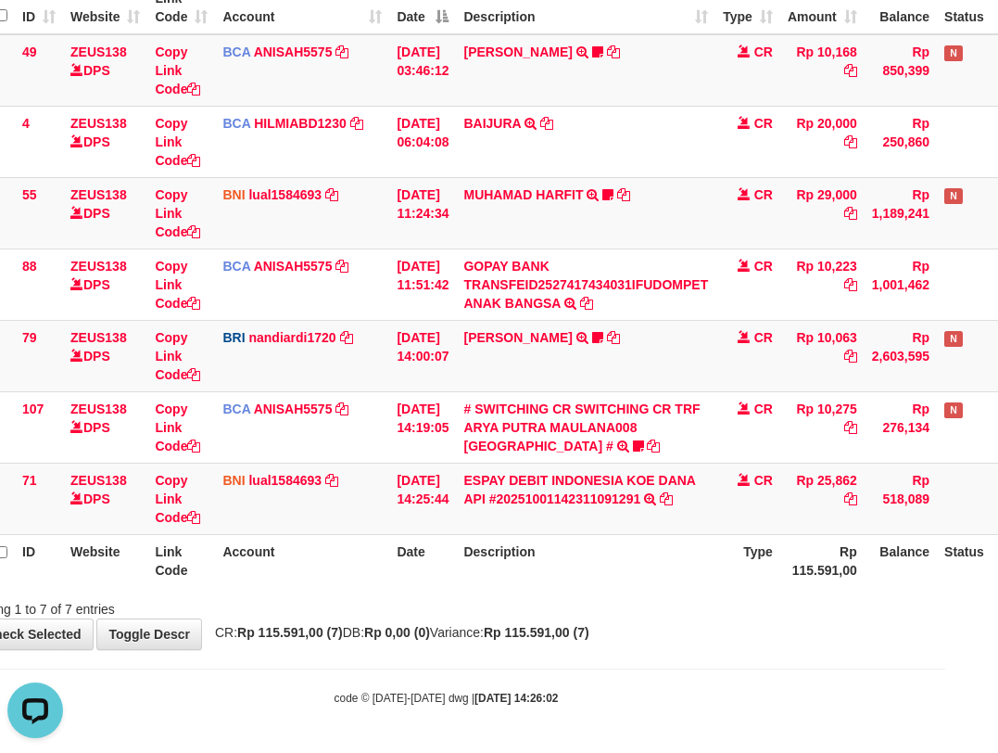
click at [412, 625] on div "**********" at bounding box center [446, 250] width 998 height 798
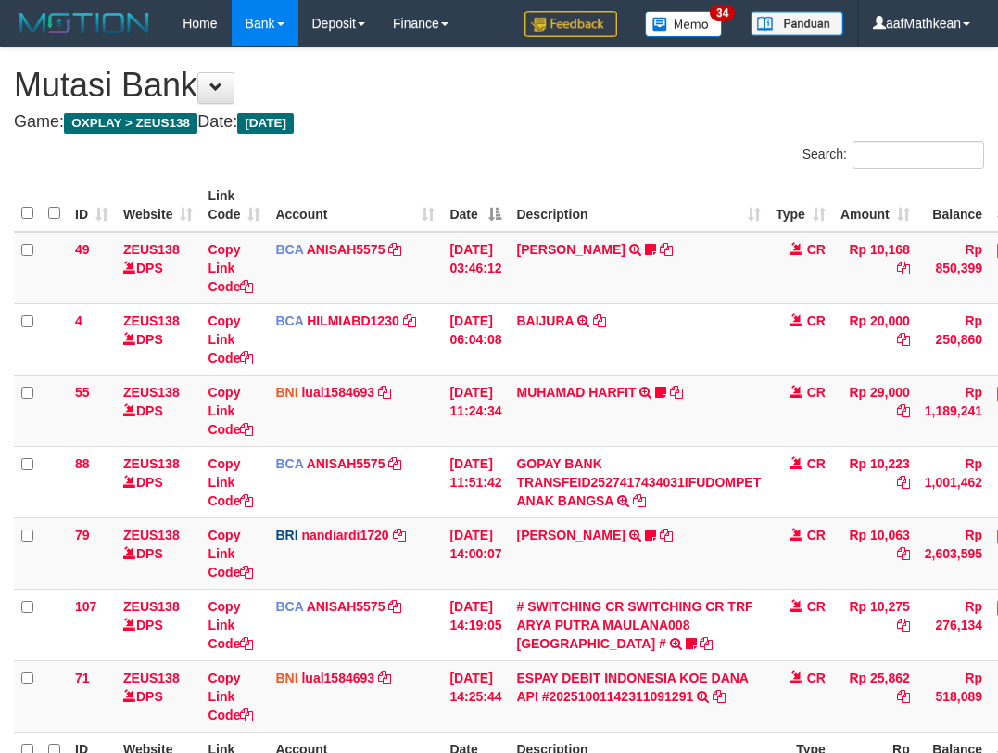
scroll to position [197, 53]
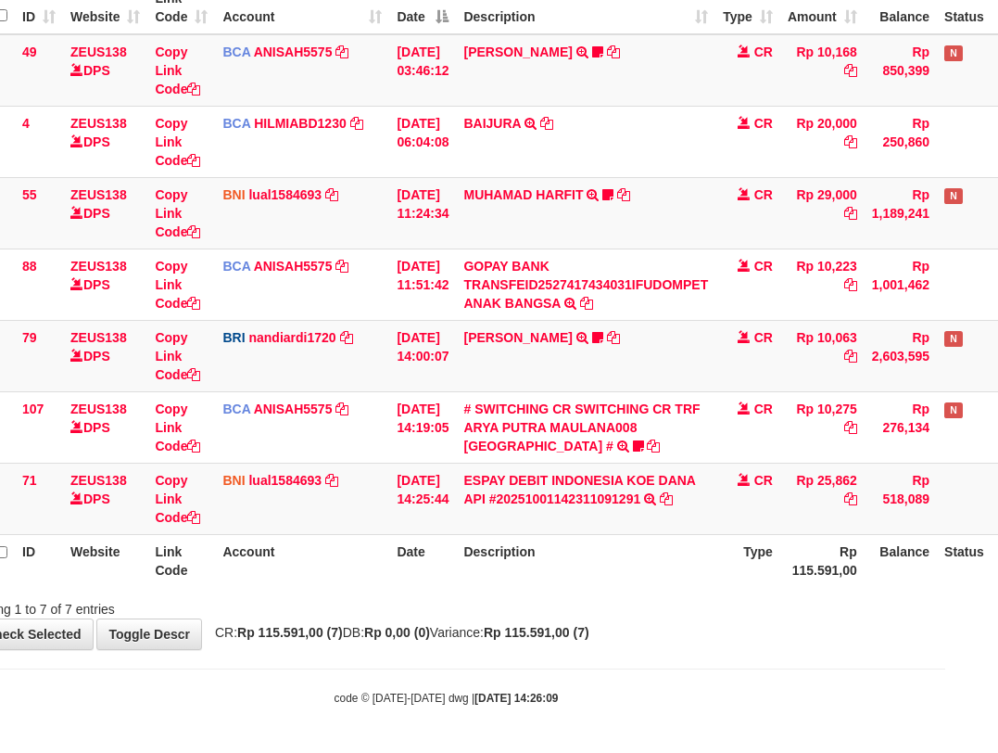
click at [412, 583] on th "Date" at bounding box center [422, 560] width 67 height 53
click at [418, 589] on div "ID Website Link Code Account Date Description Type Amount Balance Status Action…" at bounding box center [446, 284] width 998 height 616
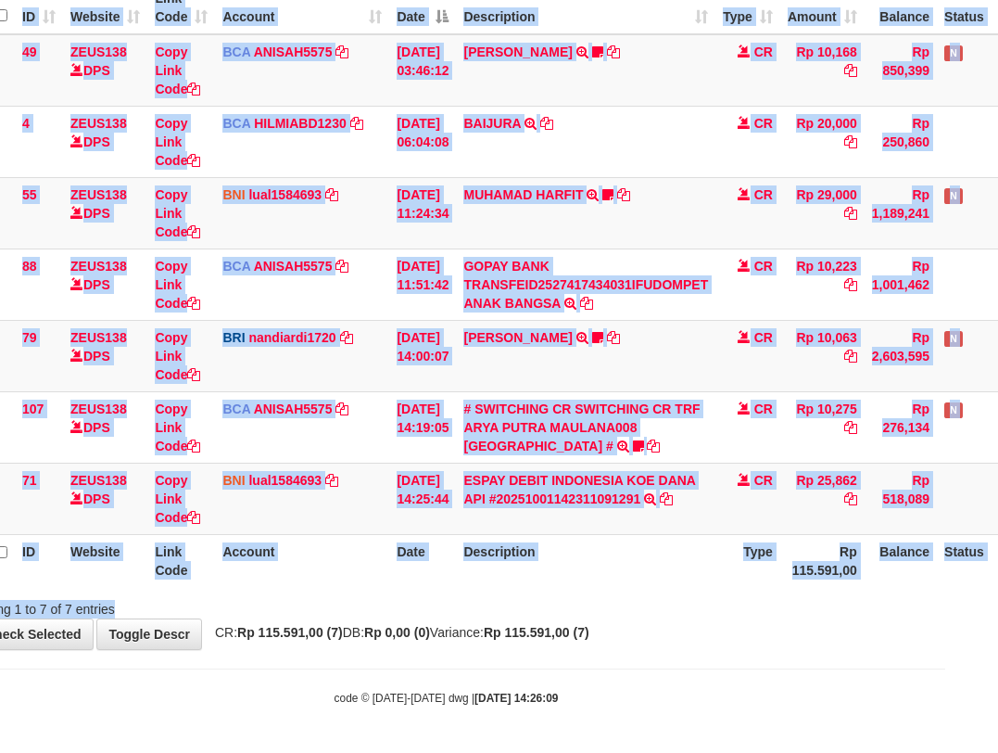
drag, startPoint x: 477, startPoint y: 604, endPoint x: 999, endPoint y: 650, distance: 523.8
click at [853, 643] on div "**********" at bounding box center [446, 250] width 998 height 798
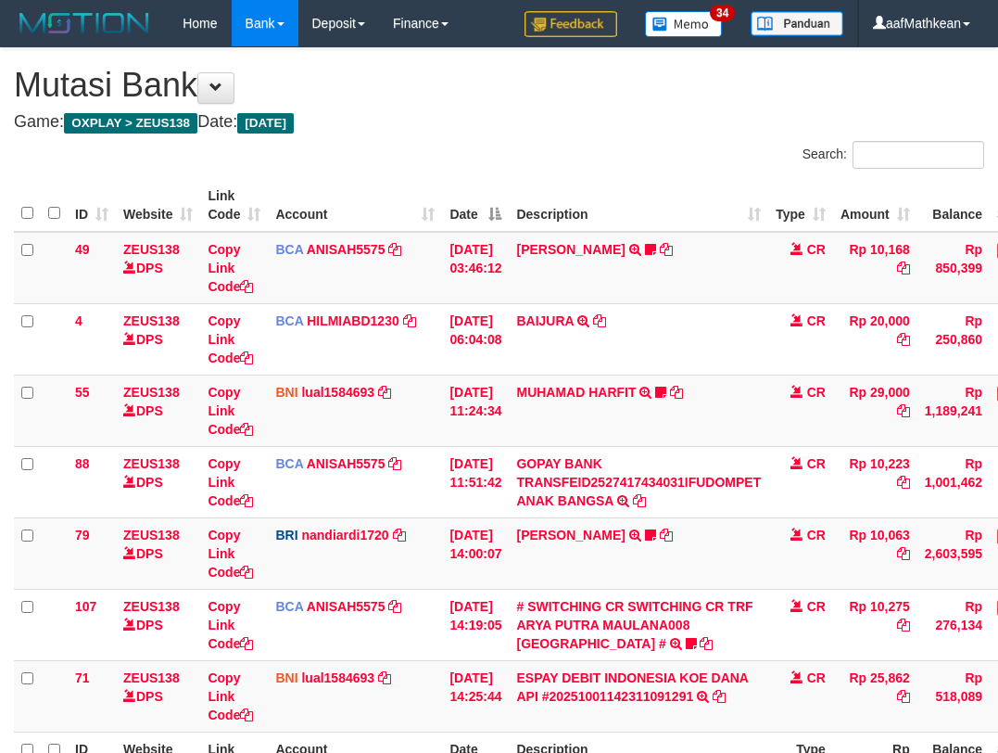
scroll to position [197, 53]
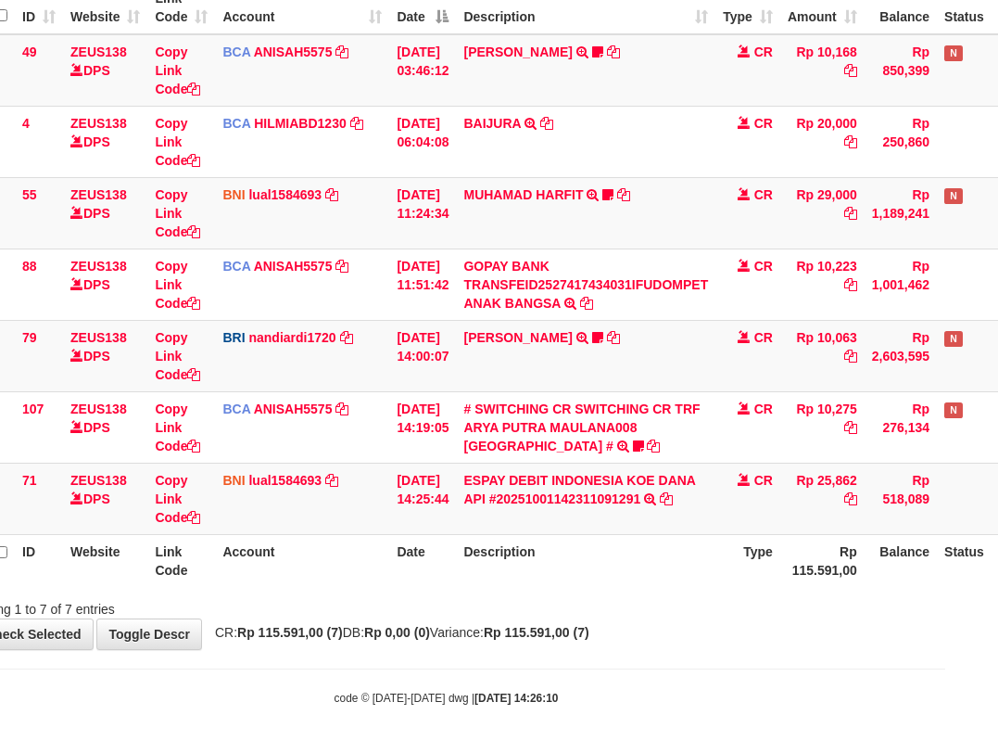
drag, startPoint x: 638, startPoint y: 572, endPoint x: 713, endPoint y: 577, distance: 75.2
click at [659, 583] on th "Description" at bounding box center [586, 560] width 260 height 53
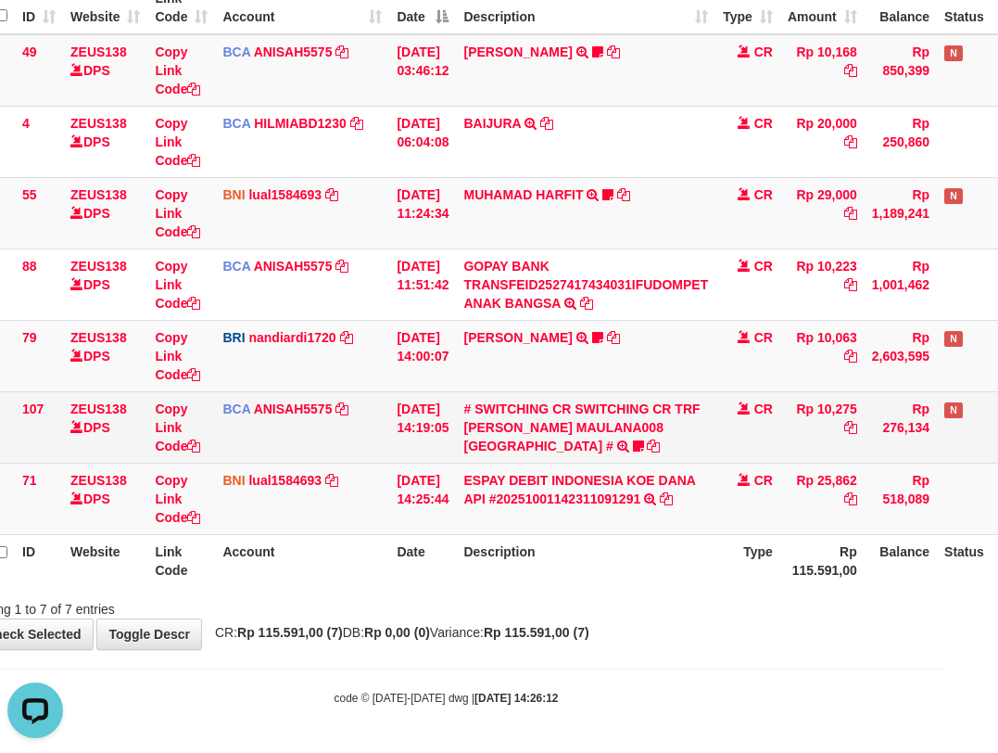
drag, startPoint x: 830, startPoint y: 475, endPoint x: 959, endPoint y: 438, distance: 134.7
click at [882, 478] on tr "71 ZEUS138 DPS Copy Link Code BNI lual1584693 DPS [PERSON_NAME] mutasi_20251001…" at bounding box center [514, 498] width 1106 height 71
copy tr "25,862"
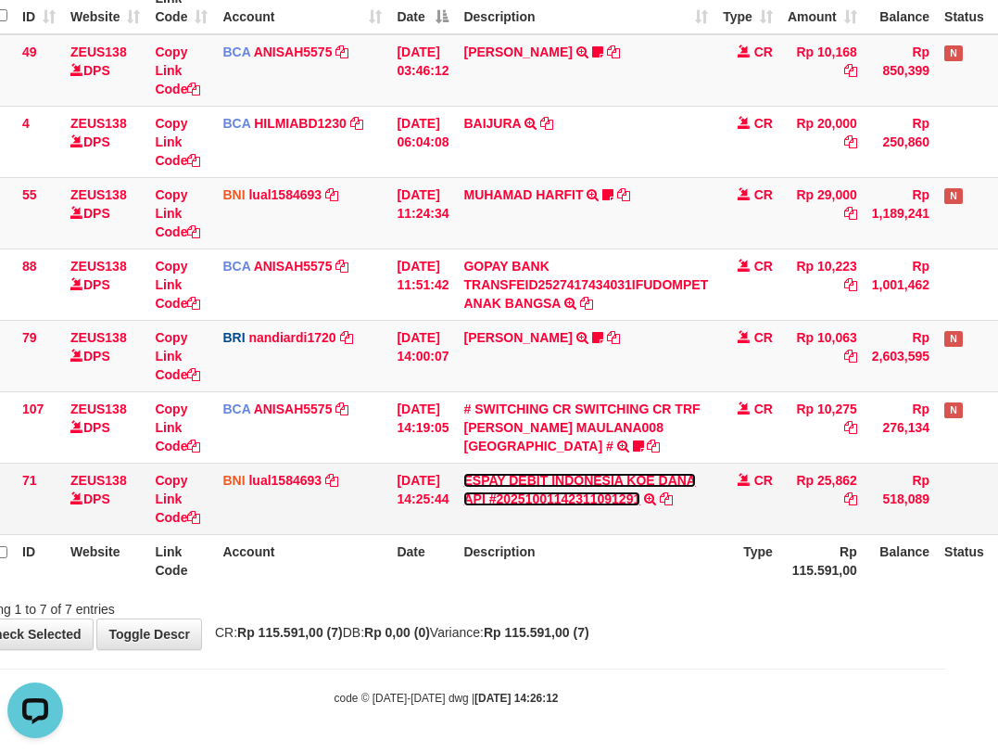
click at [463, 473] on link "ESPAY DEBIT INDONESIA KOE DANA API #20251001142311091291" at bounding box center [579, 489] width 233 height 33
click at [0, 0] on div "TRANSFER DARI ESPAY DEBIT INDONESIA KOE DANA API #20251001142311091291" at bounding box center [0, 0] width 0 height 0
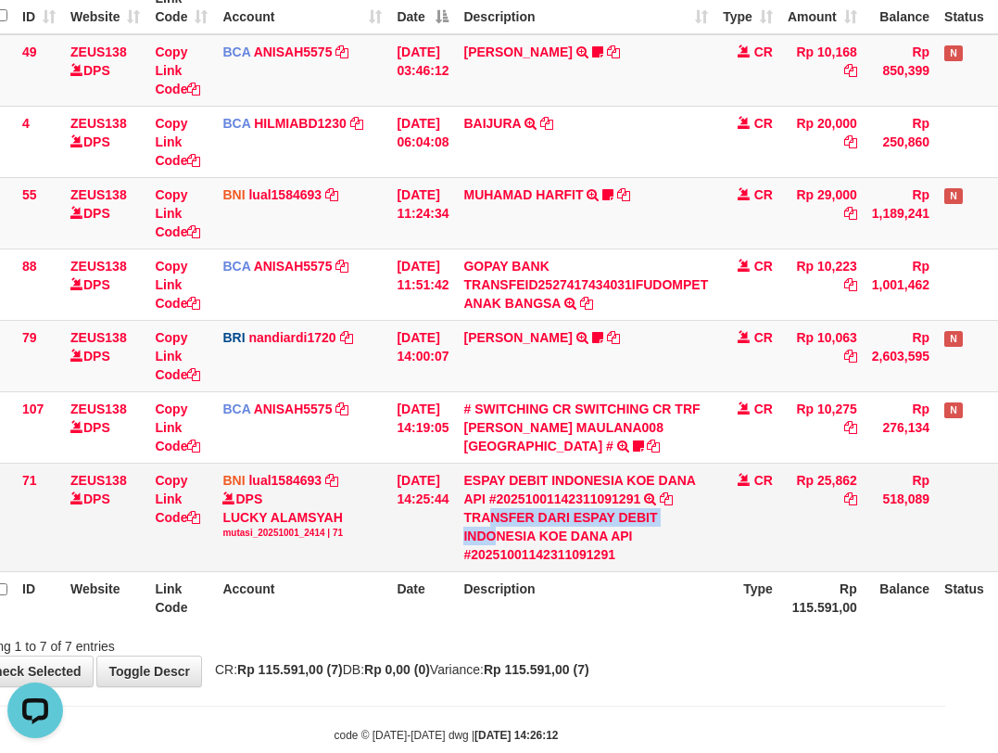
click at [506, 530] on div "TRANSFER DARI ESPAY DEBIT INDONESIA KOE DANA API #20251001142311091291" at bounding box center [585, 536] width 245 height 56
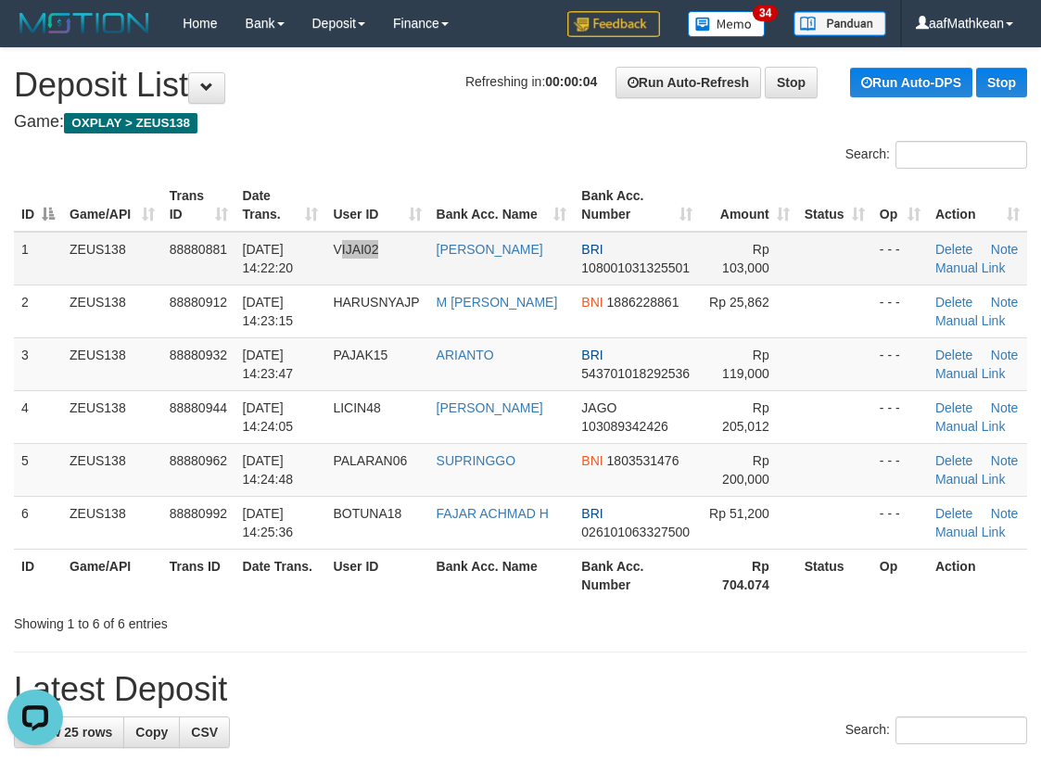
drag, startPoint x: 422, startPoint y: 243, endPoint x: 406, endPoint y: 233, distance: 18.8
click at [425, 242] on td "VIJAI02" at bounding box center [376, 259] width 103 height 54
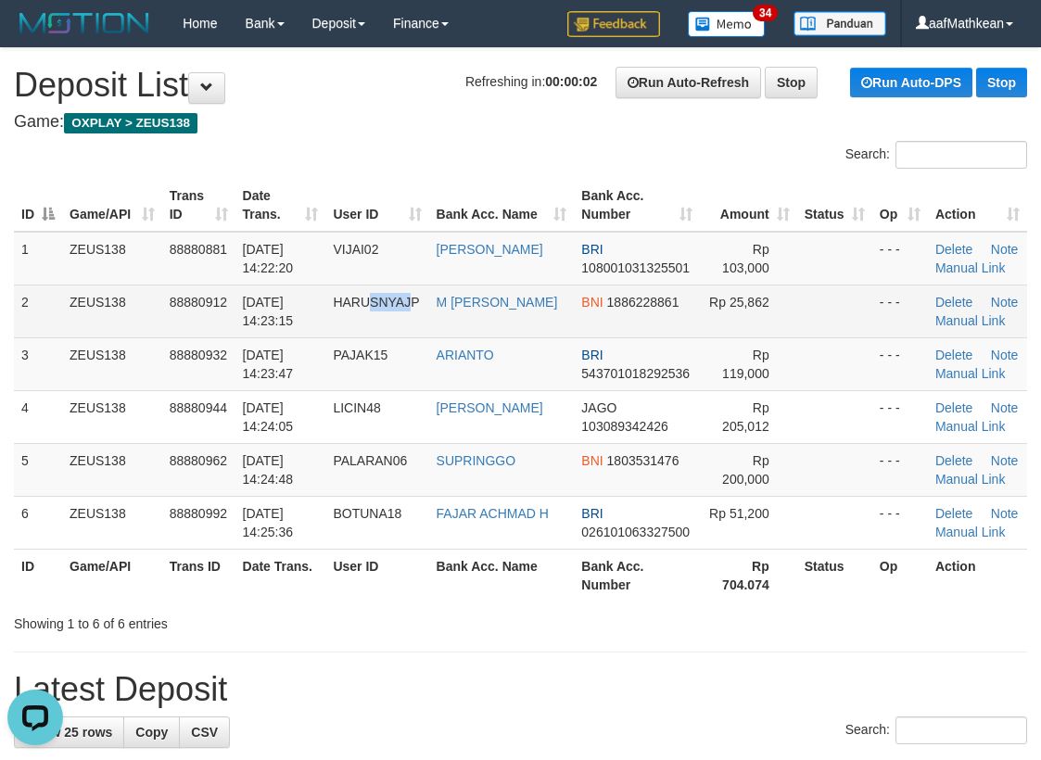
click at [414, 331] on td "HARUSNYAJP" at bounding box center [376, 311] width 103 height 53
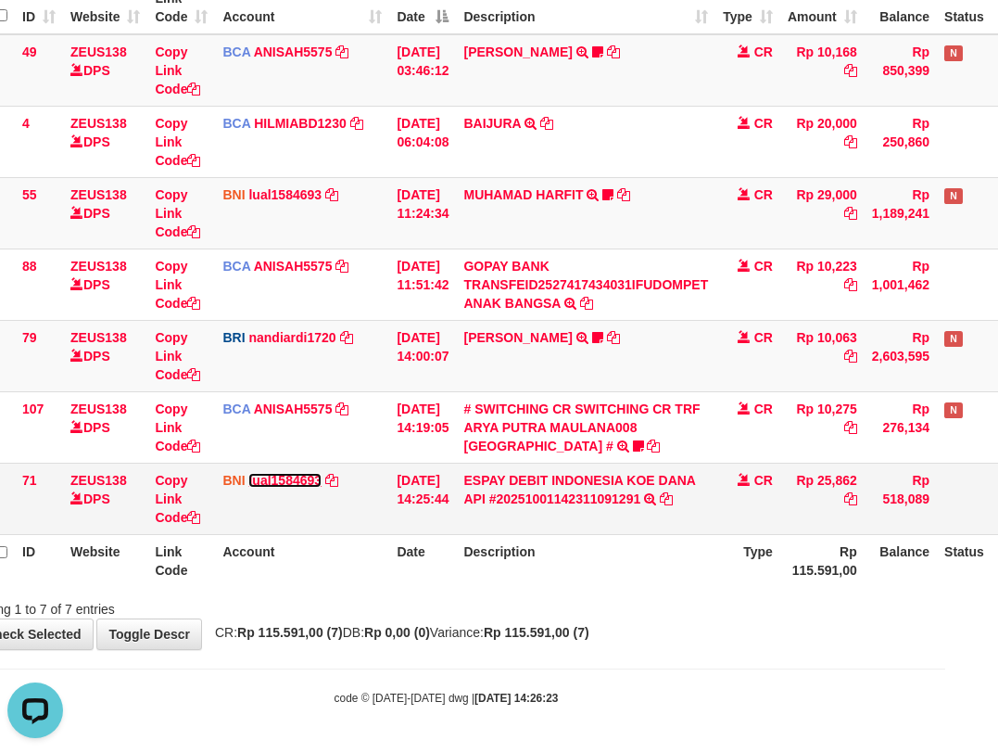
click at [273, 483] on link "lual1584693" at bounding box center [284, 480] width 73 height 15
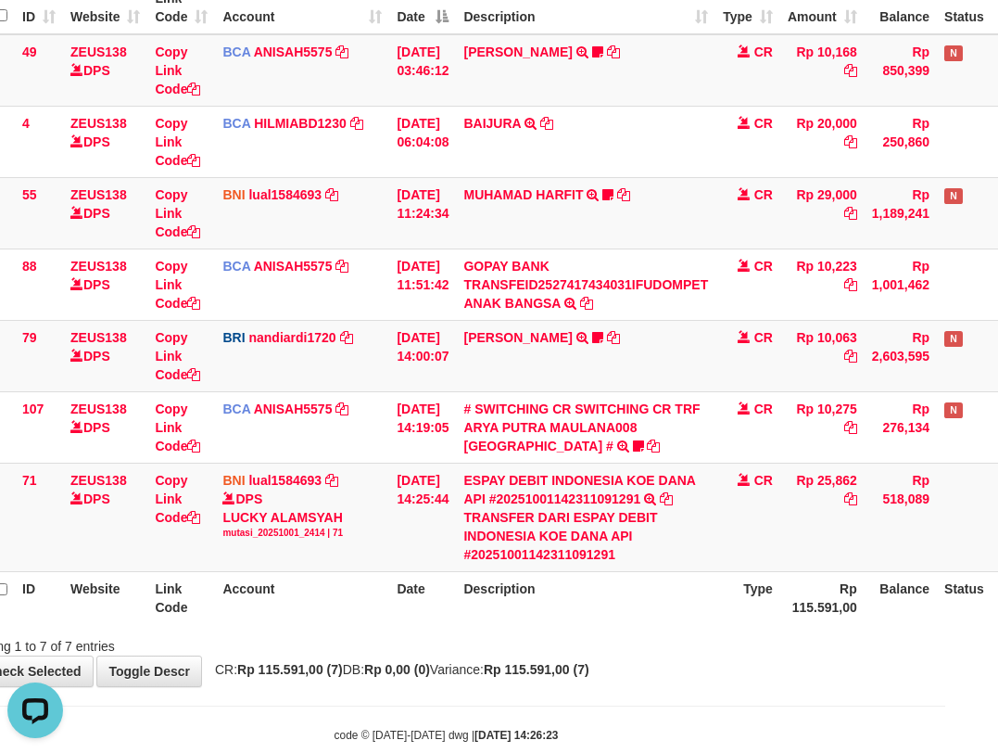
click at [925, 558] on tr "71 ZEUS138 DPS Copy Link Code BNI lual1584693 DPS LUCKY ALAMSYAH mutasi_2025100…" at bounding box center [514, 517] width 1106 height 108
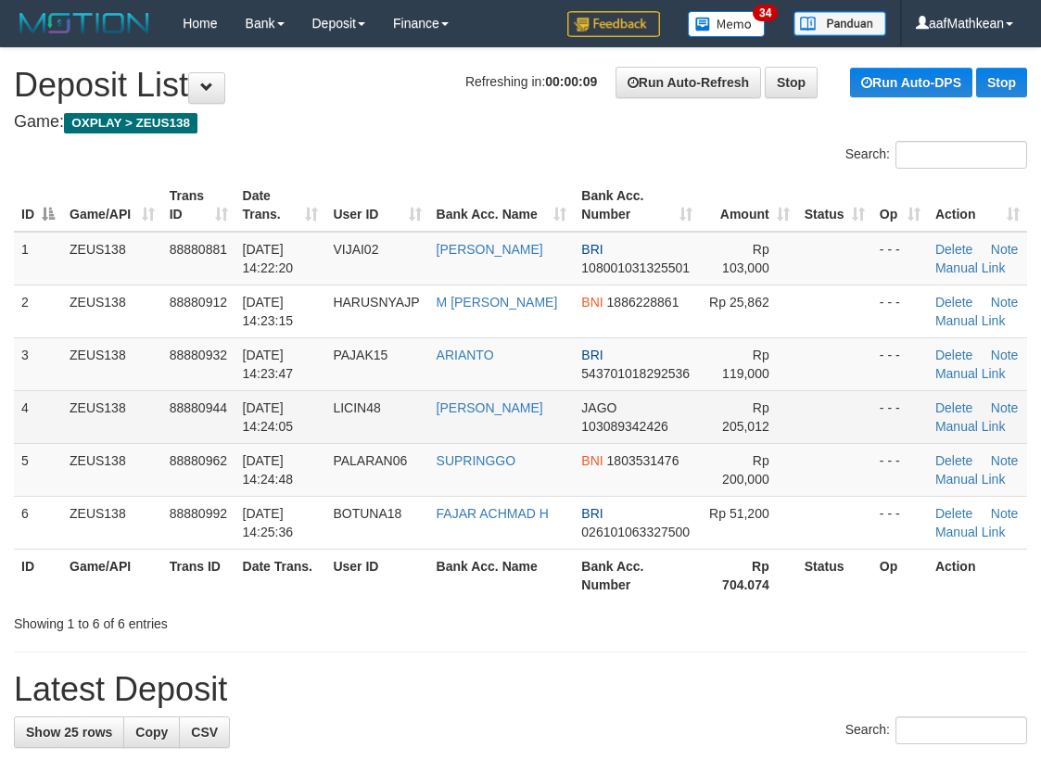
click at [326, 419] on td "[DATE] 14:24:05" at bounding box center [280, 416] width 91 height 53
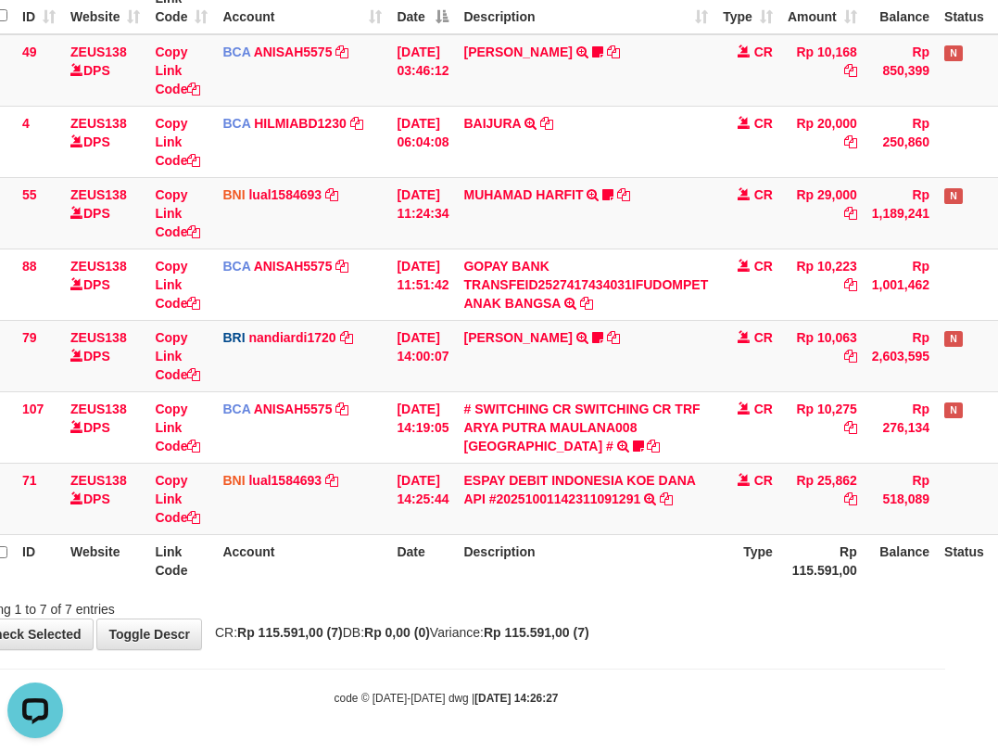
click at [543, 577] on th "Description" at bounding box center [586, 560] width 260 height 53
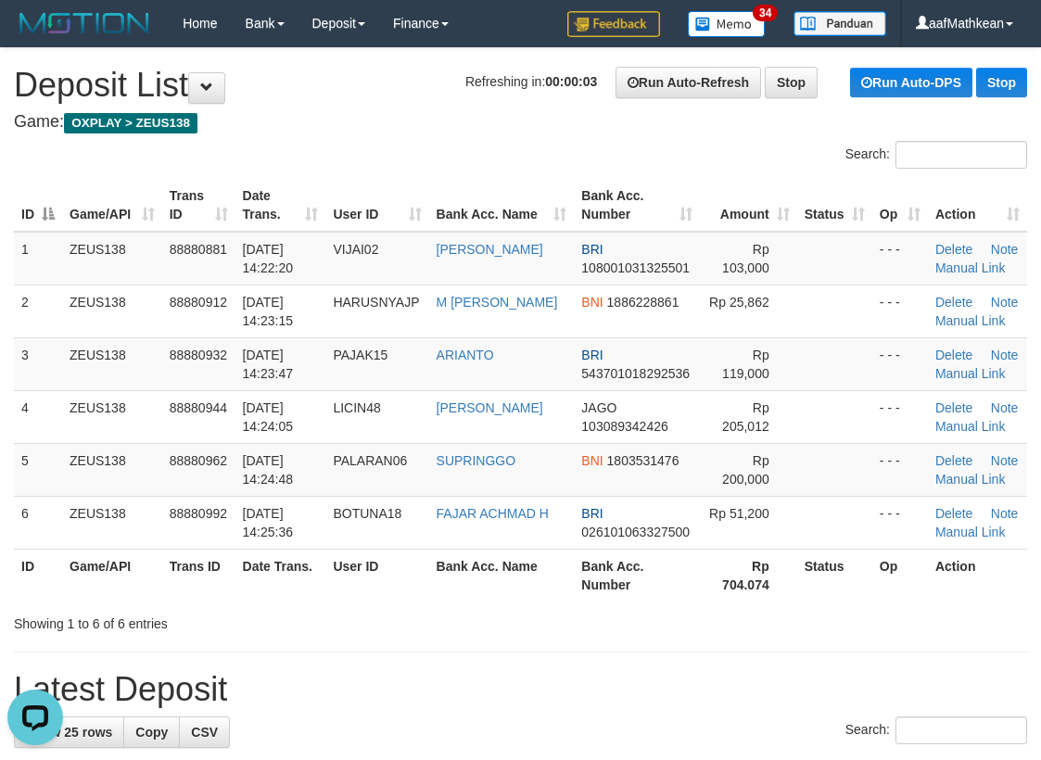
click at [353, 213] on tr "ID Game/API Trans ID Date Trans. User ID Bank Acc. Name Bank Acc. Number Amount…" at bounding box center [520, 205] width 1013 height 53
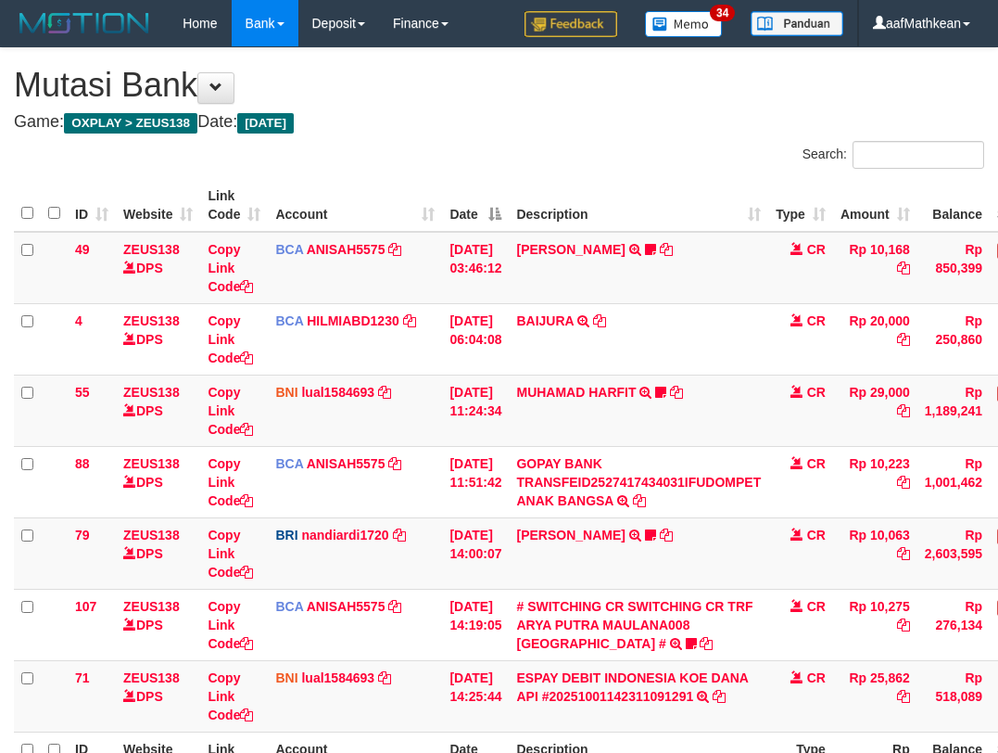
scroll to position [197, 53]
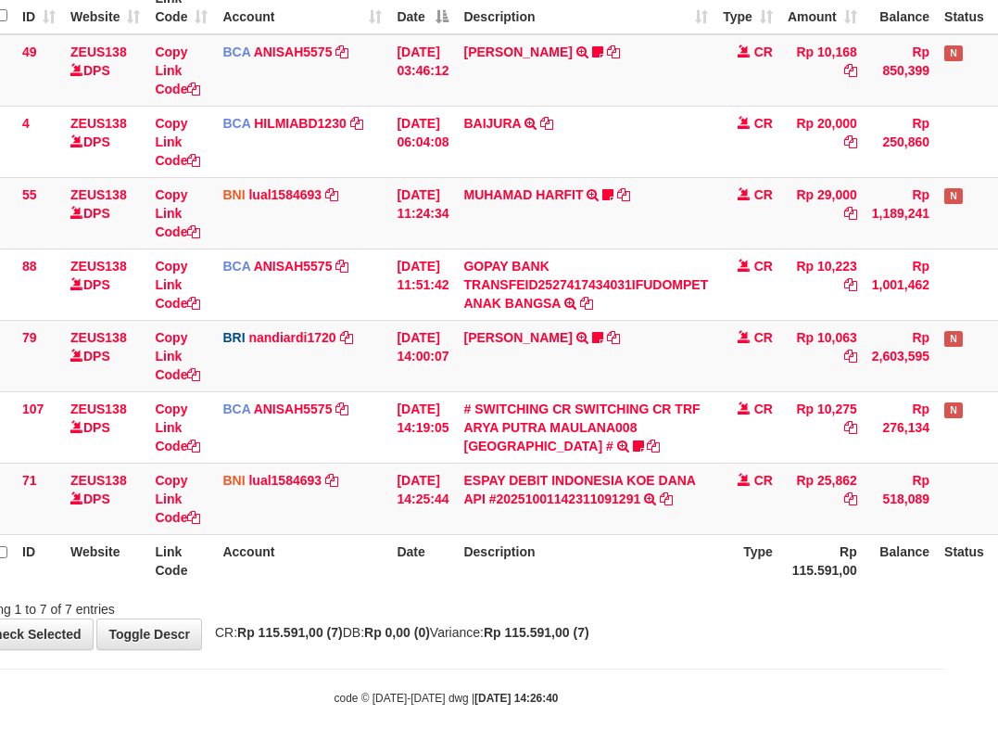
drag, startPoint x: 728, startPoint y: 560, endPoint x: 739, endPoint y: 571, distance: 15.7
click at [736, 571] on tr "ID Website Link Code Account Date Description Type Rp 115.591,00 Balance Status…" at bounding box center [514, 560] width 1106 height 53
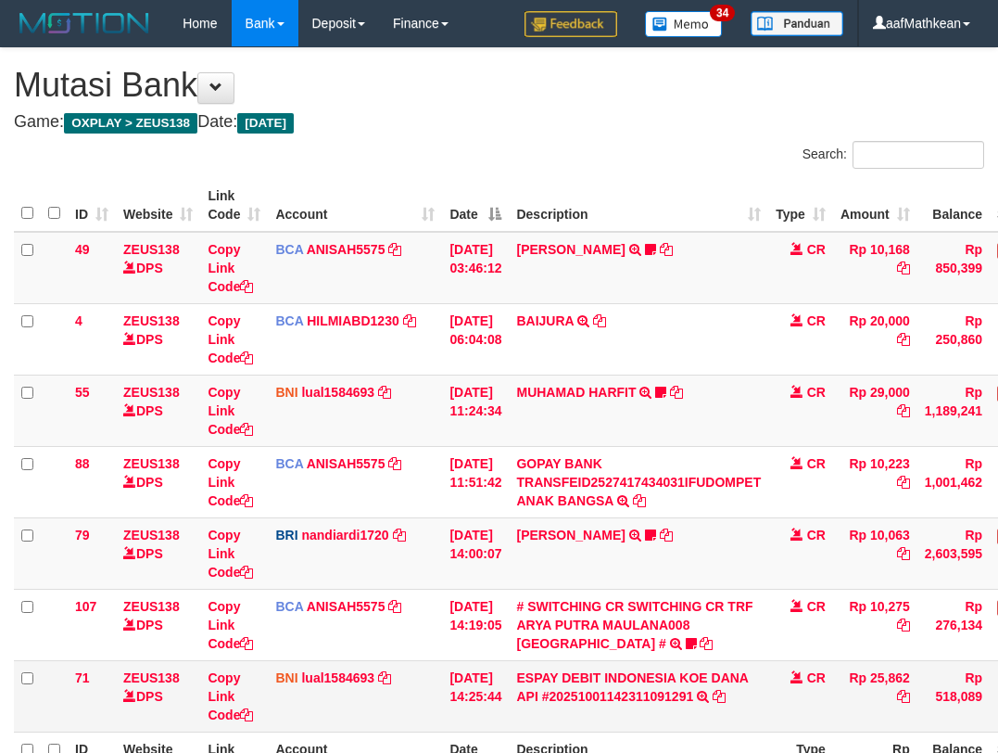
scroll to position [197, 53]
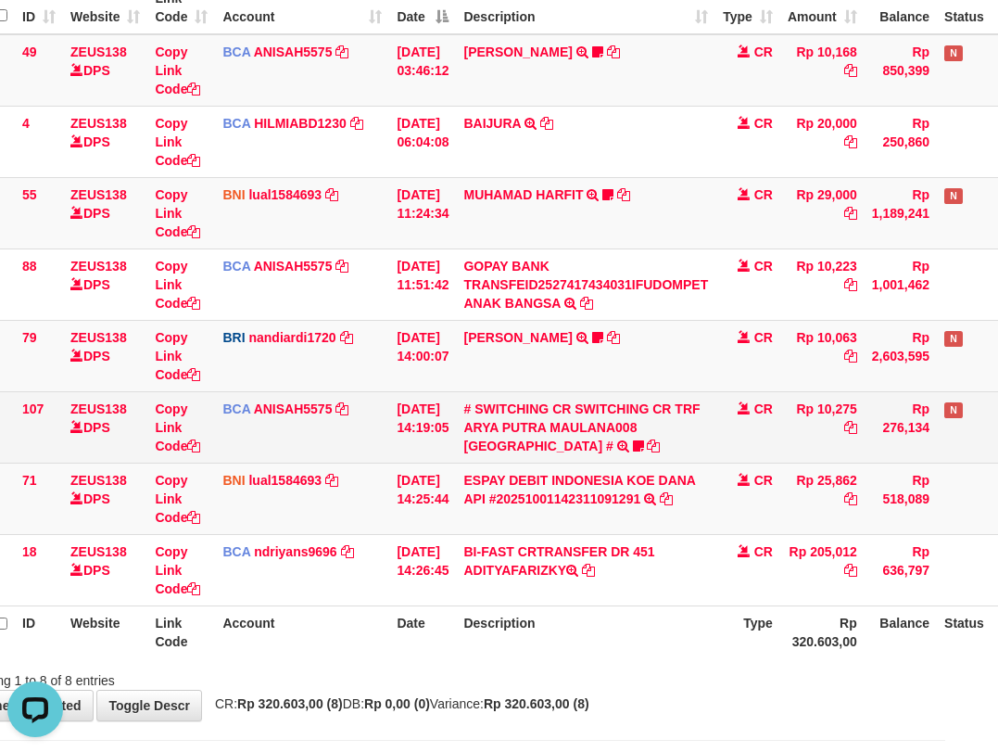
drag, startPoint x: 531, startPoint y: 388, endPoint x: 600, endPoint y: 457, distance: 97.0
click at [589, 450] on tbody "49 ZEUS138 DPS Copy Link Code BCA ANISAH5575 DPS [PERSON_NAME] mutasi_20251001_…" at bounding box center [514, 320] width 1106 height 572
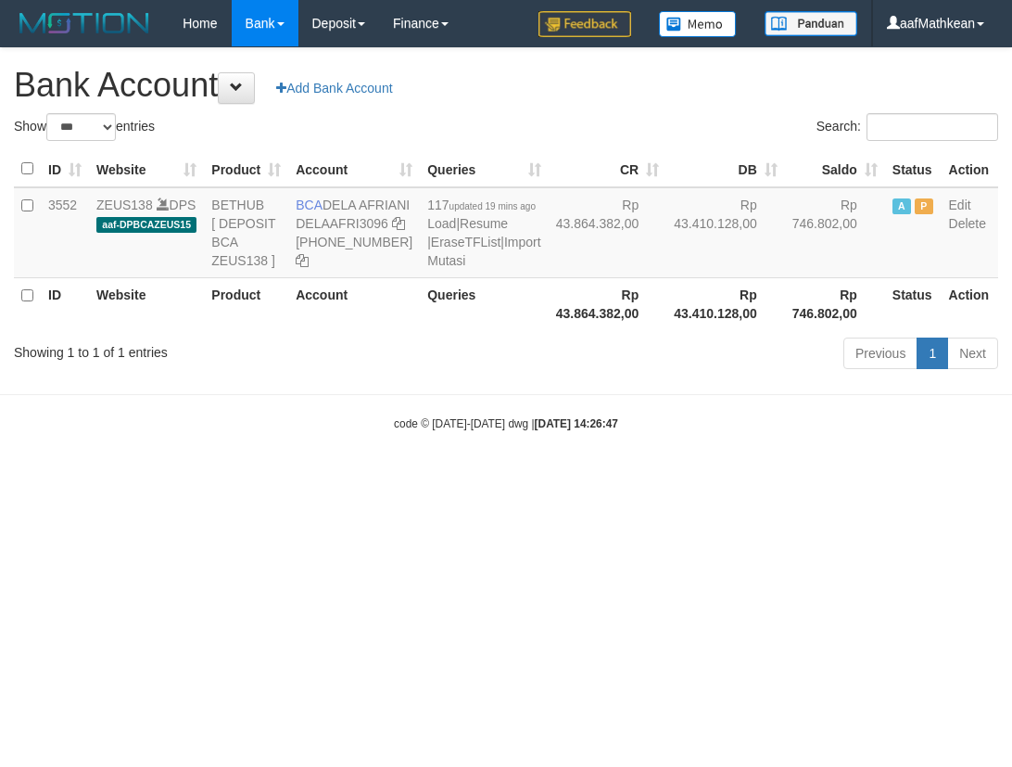
select select "***"
drag, startPoint x: 645, startPoint y: 390, endPoint x: 664, endPoint y: 462, distance: 73.7
click body "Toggle navigation Home Bank Account List Load By Website Group [OXPLAY] ZEUS138…"
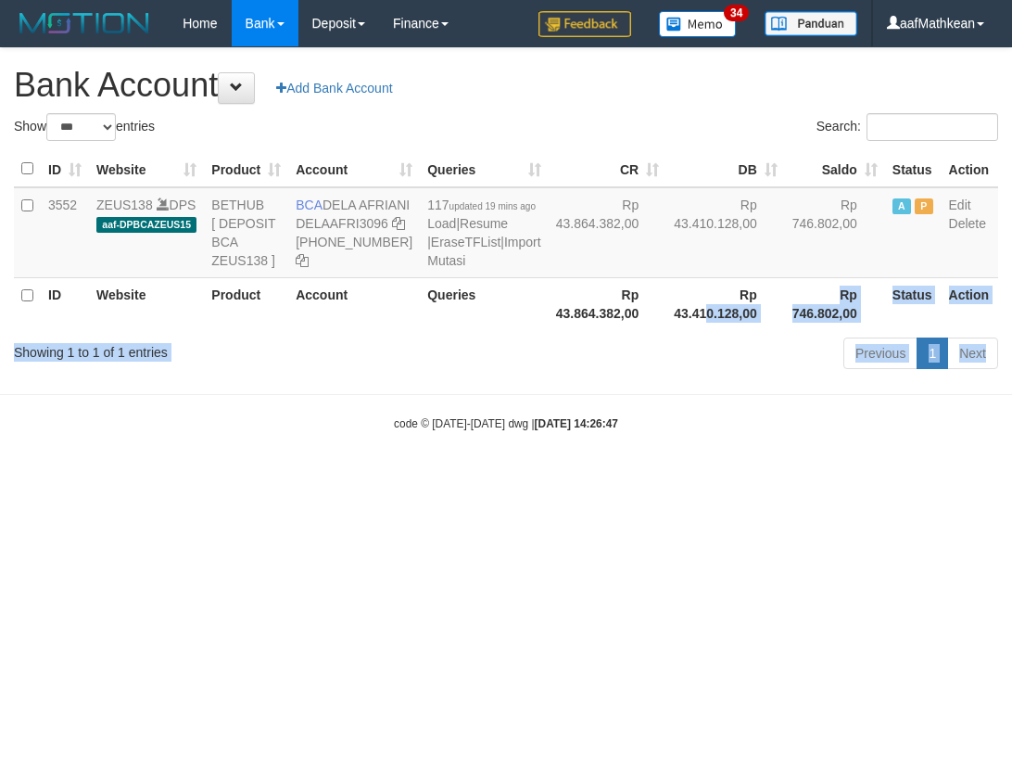
drag, startPoint x: 664, startPoint y: 462, endPoint x: 649, endPoint y: 449, distance: 19.7
click body "Toggle navigation Home Bank Account List Load By Website Group [OXPLAY] ZEUS138…"
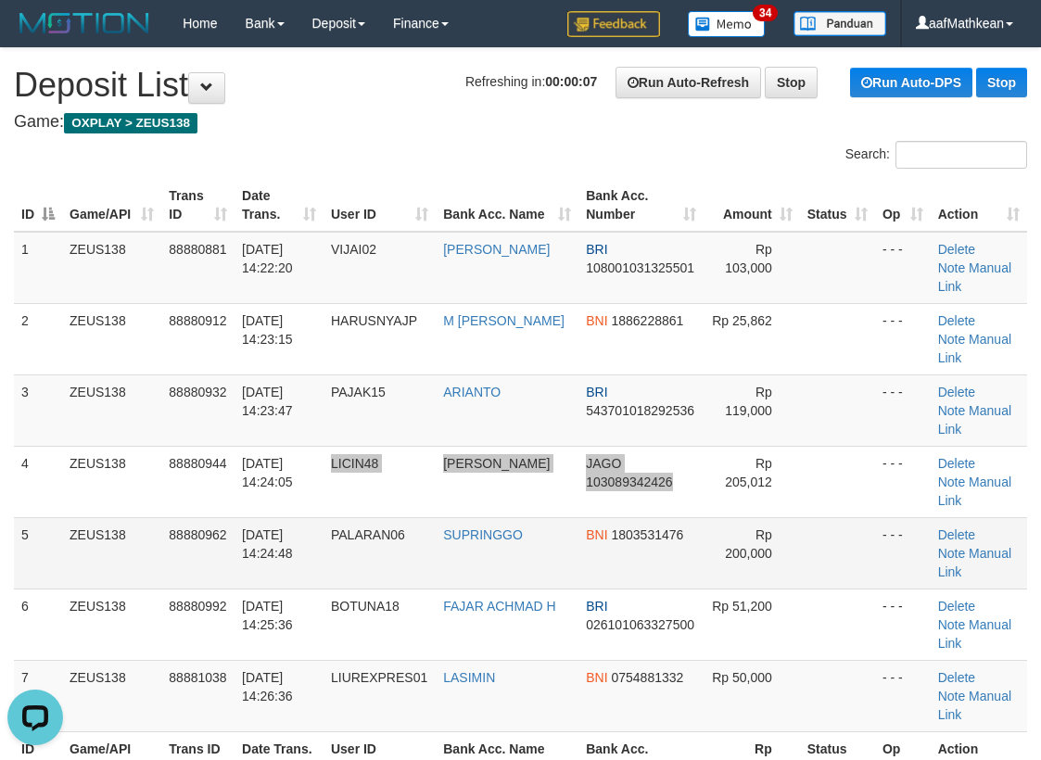
drag, startPoint x: 717, startPoint y: 443, endPoint x: 747, endPoint y: 438, distance: 30.2
click at [729, 443] on tbody "1 ZEUS138 88880881 01/10/2025 14:22:20 VIJAI02 VIJAI KAIHATU BRI 10800103132550…" at bounding box center [520, 482] width 1013 height 501
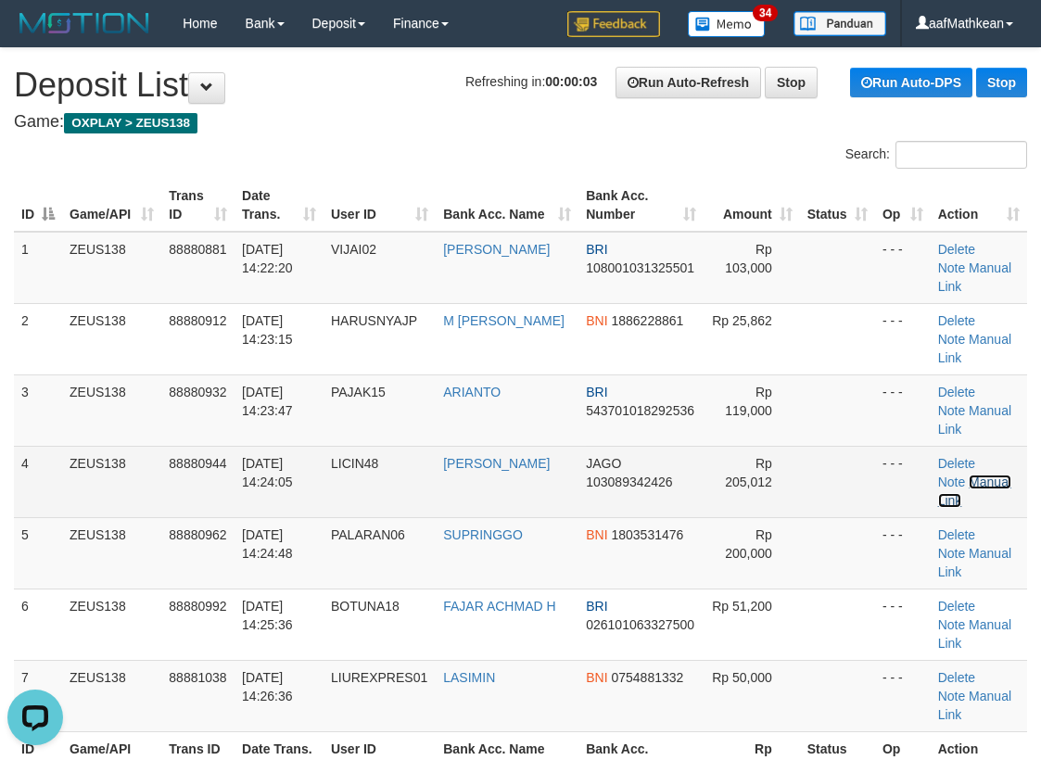
click at [989, 475] on link "Manual Link" at bounding box center [974, 491] width 73 height 33
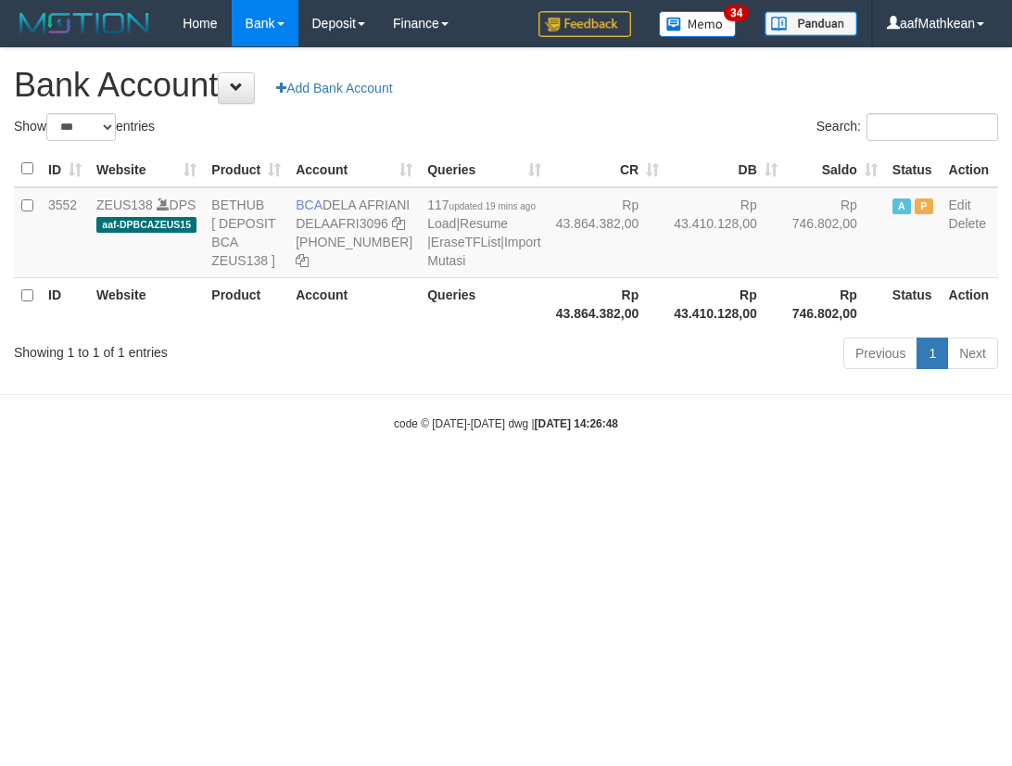
select select "***"
